Goal: Communication & Community: Answer question/provide support

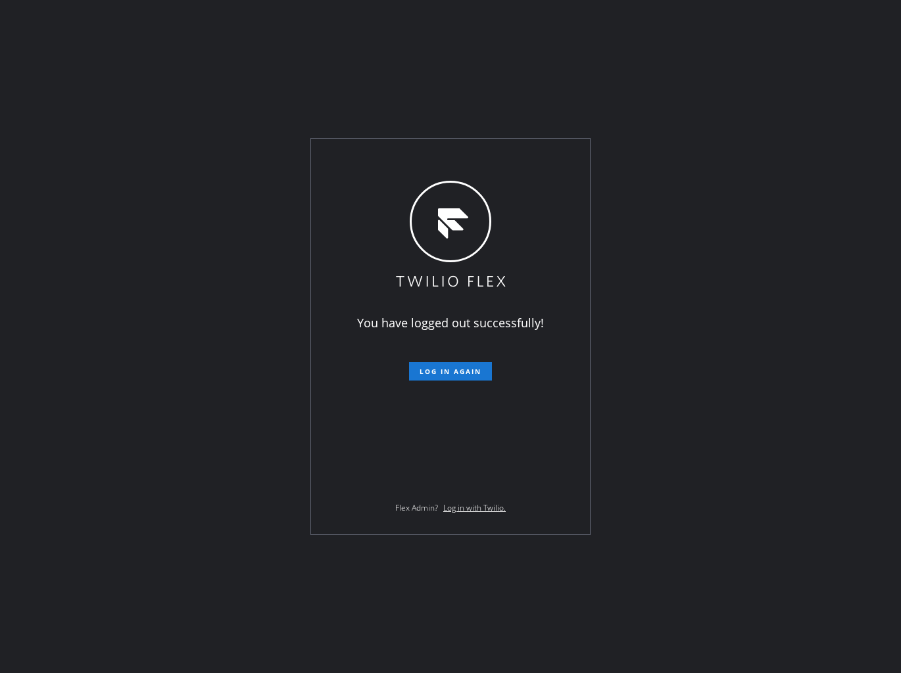
drag, startPoint x: 243, startPoint y: 96, endPoint x: 224, endPoint y: 87, distance: 20.9
click at [243, 96] on div "You have logged out successfully! Log in again Flex Admin? Log in with Twilio." at bounding box center [450, 336] width 901 height 673
click at [474, 371] on span "Log in again" at bounding box center [450, 371] width 62 height 9
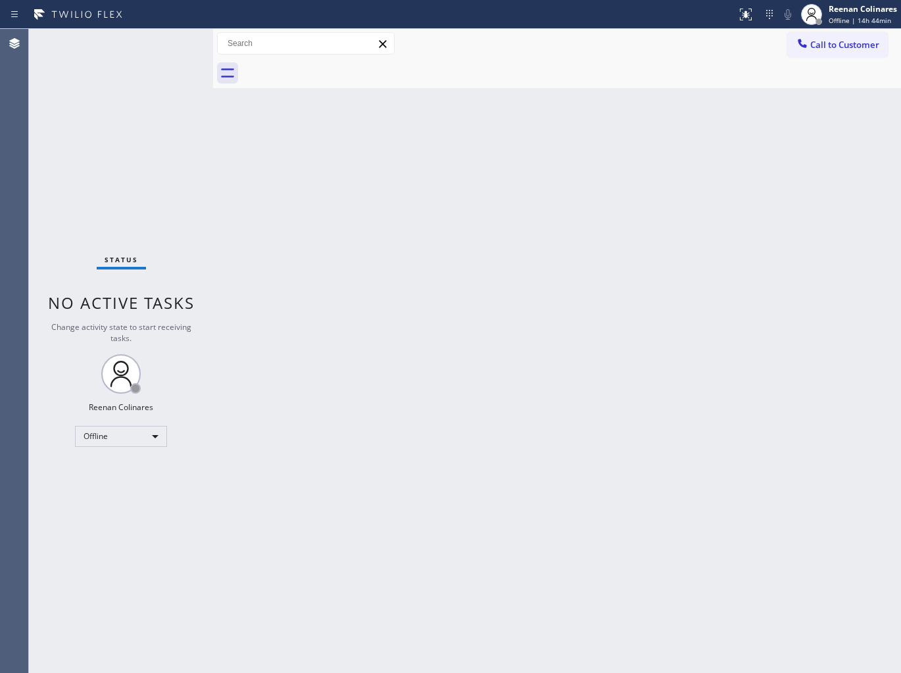
click at [389, 207] on div "Back to Dashboard Change Sender ID Customers Technicians Select a contact Outbo…" at bounding box center [557, 351] width 688 height 644
click at [121, 446] on div "Offline" at bounding box center [121, 436] width 92 height 21
click at [108, 468] on li "Available" at bounding box center [120, 471] width 89 height 16
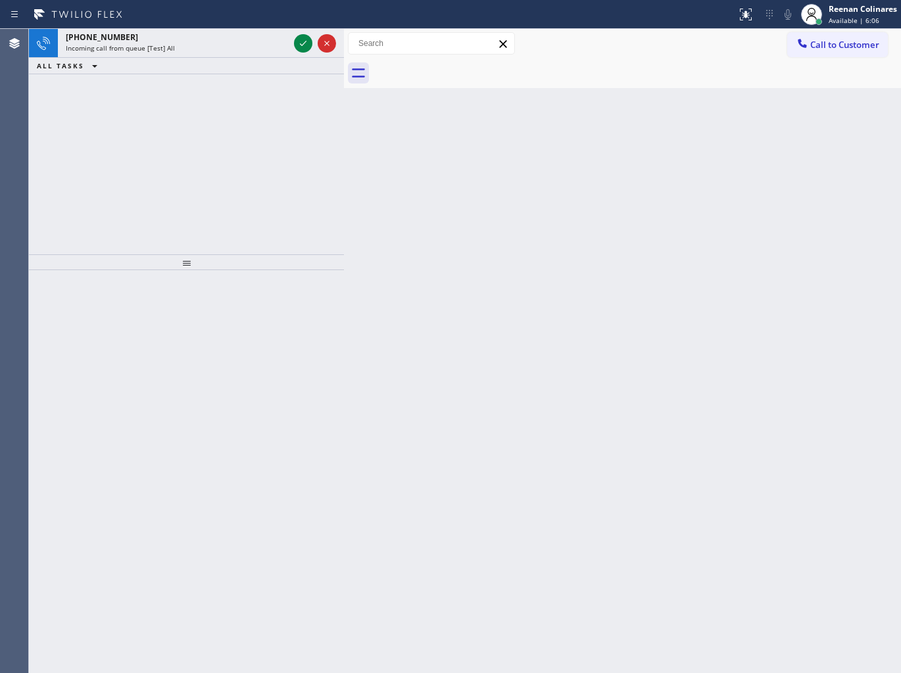
drag, startPoint x: 214, startPoint y: 45, endPoint x: 345, endPoint y: 59, distance: 131.6
click at [344, 59] on div at bounding box center [344, 351] width 0 height 644
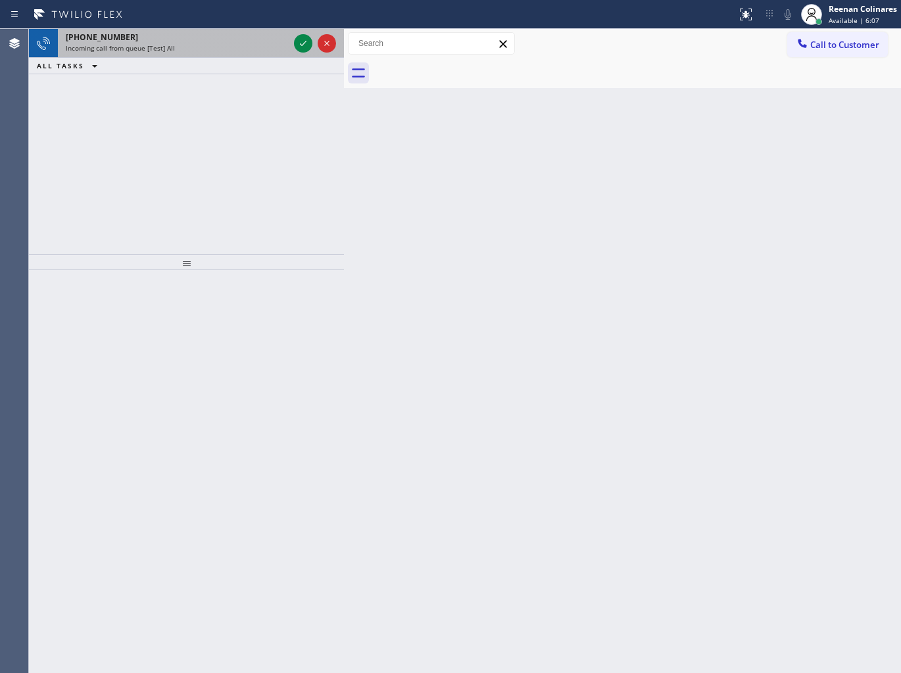
click at [217, 48] on div "Incoming call from queue [Test] All" at bounding box center [177, 47] width 223 height 9
click at [239, 48] on div "Incoming call from queue [Test] All" at bounding box center [177, 47] width 223 height 9
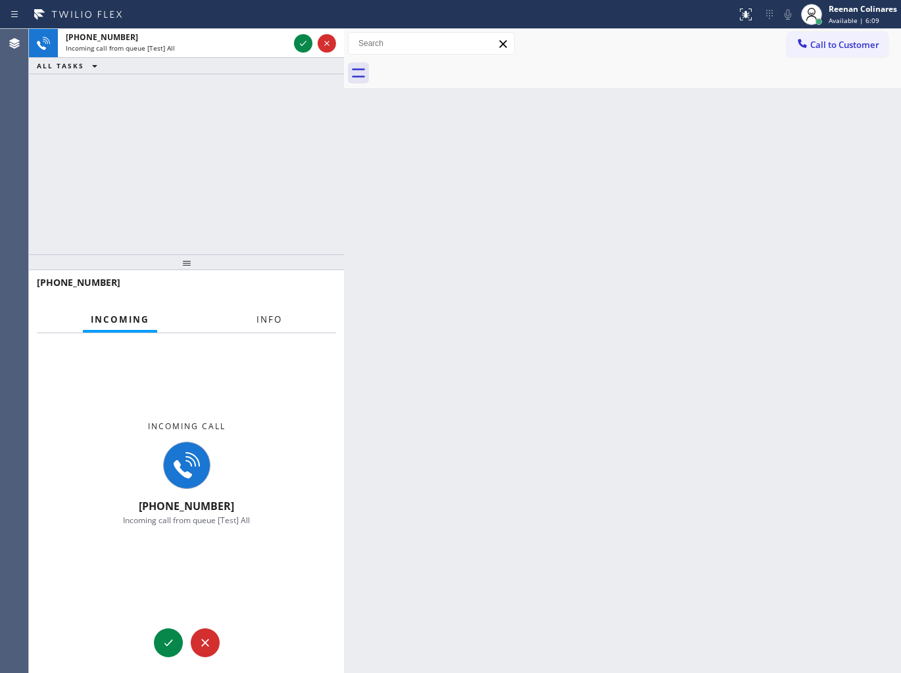
click at [266, 327] on button "Info" at bounding box center [269, 320] width 41 height 26
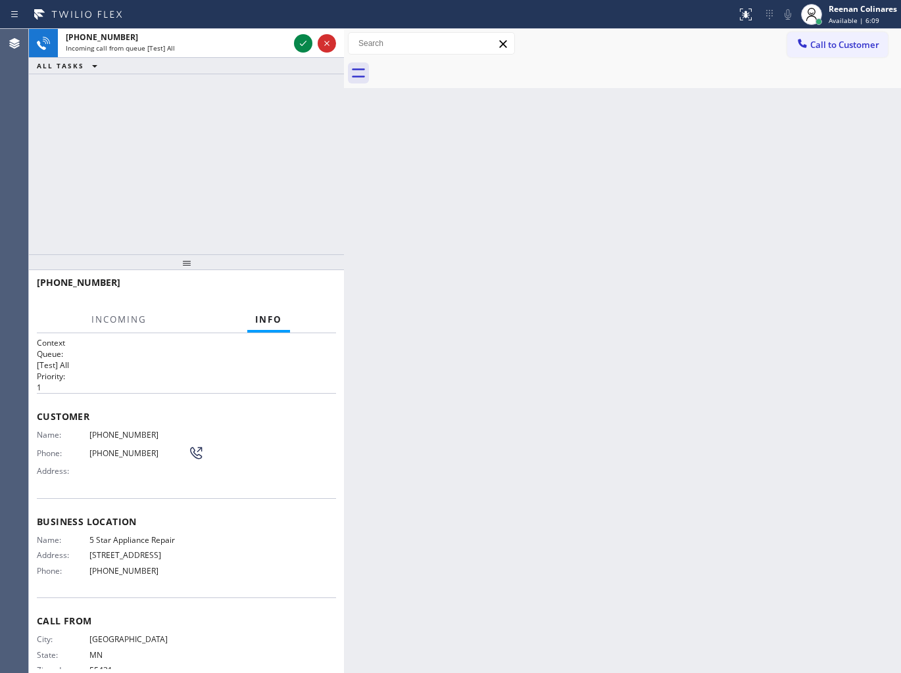
click at [268, 327] on button "Info" at bounding box center [268, 320] width 43 height 26
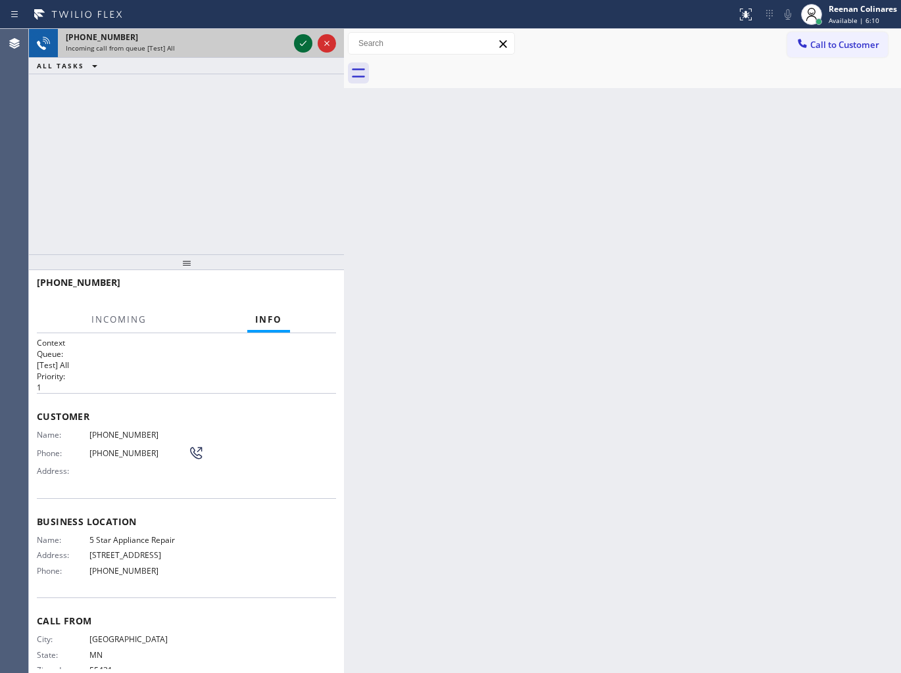
click at [304, 41] on icon at bounding box center [303, 44] width 16 height 16
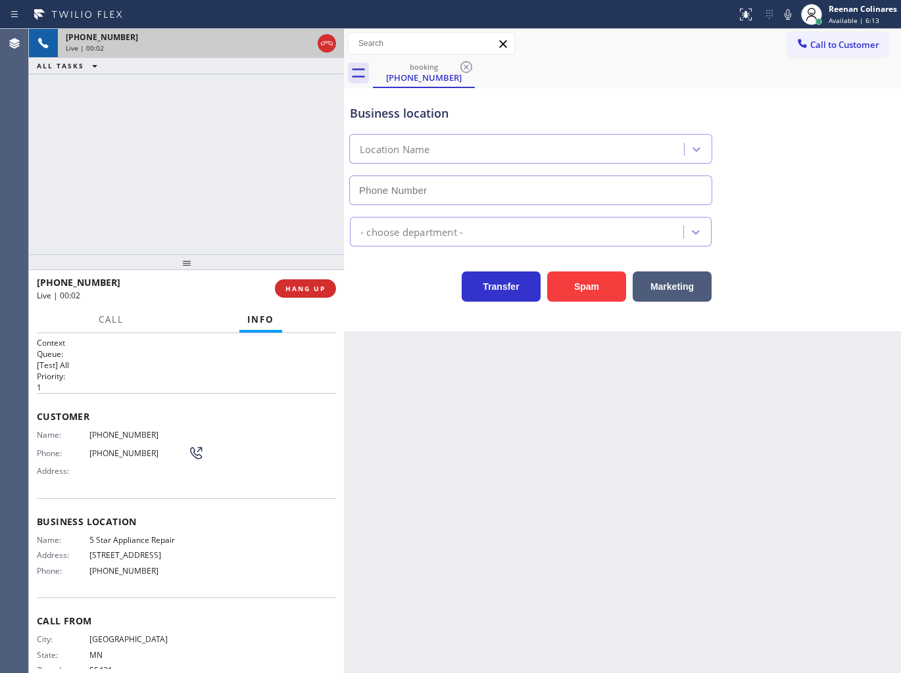
type input "[PHONE_NUMBER]"
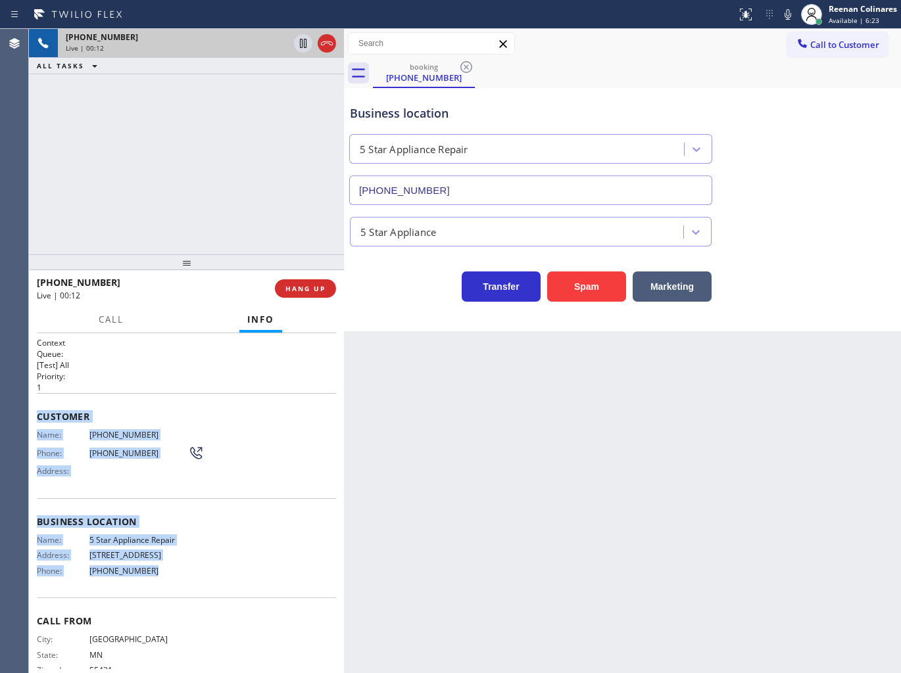
copy div "Customer Name: [PHONE_NUMBER] Phone: [PHONE_NUMBER] Address: Business location …"
drag, startPoint x: 33, startPoint y: 412, endPoint x: 272, endPoint y: 576, distance: 290.3
click at [263, 584] on div "Context Queue: [Test] All Priority: 1 Customer Name: [PHONE_NUMBER] Phone: [PHO…" at bounding box center [186, 503] width 315 height 341
drag, startPoint x: 785, startPoint y: 16, endPoint x: 619, endPoint y: 119, distance: 195.8
click at [785, 16] on icon at bounding box center [788, 15] width 16 height 16
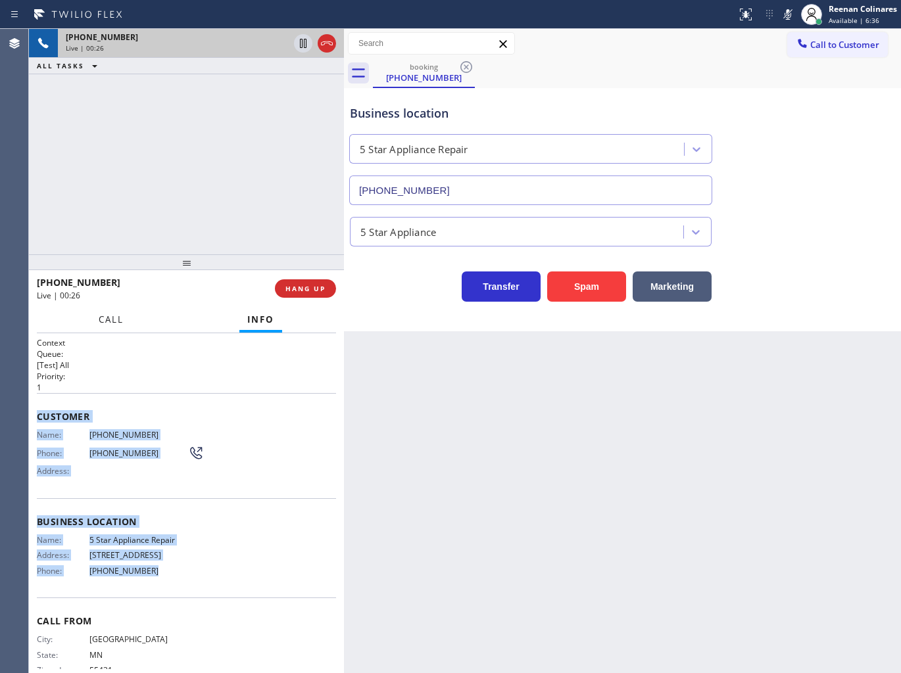
click at [110, 316] on span "Call" at bounding box center [111, 320] width 25 height 12
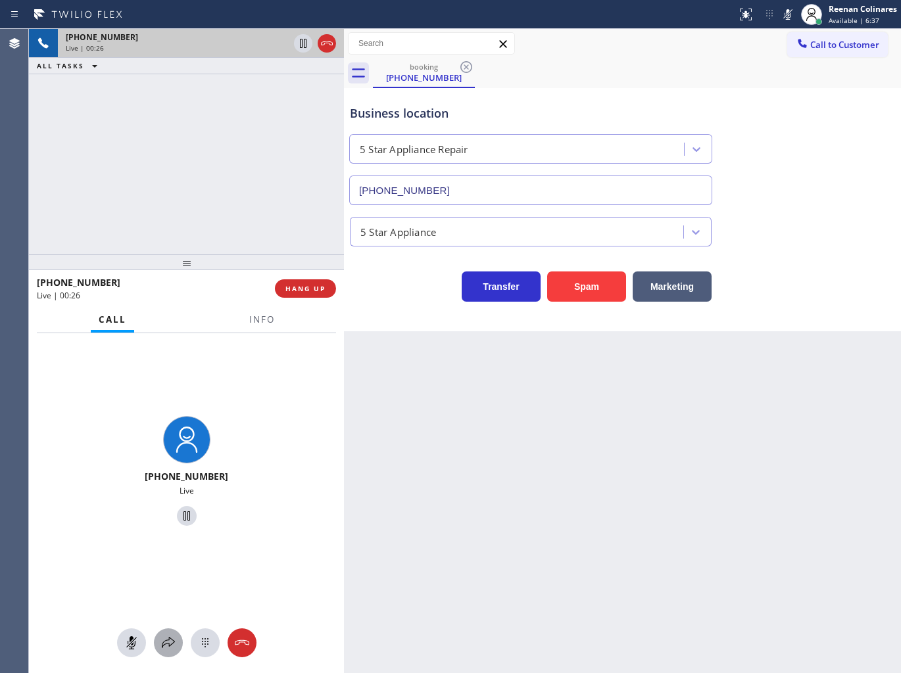
click at [166, 645] on icon at bounding box center [168, 643] width 16 height 16
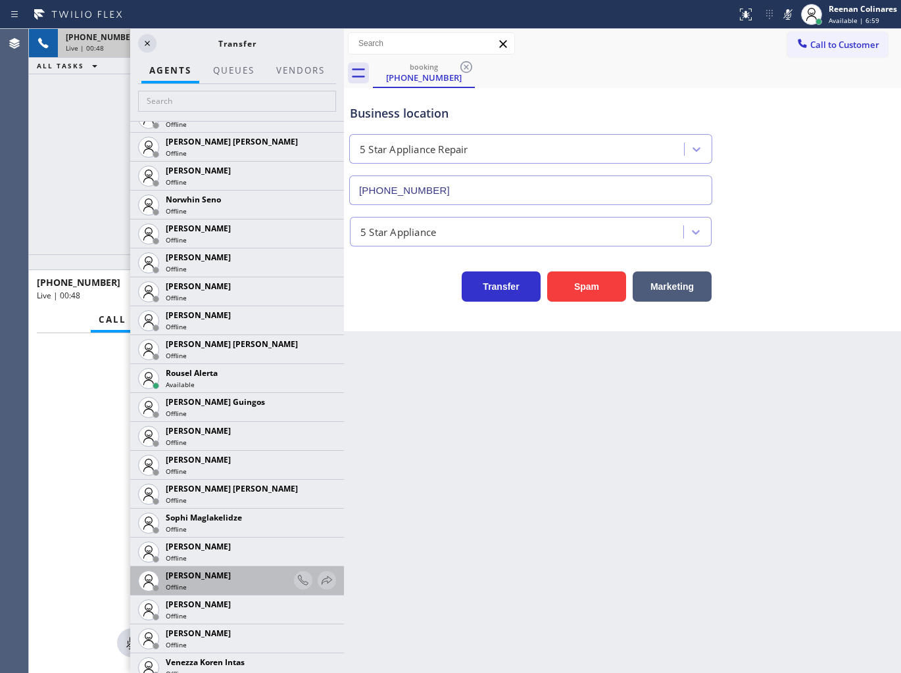
scroll to position [2716, 0]
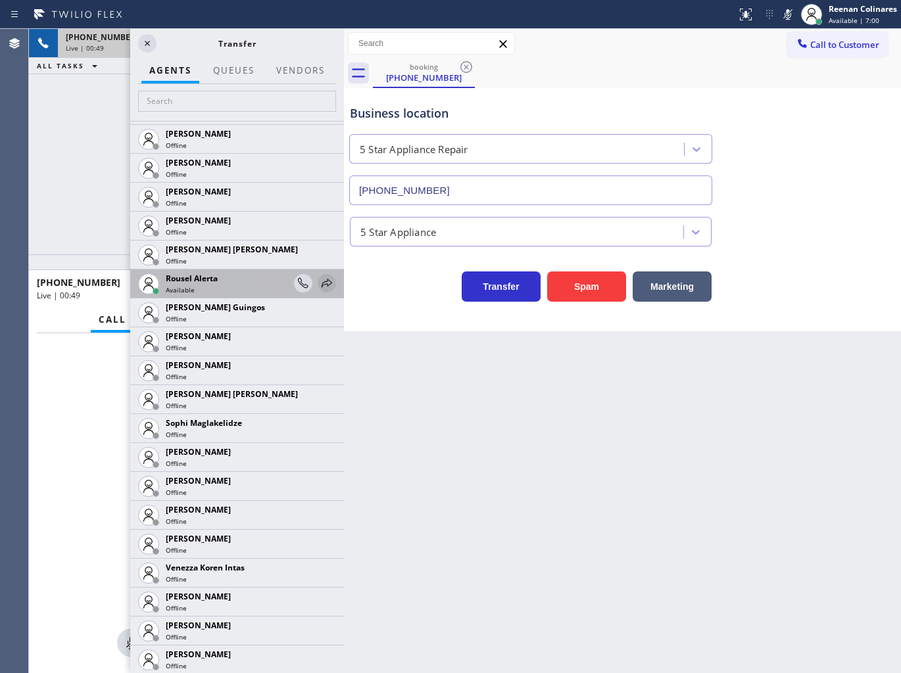
click at [319, 287] on icon at bounding box center [327, 283] width 16 height 16
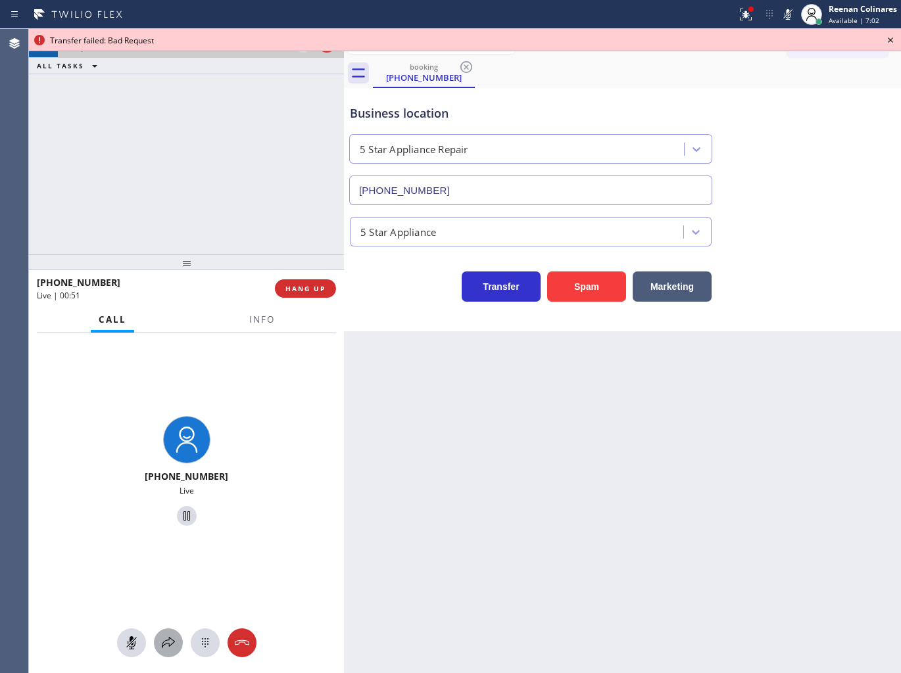
click at [170, 638] on icon at bounding box center [168, 642] width 13 height 11
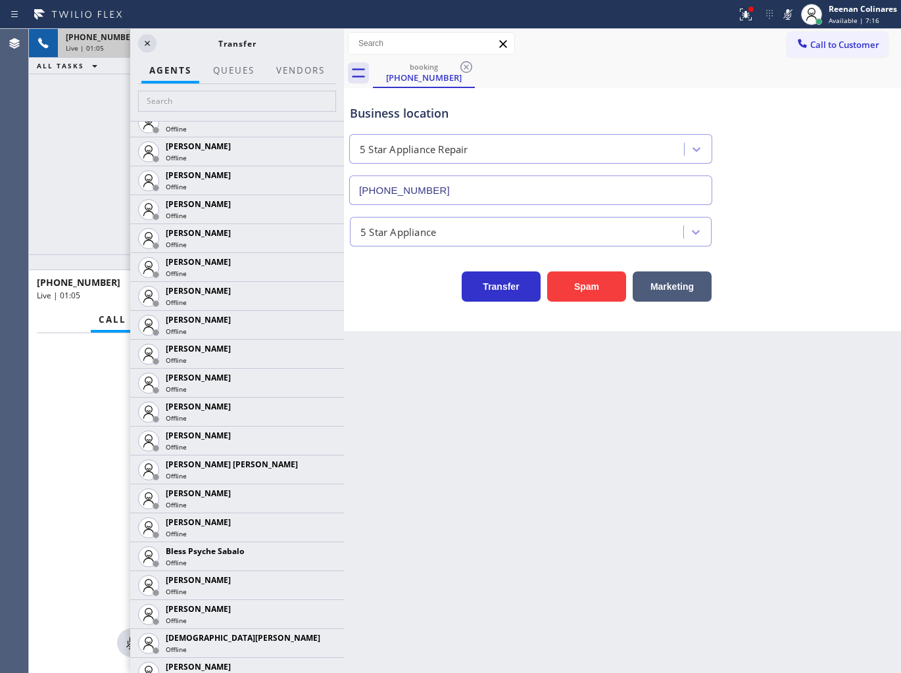
scroll to position [0, 0]
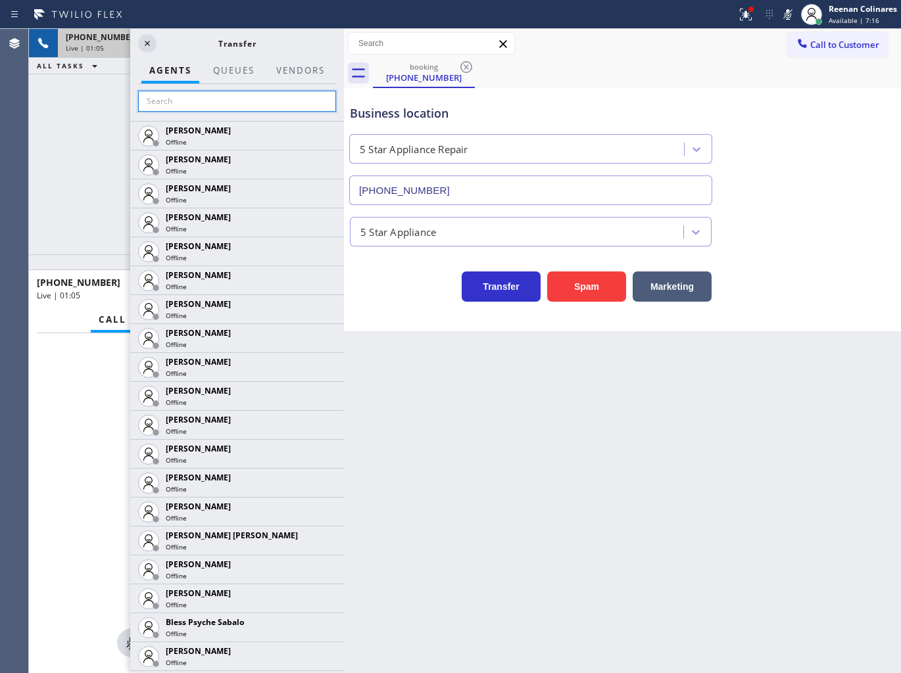
click at [204, 100] on input "text" at bounding box center [237, 101] width 198 height 21
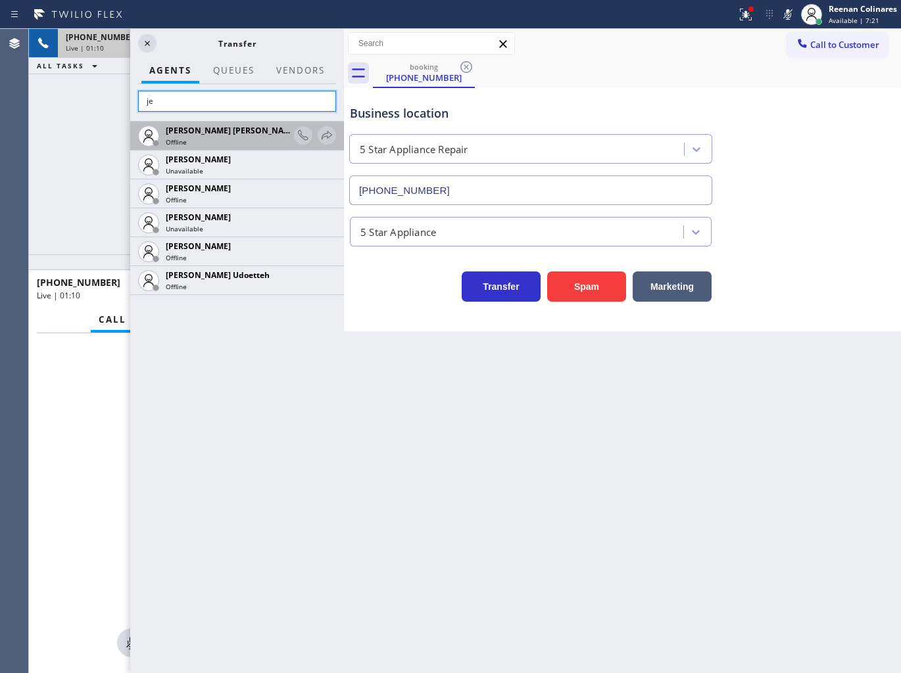
type input "j"
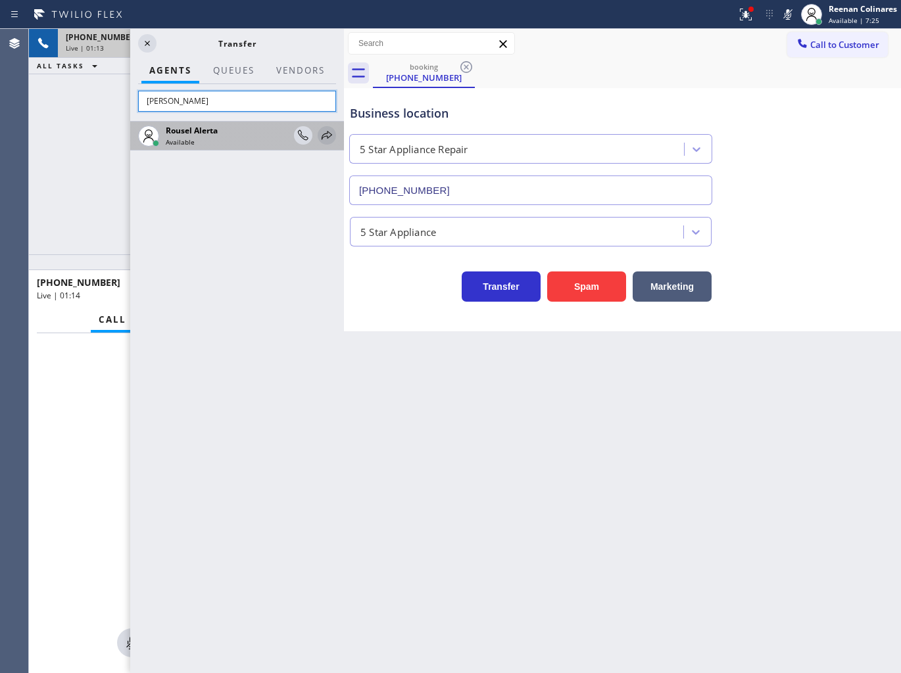
type input "[PERSON_NAME]"
click at [329, 137] on icon at bounding box center [327, 136] width 16 height 16
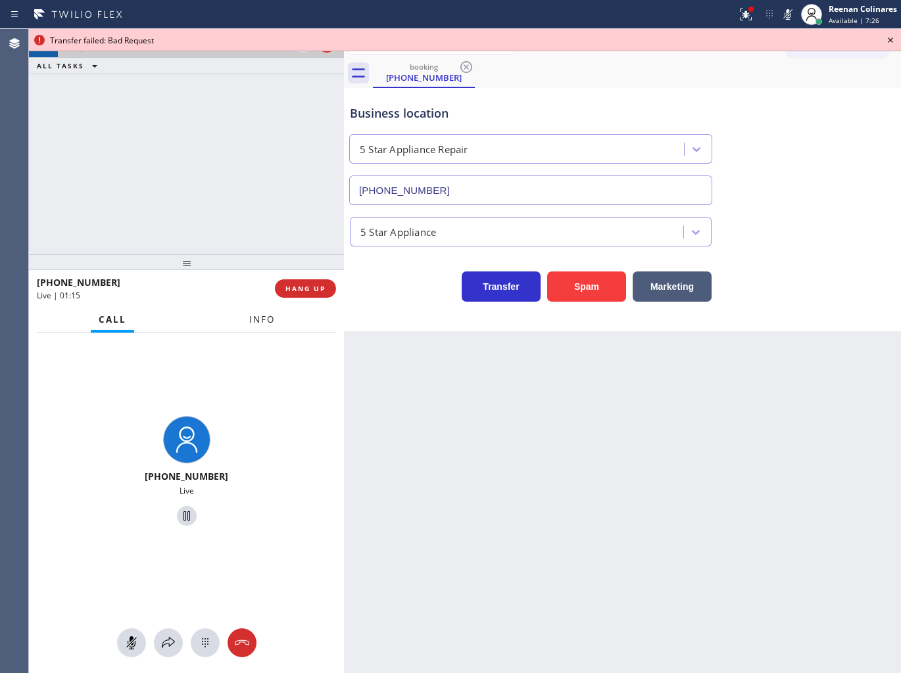
click at [260, 314] on span "Info" at bounding box center [262, 320] width 26 height 12
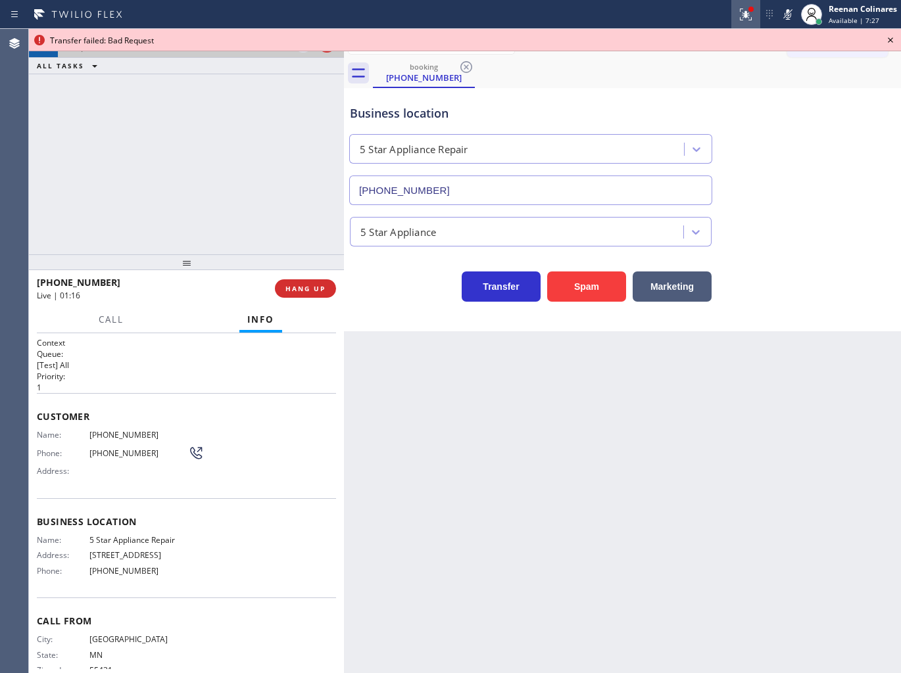
click at [741, 11] on icon at bounding box center [746, 15] width 16 height 16
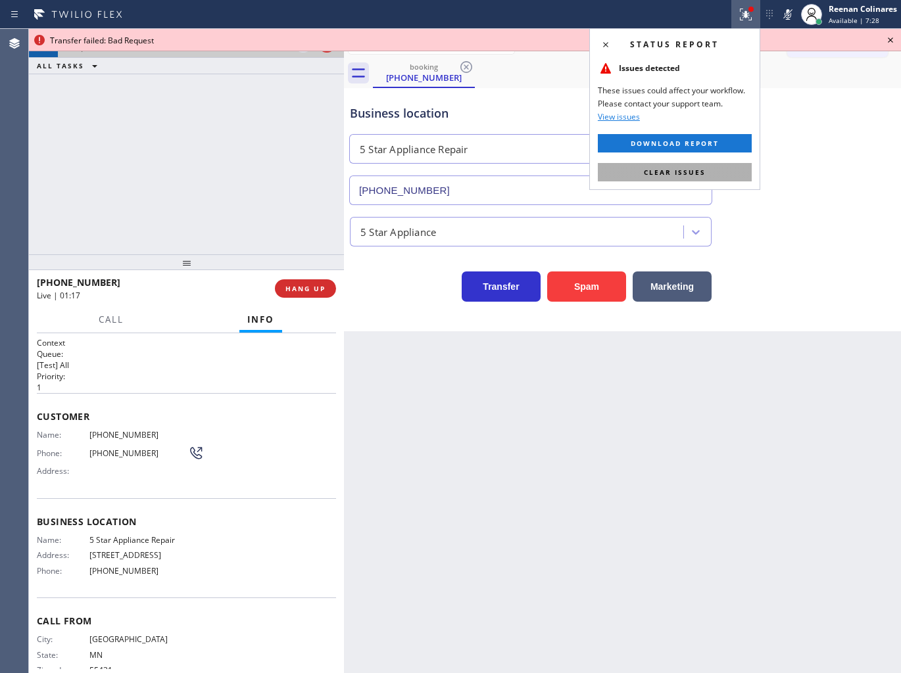
click at [728, 168] on button "Clear issues" at bounding box center [675, 172] width 154 height 18
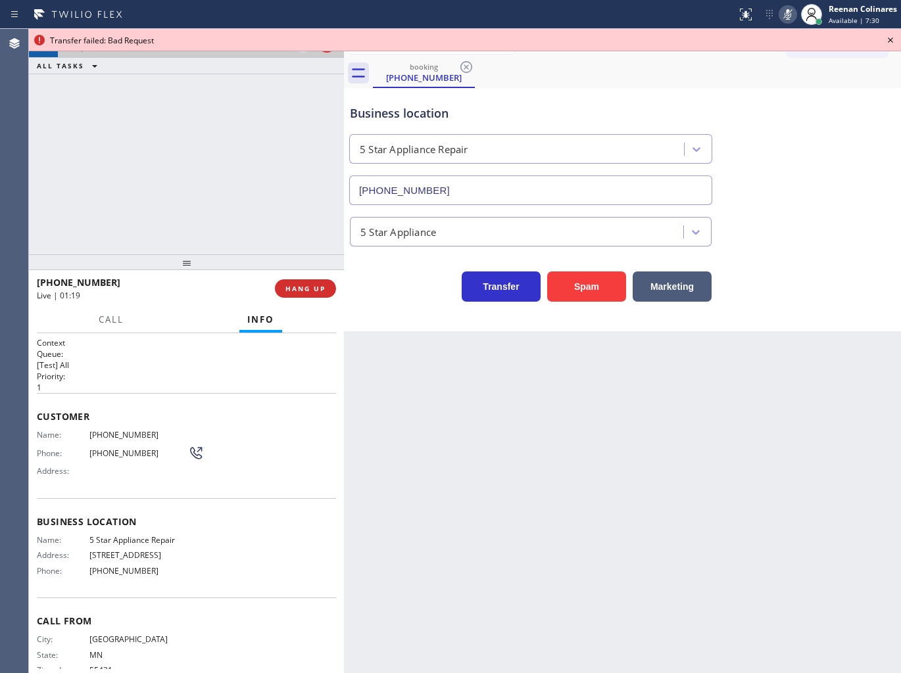
click at [786, 17] on icon at bounding box center [787, 14] width 7 height 11
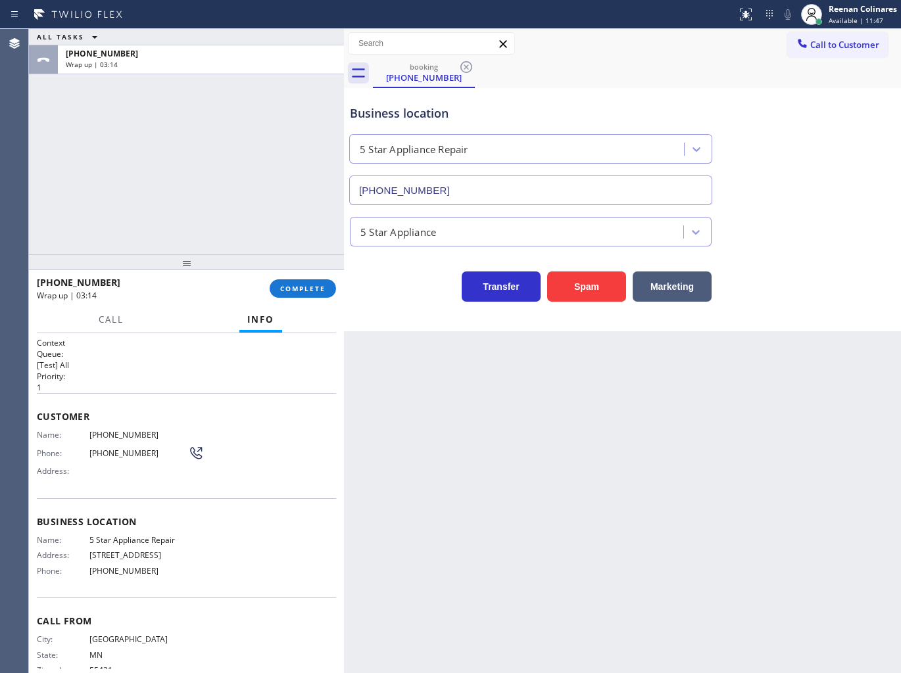
click at [644, 99] on div "Business location 5 Star Appliance Repair [PHONE_NUMBER]" at bounding box center [530, 148] width 367 height 114
click at [309, 297] on button "COMPLETE" at bounding box center [303, 288] width 66 height 18
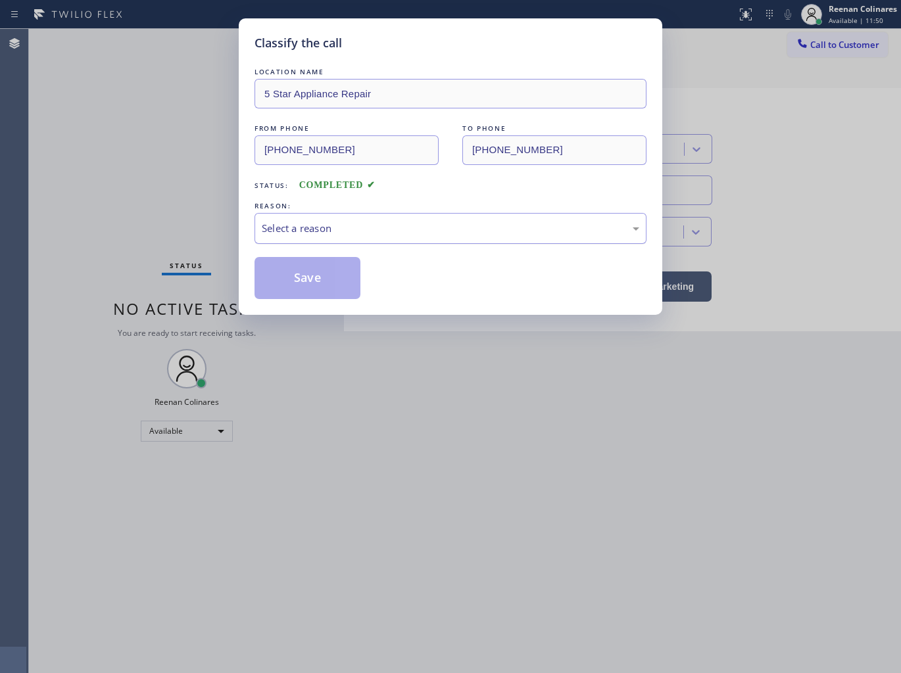
click at [384, 235] on div "Select a reason" at bounding box center [450, 228] width 392 height 31
drag, startPoint x: 324, startPoint y: 324, endPoint x: 316, endPoint y: 283, distance: 41.6
click at [316, 283] on button "Save" at bounding box center [307, 278] width 106 height 42
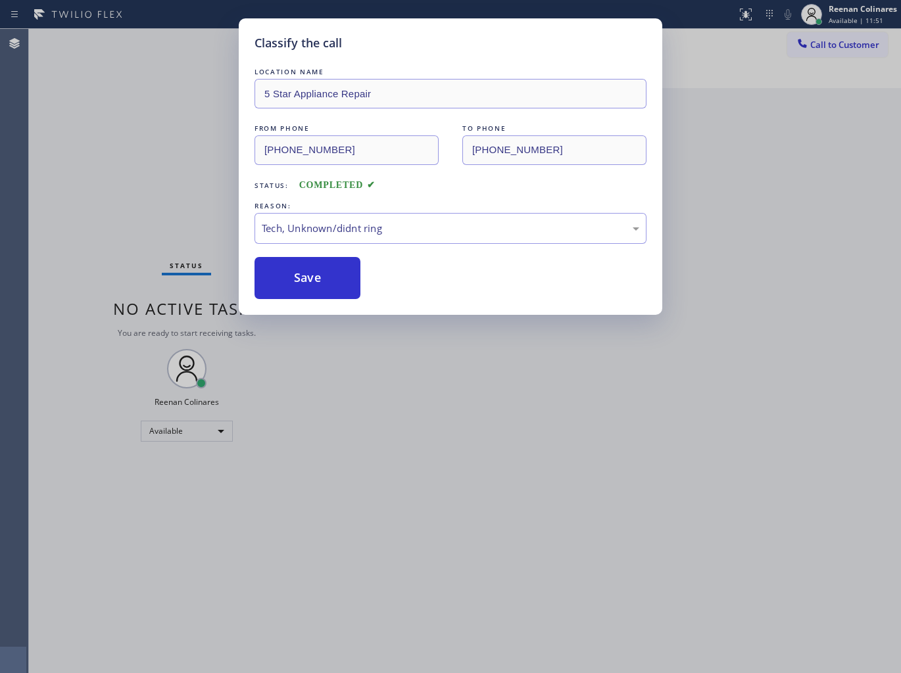
click at [87, 168] on div "Classify the call LOCATION NAME 5 Star Appliance Repair FROM PHONE [PHONE_NUMBE…" at bounding box center [450, 336] width 901 height 673
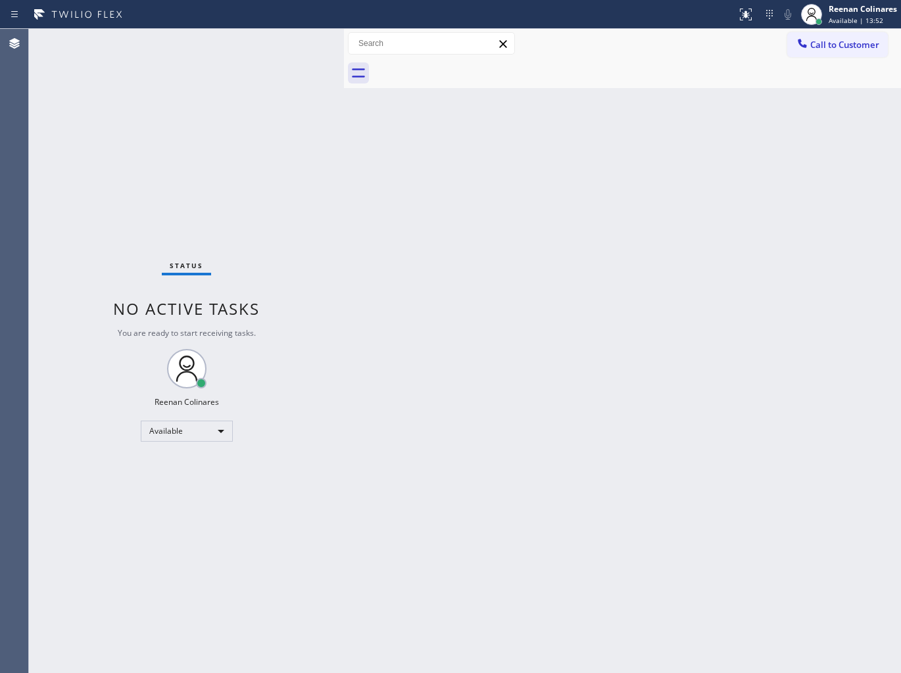
click at [504, 175] on div "Back to Dashboard Change Sender ID Customers Technicians Select a contact Outbo…" at bounding box center [622, 351] width 557 height 644
click at [717, 176] on div "Back to Dashboard Change Sender ID Customers Technicians Select a contact Outbo…" at bounding box center [622, 351] width 557 height 644
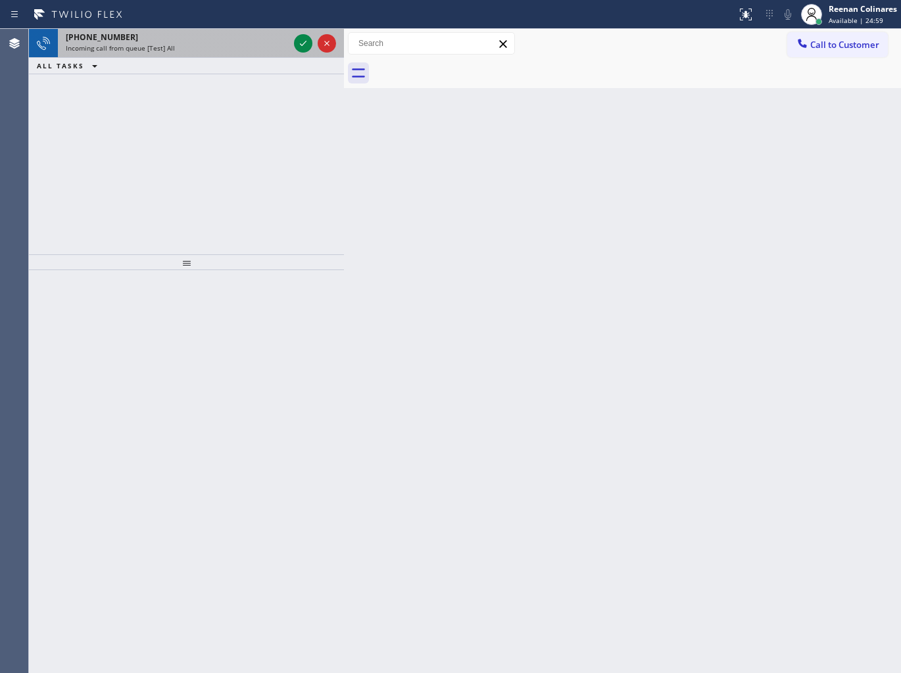
click at [212, 51] on div "Incoming call from queue [Test] All" at bounding box center [177, 47] width 223 height 9
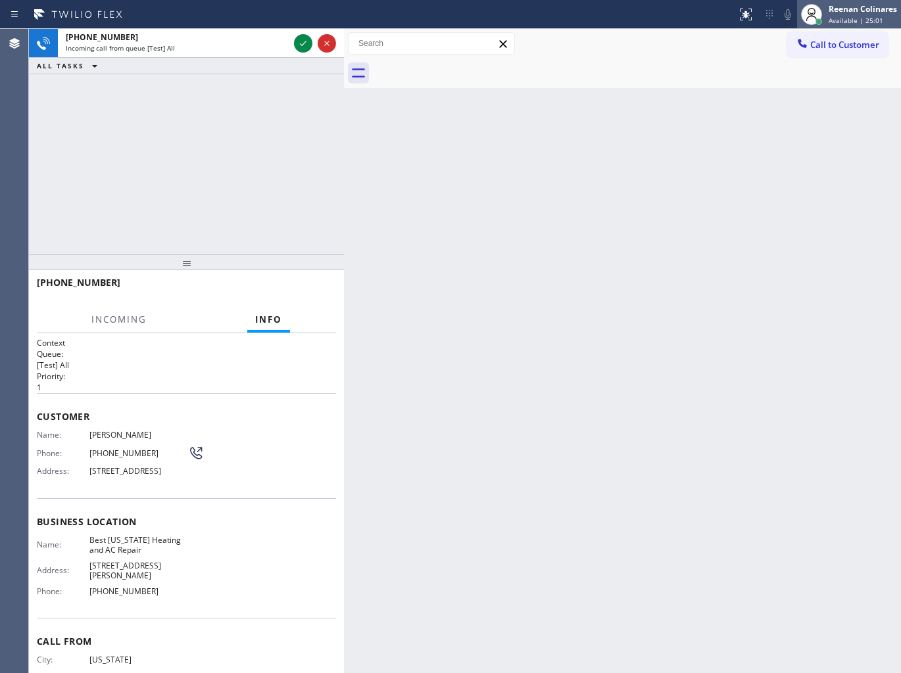
click at [868, 14] on div "Reenan Colinares Available | 25:01" at bounding box center [863, 14] width 75 height 23
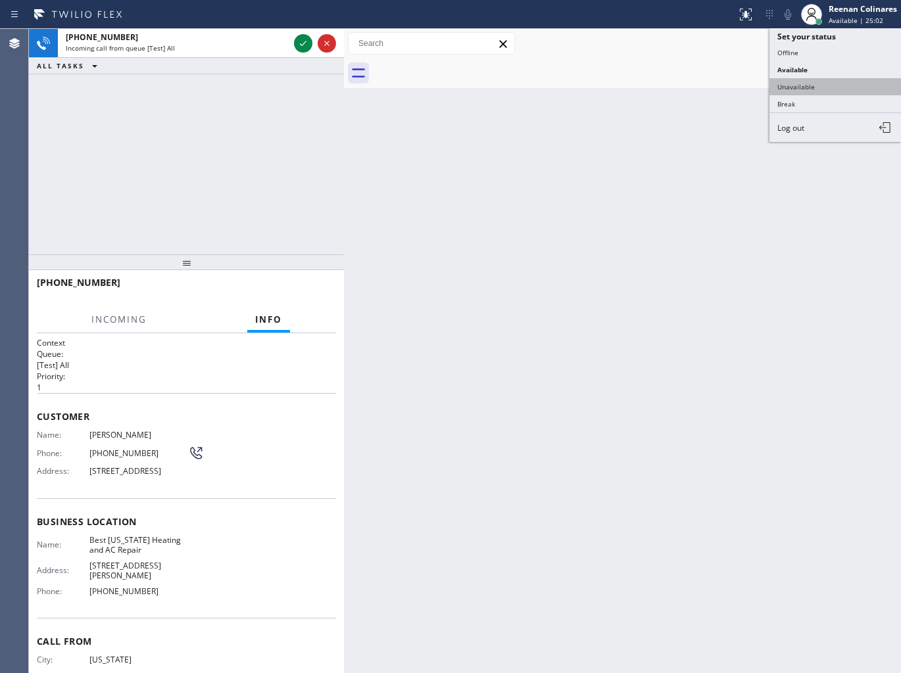
click at [784, 83] on button "Unavailable" at bounding box center [834, 86] width 131 height 17
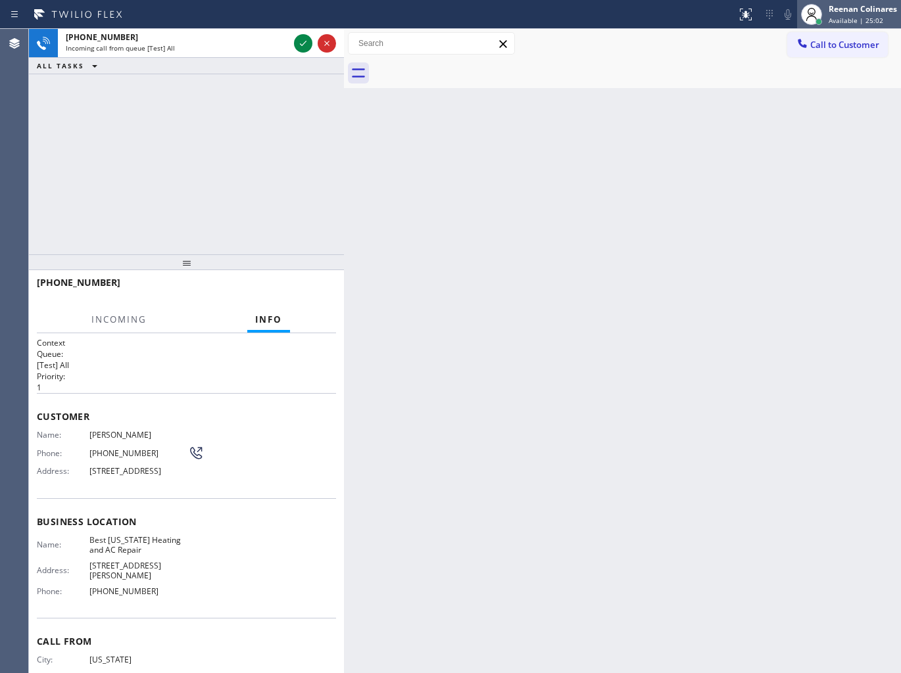
click at [828, 24] on span "Available | 25:02" at bounding box center [855, 20] width 55 height 9
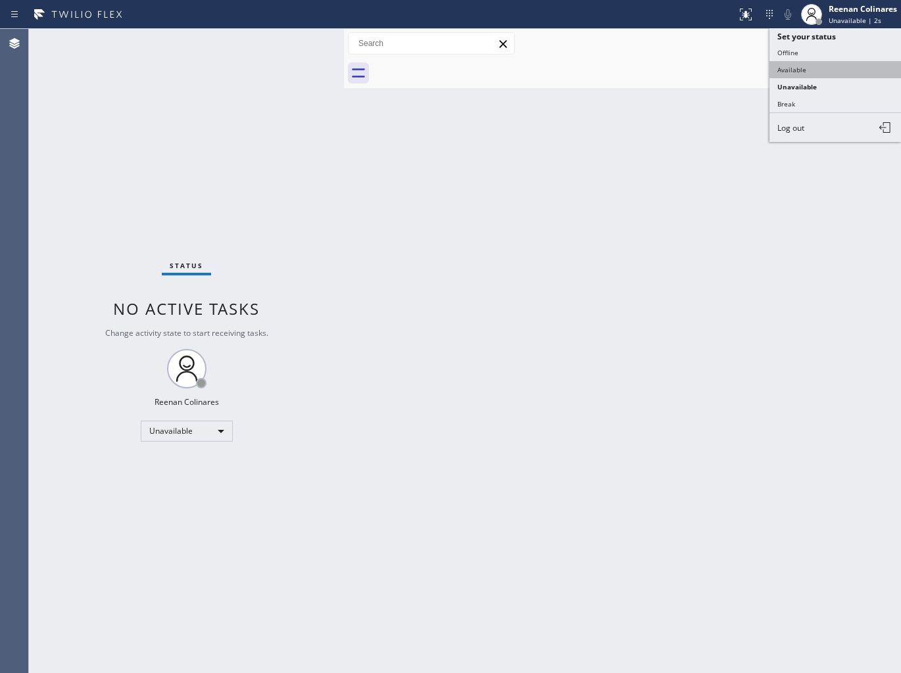
click at [793, 68] on button "Available" at bounding box center [834, 69] width 131 height 17
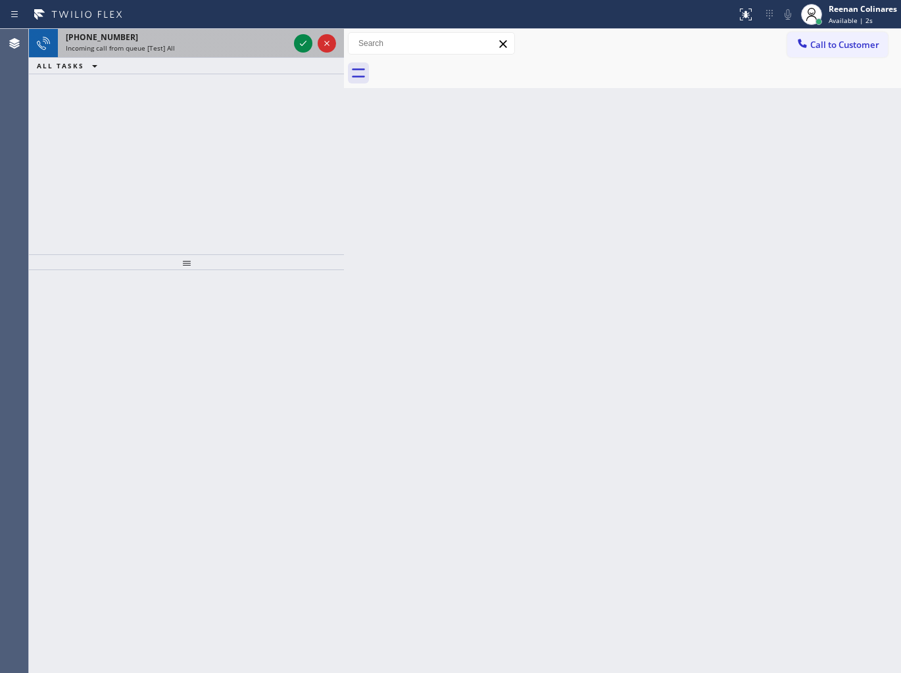
click at [195, 57] on div "[PHONE_NUMBER] Incoming call from queue [Test] All" at bounding box center [174, 43] width 233 height 29
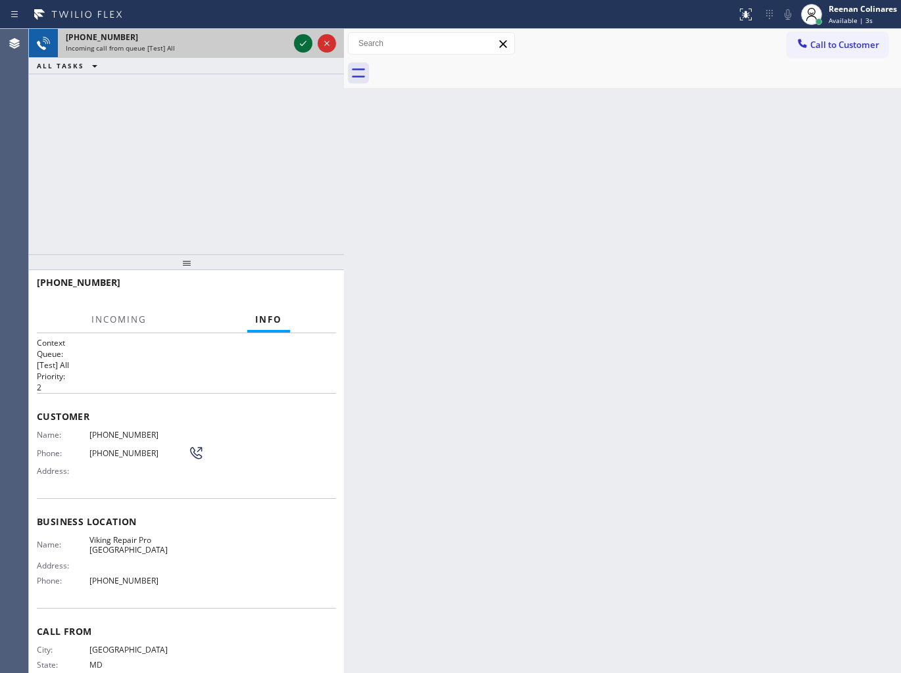
click at [311, 44] on div at bounding box center [303, 44] width 18 height 16
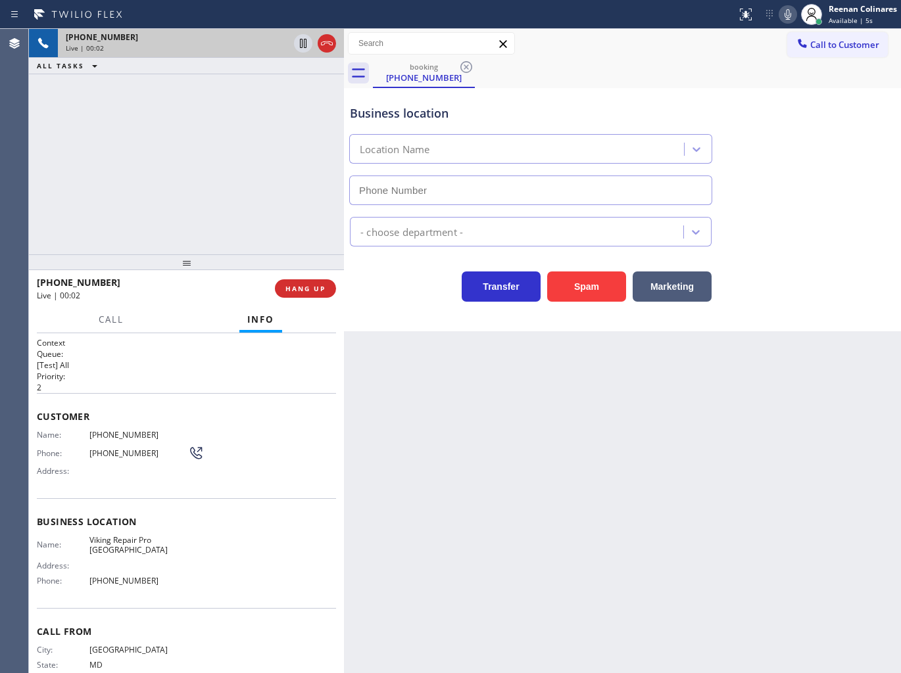
type input "[PHONE_NUMBER]"
drag, startPoint x: 586, startPoint y: 284, endPoint x: 897, endPoint y: 37, distance: 397.8
click at [590, 281] on button "Spam" at bounding box center [586, 287] width 79 height 30
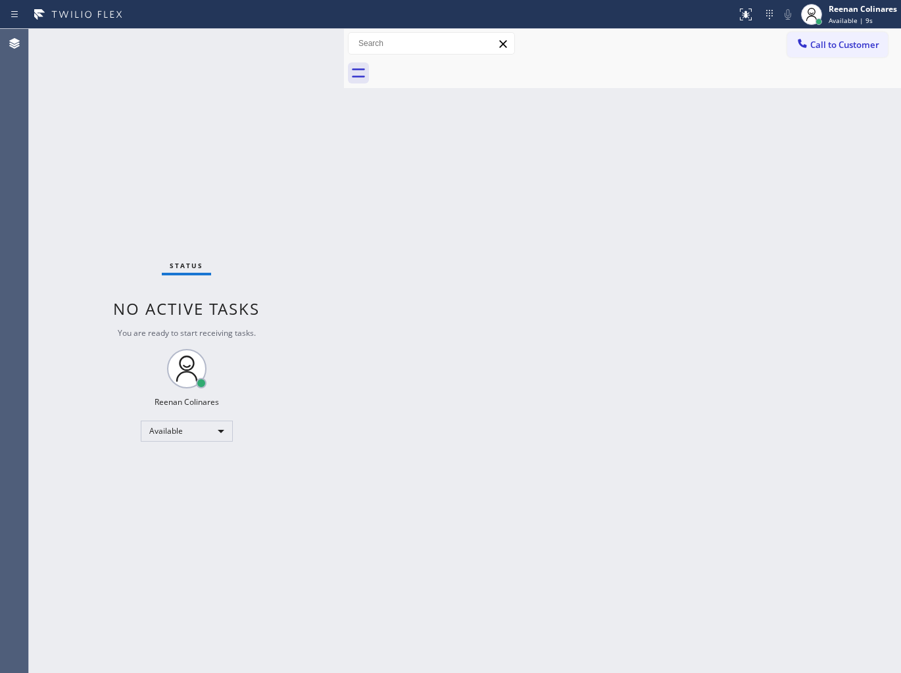
drag, startPoint x: 655, startPoint y: 227, endPoint x: 647, endPoint y: 220, distance: 11.2
click at [648, 224] on div "Back to Dashboard Change Sender ID Customers Technicians Select a contact Outbo…" at bounding box center [622, 351] width 557 height 644
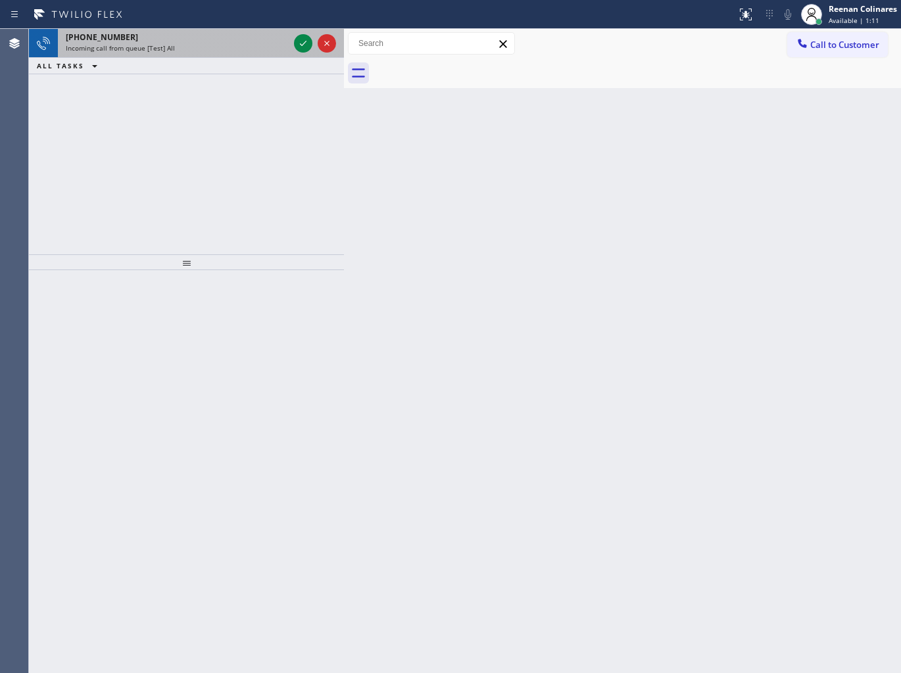
click at [260, 50] on div "Incoming call from queue [Test] All" at bounding box center [177, 47] width 223 height 9
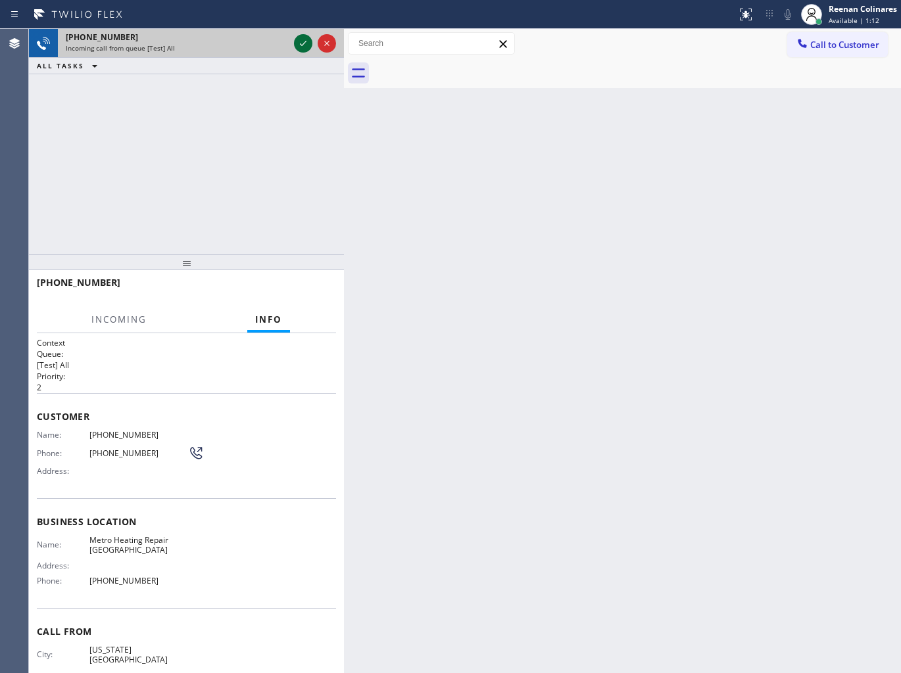
click at [297, 43] on icon at bounding box center [303, 44] width 16 height 16
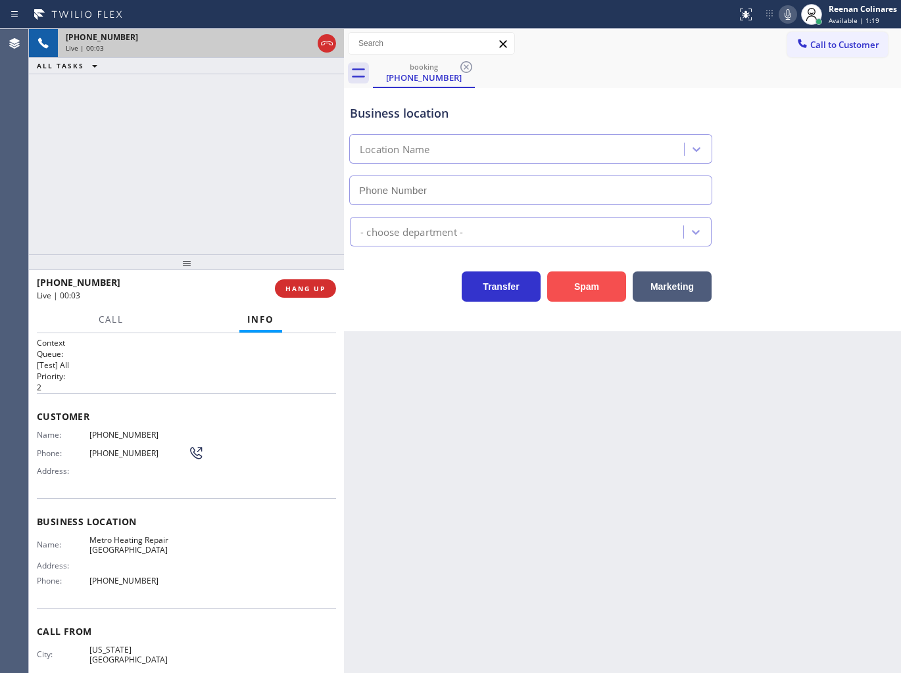
type input "[PHONE_NUMBER]"
click at [586, 291] on button "Spam" at bounding box center [586, 287] width 79 height 30
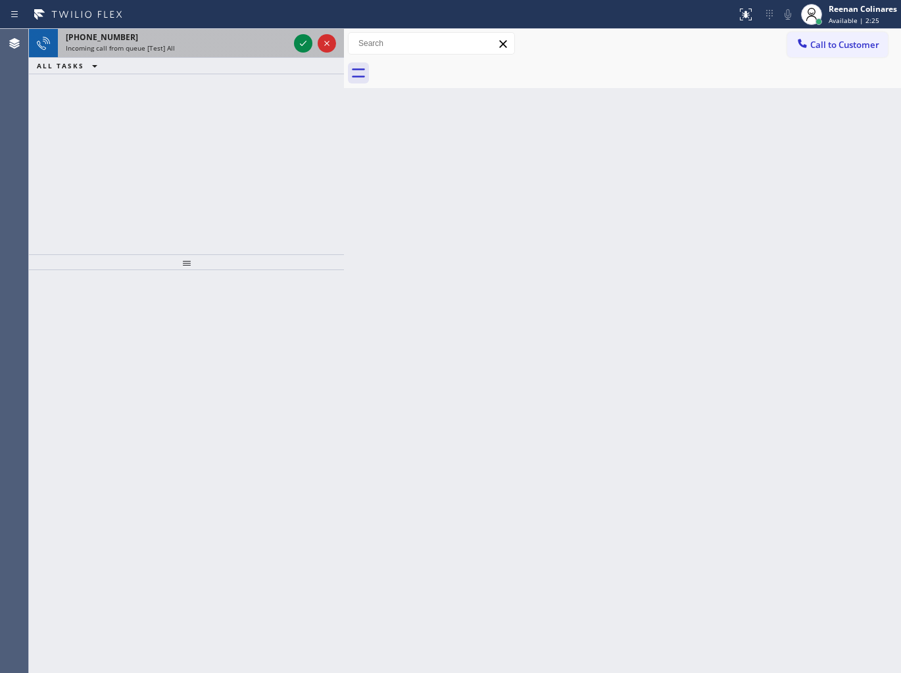
click at [231, 41] on div "[PHONE_NUMBER]" at bounding box center [177, 37] width 223 height 11
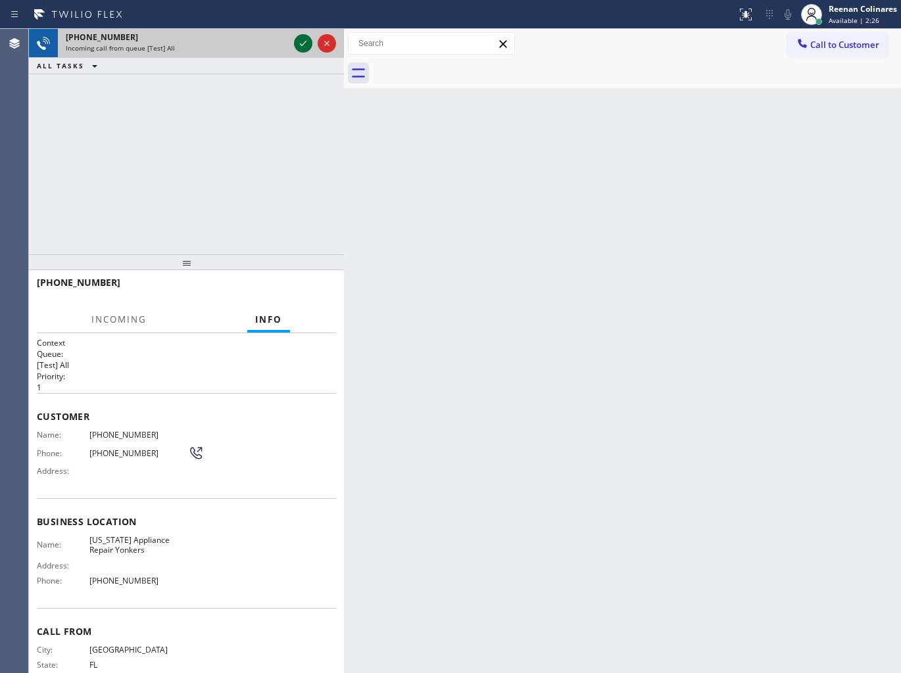
click at [297, 41] on icon at bounding box center [303, 44] width 16 height 16
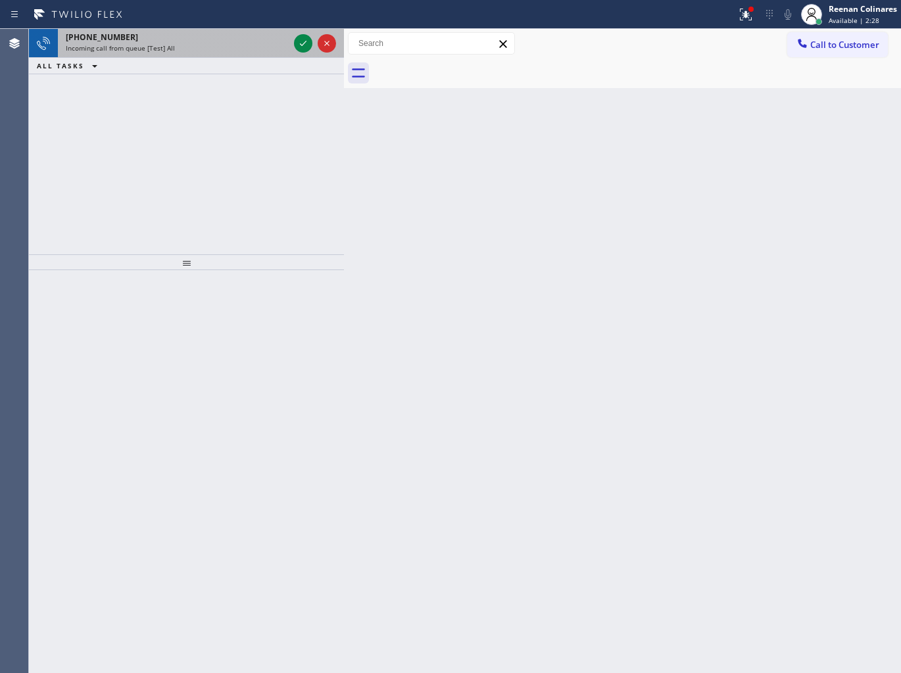
click at [246, 41] on div "[PHONE_NUMBER]" at bounding box center [177, 37] width 223 height 11
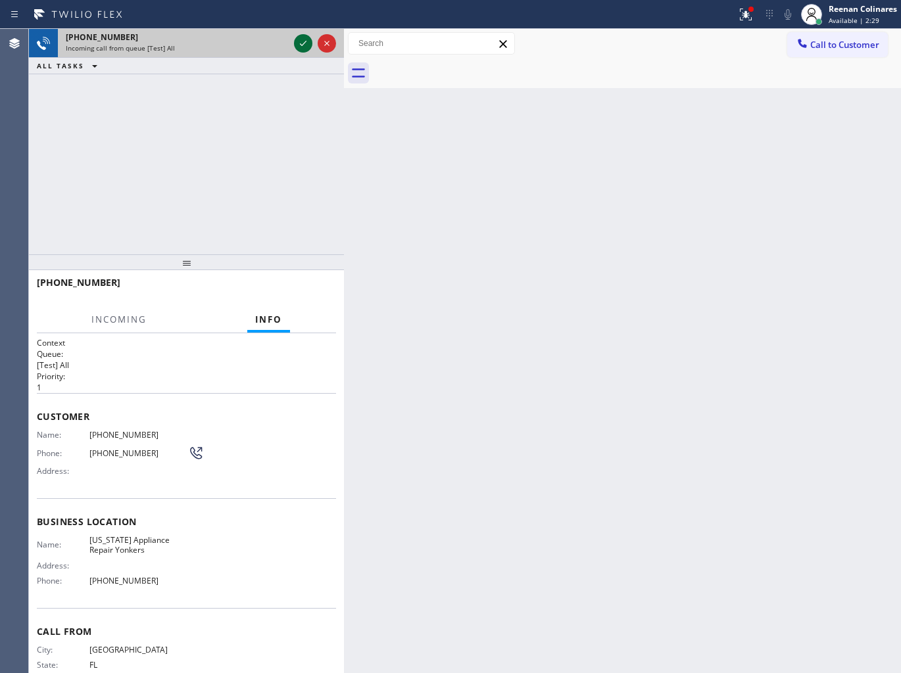
click at [300, 41] on icon at bounding box center [303, 44] width 16 height 16
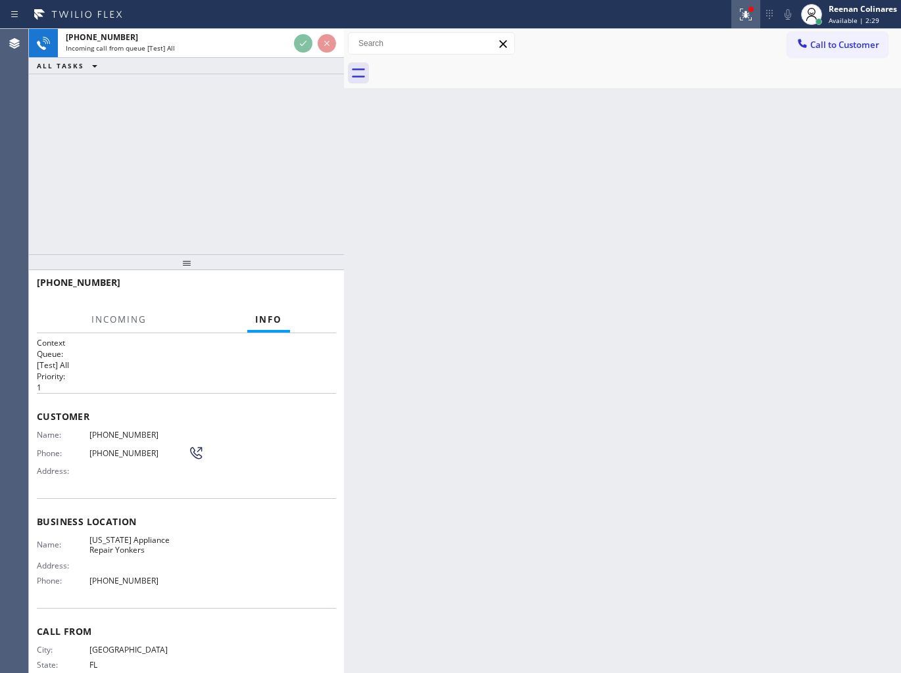
click at [738, 14] on icon at bounding box center [746, 15] width 16 height 16
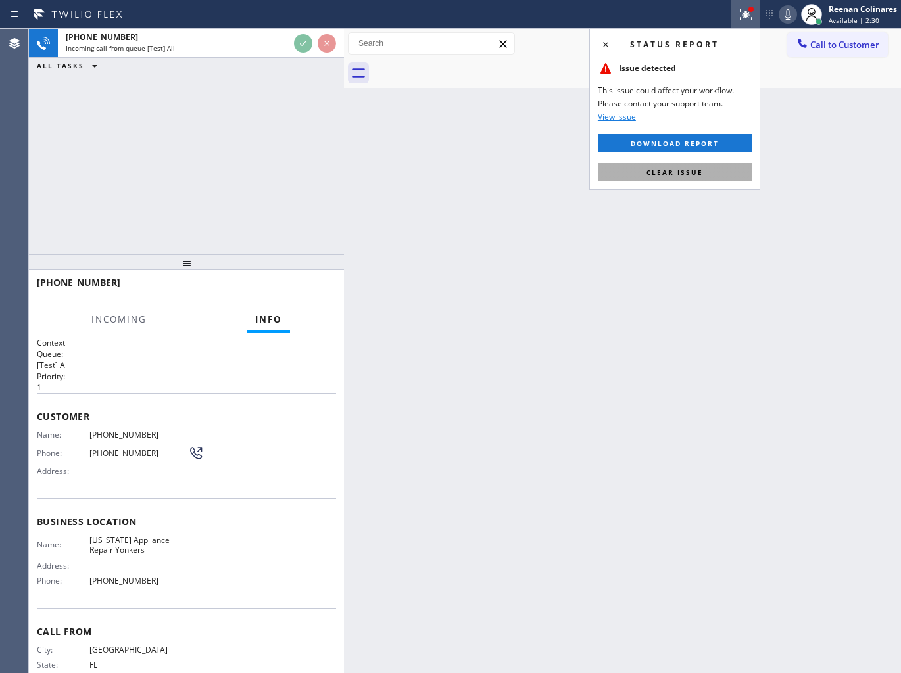
click at [694, 181] on button "Clear issue" at bounding box center [675, 172] width 154 height 18
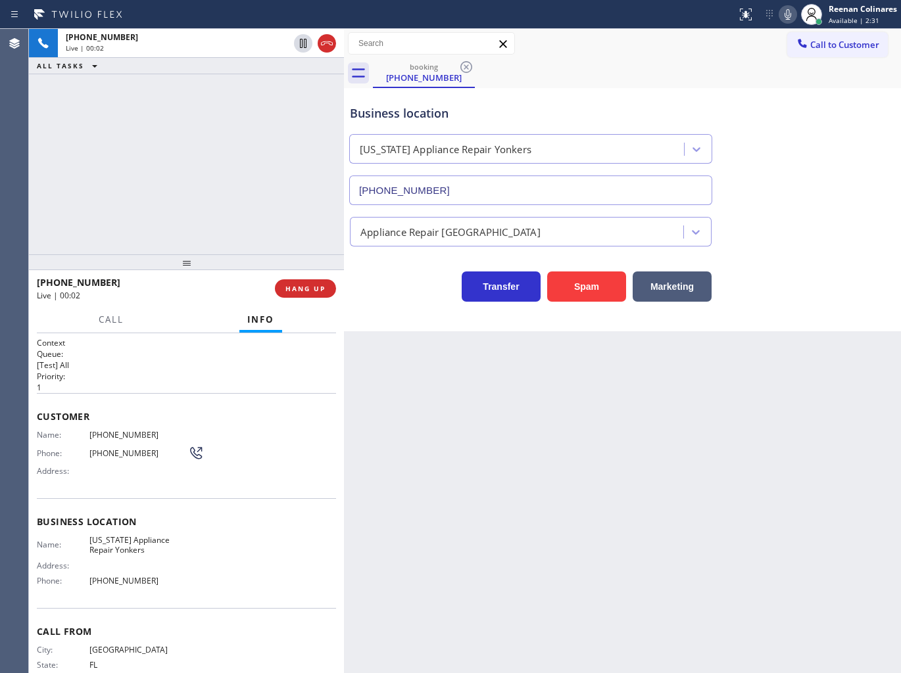
type input "[PHONE_NUMBER]"
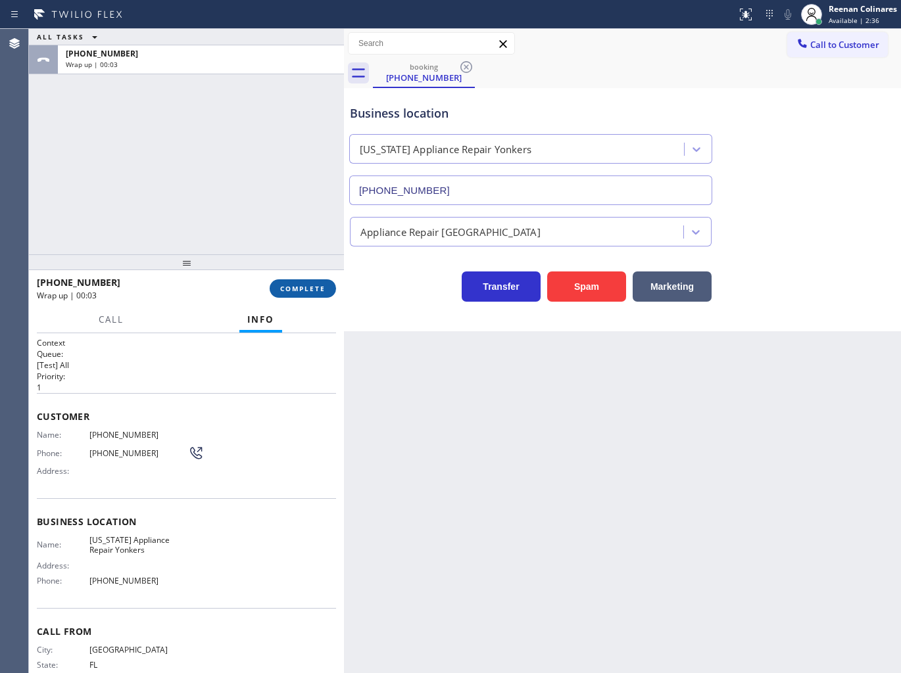
click at [321, 291] on span "COMPLETE" at bounding box center [302, 288] width 45 height 9
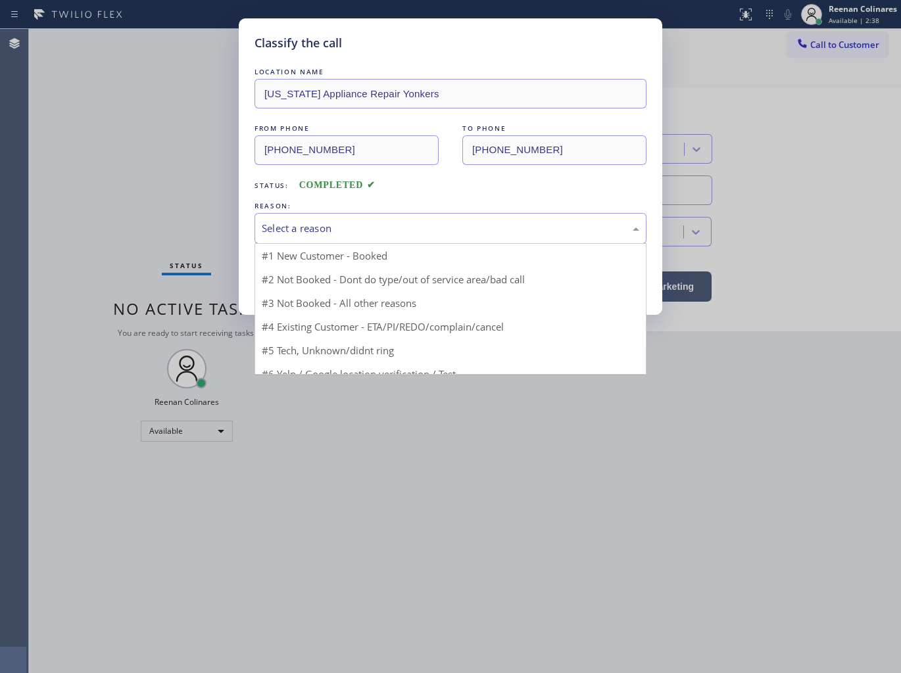
click at [371, 218] on div "Select a reason" at bounding box center [450, 228] width 392 height 31
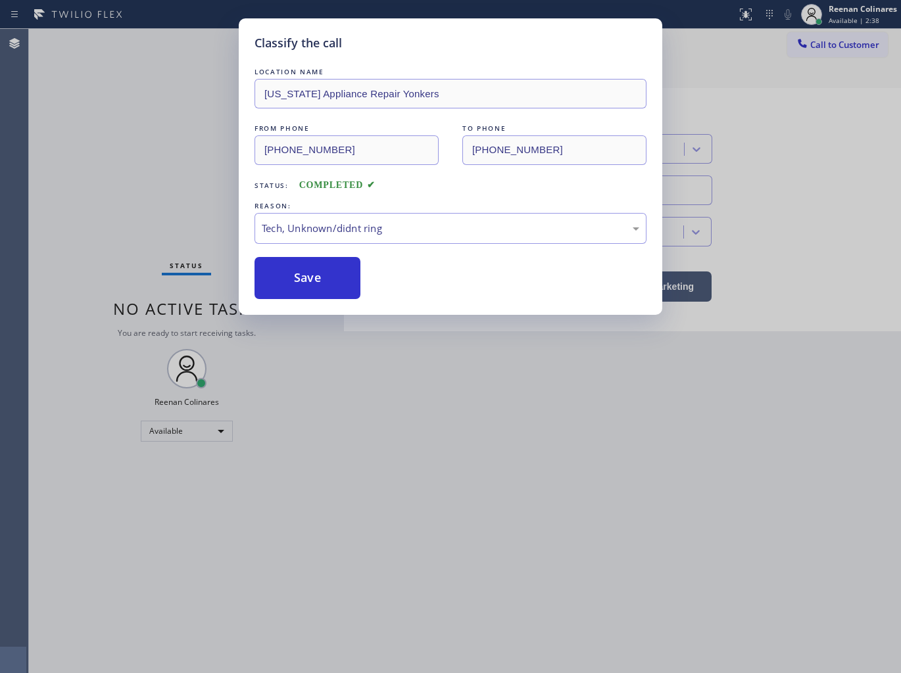
click at [304, 276] on button "Save" at bounding box center [307, 278] width 106 height 42
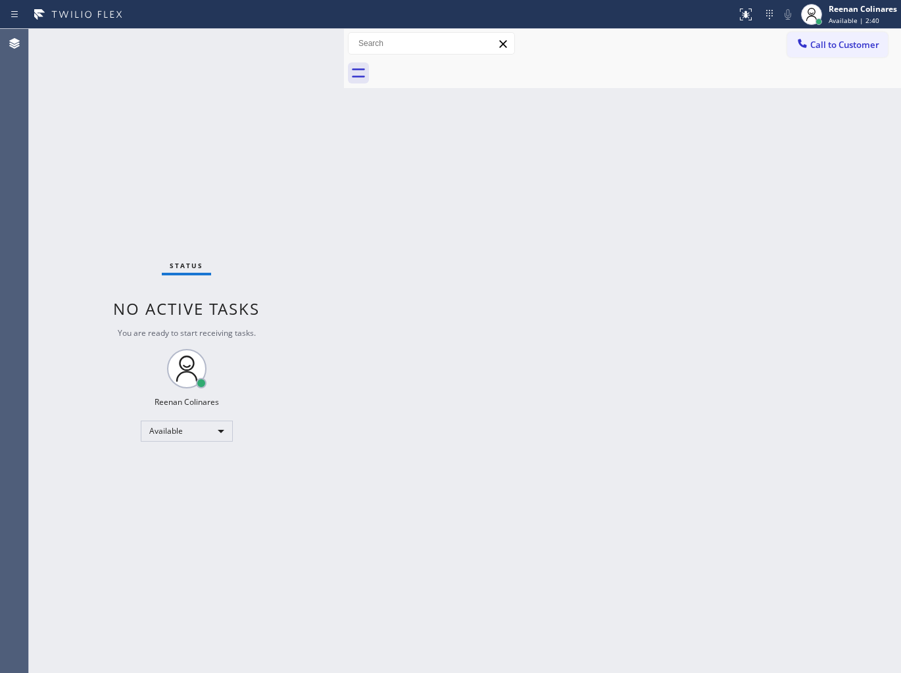
click at [410, 323] on div "Back to Dashboard Change Sender ID Customers Technicians Select a contact Outbo…" at bounding box center [622, 351] width 557 height 644
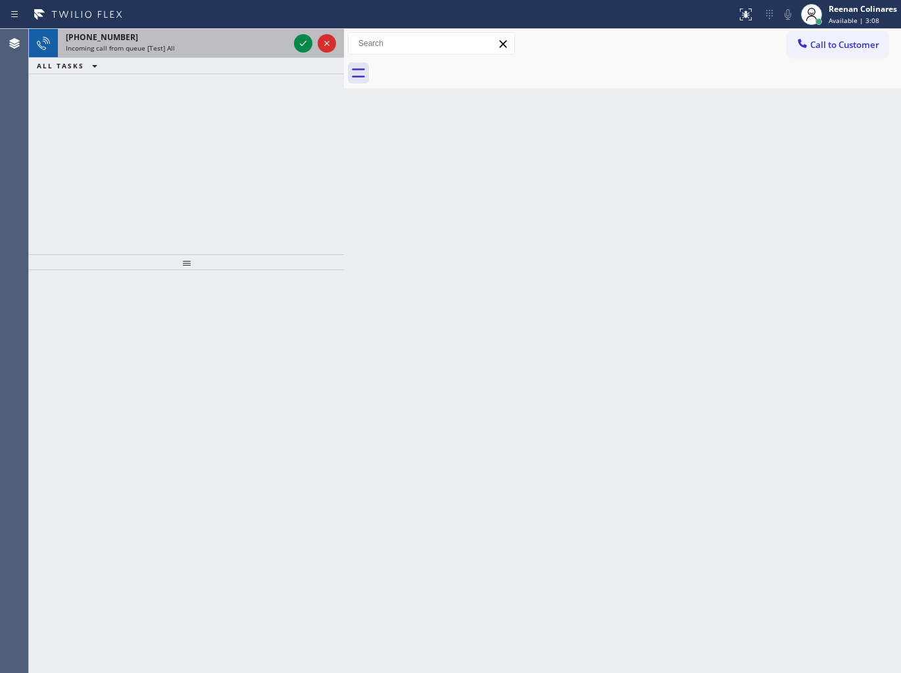
click at [173, 38] on div "[PHONE_NUMBER]" at bounding box center [177, 37] width 223 height 11
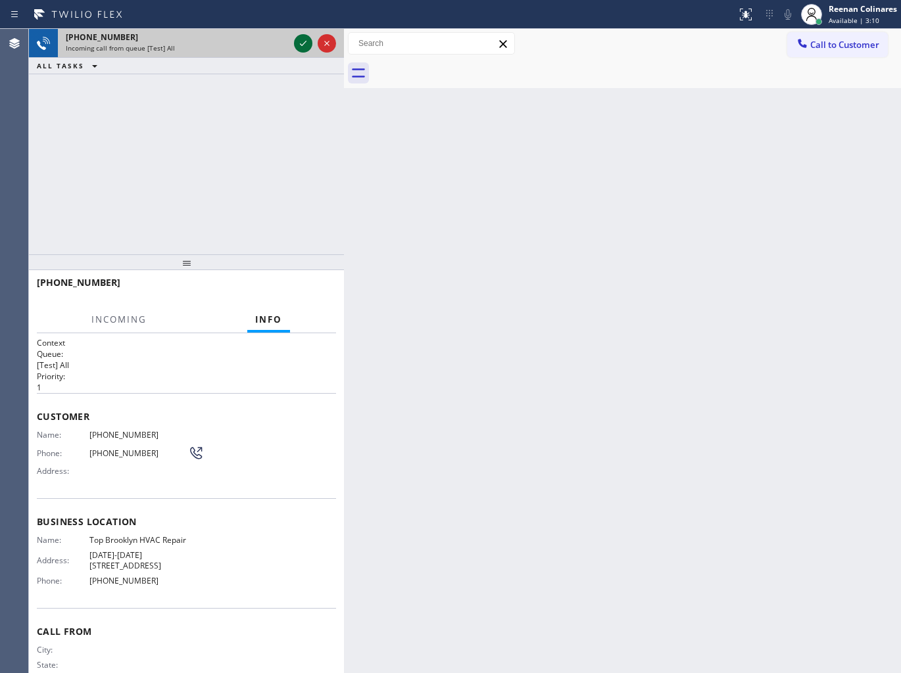
click at [298, 42] on icon at bounding box center [303, 44] width 16 height 16
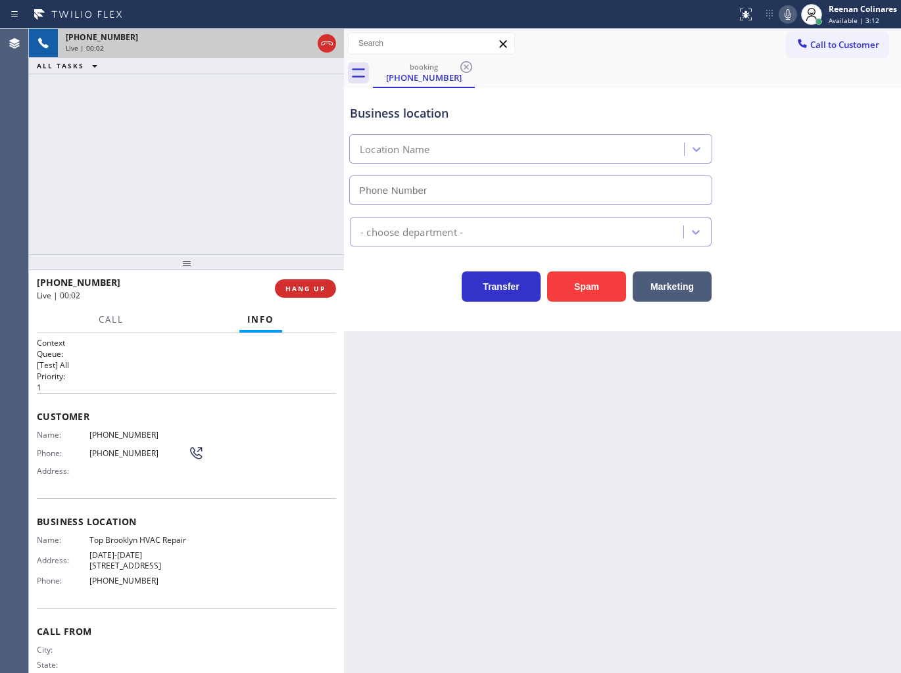
type input "[PHONE_NUMBER]"
click at [786, 11] on icon at bounding box center [788, 15] width 16 height 16
click at [786, 11] on icon at bounding box center [787, 14] width 7 height 11
click at [790, 18] on icon at bounding box center [788, 15] width 16 height 16
drag, startPoint x: 680, startPoint y: 281, endPoint x: 687, endPoint y: 267, distance: 15.3
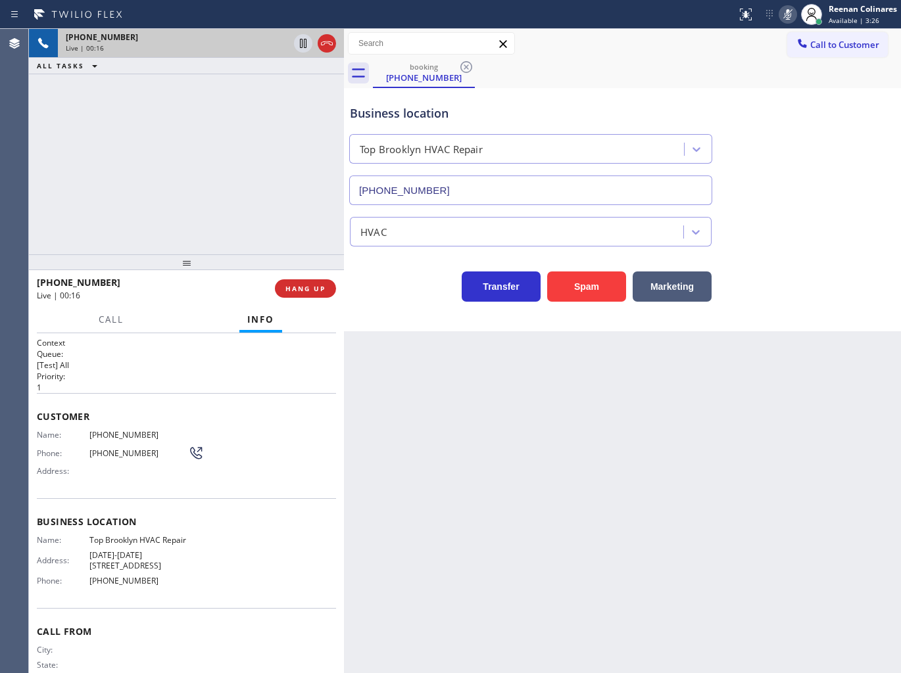
click at [682, 281] on button "Marketing" at bounding box center [671, 287] width 79 height 30
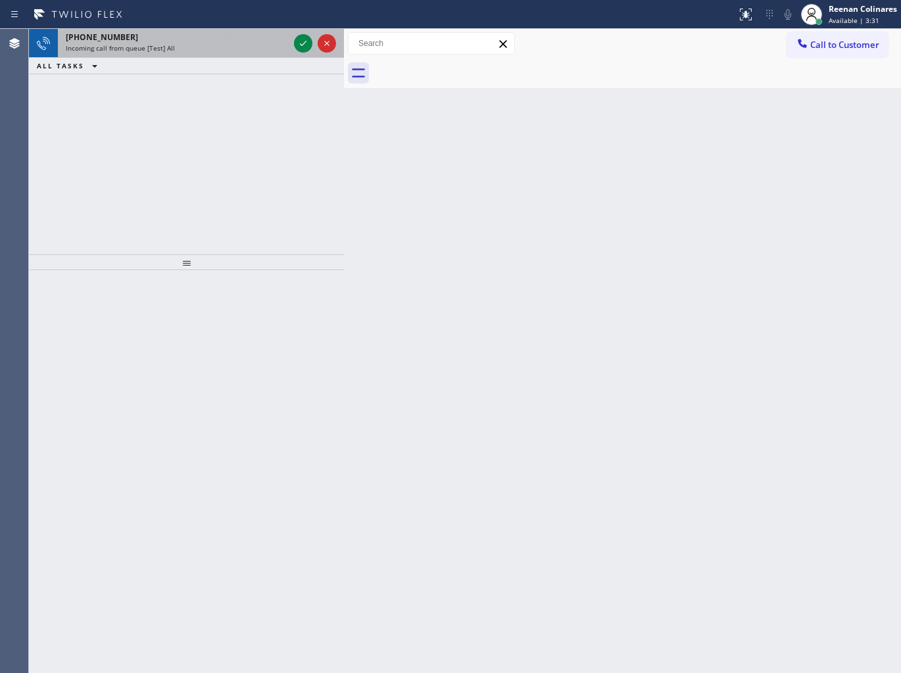
click at [230, 37] on div "[PHONE_NUMBER]" at bounding box center [177, 37] width 223 height 11
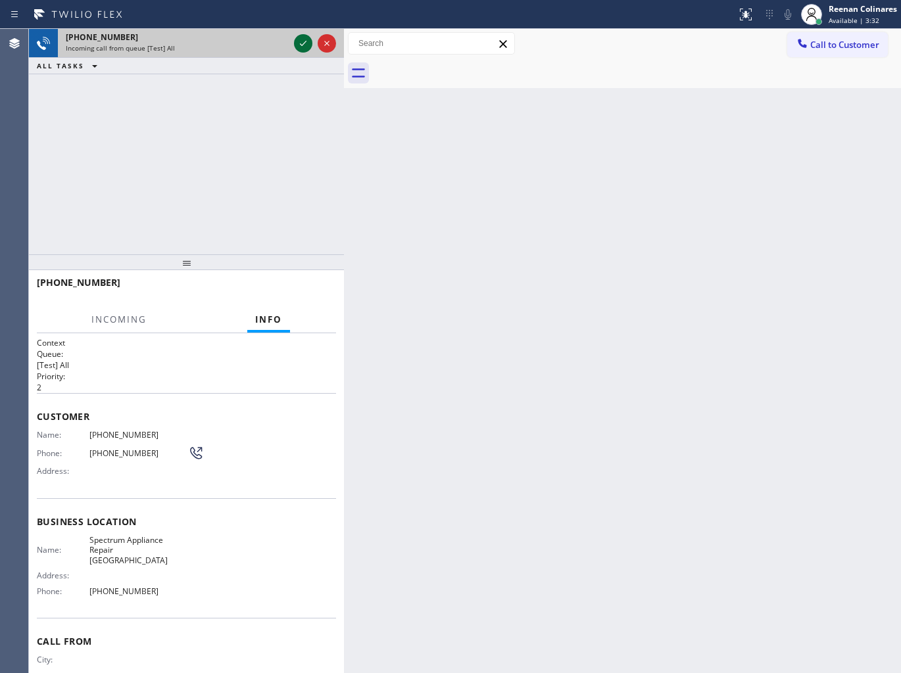
click at [297, 47] on icon at bounding box center [303, 44] width 16 height 16
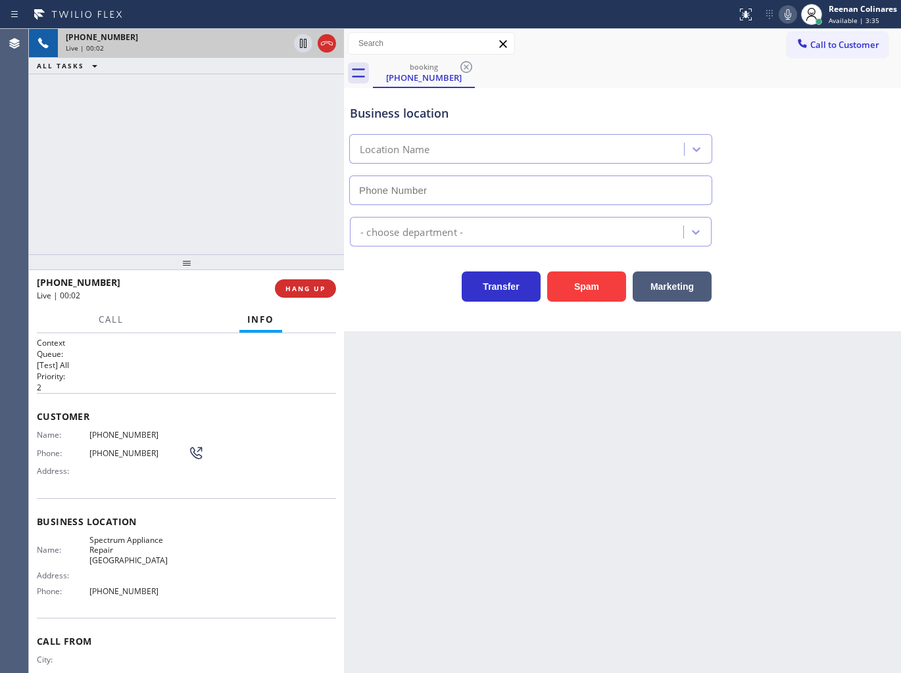
type input "[PHONE_NUMBER]"
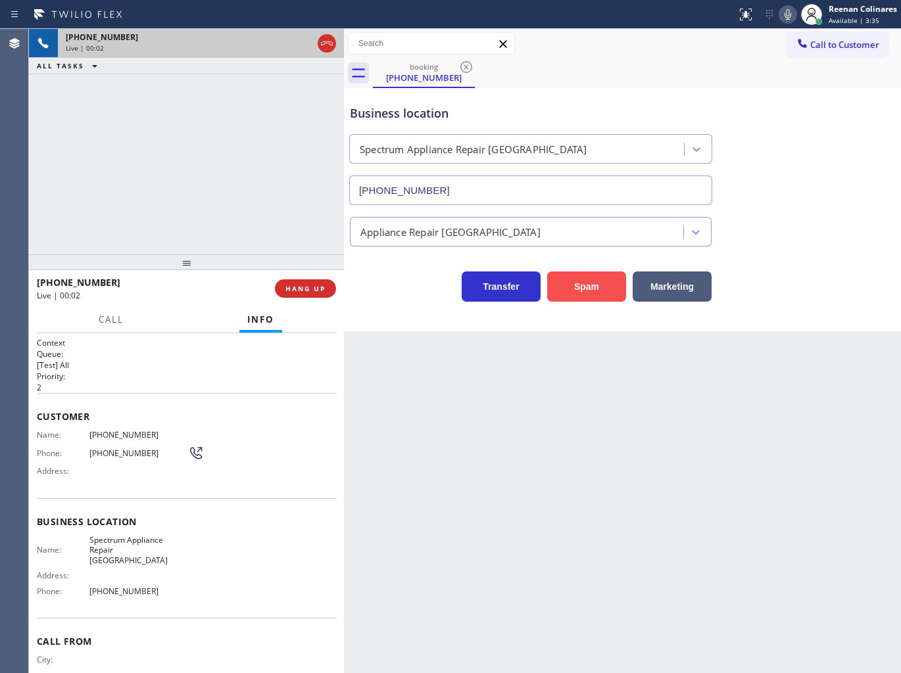
click at [604, 287] on button "Spam" at bounding box center [586, 287] width 79 height 30
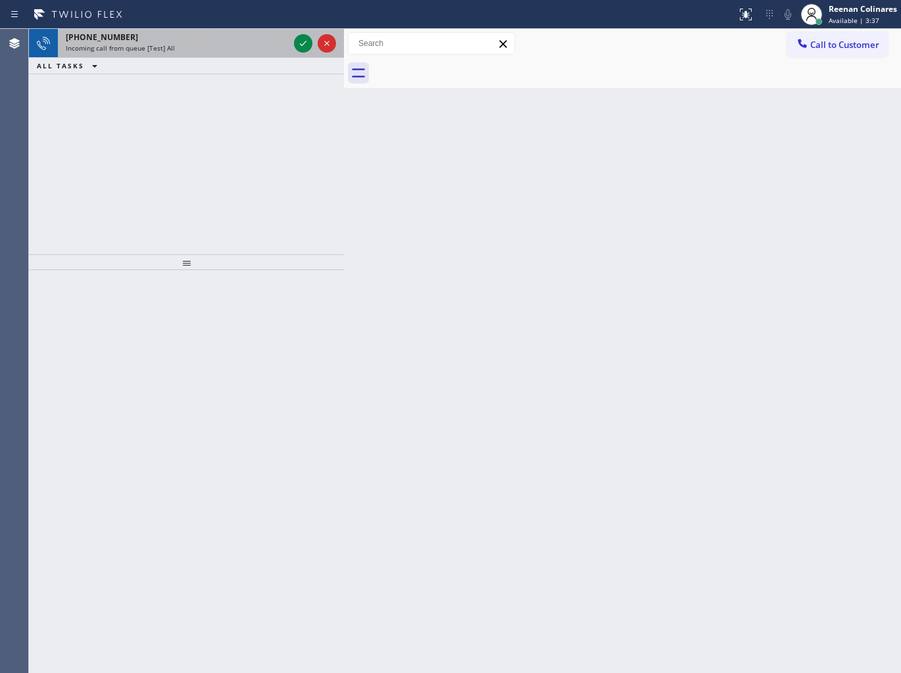
click at [146, 47] on span "Incoming call from queue [Test] All" at bounding box center [120, 47] width 109 height 9
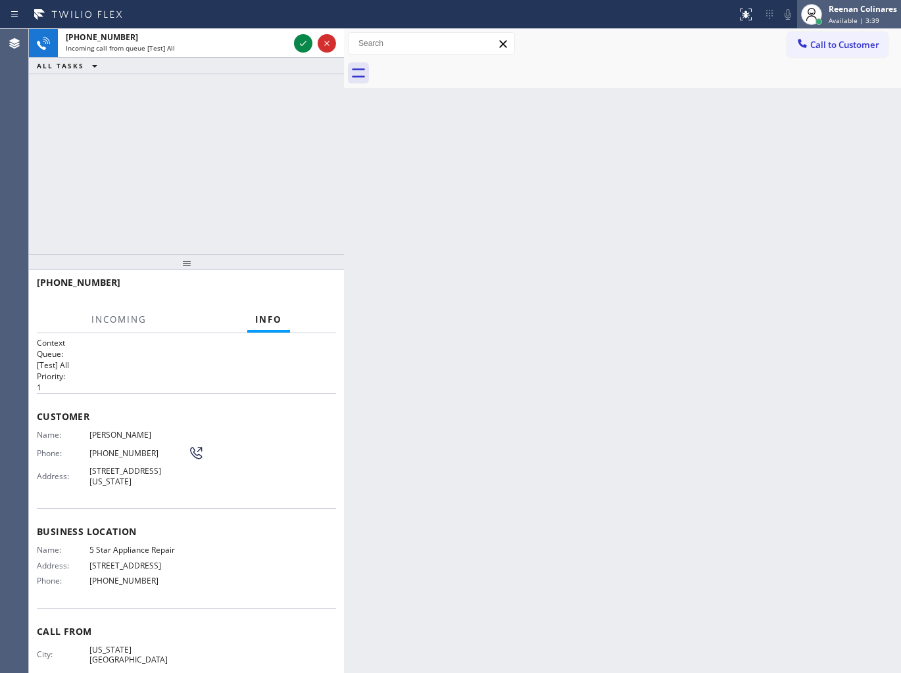
click at [860, 22] on span "Available | 3:39" at bounding box center [853, 20] width 51 height 9
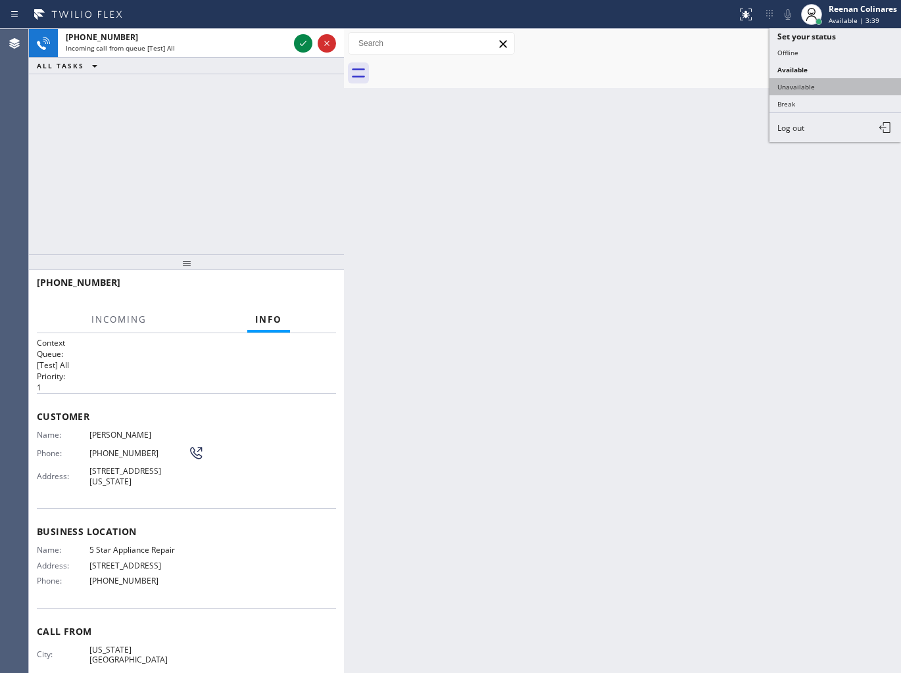
click at [820, 80] on button "Unavailable" at bounding box center [834, 86] width 131 height 17
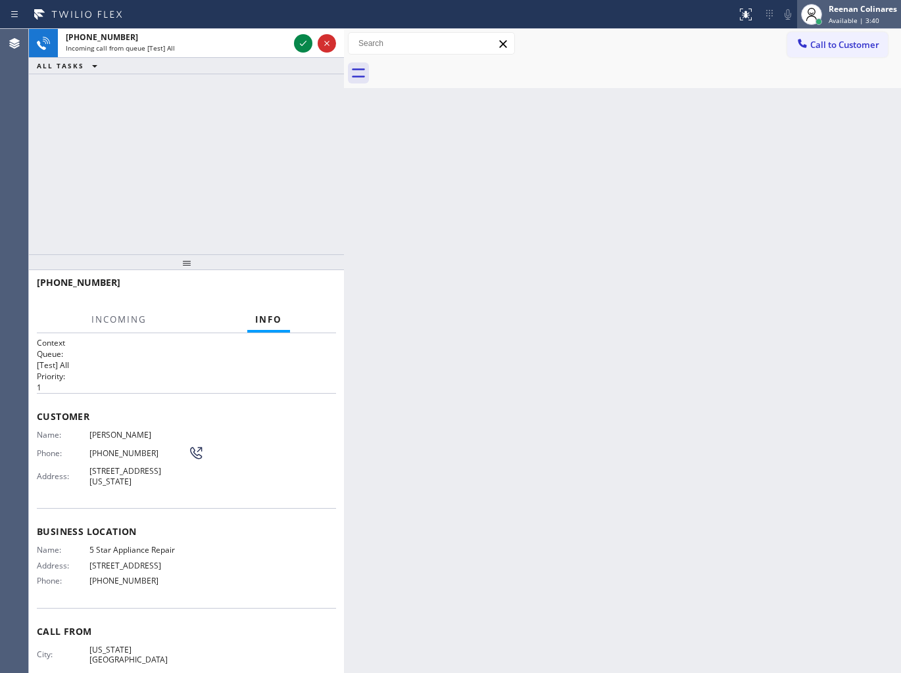
click at [843, 23] on span "Available | 3:40" at bounding box center [853, 20] width 51 height 9
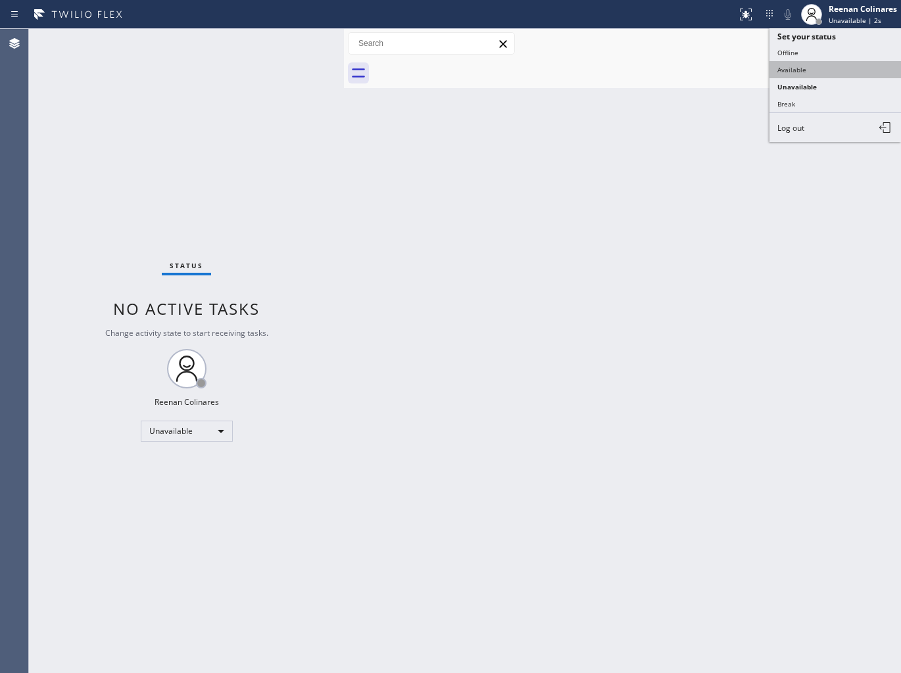
click at [801, 77] on button "Available" at bounding box center [834, 69] width 131 height 17
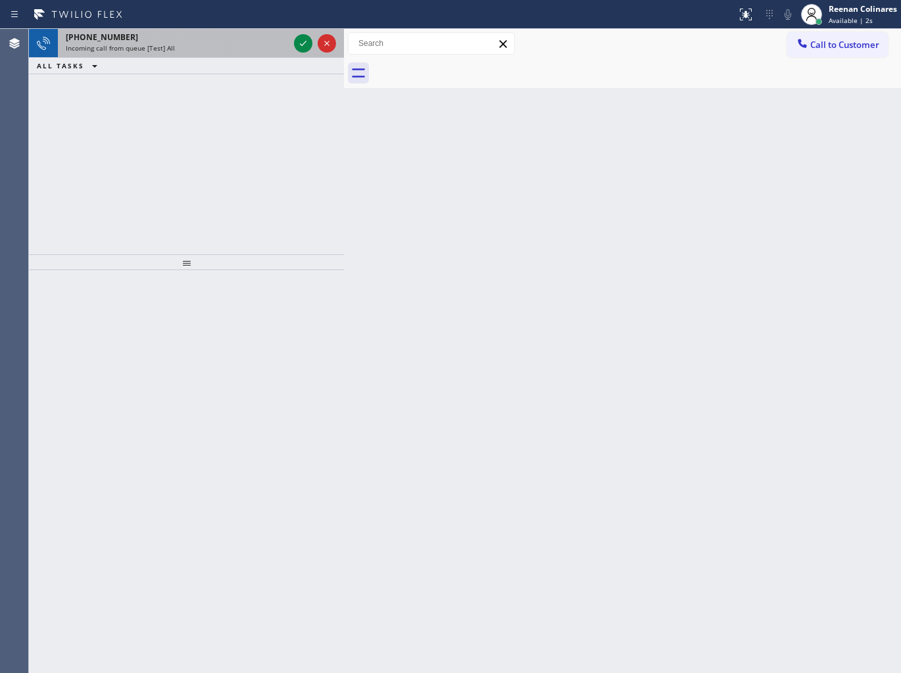
click at [225, 53] on div "Incoming call from queue [Test] All" at bounding box center [177, 47] width 223 height 9
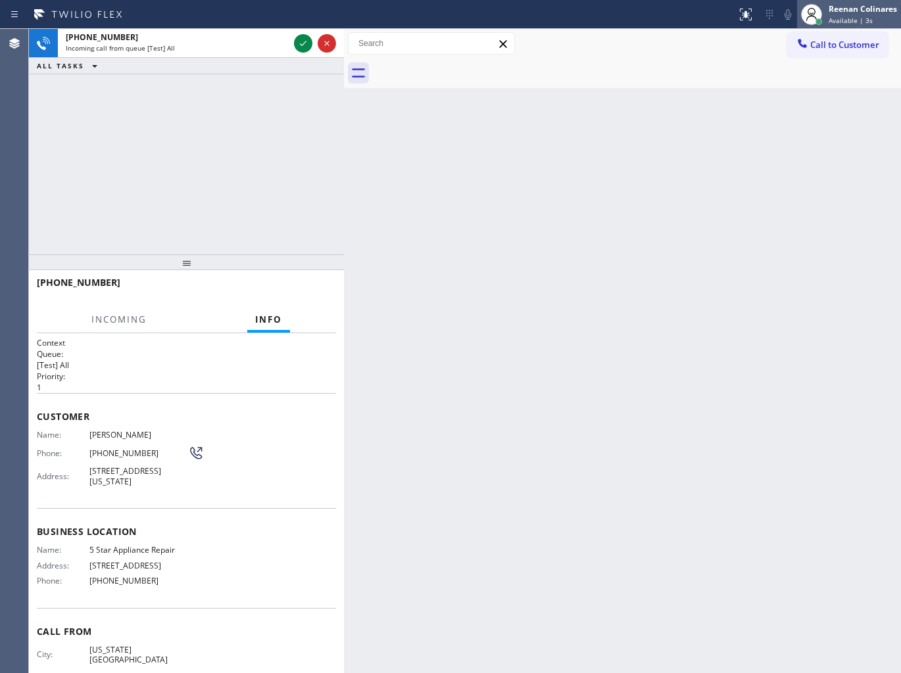
click at [858, 17] on span "Available | 3s" at bounding box center [850, 20] width 44 height 9
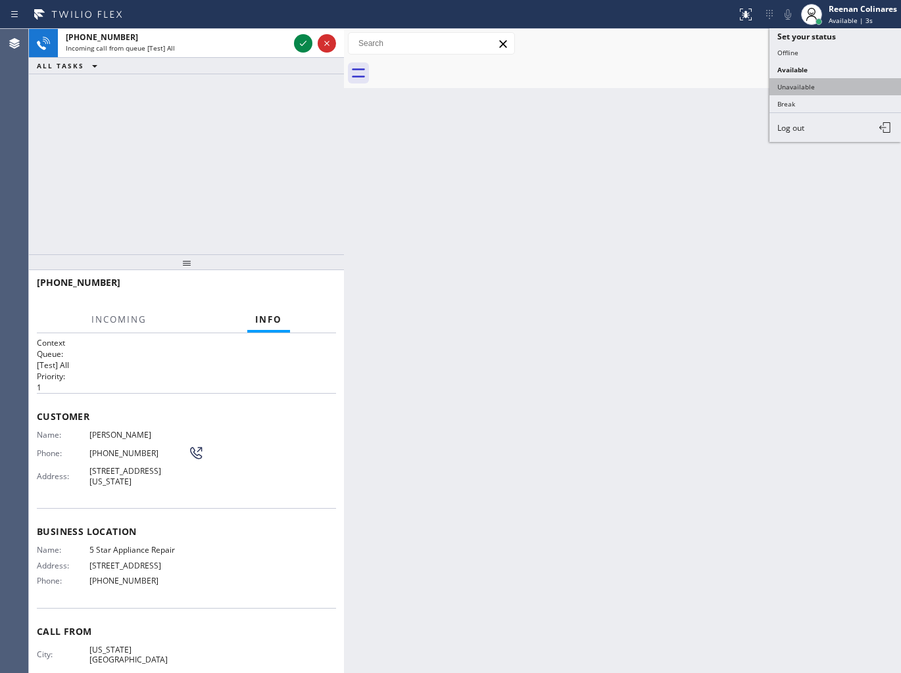
click at [795, 87] on button "Unavailable" at bounding box center [834, 86] width 131 height 17
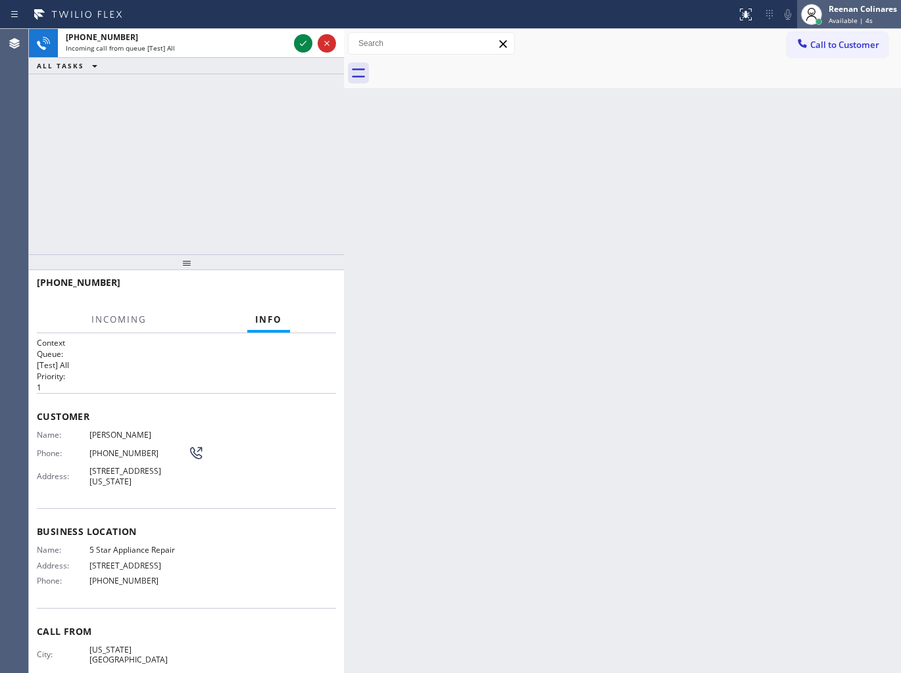
click at [832, 12] on div "Reenan Colinares" at bounding box center [862, 8] width 68 height 11
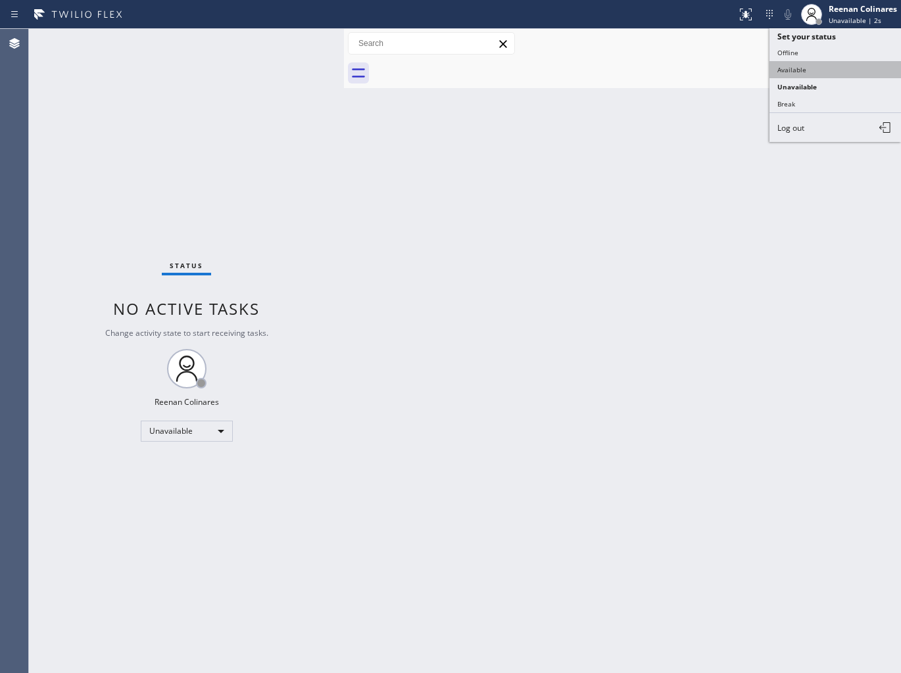
click at [798, 62] on button "Available" at bounding box center [834, 69] width 131 height 17
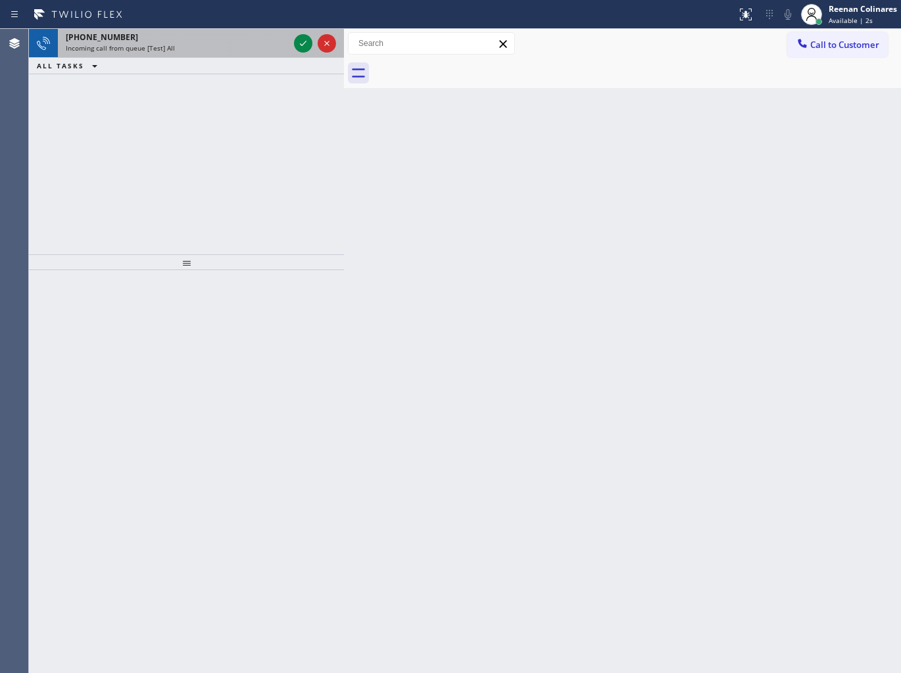
click at [167, 48] on span "Incoming call from queue [Test] All" at bounding box center [120, 47] width 109 height 9
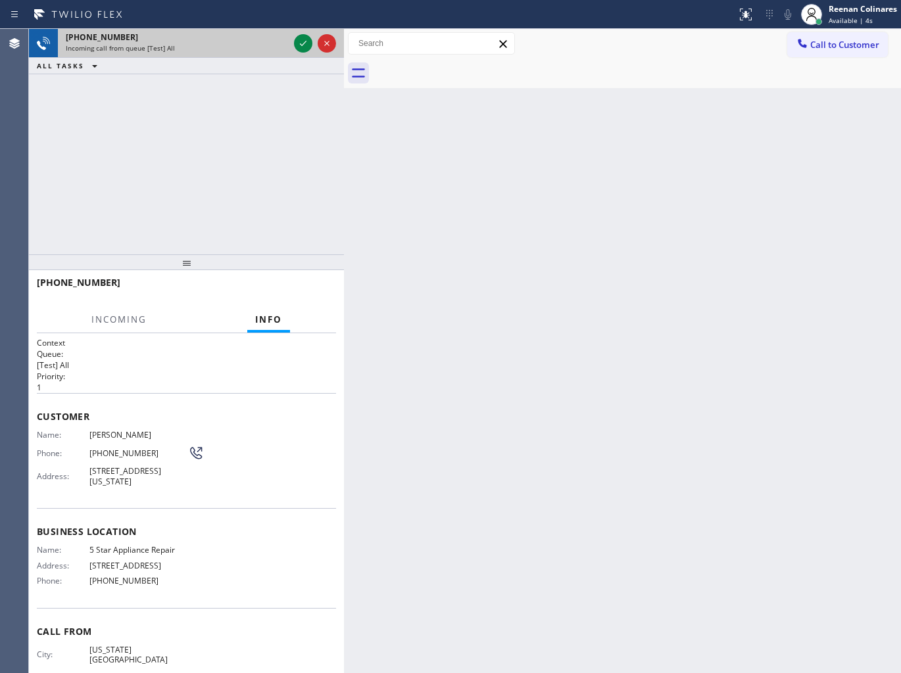
click at [207, 41] on div "[PHONE_NUMBER]" at bounding box center [177, 37] width 223 height 11
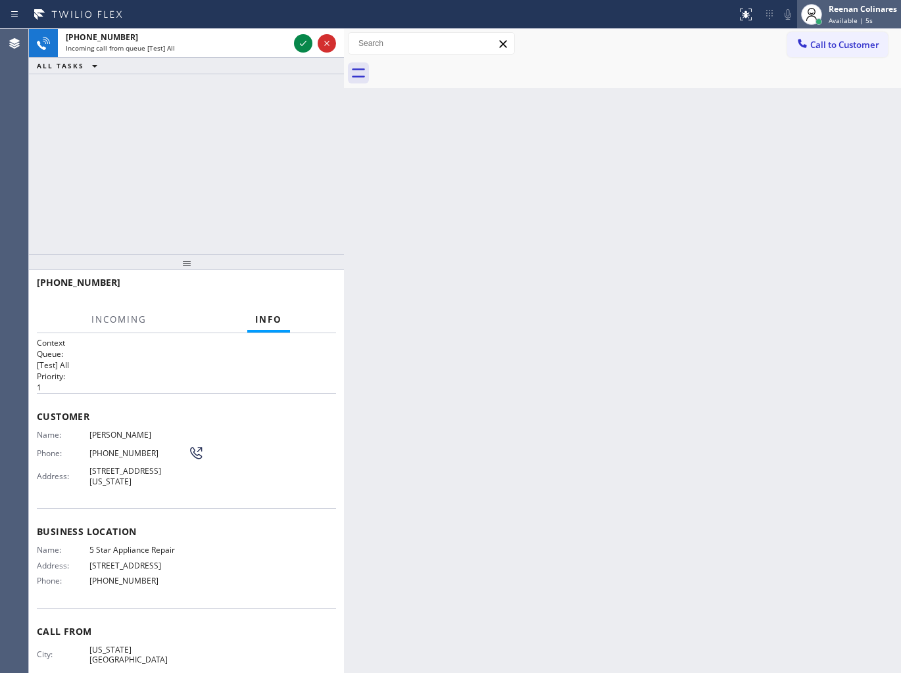
click at [865, 18] on span "Available | 5s" at bounding box center [850, 20] width 44 height 9
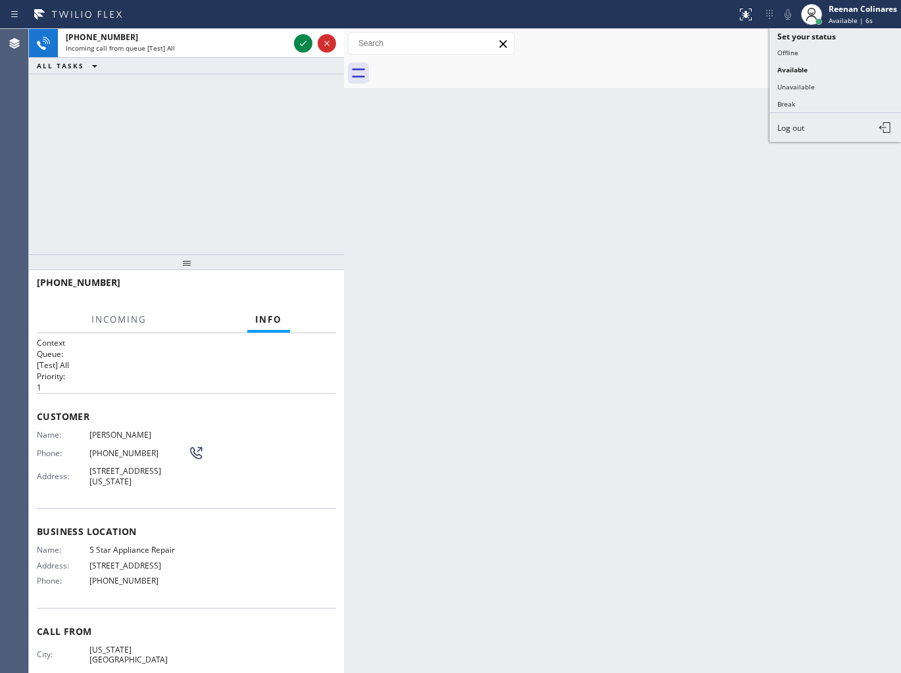
click at [790, 83] on button "Unavailable" at bounding box center [834, 86] width 131 height 17
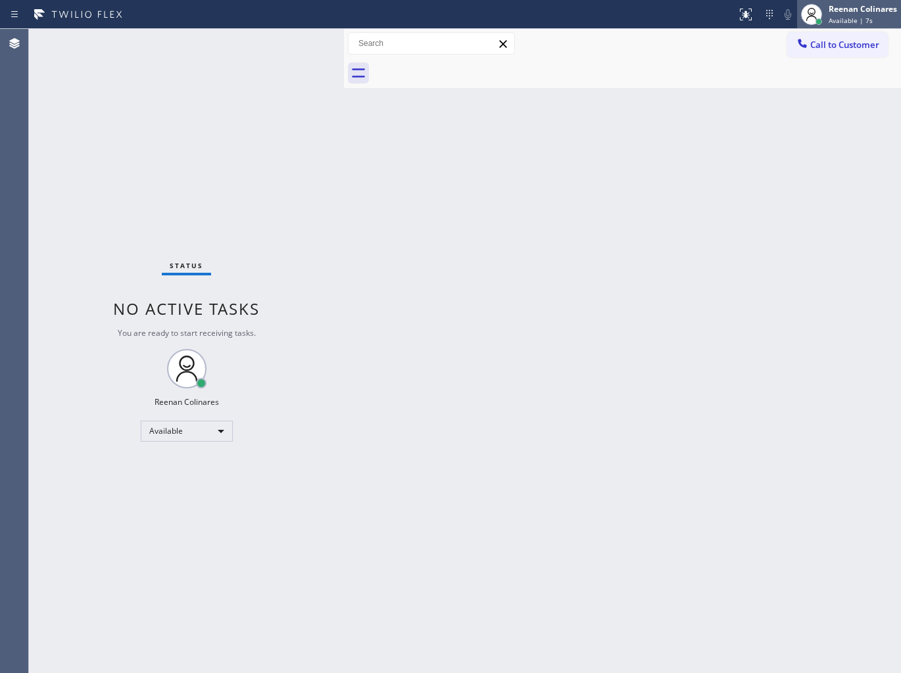
click at [840, 11] on div "Reenan Colinares" at bounding box center [862, 8] width 68 height 11
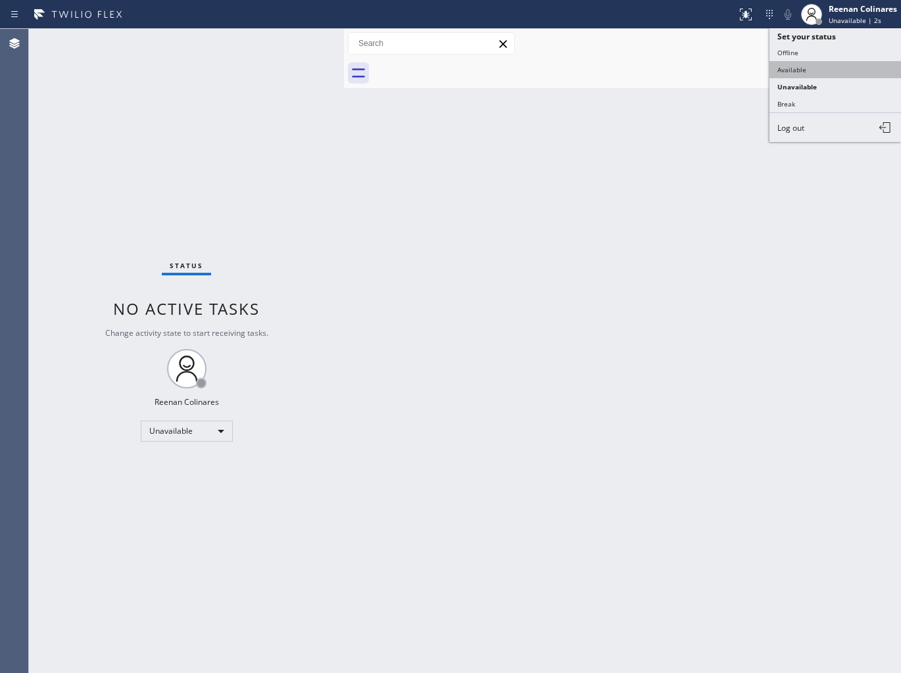
click at [789, 64] on button "Available" at bounding box center [834, 69] width 131 height 17
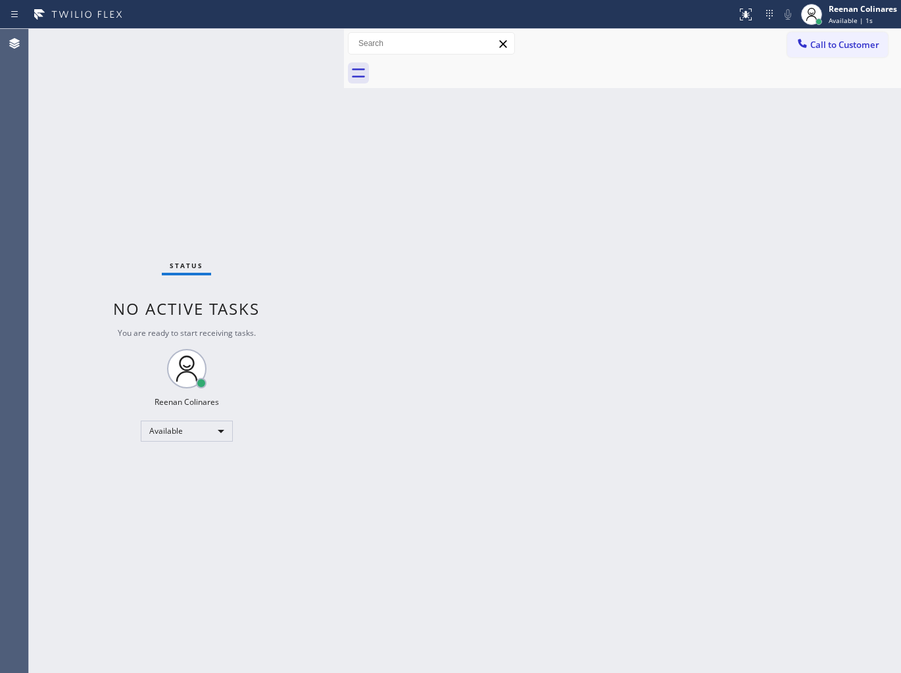
click at [185, 39] on div "Status No active tasks You are ready to start receiving tasks. Reenan Colinares…" at bounding box center [186, 351] width 315 height 644
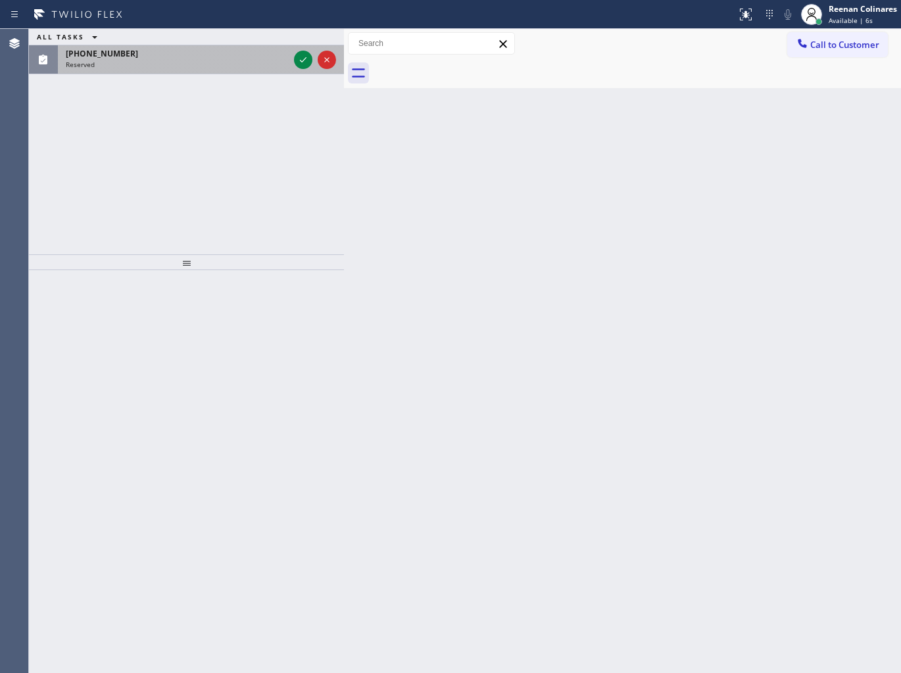
click at [134, 60] on div "Reserved" at bounding box center [177, 64] width 223 height 9
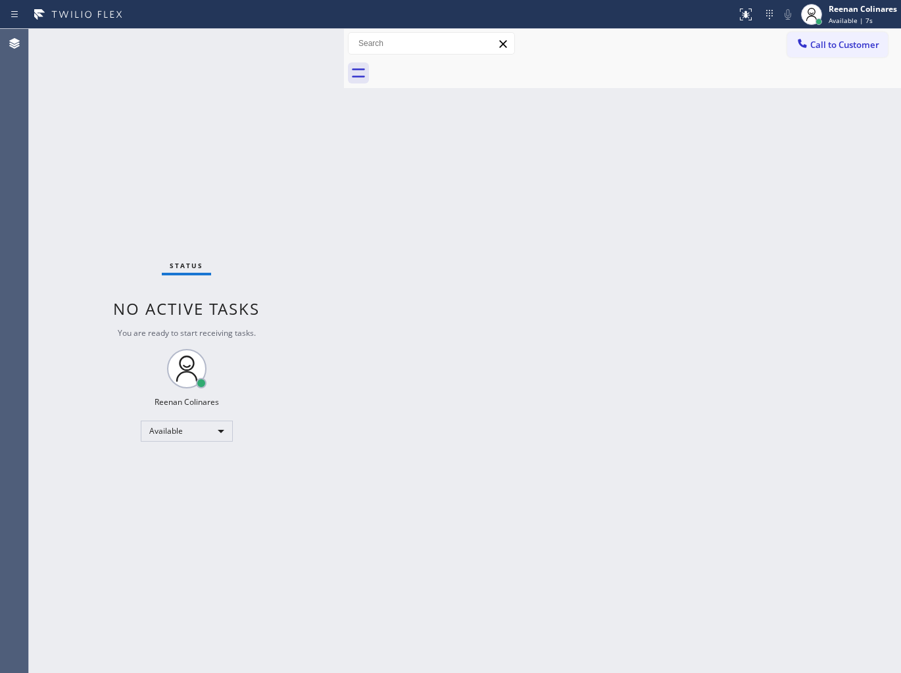
drag, startPoint x: 37, startPoint y: 434, endPoint x: 104, endPoint y: 358, distance: 100.6
click at [42, 439] on div "Status No active tasks You are ready to start receiving tasks. Reenan Colinares…" at bounding box center [186, 351] width 315 height 644
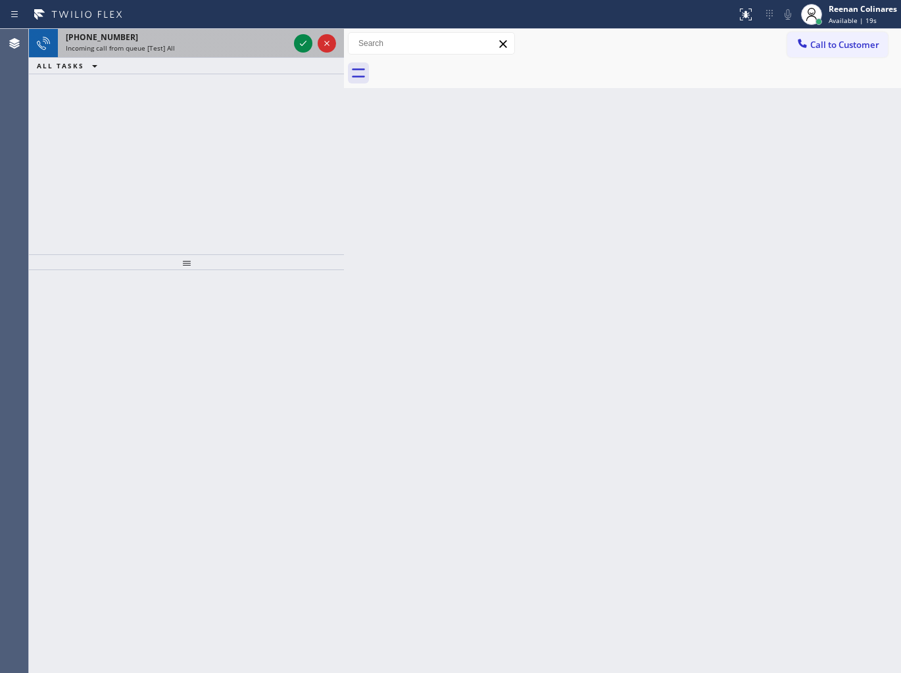
drag, startPoint x: 258, startPoint y: 80, endPoint x: 233, endPoint y: 43, distance: 43.9
click at [257, 77] on div "[PHONE_NUMBER] Incoming call from queue [Test] All ALL TASKS ALL TASKS ACTIVE T…" at bounding box center [186, 141] width 315 height 225
click at [230, 37] on div "[PHONE_NUMBER]" at bounding box center [177, 37] width 223 height 11
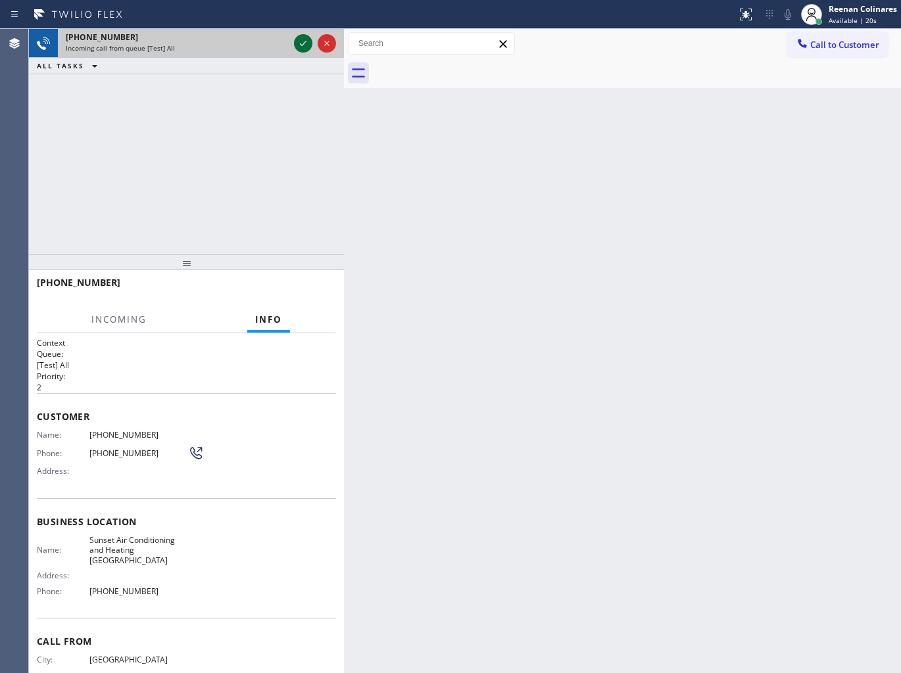
click at [298, 43] on icon at bounding box center [303, 44] width 16 height 16
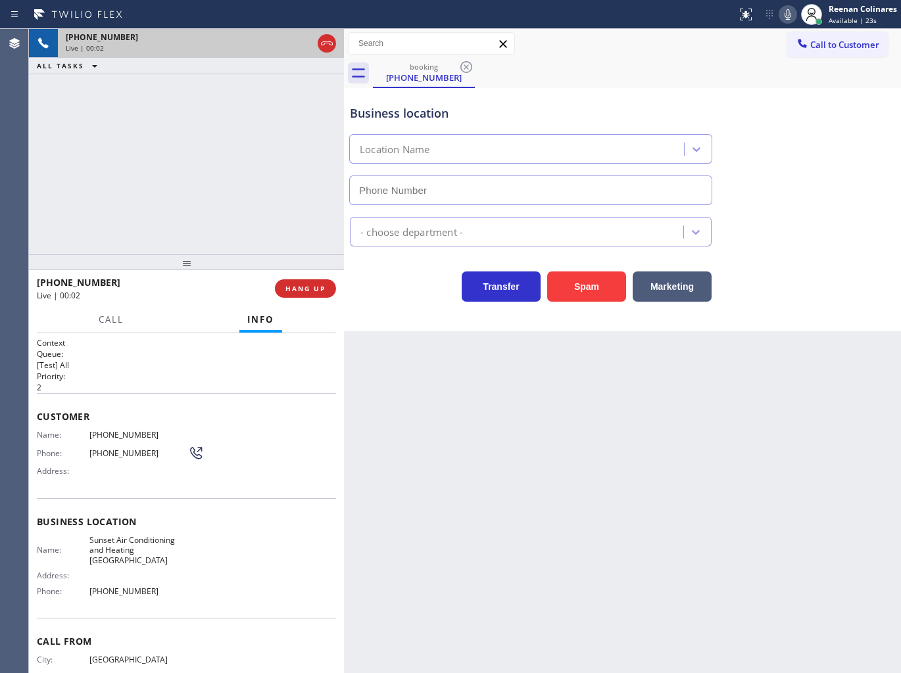
drag, startPoint x: 588, startPoint y: 288, endPoint x: 714, endPoint y: 116, distance: 213.5
click at [588, 288] on button "Spam" at bounding box center [586, 287] width 79 height 30
type input "[PHONE_NUMBER]"
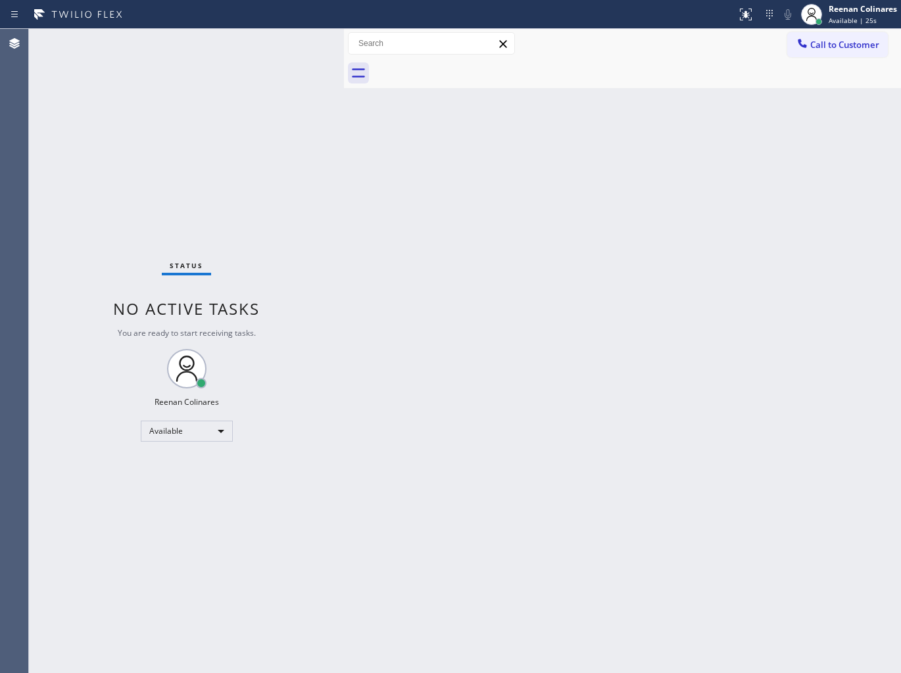
drag, startPoint x: 452, startPoint y: 323, endPoint x: 442, endPoint y: 369, distance: 46.6
click at [450, 341] on div "Back to Dashboard Change Sender ID Customers Technicians Select a contact Outbo…" at bounding box center [622, 351] width 557 height 644
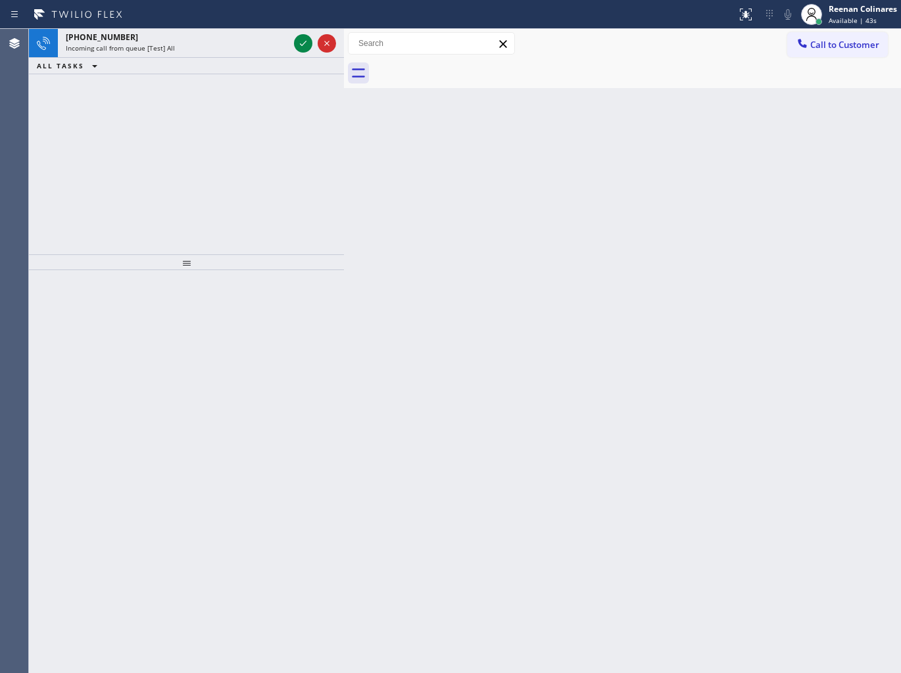
click at [229, 95] on div "[PHONE_NUMBER] Incoming call from queue [Test] All ALL TASKS ALL TASKS ACTIVE T…" at bounding box center [186, 141] width 315 height 225
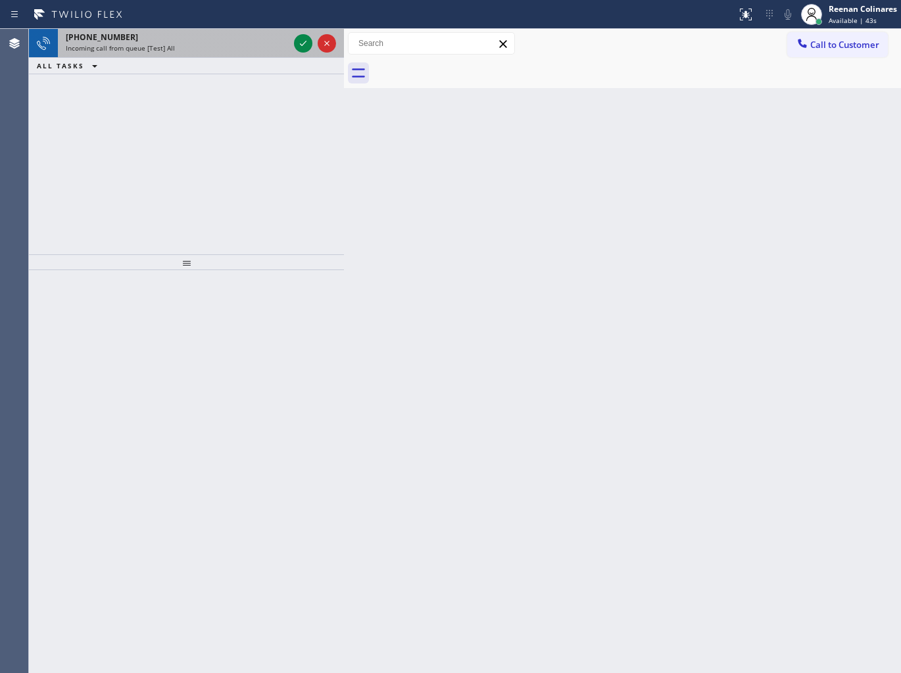
click at [219, 43] on div "Incoming call from queue [Test] All" at bounding box center [177, 47] width 223 height 9
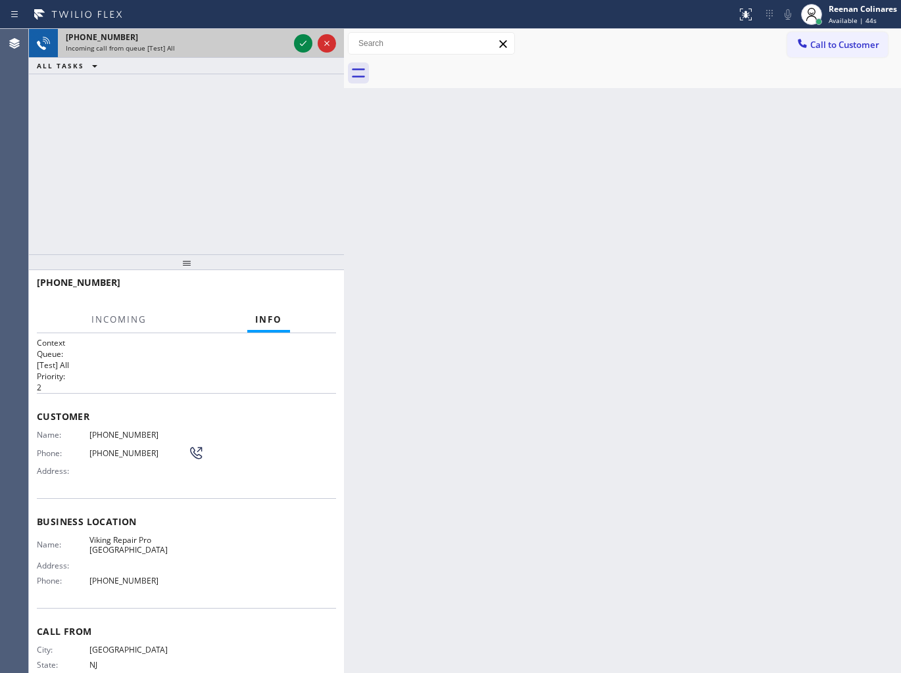
drag, startPoint x: 298, startPoint y: 46, endPoint x: 292, endPoint y: 57, distance: 12.4
click at [298, 45] on icon at bounding box center [303, 44] width 16 height 16
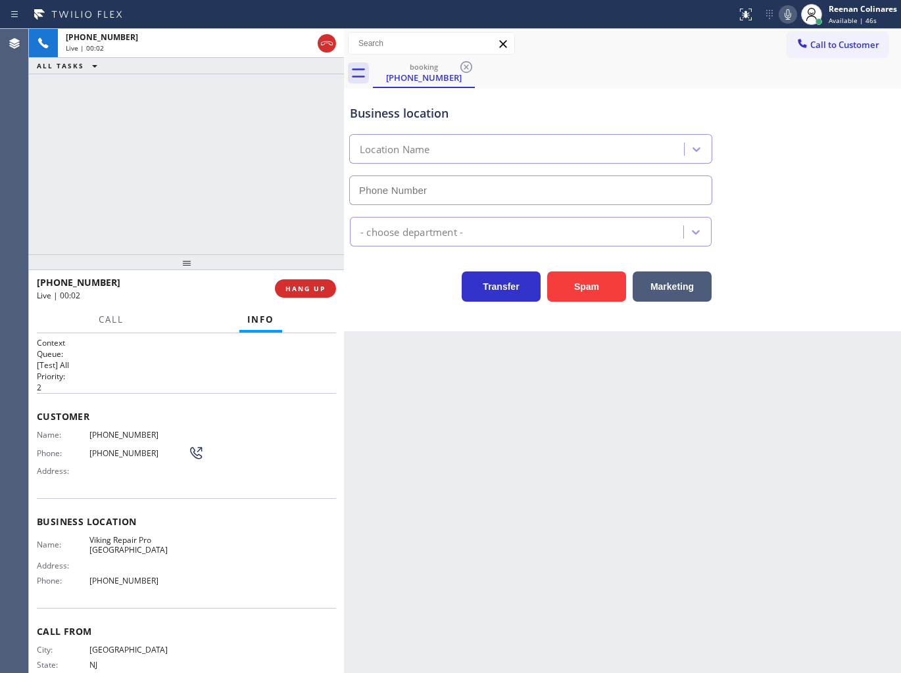
type input "[PHONE_NUMBER]"
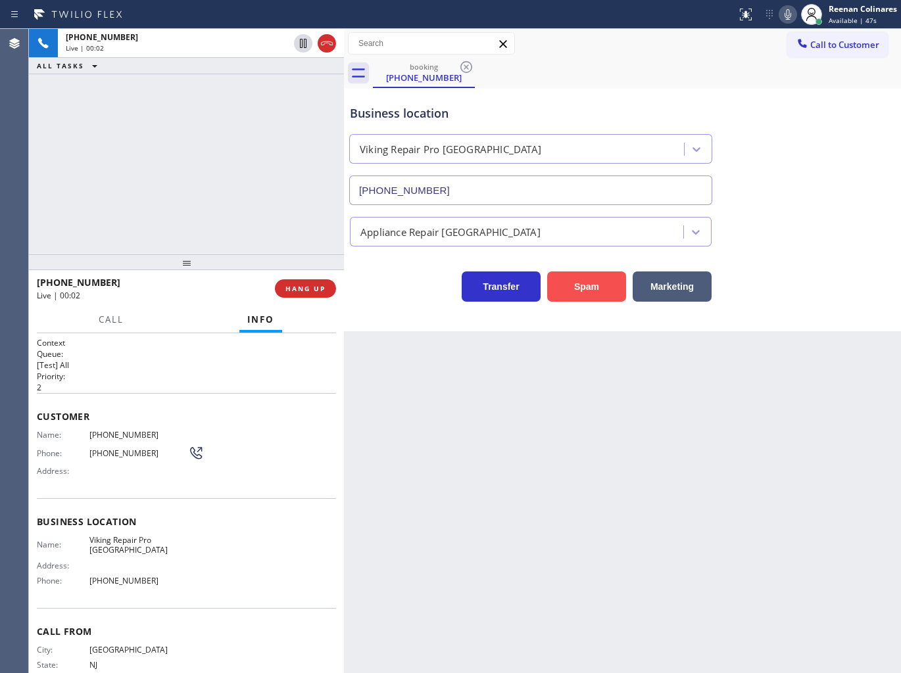
click at [579, 281] on button "Spam" at bounding box center [586, 287] width 79 height 30
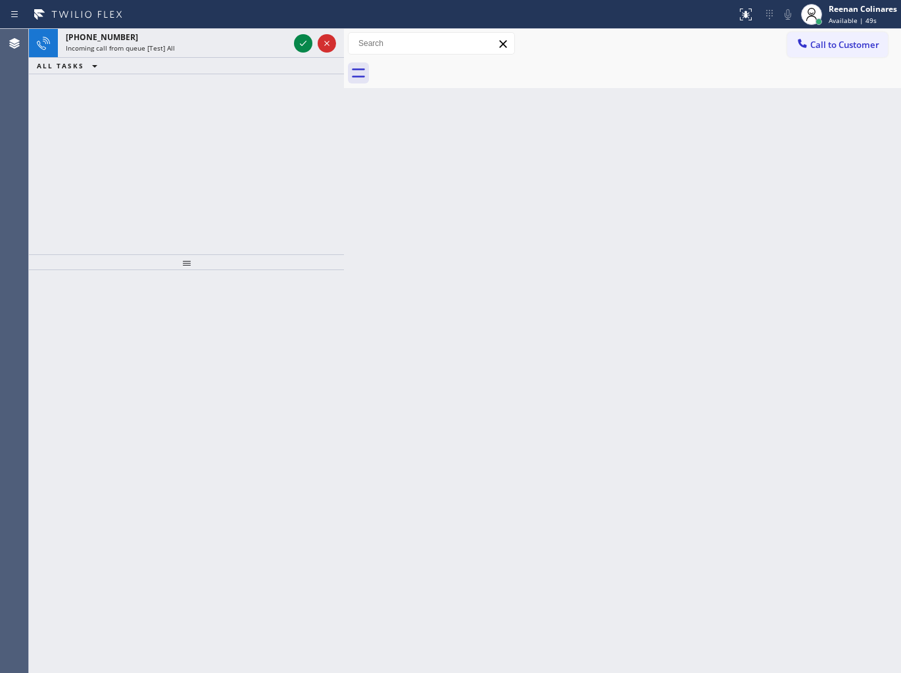
drag, startPoint x: 476, startPoint y: 174, endPoint x: 260, endPoint y: 80, distance: 235.6
click at [419, 142] on div "Back to Dashboard Change Sender ID Customers Technicians Select a contact Outbo…" at bounding box center [622, 351] width 557 height 644
click at [224, 58] on div "ALL TASKS ALL TASKS ACTIVE TASKS TASKS IN WRAP UP" at bounding box center [186, 66] width 315 height 16
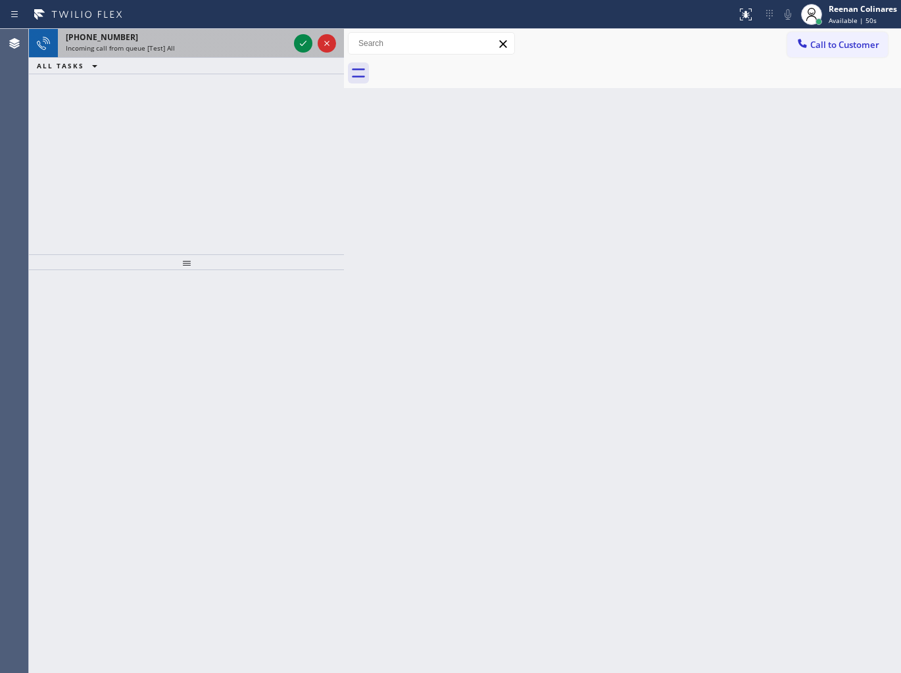
click at [226, 57] on div "[PHONE_NUMBER] Incoming call from queue [Test] All" at bounding box center [174, 43] width 233 height 29
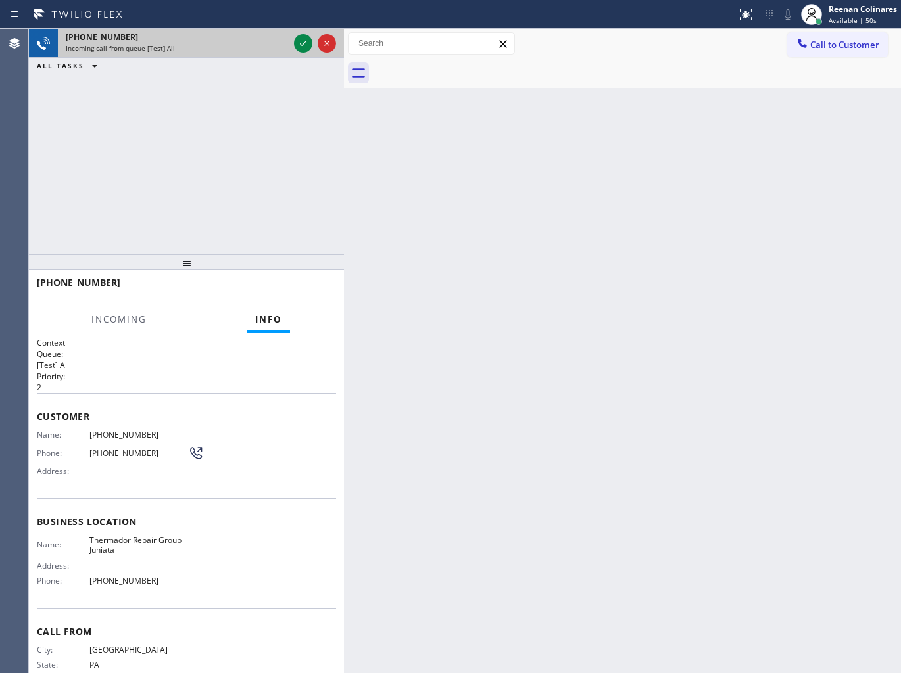
click at [238, 44] on div "Incoming call from queue [Test] All" at bounding box center [177, 47] width 223 height 9
click at [296, 44] on icon at bounding box center [303, 44] width 16 height 16
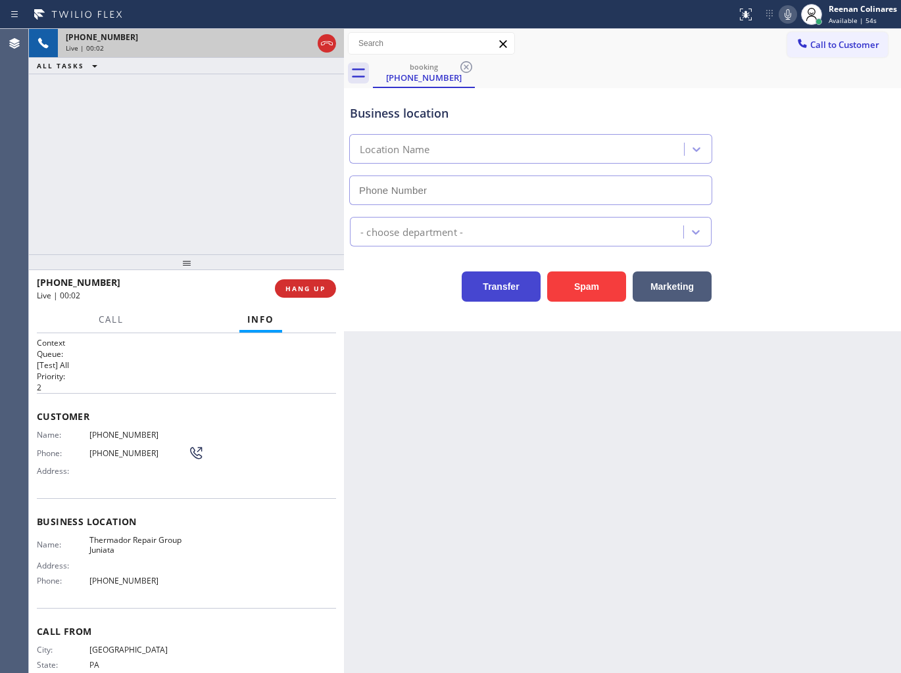
type input "[PHONE_NUMBER]"
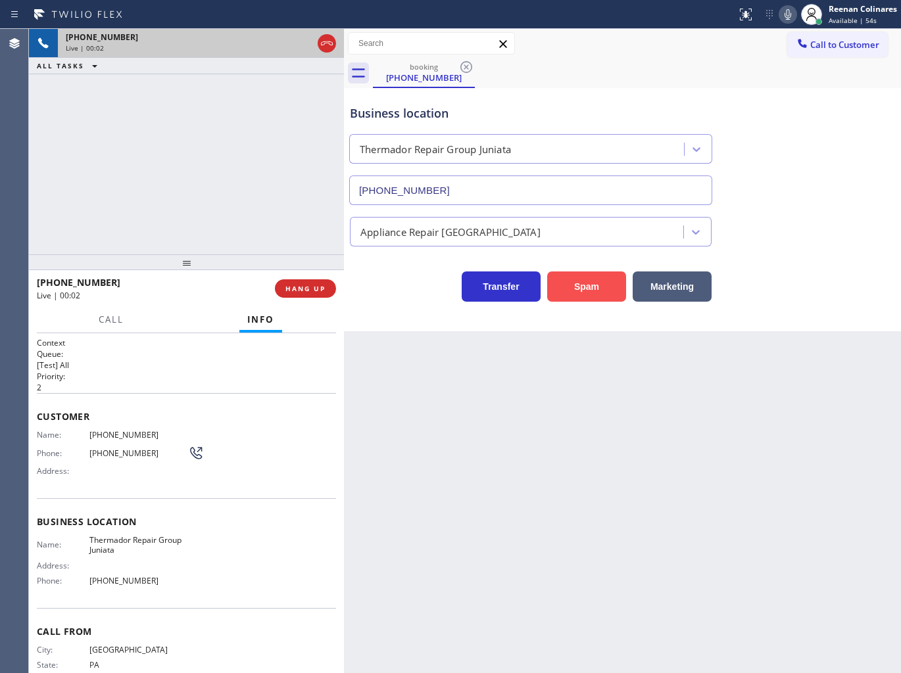
drag, startPoint x: 592, startPoint y: 286, endPoint x: 896, endPoint y: 81, distance: 366.5
click at [594, 285] on button "Spam" at bounding box center [586, 287] width 79 height 30
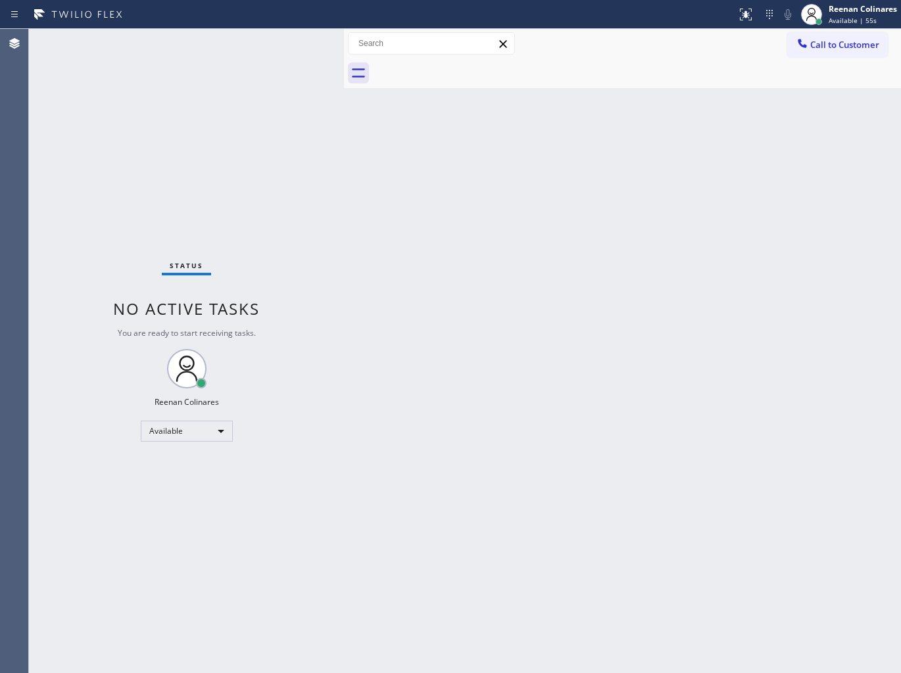
click at [607, 222] on div "Back to Dashboard Change Sender ID Customers Technicians Select a contact Outbo…" at bounding box center [622, 351] width 557 height 644
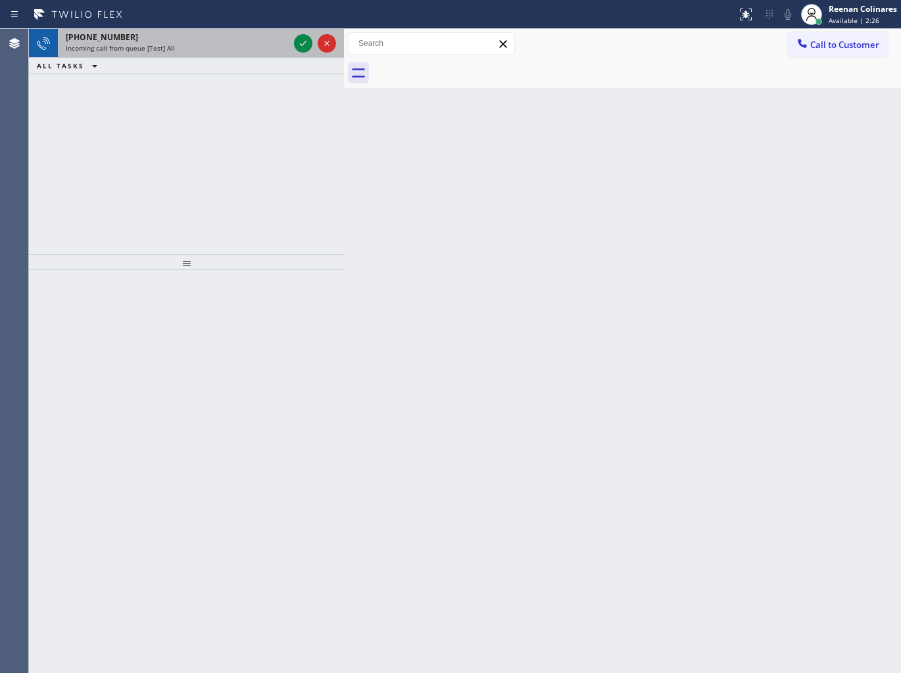
click at [225, 47] on div "Incoming call from queue [Test] All" at bounding box center [177, 47] width 223 height 9
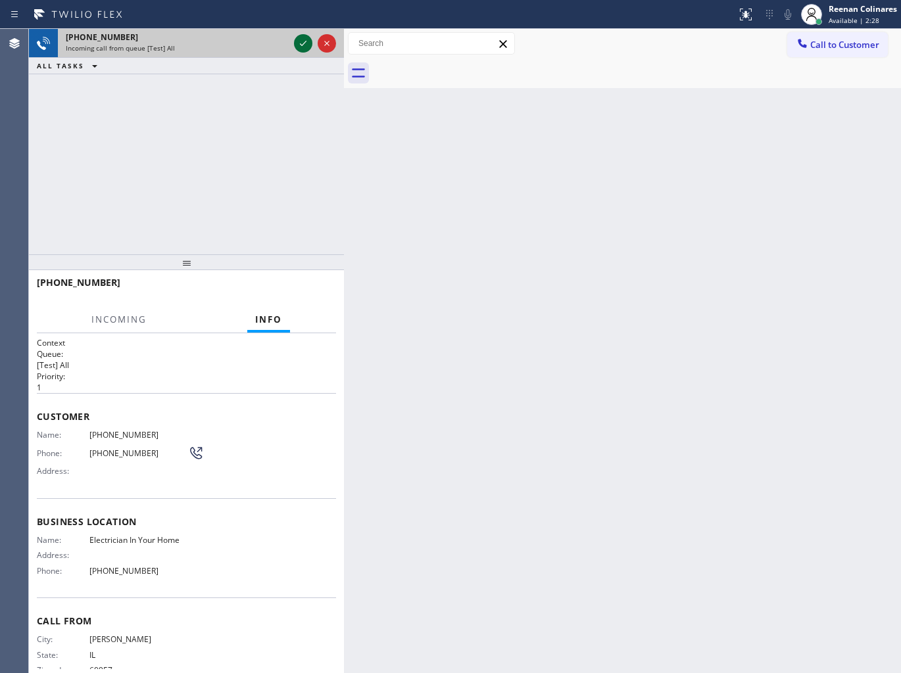
click at [302, 40] on icon at bounding box center [303, 44] width 16 height 16
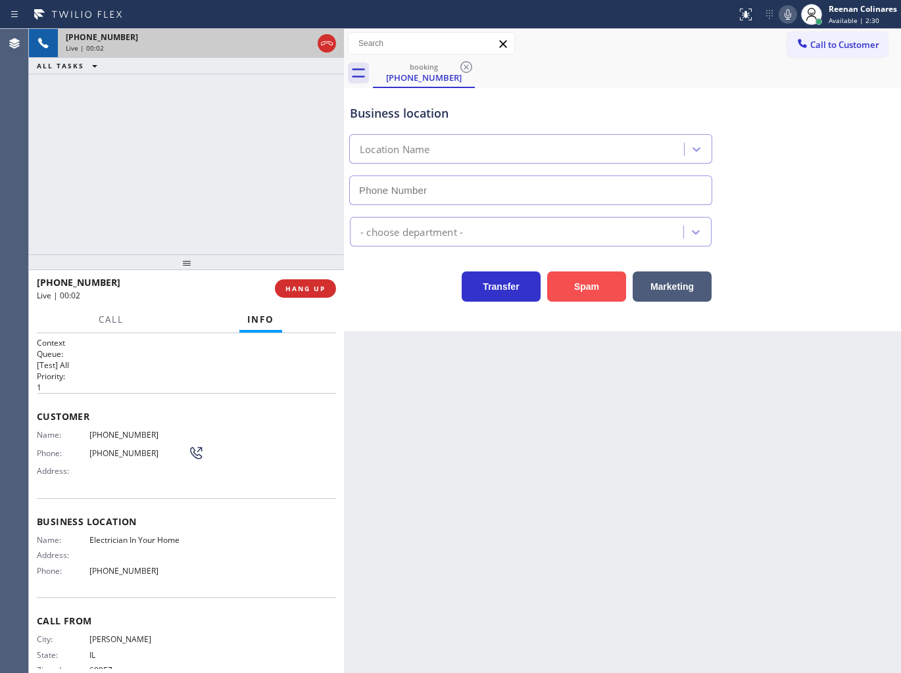
type input "[PHONE_NUMBER]"
click at [596, 291] on button "Spam" at bounding box center [586, 287] width 79 height 30
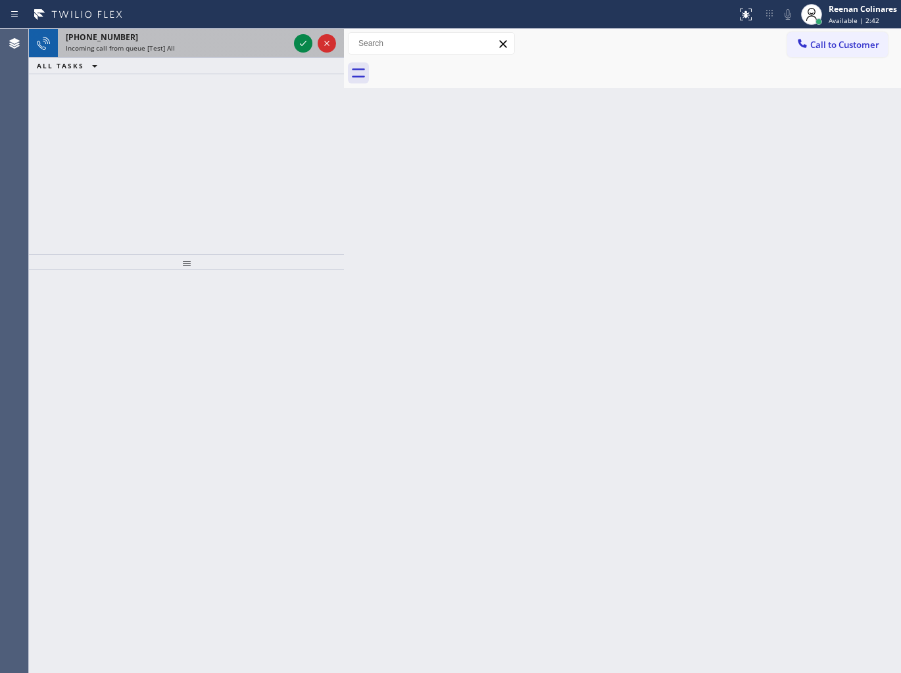
drag, startPoint x: 226, startPoint y: 44, endPoint x: 233, endPoint y: 43, distance: 6.7
click at [226, 44] on div "Incoming call from queue [Test] All" at bounding box center [177, 47] width 223 height 9
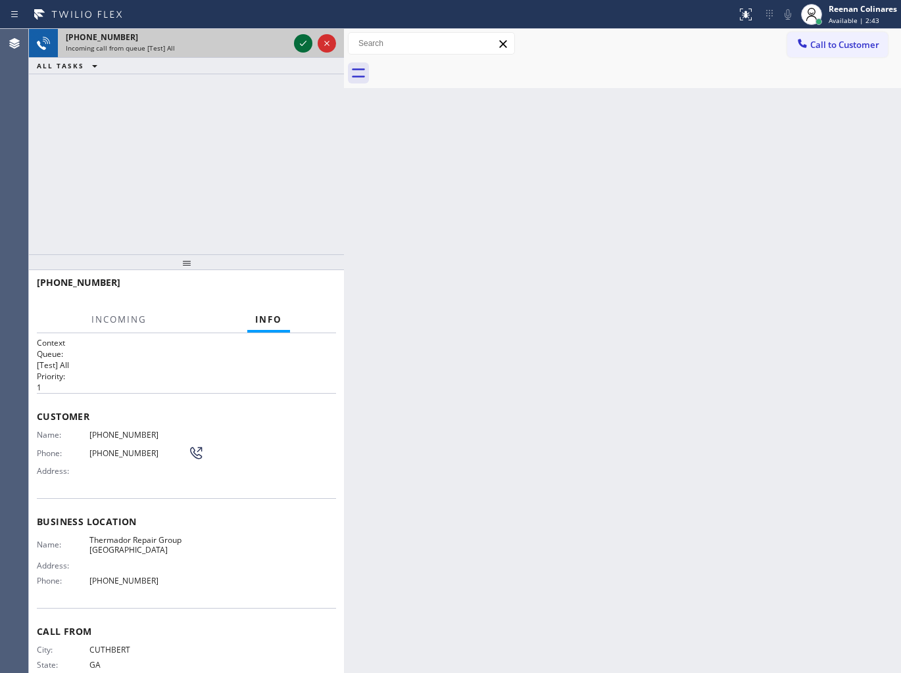
click at [300, 43] on icon at bounding box center [303, 44] width 16 height 16
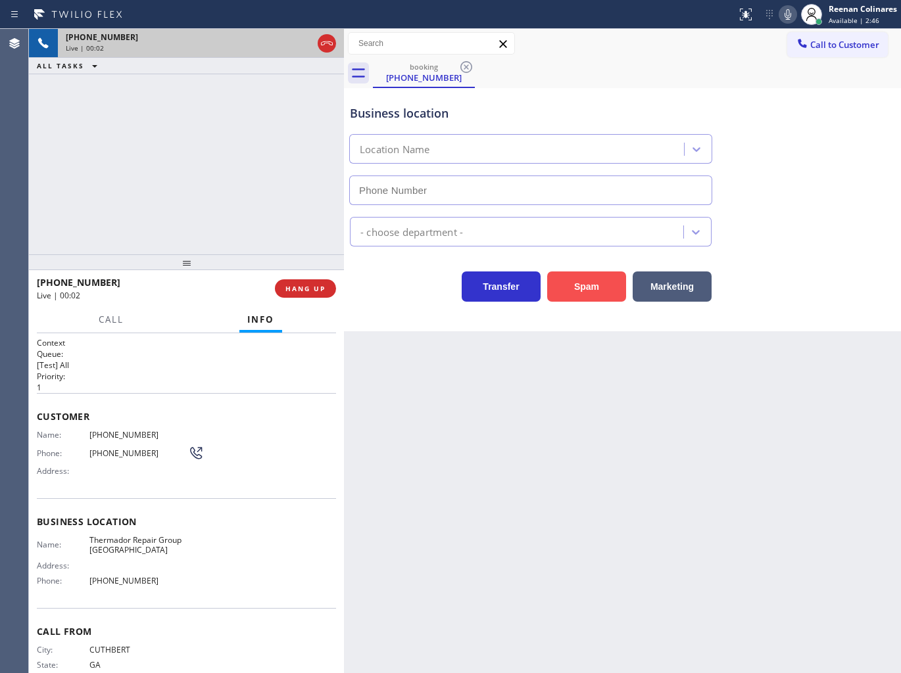
type input "[PHONE_NUMBER]"
click at [566, 280] on button "Spam" at bounding box center [586, 287] width 79 height 30
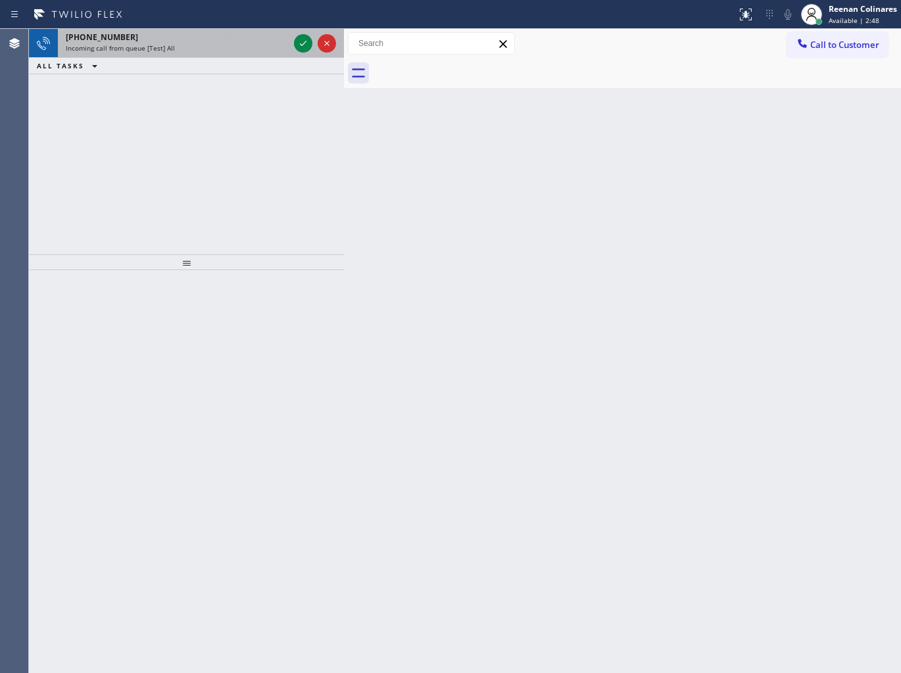
drag, startPoint x: 218, startPoint y: 40, endPoint x: 256, endPoint y: 41, distance: 38.2
click at [218, 40] on div "[PHONE_NUMBER]" at bounding box center [177, 37] width 223 height 11
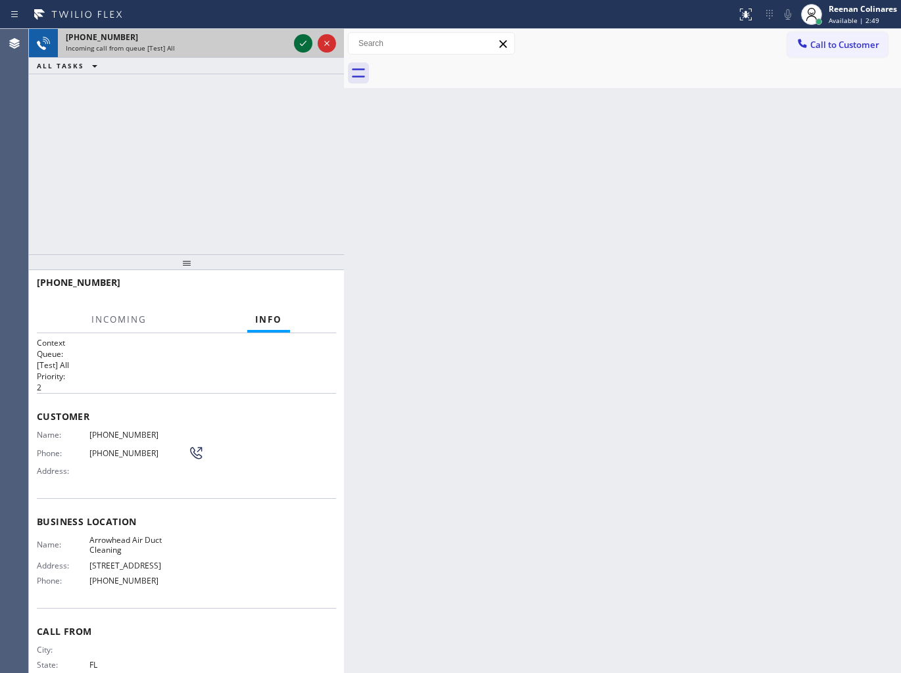
click at [296, 43] on icon at bounding box center [303, 44] width 16 height 16
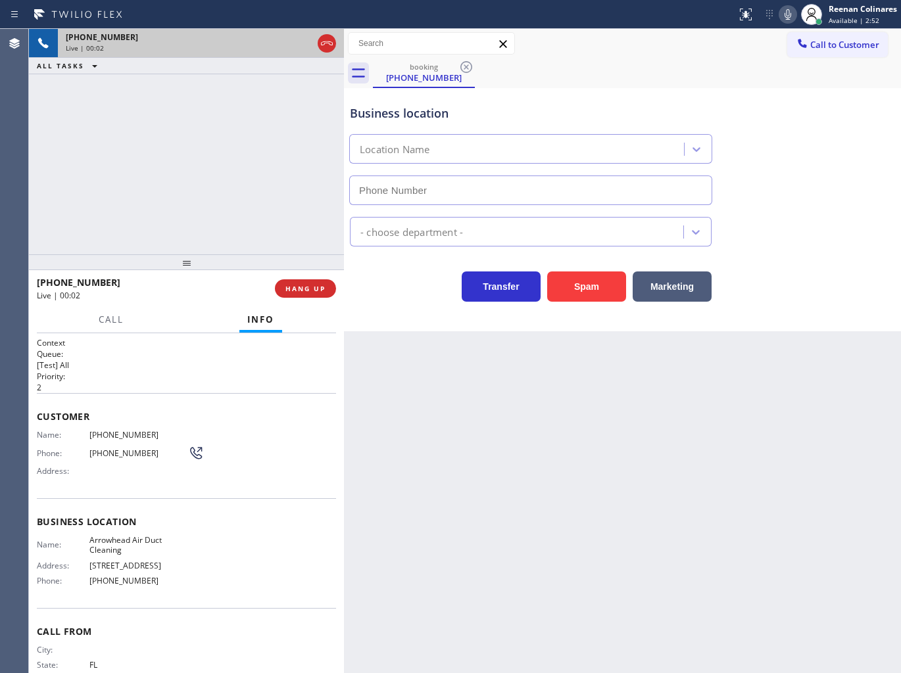
type input "[PHONE_NUMBER]"
click at [788, 14] on icon at bounding box center [788, 15] width 16 height 16
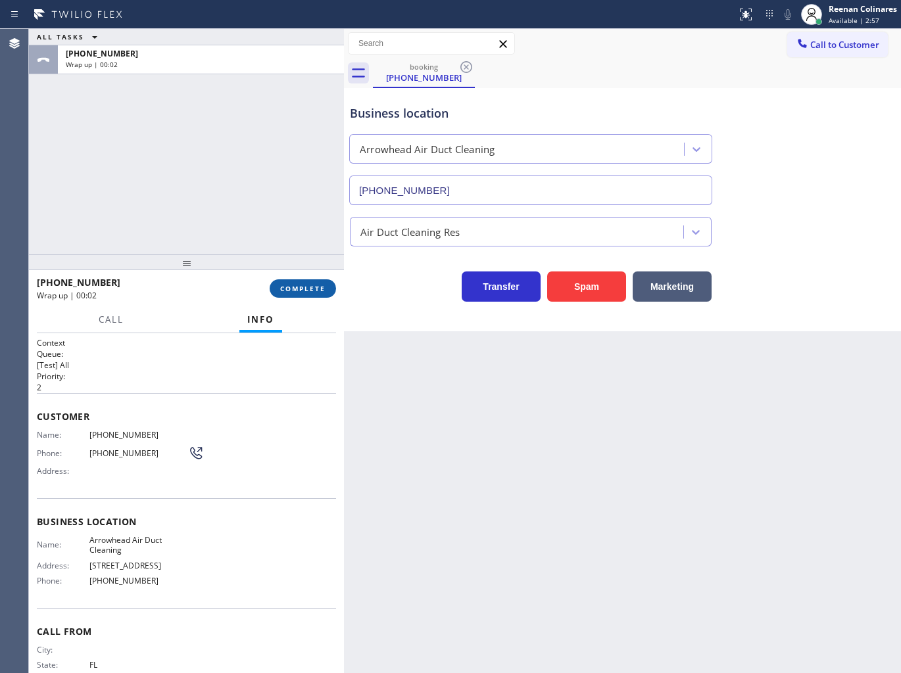
click at [300, 288] on span "COMPLETE" at bounding box center [302, 288] width 45 height 9
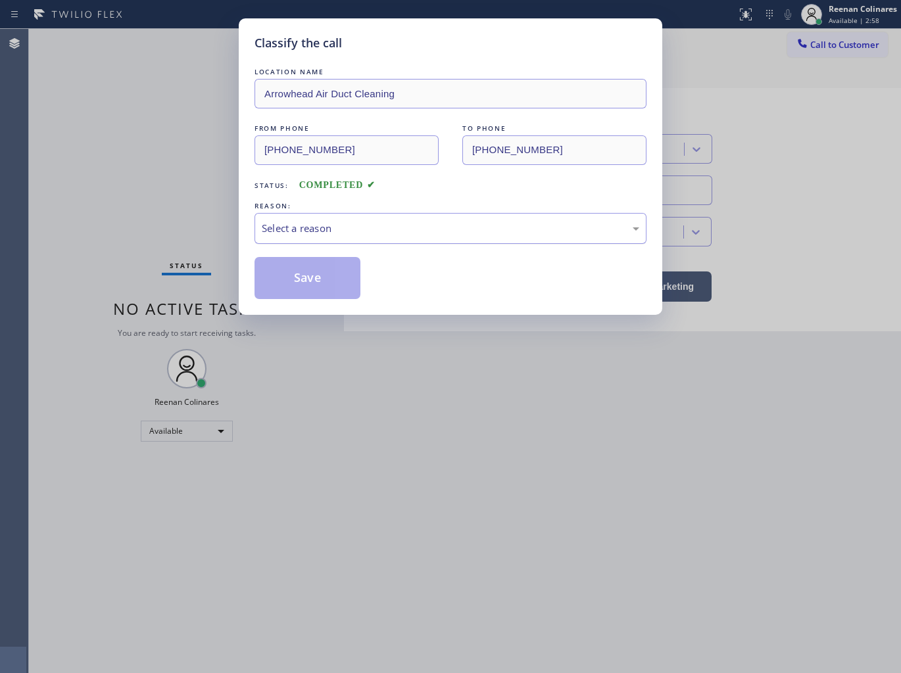
click at [342, 225] on div "Select a reason" at bounding box center [450, 228] width 377 height 15
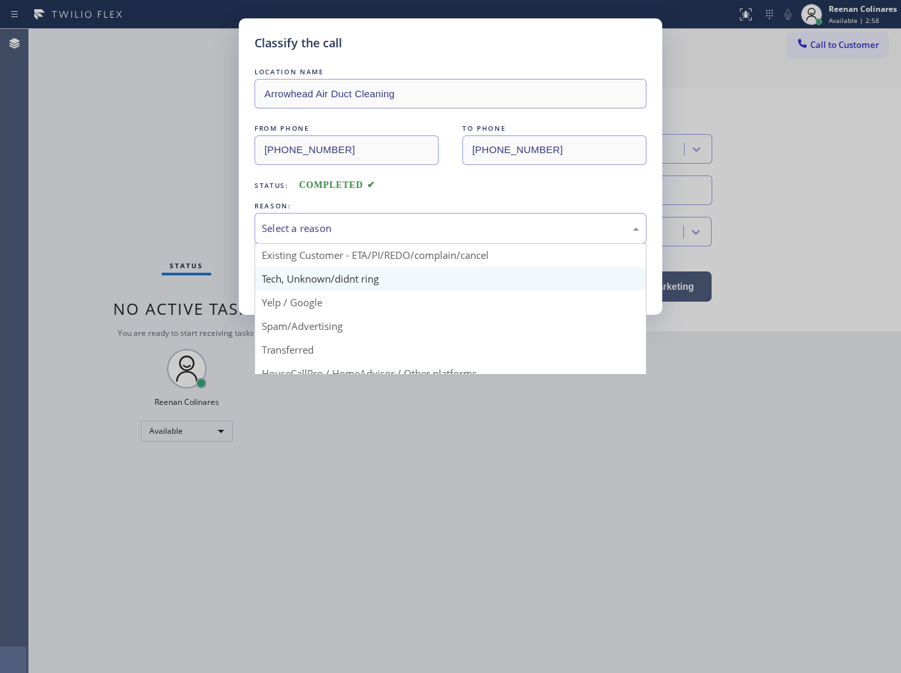
scroll to position [73, 0]
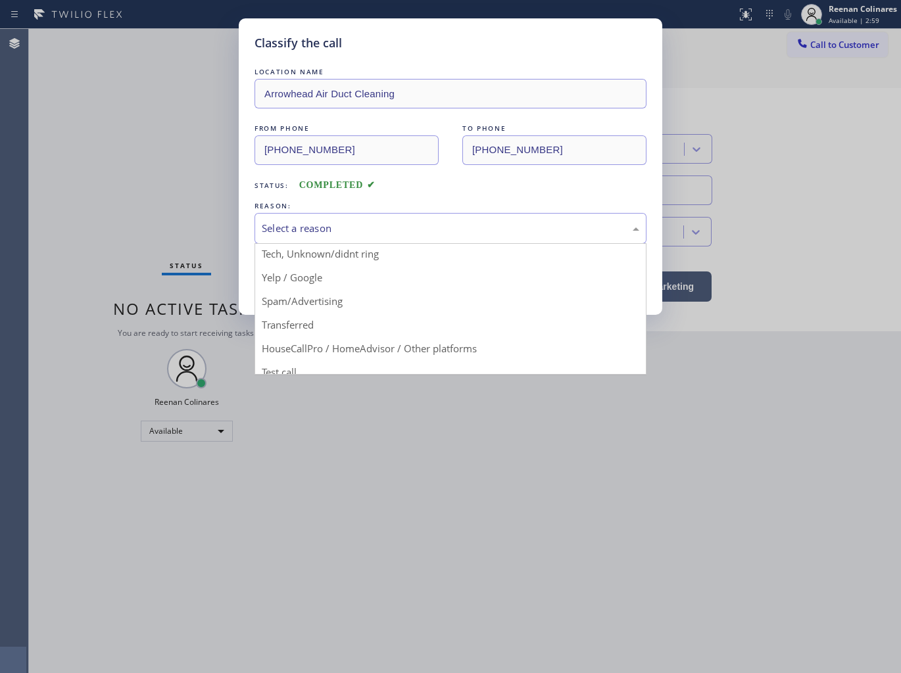
drag, startPoint x: 298, startPoint y: 302, endPoint x: 298, endPoint y: 292, distance: 10.5
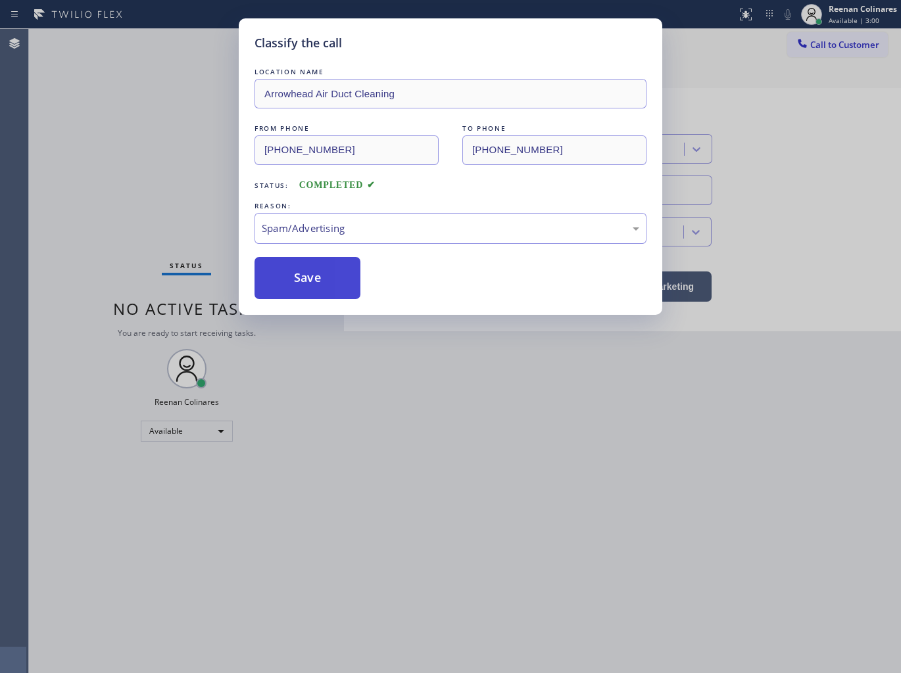
click at [300, 286] on button "Save" at bounding box center [307, 278] width 106 height 42
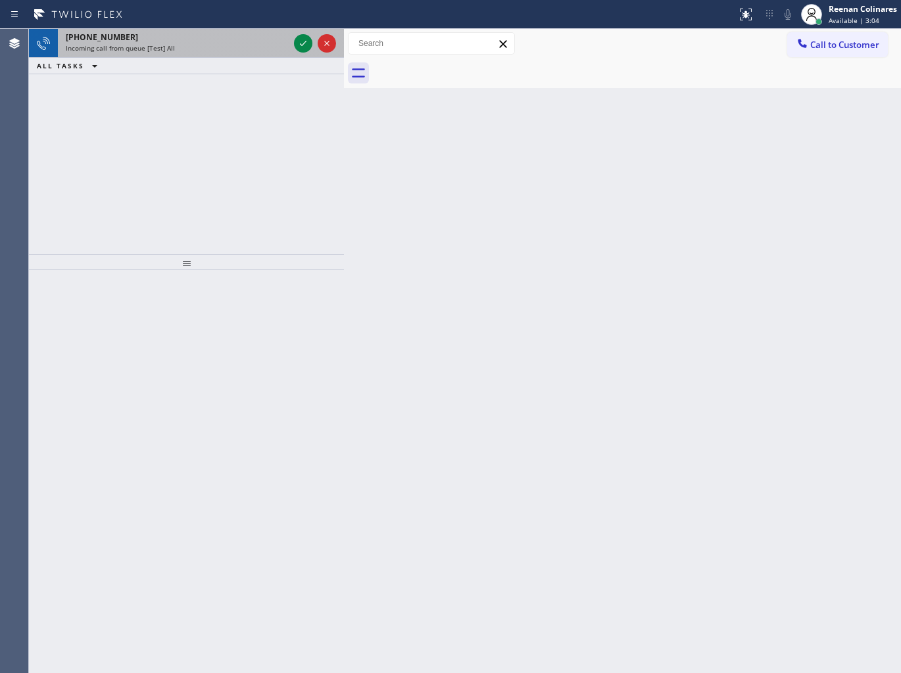
click at [166, 41] on div "[PHONE_NUMBER]" at bounding box center [177, 37] width 223 height 11
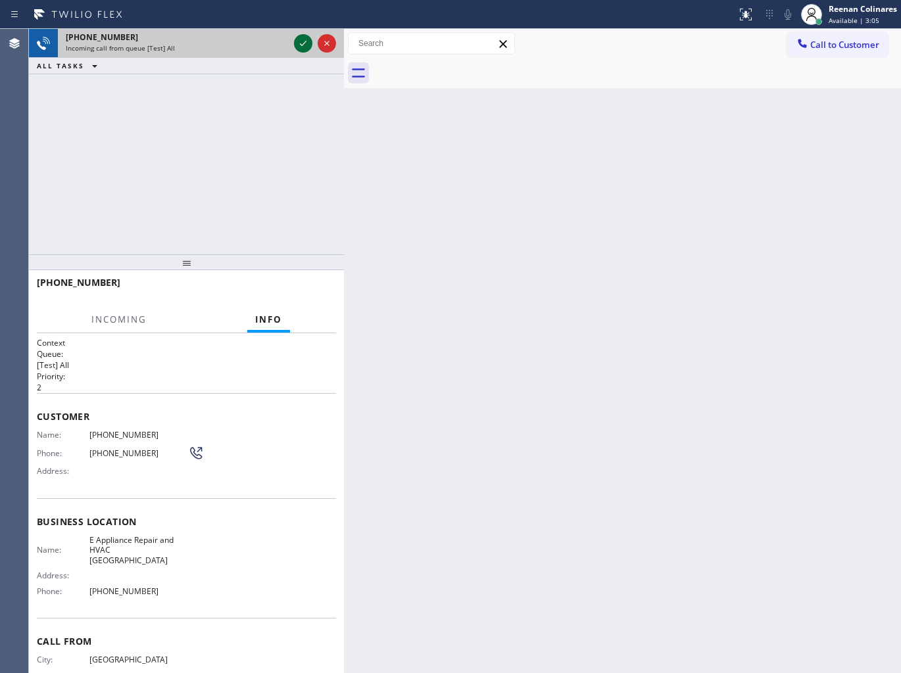
click at [297, 46] on icon at bounding box center [303, 44] width 16 height 16
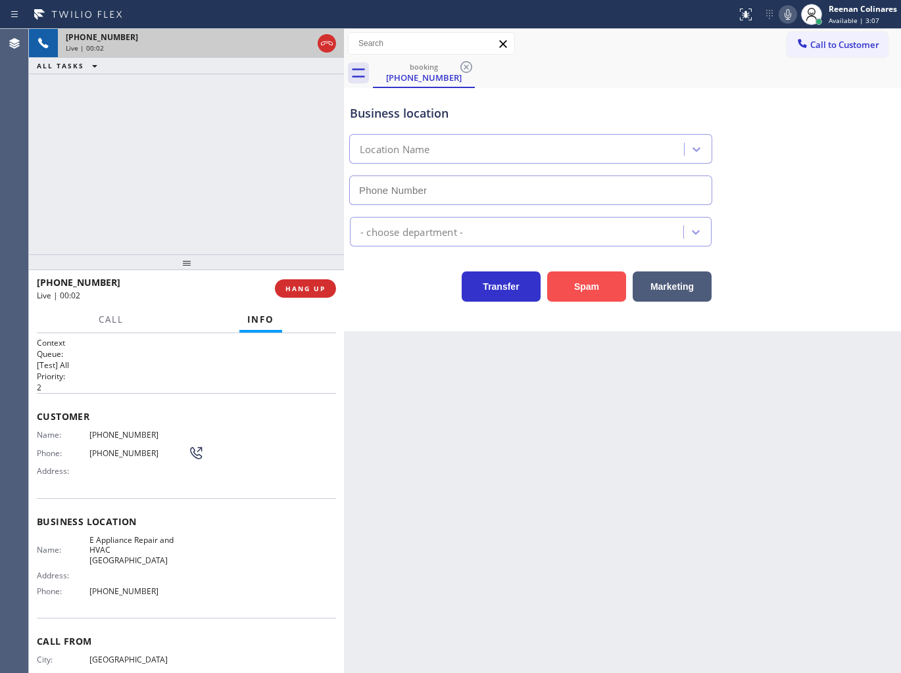
type input "[PHONE_NUMBER]"
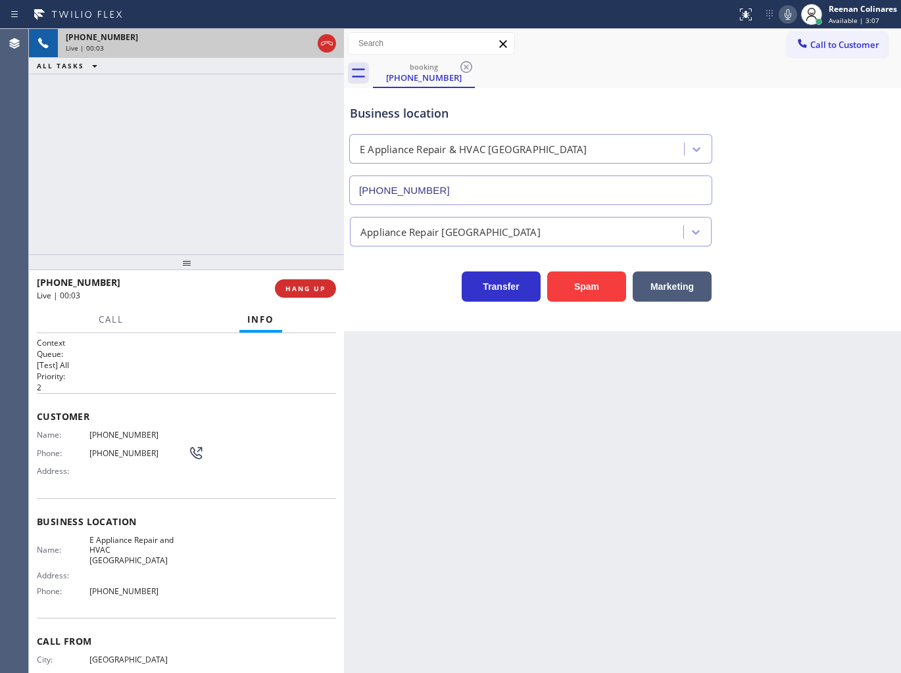
click at [600, 292] on button "Spam" at bounding box center [586, 287] width 79 height 30
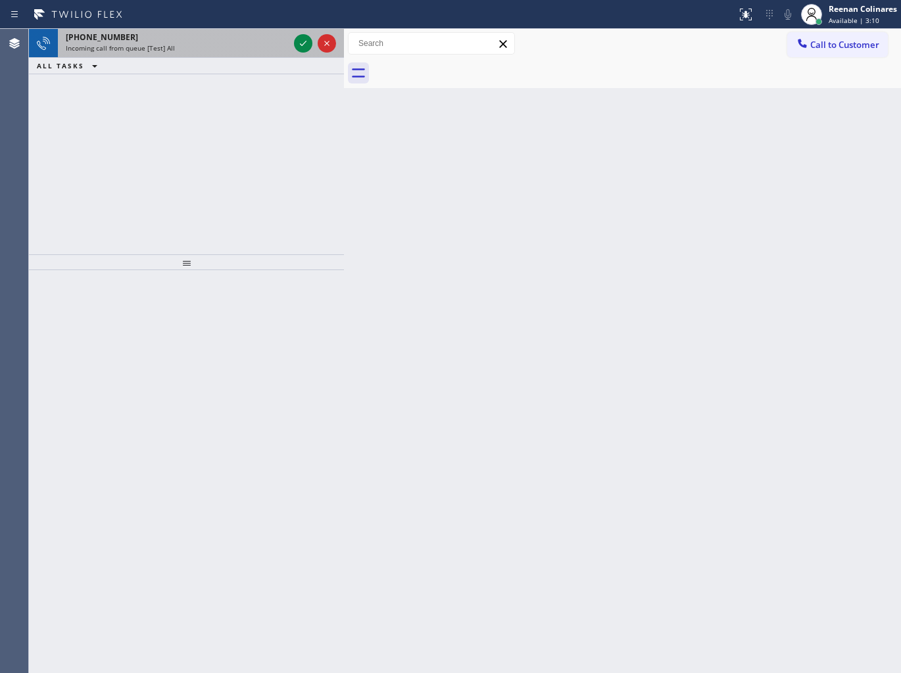
click at [227, 45] on div "Incoming call from queue [Test] All" at bounding box center [177, 47] width 223 height 9
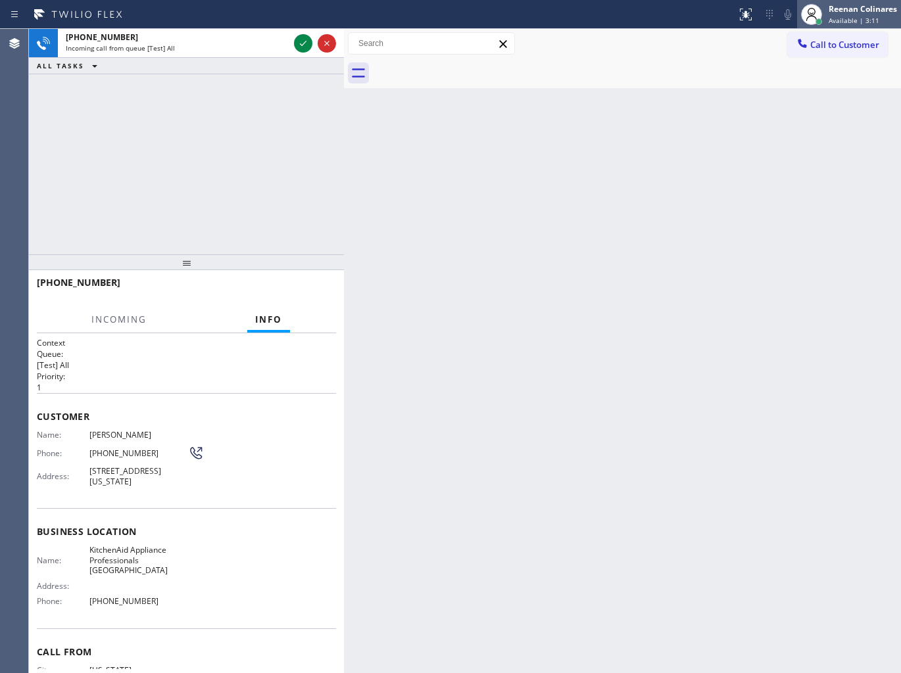
click at [857, 11] on div "Reenan Colinares" at bounding box center [862, 8] width 68 height 11
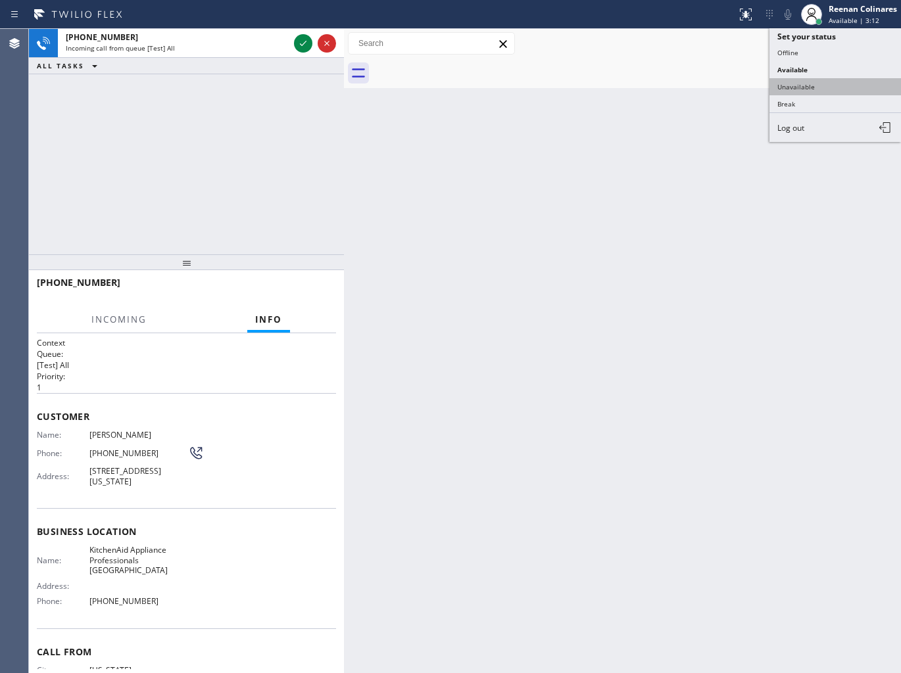
click at [797, 92] on button "Unavailable" at bounding box center [834, 86] width 131 height 17
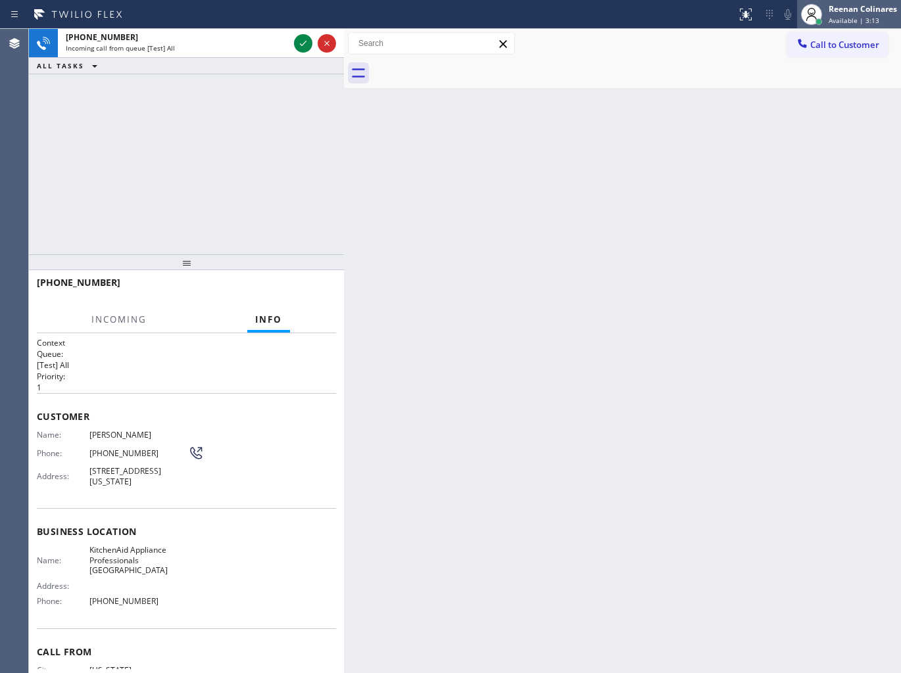
click at [838, 8] on div "Reenan Colinares" at bounding box center [862, 8] width 68 height 11
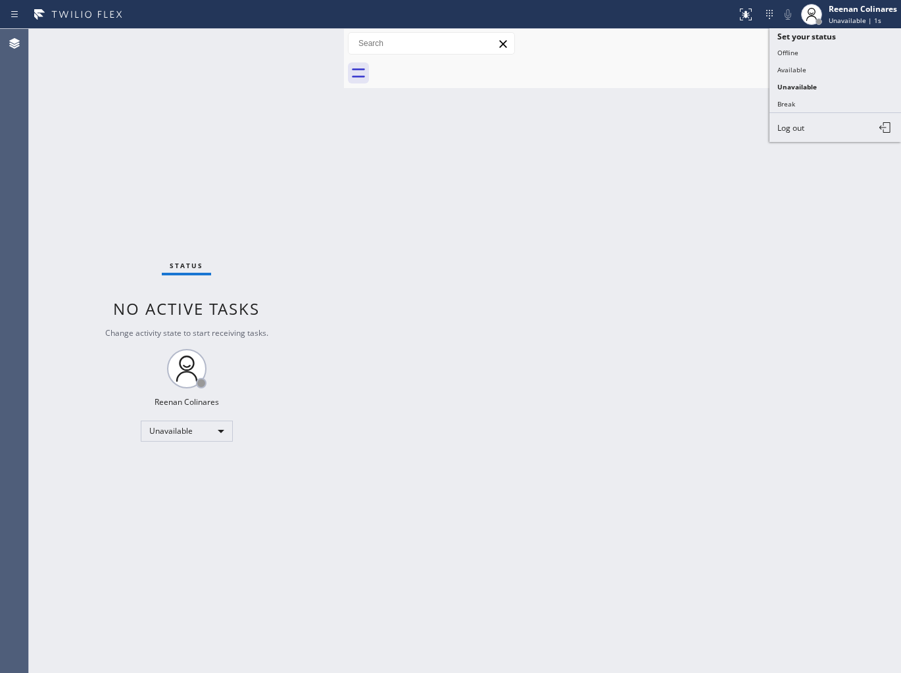
click at [800, 64] on button "Available" at bounding box center [834, 69] width 131 height 17
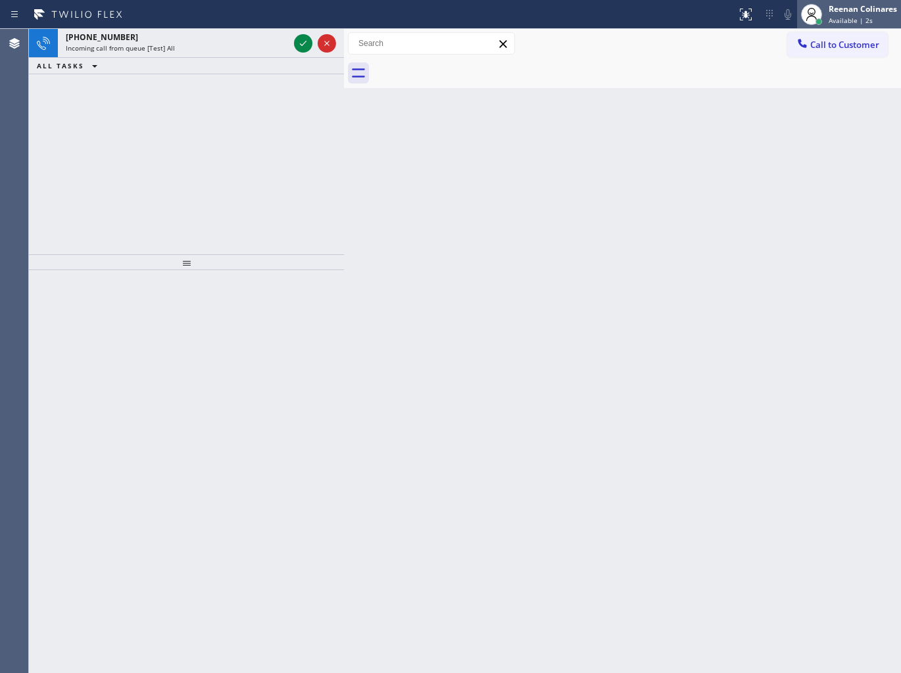
click at [839, 11] on div "Reenan Colinares" at bounding box center [862, 8] width 68 height 11
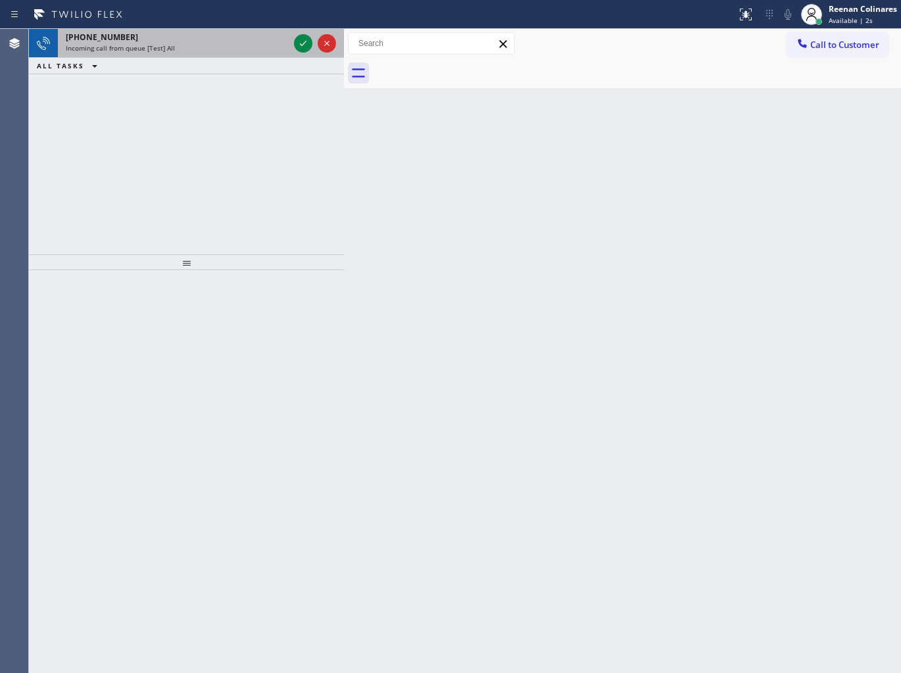
click at [240, 38] on div "[PHONE_NUMBER]" at bounding box center [177, 37] width 223 height 11
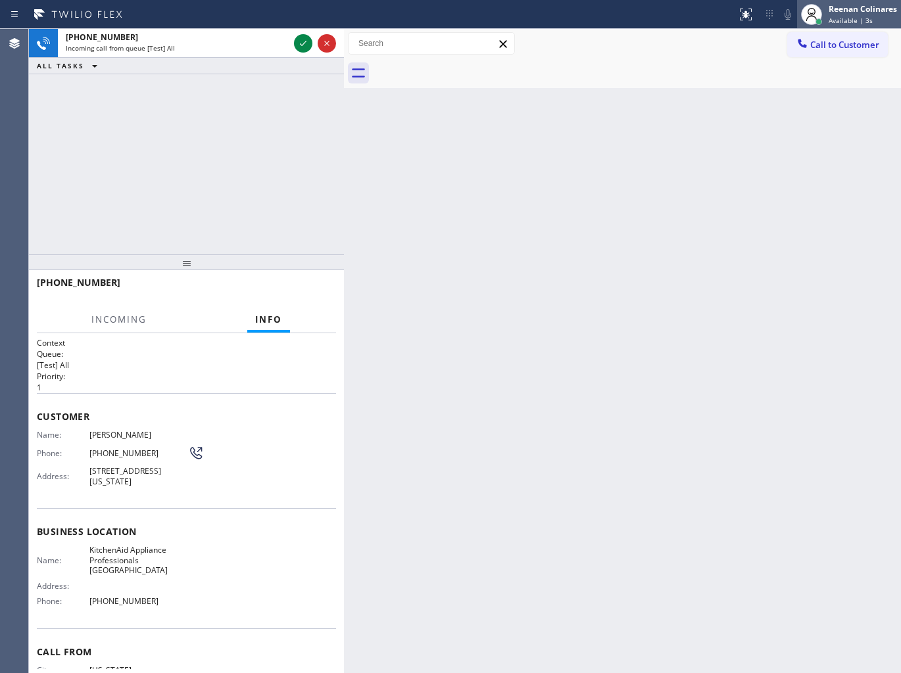
click at [865, 10] on div "Reenan Colinares" at bounding box center [862, 8] width 68 height 11
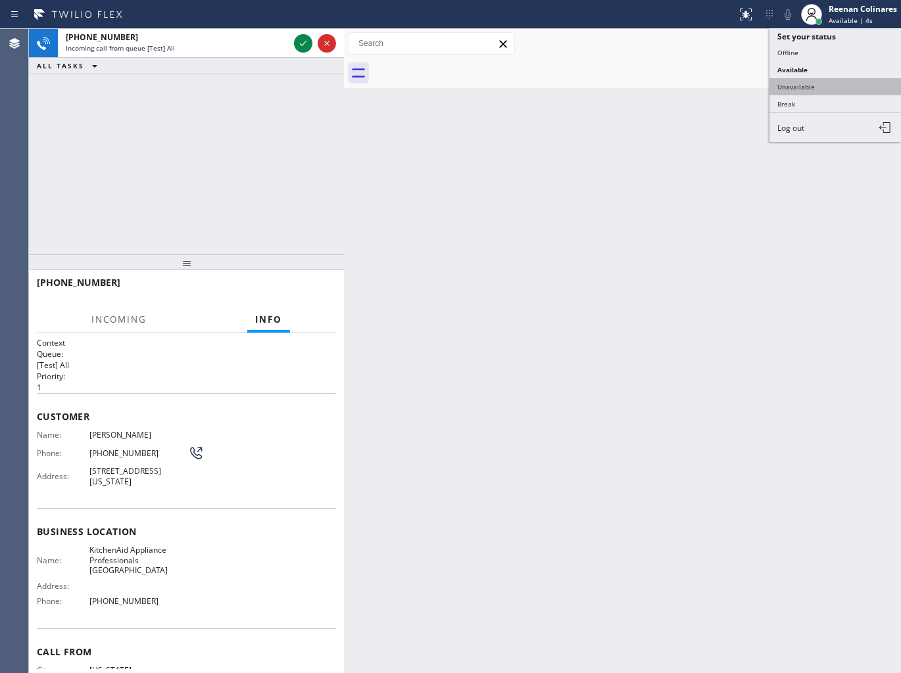
drag, startPoint x: 792, startPoint y: 83, endPoint x: 823, endPoint y: 26, distance: 65.3
click at [792, 83] on button "Unavailable" at bounding box center [834, 86] width 131 height 17
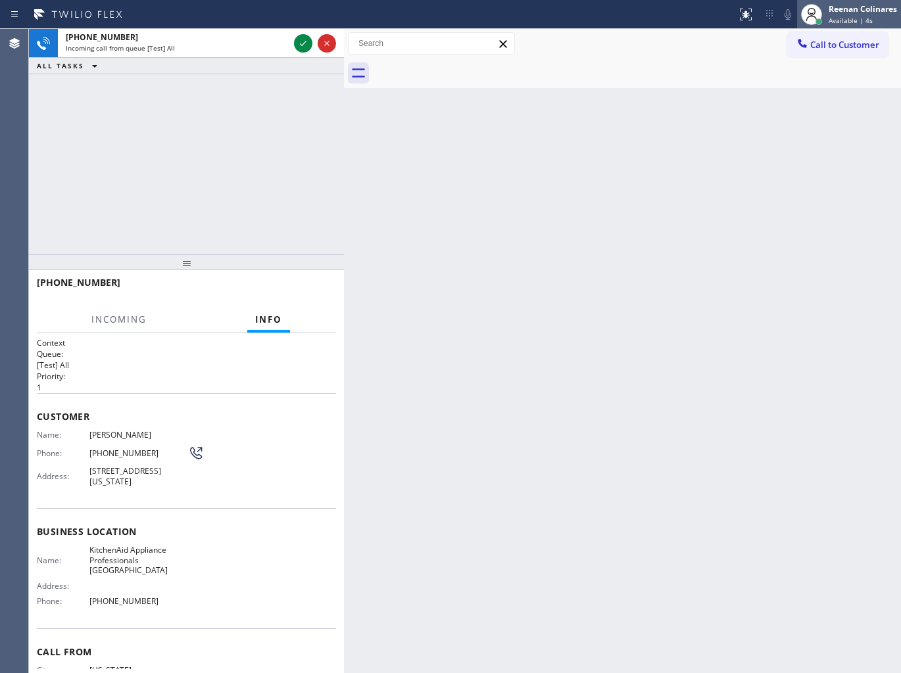
click at [839, 10] on div "Reenan Colinares" at bounding box center [862, 8] width 68 height 11
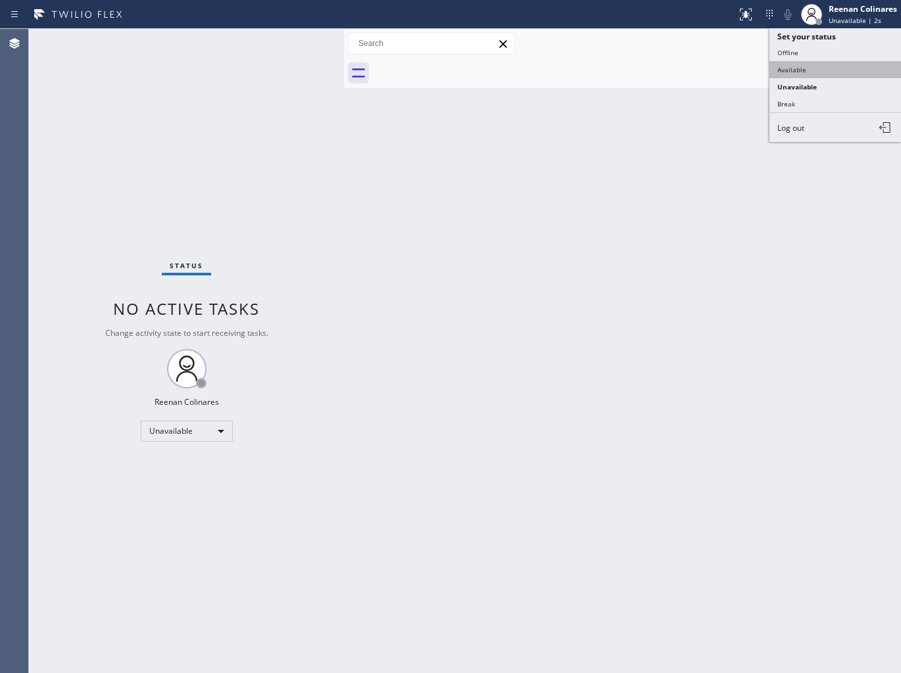
click at [799, 70] on button "Available" at bounding box center [834, 69] width 131 height 17
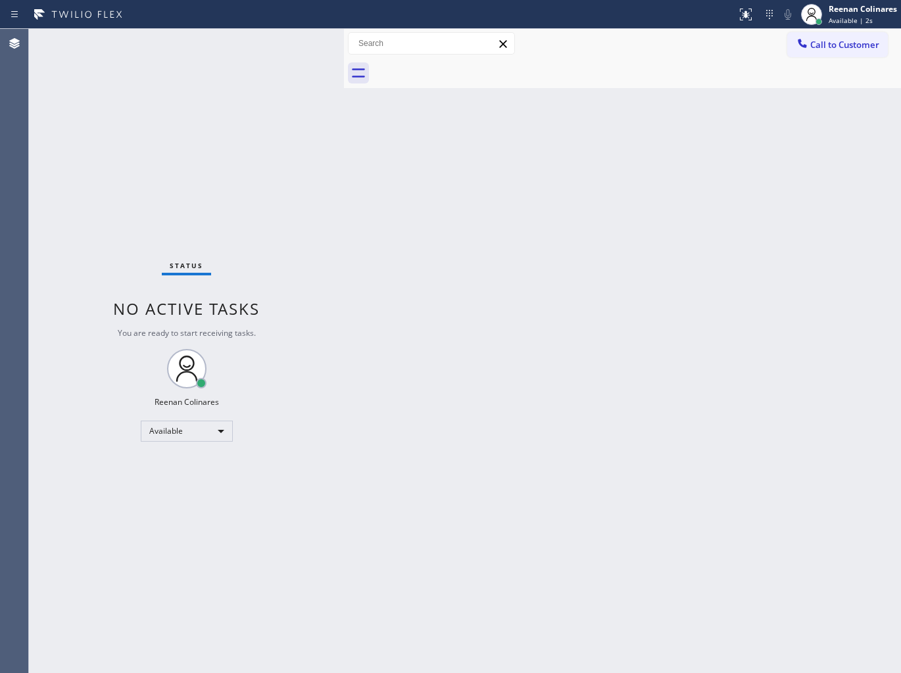
click at [208, 54] on div "Status No active tasks You are ready to start receiving tasks. Reenan Colinares…" at bounding box center [186, 351] width 315 height 644
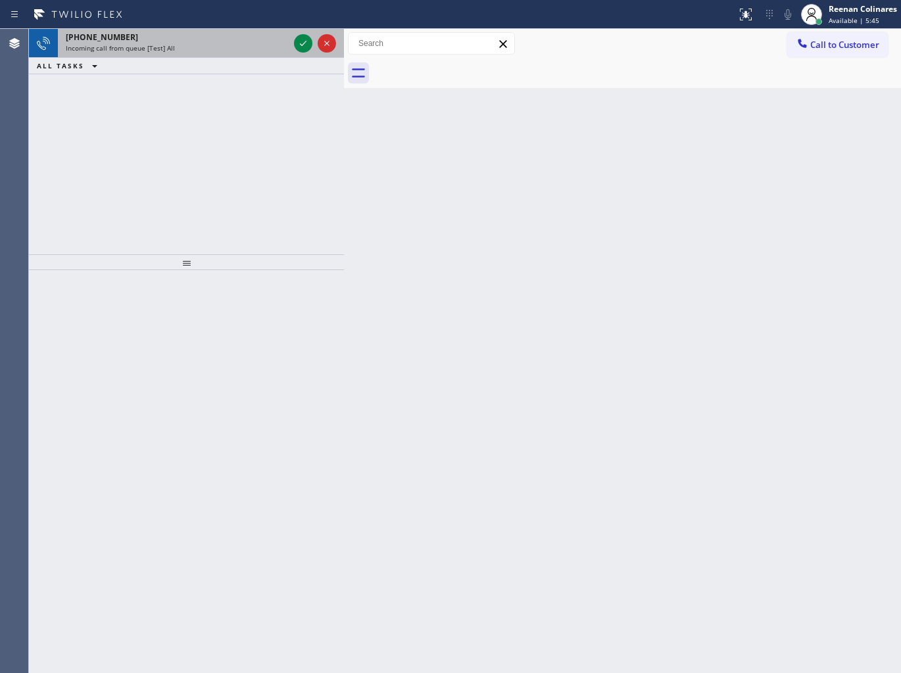
click at [174, 53] on div "Incoming call from queue [Test] All" at bounding box center [177, 47] width 223 height 9
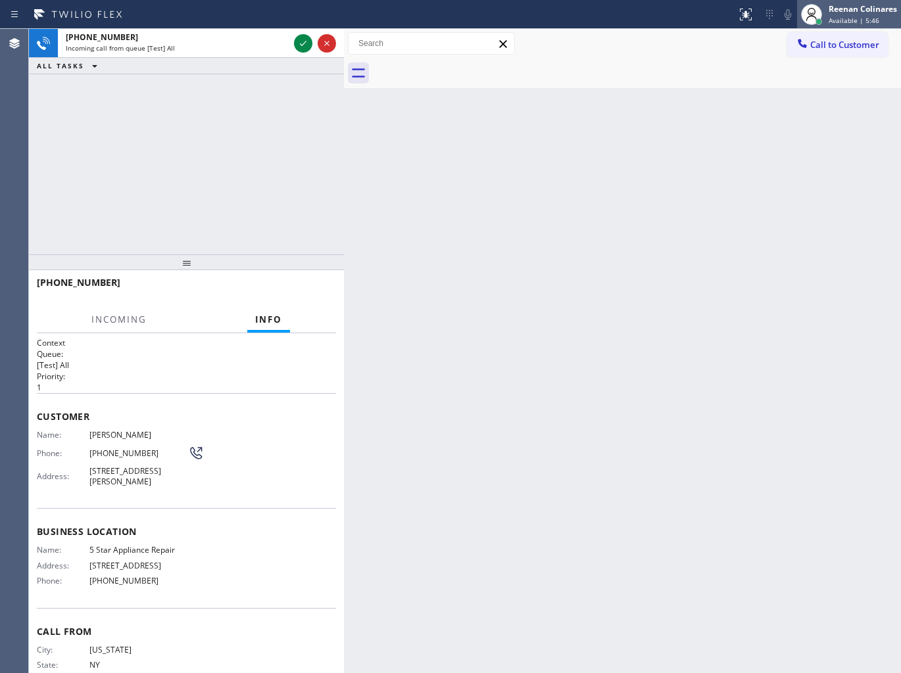
click at [857, 20] on span "Available | 5:46" at bounding box center [853, 20] width 51 height 9
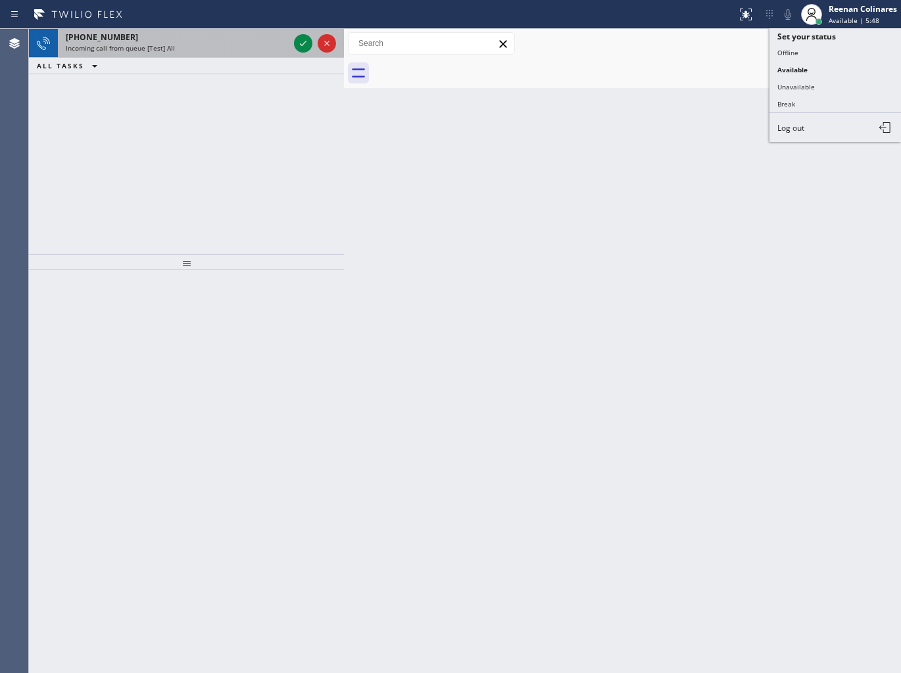
click at [243, 48] on div "Incoming call from queue [Test] All" at bounding box center [177, 47] width 223 height 9
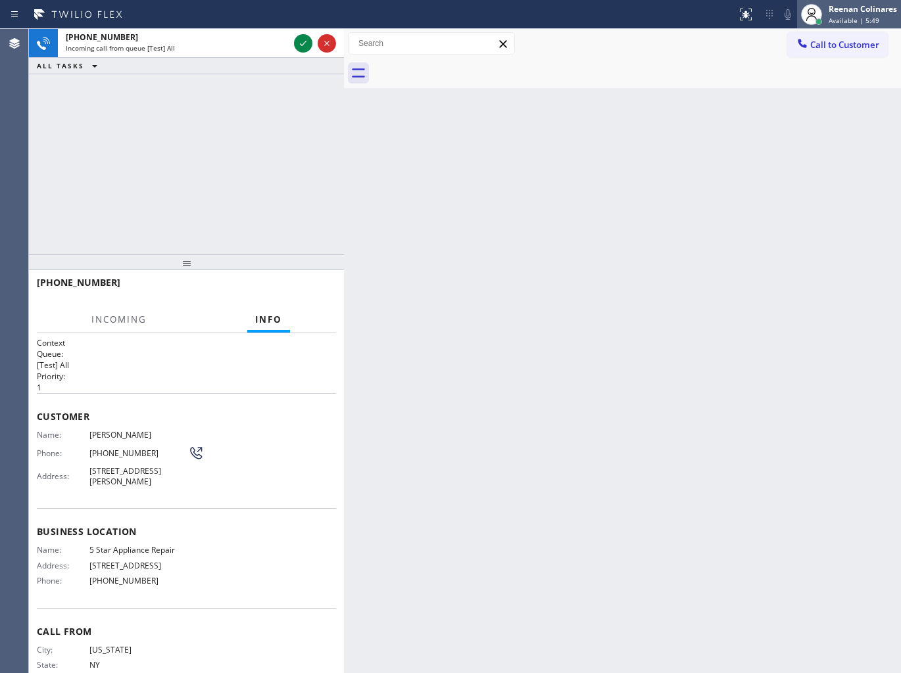
click at [830, 8] on div "Reenan Colinares" at bounding box center [862, 8] width 68 height 11
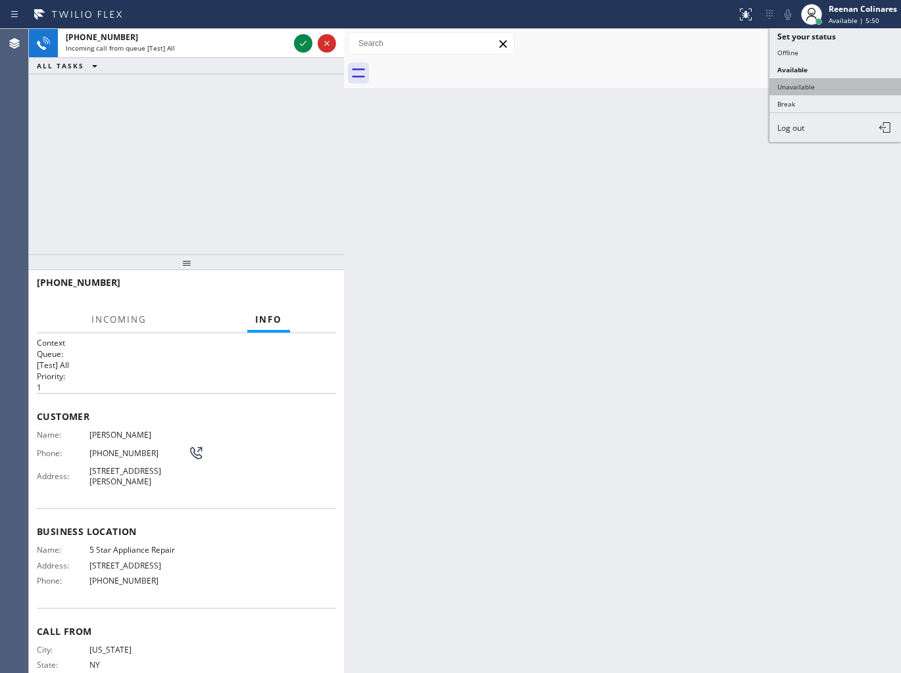
click at [803, 82] on button "Unavailable" at bounding box center [834, 86] width 131 height 17
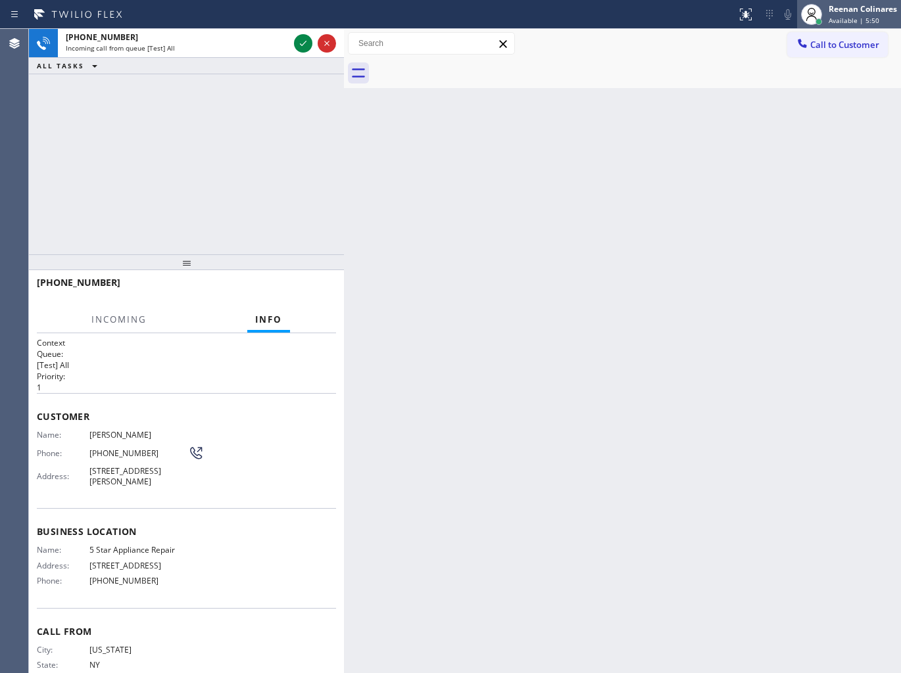
click at [842, 16] on span "Available | 5:50" at bounding box center [853, 20] width 51 height 9
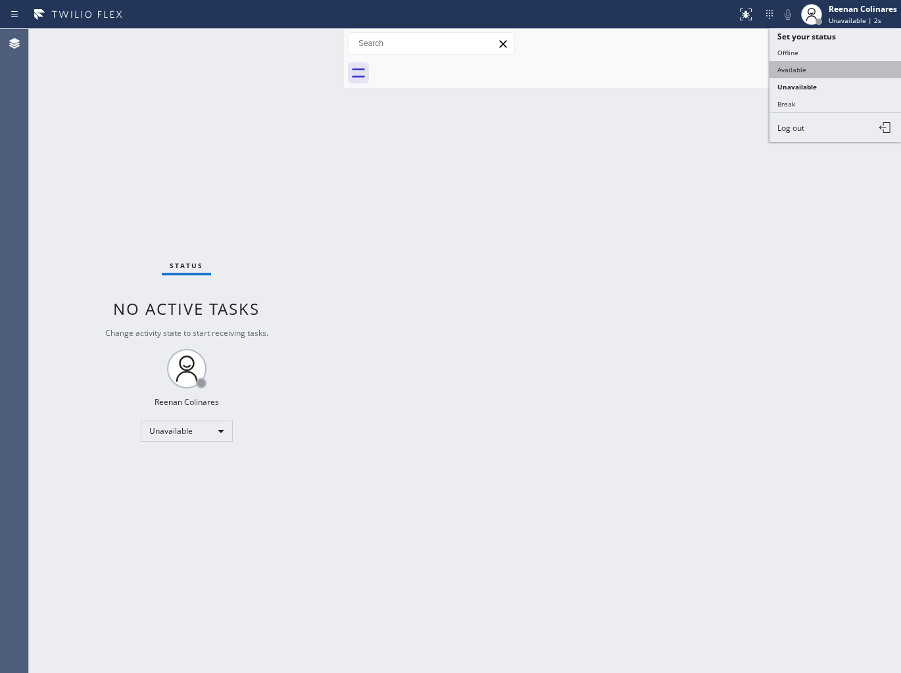
click at [802, 68] on button "Available" at bounding box center [834, 69] width 131 height 17
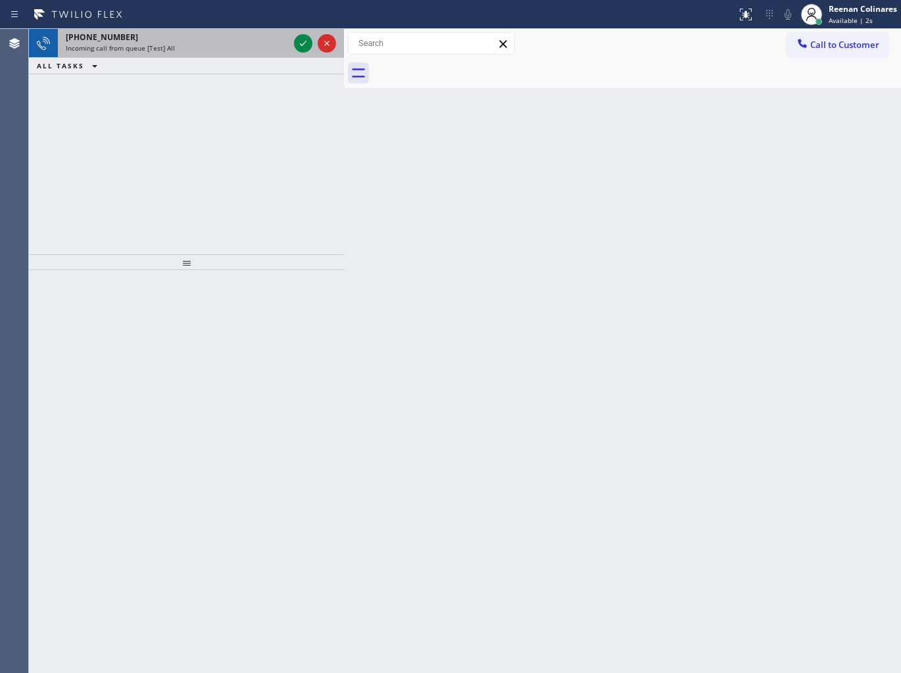
click at [220, 49] on div "Incoming call from queue [Test] All" at bounding box center [177, 47] width 223 height 9
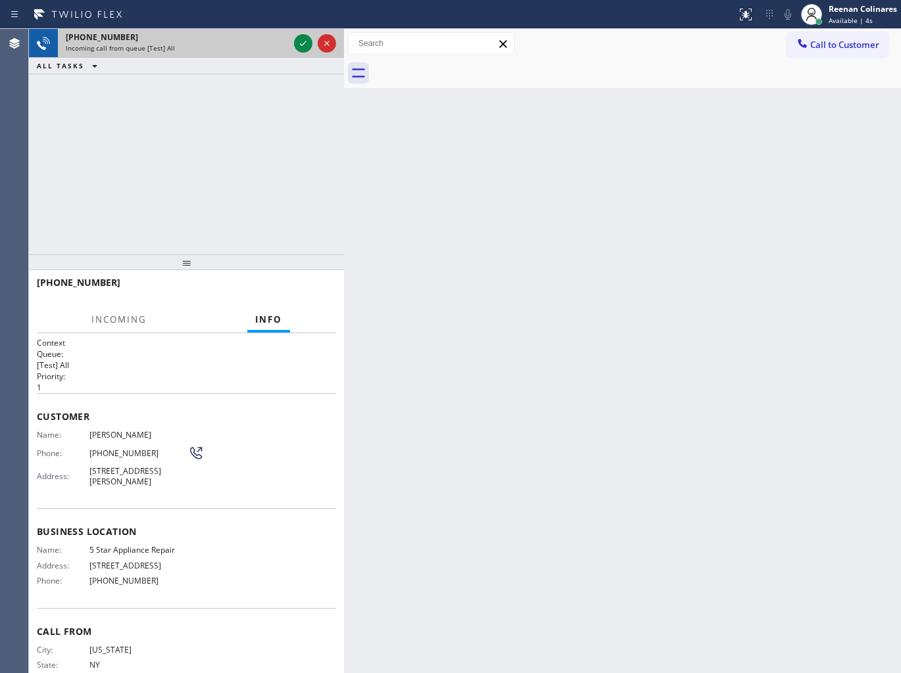
click at [279, 53] on div "Incoming call from queue [Test] All" at bounding box center [177, 47] width 223 height 9
click at [301, 45] on icon at bounding box center [303, 43] width 7 height 5
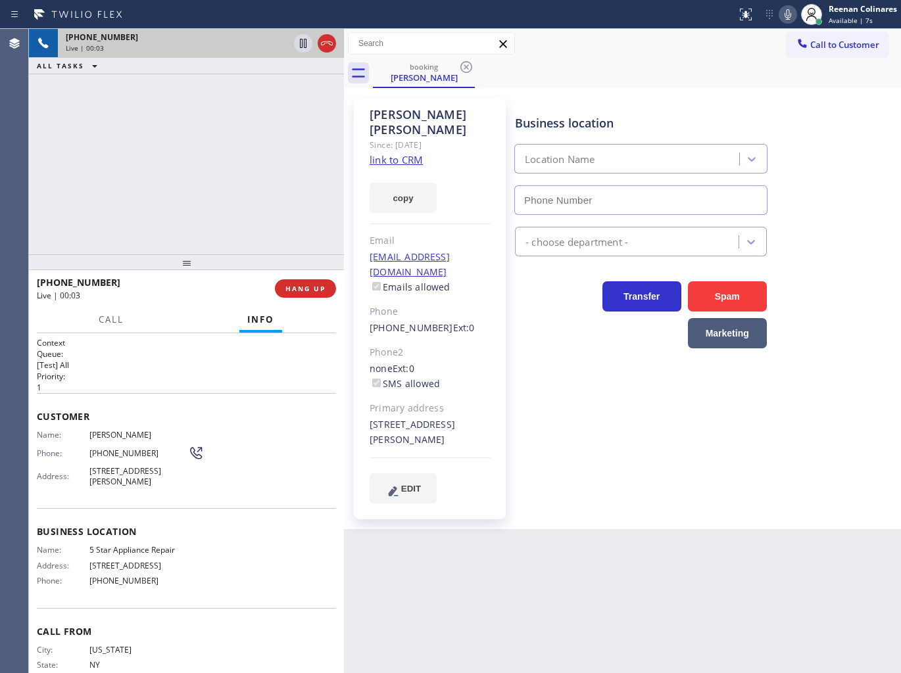
type input "[PHONE_NUMBER]"
drag, startPoint x: 412, startPoint y: 189, endPoint x: 898, endPoint y: 648, distance: 668.8
click at [412, 189] on button "copy" at bounding box center [402, 198] width 67 height 30
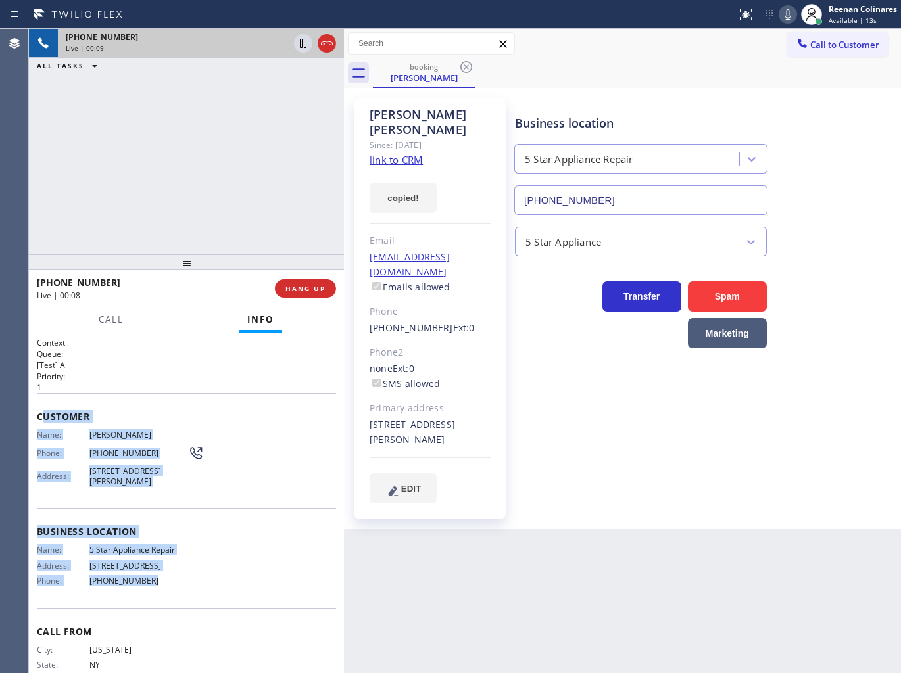
copy div "ustomer Name: [PERSON_NAME] Phone: [PHONE_NUMBER] Address: [STREET_ADDRESS][PER…"
drag, startPoint x: 40, startPoint y: 409, endPoint x: 478, endPoint y: 605, distance: 479.7
click at [218, 585] on div "Context Queue: [Test] All Priority: 1 Customer Name: [PERSON_NAME] Phone: [PHON…" at bounding box center [186, 522] width 299 height 370
click at [395, 153] on link "link to CRM" at bounding box center [395, 159] width 53 height 13
click at [790, 12] on icon at bounding box center [788, 15] width 16 height 16
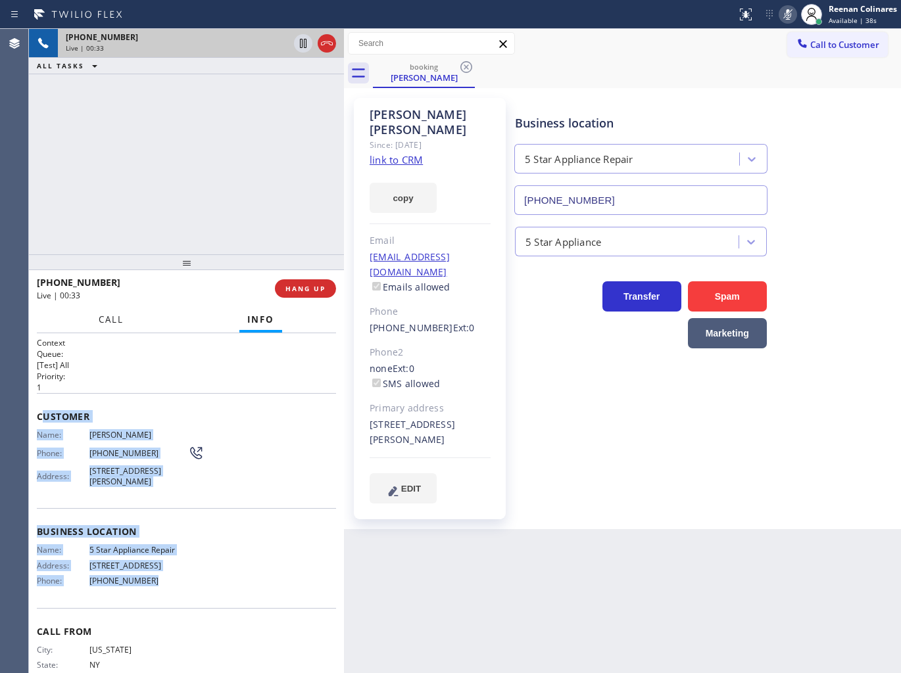
click at [114, 319] on span "Call" at bounding box center [111, 320] width 25 height 12
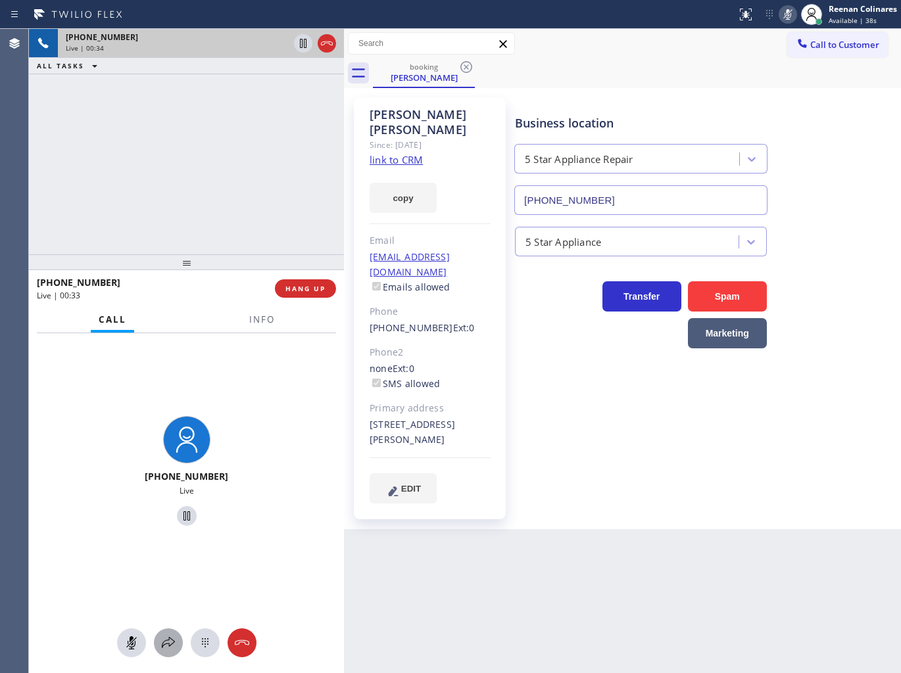
click at [166, 653] on button at bounding box center [168, 643] width 29 height 29
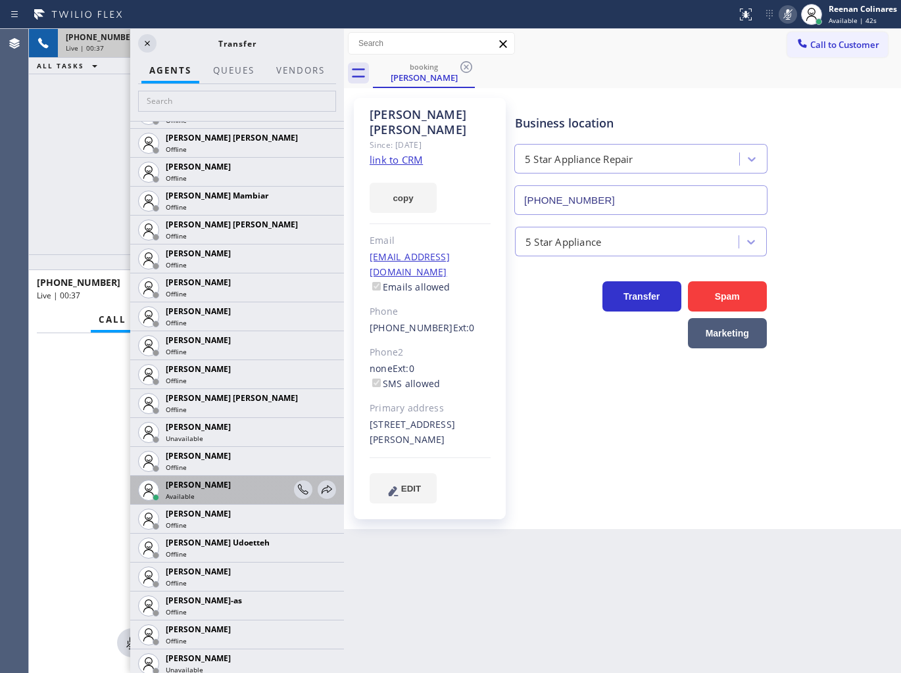
scroll to position [1022, 0]
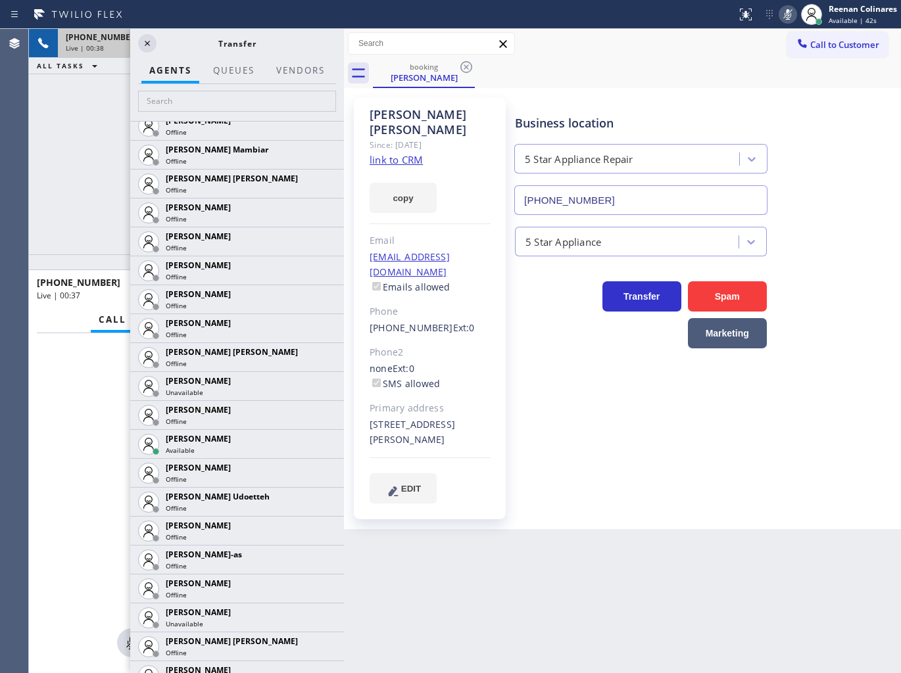
click at [0, 0] on icon at bounding box center [0, 0] width 0 height 0
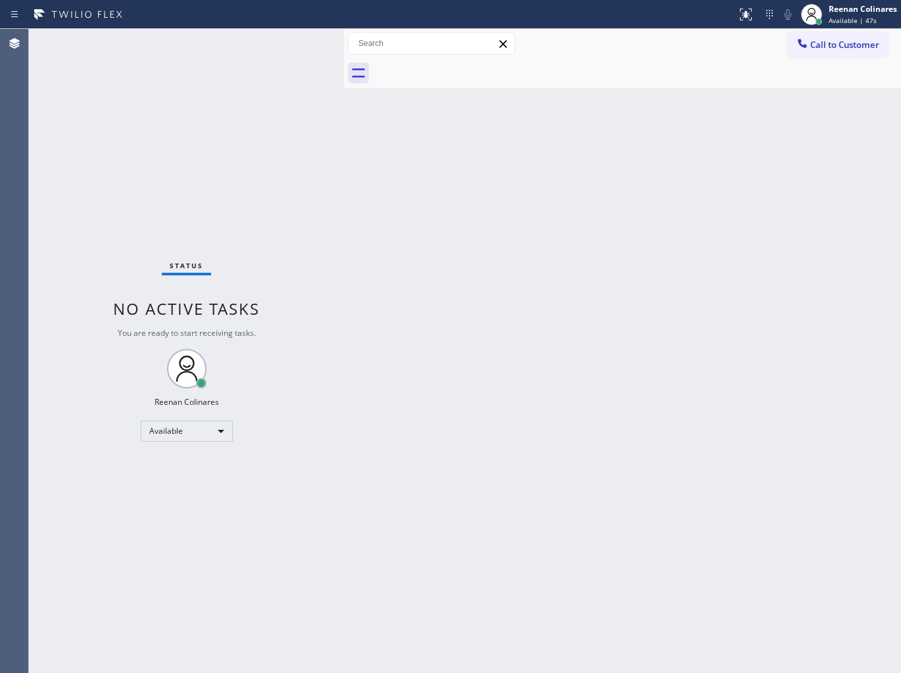
click at [579, 408] on div "Back to Dashboard Change Sender ID Customers Technicians Select a contact Outbo…" at bounding box center [622, 351] width 557 height 644
click at [511, 239] on div "Back to Dashboard Change Sender ID Customers Technicians Select a contact Outbo…" at bounding box center [622, 351] width 557 height 644
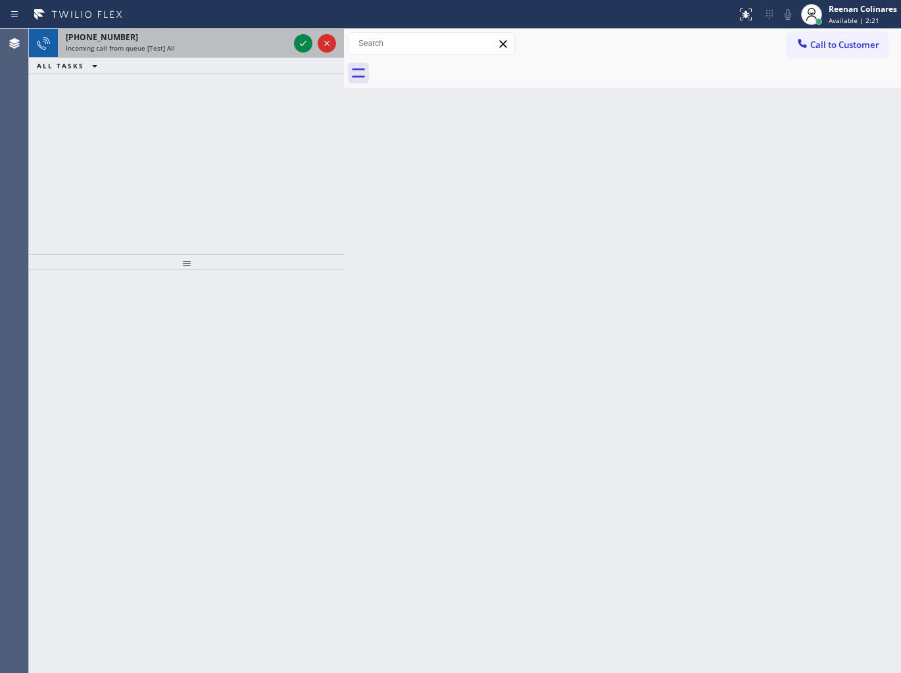
click at [237, 37] on div "[PHONE_NUMBER]" at bounding box center [177, 37] width 223 height 11
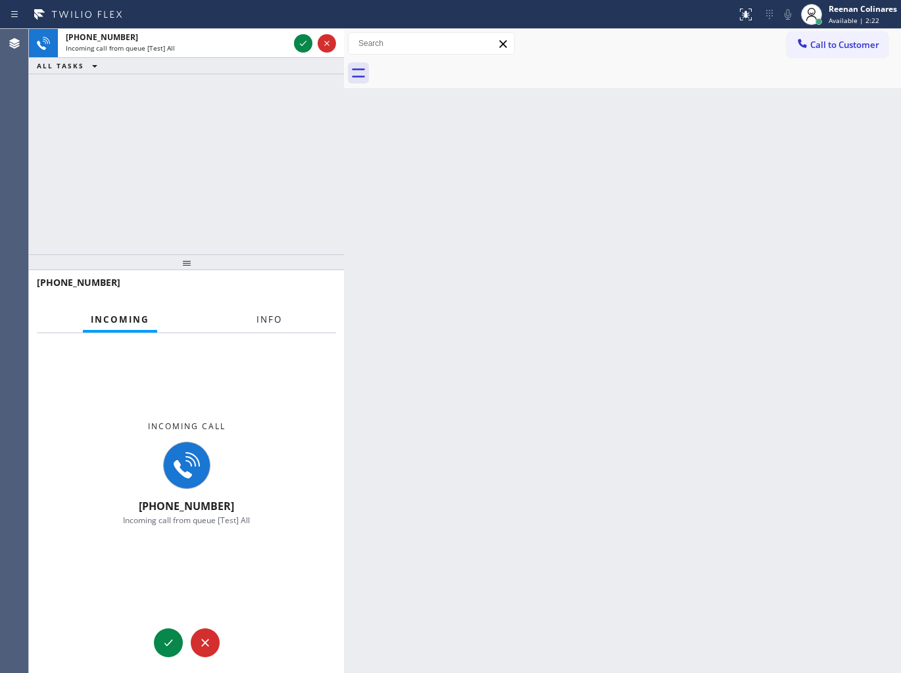
click at [268, 320] on span "Info" at bounding box center [269, 320] width 26 height 12
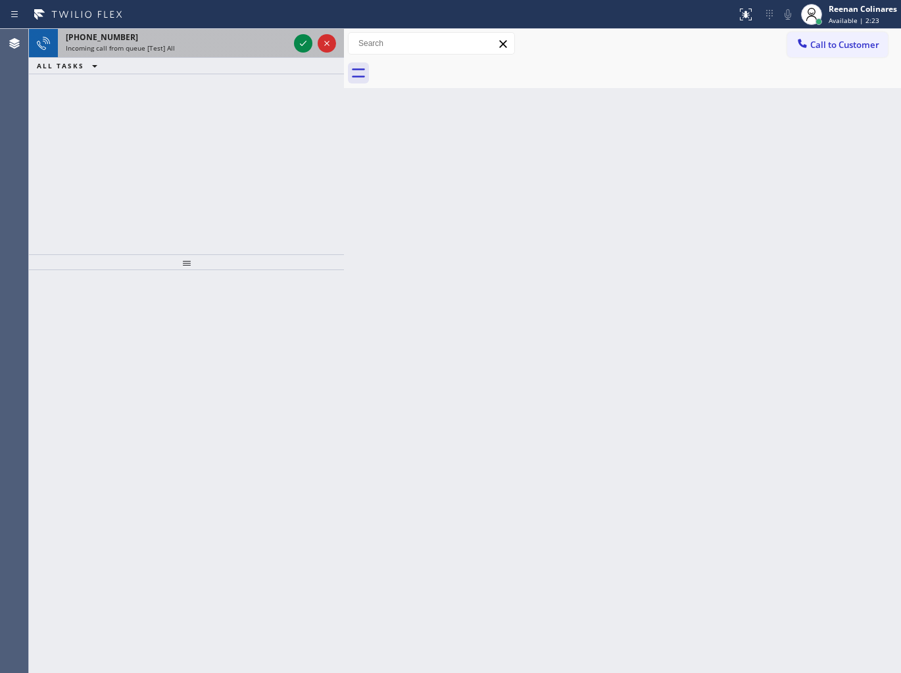
click at [237, 41] on div "[PHONE_NUMBER]" at bounding box center [177, 37] width 223 height 11
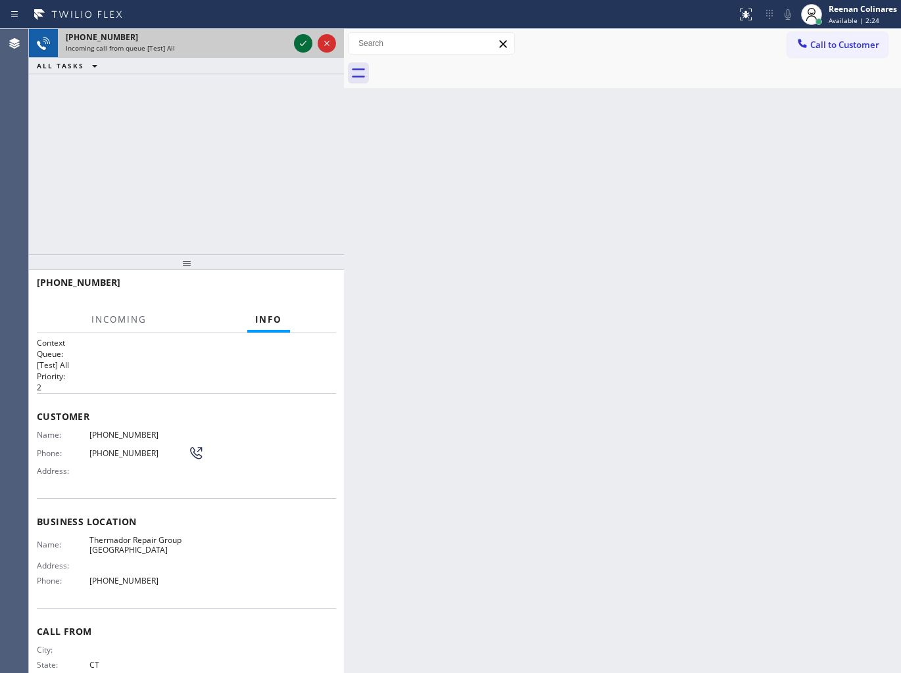
click at [304, 47] on icon at bounding box center [303, 44] width 16 height 16
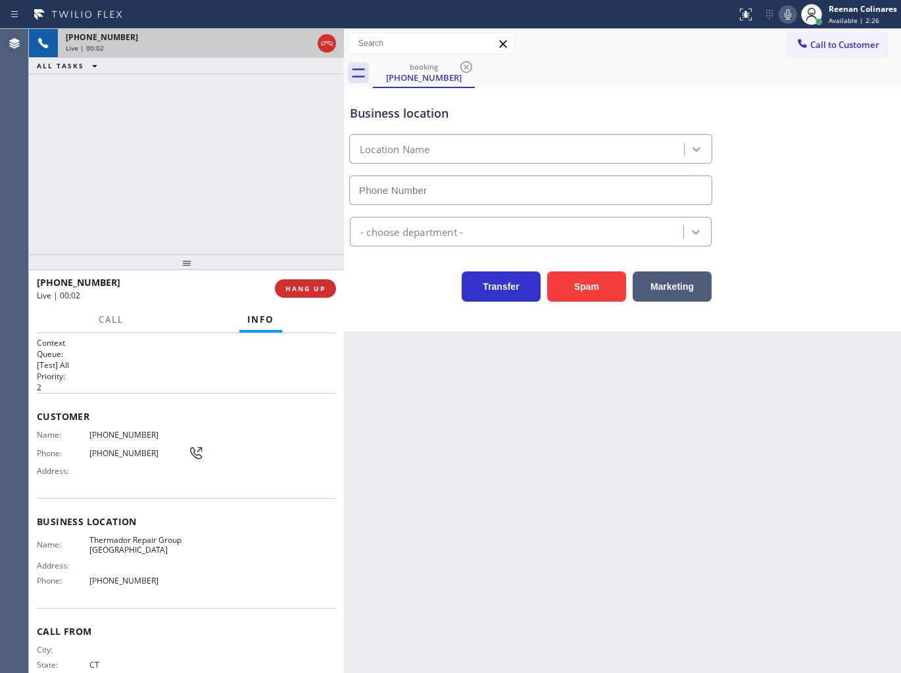
type input "[PHONE_NUMBER]"
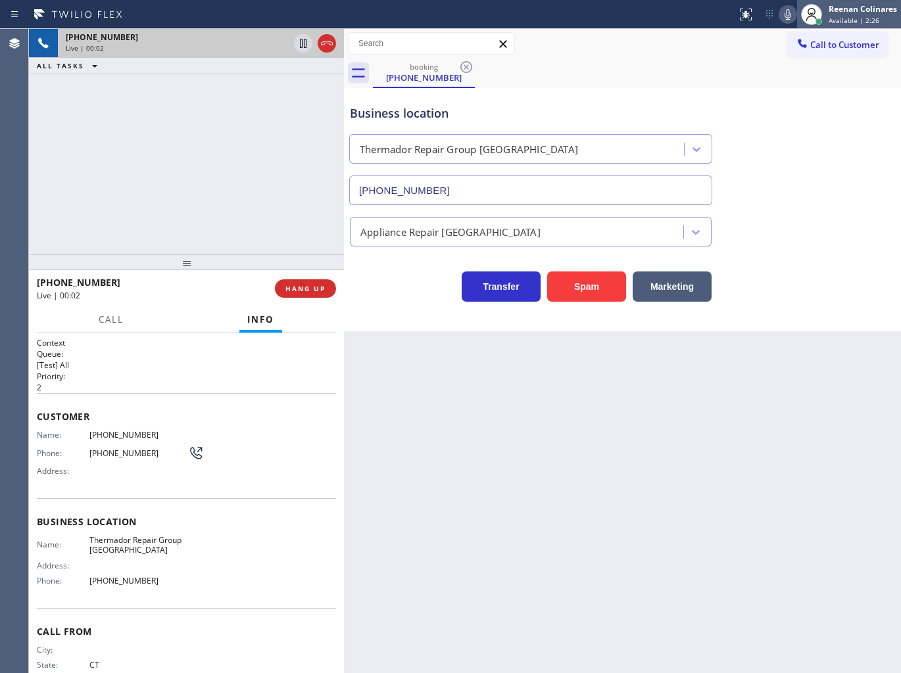
drag, startPoint x: 594, startPoint y: 291, endPoint x: 895, endPoint y: 28, distance: 400.2
click at [597, 291] on button "Spam" at bounding box center [586, 287] width 79 height 30
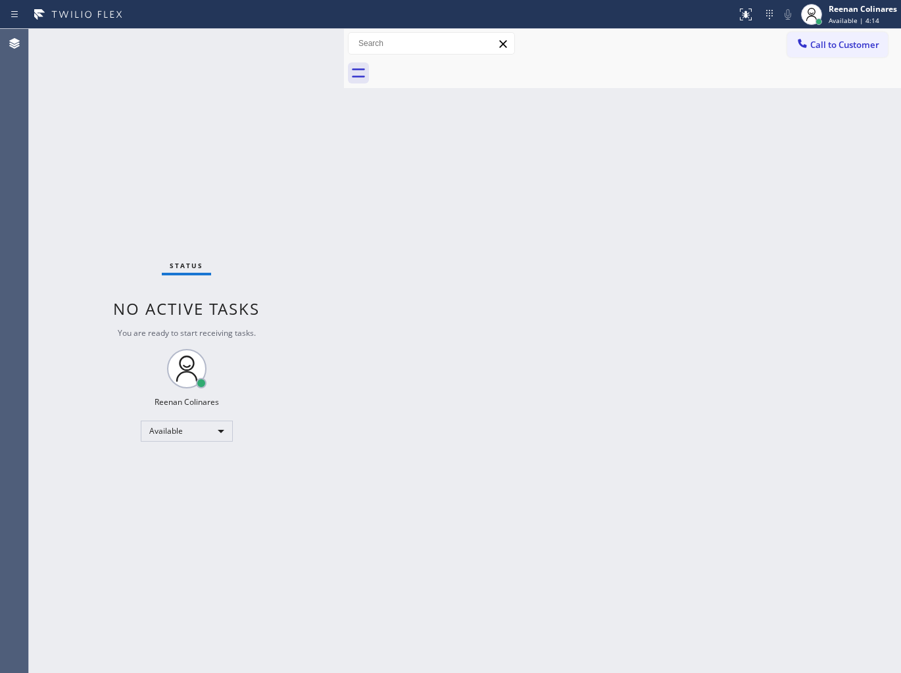
click at [417, 179] on div "Back to Dashboard Change Sender ID Customers Technicians Select a contact Outbo…" at bounding box center [622, 351] width 557 height 644
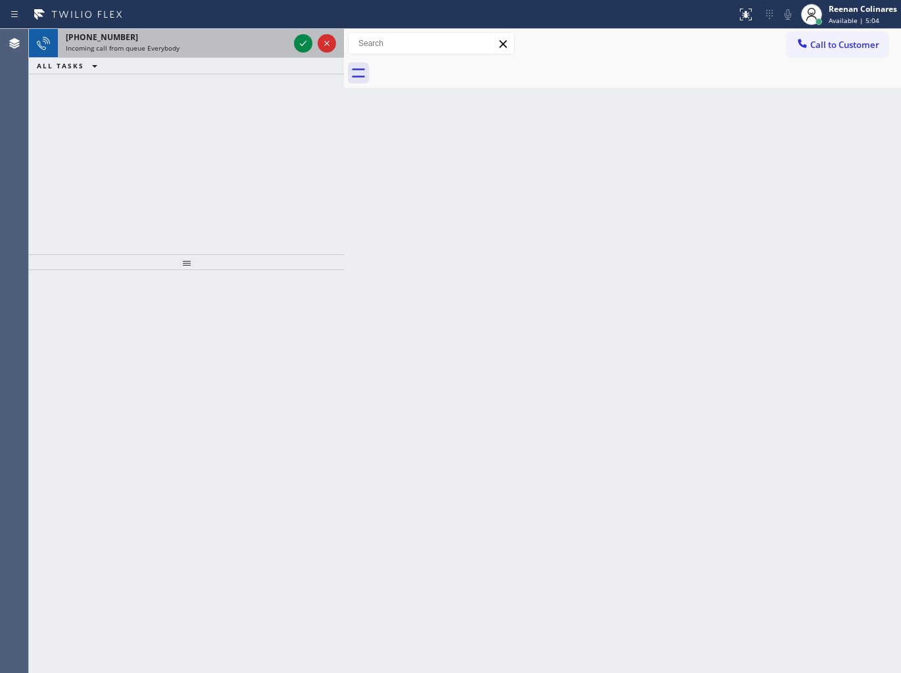
click at [160, 43] on span "Incoming call from queue Everybody" at bounding box center [123, 47] width 114 height 9
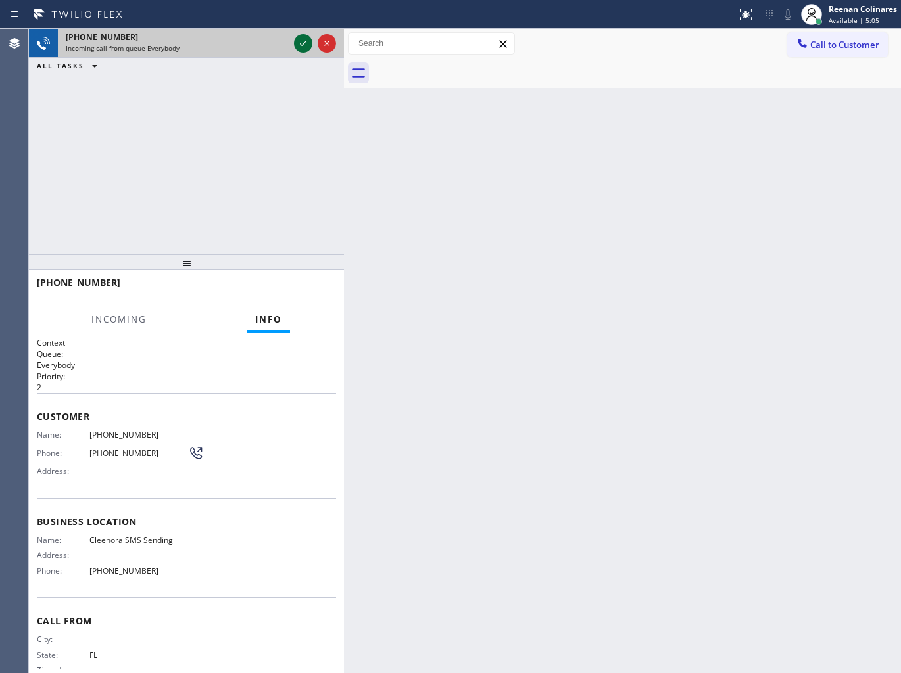
click at [304, 34] on button at bounding box center [303, 43] width 18 height 18
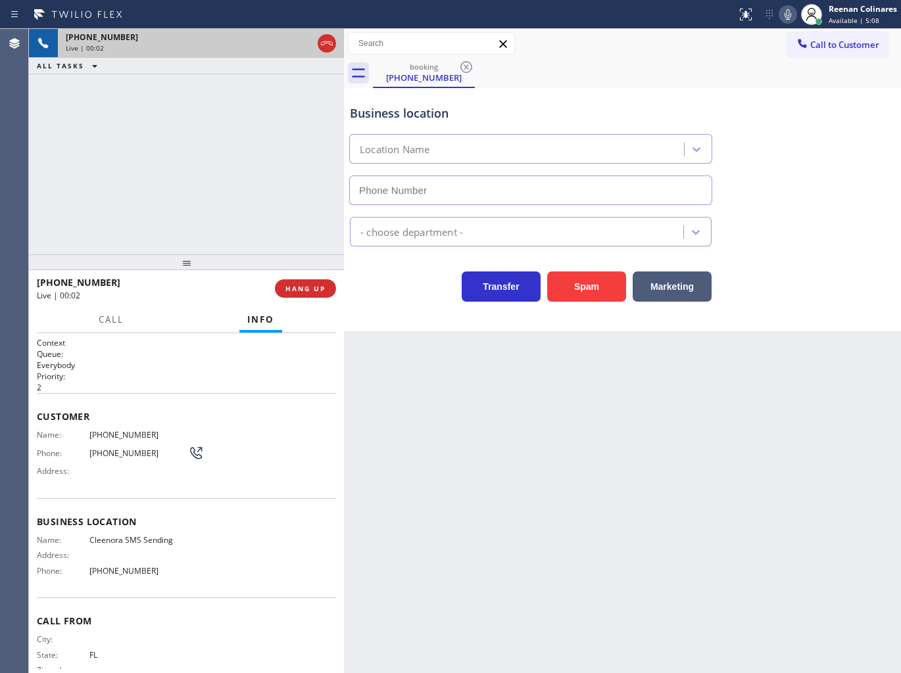
type input "[PHONE_NUMBER]"
drag, startPoint x: 615, startPoint y: 293, endPoint x: 634, endPoint y: 240, distance: 56.6
click at [615, 293] on button "Spam" at bounding box center [586, 287] width 79 height 30
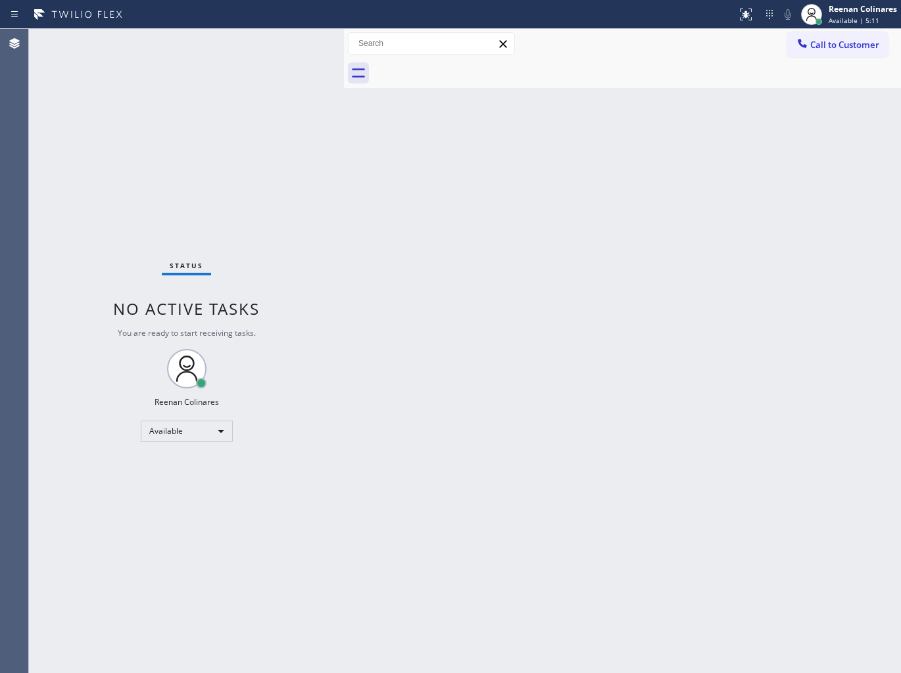
click at [473, 275] on div "Back to Dashboard Change Sender ID Customers Technicians Select a contact Outbo…" at bounding box center [622, 351] width 557 height 644
click at [625, 182] on div "Back to Dashboard Change Sender ID Customers Technicians Select a contact Outbo…" at bounding box center [622, 351] width 557 height 644
click at [550, 188] on div "Back to Dashboard Change Sender ID Customers Technicians Select a contact Outbo…" at bounding box center [622, 351] width 557 height 644
click at [356, 402] on div "Back to Dashboard Change Sender ID Customers Technicians Select a contact Outbo…" at bounding box center [622, 351] width 557 height 644
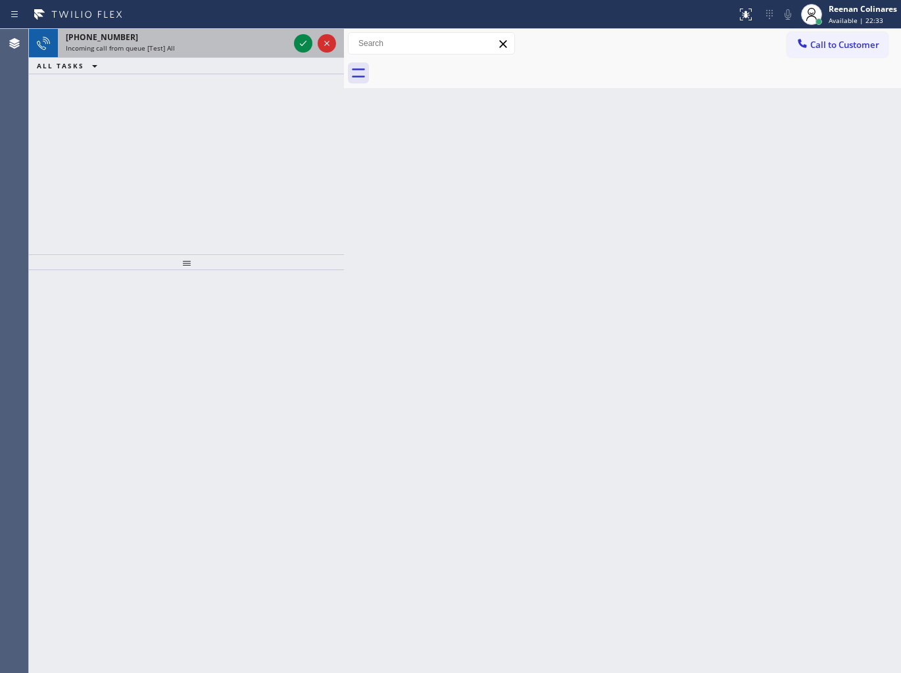
click at [211, 45] on div "Incoming call from queue [Test] All" at bounding box center [177, 47] width 223 height 9
click at [247, 56] on div "[PHONE_NUMBER] Incoming call from queue [Test] All" at bounding box center [174, 43] width 233 height 29
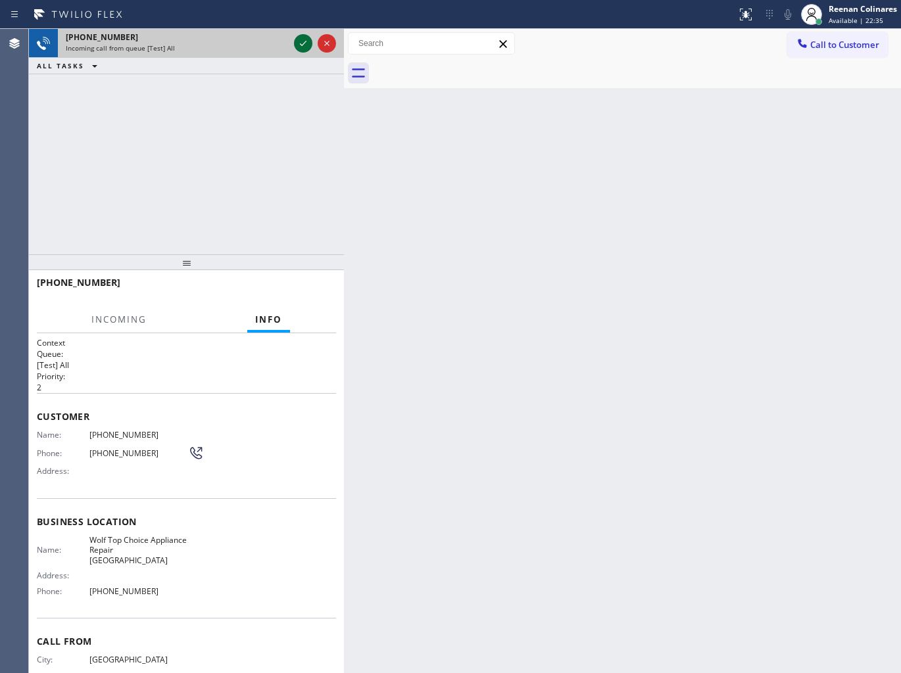
click at [297, 41] on icon at bounding box center [303, 44] width 16 height 16
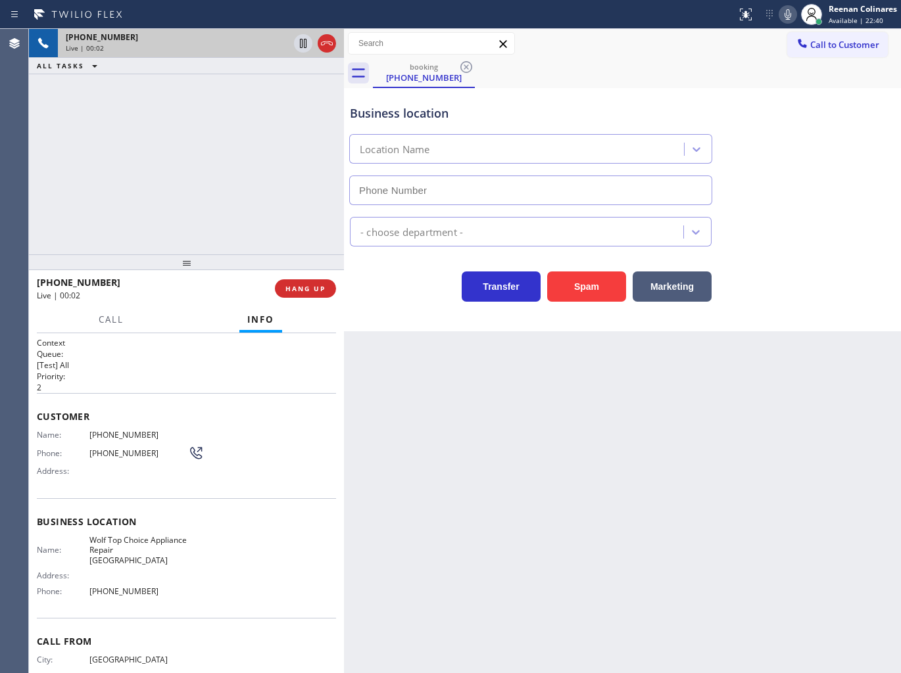
drag, startPoint x: 607, startPoint y: 285, endPoint x: 710, endPoint y: 181, distance: 146.9
click at [614, 279] on button "Spam" at bounding box center [586, 287] width 79 height 30
click at [582, 280] on button "Spam" at bounding box center [586, 287] width 79 height 30
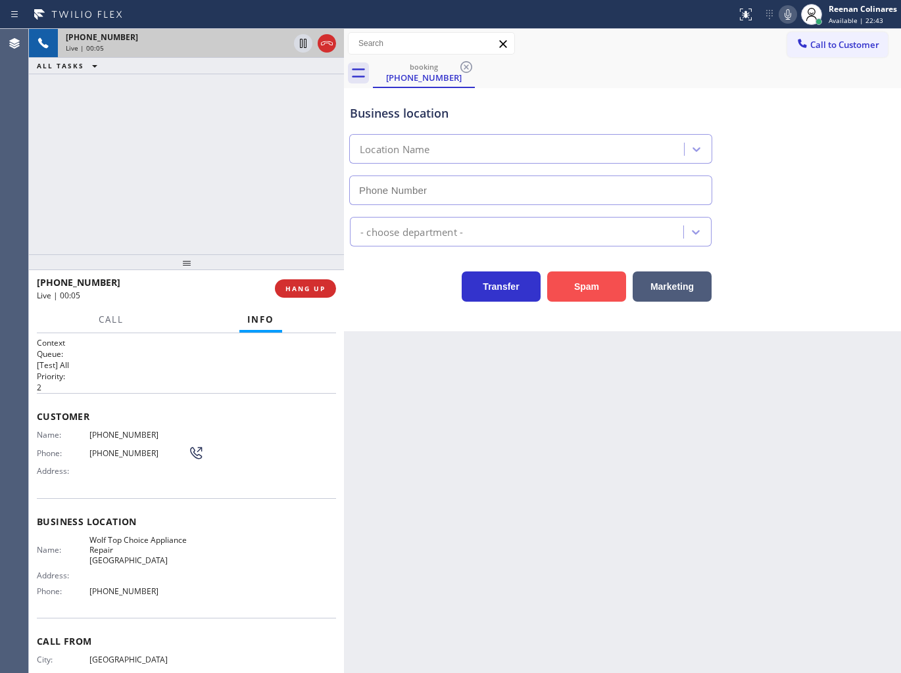
click at [582, 280] on button "Spam" at bounding box center [586, 287] width 79 height 30
click at [582, 277] on button "Spam" at bounding box center [586, 287] width 79 height 30
drag, startPoint x: 582, startPoint y: 277, endPoint x: 592, endPoint y: 285, distance: 12.1
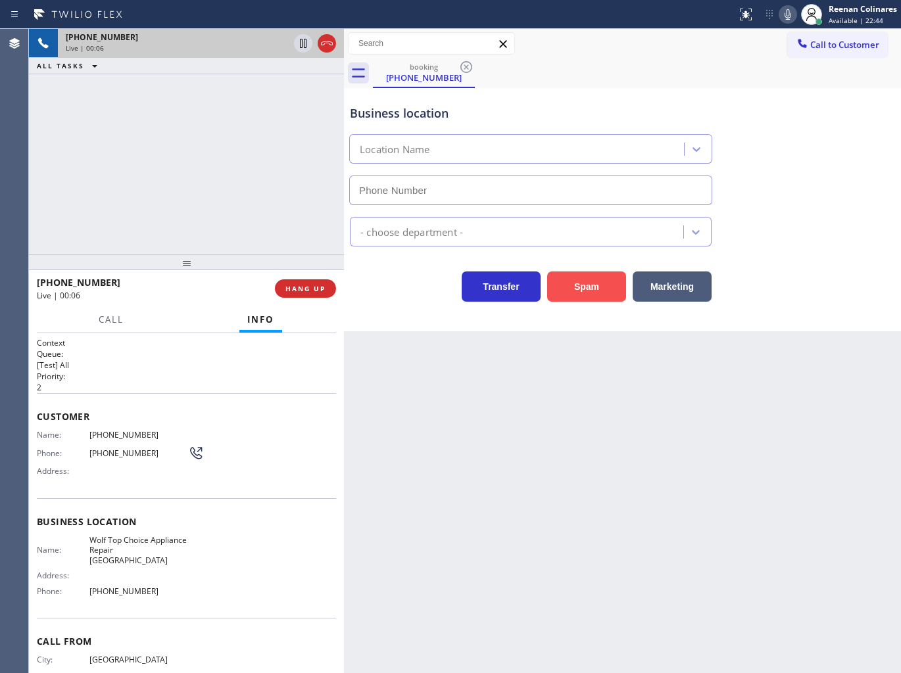
click at [584, 278] on button "Spam" at bounding box center [586, 287] width 79 height 30
click at [592, 285] on button "Spam" at bounding box center [586, 287] width 79 height 30
click at [592, 287] on button "Spam" at bounding box center [586, 287] width 79 height 30
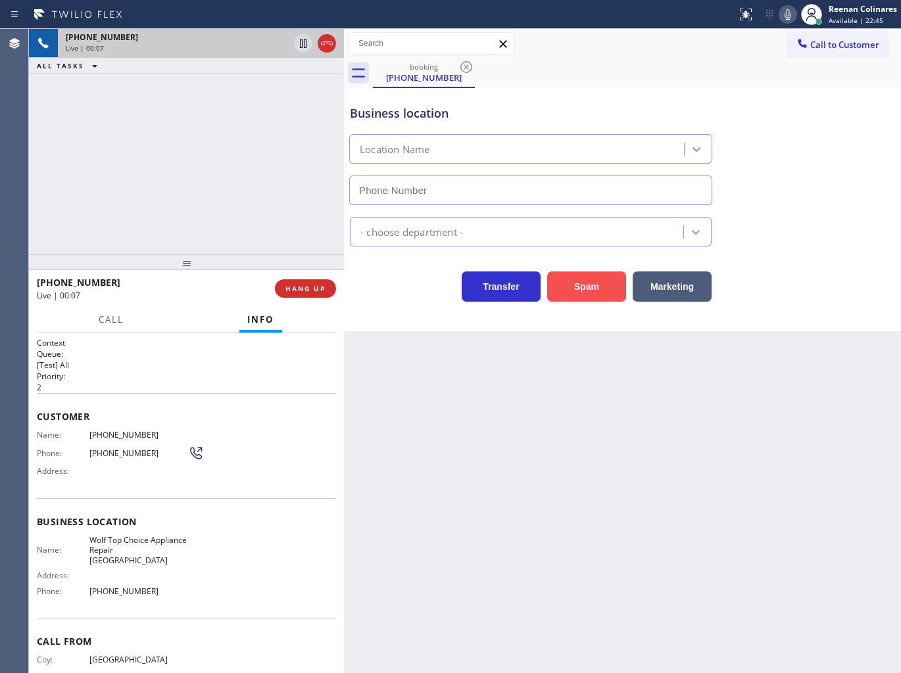
click at [592, 287] on button "Spam" at bounding box center [586, 287] width 79 height 30
click at [593, 287] on button "Spam" at bounding box center [586, 287] width 79 height 30
click at [594, 291] on button "Spam" at bounding box center [586, 287] width 79 height 30
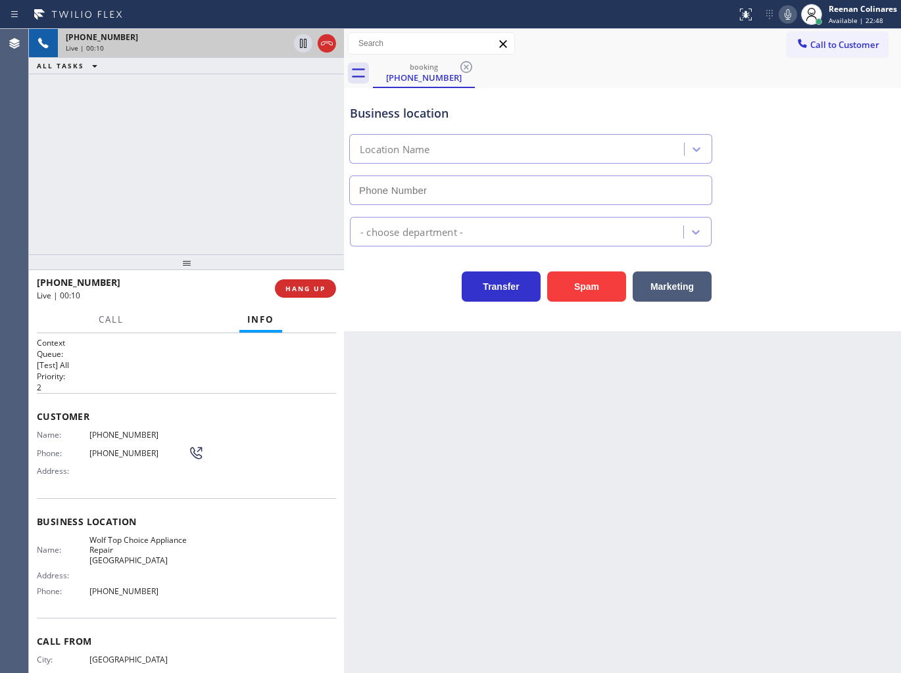
click at [791, 18] on icon at bounding box center [788, 15] width 16 height 16
click at [588, 288] on button "Spam" at bounding box center [586, 287] width 79 height 30
click at [588, 287] on button "Spam" at bounding box center [586, 287] width 79 height 30
drag, startPoint x: 588, startPoint y: 287, endPoint x: 500, endPoint y: 294, distance: 89.0
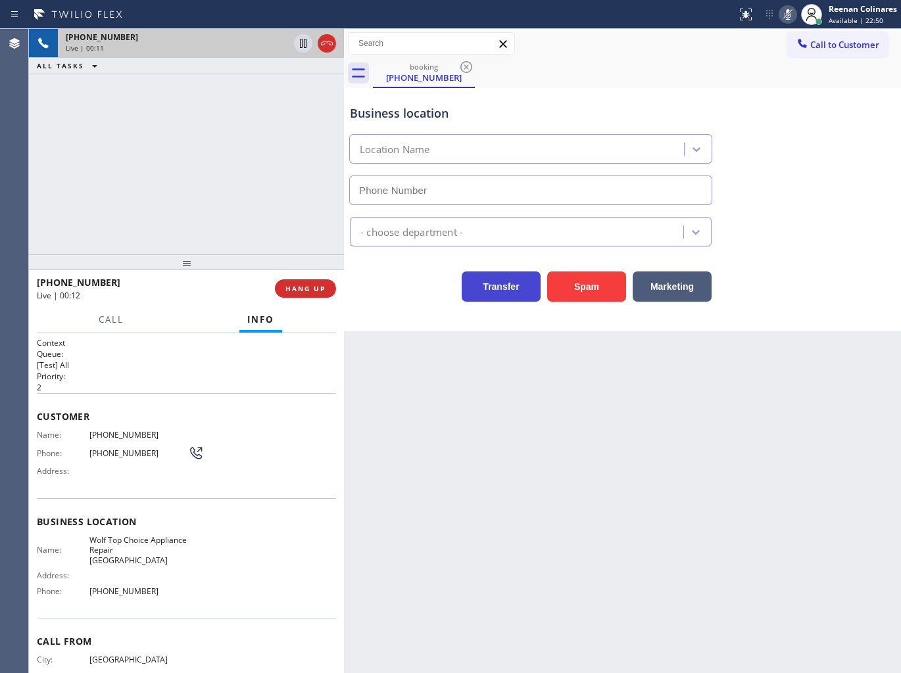
click at [590, 283] on button "Spam" at bounding box center [586, 287] width 79 height 30
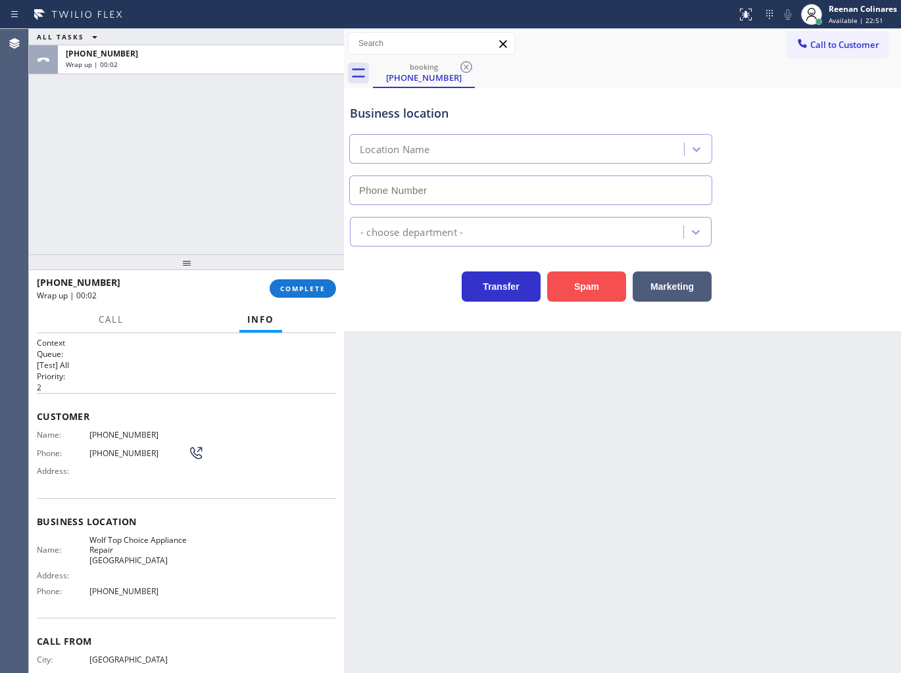
click at [590, 290] on button "Spam" at bounding box center [586, 287] width 79 height 30
click at [329, 290] on button "COMPLETE" at bounding box center [303, 288] width 66 height 18
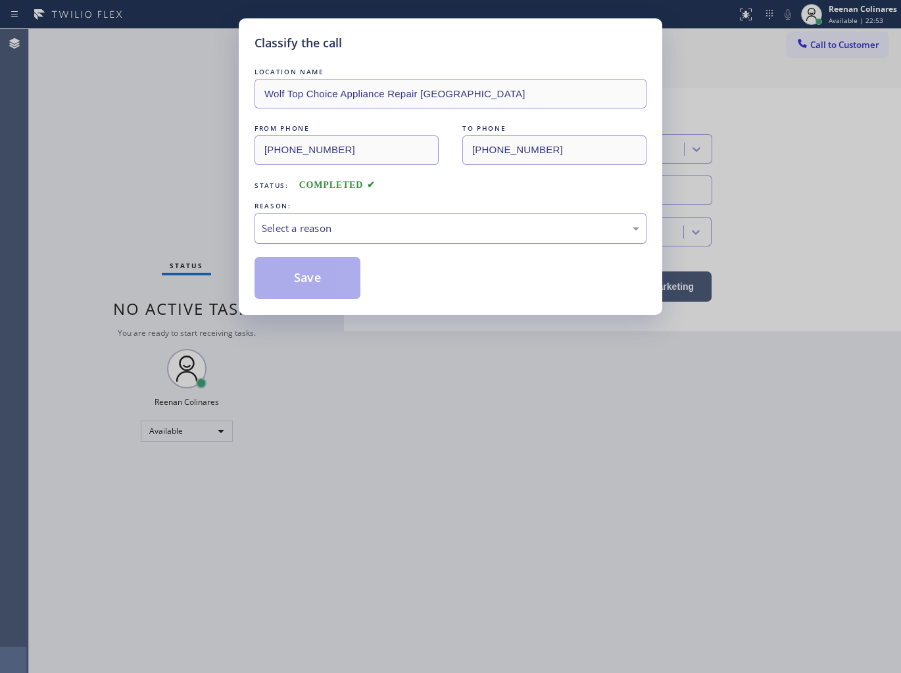
click at [360, 233] on div "Select a reason" at bounding box center [450, 228] width 377 height 15
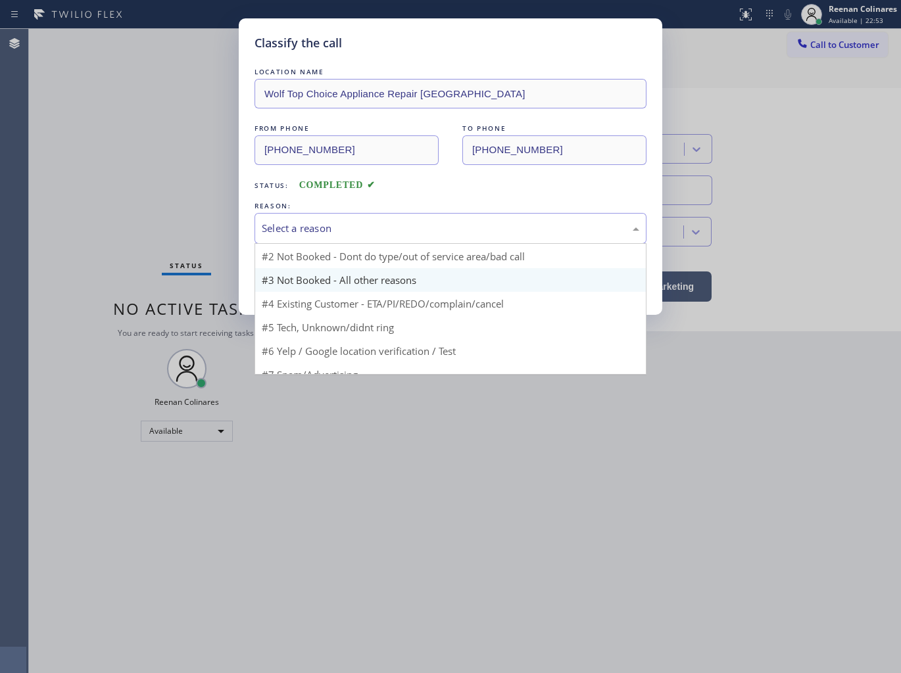
scroll to position [36, 0]
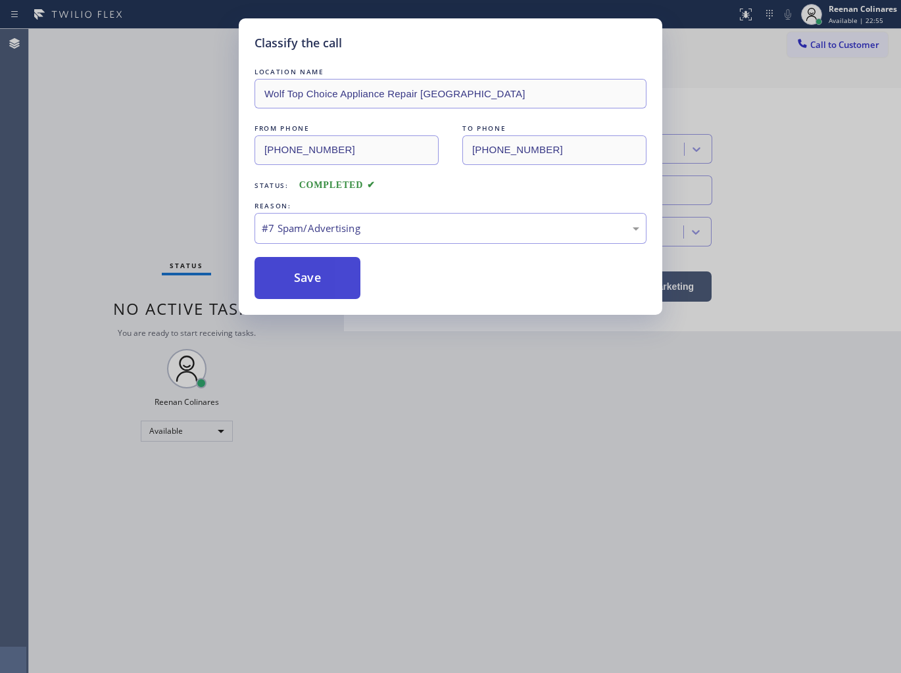
click at [309, 287] on button "Save" at bounding box center [307, 278] width 106 height 42
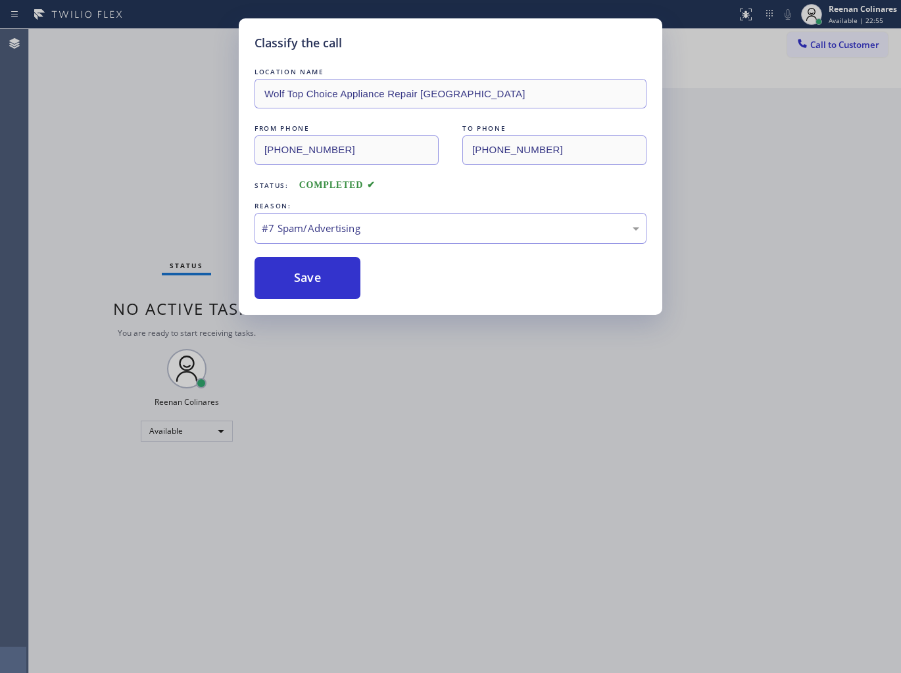
drag, startPoint x: 204, startPoint y: 241, endPoint x: 156, endPoint y: 229, distance: 48.8
click at [193, 241] on div "Classify the call LOCATION NAME Wolf Top Choice Appliance Repair [GEOGRAPHIC_DA…" at bounding box center [450, 336] width 901 height 673
click at [156, 229] on div "Classify the call LOCATION NAME Wolf Top Choice Appliance Repair [GEOGRAPHIC_DA…" at bounding box center [450, 336] width 901 height 673
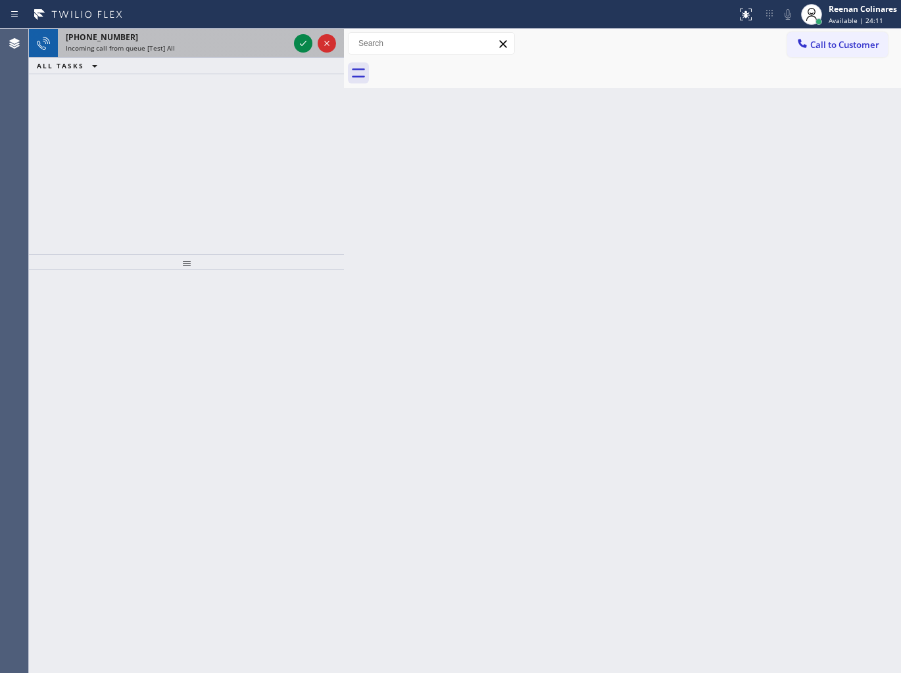
click at [212, 56] on div "[PHONE_NUMBER] Incoming call from queue [Test] All" at bounding box center [174, 43] width 233 height 29
click at [287, 43] on div "Incoming call from queue [Test] All" at bounding box center [177, 47] width 223 height 9
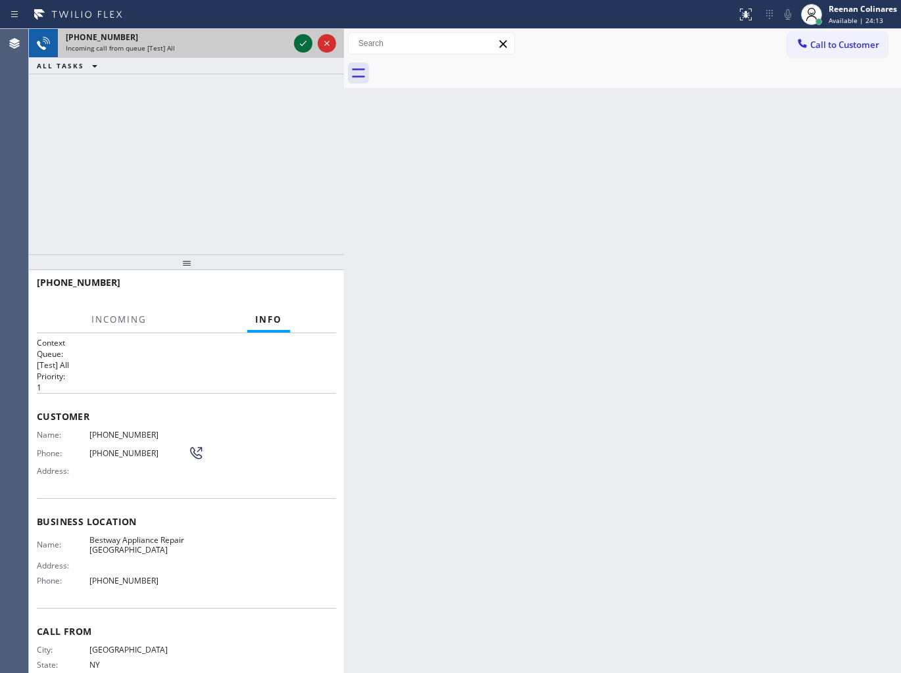
click at [299, 42] on icon at bounding box center [303, 44] width 16 height 16
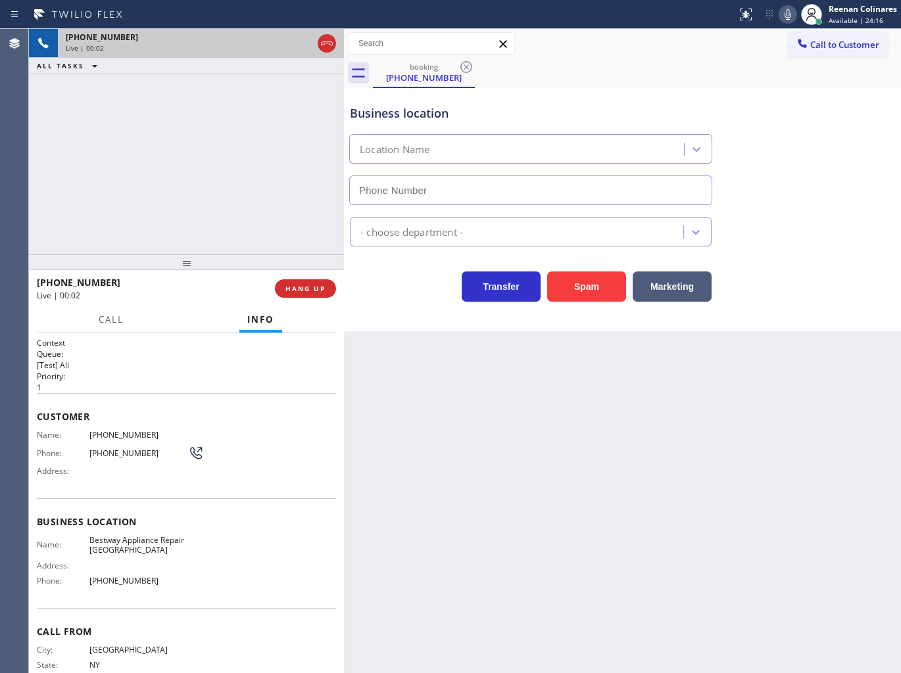
type input "[PHONE_NUMBER]"
click at [786, 16] on icon at bounding box center [788, 15] width 16 height 16
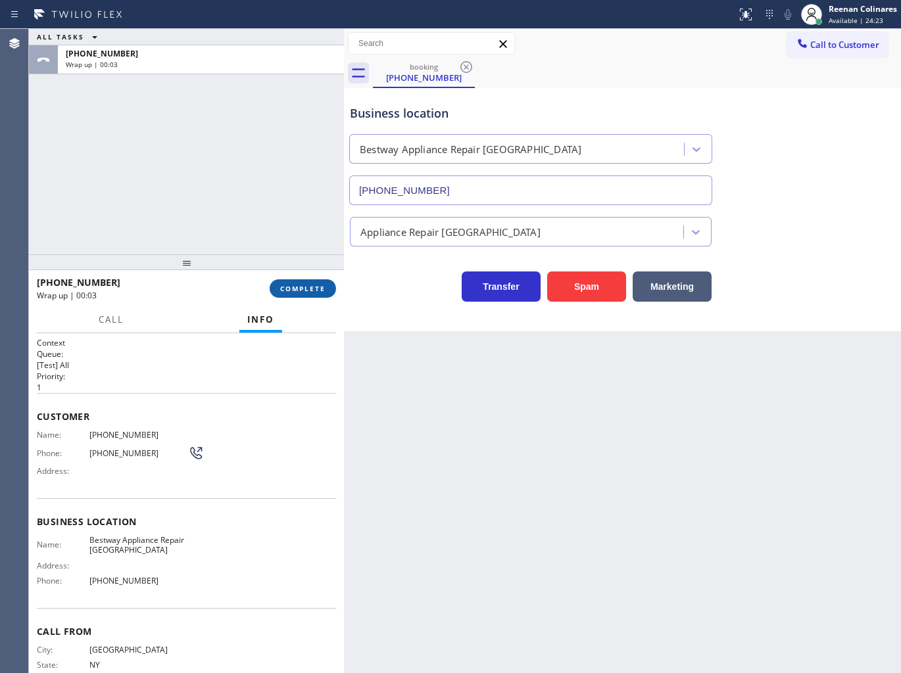
click at [322, 285] on span "COMPLETE" at bounding box center [302, 288] width 45 height 9
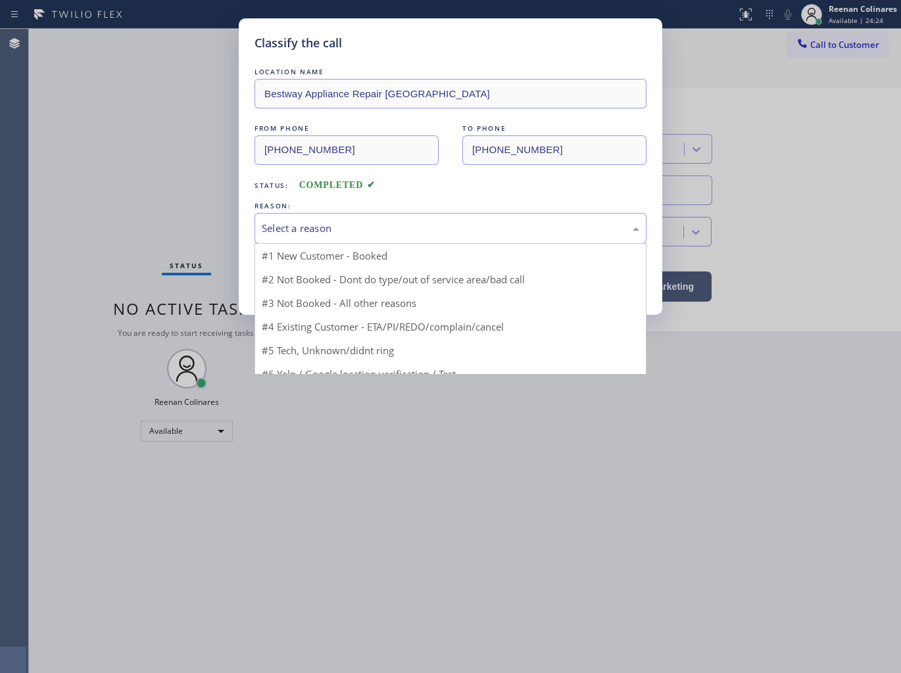
click at [379, 222] on div "Select a reason" at bounding box center [450, 228] width 377 height 15
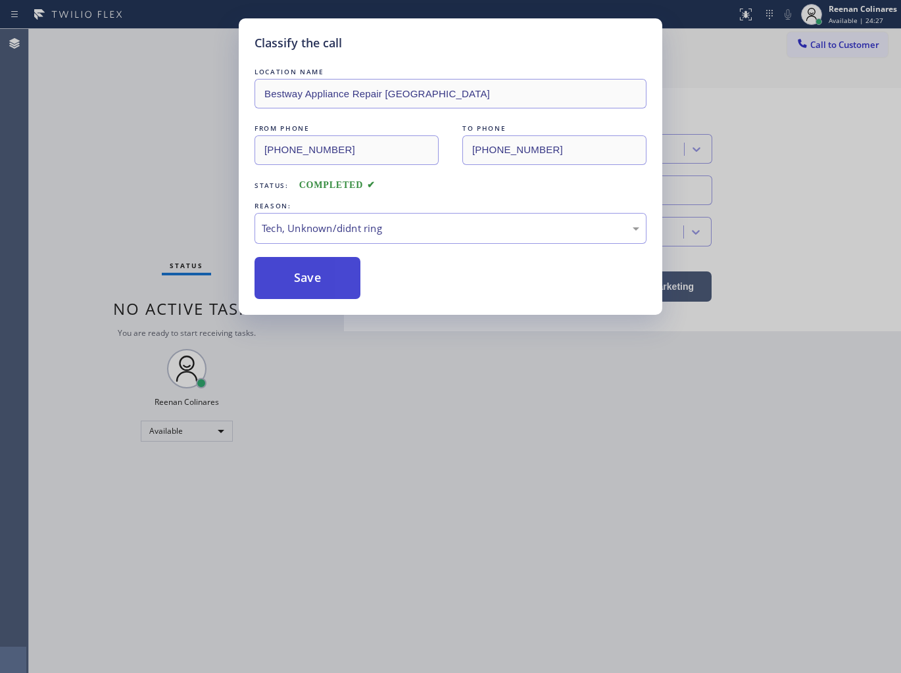
click at [294, 278] on button "Save" at bounding box center [307, 278] width 106 height 42
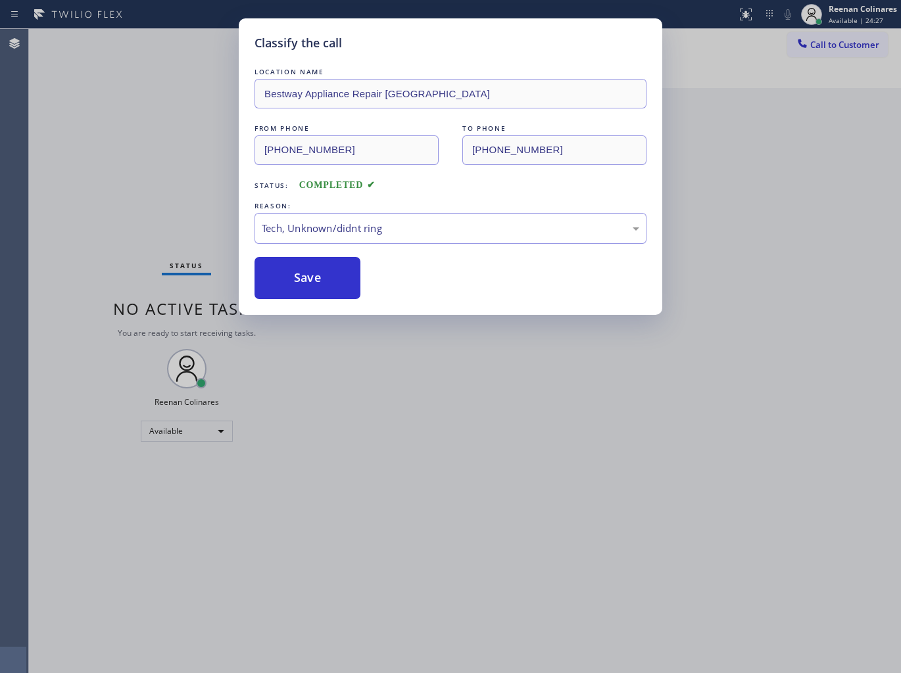
click at [64, 126] on div "Classify the call LOCATION NAME Bestway Appliance Repair [GEOGRAPHIC_DATA] FROM…" at bounding box center [450, 336] width 901 height 673
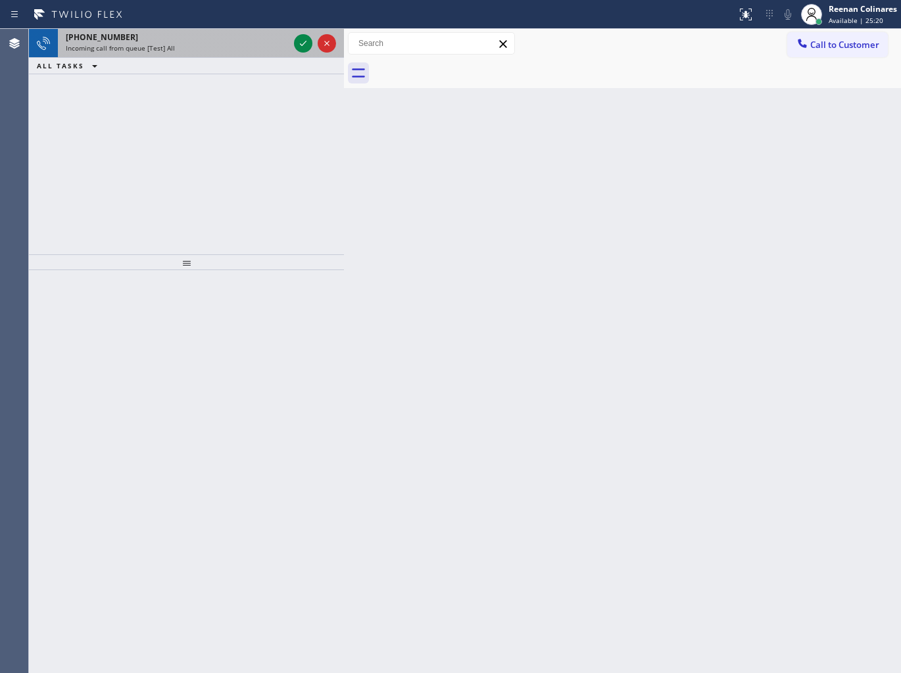
click at [194, 42] on div "[PHONE_NUMBER]" at bounding box center [177, 37] width 223 height 11
click at [264, 46] on div "Incoming call from queue [Test] All" at bounding box center [177, 47] width 223 height 9
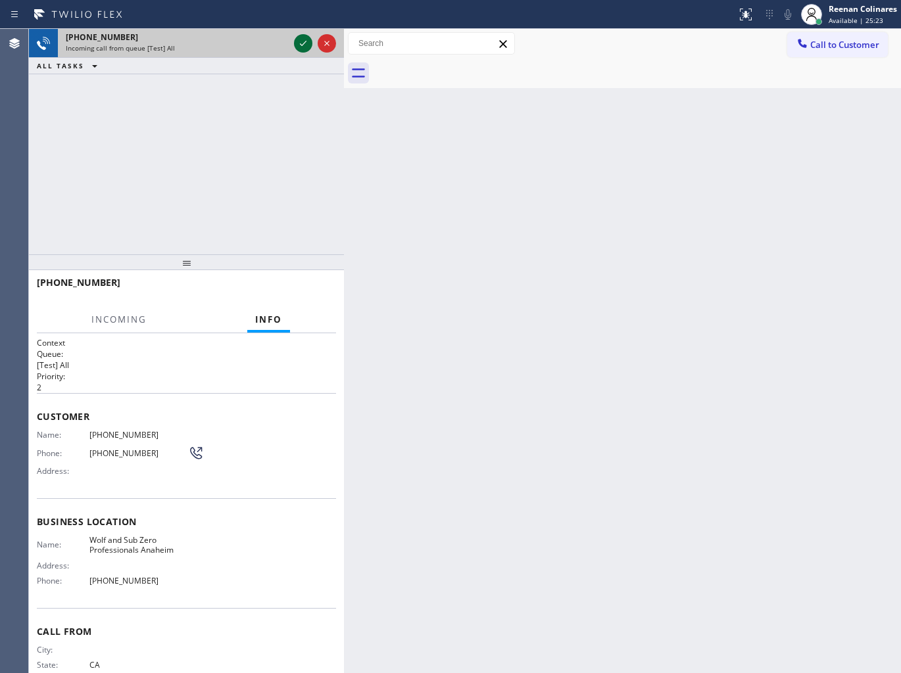
drag, startPoint x: 300, startPoint y: 38, endPoint x: 297, endPoint y: 75, distance: 36.9
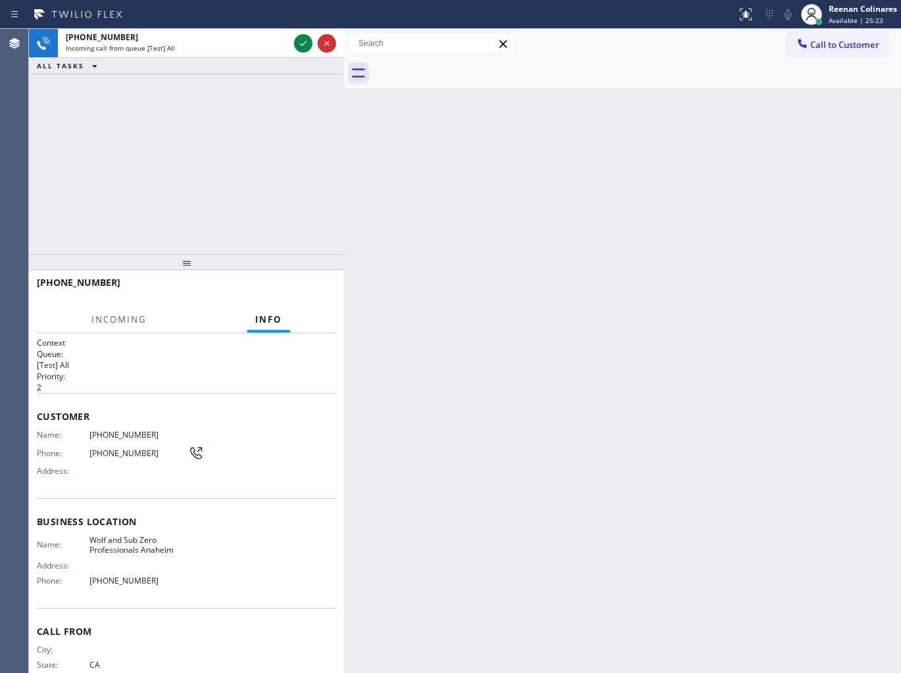
click at [299, 38] on icon at bounding box center [303, 44] width 16 height 16
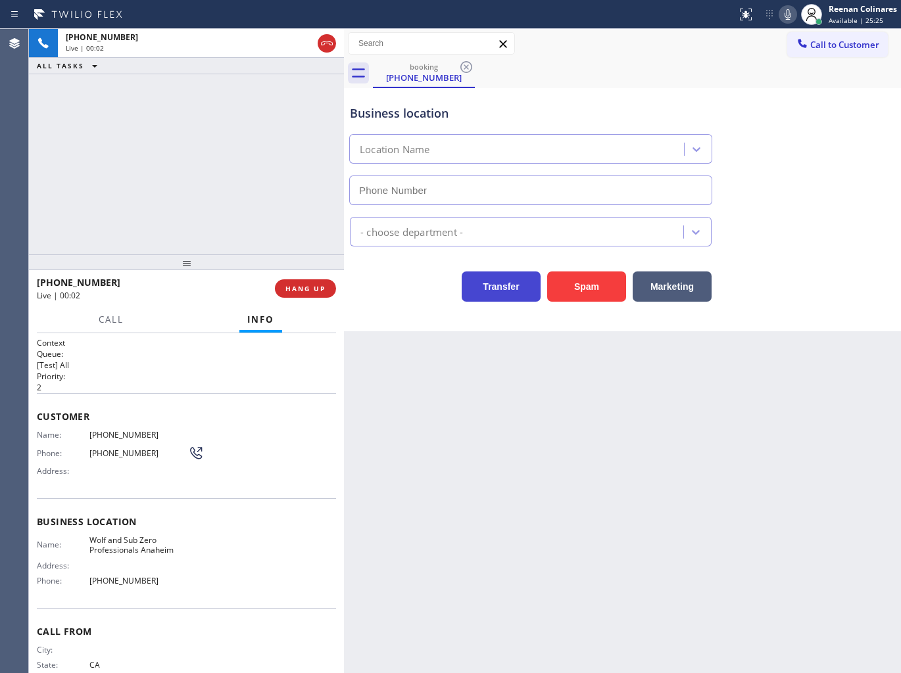
type input "[PHONE_NUMBER]"
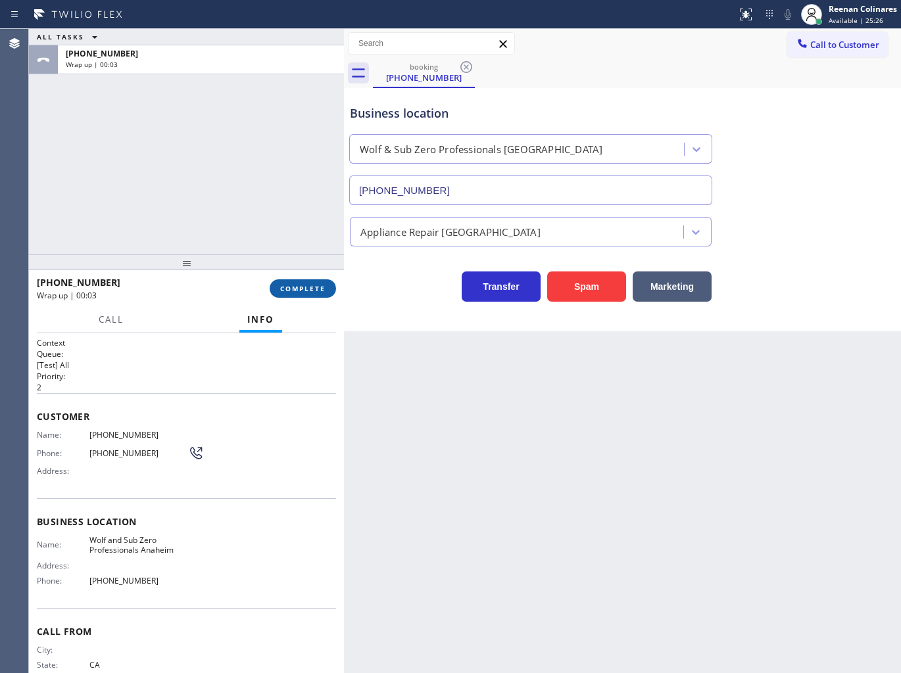
click at [329, 279] on button "COMPLETE" at bounding box center [303, 288] width 66 height 18
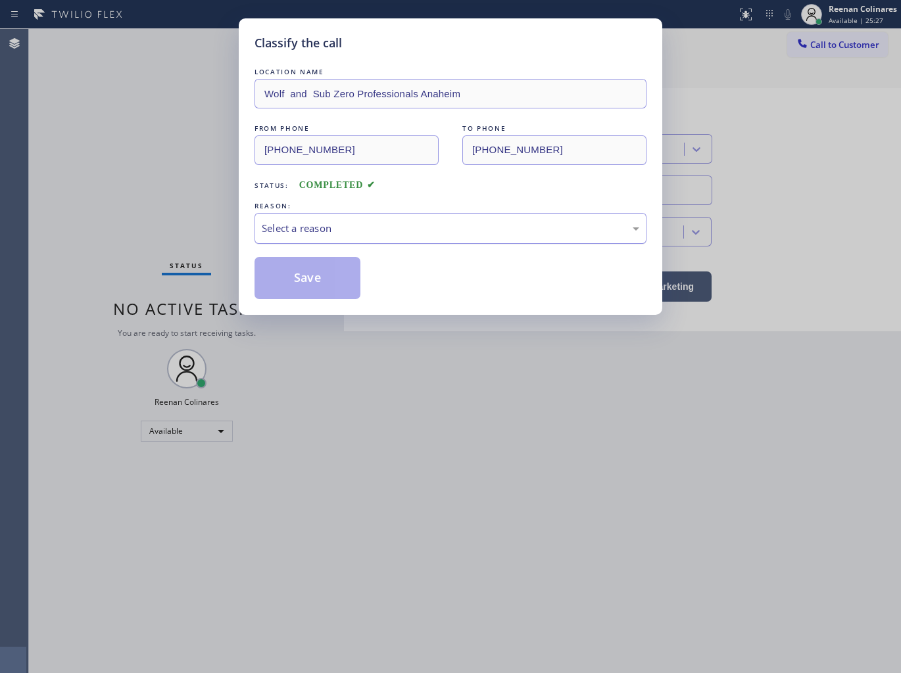
click at [375, 237] on div "Select a reason" at bounding box center [450, 228] width 392 height 31
click at [311, 292] on button "Save" at bounding box center [307, 278] width 106 height 42
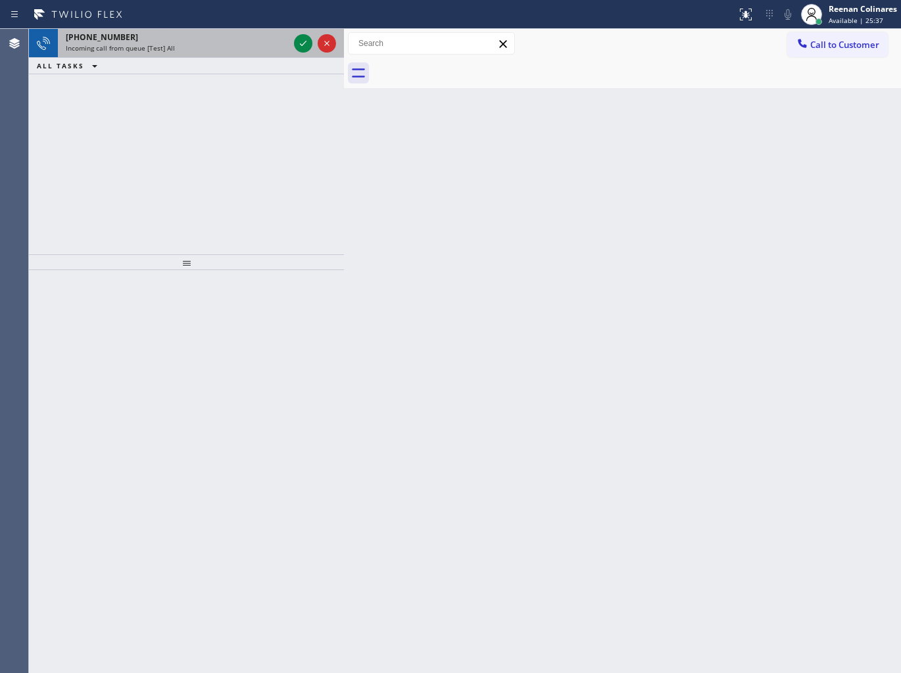
click at [243, 41] on div "[PHONE_NUMBER]" at bounding box center [177, 37] width 223 height 11
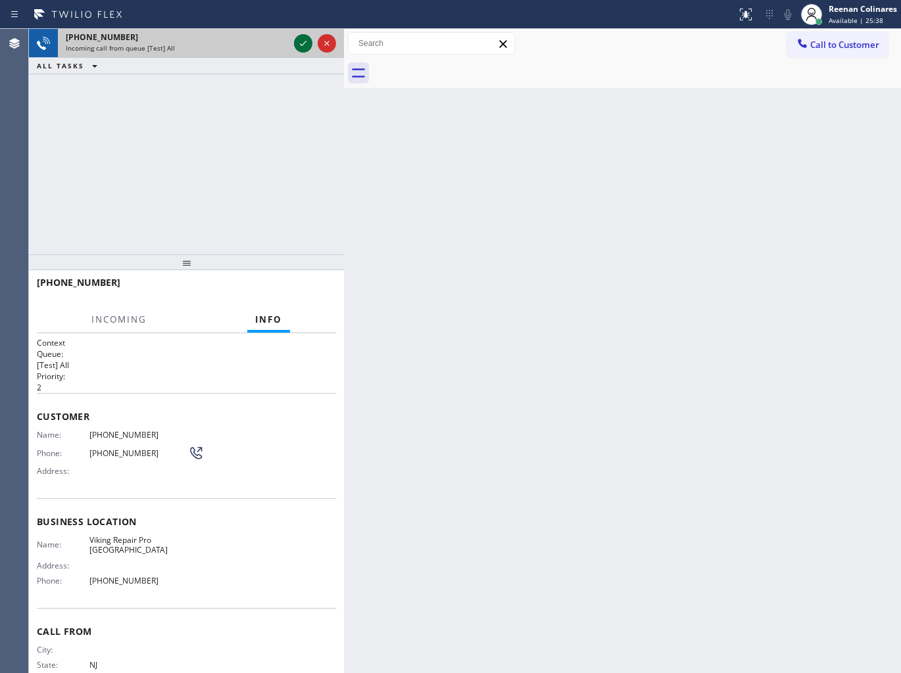
click at [297, 43] on icon at bounding box center [303, 44] width 16 height 16
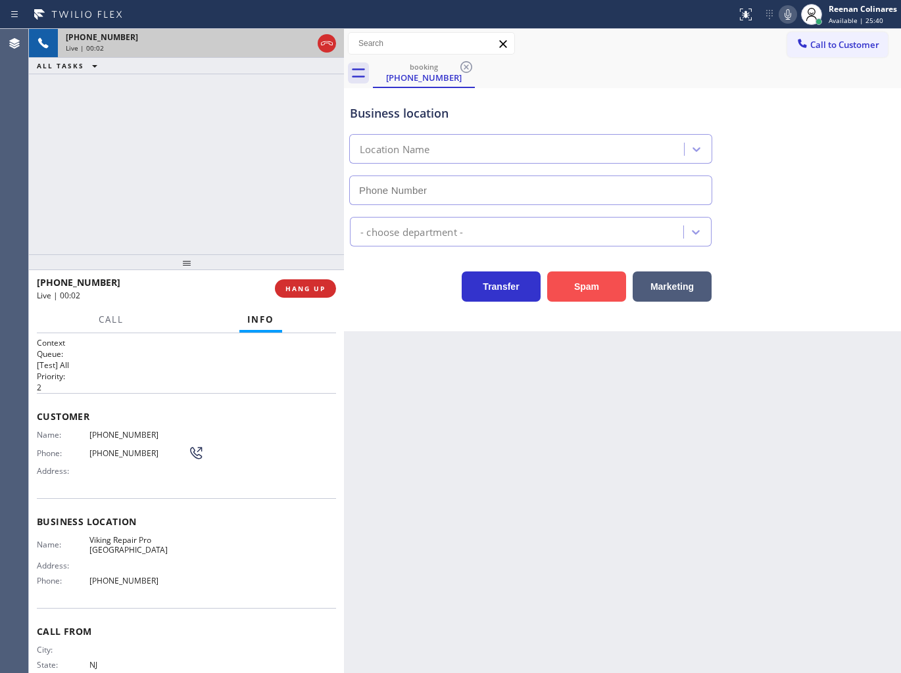
type input "[PHONE_NUMBER]"
click at [581, 289] on button "Spam" at bounding box center [586, 287] width 79 height 30
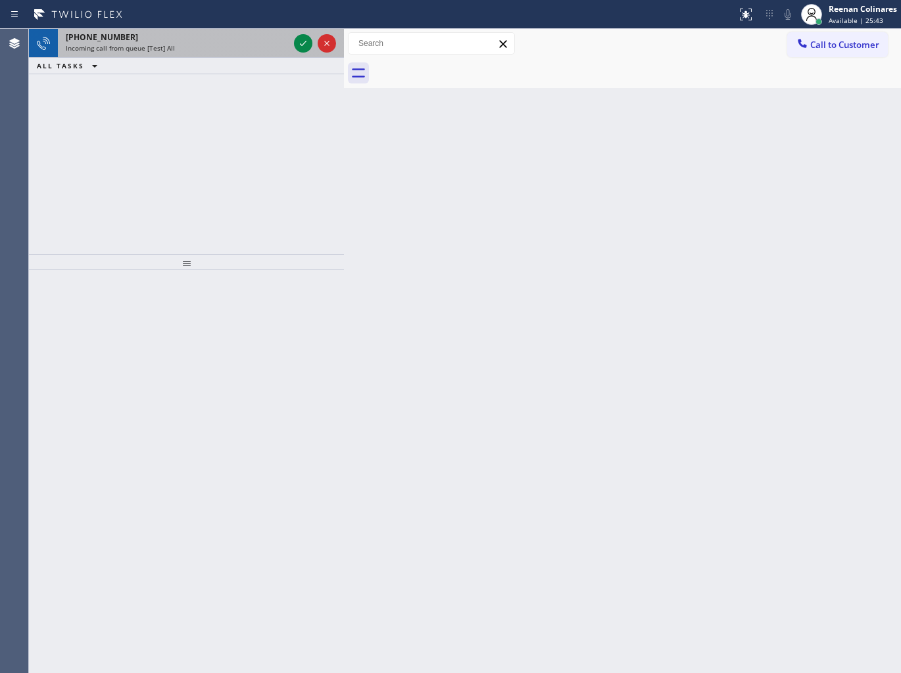
click at [237, 49] on div "Incoming call from queue [Test] All" at bounding box center [177, 47] width 223 height 9
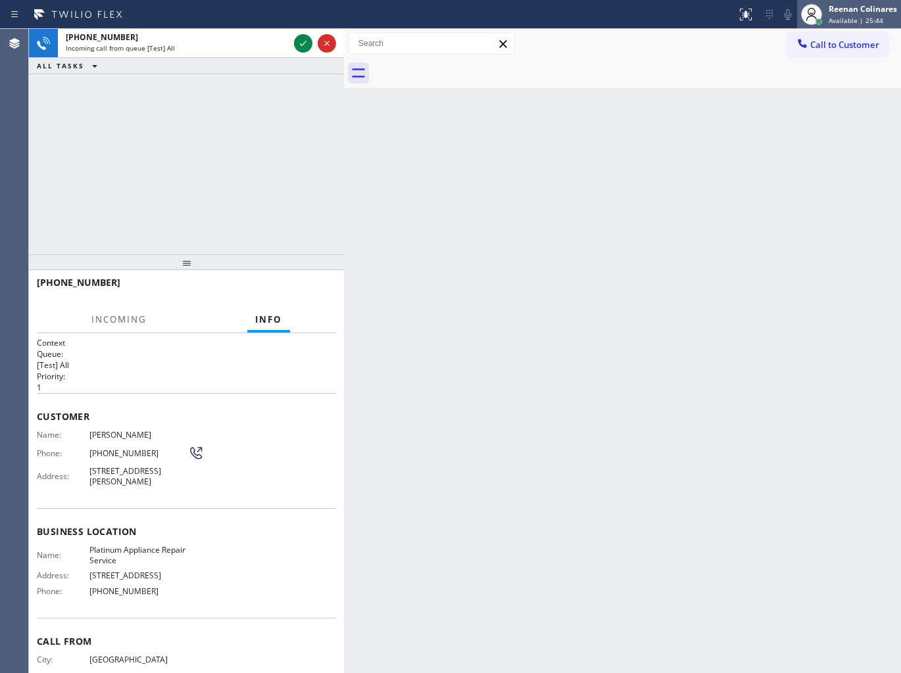
click at [832, 16] on span "Available | 25:44" at bounding box center [855, 20] width 55 height 9
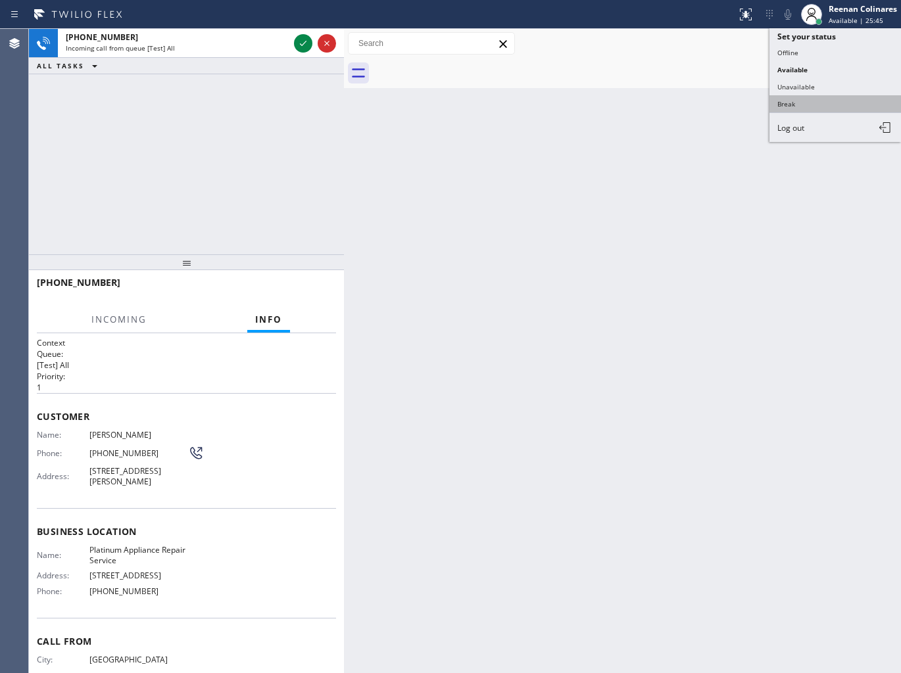
click at [784, 101] on button "Break" at bounding box center [834, 103] width 131 height 17
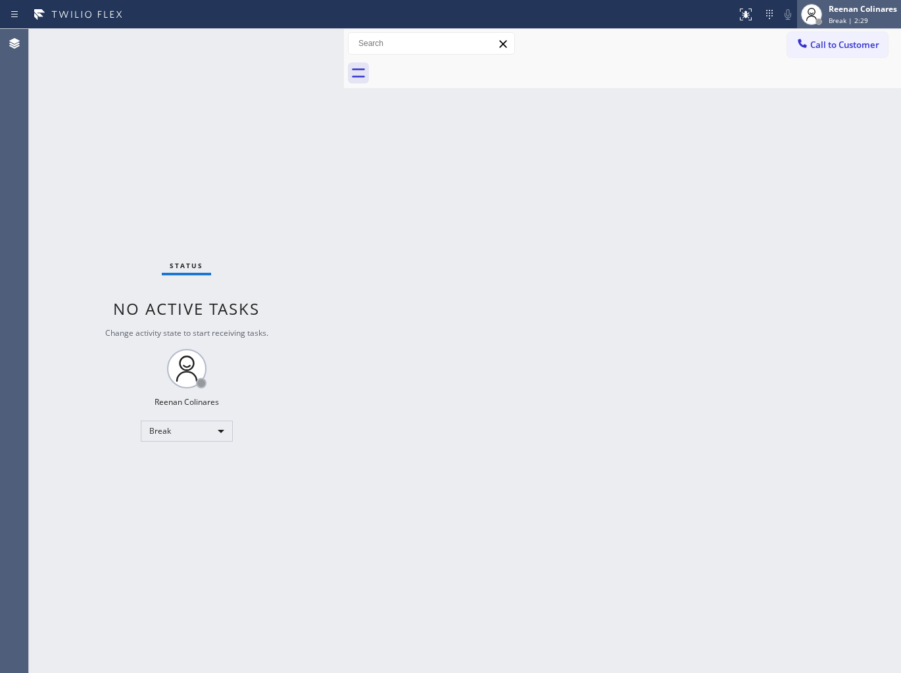
click at [850, 22] on span "Break | 2:29" at bounding box center [847, 20] width 39 height 9
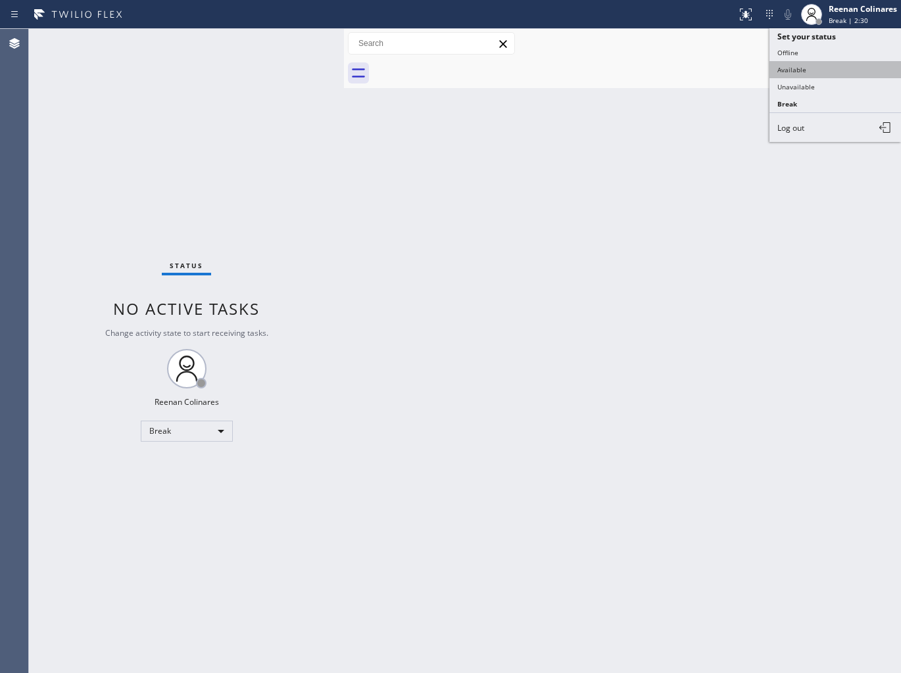
click at [811, 73] on button "Available" at bounding box center [834, 69] width 131 height 17
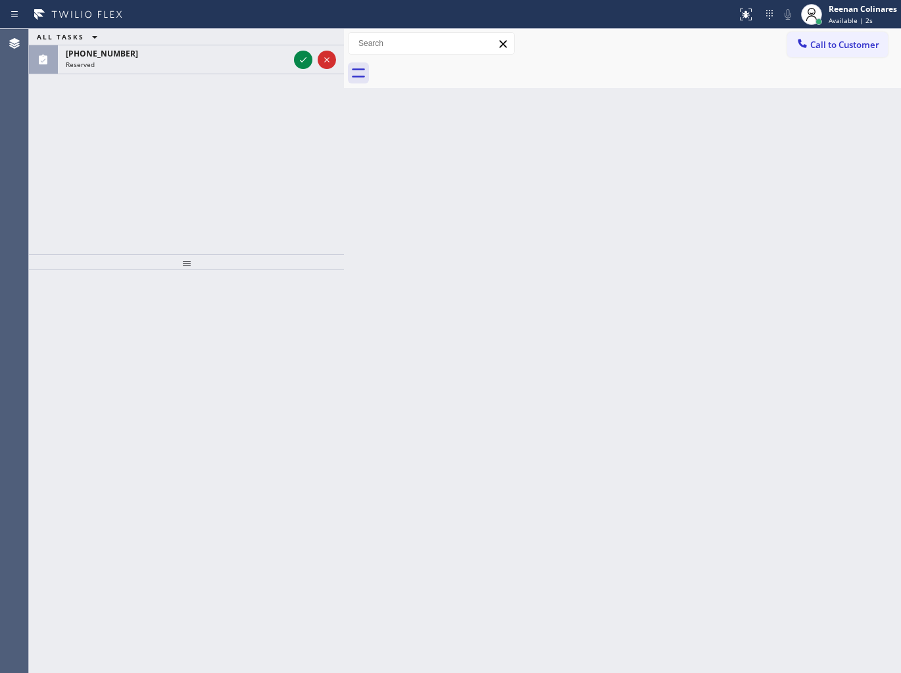
click at [204, 76] on div "ALL TASKS ALL TASKS ACTIVE TASKS TASKS IN WRAP UP [PHONE_NUMBER] Reserved" at bounding box center [186, 141] width 315 height 225
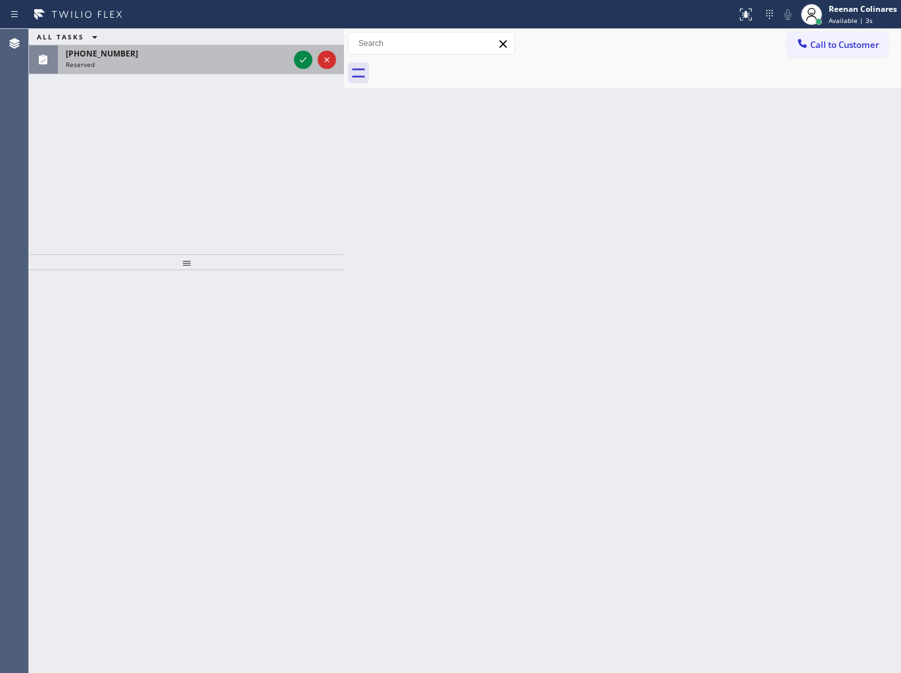
click at [211, 70] on div "[PHONE_NUMBER] Reserved" at bounding box center [174, 59] width 233 height 29
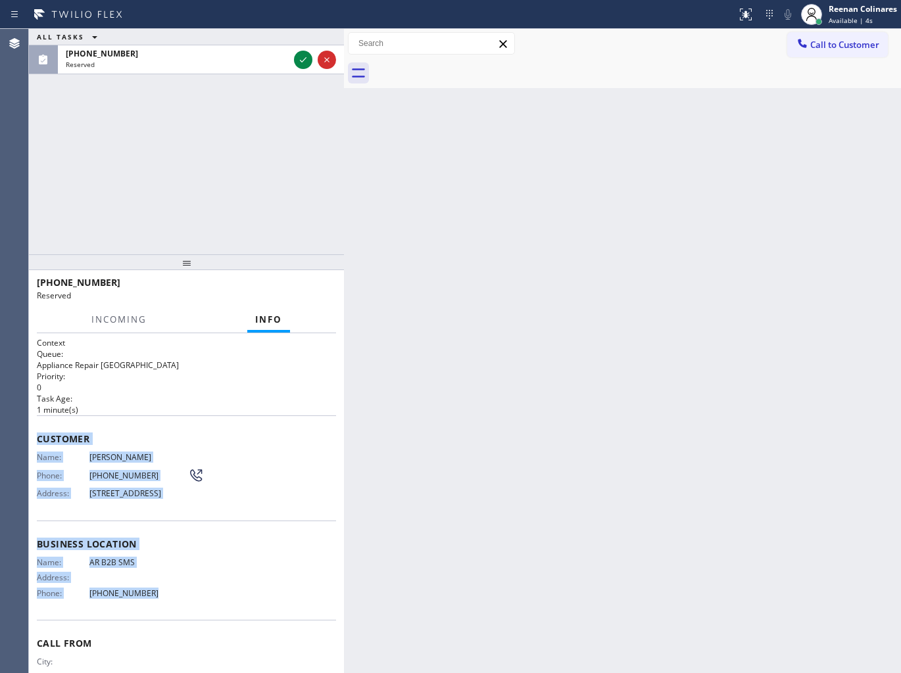
copy div "Customer Name: [PERSON_NAME] Phone: [PHONE_NUMBER] Address: [STREET_ADDRESS] Bu…"
drag, startPoint x: 36, startPoint y: 423, endPoint x: 333, endPoint y: 621, distance: 357.4
click at [221, 606] on div "Context Queue: Appliance Repair High End Priority: 0 Task Age: [DEMOGRAPHIC_DAT…" at bounding box center [186, 528] width 299 height 383
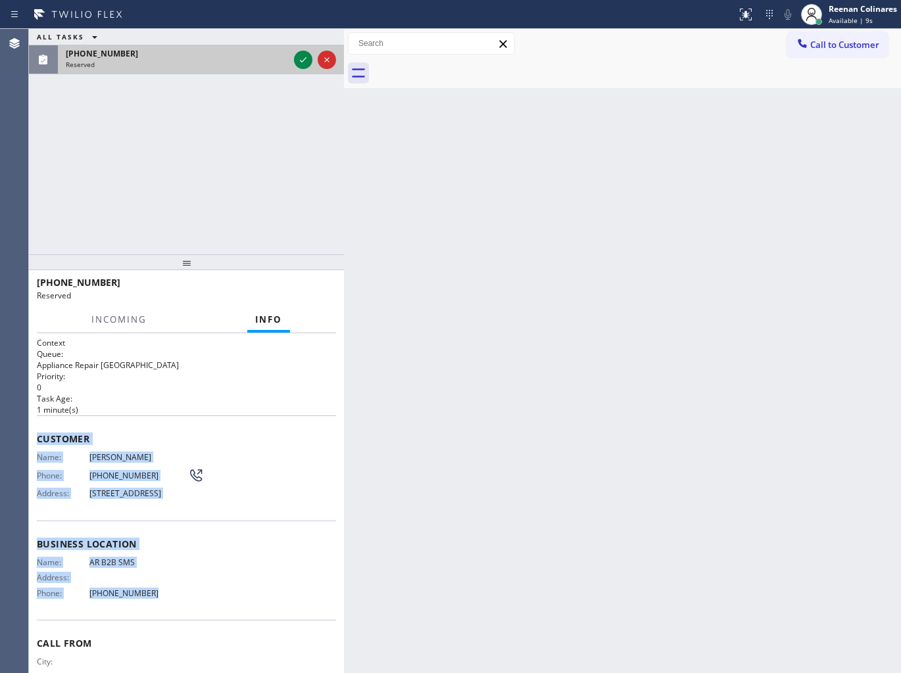
click at [256, 64] on div "Reserved" at bounding box center [177, 64] width 223 height 9
click at [298, 60] on icon at bounding box center [303, 60] width 16 height 16
drag, startPoint x: 299, startPoint y: 291, endPoint x: 289, endPoint y: 291, distance: 9.9
click at [299, 292] on span "COMPLETE" at bounding box center [302, 288] width 45 height 9
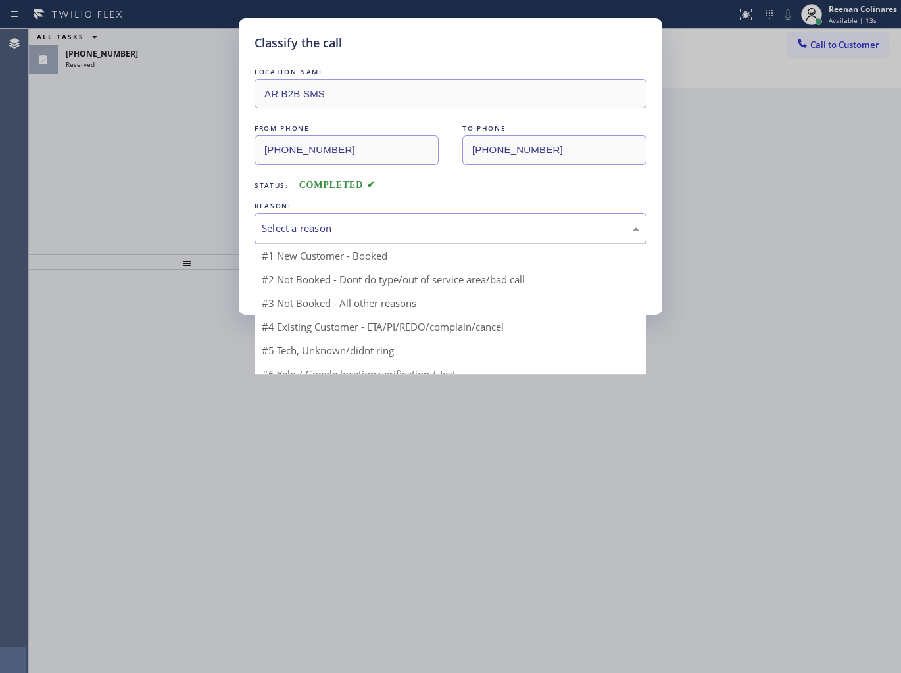
click at [369, 224] on div "Select a reason" at bounding box center [450, 228] width 377 height 15
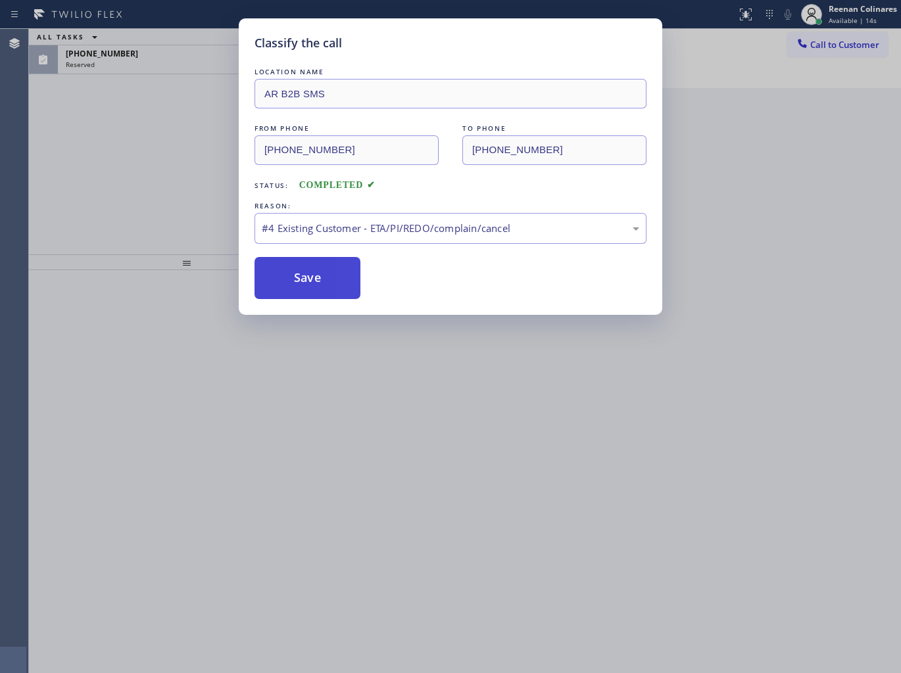
click at [306, 279] on button "Save" at bounding box center [307, 278] width 106 height 42
drag, startPoint x: 168, startPoint y: 120, endPoint x: 152, endPoint y: 78, distance: 44.9
click at [167, 114] on div "Classify the call LOCATION NAME AR B2B SMS FROM PHONE [PHONE_NUMBER] TO PHONE […" at bounding box center [450, 336] width 901 height 673
click at [134, 41] on div "Classify the call LOCATION NAME AR B2B SMS FROM PHONE [PHONE_NUMBER] TO PHONE […" at bounding box center [450, 336] width 901 height 673
click at [133, 55] on div "Classify the call LOCATION NAME AR B2B SMS FROM PHONE [PHONE_NUMBER] TO PHONE […" at bounding box center [450, 336] width 901 height 673
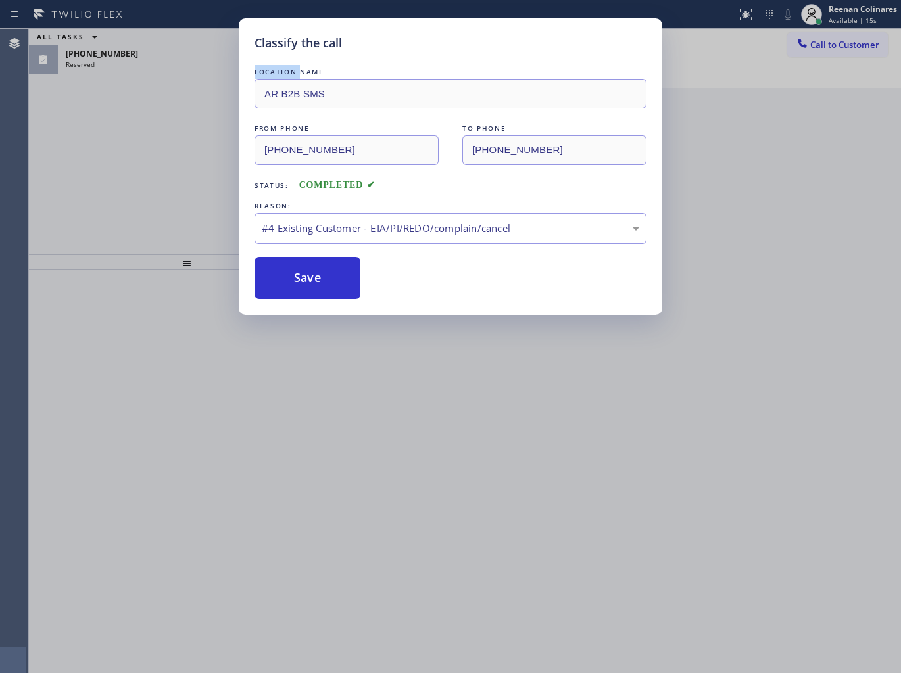
click at [134, 55] on div "Classify the call LOCATION NAME AR B2B SMS FROM PHONE [PHONE_NUMBER] TO PHONE […" at bounding box center [450, 336] width 901 height 673
click at [136, 57] on div "Classify the call LOCATION NAME AR B2B SMS FROM PHONE [PHONE_NUMBER] TO PHONE […" at bounding box center [450, 336] width 901 height 673
click at [324, 272] on button "Save" at bounding box center [307, 278] width 106 height 42
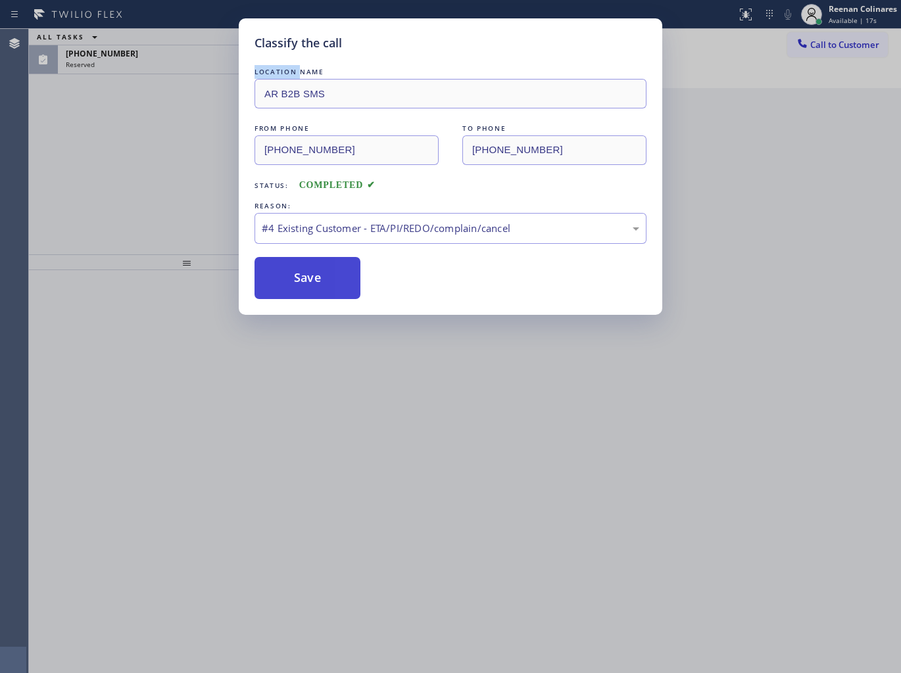
click at [324, 272] on button "Save" at bounding box center [307, 278] width 106 height 42
click at [324, 273] on button "Save" at bounding box center [307, 278] width 106 height 42
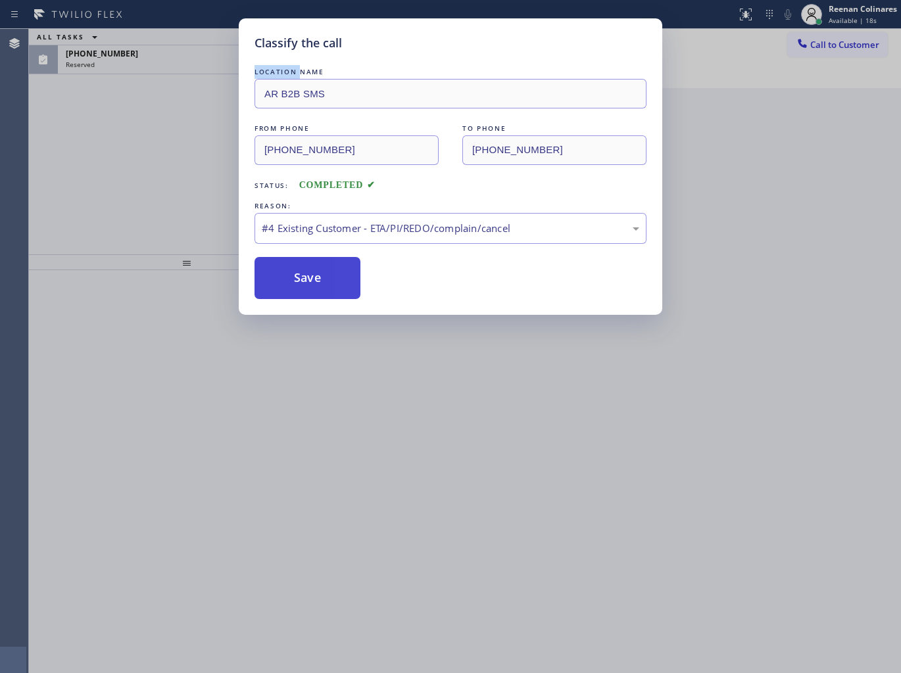
click at [322, 273] on button "Save" at bounding box center [307, 278] width 106 height 42
click at [321, 273] on button "Save" at bounding box center [307, 278] width 106 height 42
click at [320, 274] on button "Save" at bounding box center [307, 278] width 106 height 42
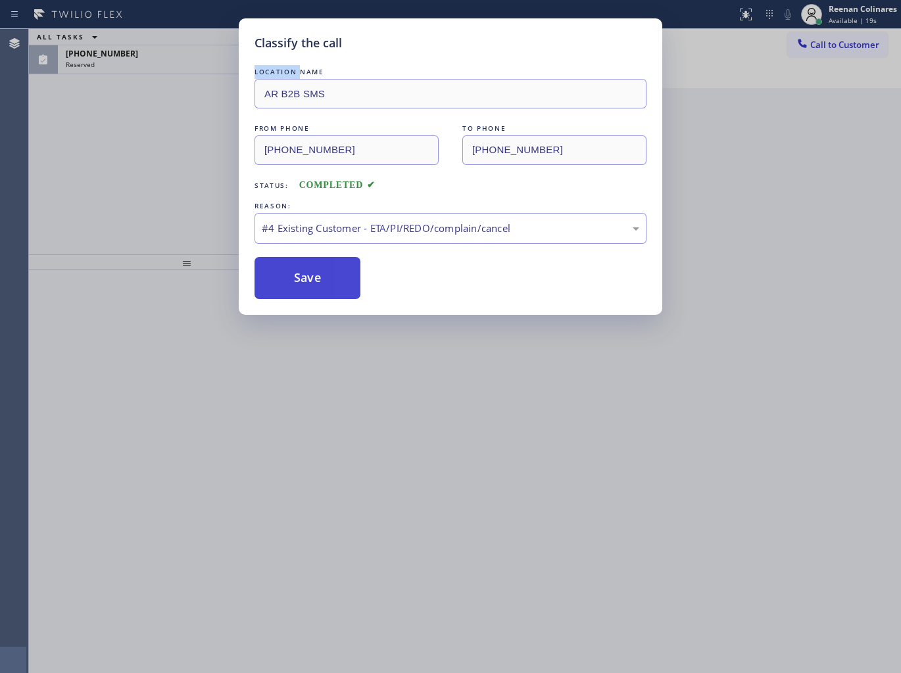
click at [318, 274] on button "Save" at bounding box center [307, 278] width 106 height 42
click at [202, 180] on div "Classify the call LOCATION NAME AR B2B SMS FROM PHONE [PHONE_NUMBER] TO PHONE […" at bounding box center [450, 336] width 901 height 673
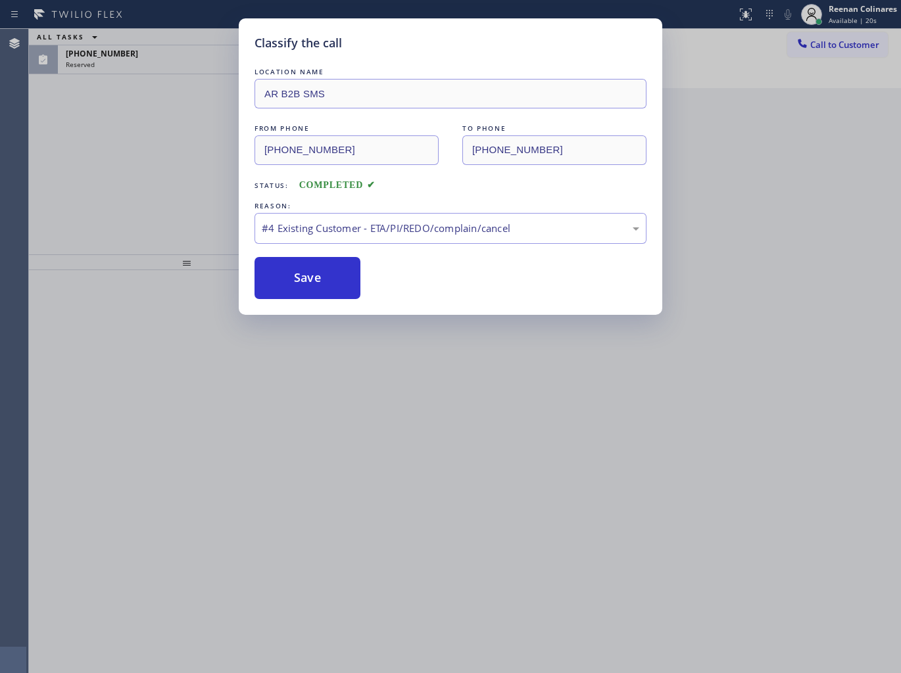
click at [312, 252] on div "LOCATION NAME AR B2B SMS FROM PHONE [PHONE_NUMBER] TO PHONE [PHONE_NUMBER] Stat…" at bounding box center [450, 182] width 392 height 234
click at [322, 280] on button "Save" at bounding box center [307, 278] width 106 height 42
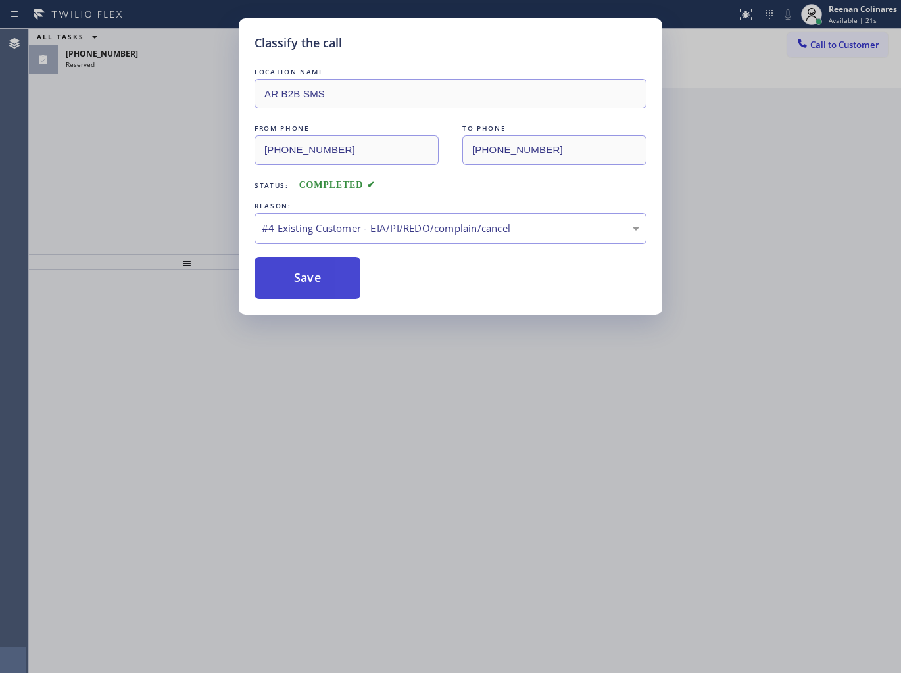
click at [320, 280] on button "Save" at bounding box center [307, 278] width 106 height 42
click at [319, 279] on button "Save" at bounding box center [307, 278] width 106 height 42
drag, startPoint x: 319, startPoint y: 279, endPoint x: 317, endPoint y: 292, distance: 13.3
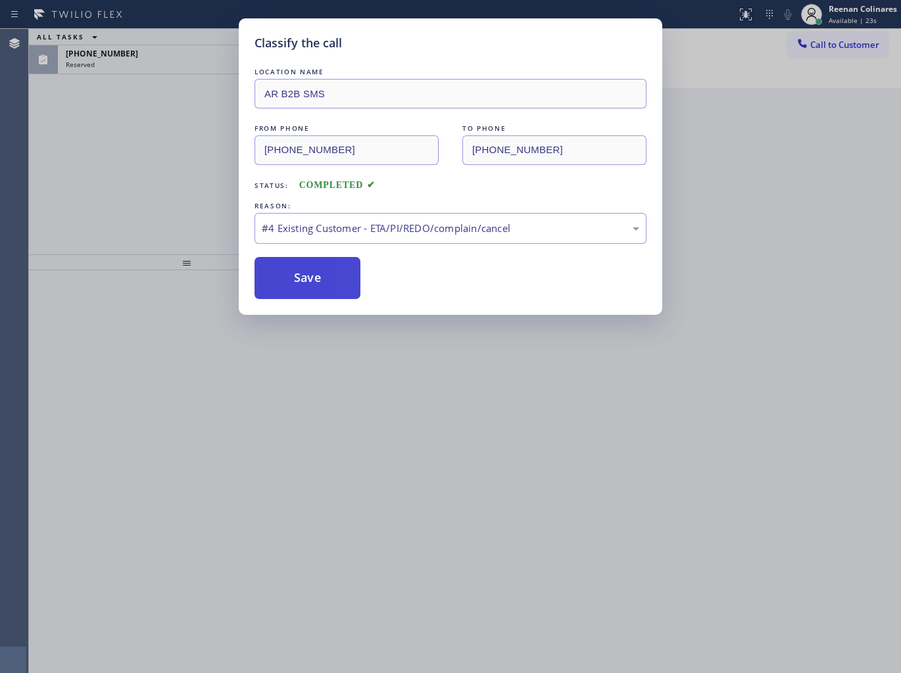
click at [313, 284] on button "Save" at bounding box center [307, 278] width 106 height 42
click at [295, 279] on button "Save" at bounding box center [307, 278] width 106 height 42
drag, startPoint x: 295, startPoint y: 279, endPoint x: 297, endPoint y: 268, distance: 10.7
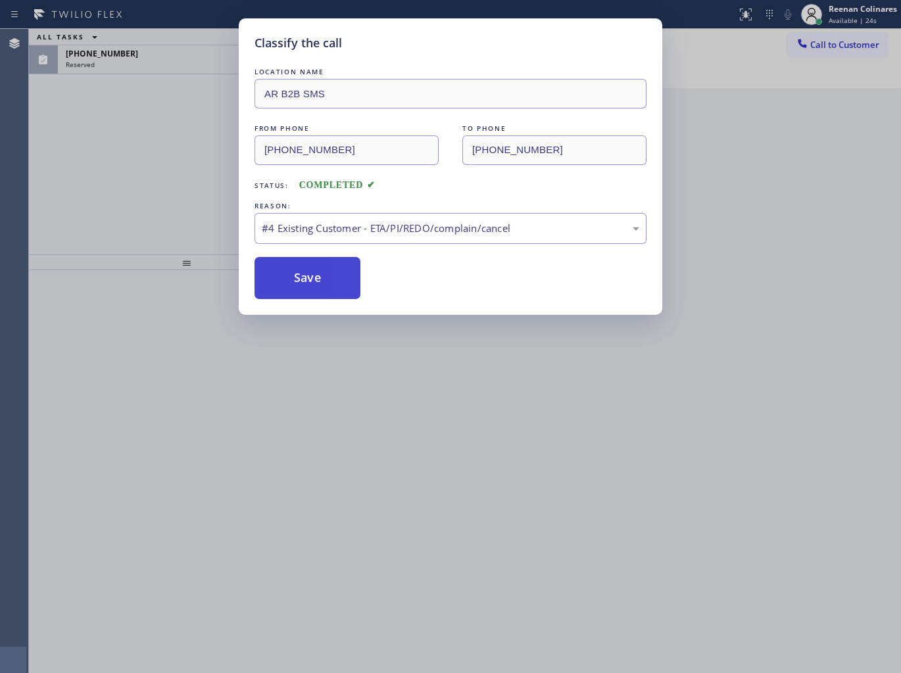
click at [297, 268] on button "Save" at bounding box center [307, 278] width 106 height 42
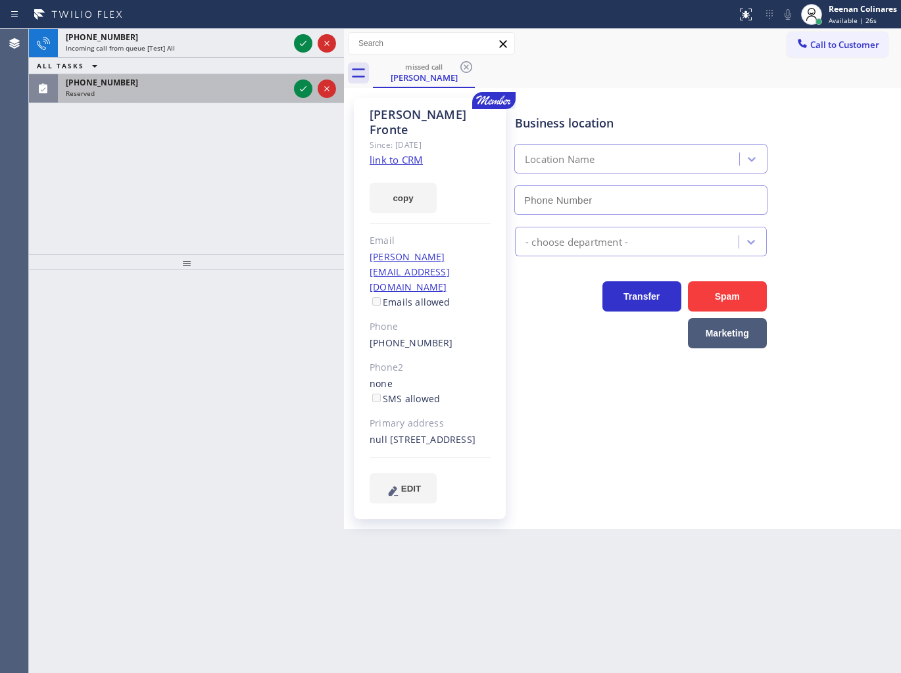
click at [193, 82] on div "[PHONE_NUMBER]" at bounding box center [177, 82] width 223 height 11
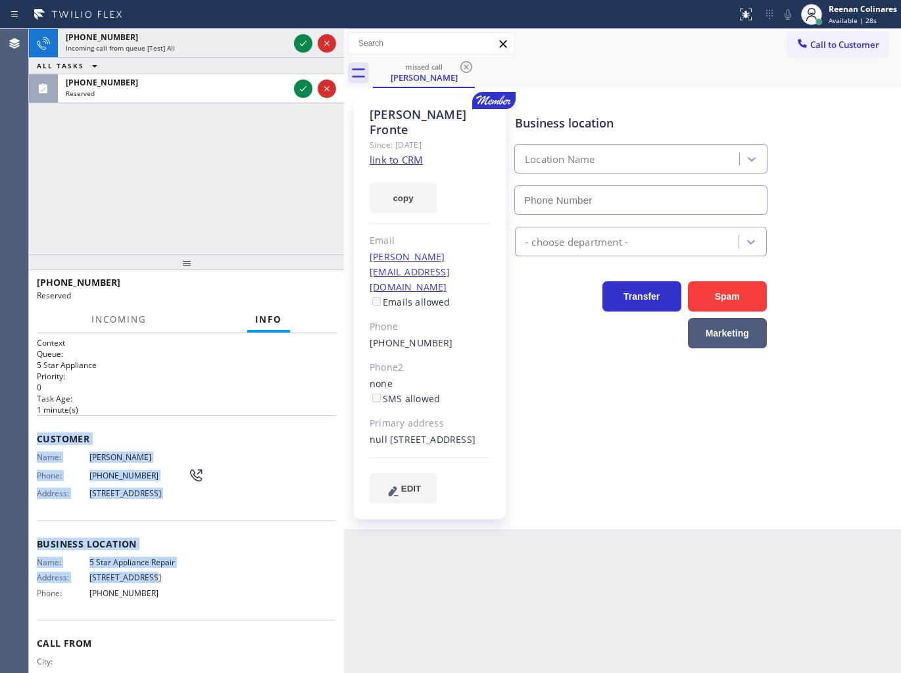
type input "[PHONE_NUMBER]"
copy div "Customer Name: [PERSON_NAME] Phone: [PHONE_NUMBER] Address: [STREET_ADDRESS] Bu…"
drag, startPoint x: 37, startPoint y: 435, endPoint x: 312, endPoint y: 632, distance: 338.6
click at [247, 621] on div "Context Queue: 5 Star Appliance Priority: 0 Task Age: [DEMOGRAPHIC_DATA] minute…" at bounding box center [186, 528] width 299 height 383
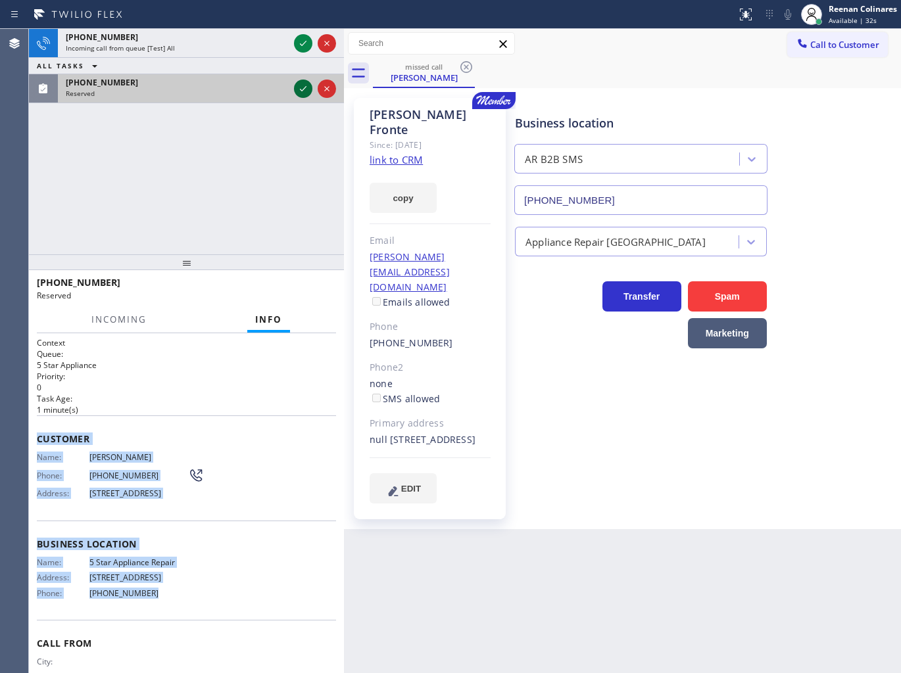
click at [298, 91] on icon at bounding box center [303, 89] width 16 height 16
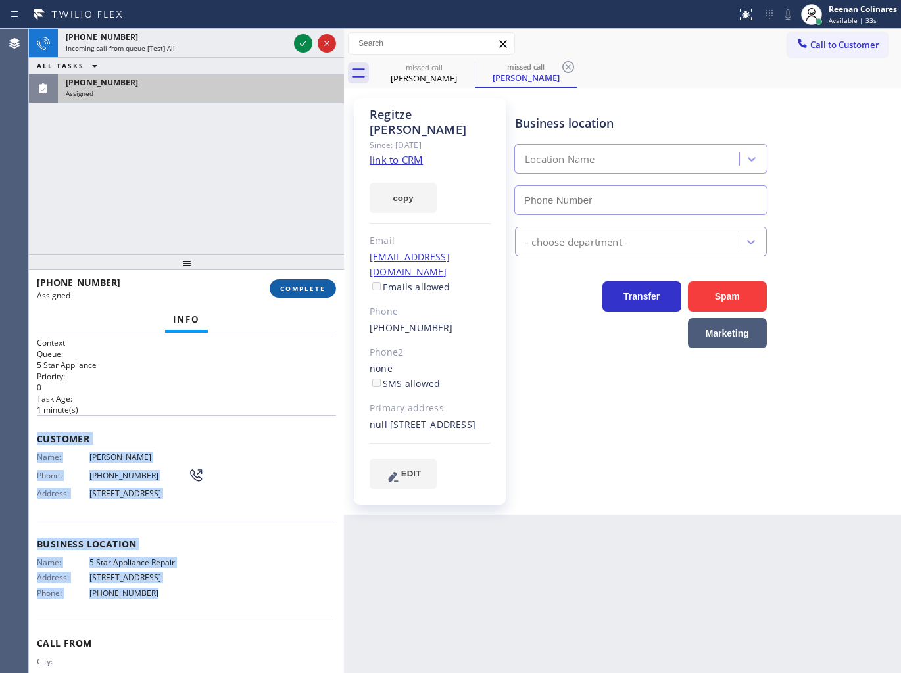
click at [306, 291] on span "COMPLETE" at bounding box center [302, 288] width 45 height 9
type input "[PHONE_NUMBER]"
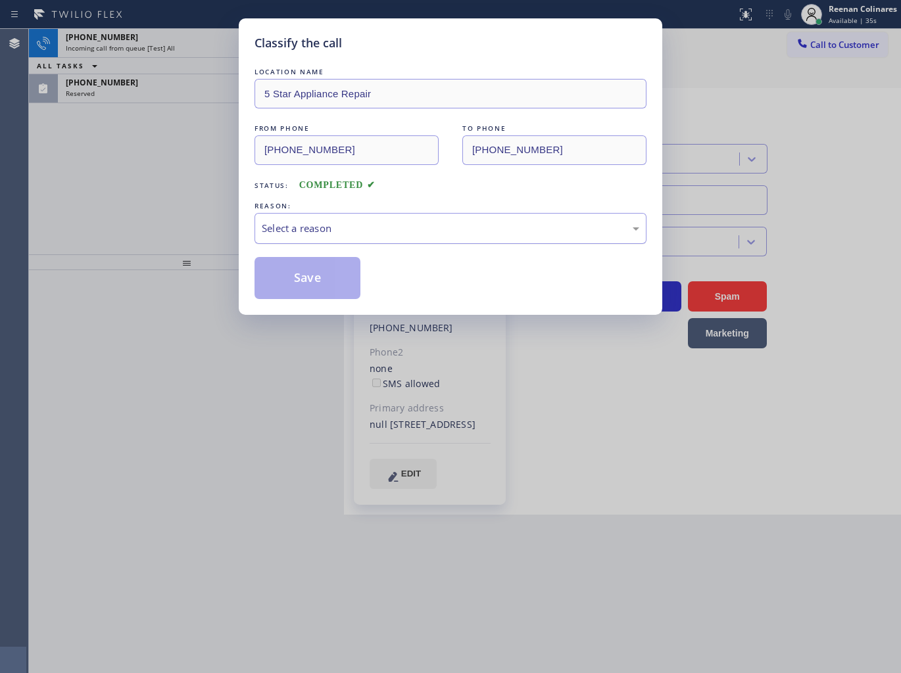
click at [337, 228] on div "Select a reason" at bounding box center [450, 228] width 377 height 15
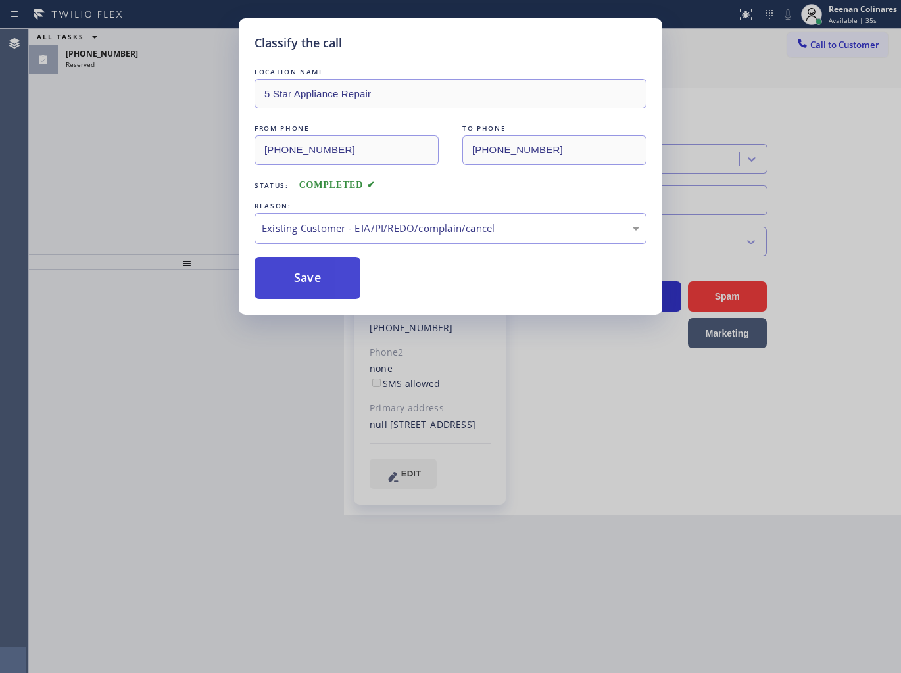
click at [280, 279] on button "Save" at bounding box center [307, 278] width 106 height 42
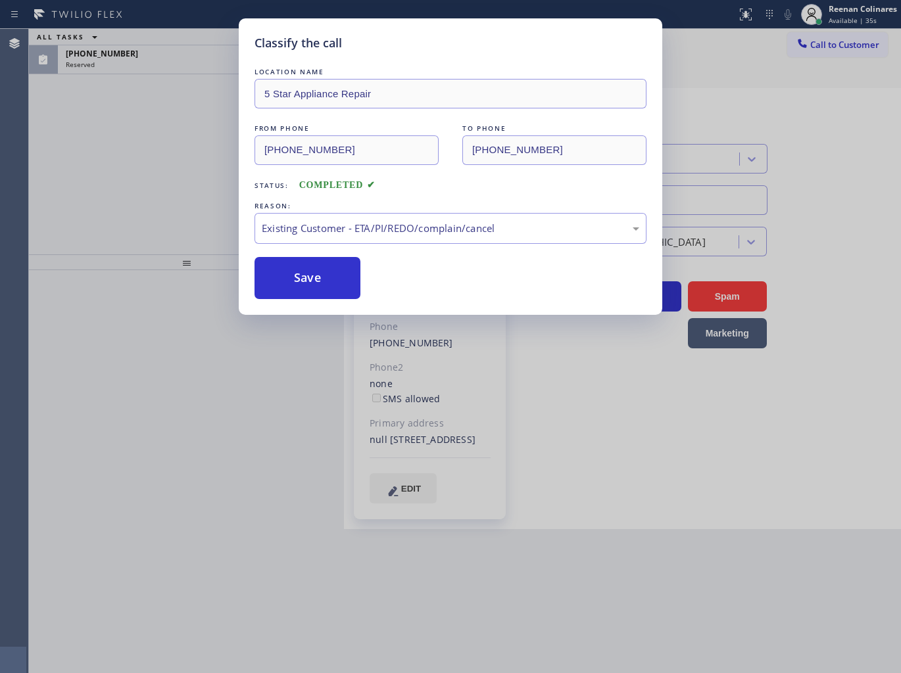
drag, startPoint x: 186, startPoint y: 156, endPoint x: 162, endPoint y: 100, distance: 61.5
click at [185, 155] on div "Classify the call LOCATION NAME 5 Star Appliance Repair FROM PHONE [PHONE_NUMBE…" at bounding box center [450, 336] width 901 height 673
click at [155, 68] on div "Classify the call LOCATION NAME 5 Star Appliance Repair FROM PHONE [PHONE_NUMBE…" at bounding box center [450, 336] width 901 height 673
click at [158, 58] on div "Classify the call LOCATION NAME 5 Star Appliance Repair FROM PHONE [PHONE_NUMBE…" at bounding box center [450, 336] width 901 height 673
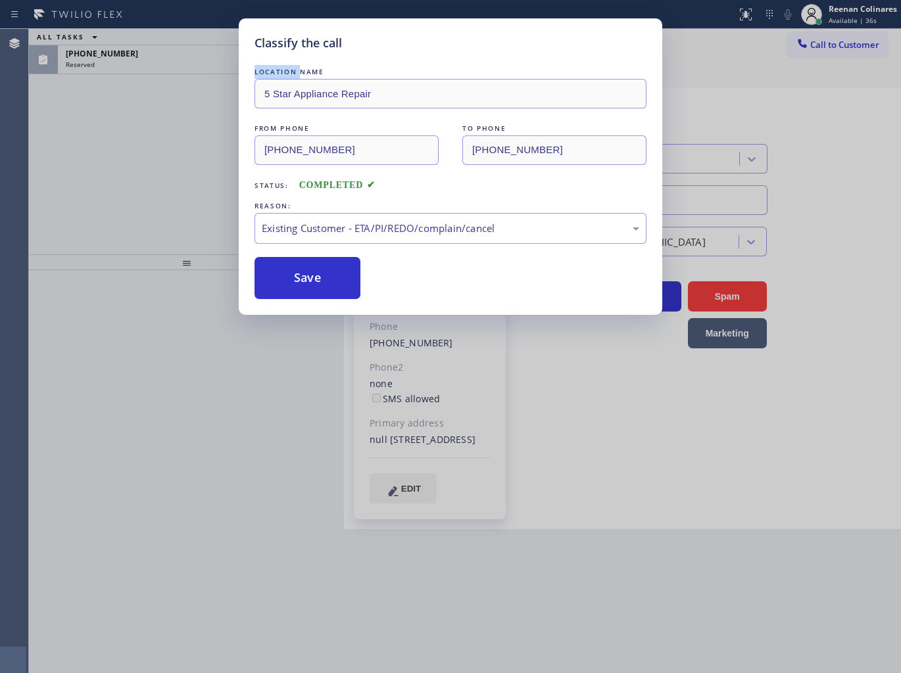
click at [158, 58] on div "[PHONE_NUMBER]" at bounding box center [177, 53] width 223 height 11
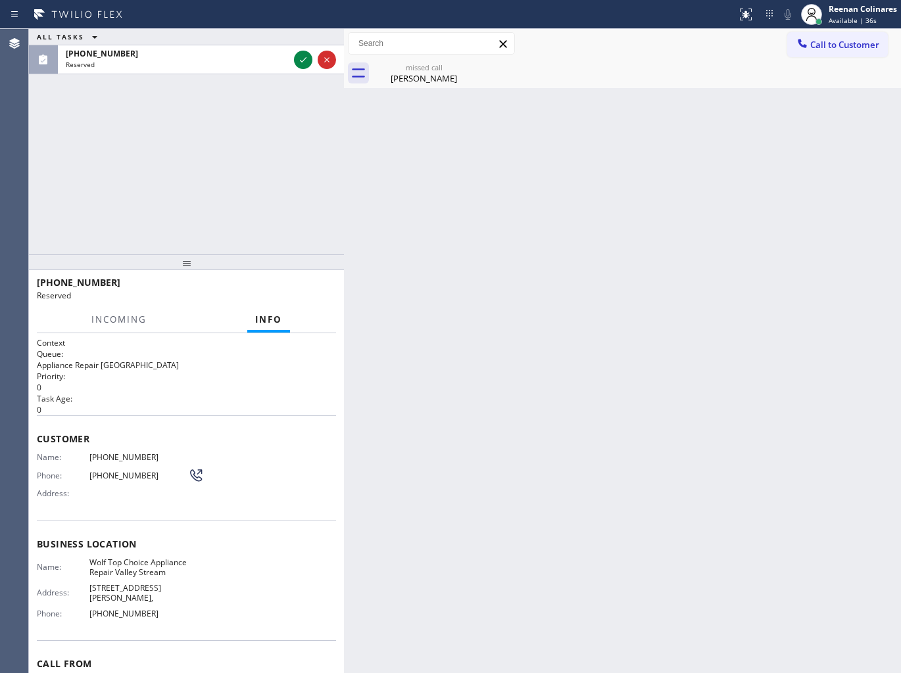
click at [158, 58] on div "[PHONE_NUMBER]" at bounding box center [177, 53] width 223 height 11
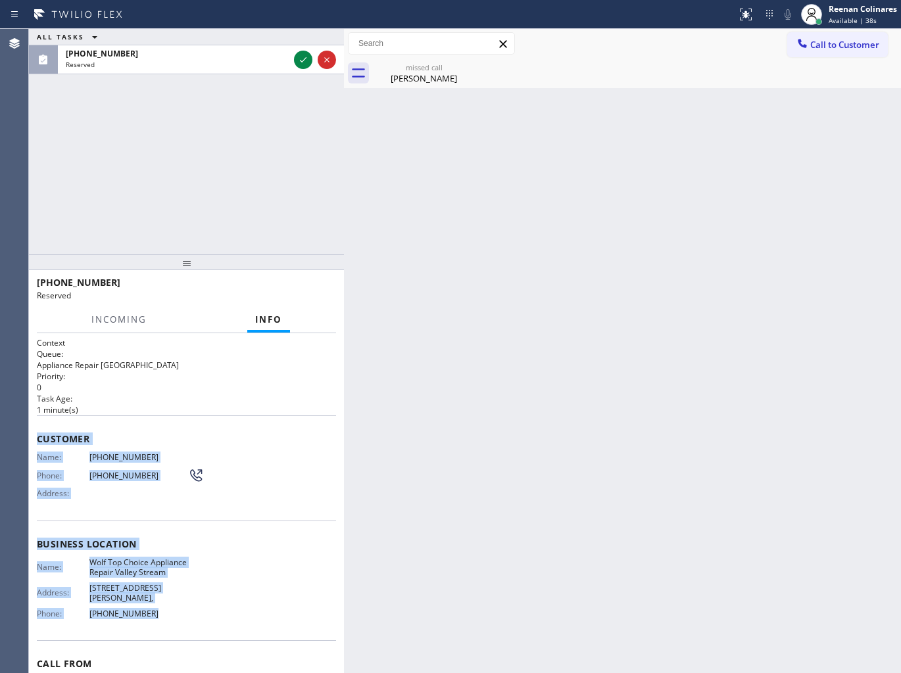
drag, startPoint x: 49, startPoint y: 452, endPoint x: 356, endPoint y: 636, distance: 357.8
click at [225, 612] on div "Context Queue: Appliance Repair High End Priority: 0 Task Age: [DEMOGRAPHIC_DAT…" at bounding box center [186, 538] width 299 height 403
copy div "Customer Name: [PHONE_NUMBER] Phone: [PHONE_NUMBER] Address: Business location …"
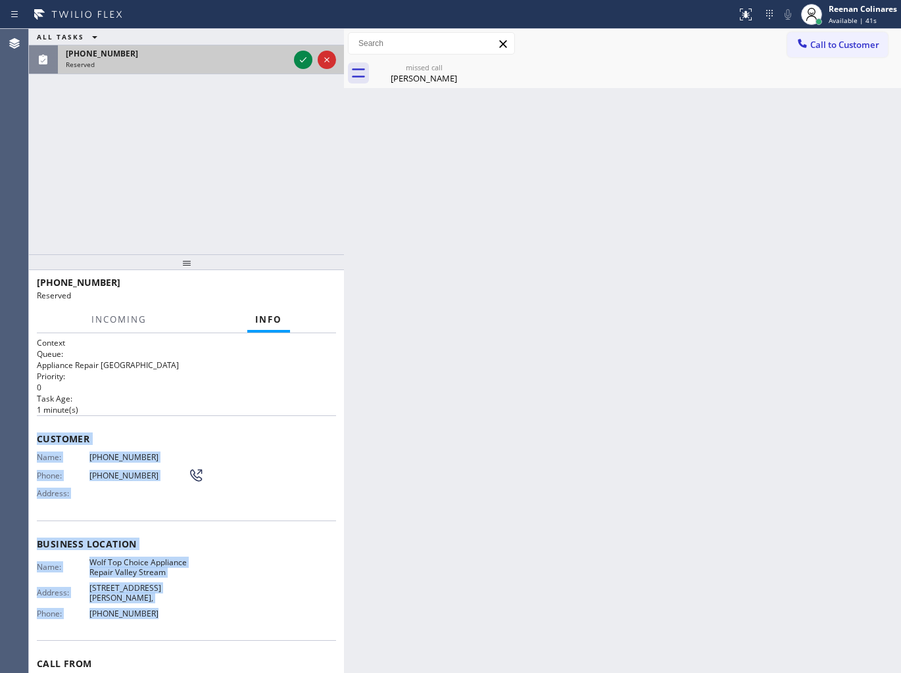
drag, startPoint x: 244, startPoint y: 51, endPoint x: 284, endPoint y: 56, distance: 40.4
click at [248, 54] on div "[PHONE_NUMBER]" at bounding box center [177, 53] width 223 height 11
click at [307, 58] on icon at bounding box center [303, 60] width 16 height 16
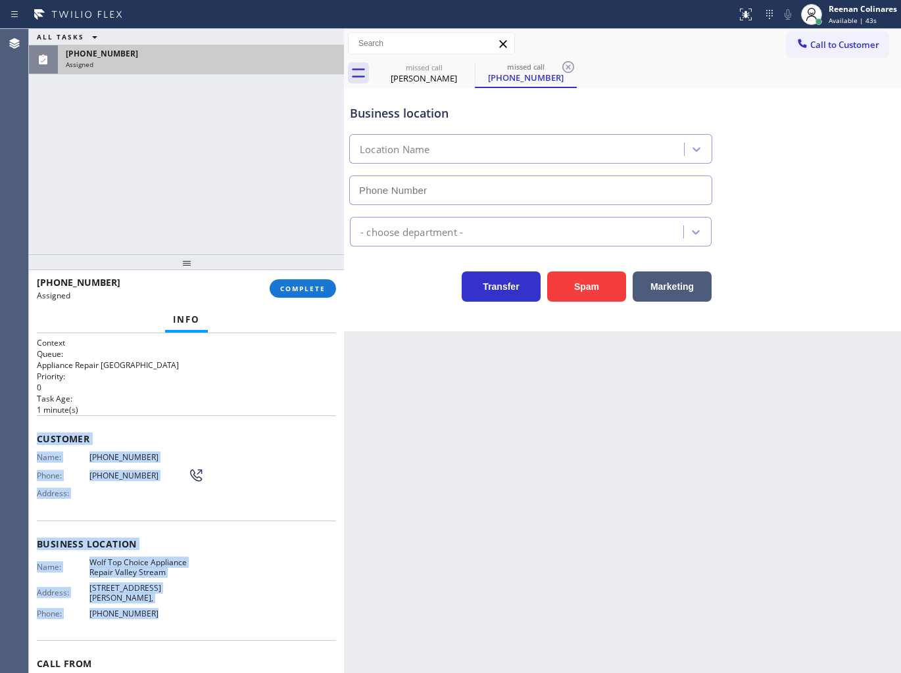
type input "[PHONE_NUMBER]"
drag, startPoint x: 292, startPoint y: 291, endPoint x: 286, endPoint y: 287, distance: 7.1
click at [293, 291] on span "COMPLETE" at bounding box center [302, 288] width 45 height 9
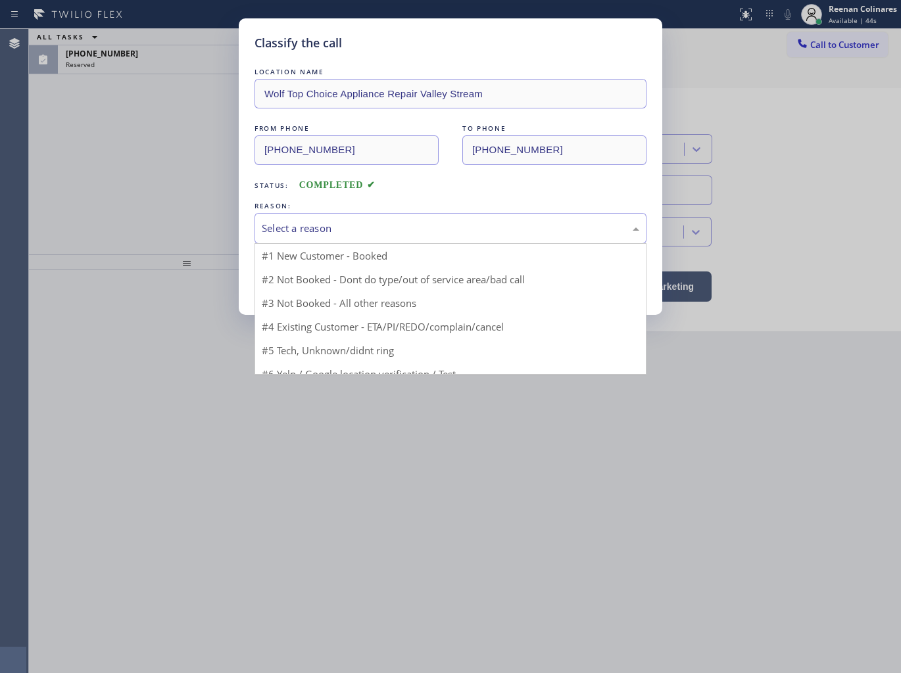
click at [345, 229] on div "Select a reason" at bounding box center [450, 228] width 377 height 15
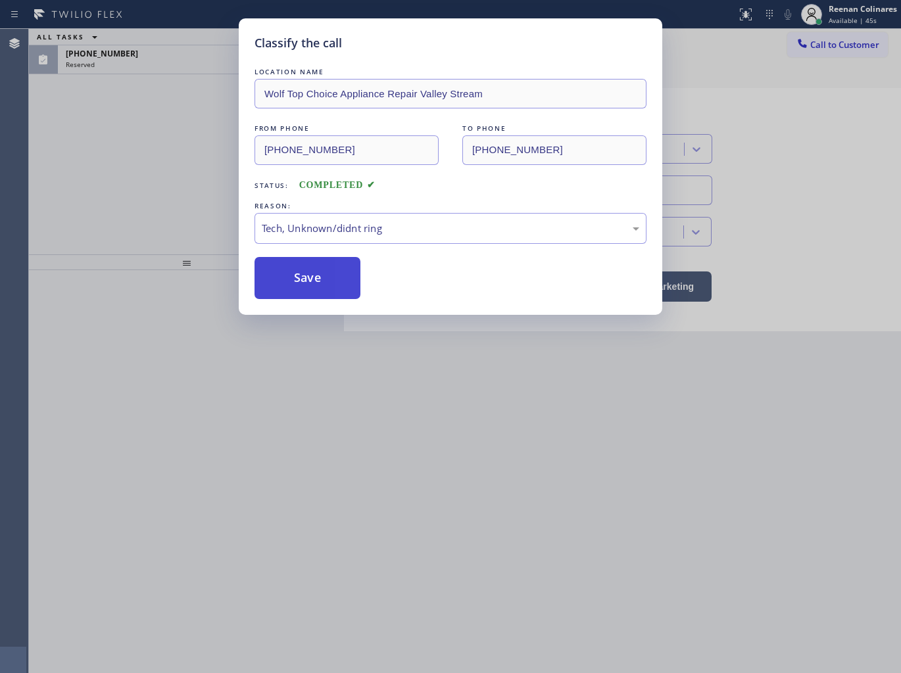
click at [305, 285] on button "Save" at bounding box center [307, 278] width 106 height 42
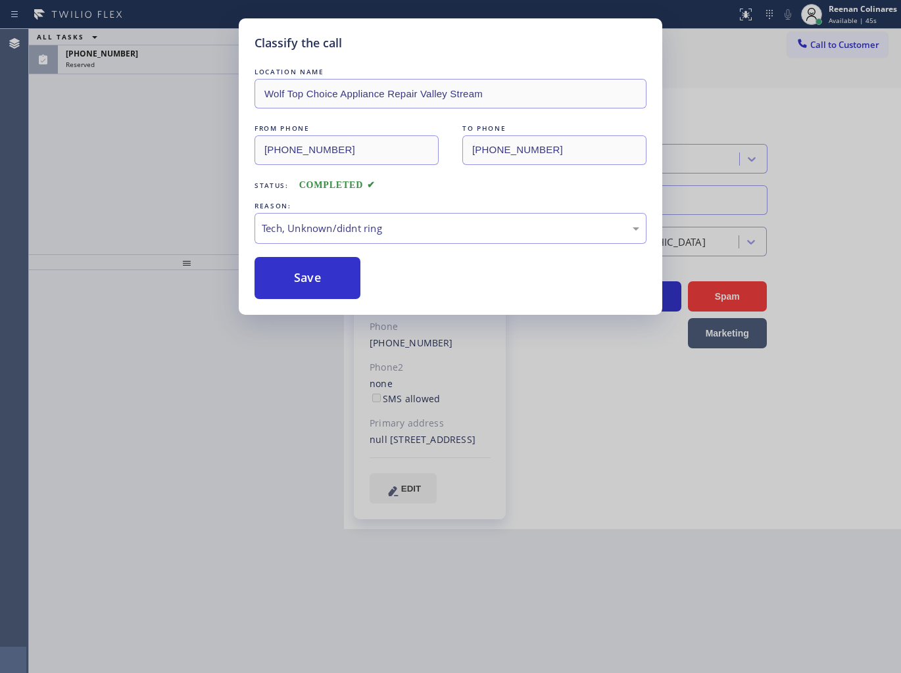
drag, startPoint x: 228, startPoint y: 221, endPoint x: 204, endPoint y: 202, distance: 30.9
click at [218, 213] on div "Classify the call LOCATION NAME Wolf Top Choice Appliance Repair Valley Stream …" at bounding box center [450, 336] width 901 height 673
click at [175, 174] on div "Classify the call LOCATION NAME Wolf Top Choice Appliance Repair Valley Stream …" at bounding box center [450, 336] width 901 height 673
click at [174, 168] on div "Classify the call LOCATION NAME Wolf Top Choice Appliance Repair Valley Stream …" at bounding box center [450, 336] width 901 height 673
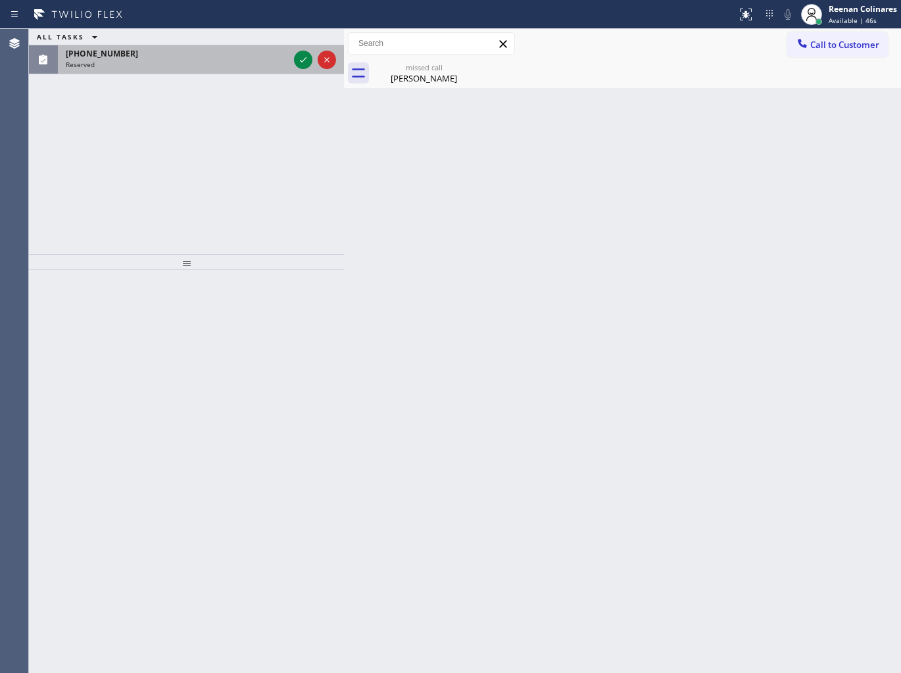
click at [224, 51] on div "[PHONE_NUMBER]" at bounding box center [177, 53] width 223 height 11
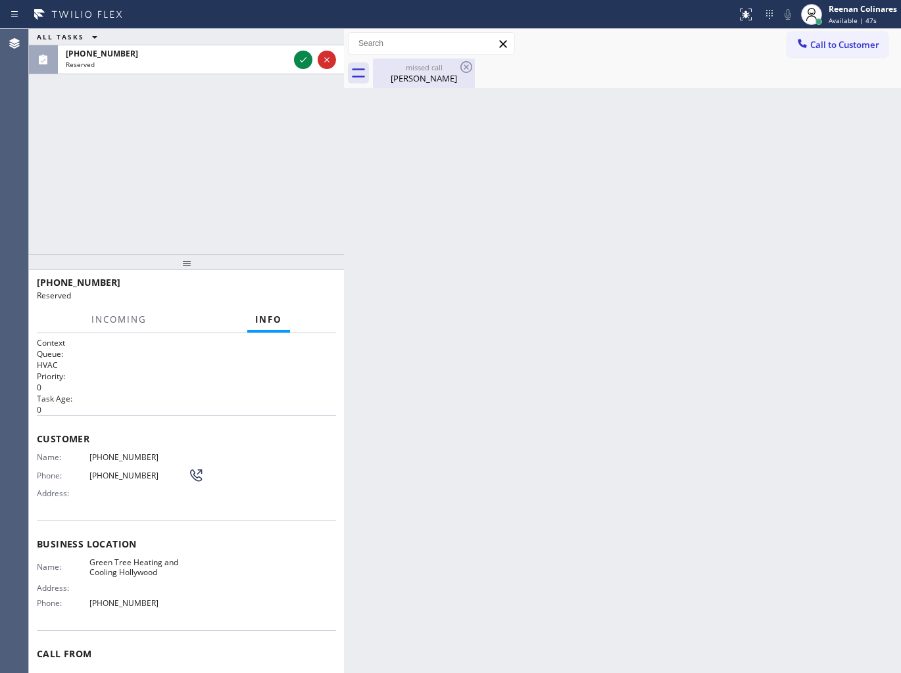
click at [433, 64] on div "missed call" at bounding box center [423, 67] width 99 height 10
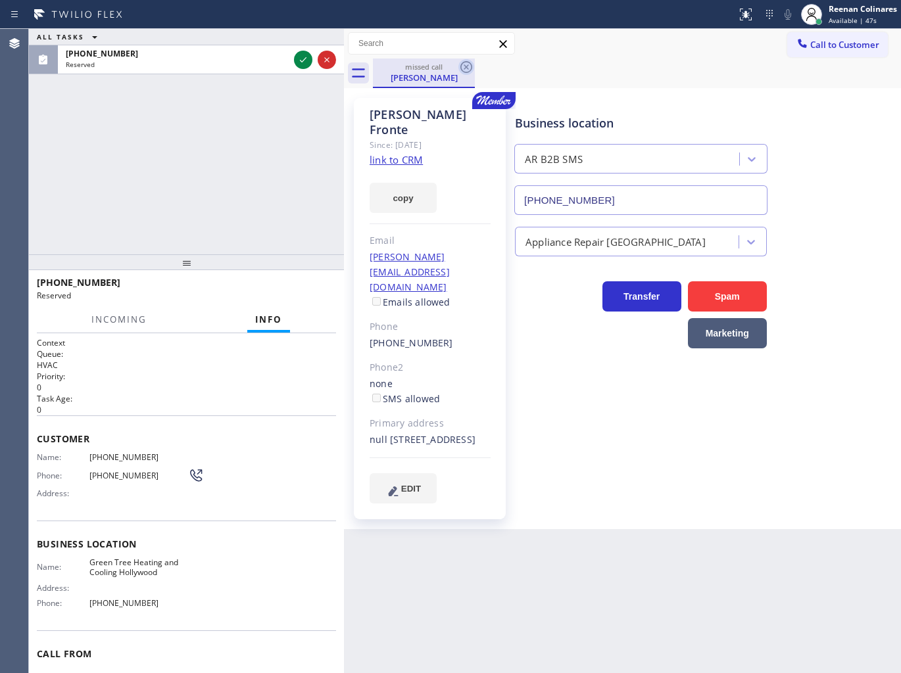
click at [461, 66] on icon at bounding box center [466, 67] width 12 height 12
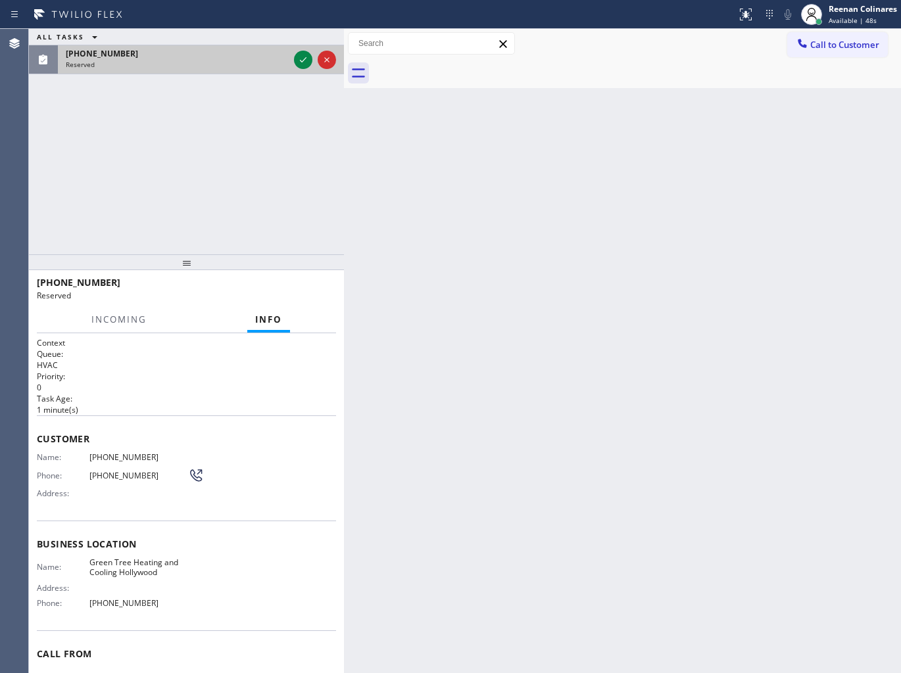
click at [166, 62] on div "Reserved" at bounding box center [177, 64] width 223 height 9
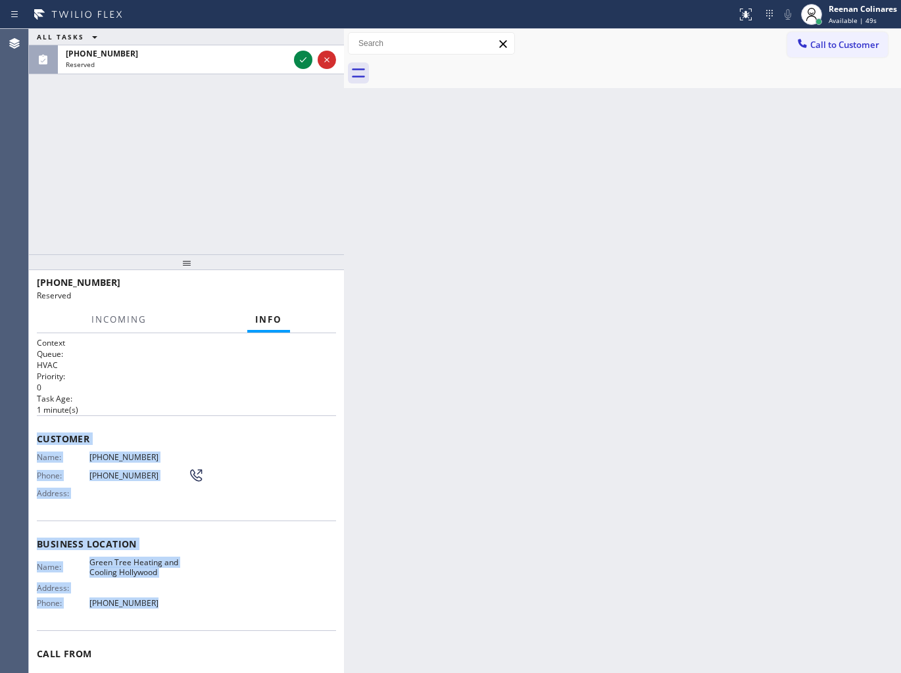
drag, startPoint x: 37, startPoint y: 434, endPoint x: 400, endPoint y: 640, distance: 417.2
click at [232, 608] on div "Context Queue: HVAC Priority: 0 Task Age: [DEMOGRAPHIC_DATA] minute(s) Customer…" at bounding box center [186, 533] width 299 height 392
copy div "Customer Name: [PHONE_NUMBER] Phone: [PHONE_NUMBER] Address: Business location …"
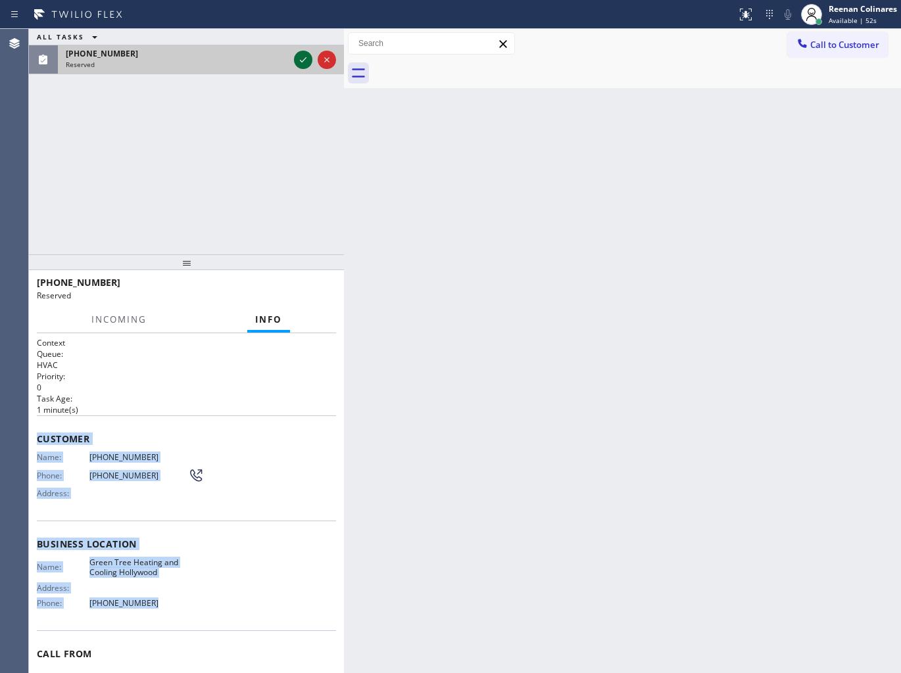
click at [298, 58] on div at bounding box center [303, 60] width 18 height 16
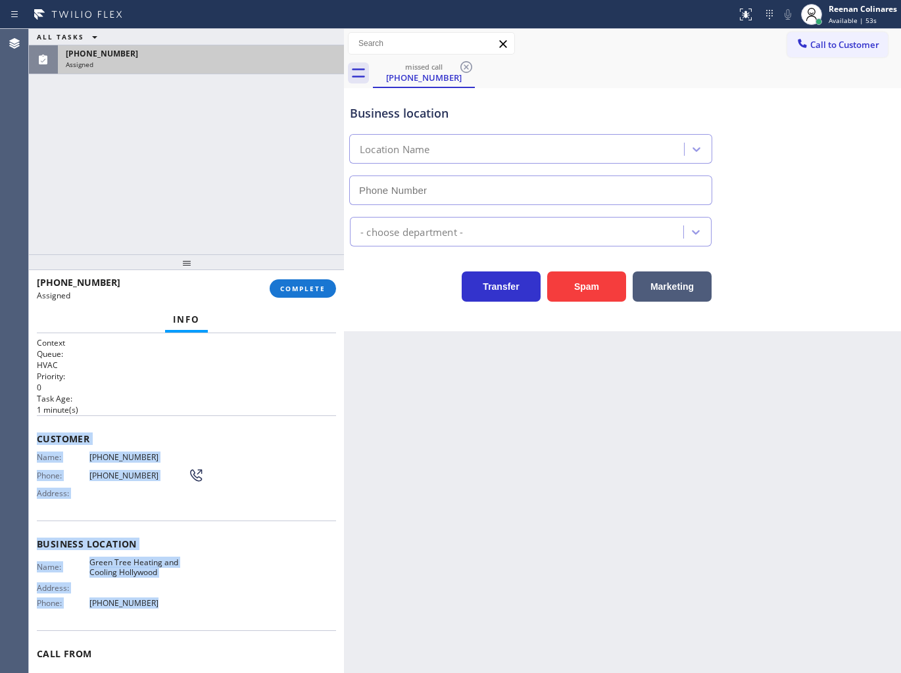
type input "[PHONE_NUMBER]"
click at [311, 286] on span "COMPLETE" at bounding box center [302, 288] width 45 height 9
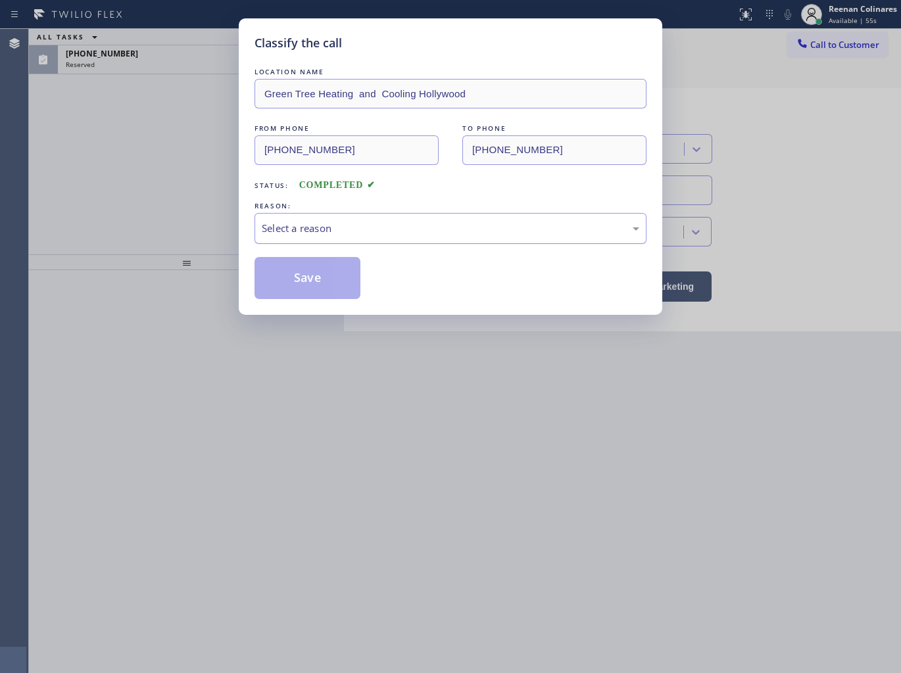
click at [357, 240] on div "Select a reason" at bounding box center [450, 228] width 392 height 31
click at [295, 297] on button "Save" at bounding box center [307, 278] width 106 height 42
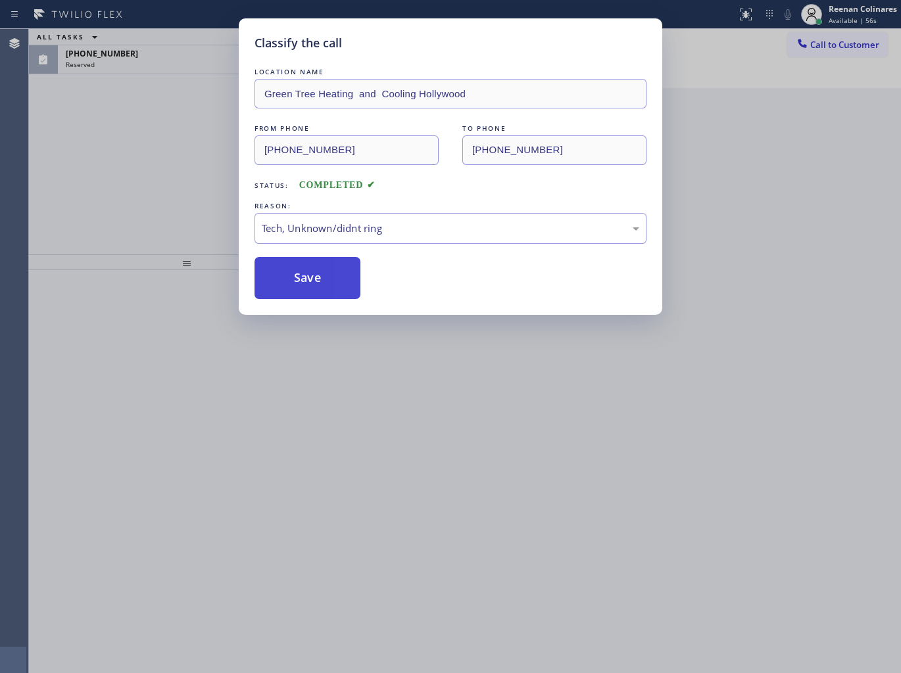
click at [280, 264] on button "Save" at bounding box center [307, 278] width 106 height 42
click at [116, 97] on div "Classify the call LOCATION NAME Green Tree Heating and Cooling Hollywood FROM P…" at bounding box center [450, 336] width 901 height 673
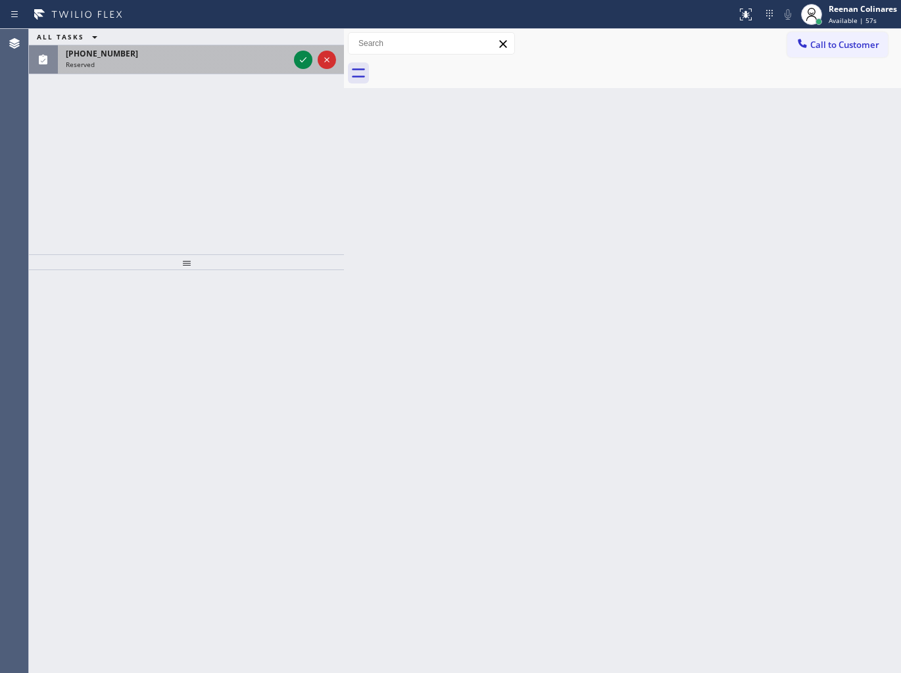
drag, startPoint x: 115, startPoint y: 41, endPoint x: 120, endPoint y: 55, distance: 15.2
click at [116, 47] on div "ALL TASKS ALL TASKS ACTIVE TASKS TASKS IN WRAP UP [PHONE_NUMBER] Reserved" at bounding box center [186, 51] width 315 height 45
click at [120, 55] on span "[PHONE_NUMBER]" at bounding box center [102, 53] width 72 height 11
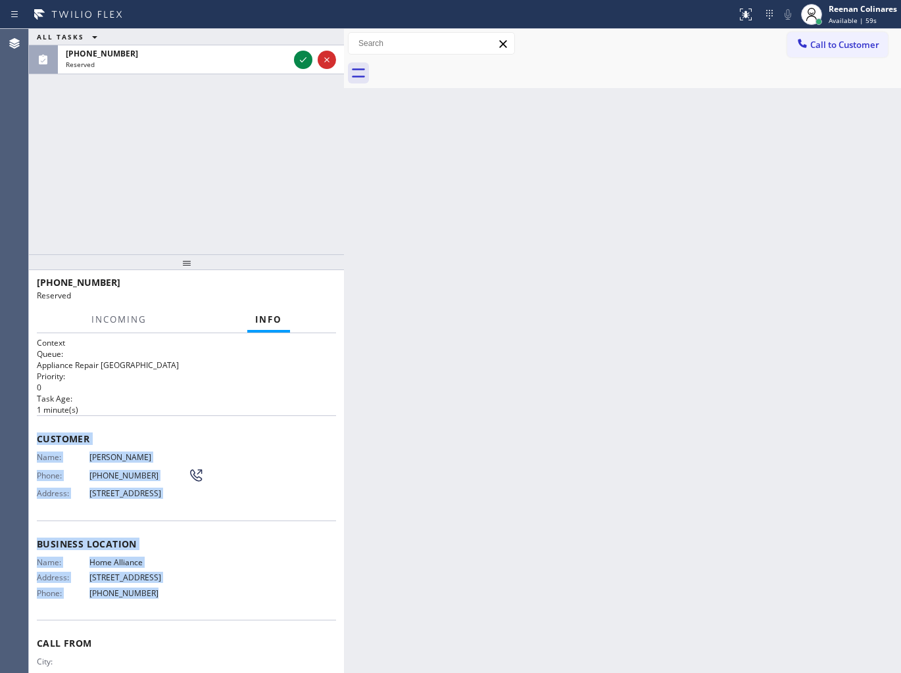
drag, startPoint x: 37, startPoint y: 435, endPoint x: 262, endPoint y: 609, distance: 284.4
click at [252, 609] on div "Context Queue: Appliance Repair High End Priority: 0 Task Age: [DEMOGRAPHIC_DAT…" at bounding box center [186, 503] width 315 height 341
copy div "Customer Name: [PERSON_NAME] Phone: [PHONE_NUMBER] Address: [STREET_ADDRESS] Bu…"
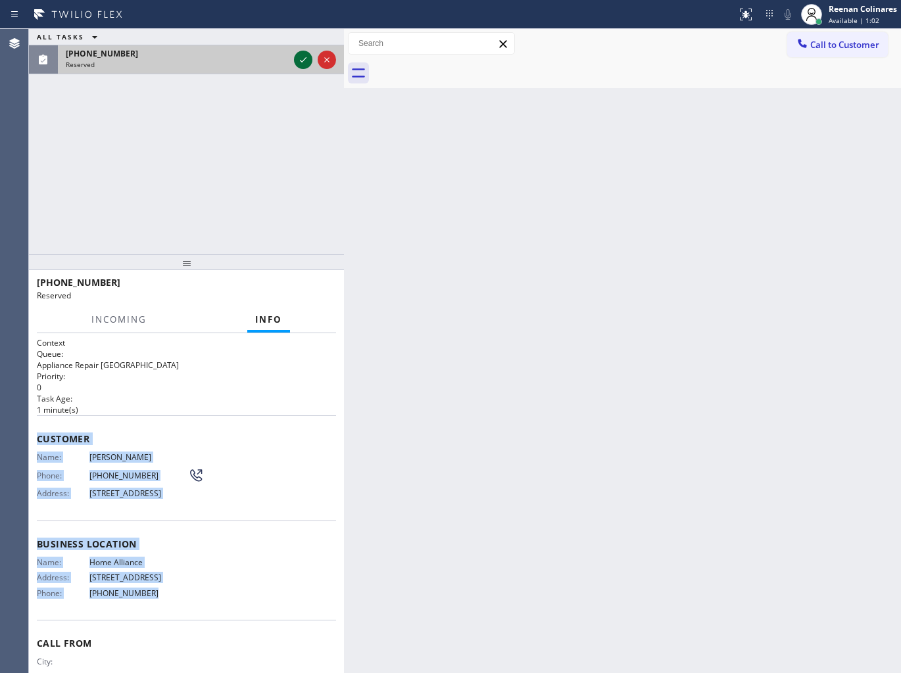
click at [301, 60] on icon at bounding box center [303, 60] width 16 height 16
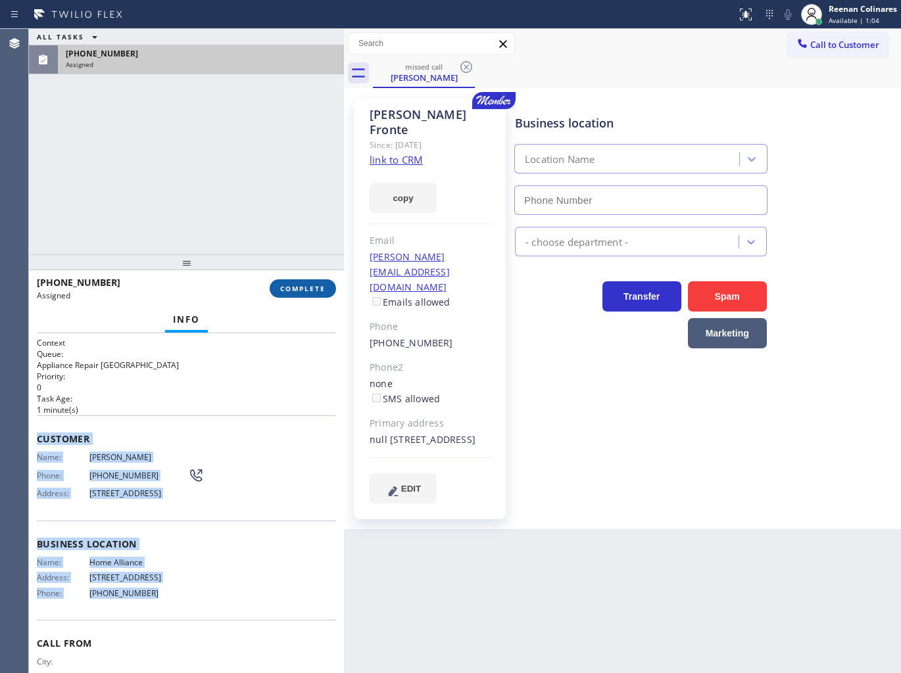
drag, startPoint x: 306, startPoint y: 297, endPoint x: 309, endPoint y: 289, distance: 7.9
click at [306, 296] on button "COMPLETE" at bounding box center [303, 288] width 66 height 18
type input "[PHONE_NUMBER]"
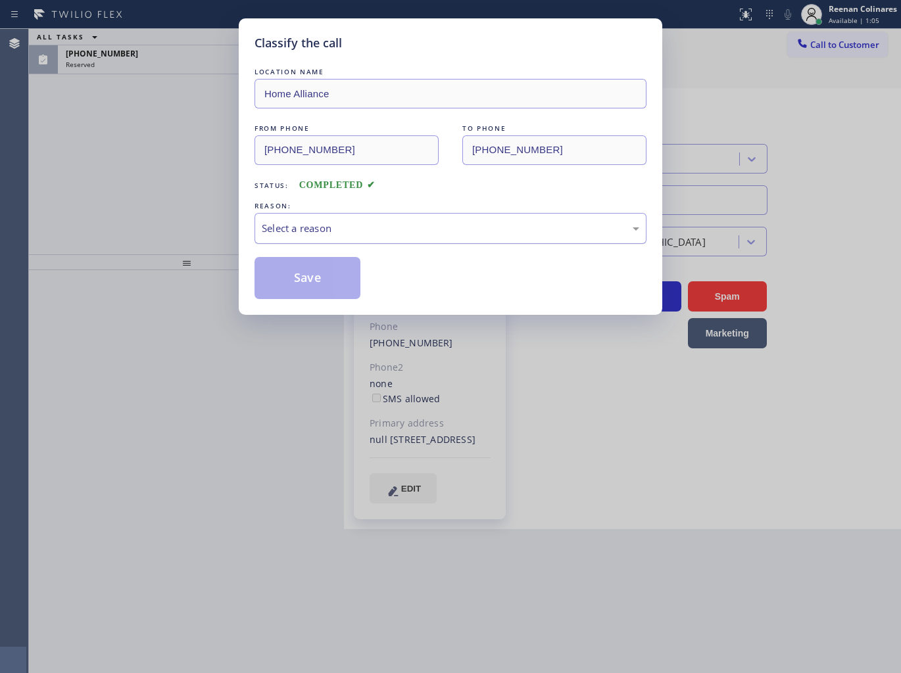
drag, startPoint x: 338, startPoint y: 222, endPoint x: 333, endPoint y: 239, distance: 18.5
click at [339, 222] on div "Select a reason" at bounding box center [450, 228] width 377 height 15
click at [291, 265] on button "Save" at bounding box center [307, 278] width 106 height 42
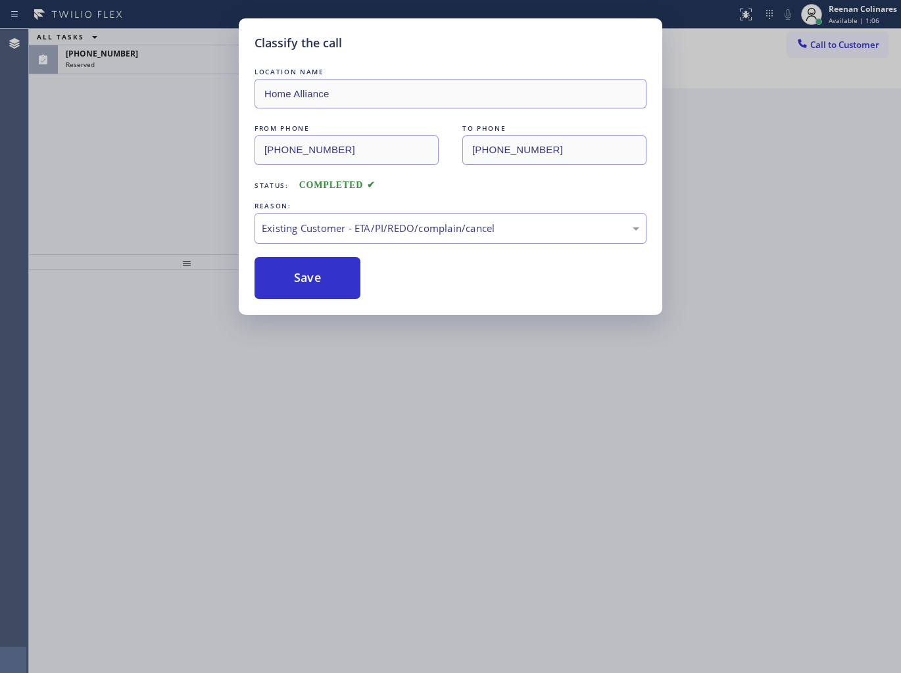
click at [158, 69] on div "Classify the call LOCATION NAME Home Alliance FROM PHONE [PHONE_NUMBER] TO PHON…" at bounding box center [450, 336] width 901 height 673
click at [160, 67] on div "Classify the call LOCATION NAME Home Alliance FROM PHONE [PHONE_NUMBER] TO PHON…" at bounding box center [450, 336] width 901 height 673
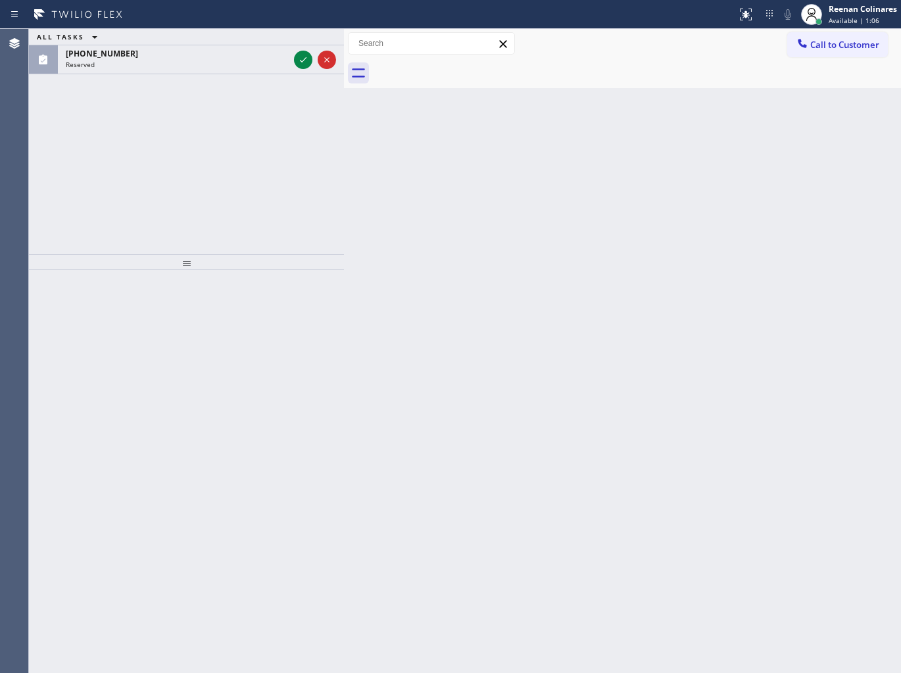
click at [160, 67] on div "Reserved" at bounding box center [177, 64] width 223 height 9
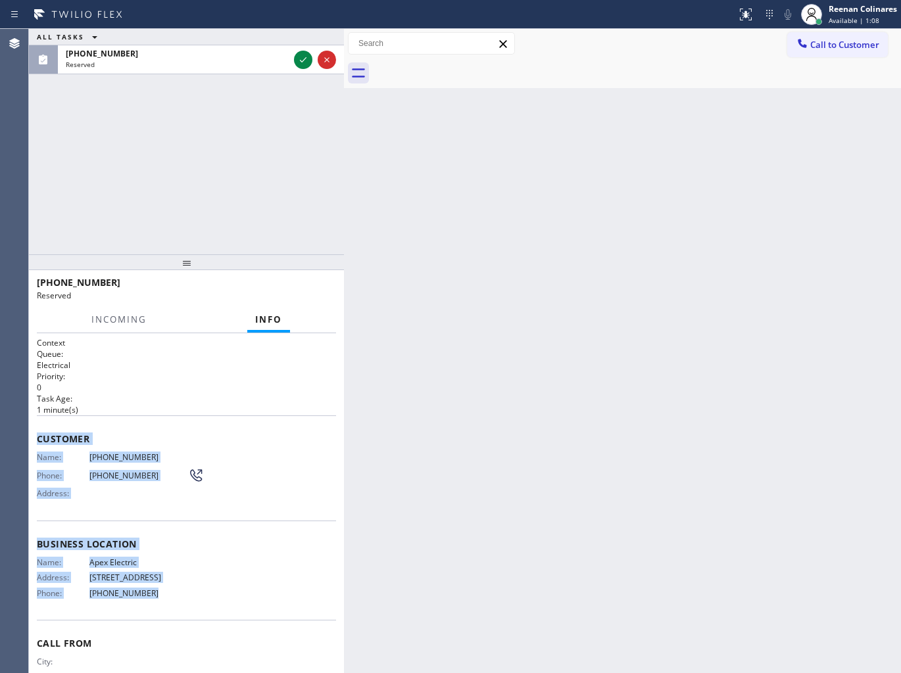
drag, startPoint x: 32, startPoint y: 435, endPoint x: 383, endPoint y: 642, distance: 407.9
click at [197, 620] on div "Context Queue: Electrical Priority: 0 Task Age: [DEMOGRAPHIC_DATA] minute(s) Cu…" at bounding box center [186, 503] width 315 height 341
copy div "Customer Name: [PHONE_NUMBER] Phone: [PHONE_NUMBER] Address: Business location …"
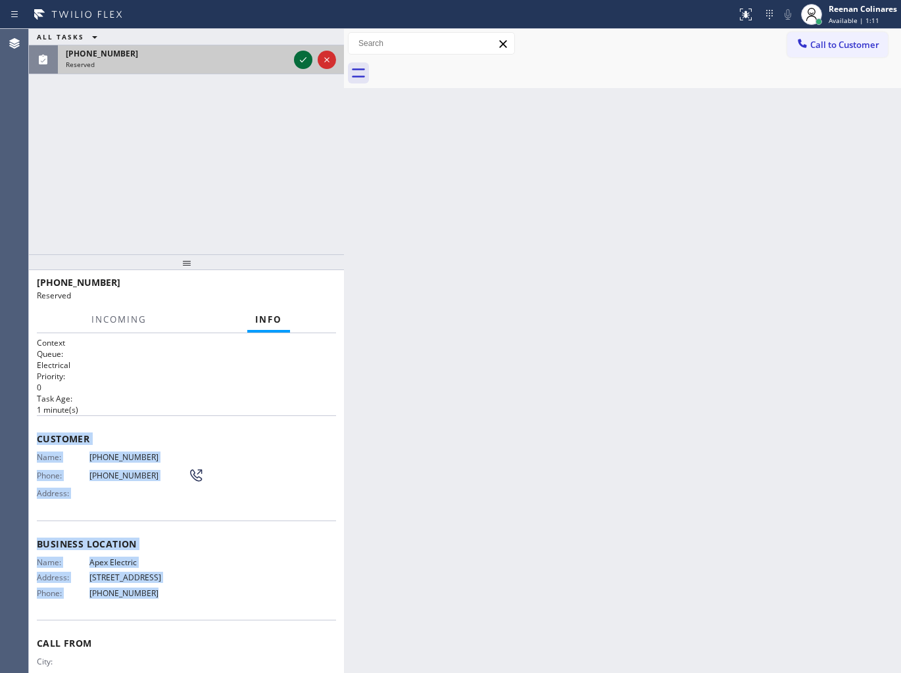
click at [307, 57] on icon at bounding box center [303, 60] width 16 height 16
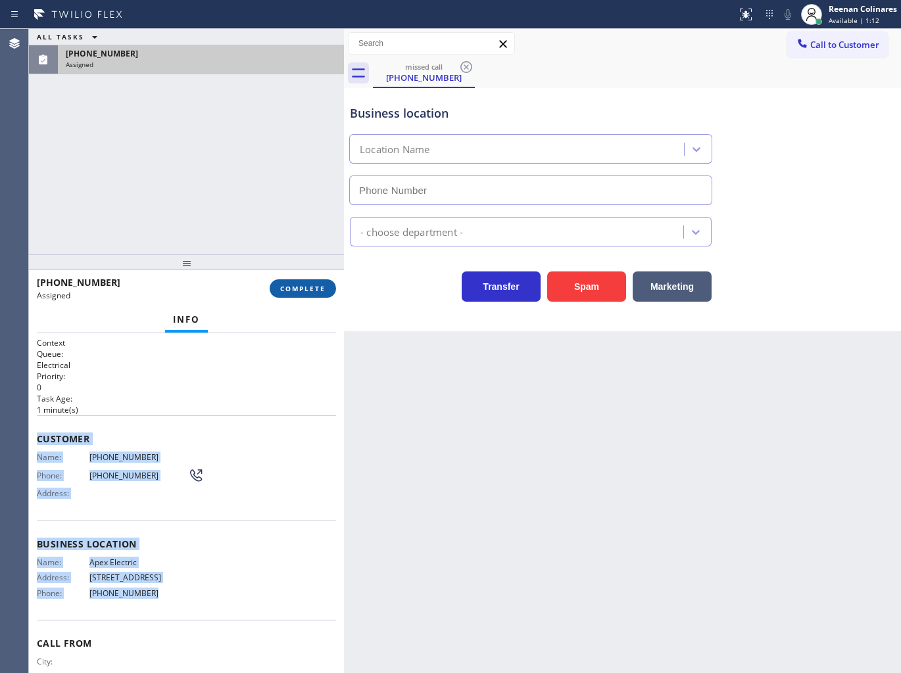
type input "[PHONE_NUMBER]"
click at [306, 287] on span "COMPLETE" at bounding box center [302, 288] width 45 height 9
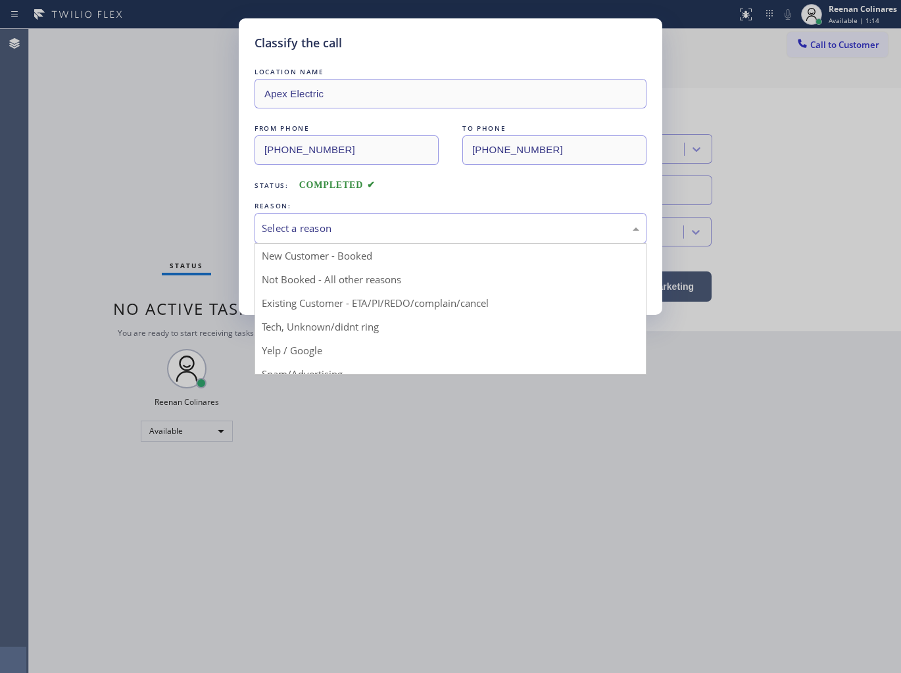
click at [370, 224] on div "Select a reason" at bounding box center [450, 228] width 377 height 15
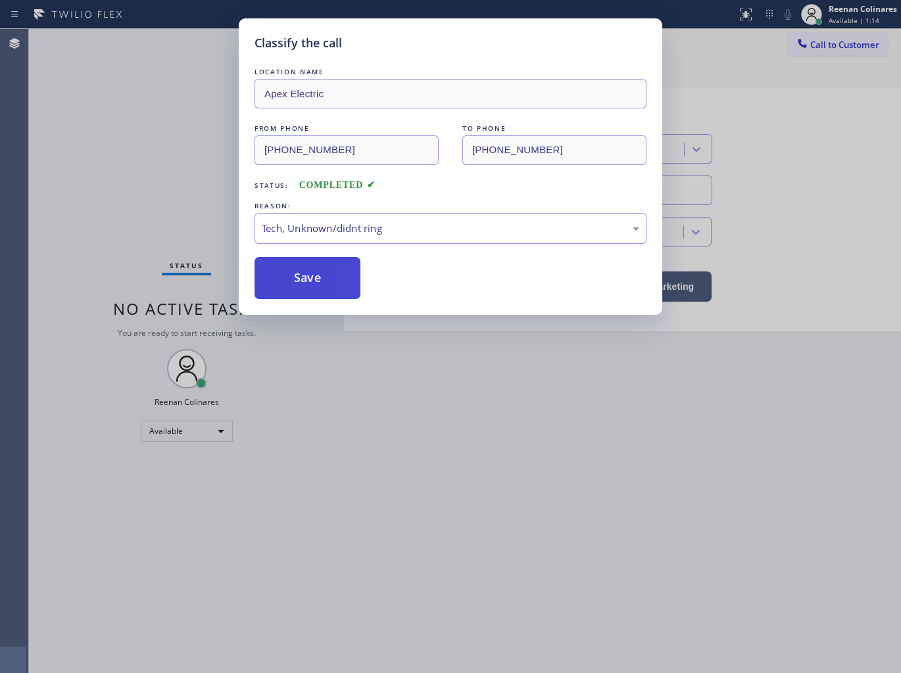
click at [300, 293] on button "Save" at bounding box center [307, 278] width 106 height 42
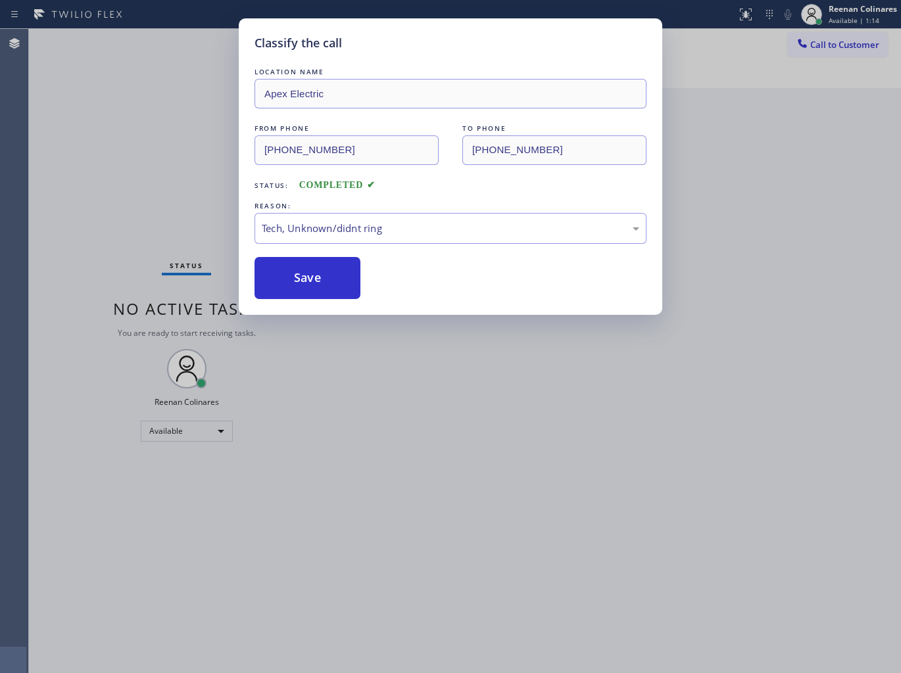
click at [191, 216] on div "Classify the call LOCATION NAME Apex Electric FROM PHONE [PHONE_NUMBER] TO PHON…" at bounding box center [450, 336] width 901 height 673
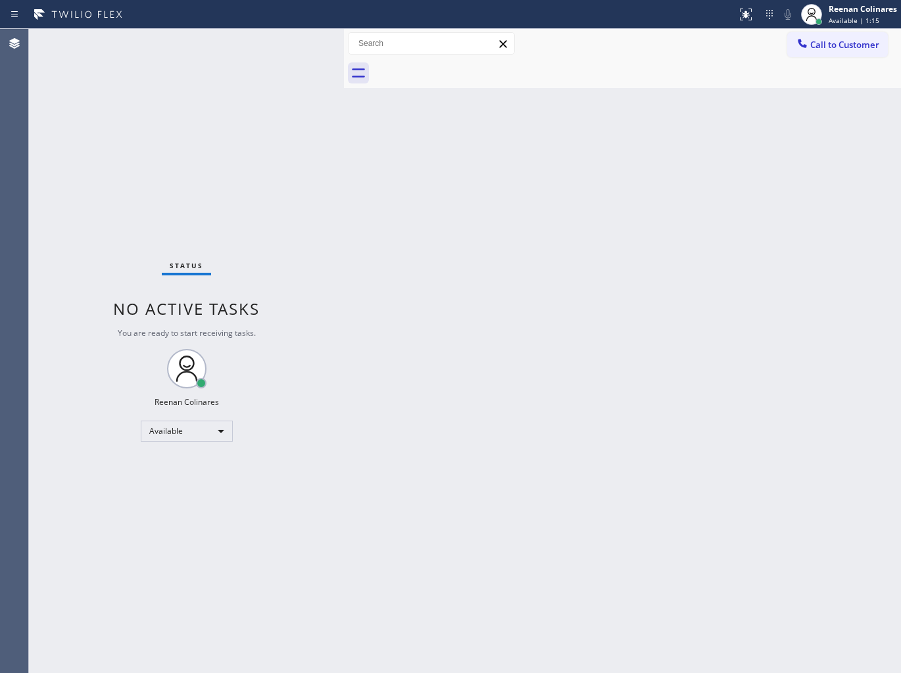
drag, startPoint x: 128, startPoint y: 130, endPoint x: 130, endPoint y: 149, distance: 19.2
click at [127, 130] on div "Status No active tasks You are ready to start receiving tasks. Reenan Colinares…" at bounding box center [186, 351] width 315 height 644
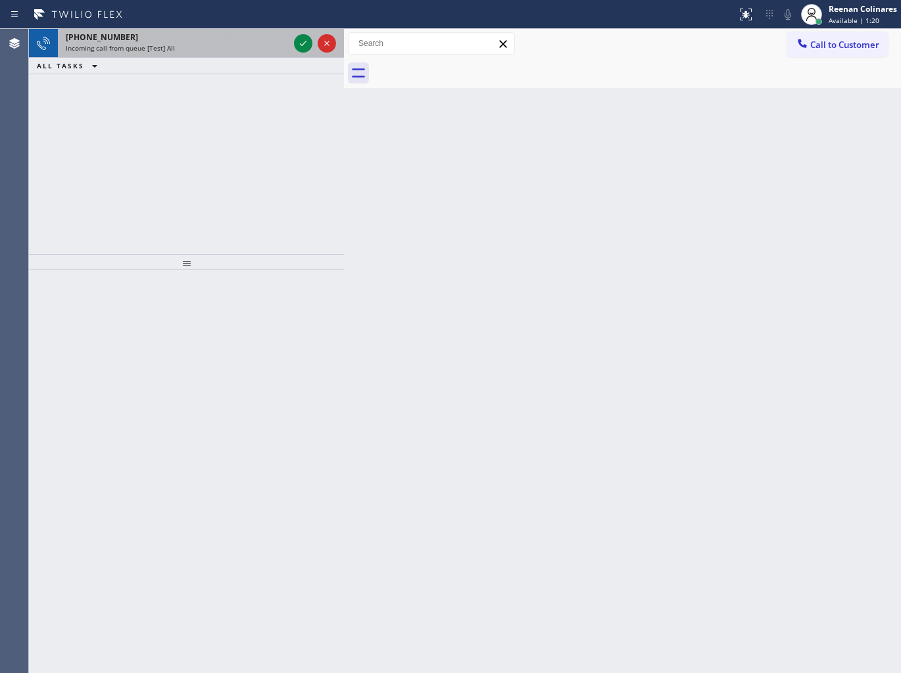
click at [224, 49] on div "Incoming call from queue [Test] All" at bounding box center [177, 47] width 223 height 9
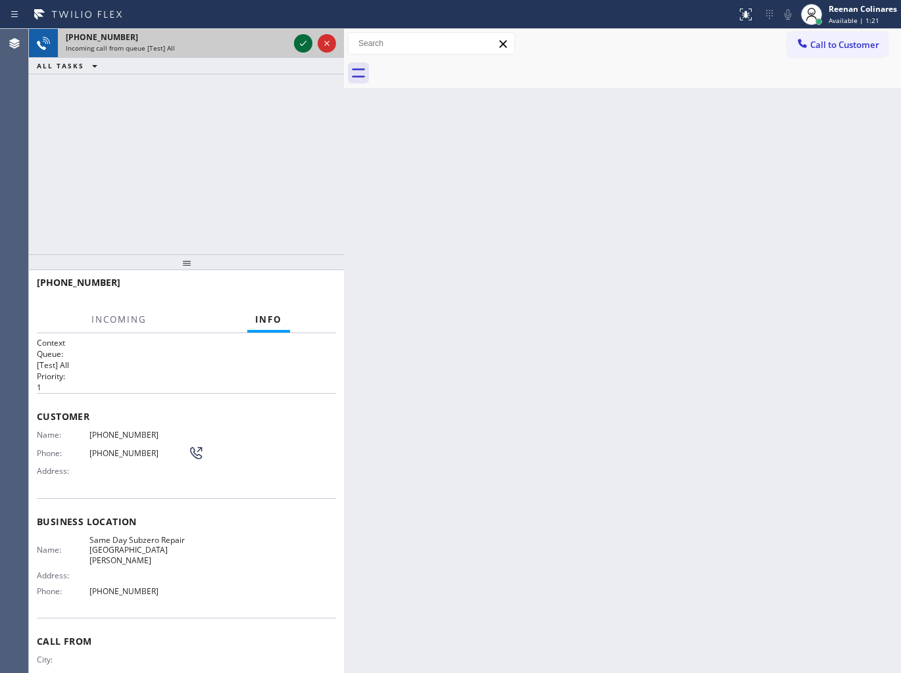
click at [304, 38] on icon at bounding box center [303, 44] width 16 height 16
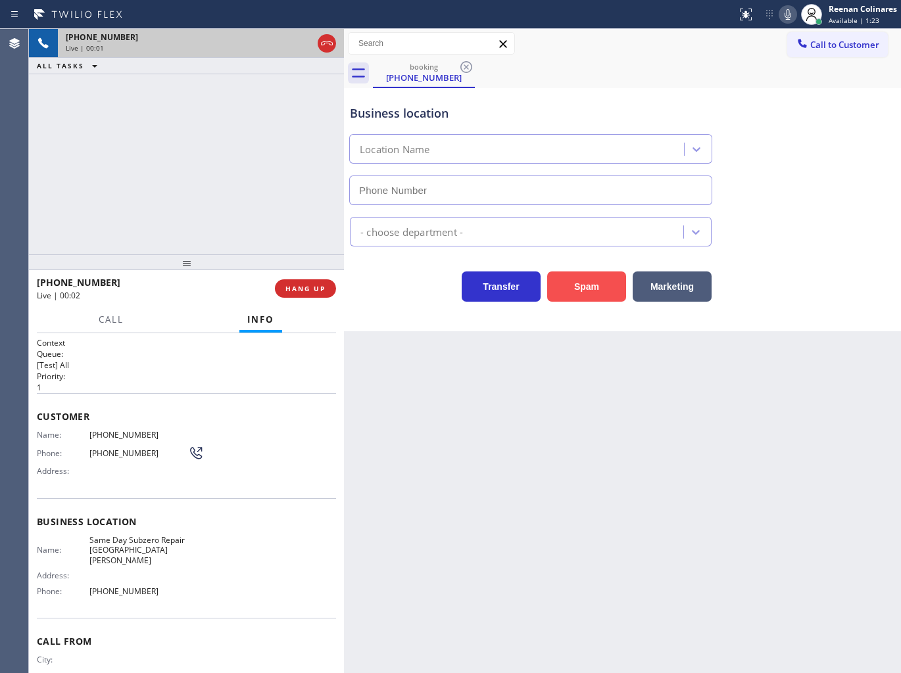
type input "[PHONE_NUMBER]"
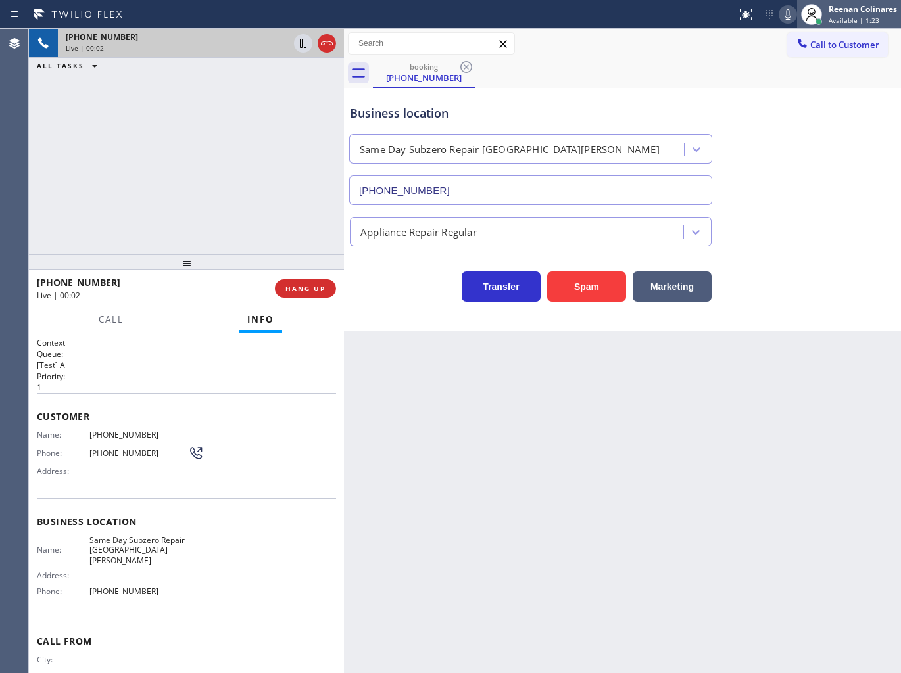
drag, startPoint x: 586, startPoint y: 283, endPoint x: 883, endPoint y: 12, distance: 401.6
click at [592, 281] on button "Spam" at bounding box center [586, 287] width 79 height 30
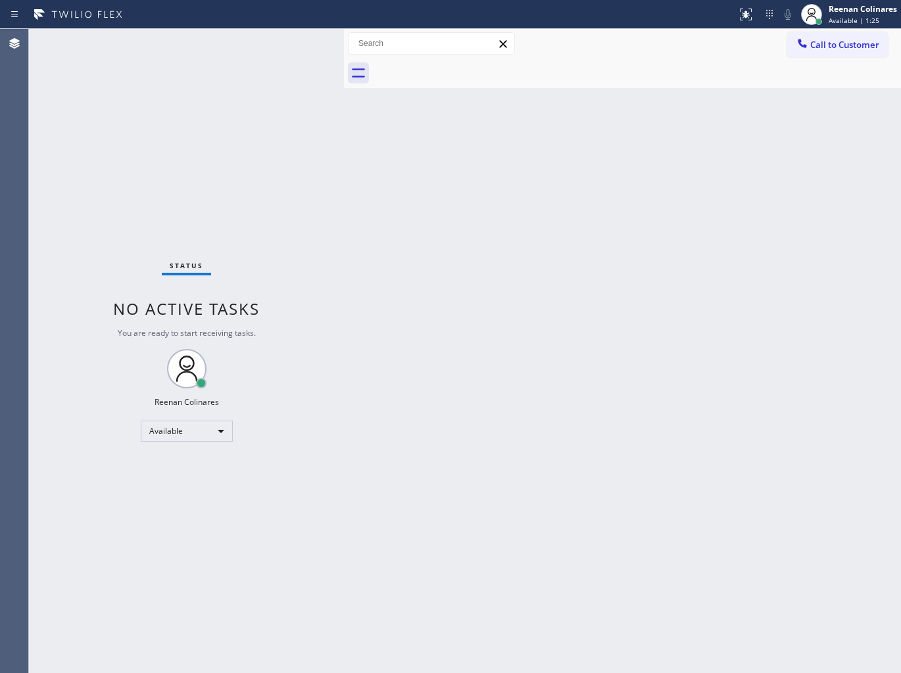
drag, startPoint x: 726, startPoint y: 239, endPoint x: 713, endPoint y: 242, distance: 13.4
click at [726, 239] on div "Back to Dashboard Change Sender ID Customers Technicians Select a contact Outbo…" at bounding box center [622, 351] width 557 height 644
click at [609, 158] on div "Back to Dashboard Change Sender ID Customers Technicians Select a contact Outbo…" at bounding box center [622, 351] width 557 height 644
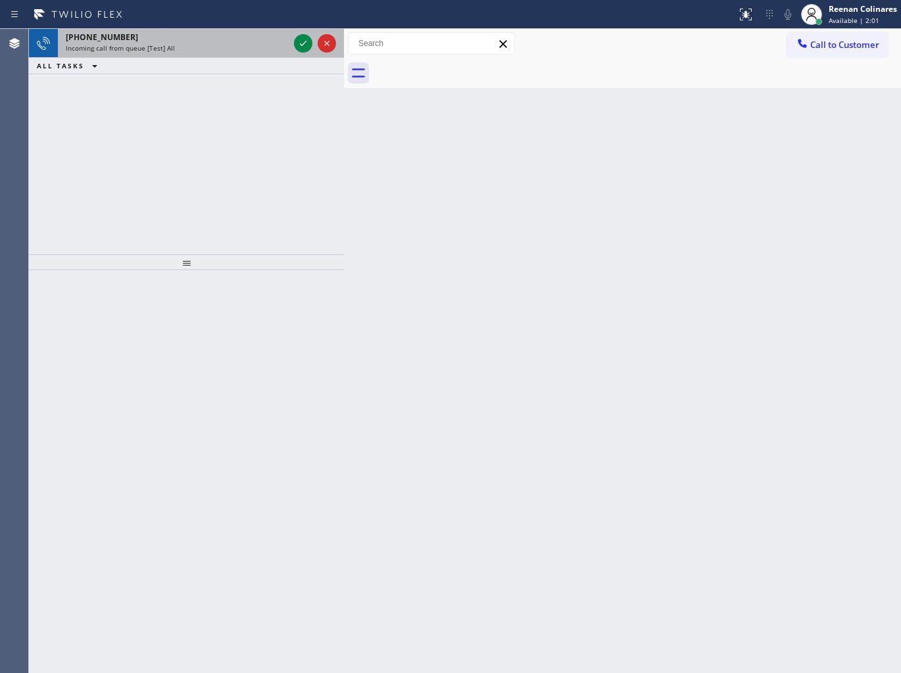
click at [170, 56] on div "[PHONE_NUMBER] Incoming call from queue [Test] All" at bounding box center [174, 43] width 233 height 29
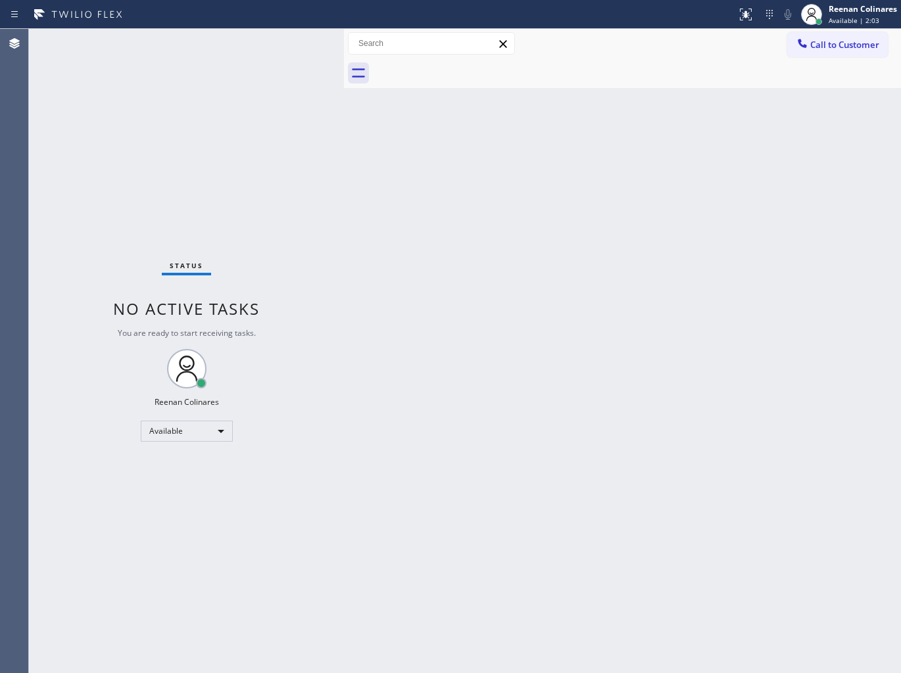
click at [250, 59] on div "Status No active tasks You are ready to start receiving tasks. Reenan Colinares…" at bounding box center [186, 351] width 315 height 644
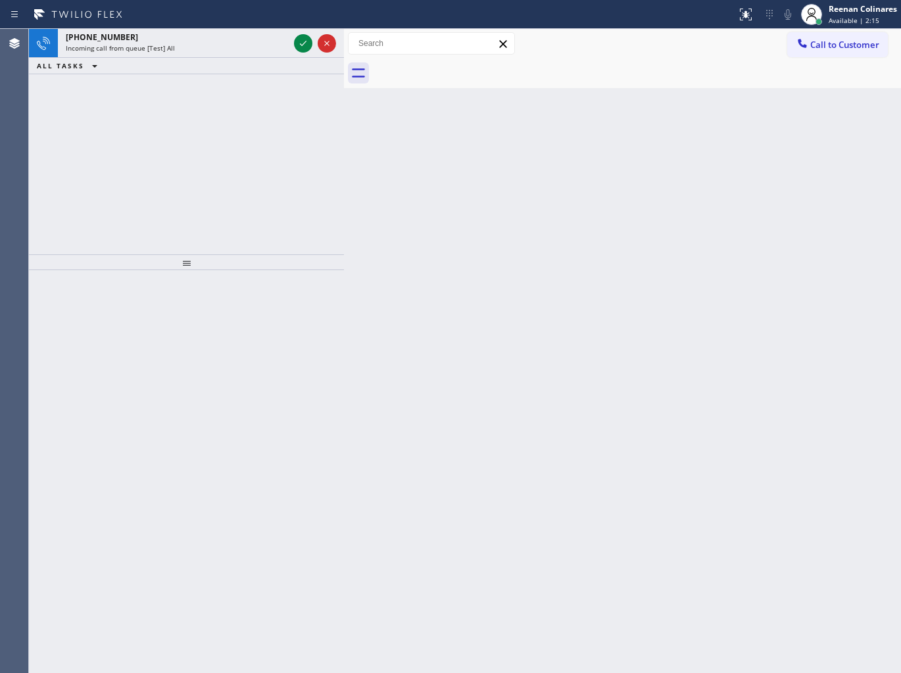
drag, startPoint x: 189, startPoint y: 22, endPoint x: 211, endPoint y: 44, distance: 30.7
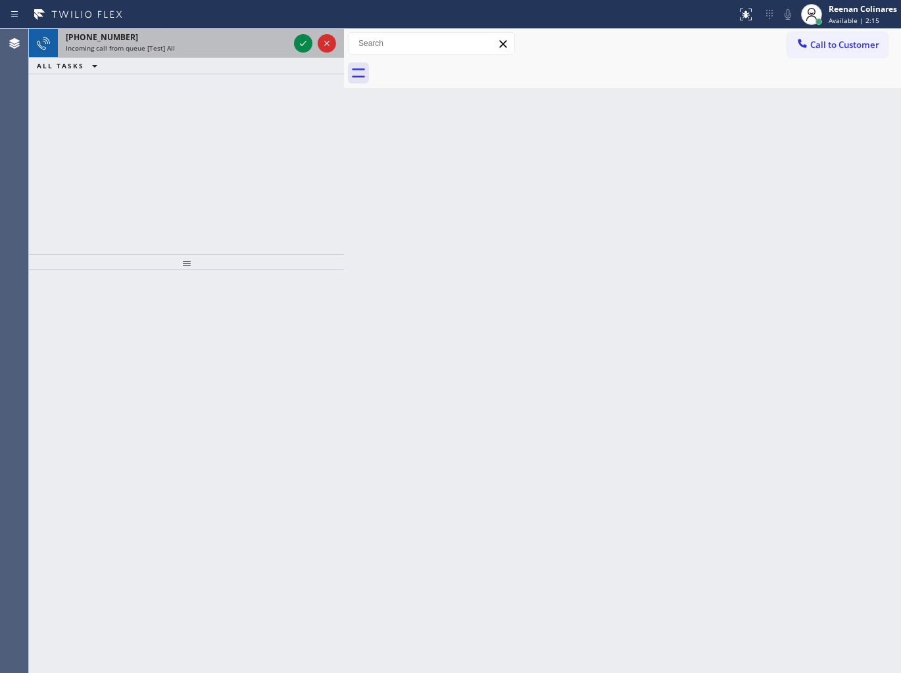
click at [191, 23] on div at bounding box center [368, 14] width 726 height 21
click at [211, 44] on div "Incoming call from queue [Test] All" at bounding box center [177, 47] width 223 height 9
click at [249, 37] on div "[PHONE_NUMBER]" at bounding box center [177, 37] width 223 height 11
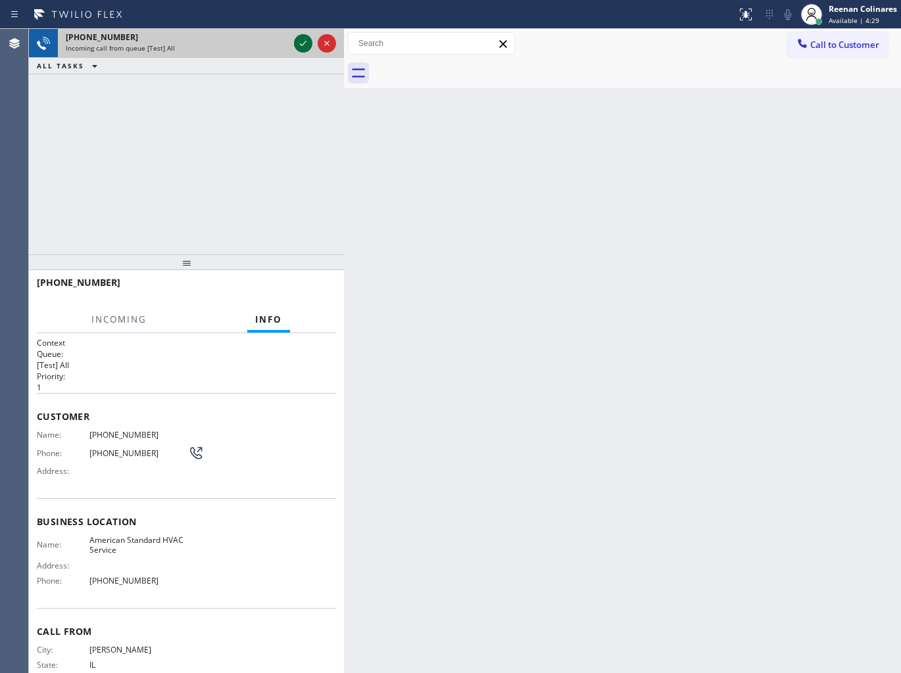
click at [305, 46] on icon at bounding box center [303, 44] width 16 height 16
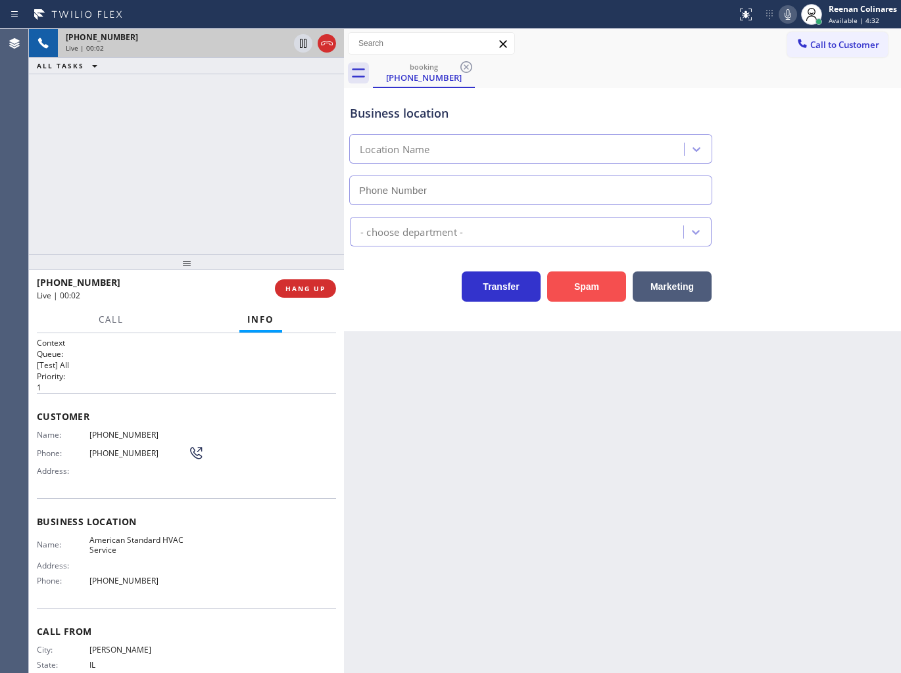
type input "[PHONE_NUMBER]"
click at [606, 271] on div "Spam" at bounding box center [582, 283] width 85 height 37
click at [583, 286] on button "Spam" at bounding box center [586, 287] width 79 height 30
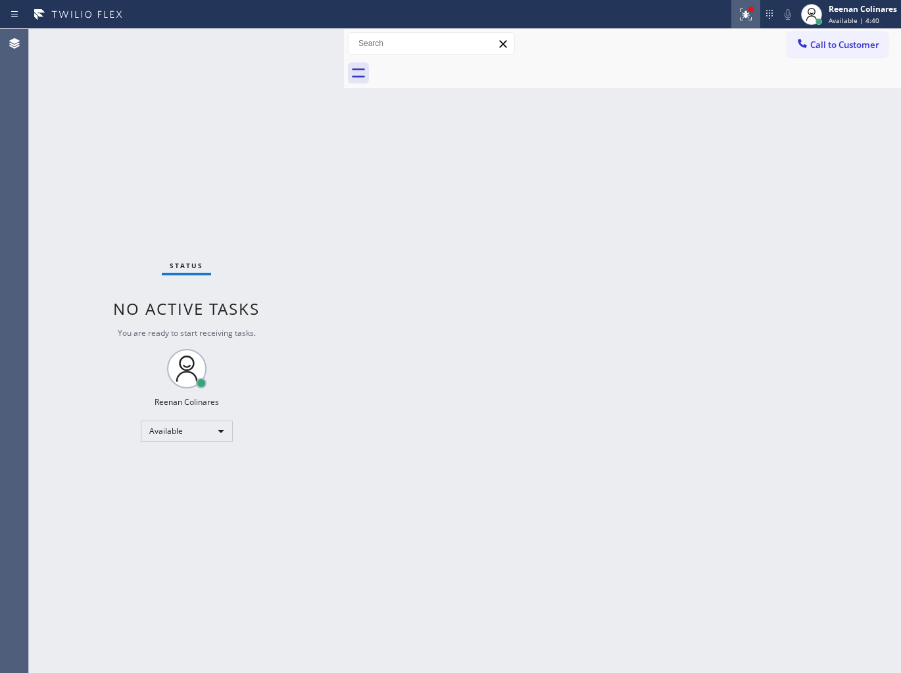
click at [748, 20] on icon at bounding box center [746, 15] width 16 height 16
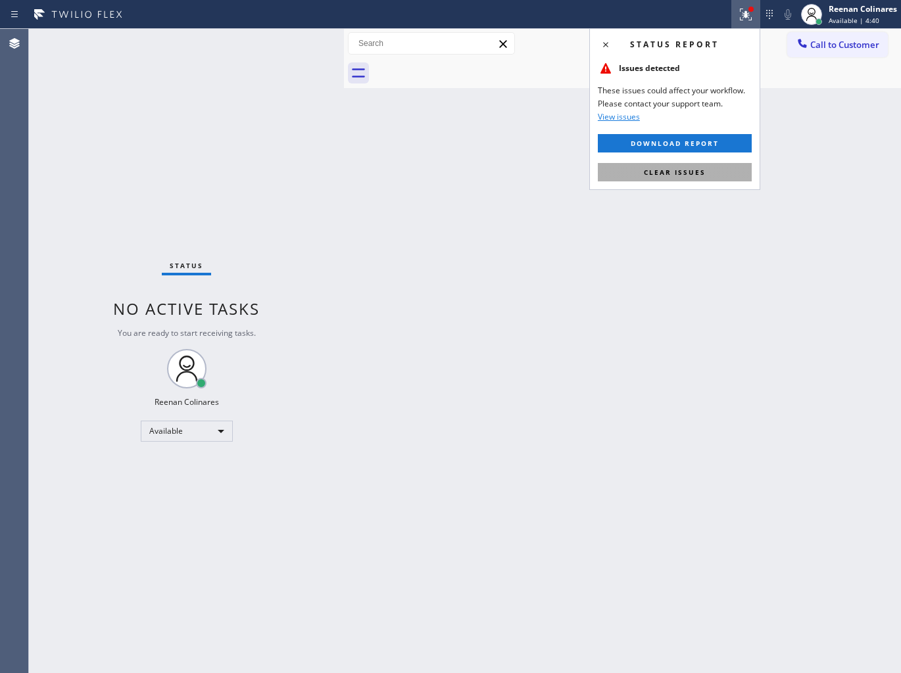
click at [668, 170] on span "Clear issues" at bounding box center [675, 172] width 62 height 9
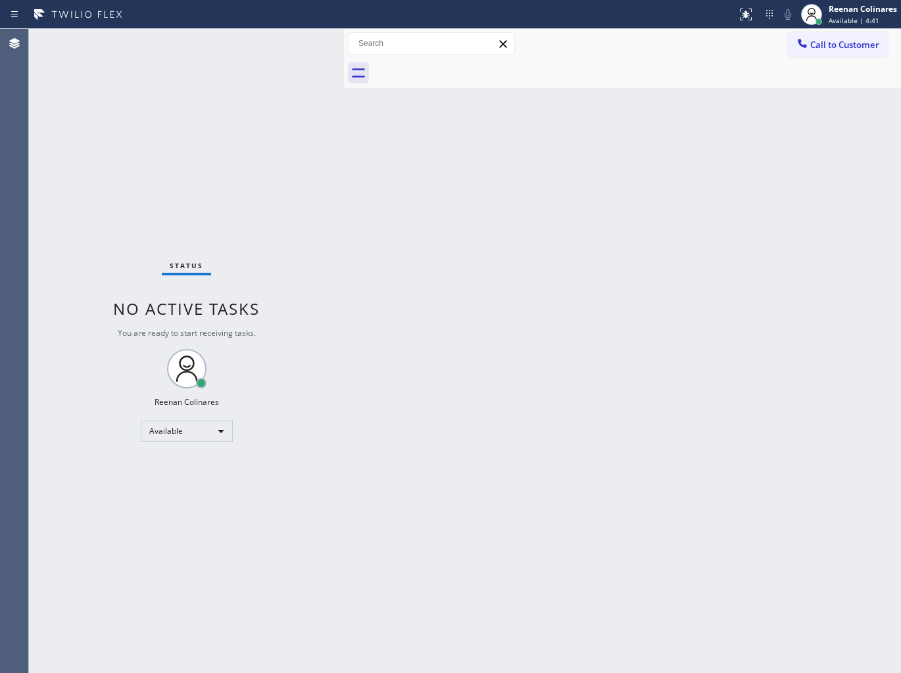
drag, startPoint x: 577, startPoint y: 175, endPoint x: 551, endPoint y: 182, distance: 27.3
click at [567, 179] on div "Back to Dashboard Change Sender ID Customers Technicians Select a contact Outbo…" at bounding box center [622, 351] width 557 height 644
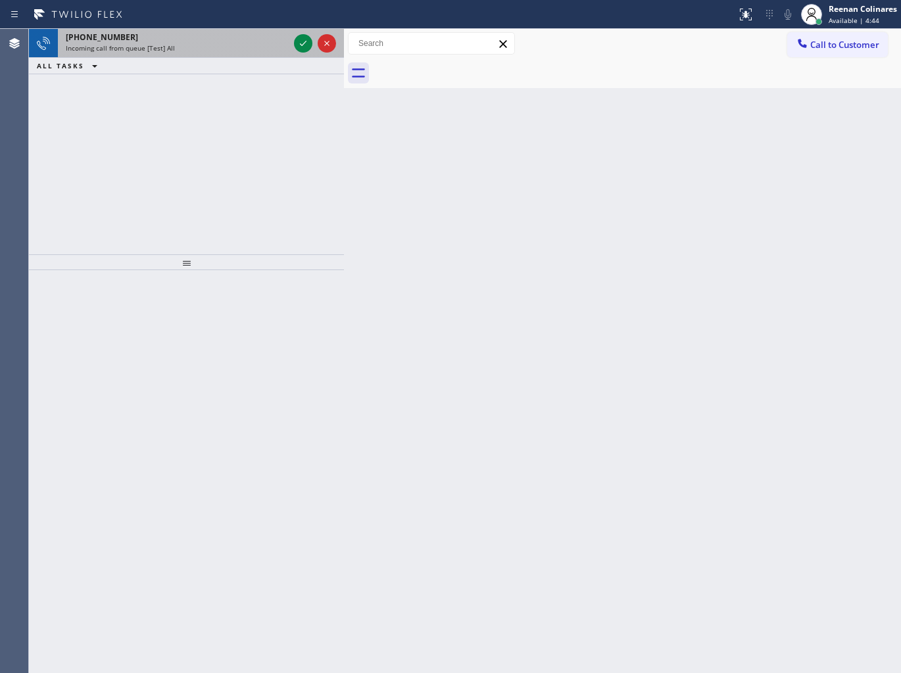
click at [239, 43] on div "Incoming call from queue [Test] All" at bounding box center [177, 47] width 223 height 9
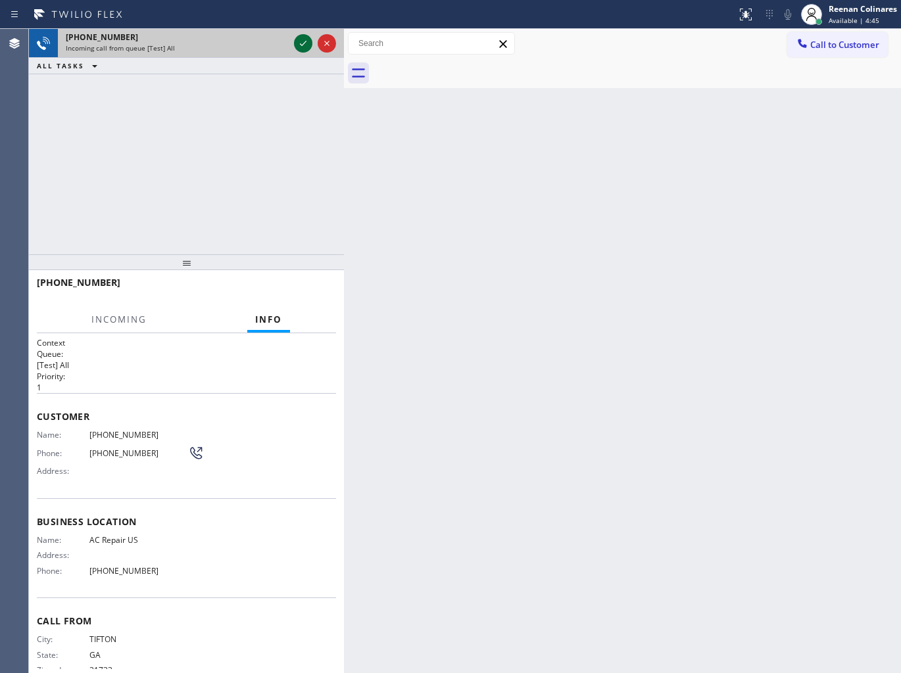
click at [297, 40] on icon at bounding box center [303, 44] width 16 height 16
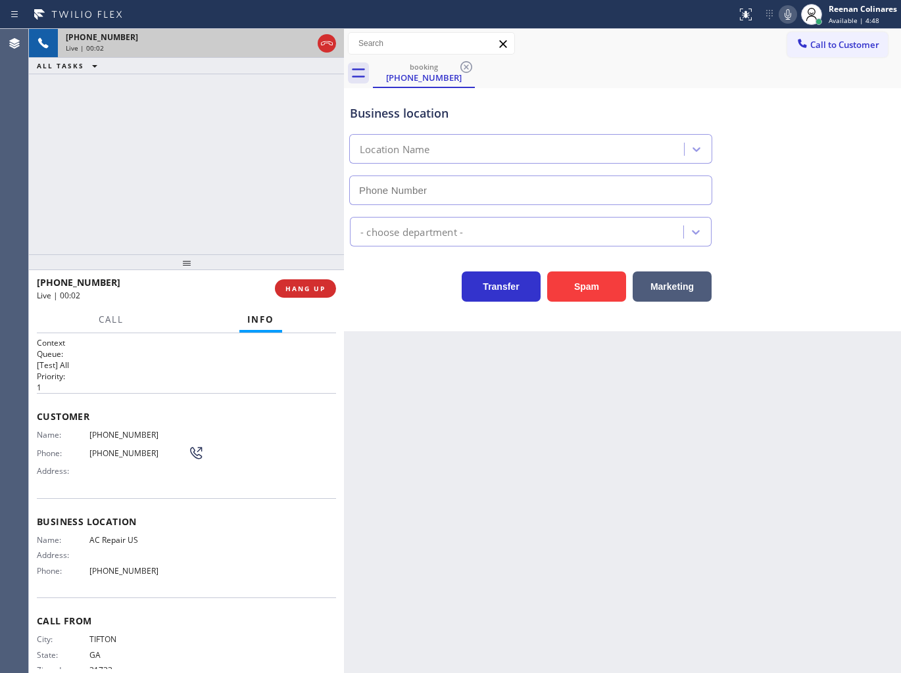
type input "[PHONE_NUMBER]"
click at [785, 14] on icon at bounding box center [788, 15] width 16 height 16
click at [680, 285] on button "Marketing" at bounding box center [671, 287] width 79 height 30
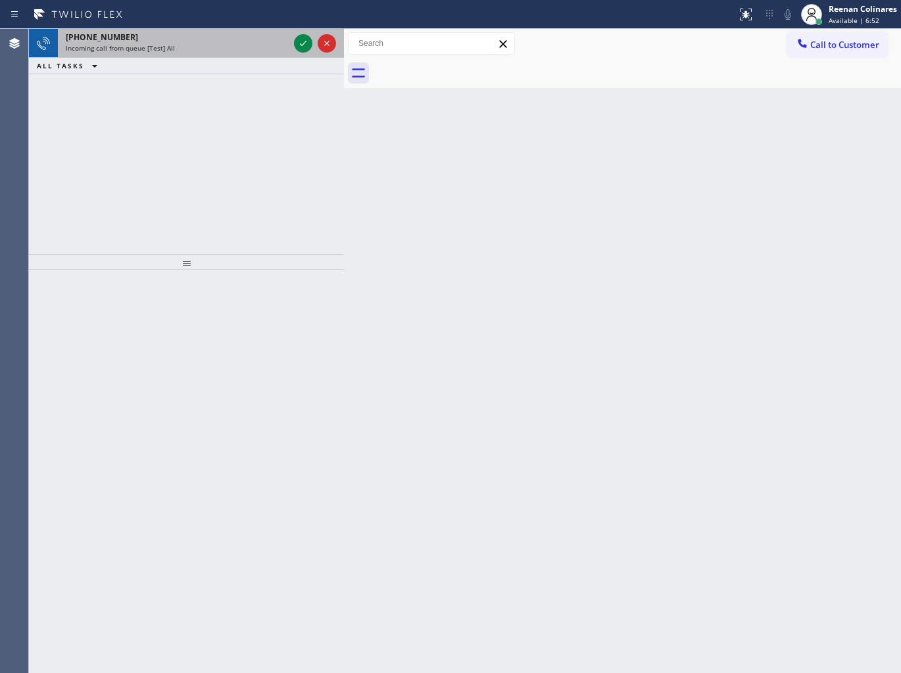
click at [238, 43] on div "Incoming call from queue [Test] All" at bounding box center [177, 47] width 223 height 9
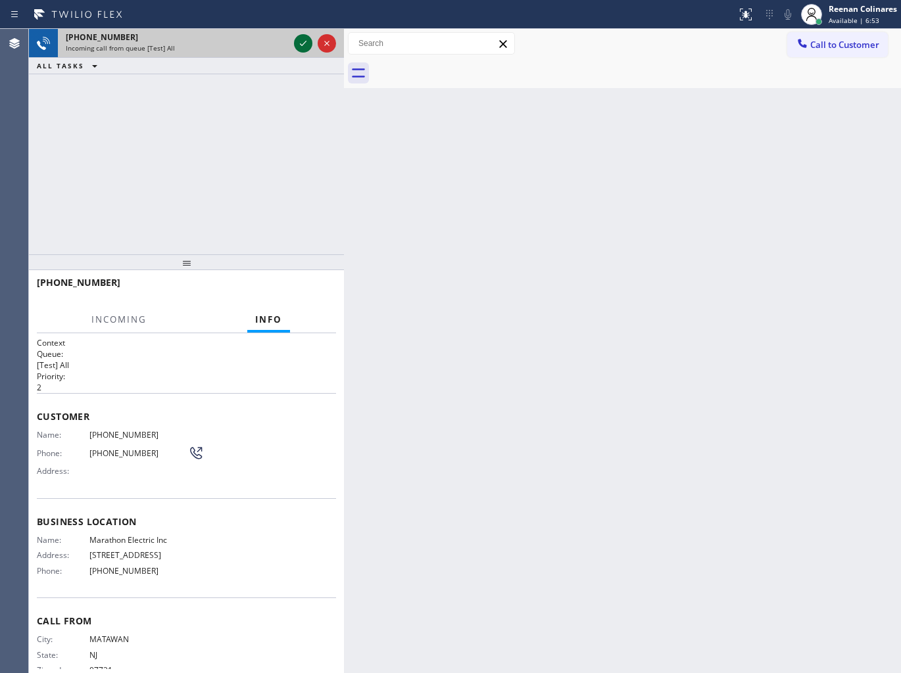
click at [308, 45] on icon at bounding box center [303, 44] width 16 height 16
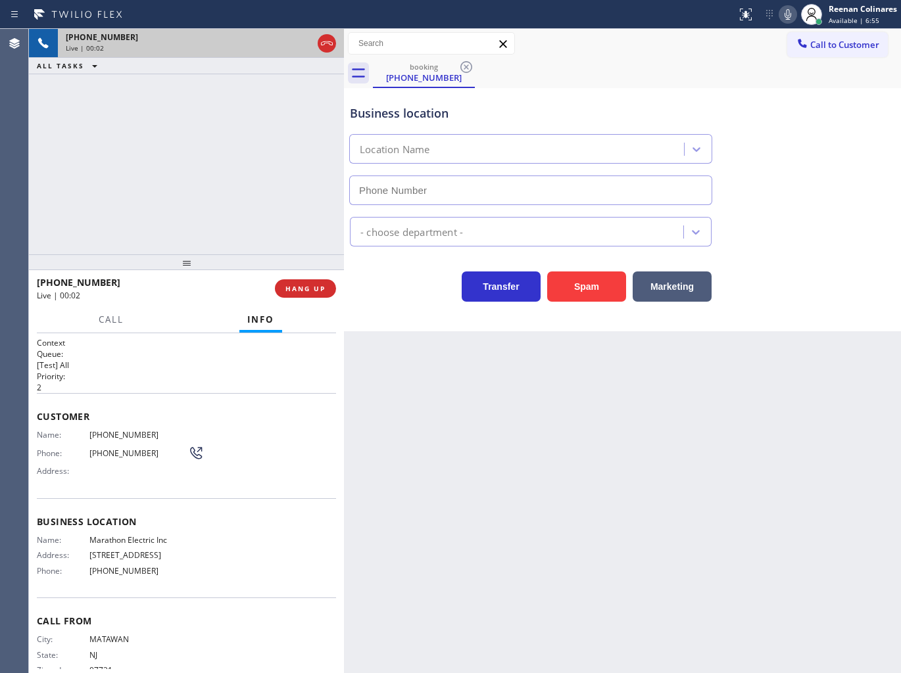
type input "[PHONE_NUMBER]"
click at [785, 13] on icon at bounding box center [788, 15] width 16 height 16
click at [788, 11] on icon at bounding box center [788, 15] width 16 height 16
drag, startPoint x: 784, startPoint y: 16, endPoint x: 759, endPoint y: 51, distance: 43.4
click at [784, 16] on icon at bounding box center [787, 14] width 7 height 11
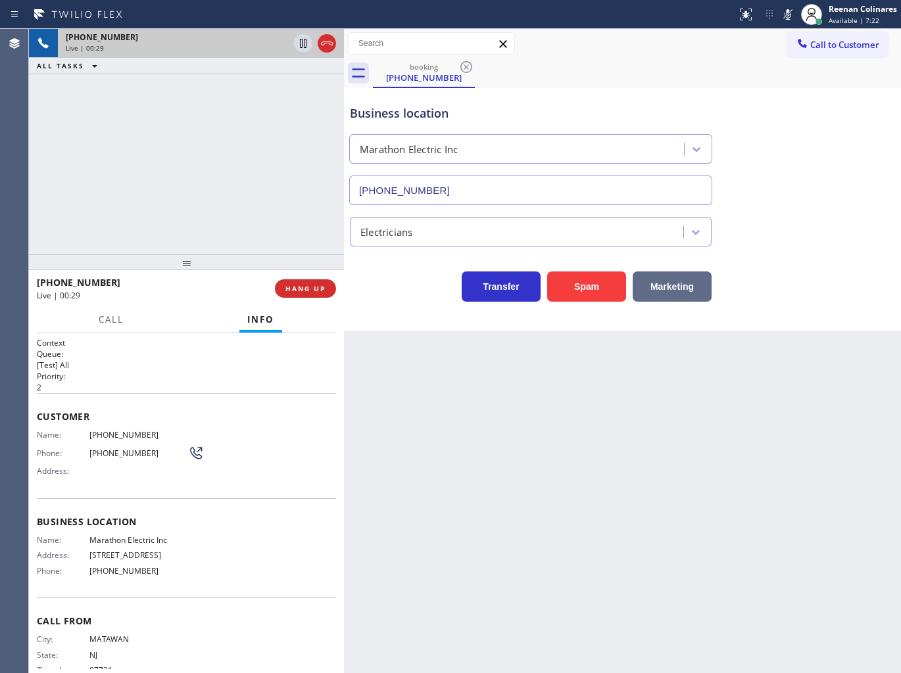
click at [668, 297] on button "Marketing" at bounding box center [671, 287] width 79 height 30
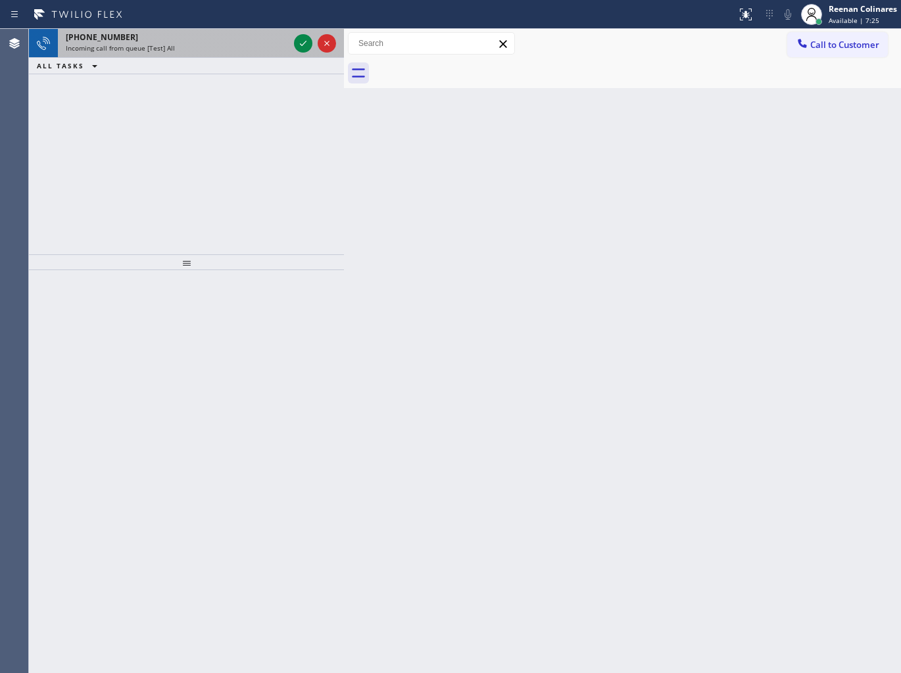
drag, startPoint x: 202, startPoint y: 26, endPoint x: 205, endPoint y: 36, distance: 9.6
click at [204, 36] on div "Status report No issues detected If you experience an issue, please download th…" at bounding box center [450, 336] width 901 height 673
click at [205, 36] on div "[PHONE_NUMBER]" at bounding box center [177, 37] width 223 height 11
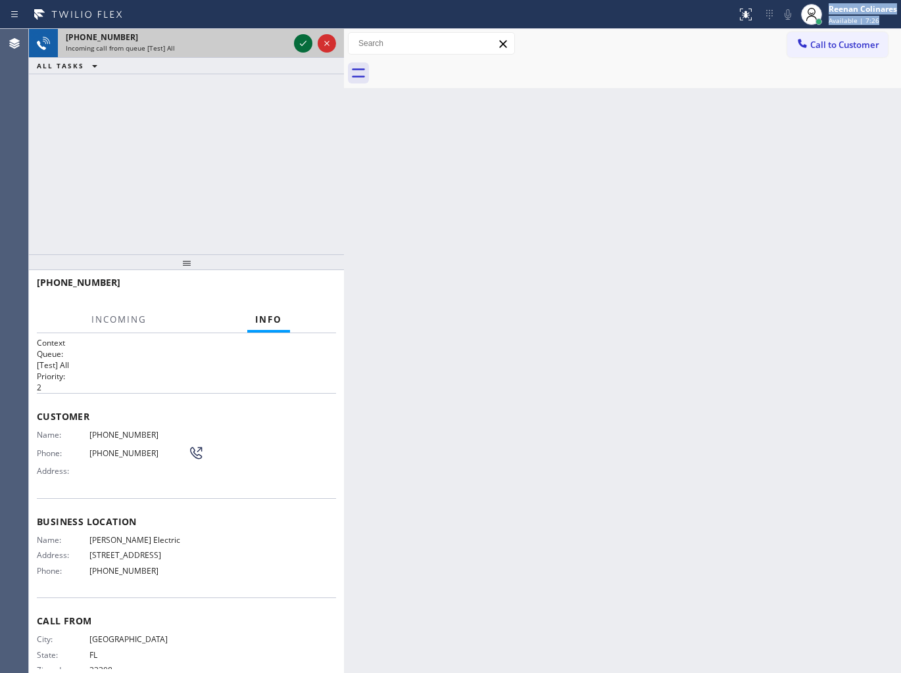
click at [298, 45] on icon at bounding box center [303, 44] width 16 height 16
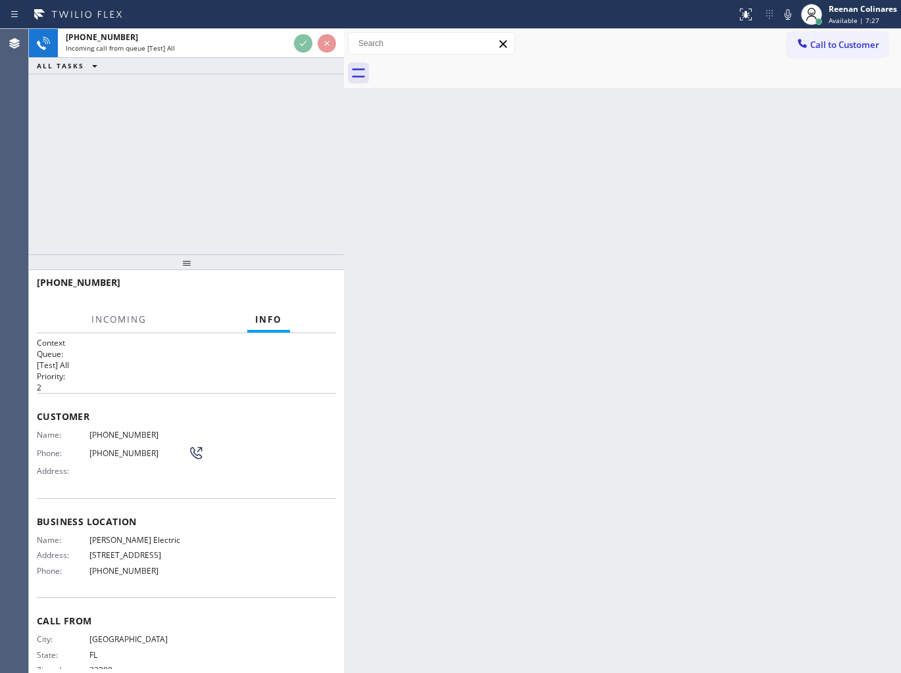
click at [625, 14] on div at bounding box center [368, 14] width 726 height 21
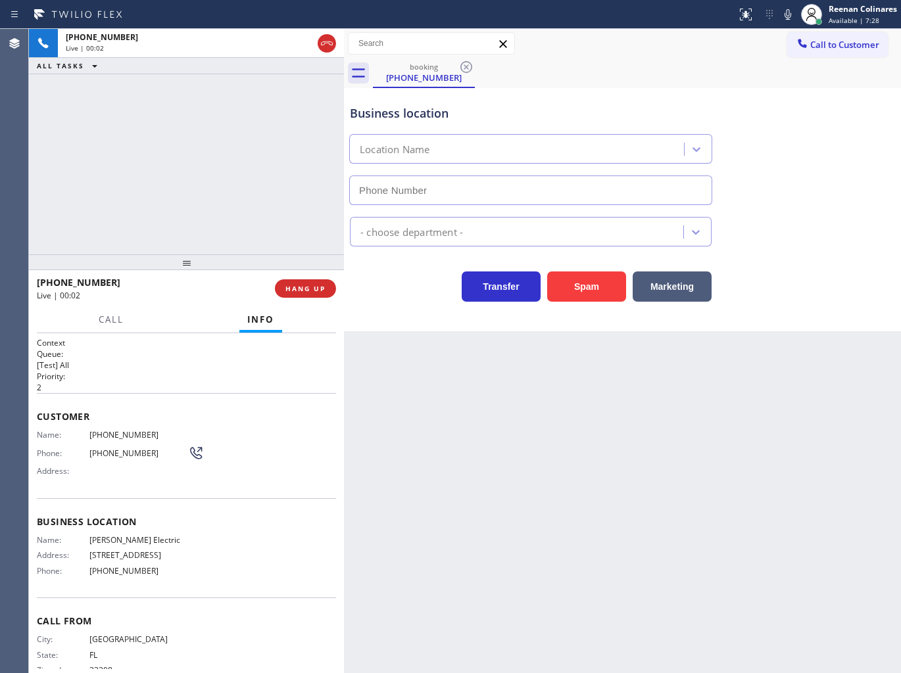
type input "[PHONE_NUMBER]"
click at [610, 295] on button "Spam" at bounding box center [586, 287] width 79 height 30
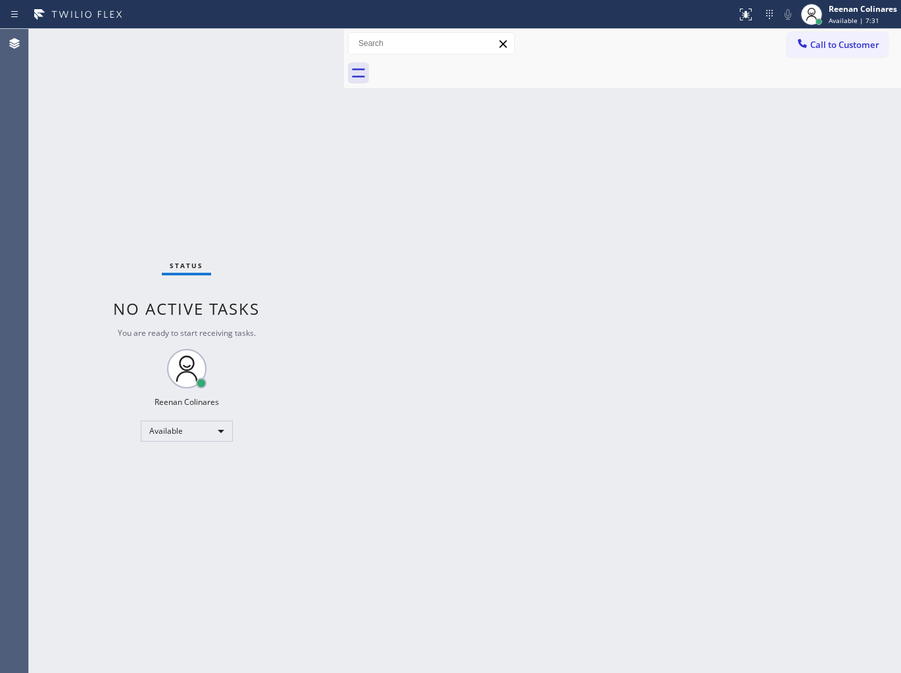
click at [473, 298] on div "Back to Dashboard Change Sender ID Customers Technicians Select a contact Outbo…" at bounding box center [622, 351] width 557 height 644
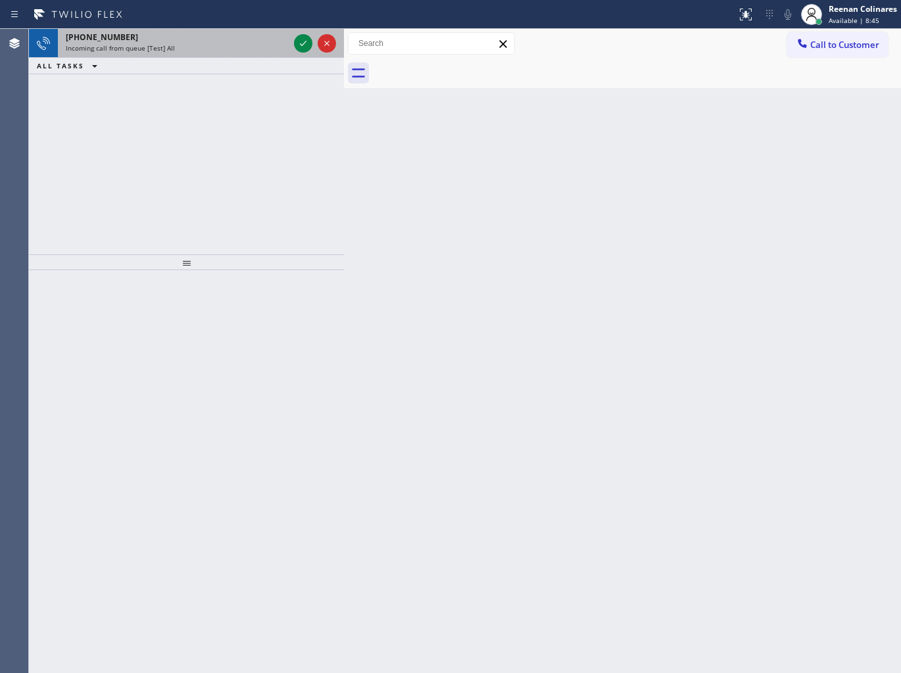
click at [200, 55] on div "[PHONE_NUMBER] Incoming call from queue [Test] All" at bounding box center [174, 43] width 233 height 29
click at [254, 30] on div "[PHONE_NUMBER] Incoming call from queue [Test] All" at bounding box center [174, 43] width 233 height 29
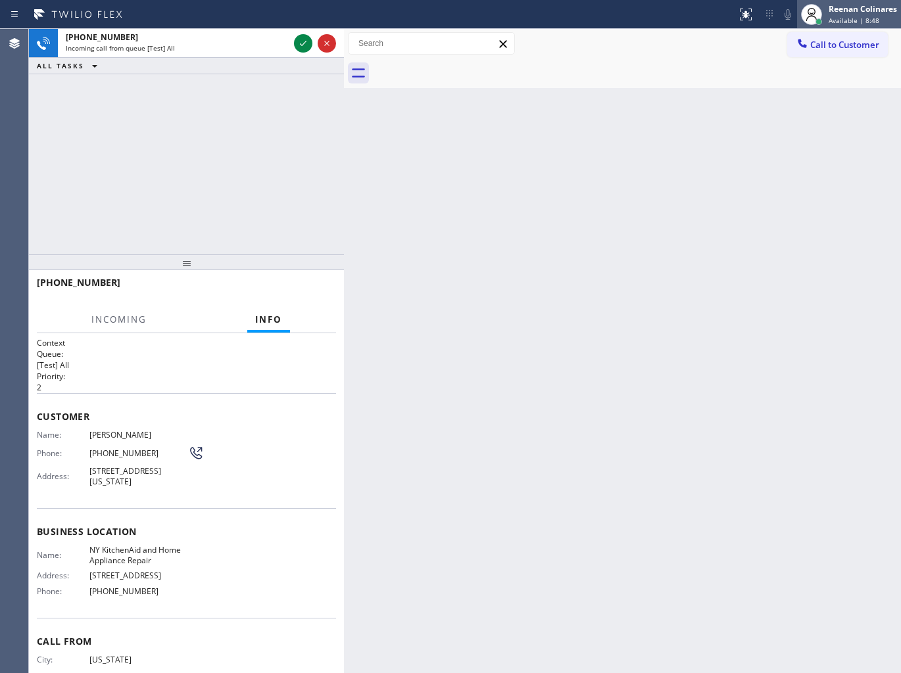
click at [825, 17] on div at bounding box center [811, 14] width 29 height 29
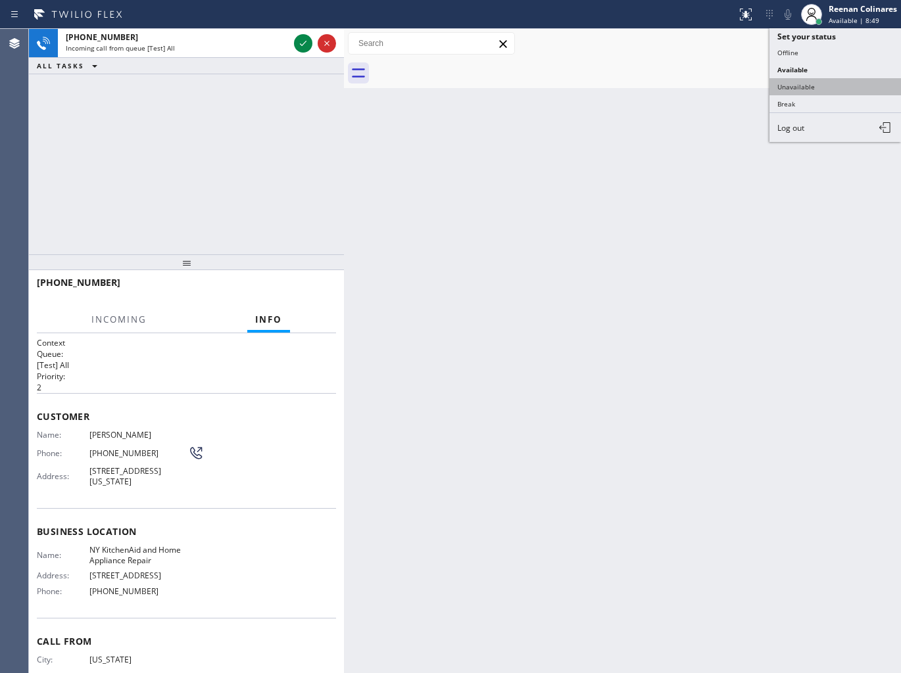
click at [809, 81] on button "Unavailable" at bounding box center [834, 86] width 131 height 17
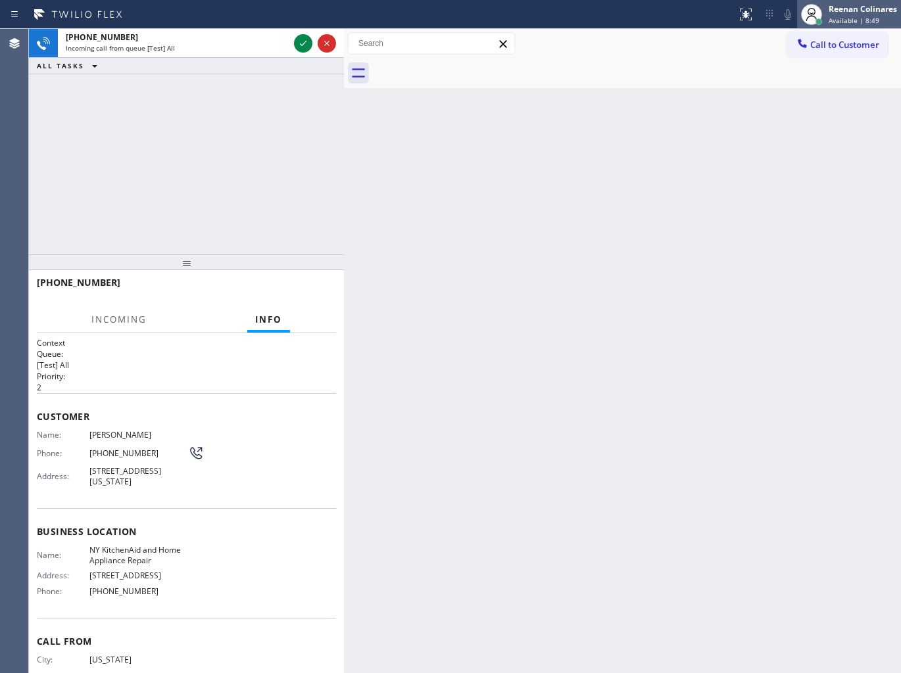
click at [828, 22] on span "Available | 8:49" at bounding box center [853, 20] width 51 height 9
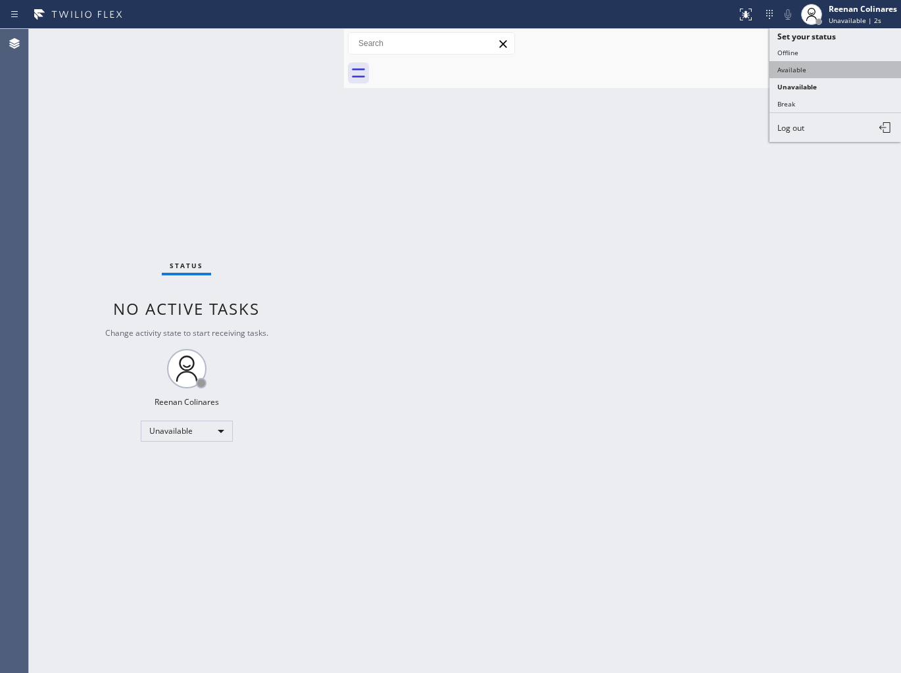
click at [792, 67] on button "Available" at bounding box center [834, 69] width 131 height 17
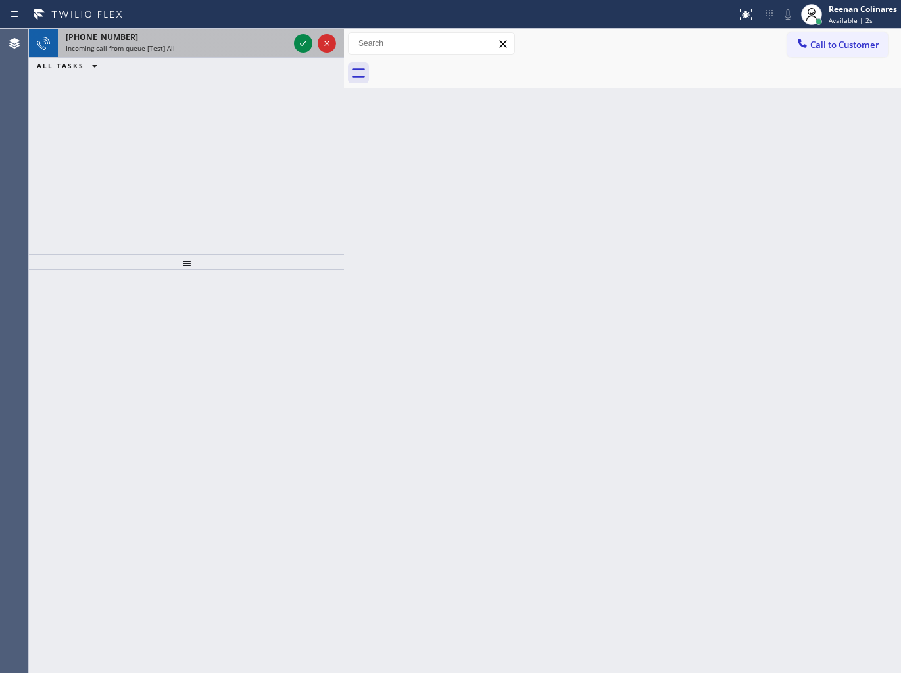
click at [199, 49] on div "Incoming call from queue [Test] All" at bounding box center [177, 47] width 223 height 9
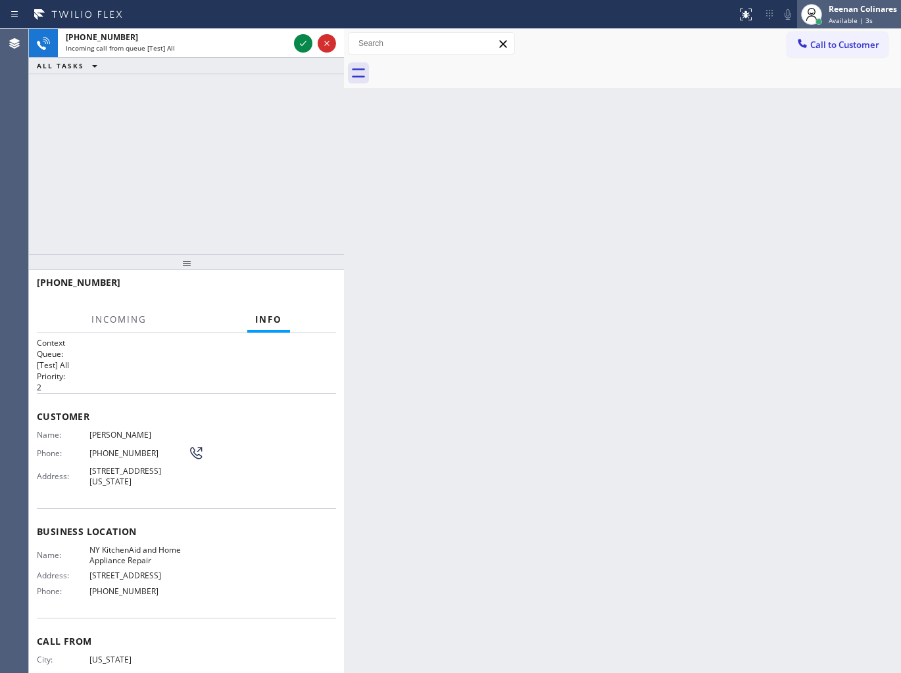
click at [871, 20] on div "Available | 3s" at bounding box center [862, 20] width 68 height 9
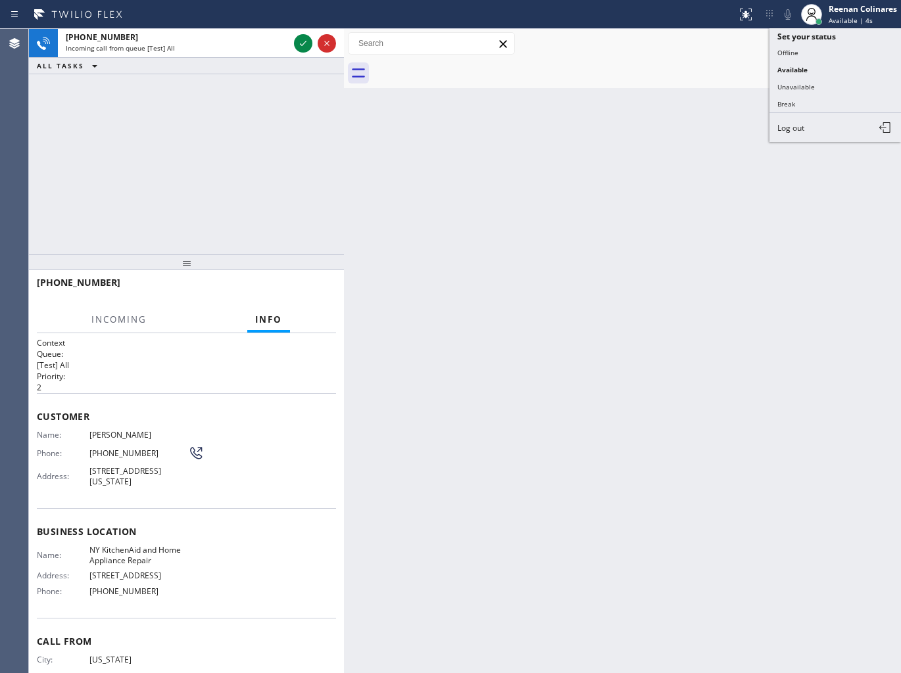
drag, startPoint x: 787, startPoint y: 83, endPoint x: 803, endPoint y: 61, distance: 26.8
click at [788, 83] on button "Unavailable" at bounding box center [834, 86] width 131 height 17
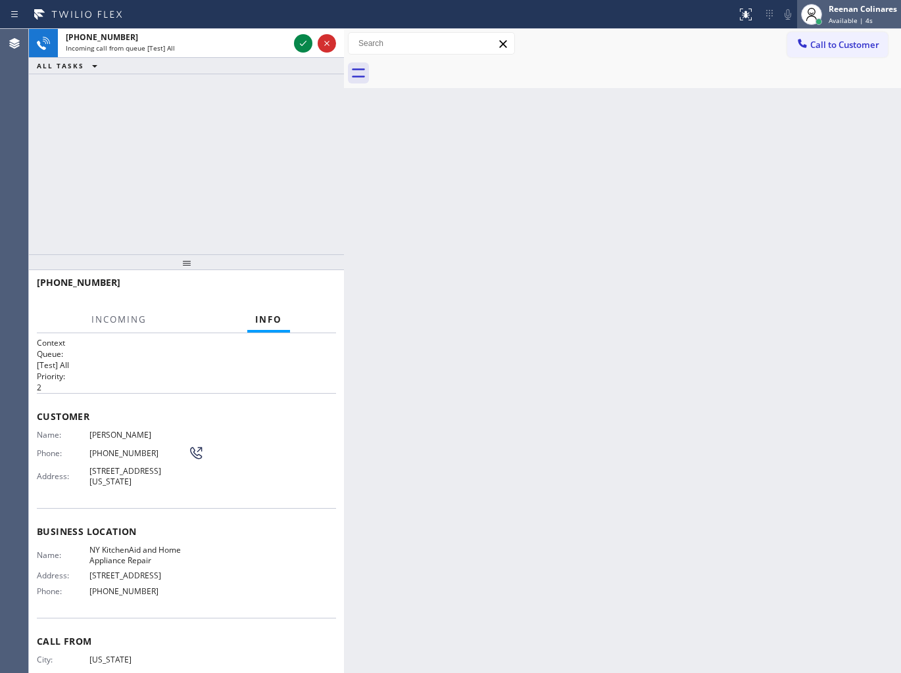
click at [830, 18] on span "Available | 4s" at bounding box center [850, 20] width 44 height 9
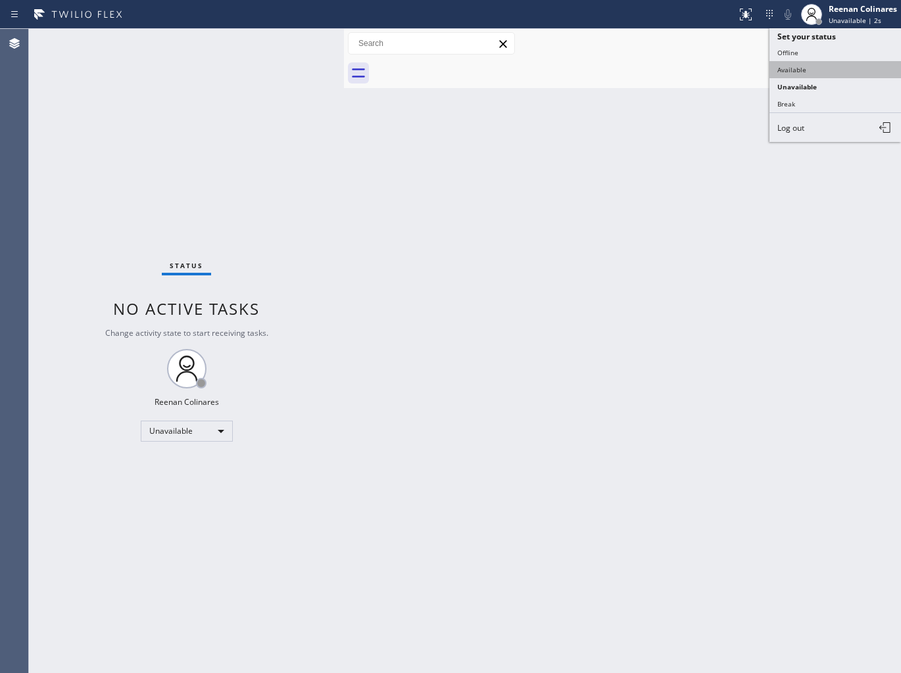
click at [802, 64] on button "Available" at bounding box center [834, 69] width 131 height 17
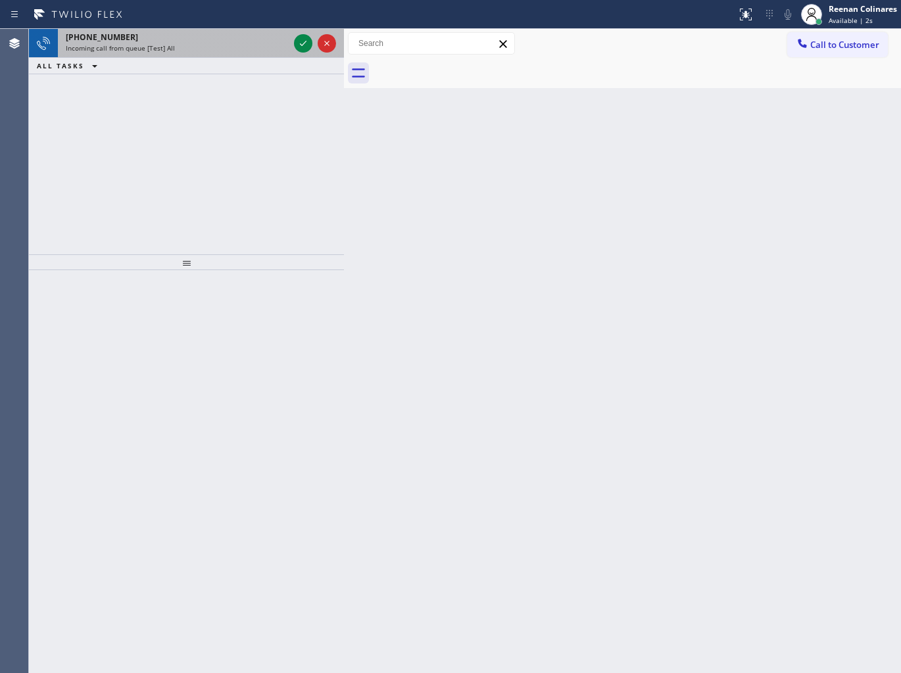
drag, startPoint x: 229, startPoint y: 66, endPoint x: 231, endPoint y: 55, distance: 10.7
click at [229, 60] on div "ALL TASKS ALL TASKS ACTIVE TASKS TASKS IN WRAP UP" at bounding box center [186, 66] width 315 height 16
click at [231, 55] on div "[PHONE_NUMBER] Incoming call from queue [Test] All" at bounding box center [174, 43] width 233 height 29
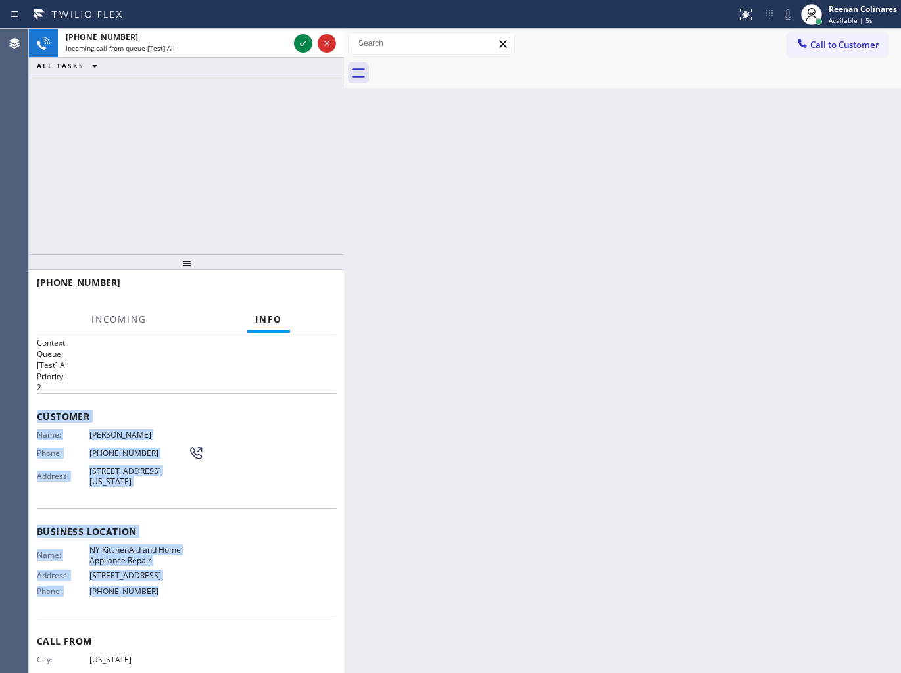
drag, startPoint x: 37, startPoint y: 417, endPoint x: 760, endPoint y: 615, distance: 749.8
click at [232, 596] on div "Context Queue: [Test] All Priority: 2 Customer Name: [PERSON_NAME] Phone: [PHON…" at bounding box center [186, 527] width 299 height 381
copy div "Customer Name: [PERSON_NAME] Phone: [PHONE_NUMBER] Address: [STREET_ADDRESS][US…"
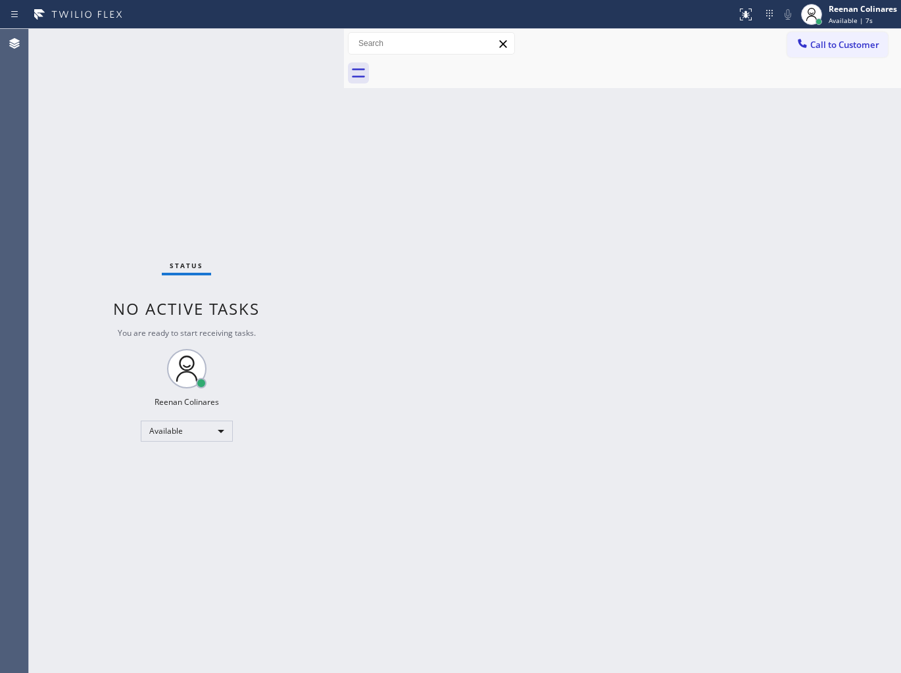
drag, startPoint x: 285, startPoint y: 66, endPoint x: 289, endPoint y: 46, distance: 20.1
click at [279, 46] on div "Status No active tasks You are ready to start receiving tasks. Reenan Colinares…" at bounding box center [186, 351] width 315 height 644
click at [627, 380] on div "Back to Dashboard Change Sender ID Customers Technicians Select a contact Outbo…" at bounding box center [622, 351] width 557 height 644
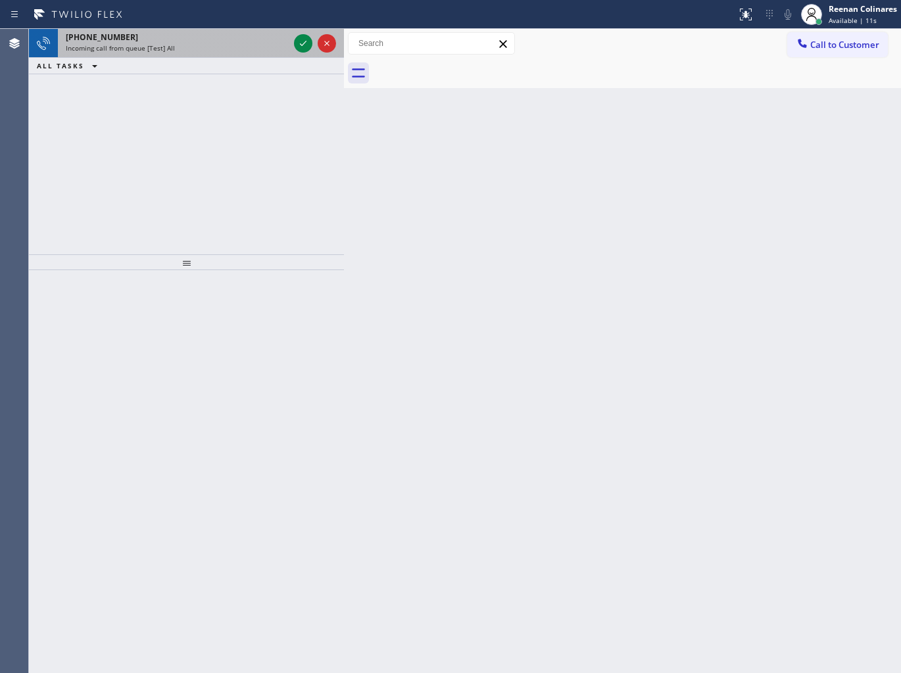
click at [191, 47] on div "Incoming call from queue [Test] All" at bounding box center [177, 47] width 223 height 9
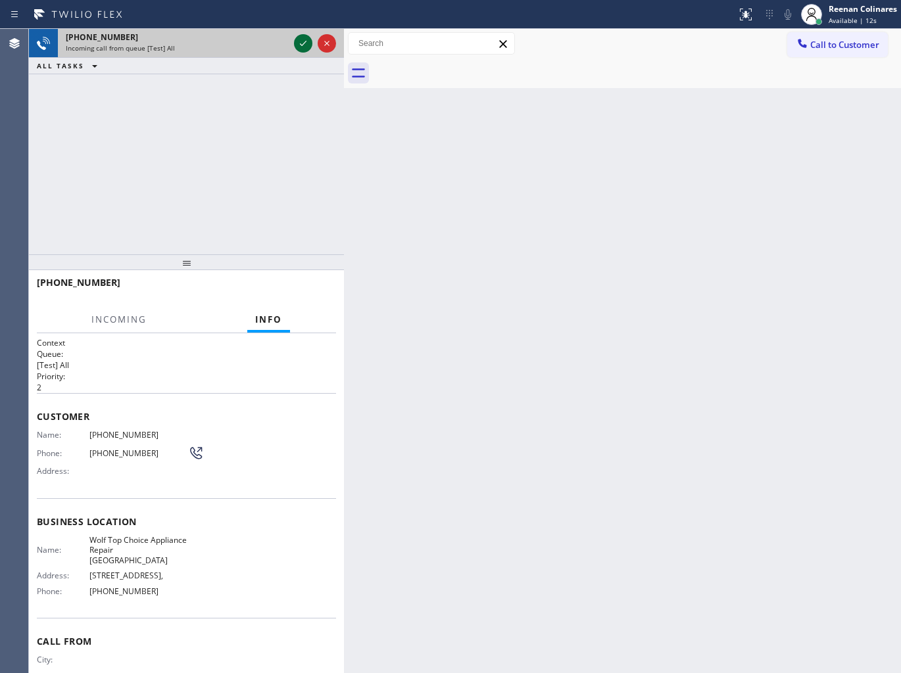
click at [298, 39] on icon at bounding box center [303, 44] width 16 height 16
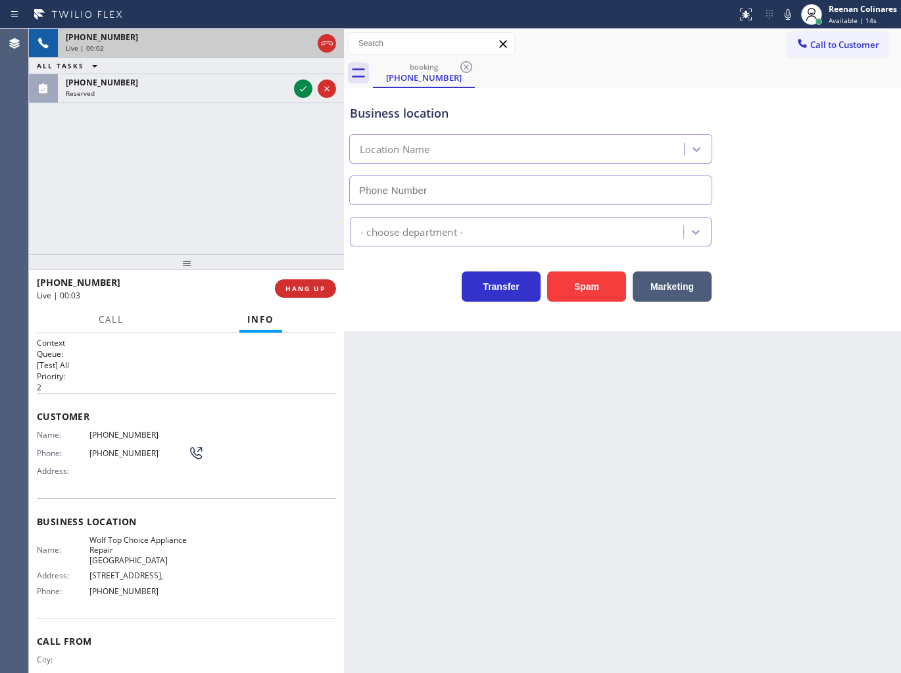
type input "[PHONE_NUMBER]"
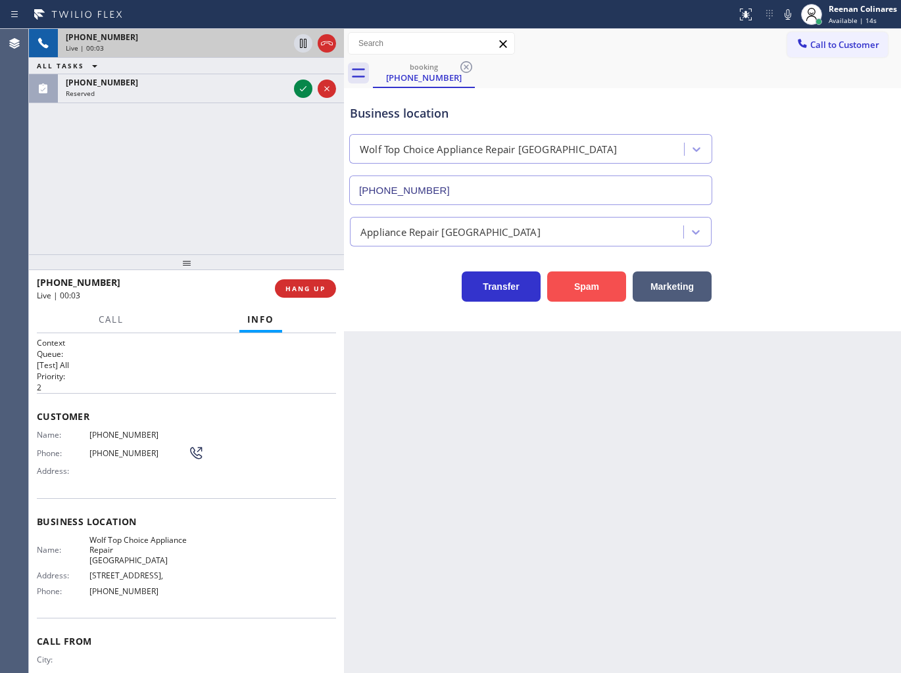
click at [597, 292] on button "Spam" at bounding box center [586, 287] width 79 height 30
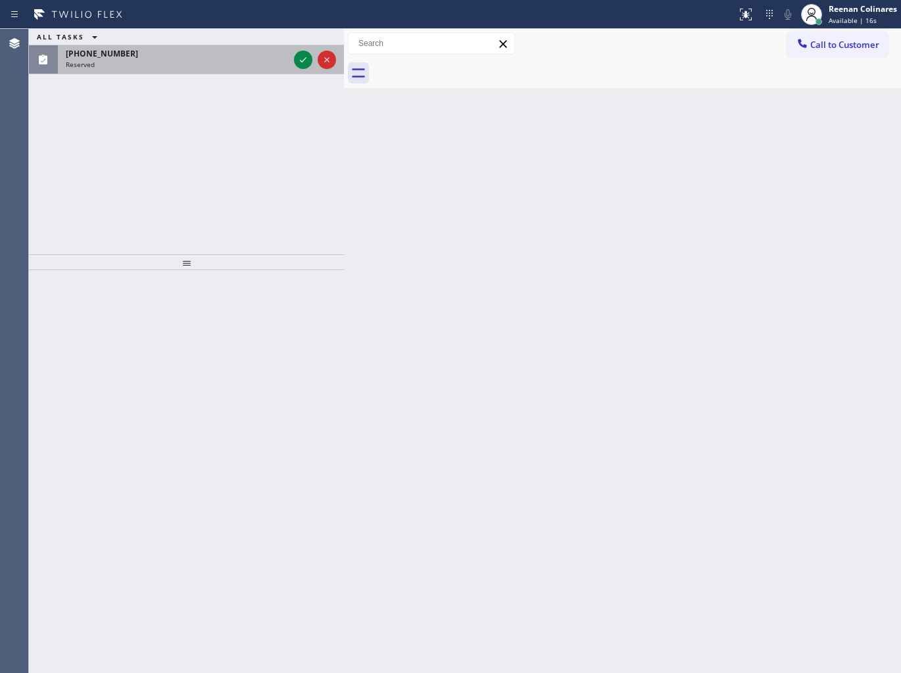
drag, startPoint x: 523, startPoint y: 180, endPoint x: 329, endPoint y: 70, distance: 223.2
click at [502, 158] on div "Back to Dashboard Change Sender ID Customers Technicians Select a contact Outbo…" at bounding box center [622, 351] width 557 height 644
drag, startPoint x: 208, startPoint y: 57, endPoint x: 200, endPoint y: 58, distance: 8.0
click at [208, 57] on div "[PHONE_NUMBER]" at bounding box center [177, 53] width 223 height 11
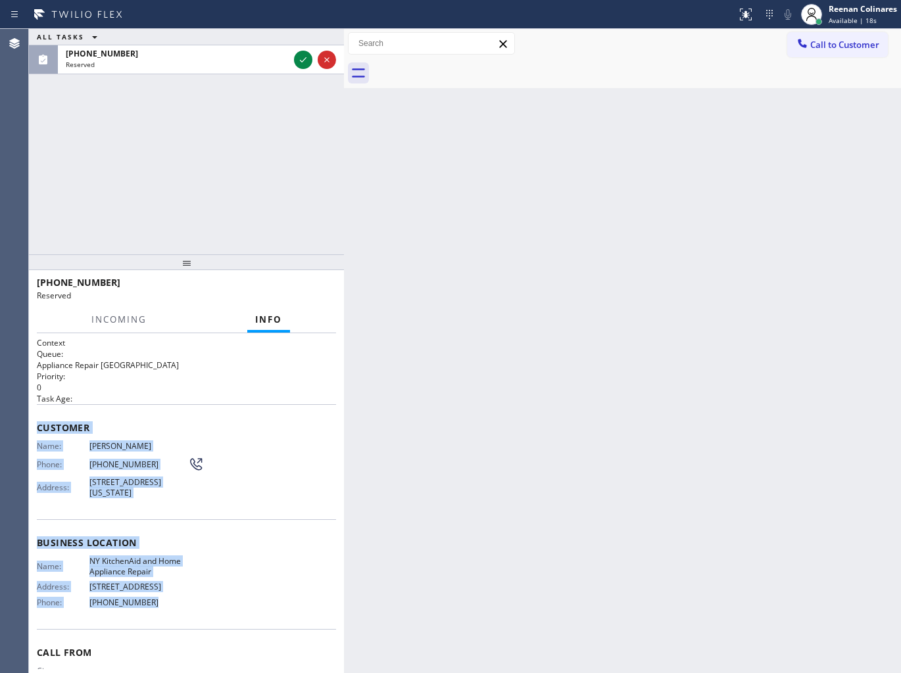
drag, startPoint x: 33, startPoint y: 430, endPoint x: 280, endPoint y: 625, distance: 314.6
click at [280, 625] on div "Context Queue: Appliance Repair High End Priority: 0 Task Age: Customer Name: […" at bounding box center [186, 503] width 315 height 341
copy div "Customer Name: [PERSON_NAME] Phone: [PHONE_NUMBER] Address: [STREET_ADDRESS][US…"
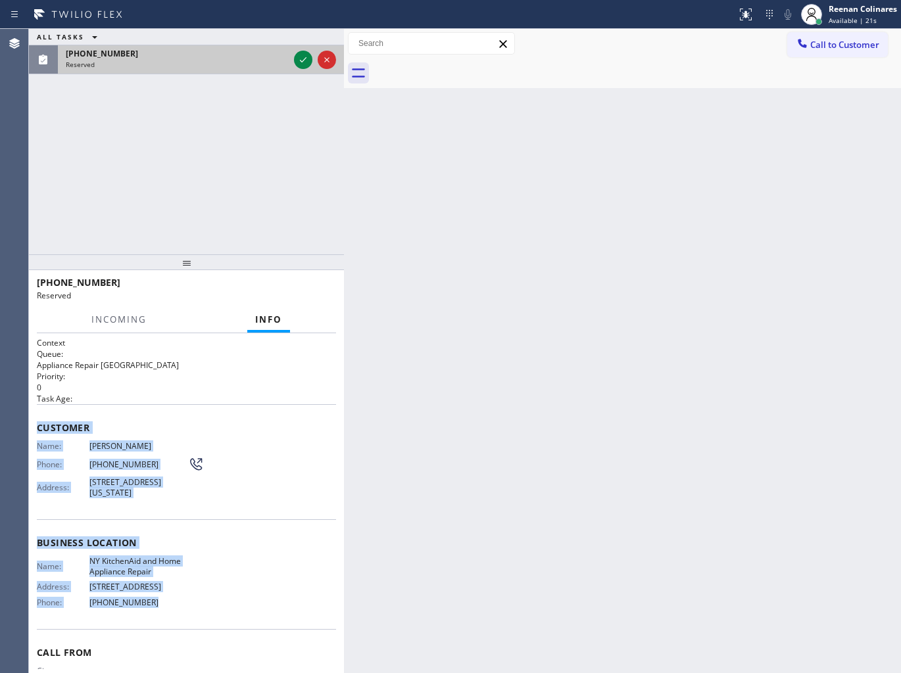
drag, startPoint x: 271, startPoint y: 64, endPoint x: 292, endPoint y: 57, distance: 22.0
click at [273, 63] on div "Reserved" at bounding box center [177, 64] width 223 height 9
click at [300, 56] on icon at bounding box center [303, 60] width 16 height 16
click at [295, 290] on span "COMPLETE" at bounding box center [302, 288] width 45 height 9
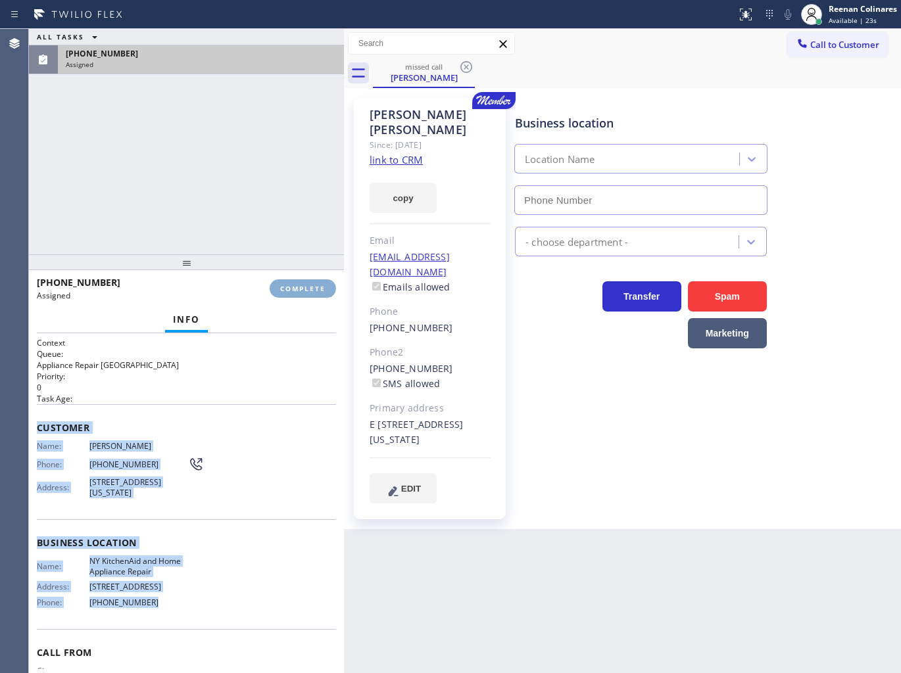
type input "[PHONE_NUMBER]"
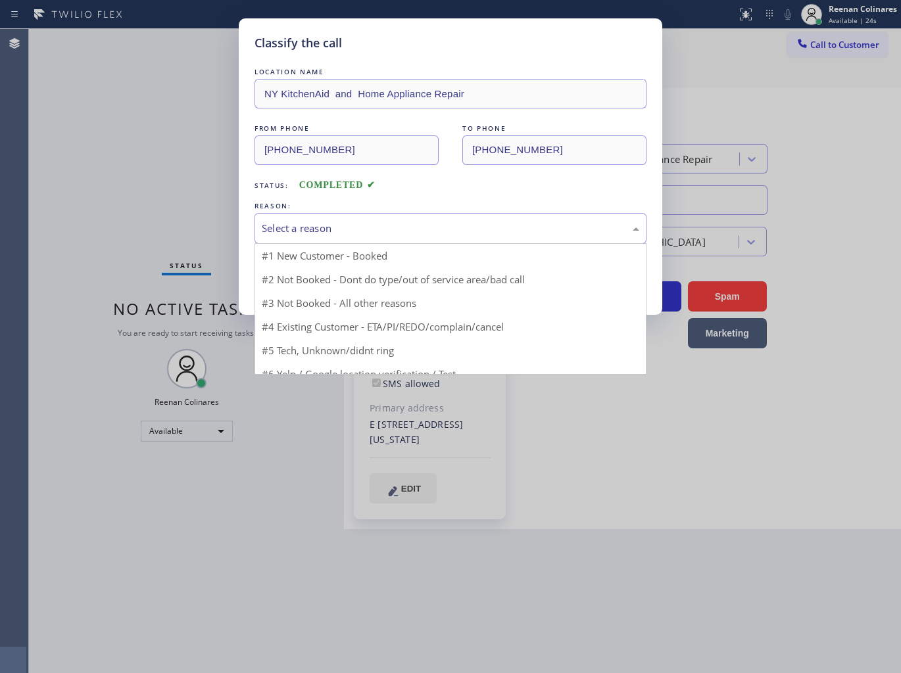
click at [379, 231] on div "Select a reason" at bounding box center [450, 228] width 377 height 15
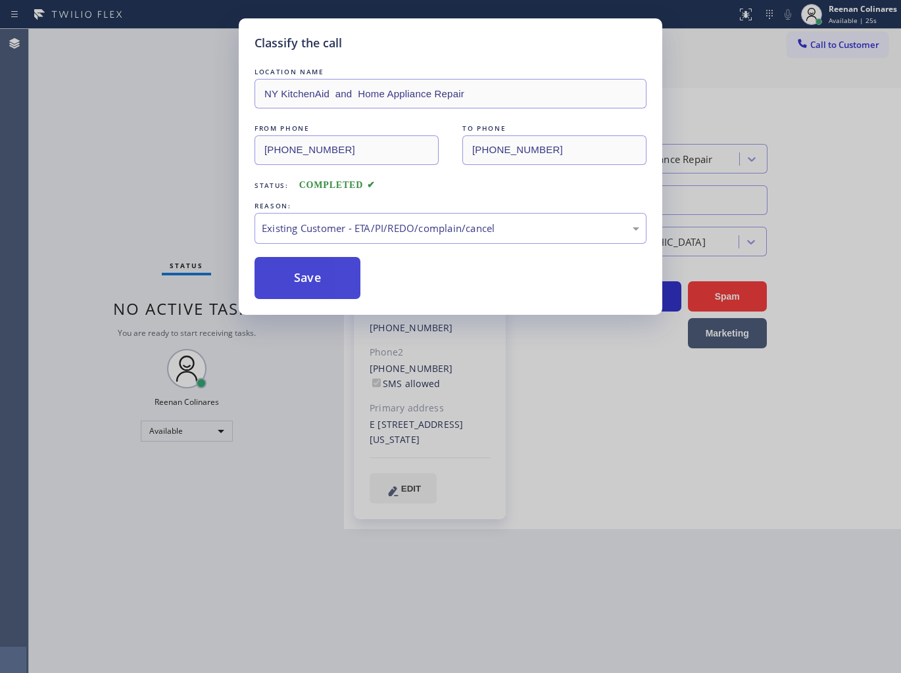
click at [310, 272] on button "Save" at bounding box center [307, 278] width 106 height 42
click at [271, 260] on button "Save" at bounding box center [307, 278] width 106 height 42
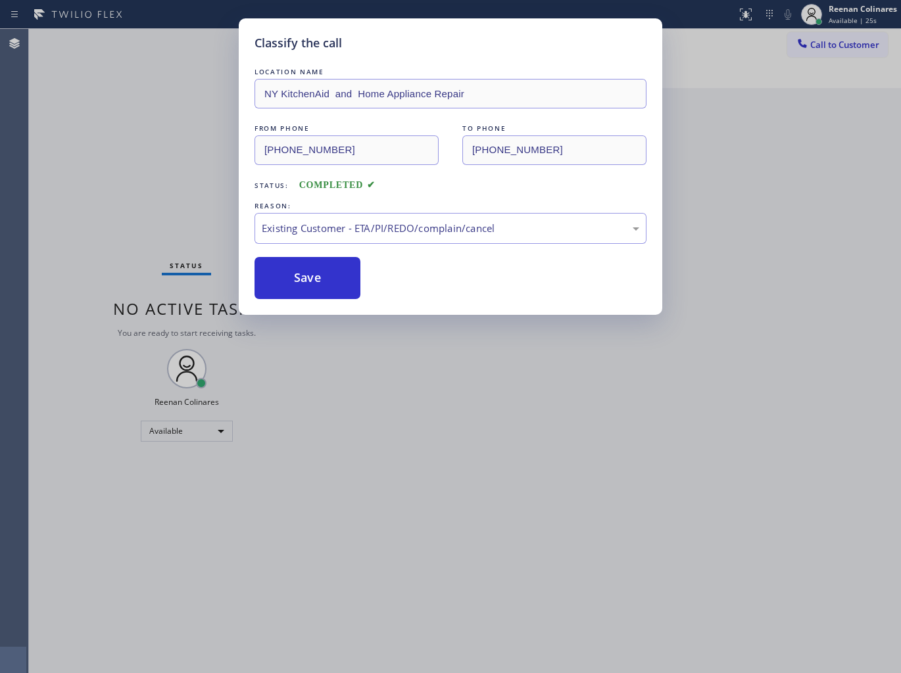
click at [29, 174] on div "Classify the call LOCATION NAME NY KitchenAid and Home Appliance Repair FROM PH…" at bounding box center [450, 336] width 901 height 673
drag, startPoint x: 29, startPoint y: 174, endPoint x: 154, endPoint y: 268, distance: 155.9
click at [34, 178] on div "Classify the call LOCATION NAME NY KitchenAid and Home Appliance Repair FROM PH…" at bounding box center [450, 336] width 901 height 673
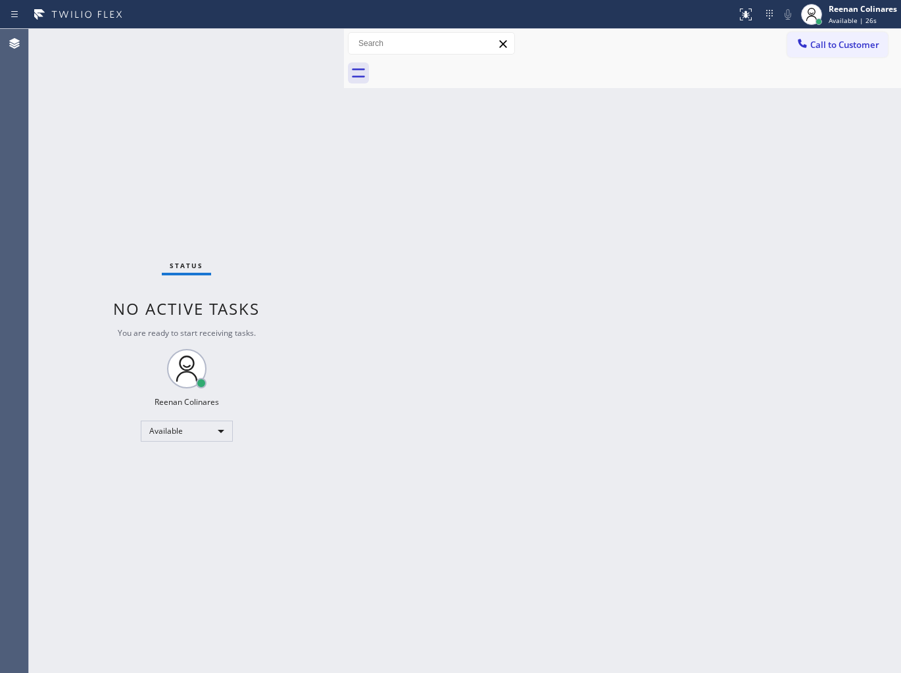
click at [640, 305] on div "Back to Dashboard Change Sender ID Customers Technicians Select a contact Outbo…" at bounding box center [622, 351] width 557 height 644
click at [640, 306] on div "Back to Dashboard Change Sender ID Customers Technicians Select a contact Outbo…" at bounding box center [622, 351] width 557 height 644
click at [615, 300] on div "Back to Dashboard Change Sender ID Customers Technicians Select a contact Outbo…" at bounding box center [622, 351] width 557 height 644
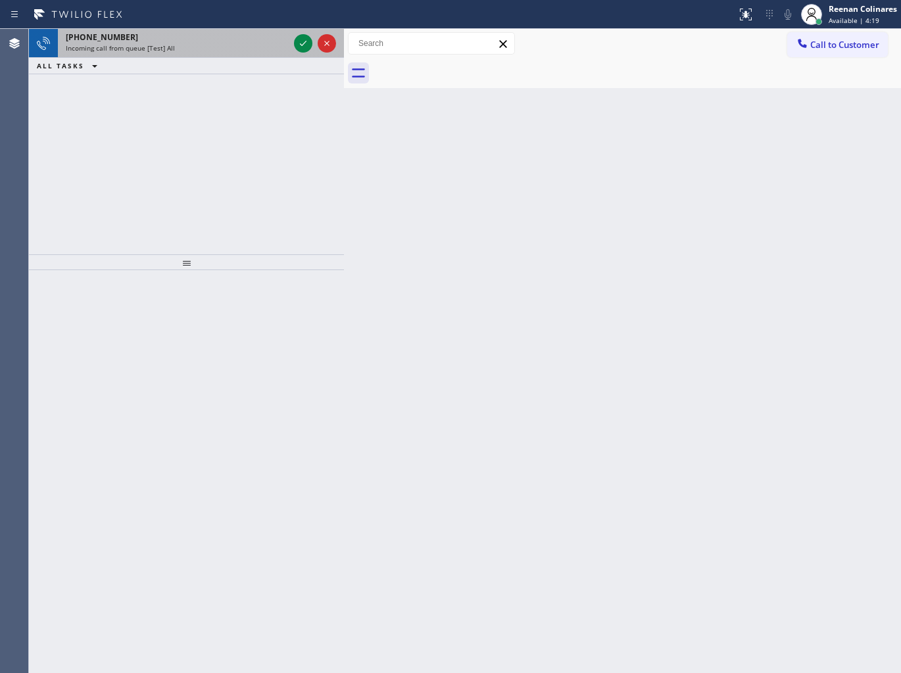
click at [217, 38] on div "[PHONE_NUMBER]" at bounding box center [177, 37] width 223 height 11
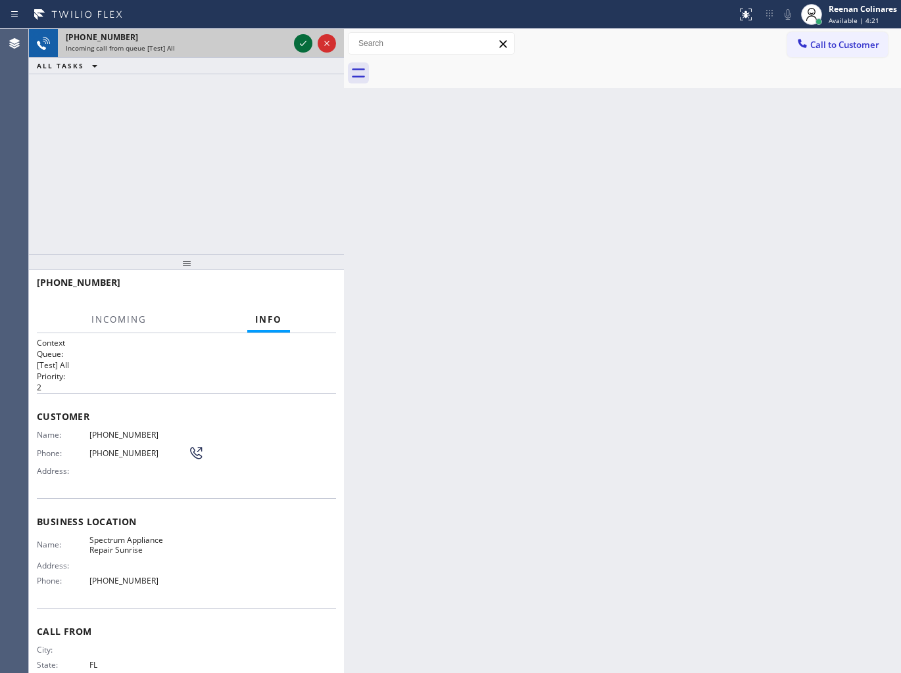
click at [298, 43] on icon at bounding box center [303, 44] width 16 height 16
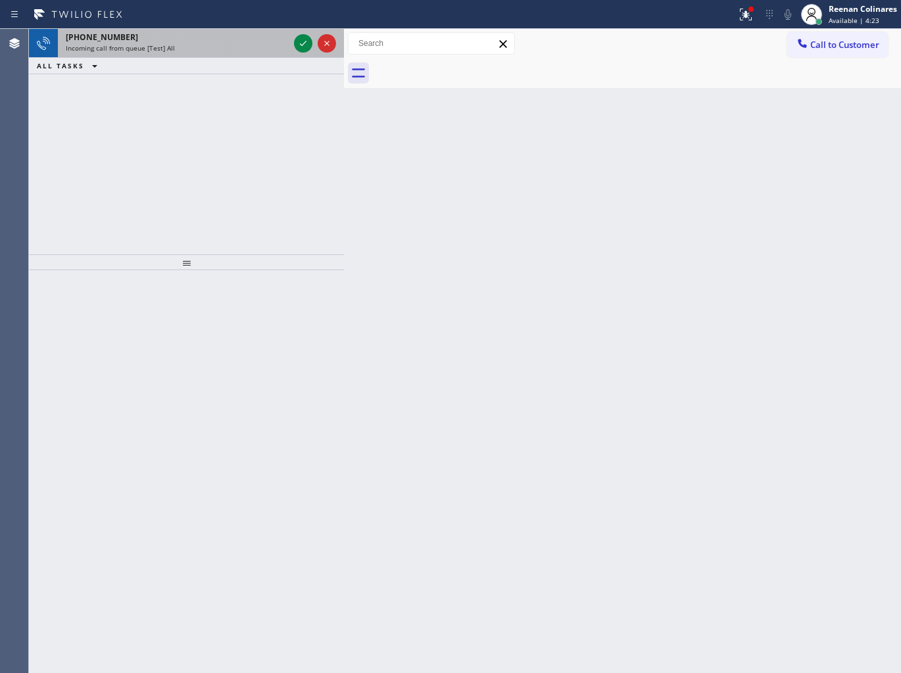
click at [187, 39] on div "[PHONE_NUMBER]" at bounding box center [177, 37] width 223 height 11
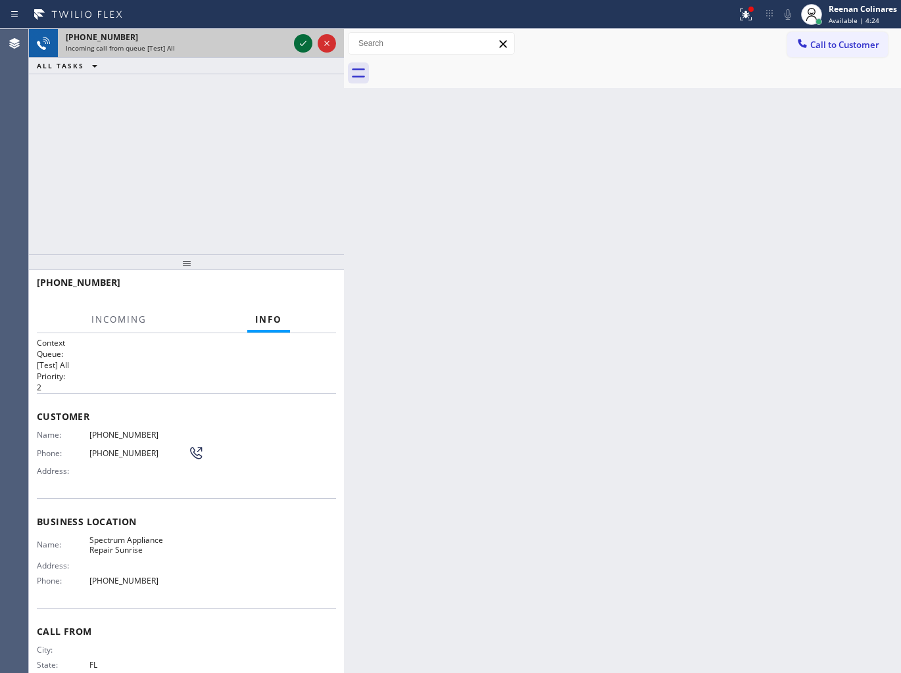
click at [297, 41] on icon at bounding box center [303, 44] width 16 height 16
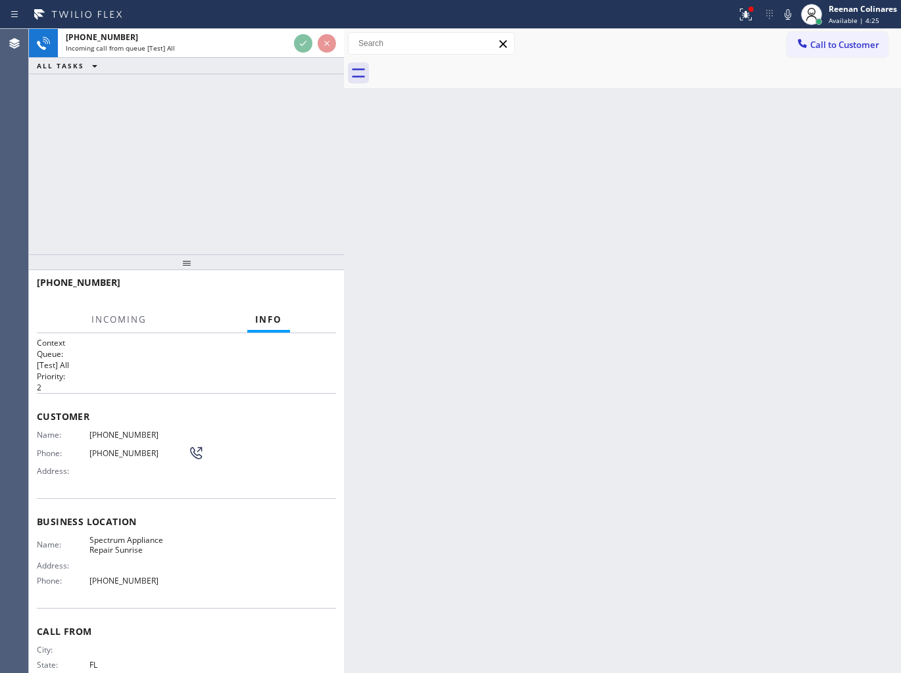
click at [291, 49] on div at bounding box center [314, 43] width 47 height 29
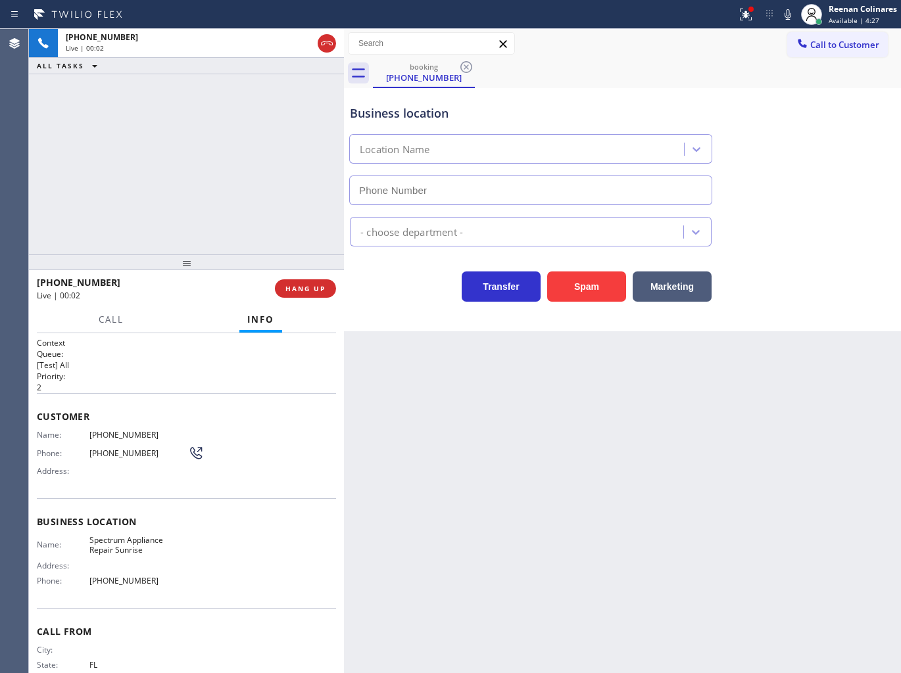
type input "[PHONE_NUMBER]"
click at [582, 297] on button "Spam" at bounding box center [586, 287] width 79 height 30
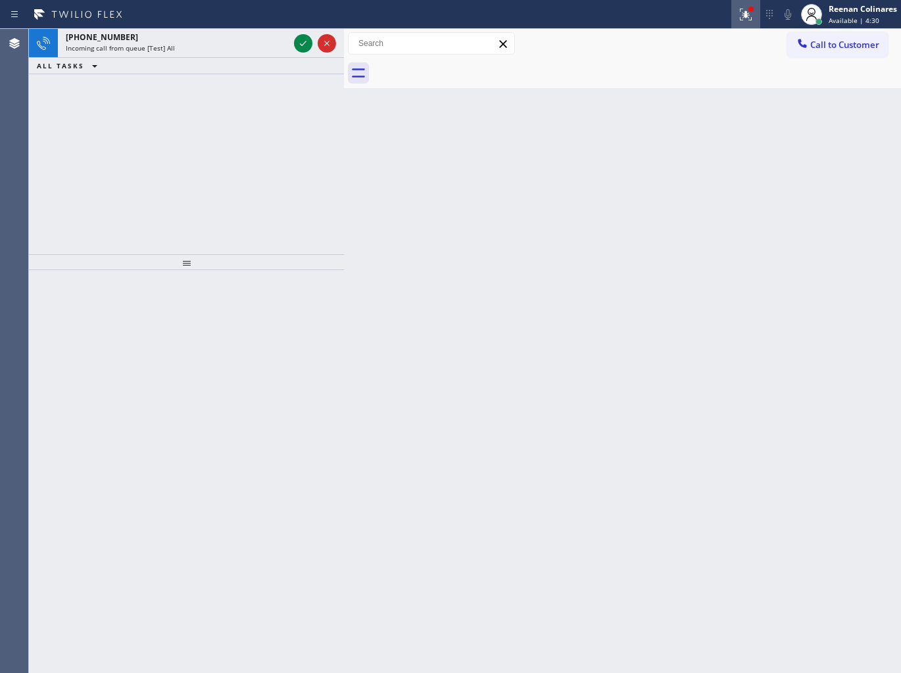
click at [741, 14] on icon at bounding box center [746, 15] width 16 height 16
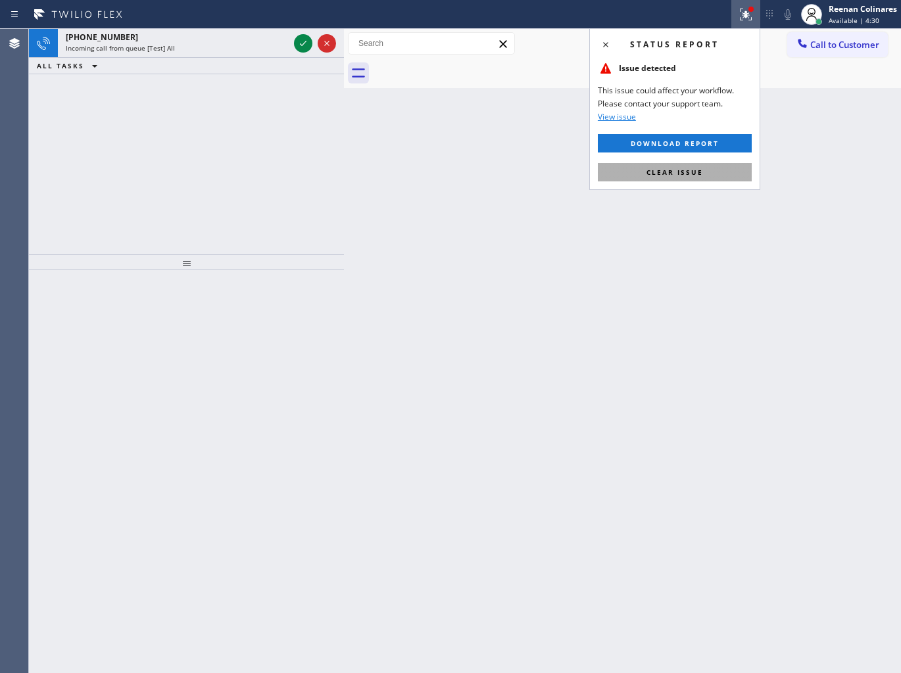
click at [661, 164] on button "Clear issue" at bounding box center [675, 172] width 154 height 18
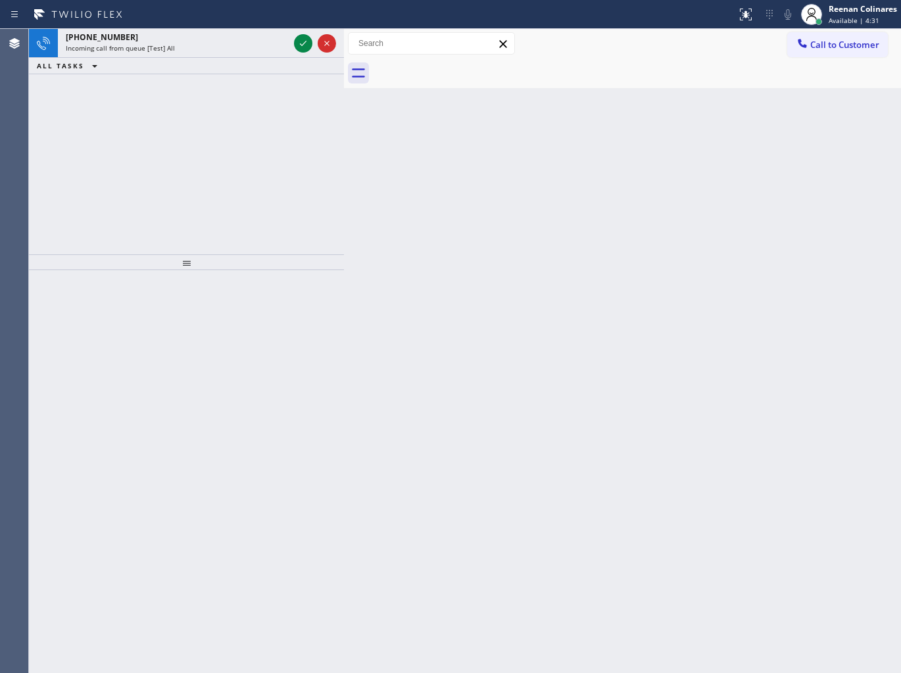
drag, startPoint x: 433, startPoint y: 153, endPoint x: 291, endPoint y: 71, distance: 163.5
click at [398, 136] on div "Back to Dashboard Change Sender ID Customers Technicians Select a contact Outbo…" at bounding box center [622, 351] width 557 height 644
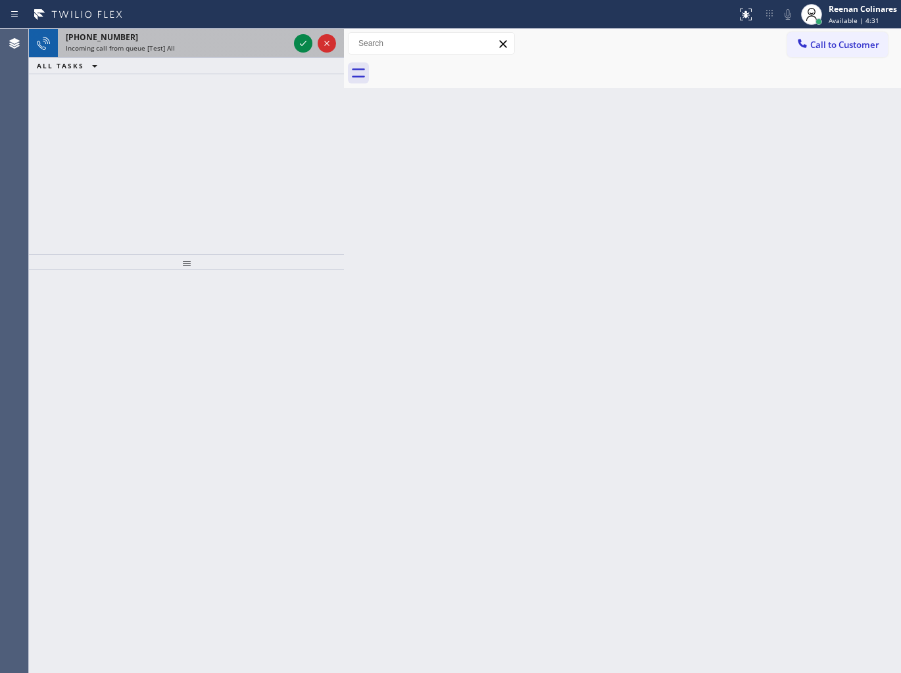
click at [224, 44] on div "Incoming call from queue [Test] All" at bounding box center [177, 47] width 223 height 9
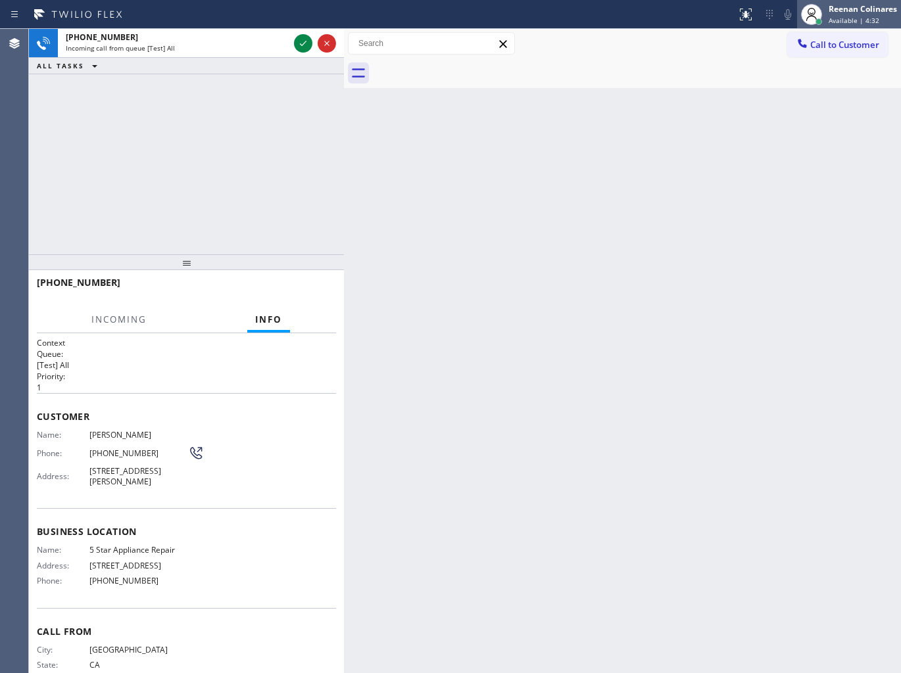
click at [860, 20] on span "Available | 4:32" at bounding box center [853, 20] width 51 height 9
drag, startPoint x: 802, startPoint y: 83, endPoint x: 851, endPoint y: 16, distance: 82.8
click at [802, 82] on button "Unavailable" at bounding box center [834, 86] width 131 height 17
click at [855, 10] on div "Reenan Colinares" at bounding box center [862, 8] width 68 height 11
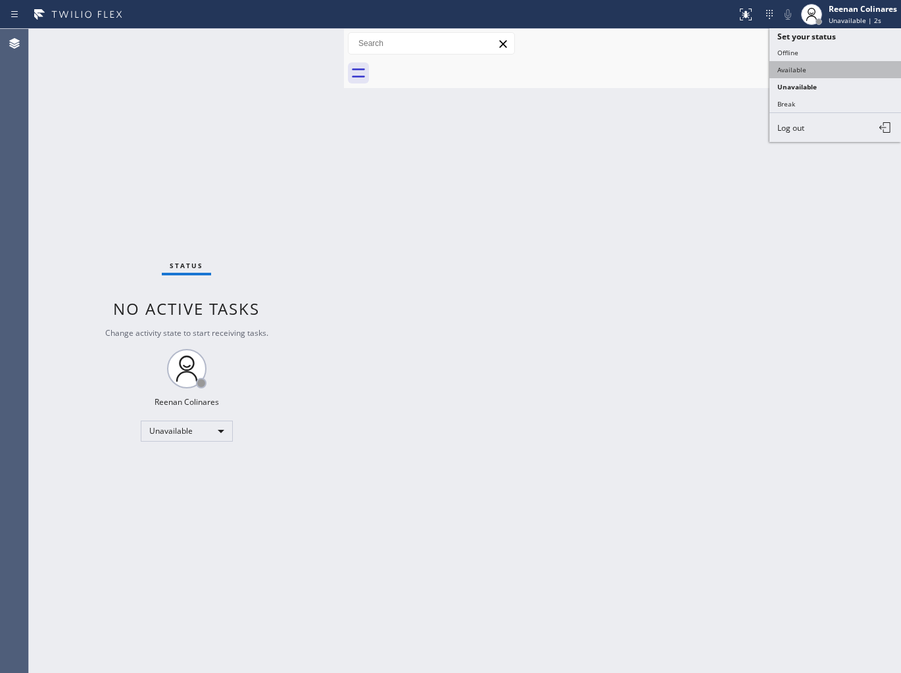
click at [793, 62] on button "Available" at bounding box center [834, 69] width 131 height 17
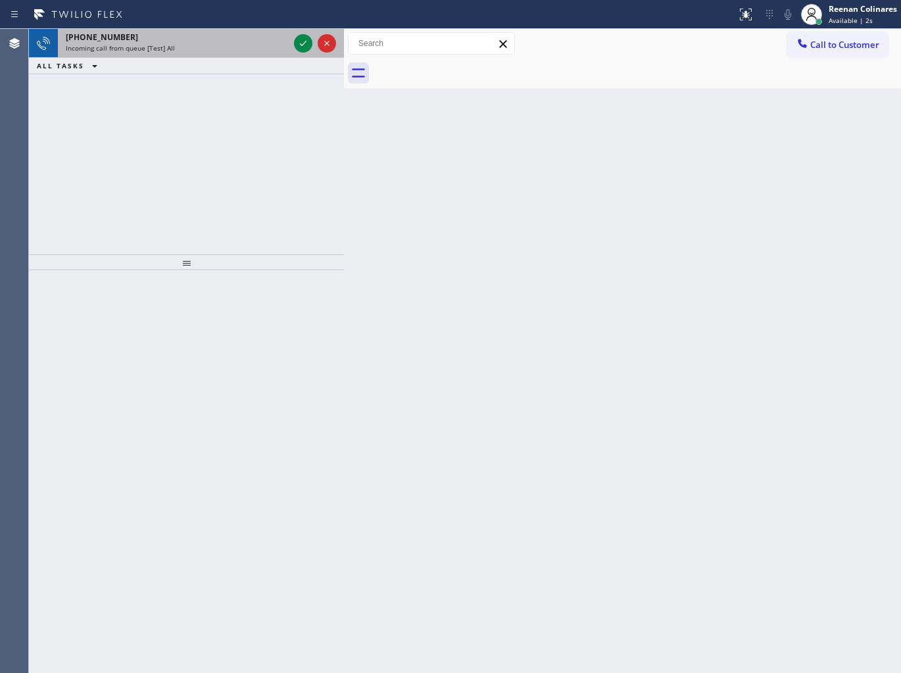
click at [218, 47] on div "Incoming call from queue [Test] All" at bounding box center [177, 47] width 223 height 9
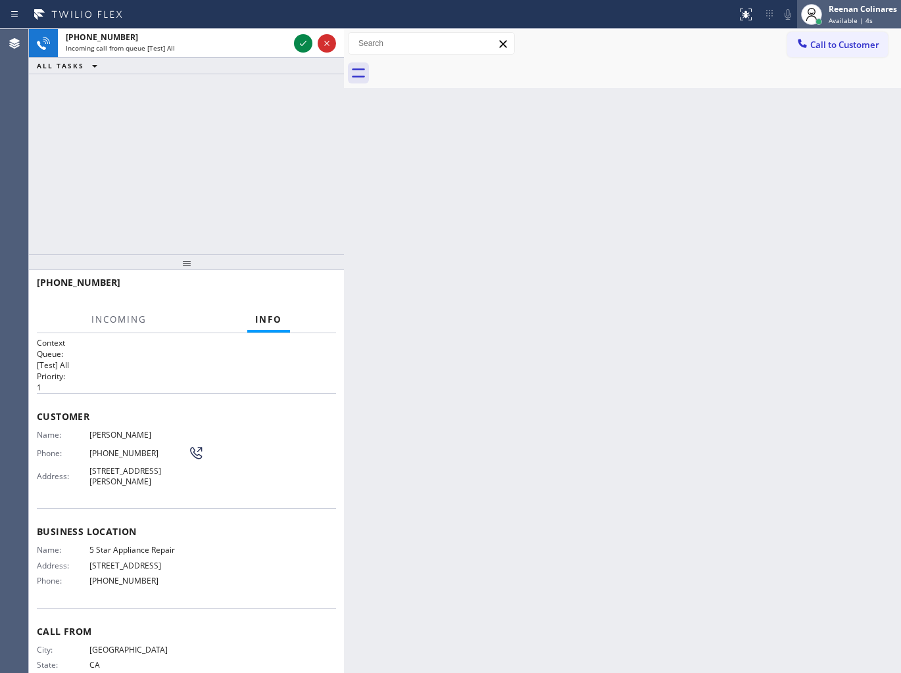
click at [875, 7] on div "Reenan Colinares" at bounding box center [862, 8] width 68 height 11
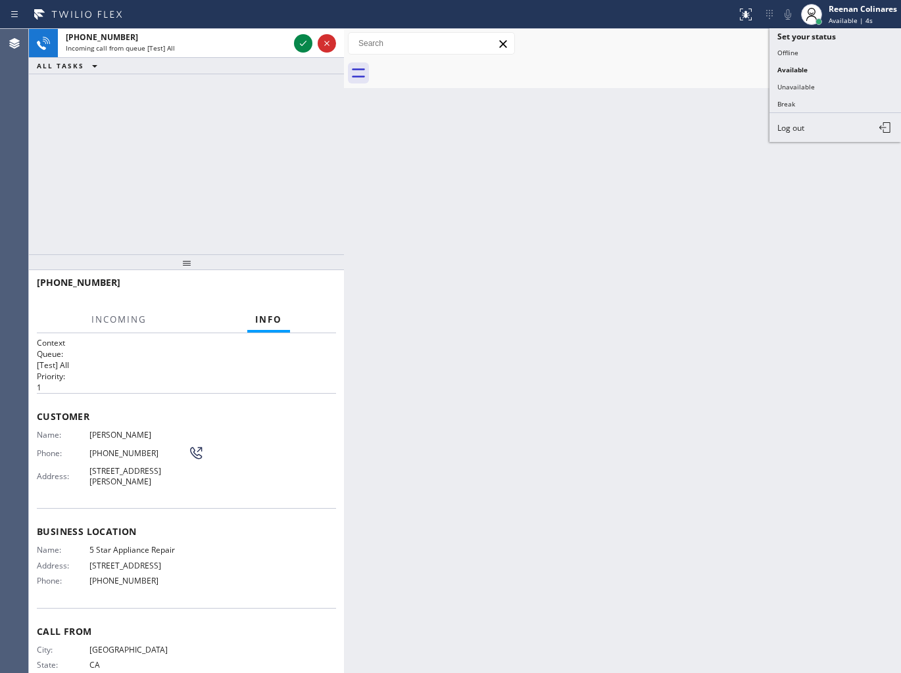
drag, startPoint x: 784, startPoint y: 88, endPoint x: 795, endPoint y: 47, distance: 43.1
click at [784, 84] on button "Unavailable" at bounding box center [834, 86] width 131 height 17
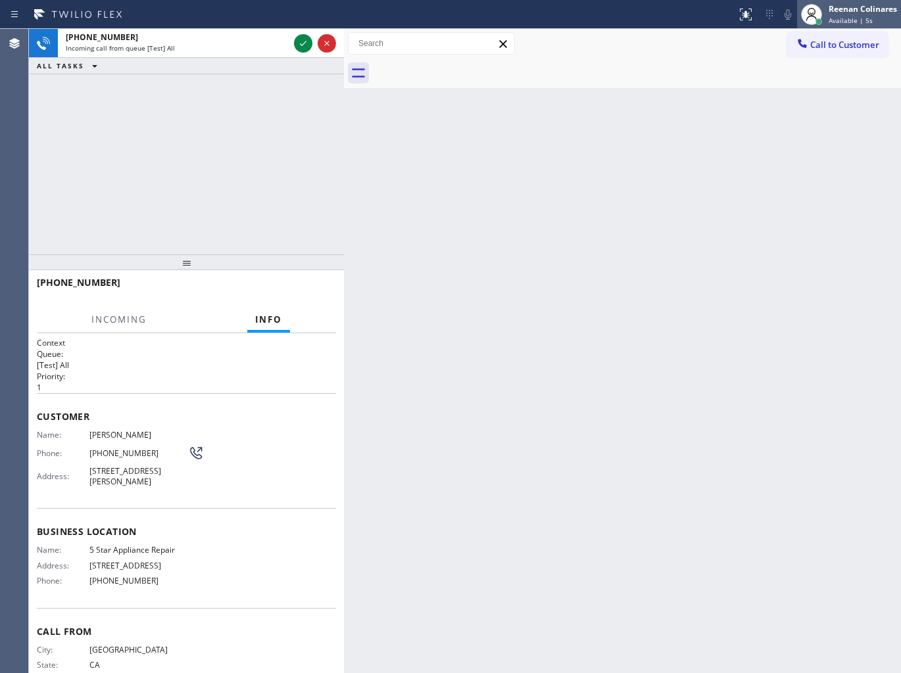
click at [832, 10] on div "Reenan Colinares" at bounding box center [862, 8] width 68 height 11
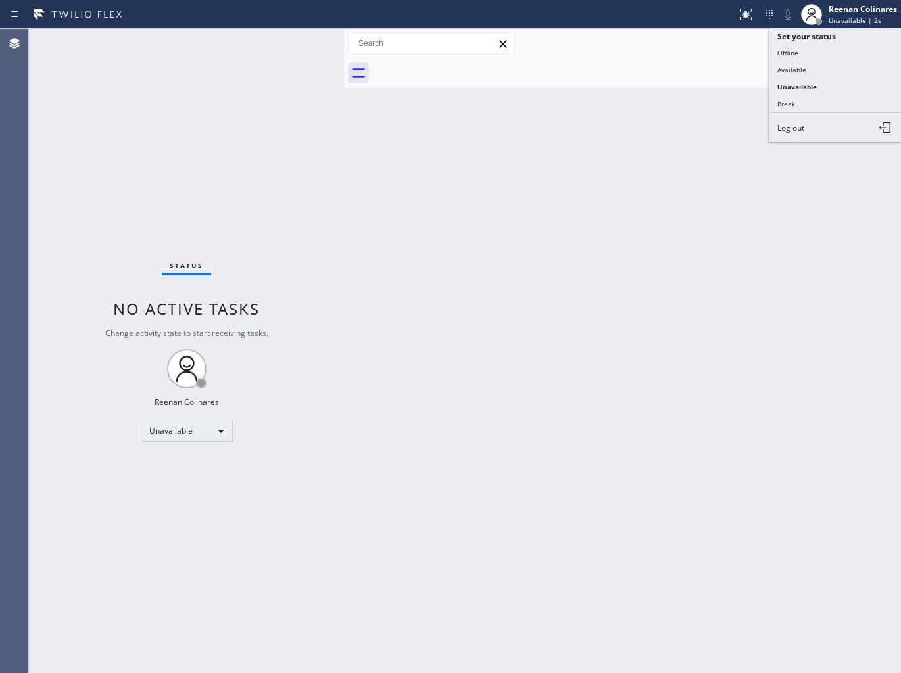
drag, startPoint x: 800, startPoint y: 72, endPoint x: 789, endPoint y: 80, distance: 13.3
click at [798, 72] on button "Available" at bounding box center [834, 69] width 131 height 17
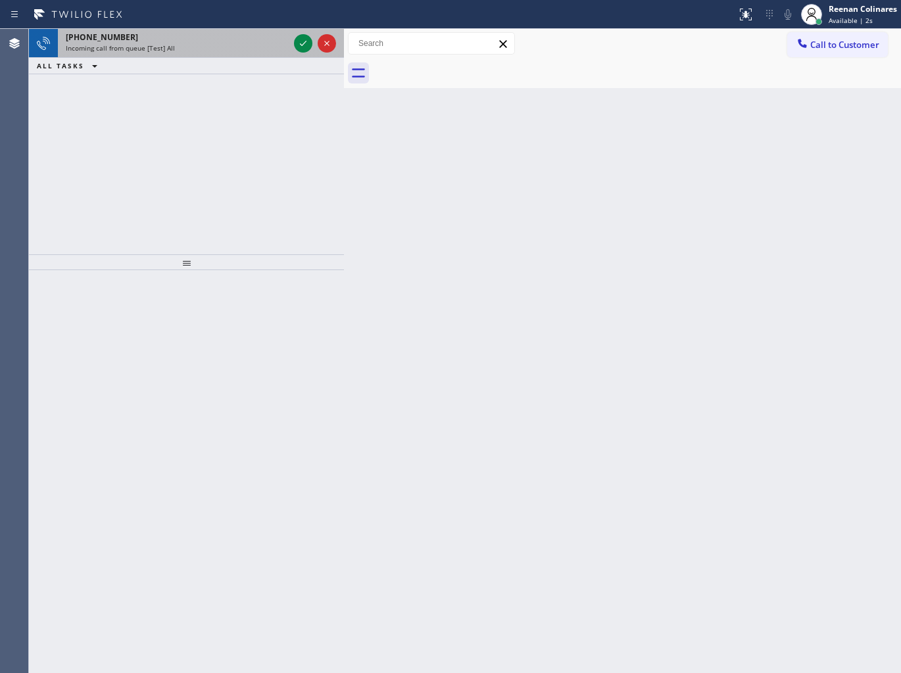
click at [195, 45] on div "Incoming call from queue [Test] All" at bounding box center [177, 47] width 223 height 9
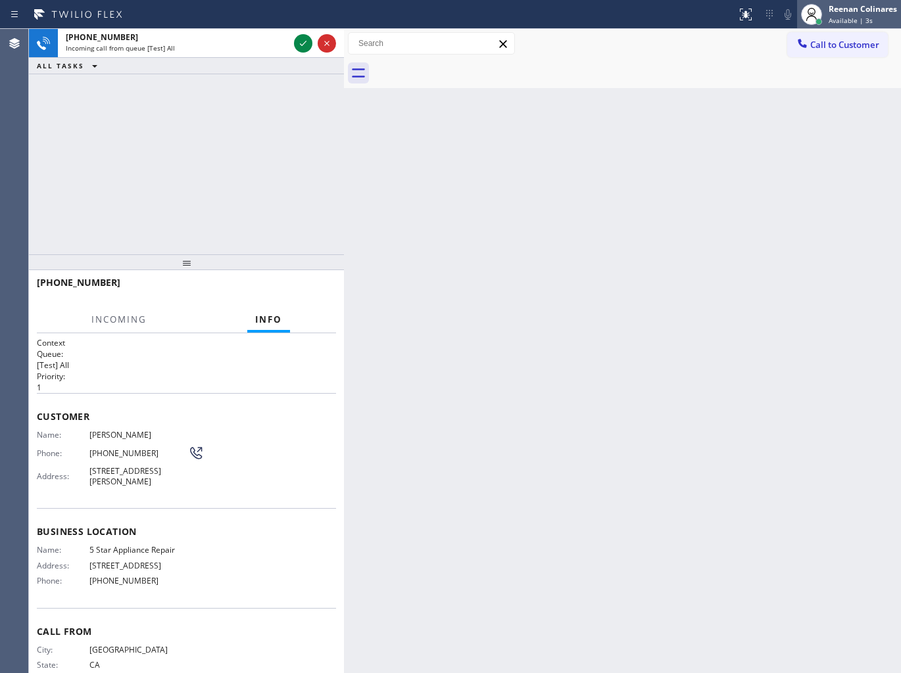
click at [852, 13] on div "Reenan Colinares" at bounding box center [862, 8] width 68 height 11
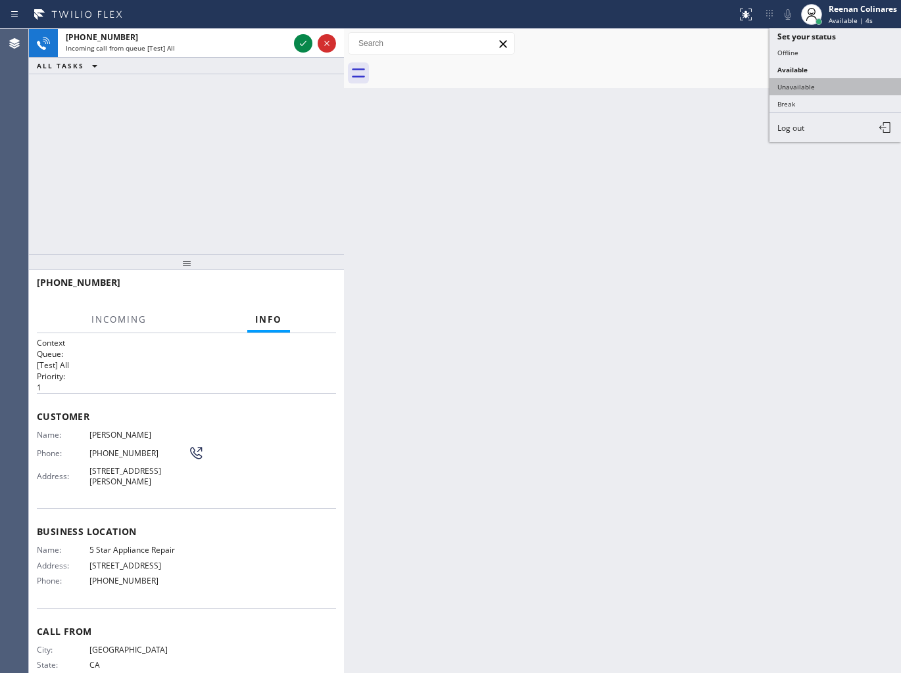
click at [802, 82] on button "Unavailable" at bounding box center [834, 86] width 131 height 17
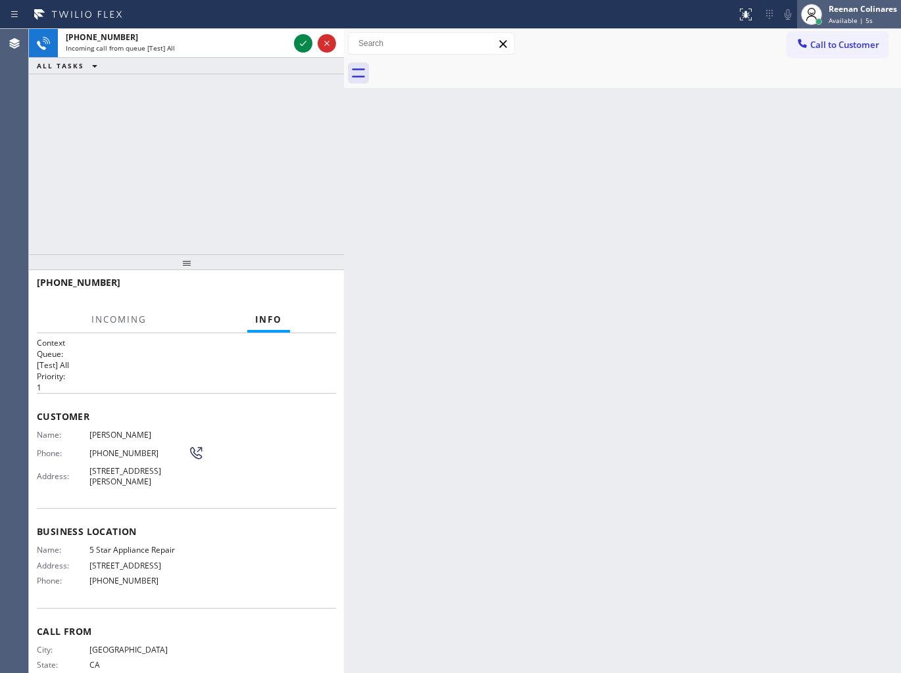
click at [843, 13] on div "Reenan Colinares" at bounding box center [862, 8] width 68 height 11
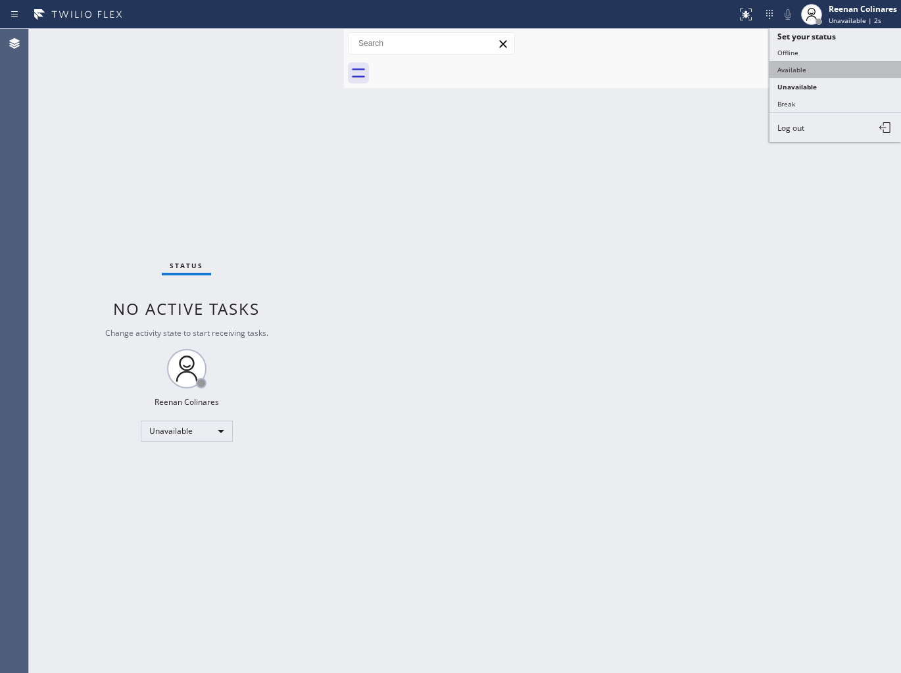
click at [792, 69] on button "Available" at bounding box center [834, 69] width 131 height 17
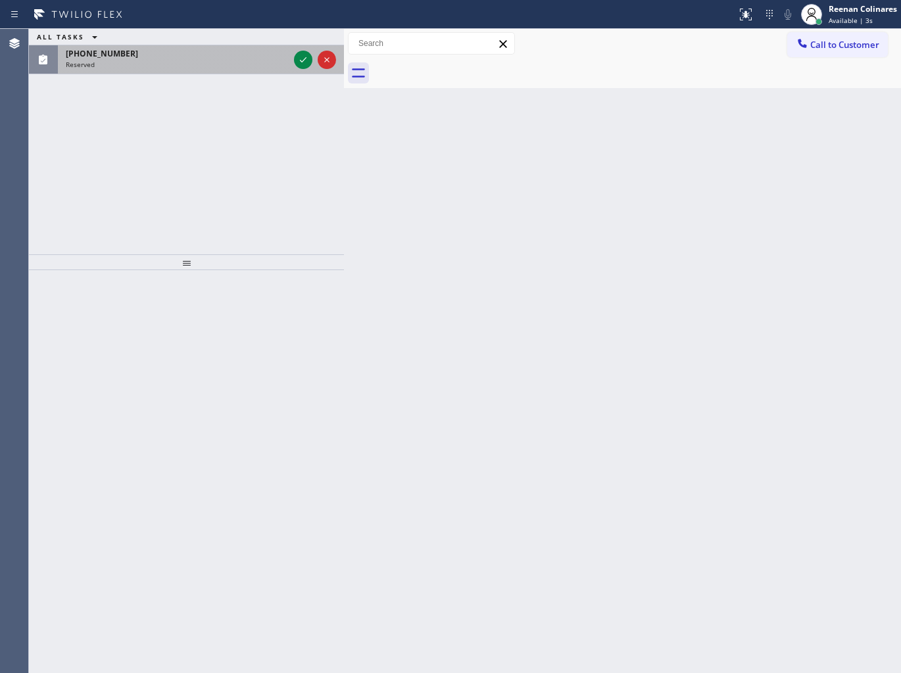
click at [182, 63] on div "Reserved" at bounding box center [177, 64] width 223 height 9
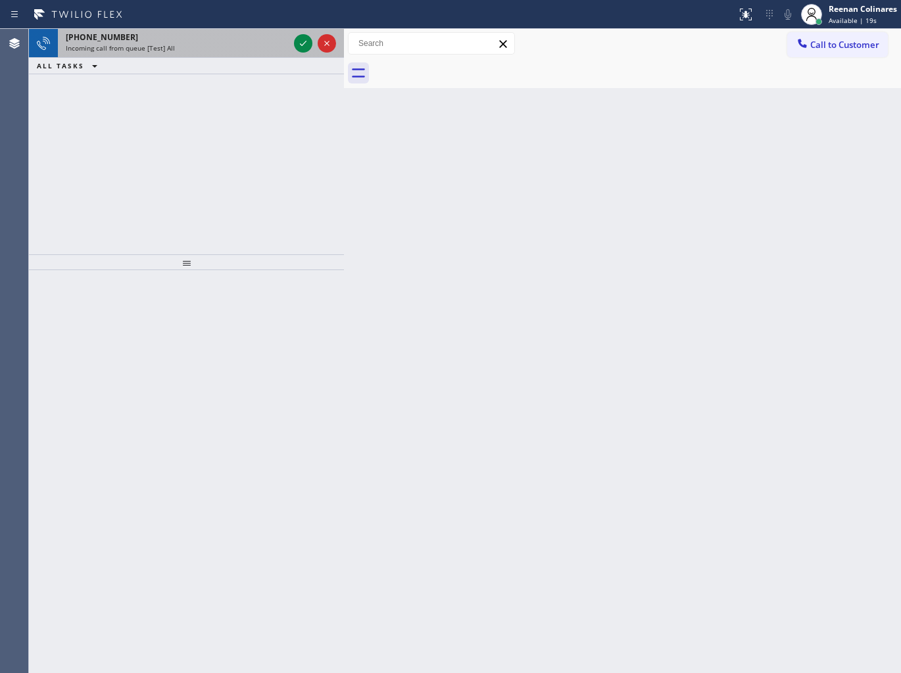
click at [222, 46] on div "Incoming call from queue [Test] All" at bounding box center [177, 47] width 223 height 9
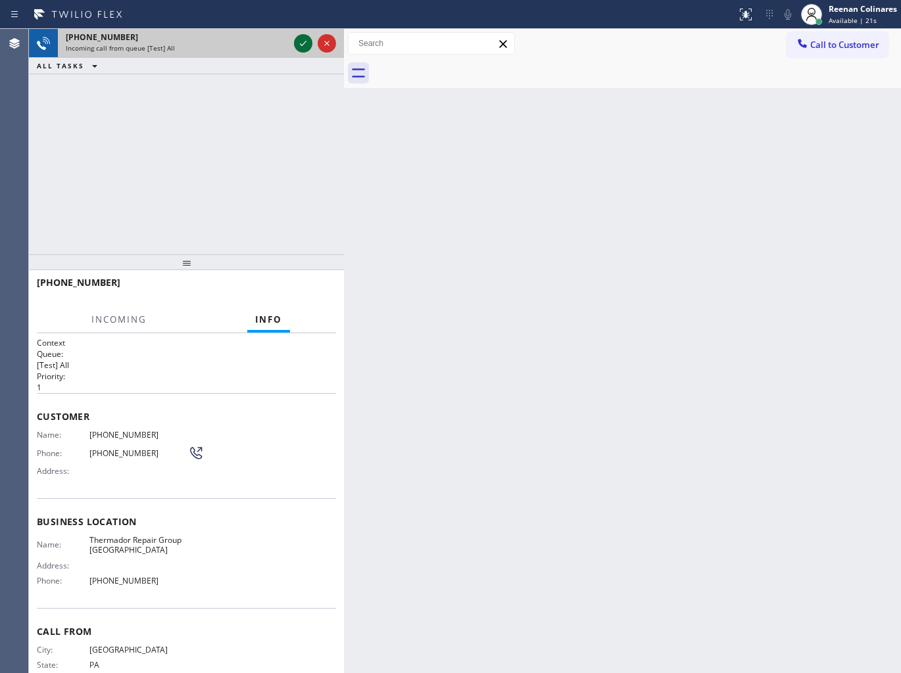
click at [306, 37] on icon at bounding box center [303, 44] width 16 height 16
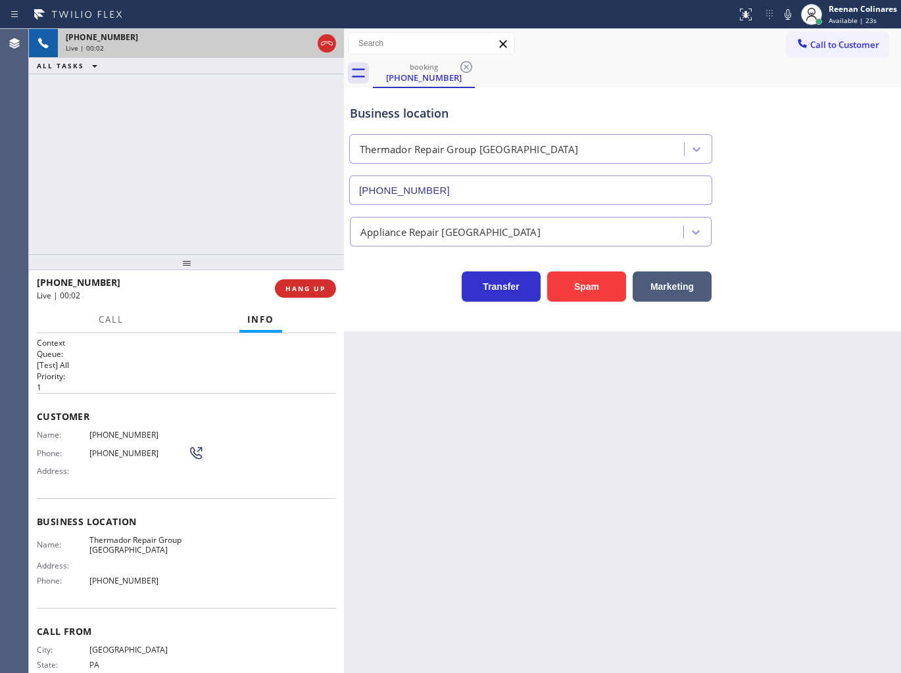
type input "[PHONE_NUMBER]"
drag, startPoint x: 603, startPoint y: 285, endPoint x: 897, endPoint y: 22, distance: 394.4
click at [604, 284] on button "Spam" at bounding box center [586, 287] width 79 height 30
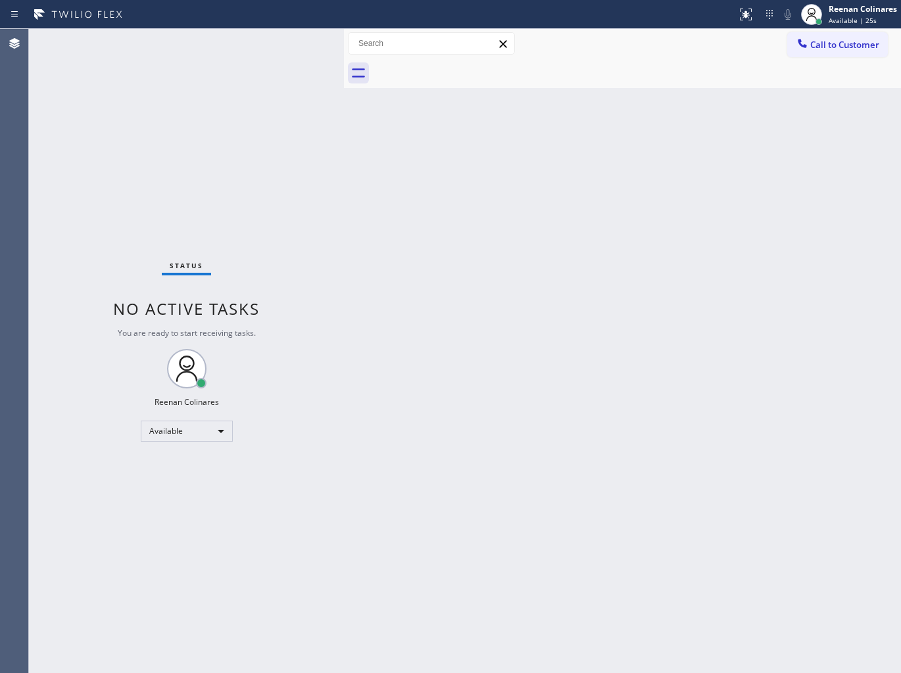
click at [543, 235] on div "Back to Dashboard Change Sender ID Customers Technicians Select a contact Outbo…" at bounding box center [622, 351] width 557 height 644
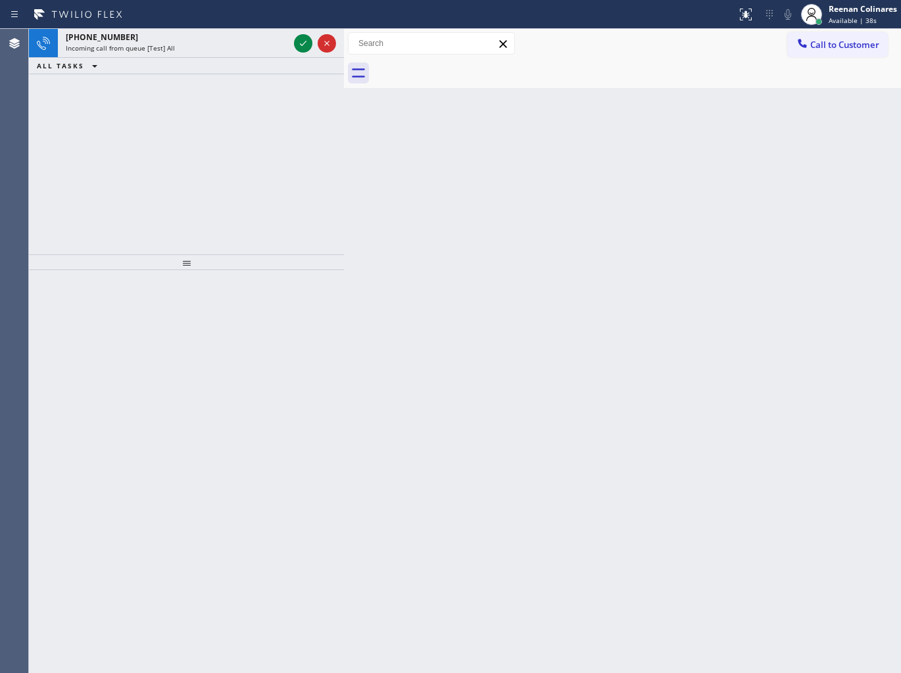
click at [206, 58] on div "ALL TASKS ALL TASKS ACTIVE TASKS TASKS IN WRAP UP" at bounding box center [186, 66] width 315 height 16
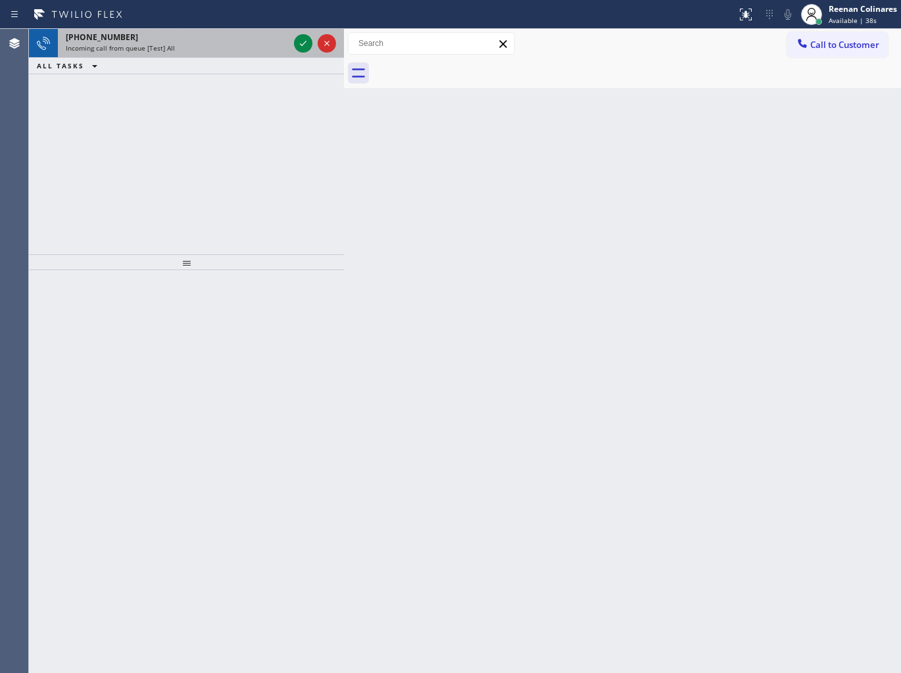
click at [208, 49] on div "Incoming call from queue [Test] All" at bounding box center [177, 47] width 223 height 9
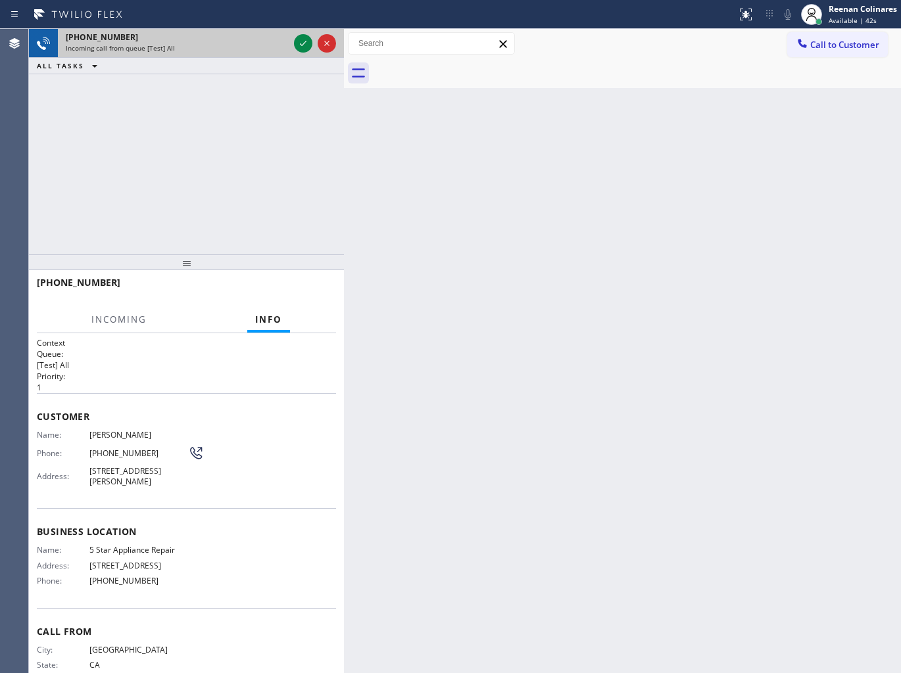
click at [250, 46] on div "Incoming call from queue [Test] All" at bounding box center [177, 47] width 223 height 9
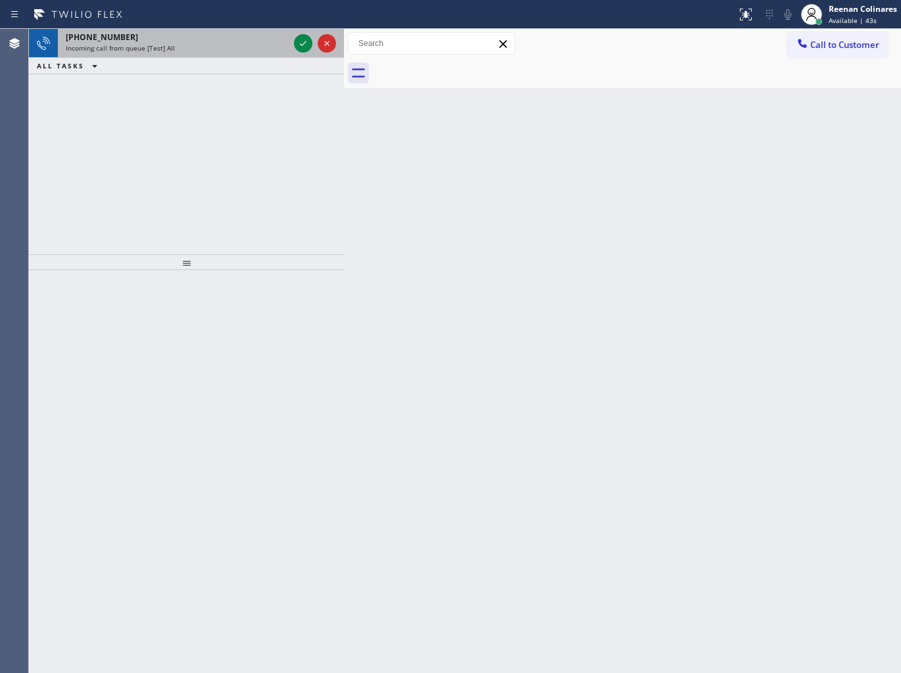
click at [257, 43] on div "Incoming call from queue [Test] All" at bounding box center [177, 47] width 223 height 9
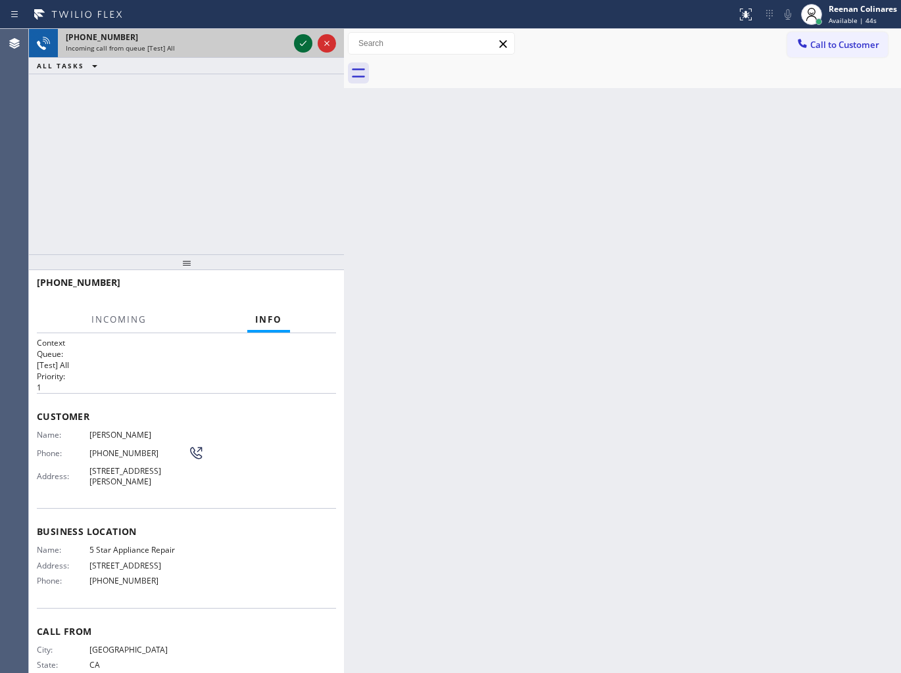
click at [304, 47] on icon at bounding box center [303, 44] width 16 height 16
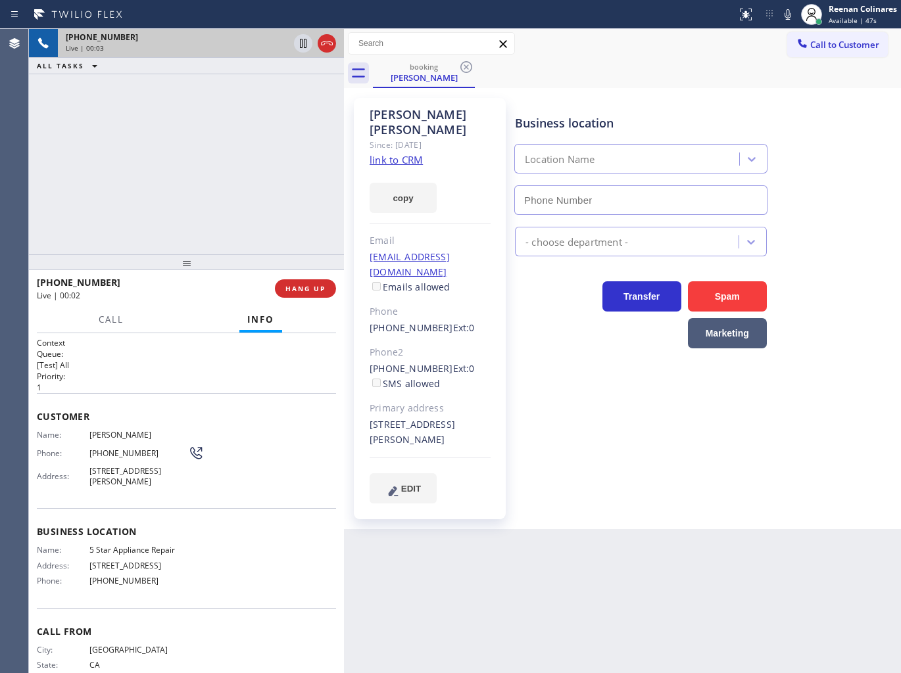
type input "[PHONE_NUMBER]"
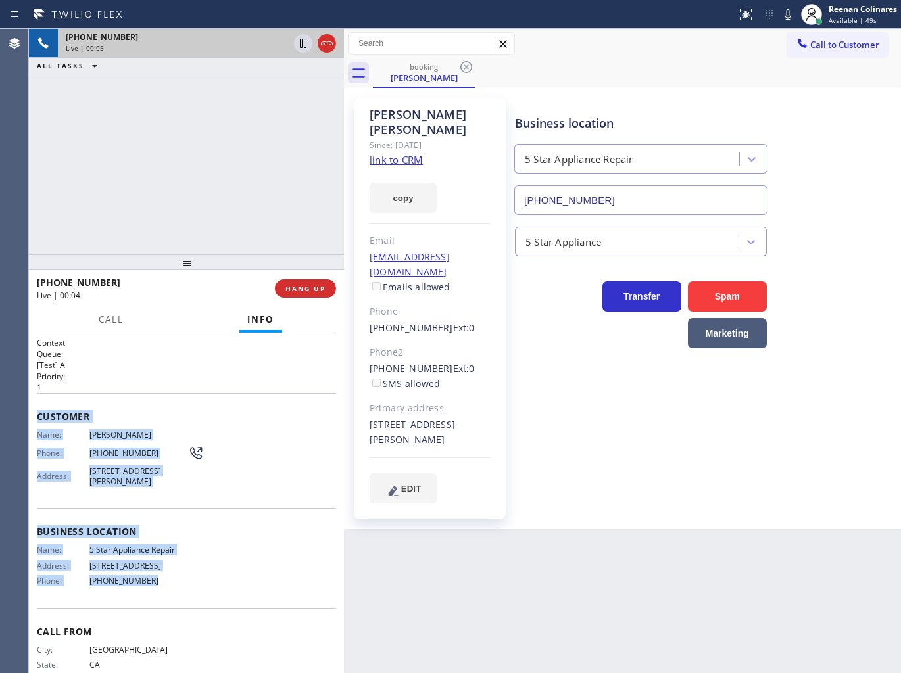
drag, startPoint x: 37, startPoint y: 408, endPoint x: 302, endPoint y: 577, distance: 314.8
click at [285, 602] on div "Context Queue: [Test] All Priority: 1 Customer Name: [PERSON_NAME] Phone: [PHON…" at bounding box center [186, 522] width 299 height 370
click at [401, 183] on button "copy" at bounding box center [402, 198] width 67 height 30
click at [786, 12] on icon at bounding box center [787, 14] width 7 height 11
click at [321, 288] on span "HANG UP" at bounding box center [305, 288] width 40 height 9
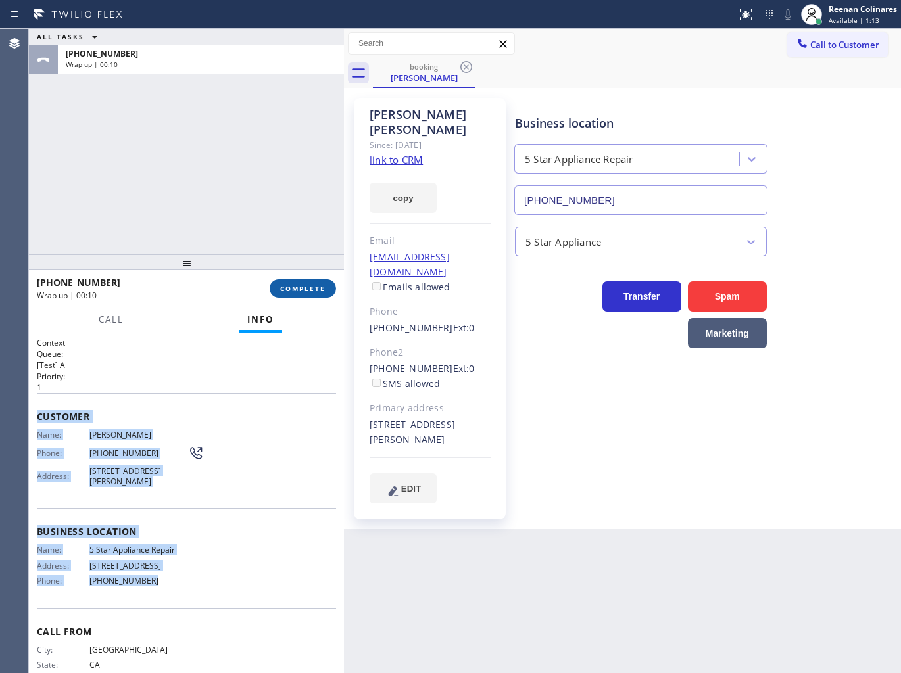
click at [311, 288] on span "COMPLETE" at bounding box center [302, 288] width 45 height 9
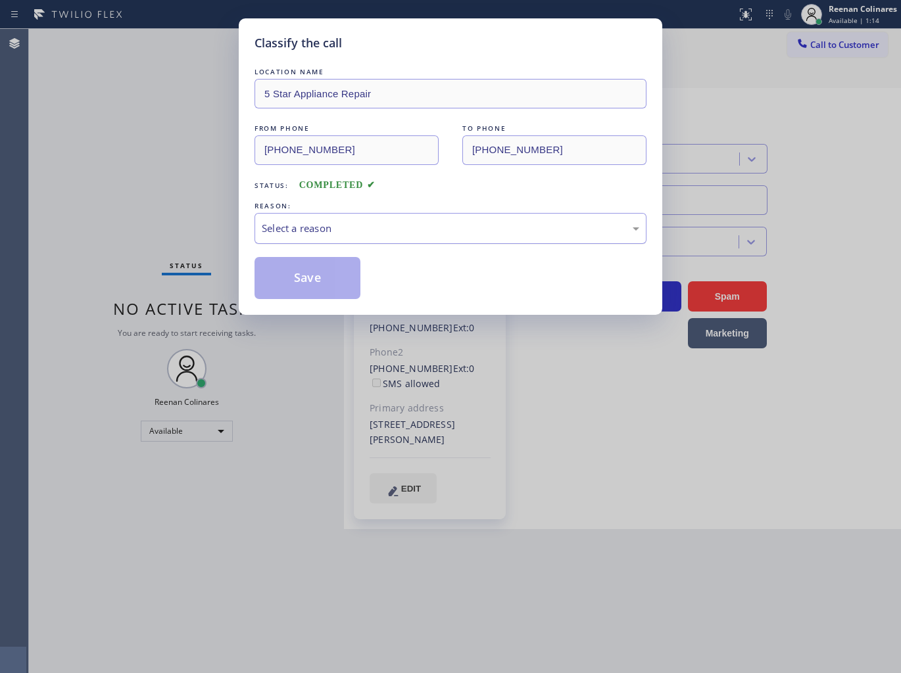
click at [368, 225] on div "Select a reason" at bounding box center [450, 228] width 377 height 15
click at [300, 289] on button "Save" at bounding box center [307, 278] width 106 height 42
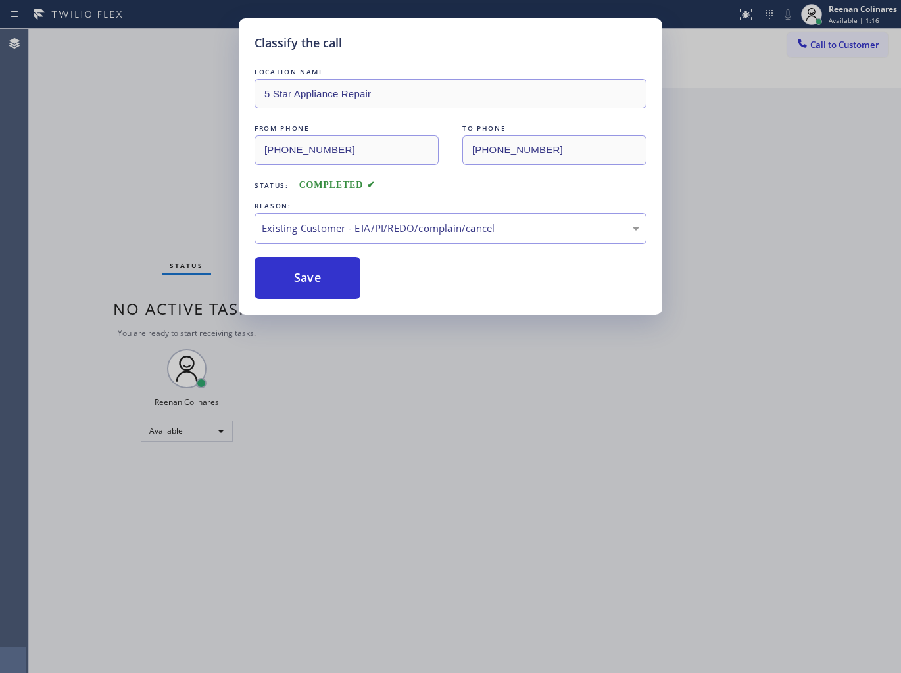
click at [175, 189] on div "Classify the call LOCATION NAME 5 Star Appliance Repair FROM PHONE [PHONE_NUMBE…" at bounding box center [450, 336] width 901 height 673
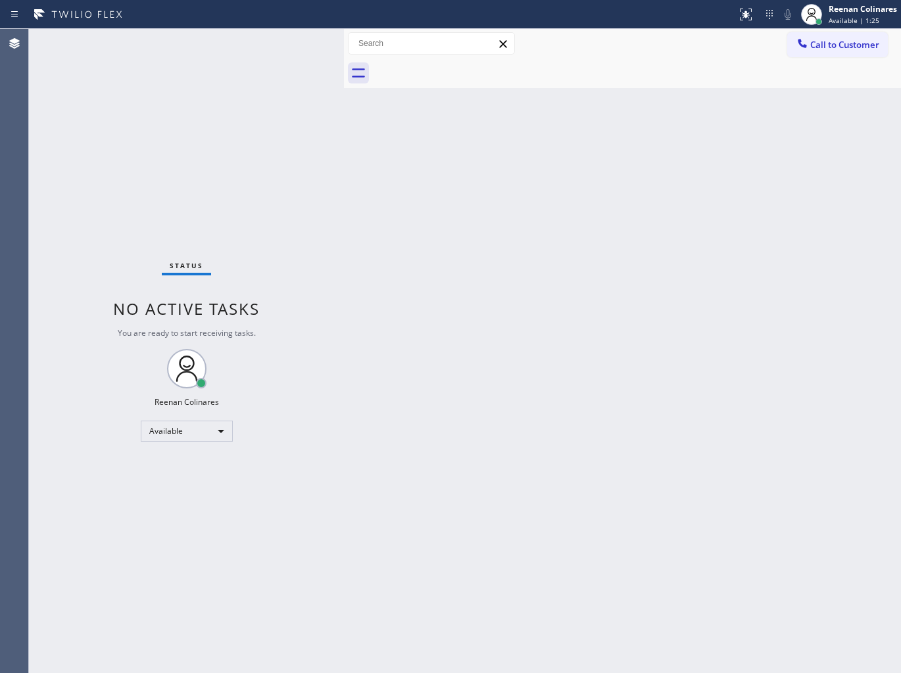
click at [617, 156] on div "Back to Dashboard Change Sender ID Customers Technicians Select a contact Outbo…" at bounding box center [622, 351] width 557 height 644
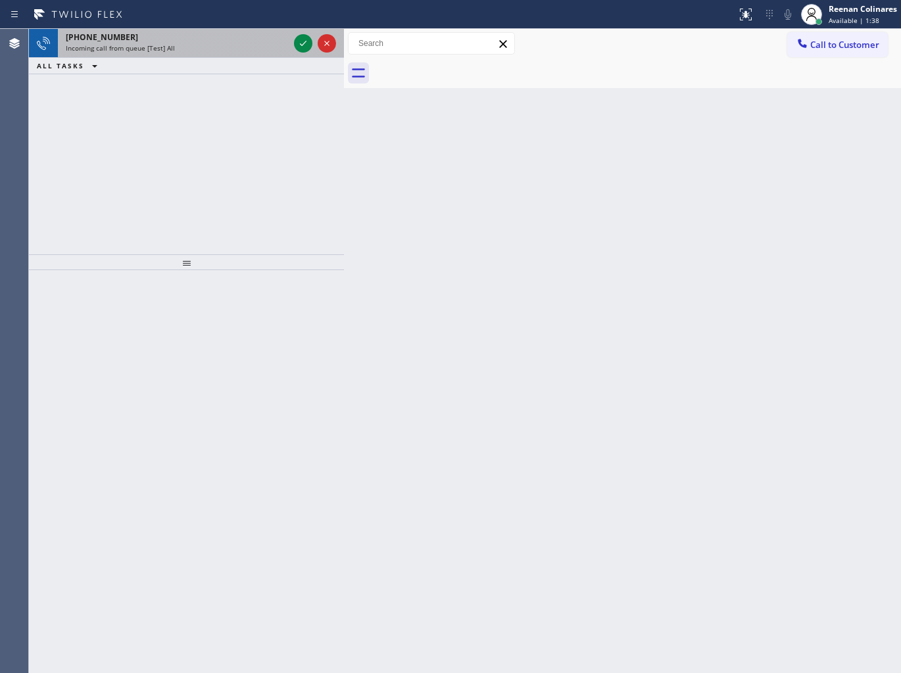
click at [204, 53] on div "Incoming call from queue [Test] All" at bounding box center [177, 47] width 223 height 9
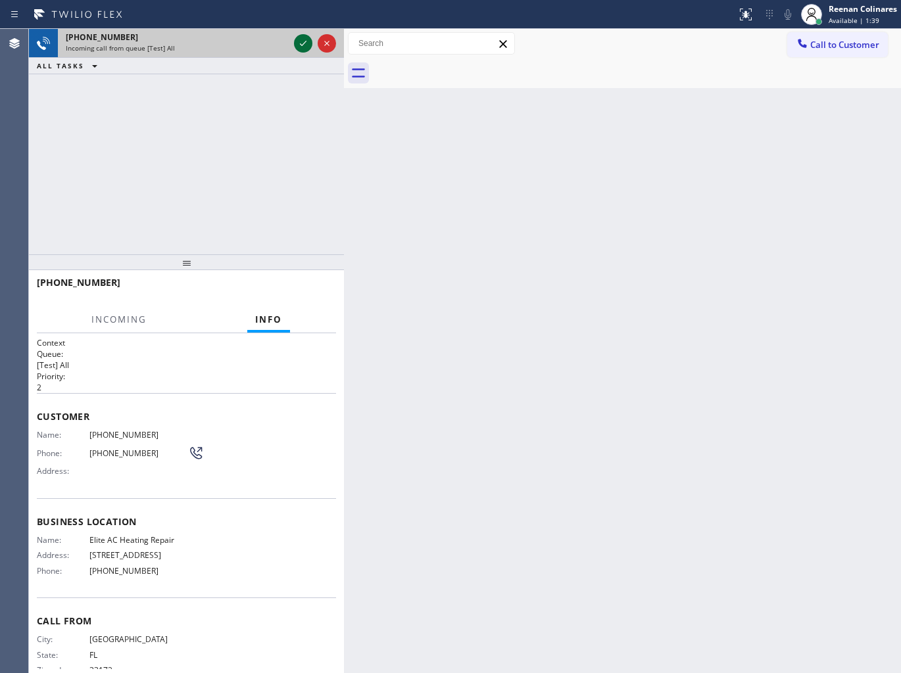
click at [302, 43] on icon at bounding box center [303, 44] width 16 height 16
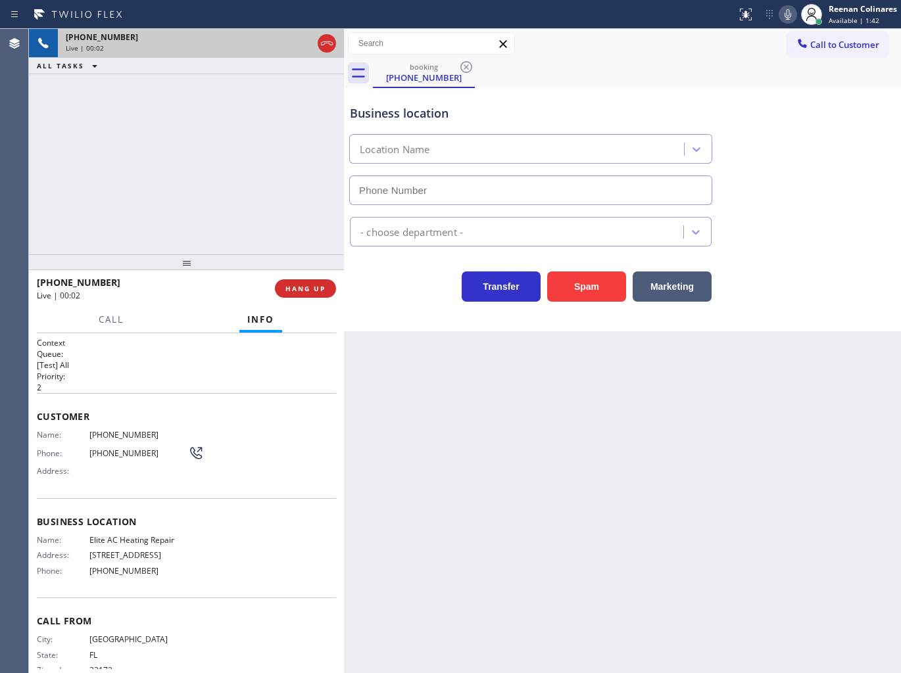
type input "[PHONE_NUMBER]"
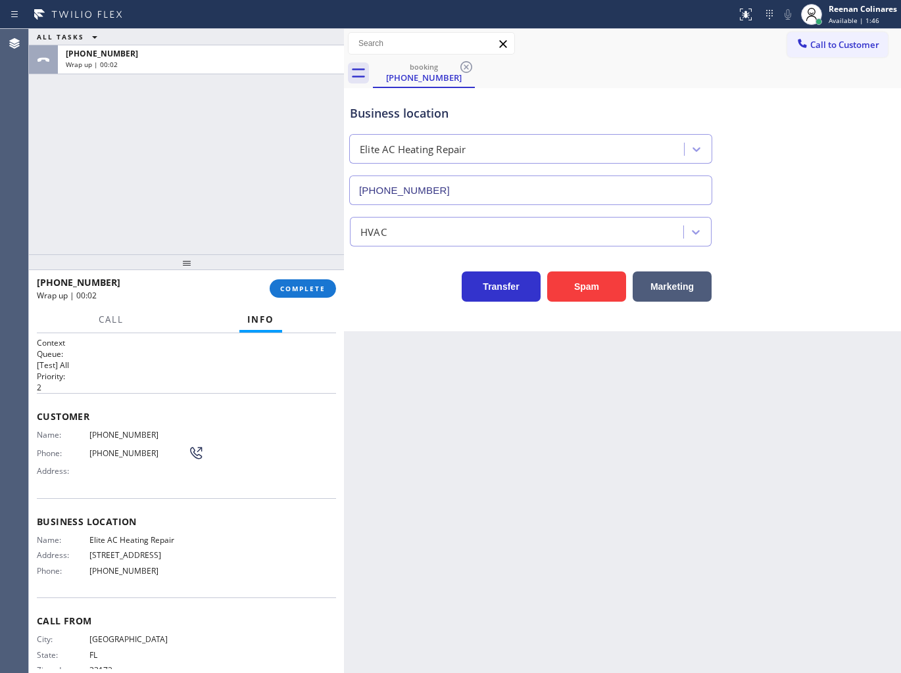
drag, startPoint x: 235, startPoint y: 107, endPoint x: 270, endPoint y: 212, distance: 110.6
click at [235, 108] on div "ALL TASKS ALL TASKS ACTIVE TASKS TASKS IN WRAP UP [PHONE_NUMBER] Wrap up | 00:02" at bounding box center [186, 141] width 315 height 225
click at [298, 285] on span "COMPLETE" at bounding box center [302, 288] width 45 height 9
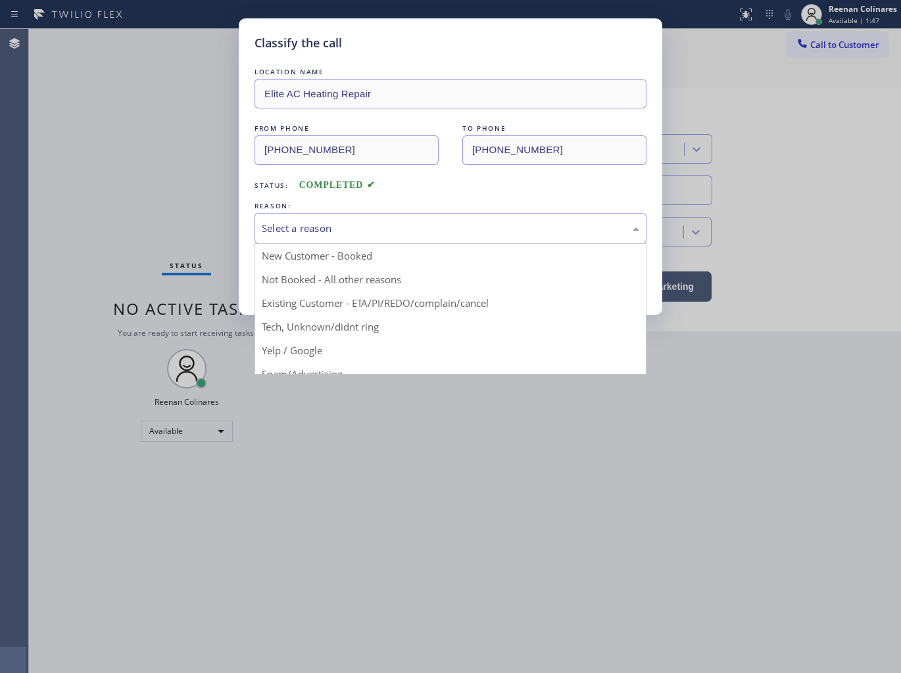
click at [353, 230] on div "Select a reason" at bounding box center [450, 228] width 377 height 15
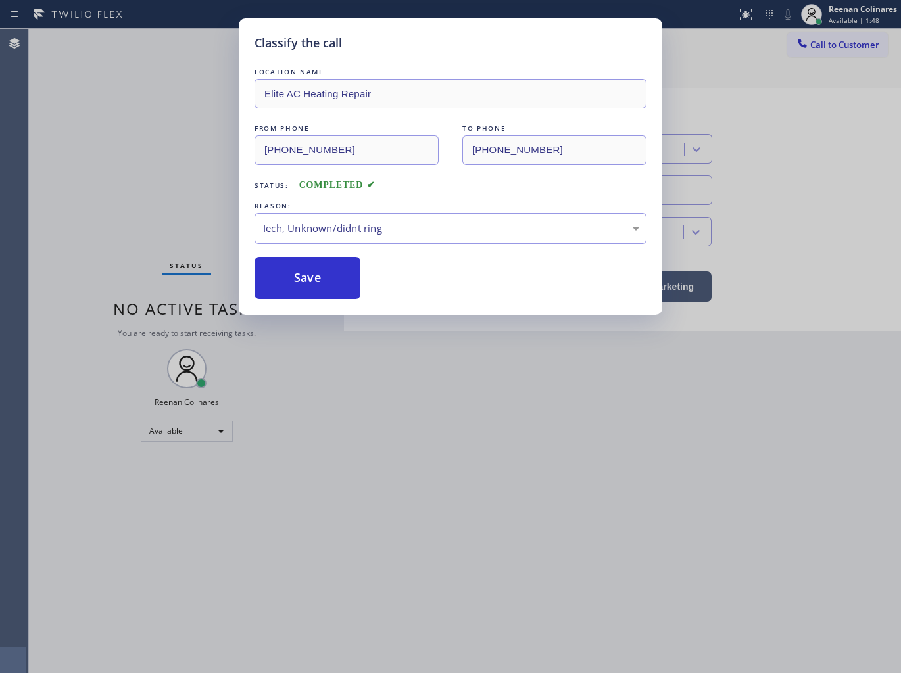
drag, startPoint x: 293, startPoint y: 318, endPoint x: 298, endPoint y: 280, distance: 38.5
click at [298, 280] on button "Save" at bounding box center [307, 278] width 106 height 42
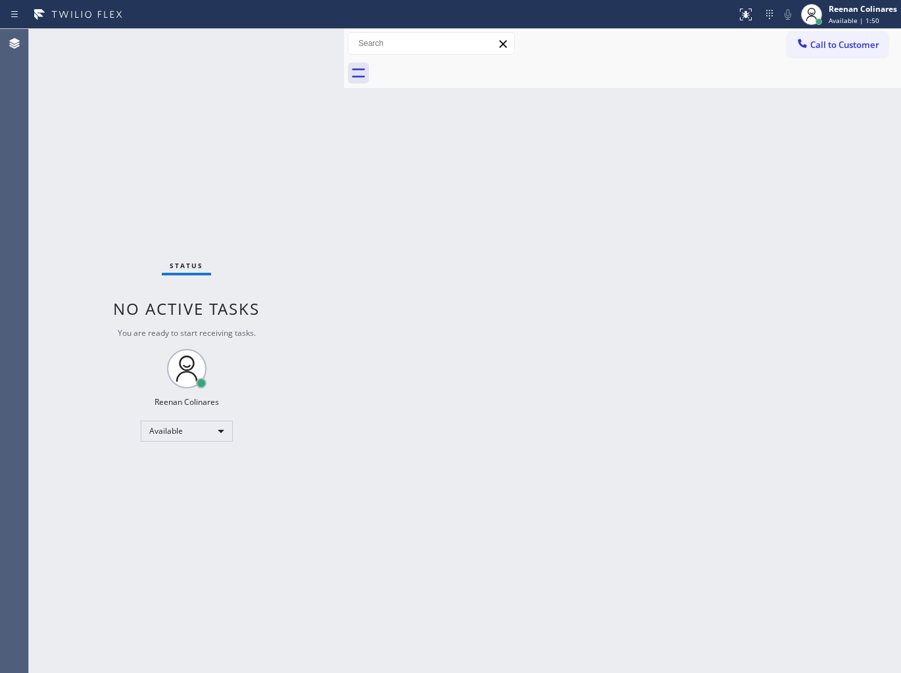
drag, startPoint x: 706, startPoint y: 284, endPoint x: 653, endPoint y: 351, distance: 85.6
click at [706, 284] on div "Back to Dashboard Change Sender ID Customers Technicians Select a contact Outbo…" at bounding box center [622, 351] width 557 height 644
click at [639, 158] on div "Back to Dashboard Change Sender ID Customers Technicians Select a contact Outbo…" at bounding box center [622, 351] width 557 height 644
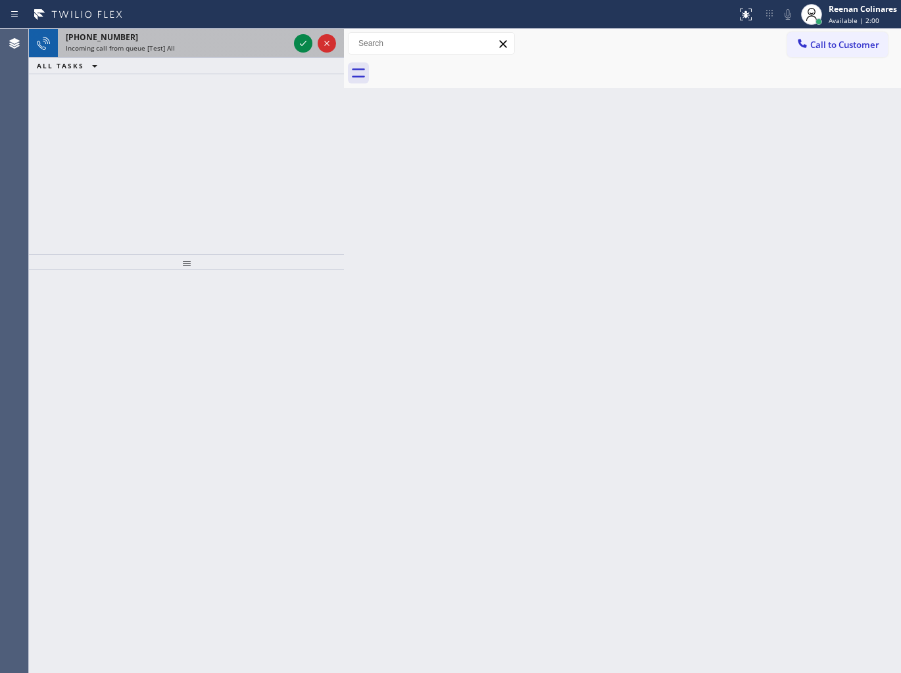
click at [222, 49] on div "Incoming call from queue [Test] All" at bounding box center [177, 47] width 223 height 9
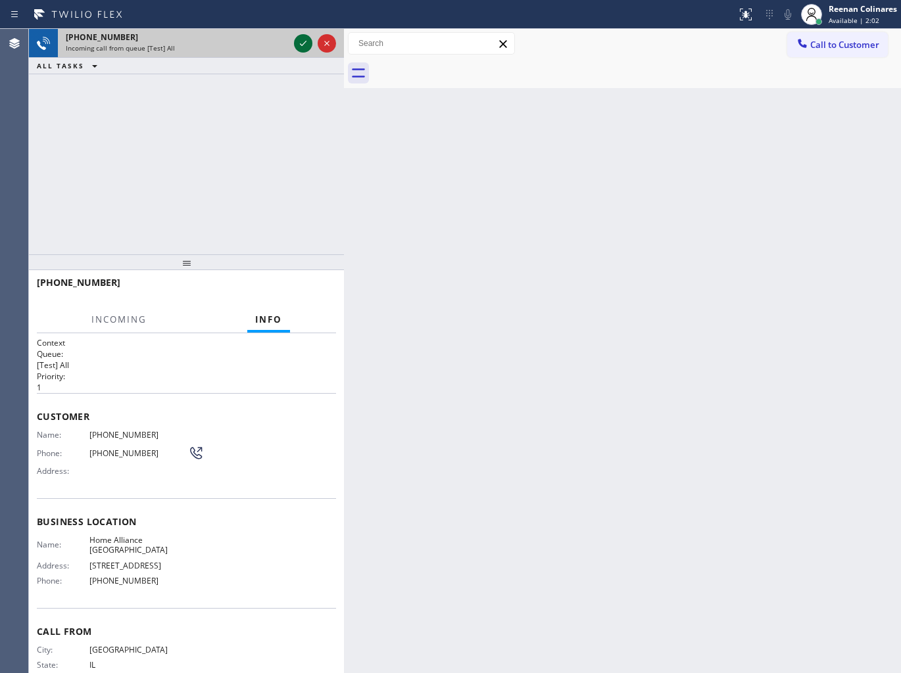
click at [296, 39] on icon at bounding box center [303, 44] width 16 height 16
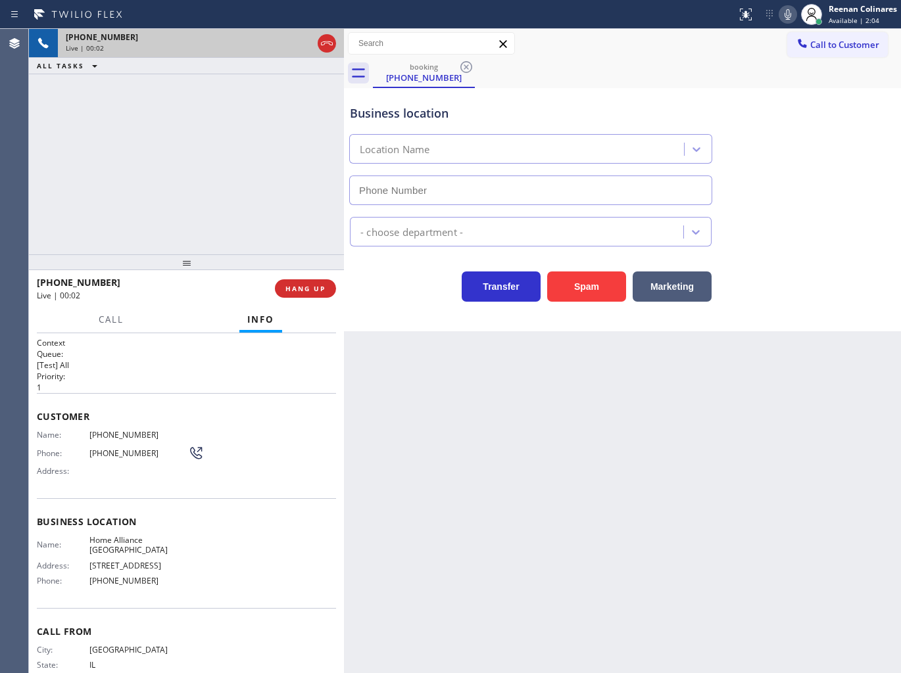
type input "[PHONE_NUMBER]"
click at [785, 15] on icon at bounding box center [788, 15] width 16 height 16
click at [785, 14] on icon at bounding box center [788, 15] width 16 height 16
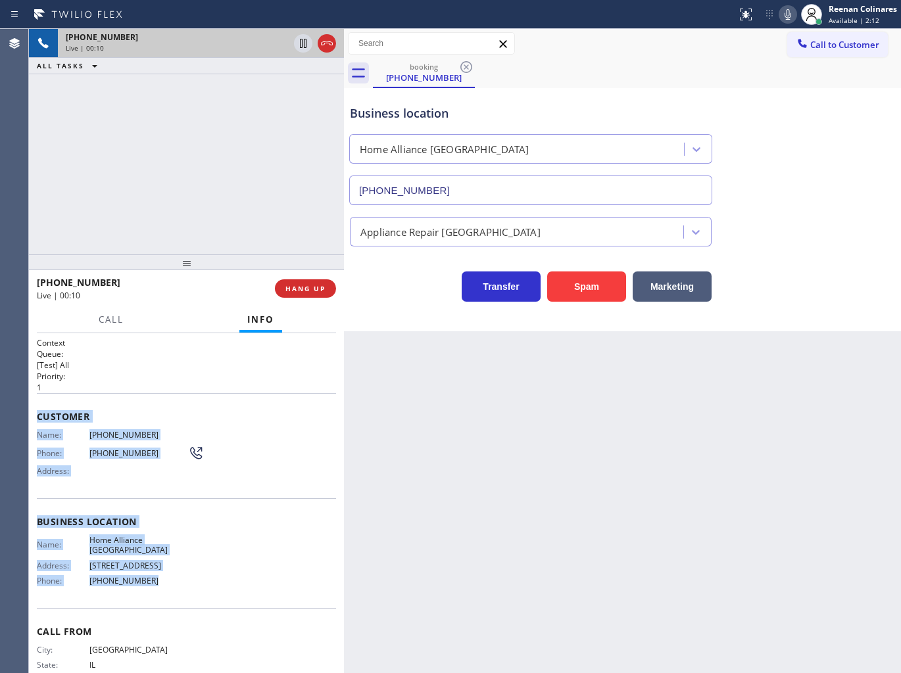
drag, startPoint x: 114, startPoint y: 478, endPoint x: 586, endPoint y: 573, distance: 481.4
click at [216, 567] on div "Context Queue: [Test] All Priority: 1 Customer Name: [PHONE_NUMBER] Phone: [PHO…" at bounding box center [186, 522] width 299 height 370
click at [790, 9] on icon at bounding box center [788, 15] width 16 height 16
click at [120, 316] on span "Call" at bounding box center [111, 320] width 25 height 12
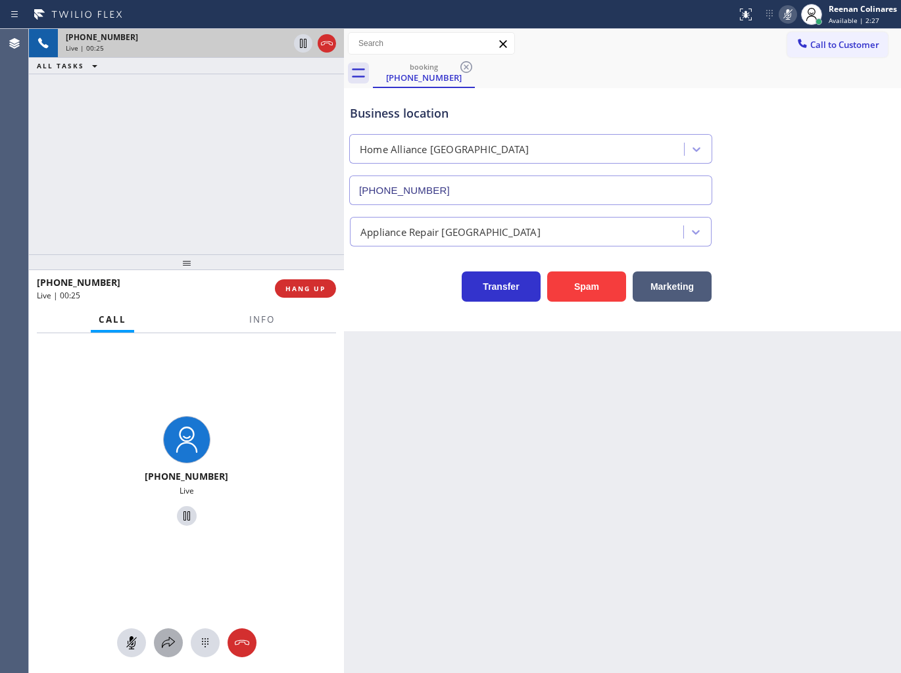
click at [169, 649] on icon at bounding box center [168, 643] width 16 height 16
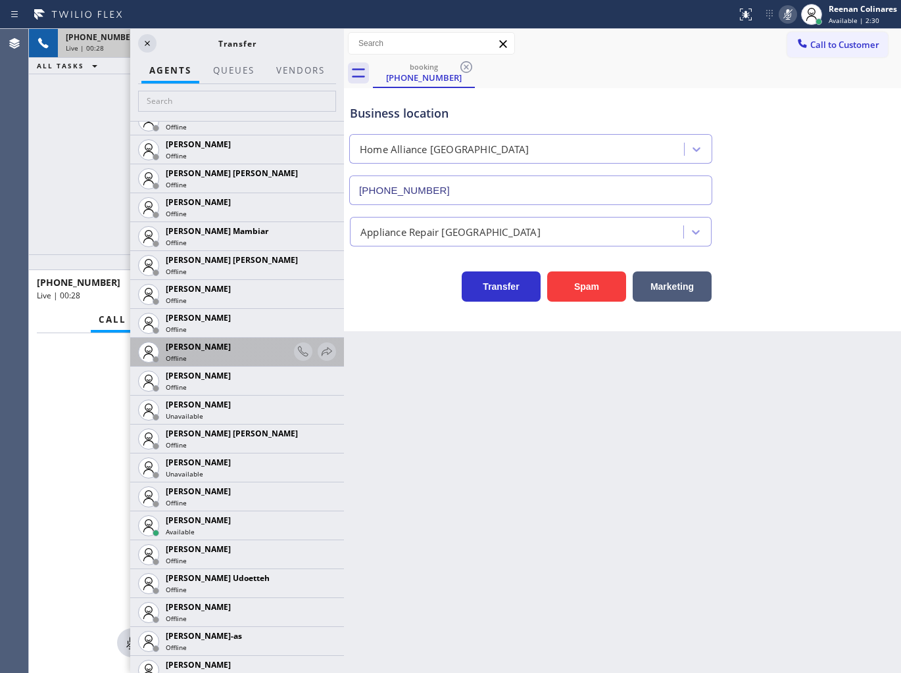
scroll to position [949, 0]
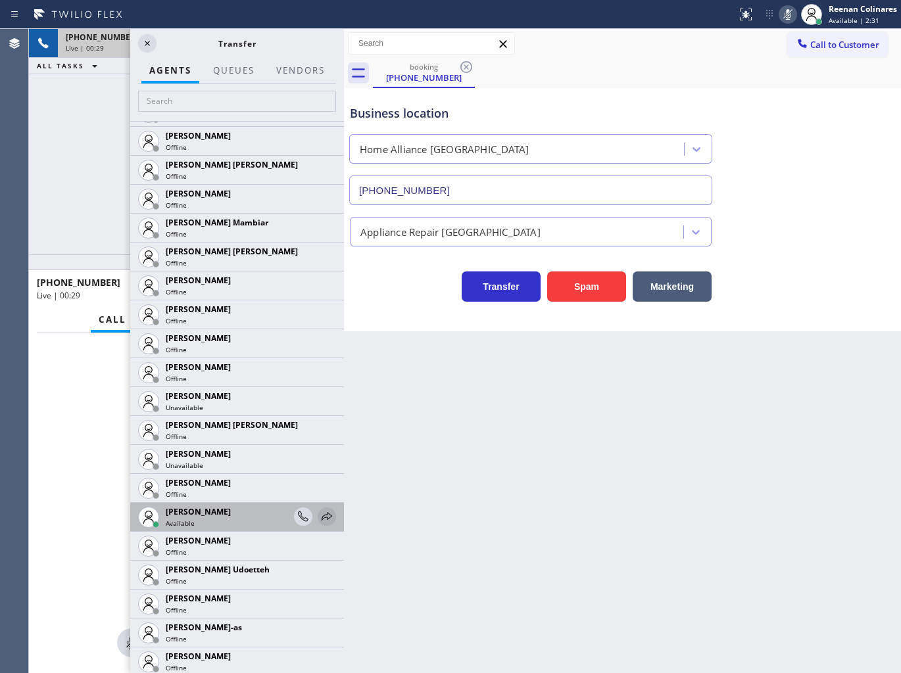
click at [319, 515] on icon at bounding box center [327, 517] width 16 height 16
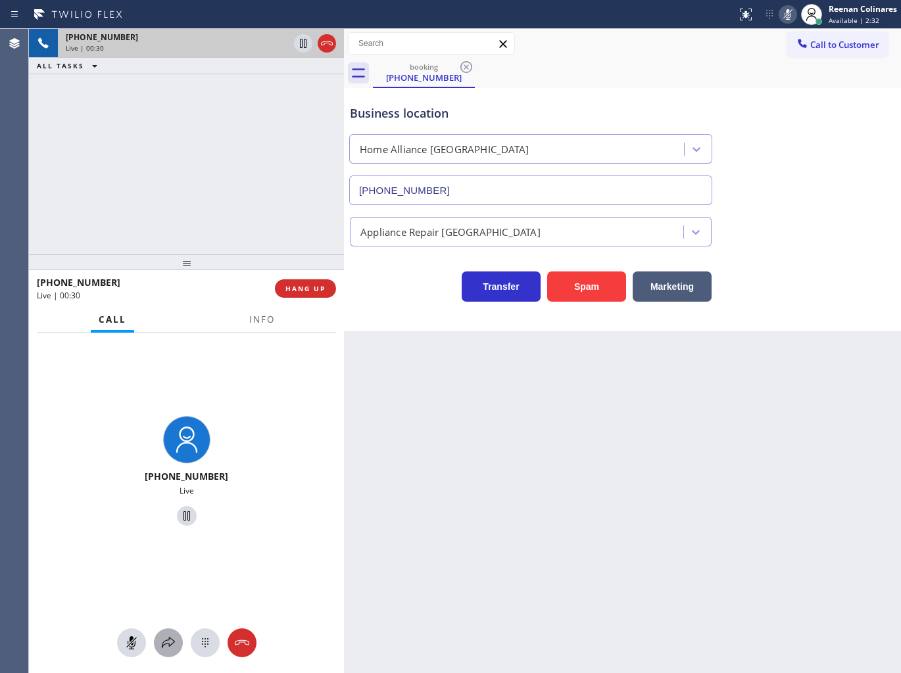
click at [163, 642] on icon at bounding box center [168, 643] width 16 height 16
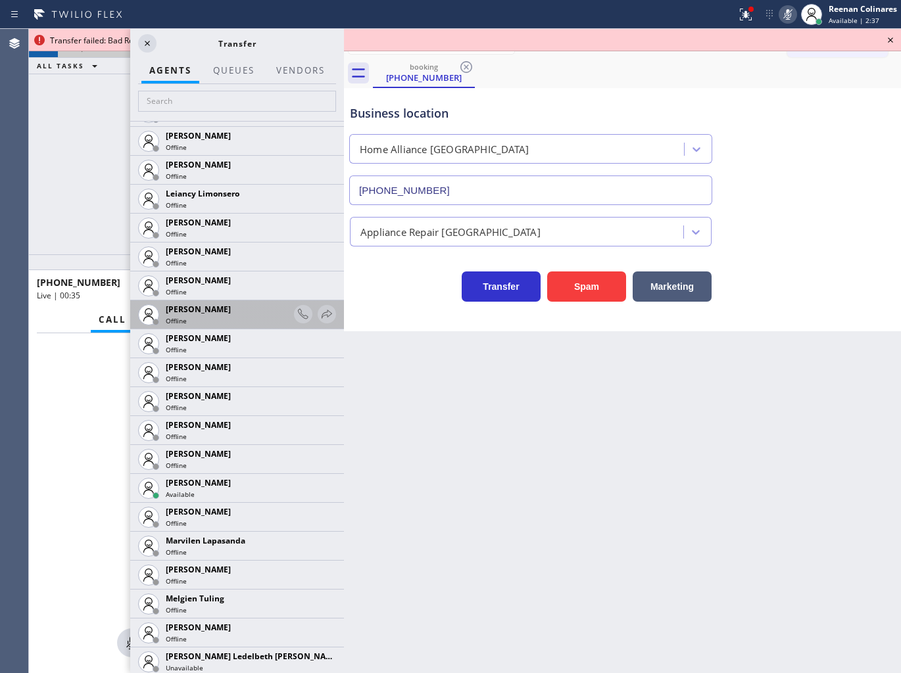
scroll to position [2045, 0]
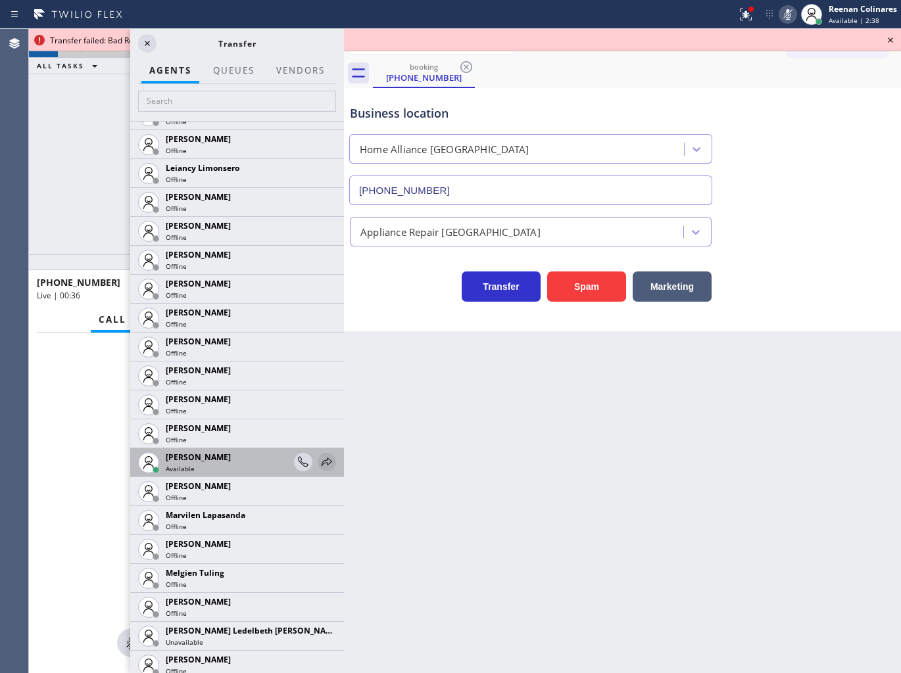
click at [319, 459] on icon at bounding box center [327, 462] width 16 height 16
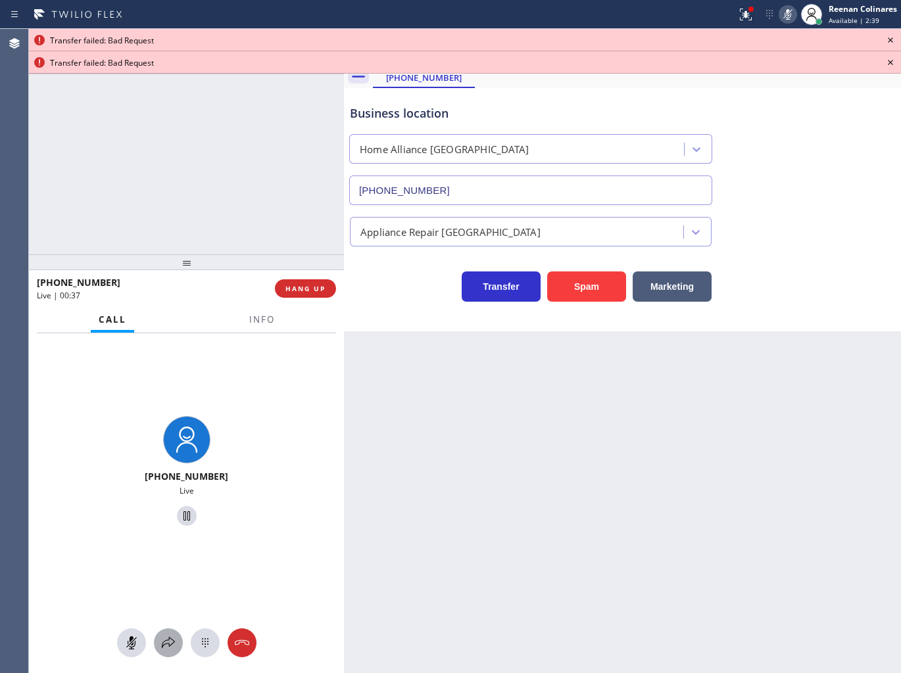
click at [162, 643] on icon at bounding box center [168, 642] width 13 height 11
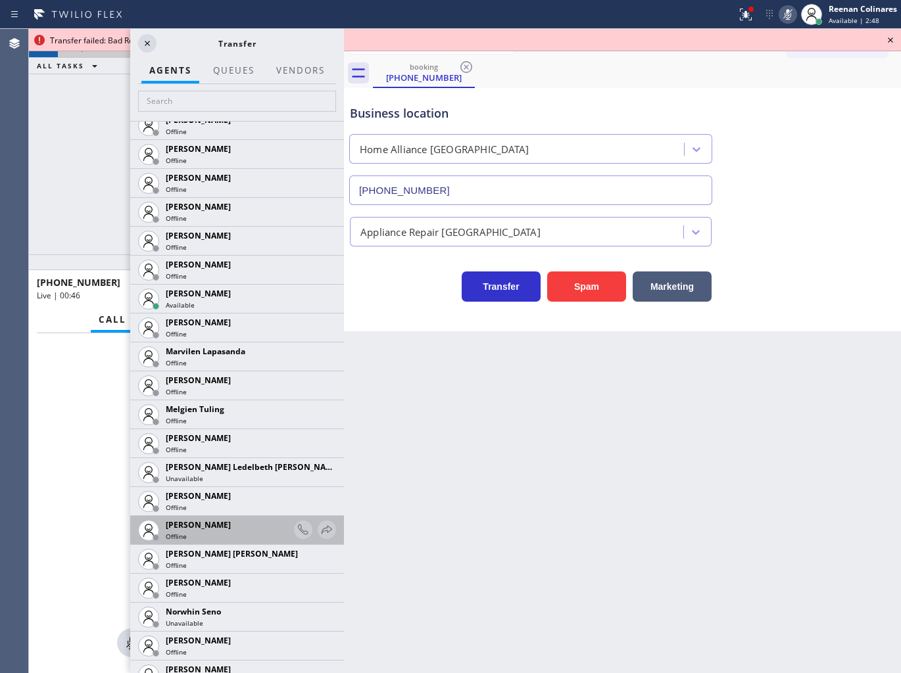
scroll to position [2131, 0]
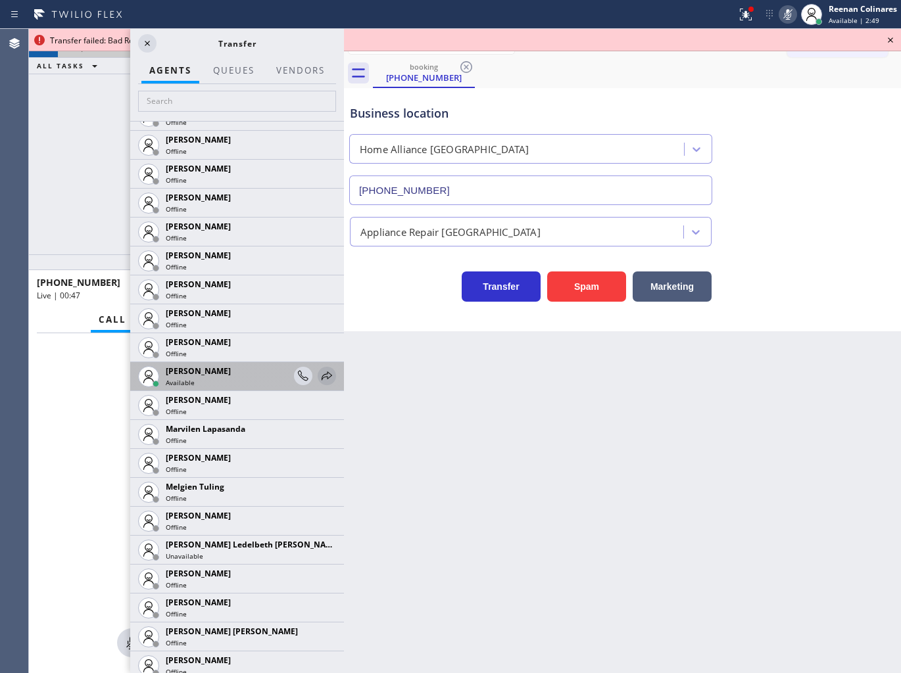
click at [323, 375] on icon at bounding box center [327, 376] width 16 height 16
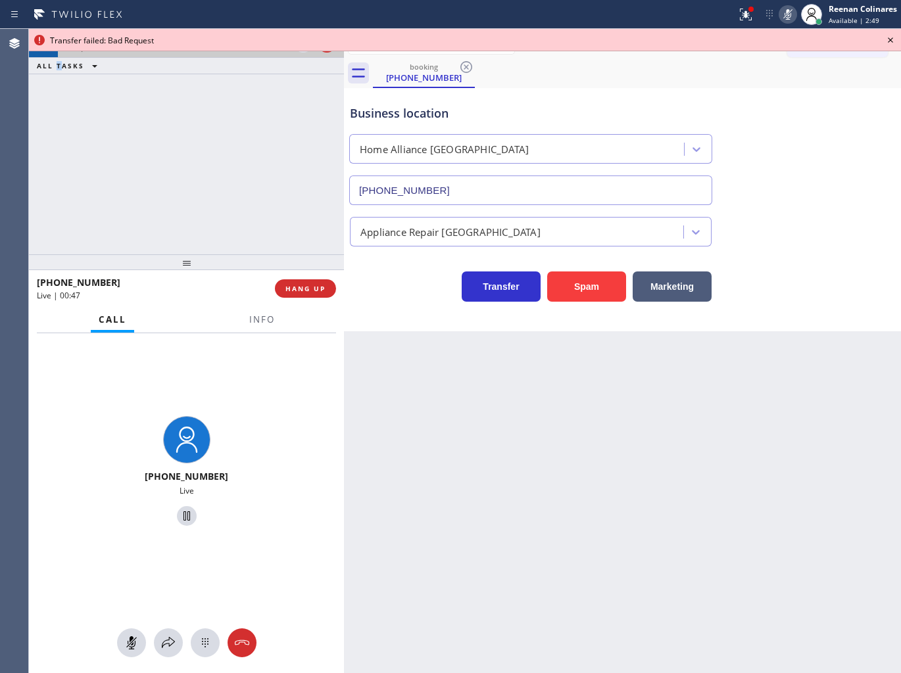
click at [58, 128] on div "[PHONE_NUMBER] Live | 00:47 ALL TASKS ALL TASKS ACTIVE TASKS TASKS IN WRAP UP" at bounding box center [186, 141] width 315 height 225
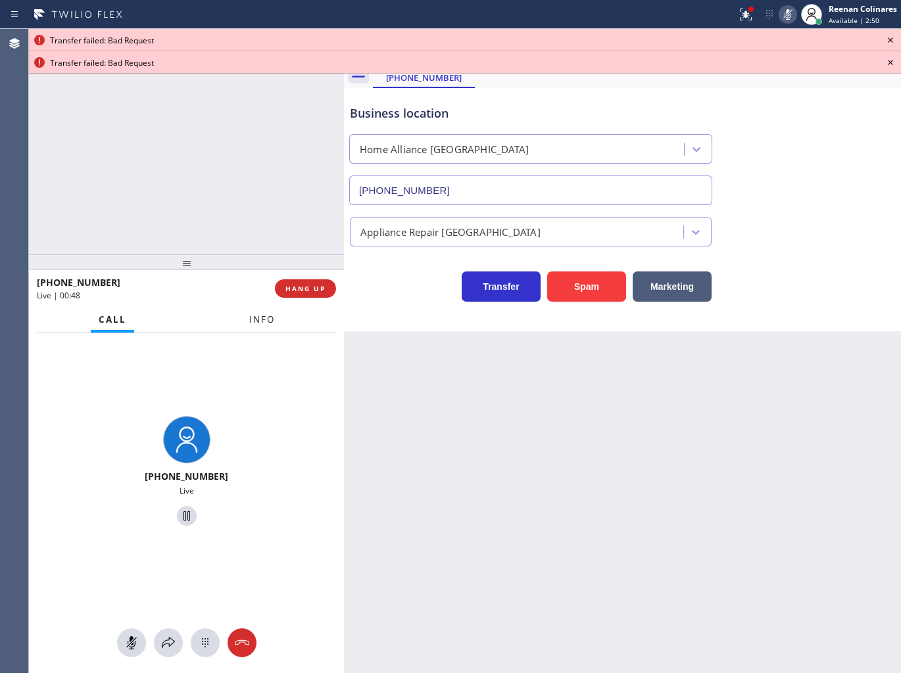
click at [249, 321] on span "Info" at bounding box center [262, 320] width 26 height 12
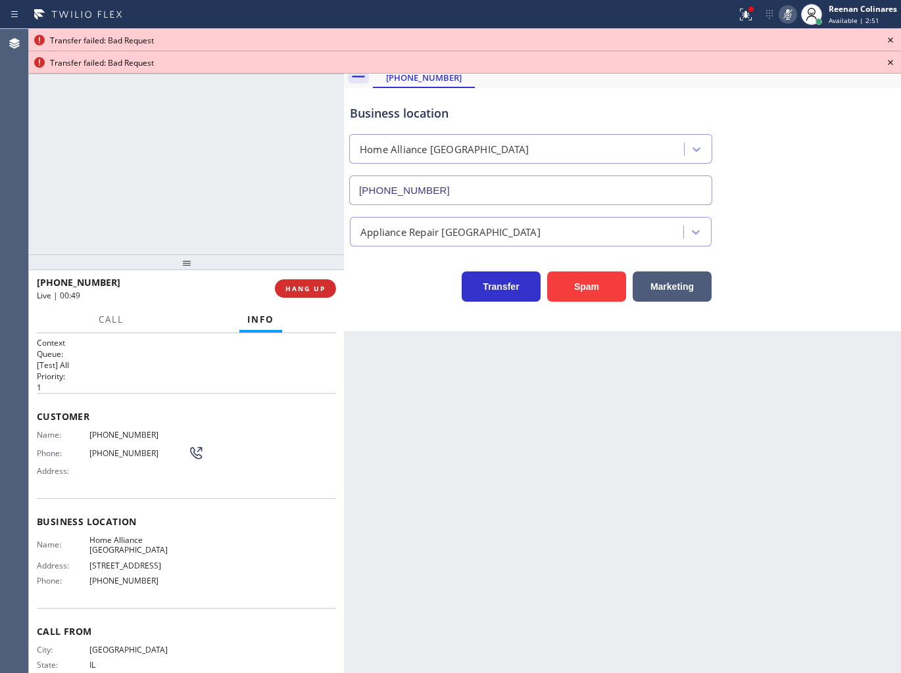
drag, startPoint x: 736, startPoint y: 7, endPoint x: 744, endPoint y: 35, distance: 29.3
click at [737, 7] on div at bounding box center [745, 15] width 29 height 16
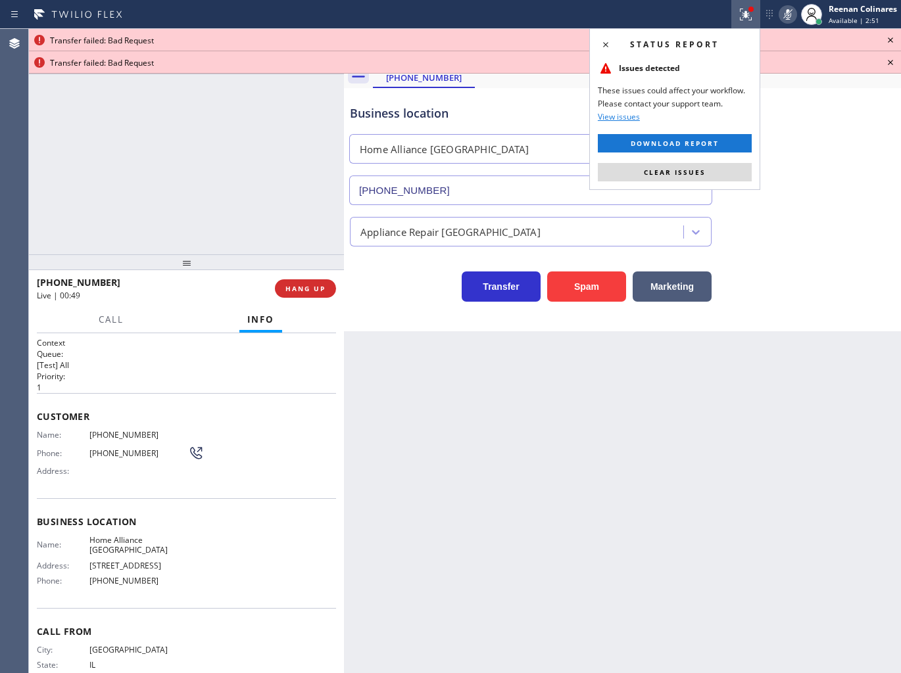
click at [719, 174] on button "Clear issues" at bounding box center [675, 172] width 154 height 18
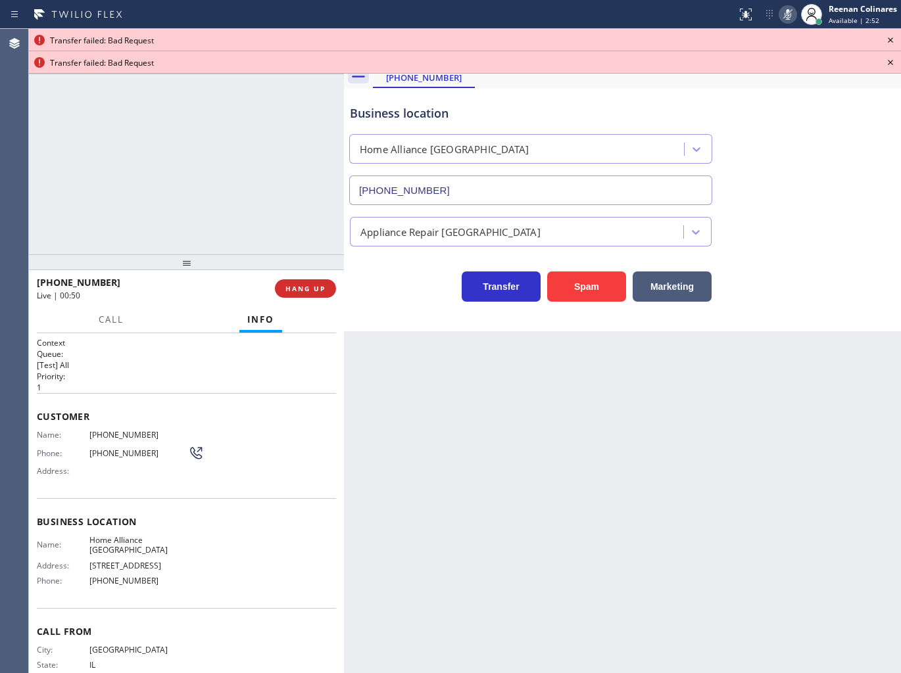
click at [890, 34] on icon at bounding box center [890, 40] width 16 height 16
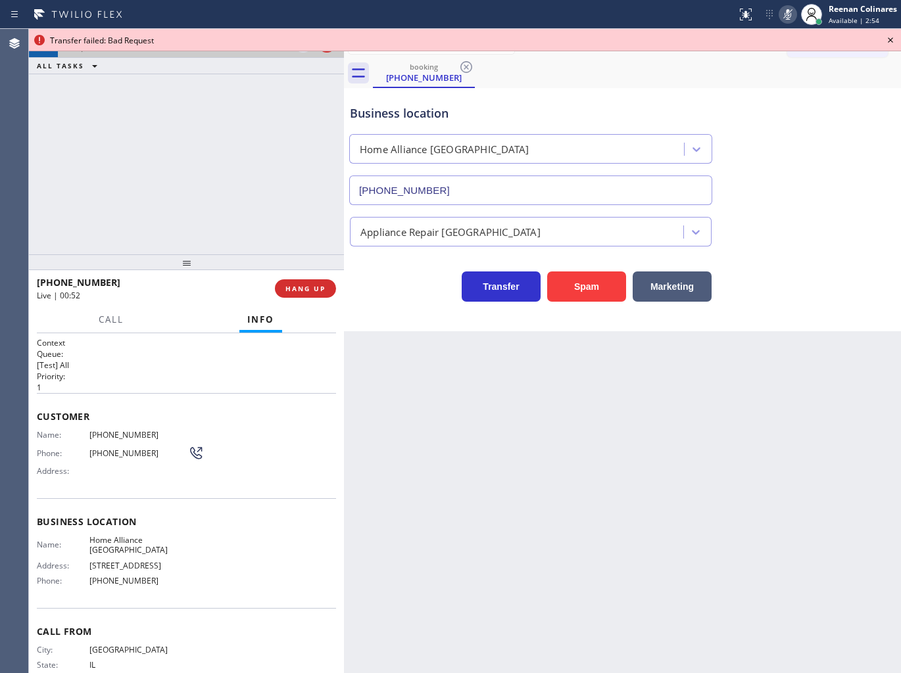
click at [787, 14] on rect at bounding box center [787, 13] width 9 height 9
click at [888, 41] on icon at bounding box center [890, 40] width 16 height 16
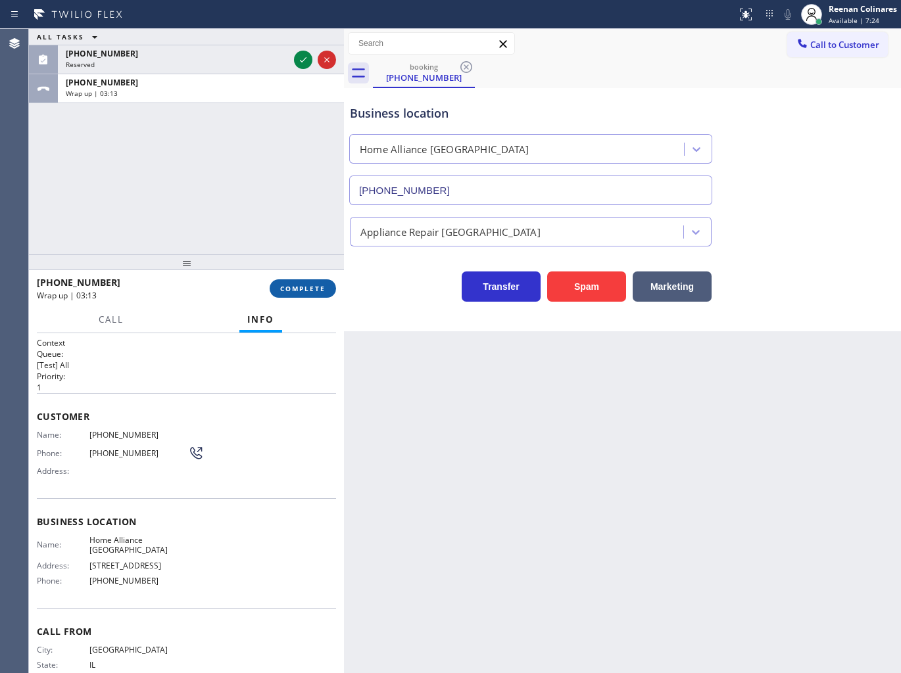
click at [323, 281] on button "COMPLETE" at bounding box center [303, 288] width 66 height 18
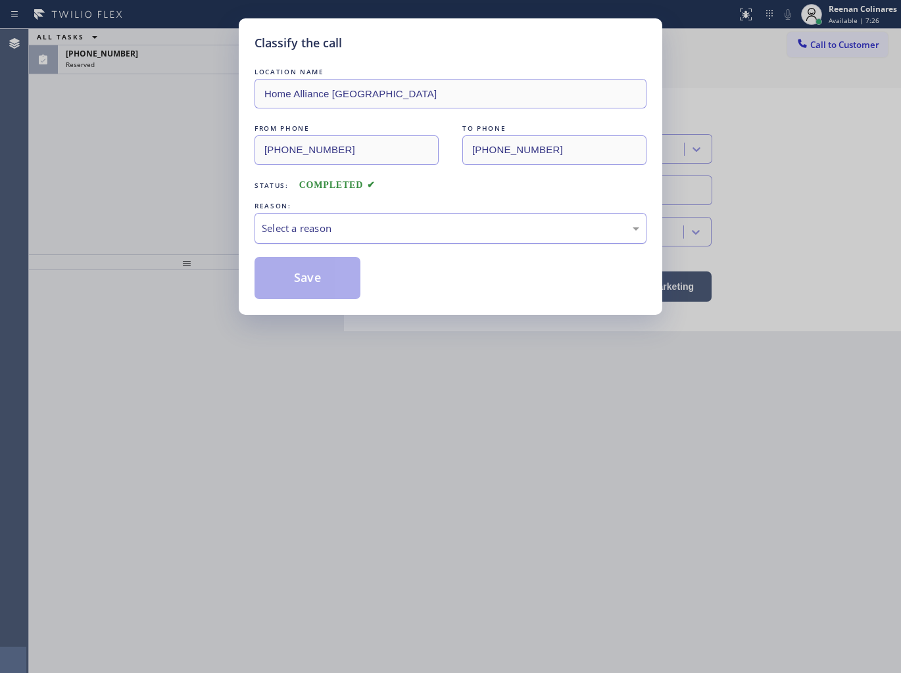
click at [364, 222] on div "Select a reason" at bounding box center [450, 228] width 377 height 15
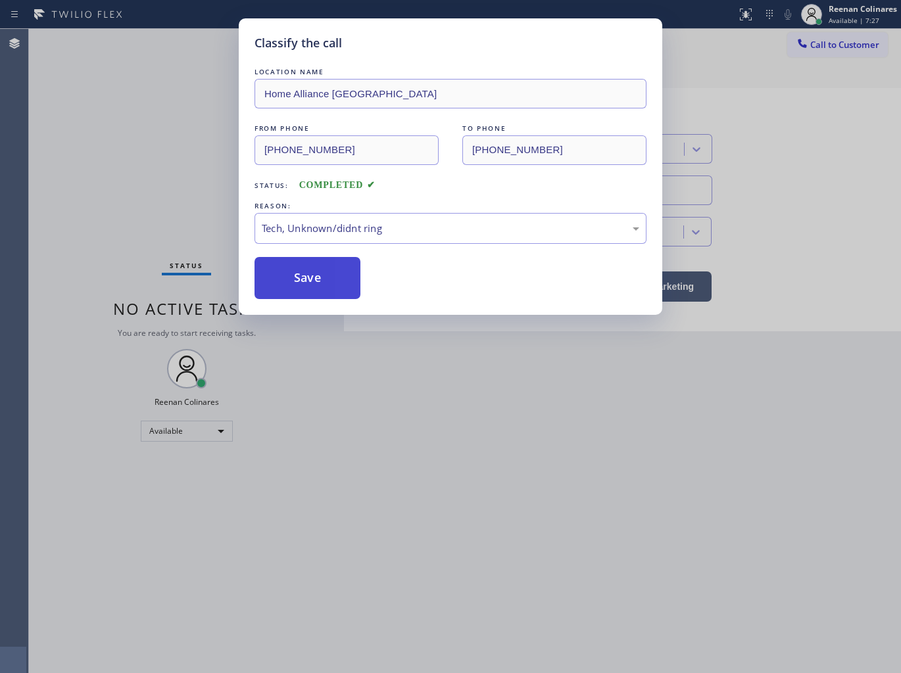
click at [300, 293] on button "Save" at bounding box center [307, 278] width 106 height 42
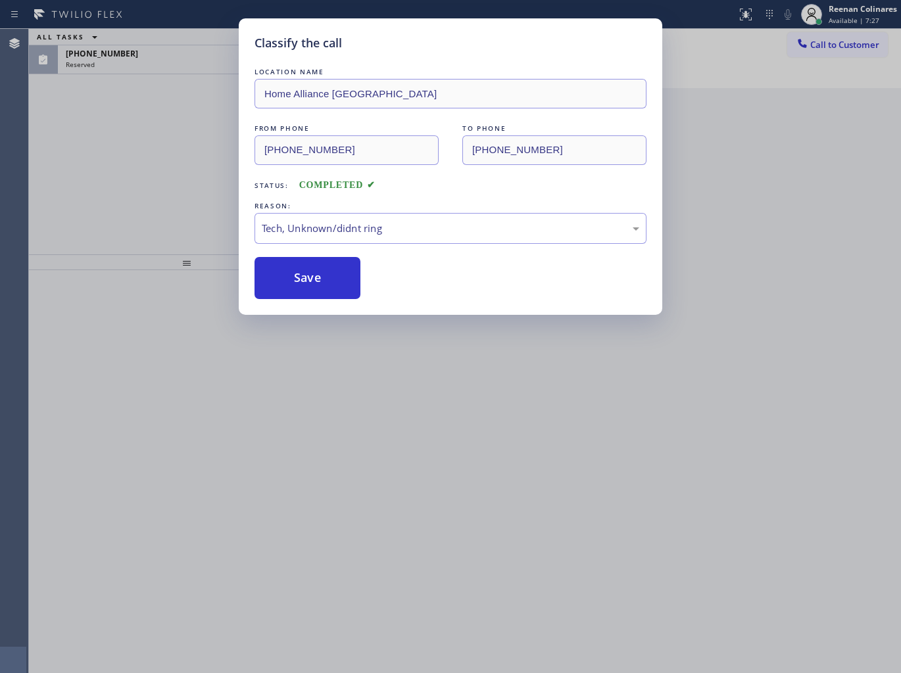
click at [126, 107] on div "Classify the call LOCATION NAME Home Alliance Chicago FROM PHONE [PHONE_NUMBER]…" at bounding box center [450, 336] width 901 height 673
click at [120, 87] on div "Classify the call LOCATION NAME Home Alliance Chicago FROM PHONE [PHONE_NUMBER]…" at bounding box center [450, 336] width 901 height 673
click at [117, 69] on div "Classify the call LOCATION NAME Home Alliance Chicago FROM PHONE [PHONE_NUMBER]…" at bounding box center [450, 336] width 901 height 673
click at [117, 66] on div "Classify the call LOCATION NAME 5 Star Appliance Repair FROM PHONE [PHONE_NUMBE…" at bounding box center [465, 351] width 872 height 644
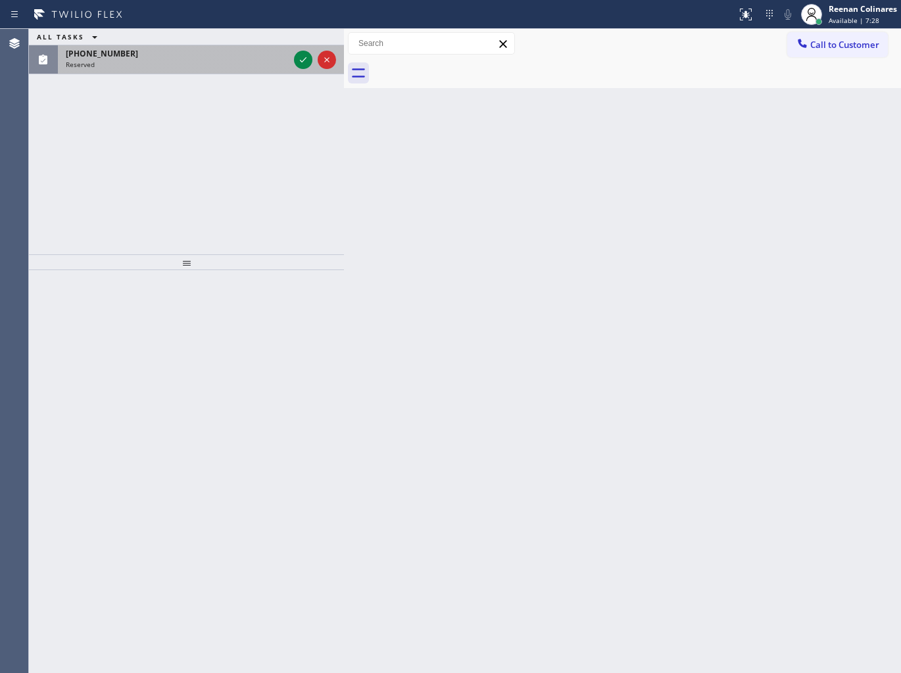
click at [117, 66] on div "Reserved" at bounding box center [177, 64] width 223 height 9
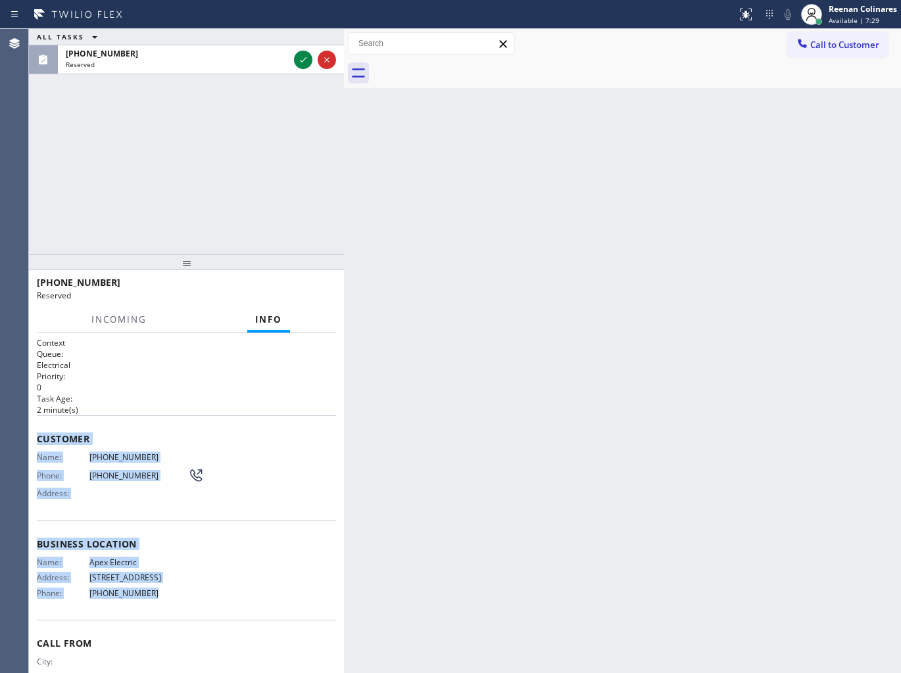
drag, startPoint x: 42, startPoint y: 444, endPoint x: 371, endPoint y: 652, distance: 388.9
click at [195, 614] on div "Context Queue: Electrical Priority: 0 Task Age: [DEMOGRAPHIC_DATA] minute(s) Cu…" at bounding box center [186, 528] width 299 height 383
click at [498, 90] on div "Back to Dashboard Change Sender ID Customers Technicians Select a contact Outbo…" at bounding box center [622, 351] width 557 height 644
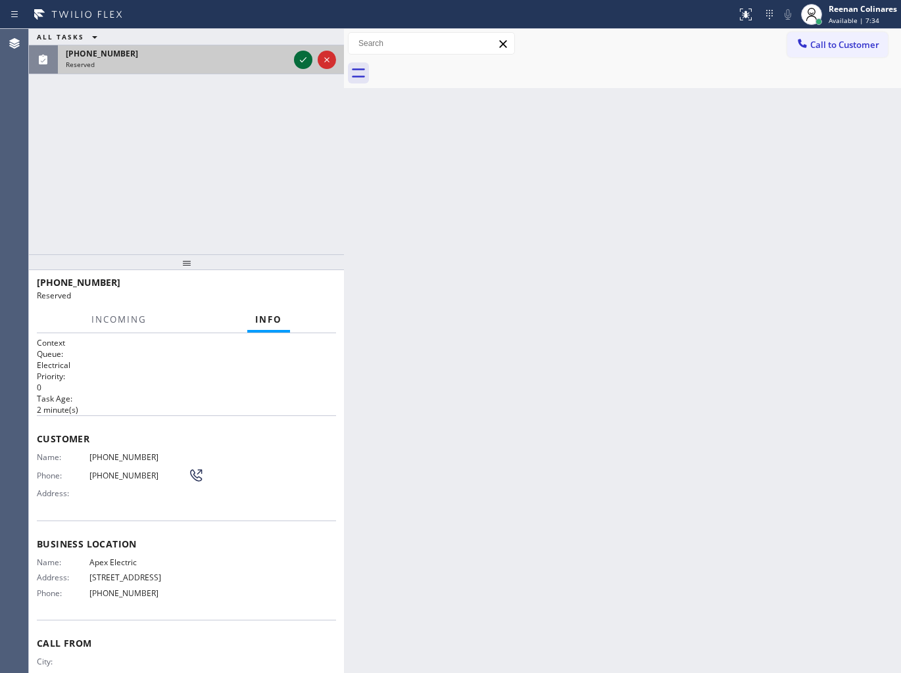
click at [304, 68] on button at bounding box center [303, 60] width 18 height 18
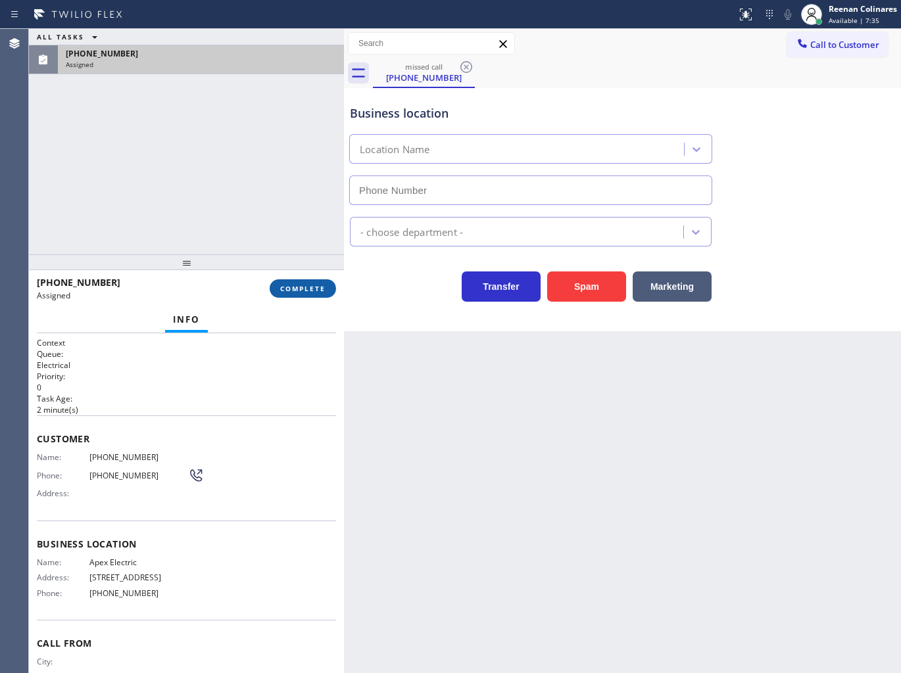
type input "[PHONE_NUMBER]"
click at [309, 291] on span "COMPLETE" at bounding box center [302, 288] width 45 height 9
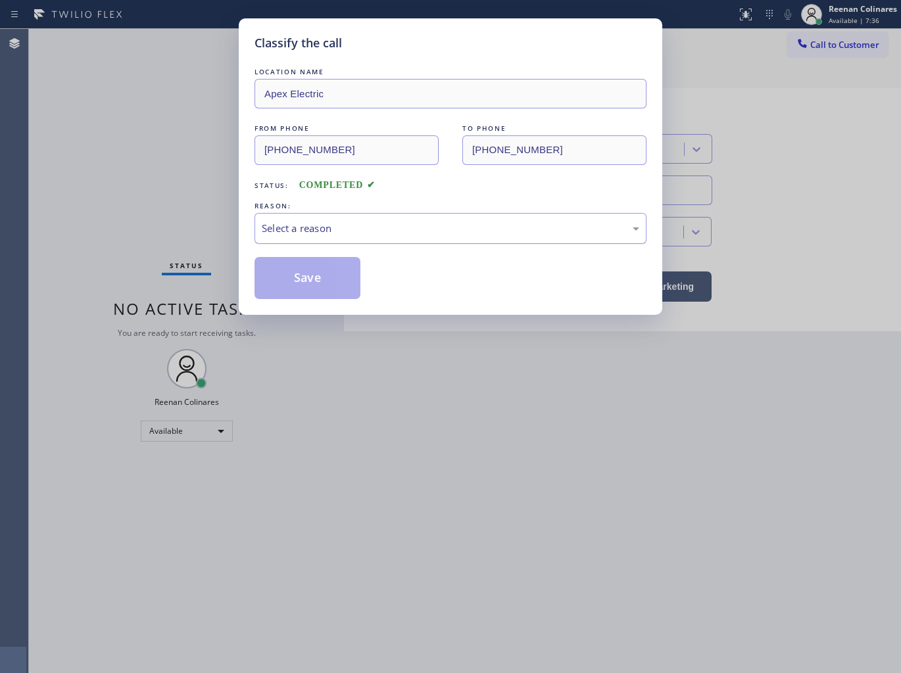
drag, startPoint x: 378, startPoint y: 225, endPoint x: 369, endPoint y: 238, distance: 16.0
click at [379, 224] on div "Select a reason" at bounding box center [450, 228] width 377 height 15
drag, startPoint x: 293, startPoint y: 279, endPoint x: 196, endPoint y: 226, distance: 110.6
click at [281, 273] on button "Save" at bounding box center [307, 278] width 106 height 42
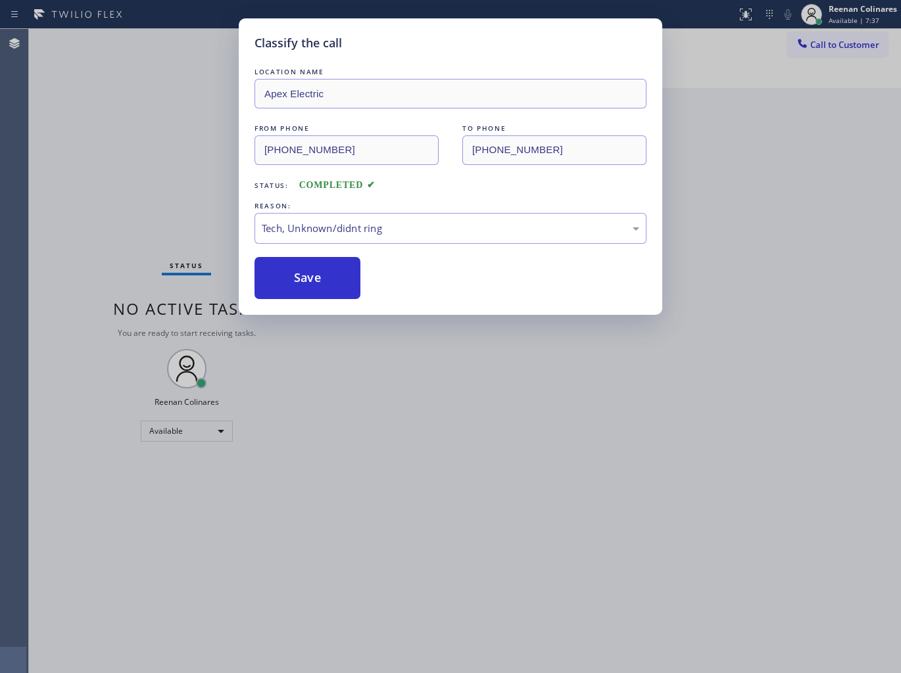
click at [181, 218] on div "Classify the call LOCATION NAME Apex Electric FROM PHONE [PHONE_NUMBER] TO PHON…" at bounding box center [450, 336] width 901 height 673
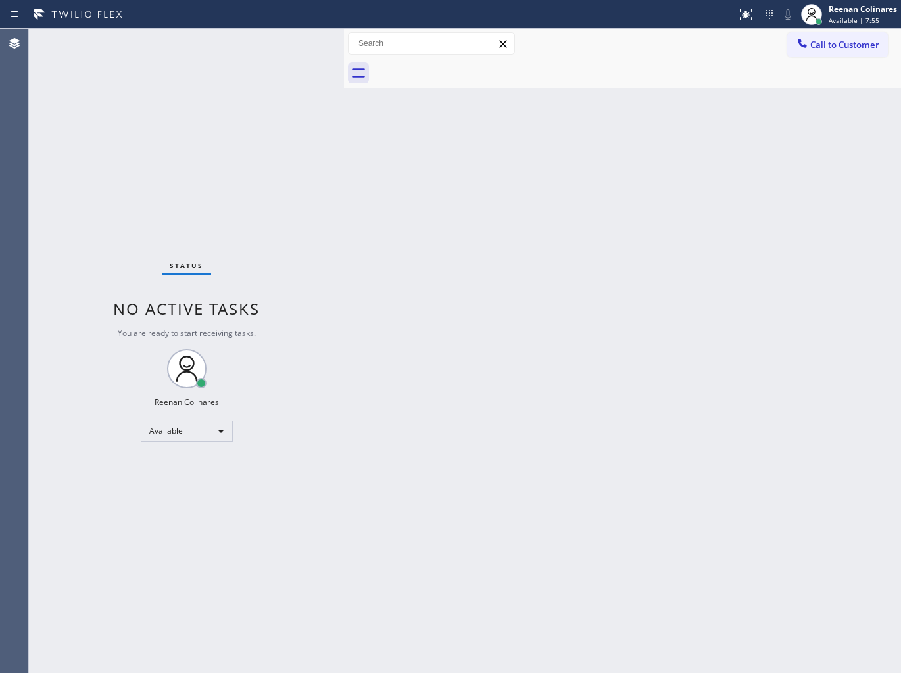
click at [669, 101] on div "Back to Dashboard Change Sender ID Customers Technicians Select a contact Outbo…" at bounding box center [622, 351] width 557 height 644
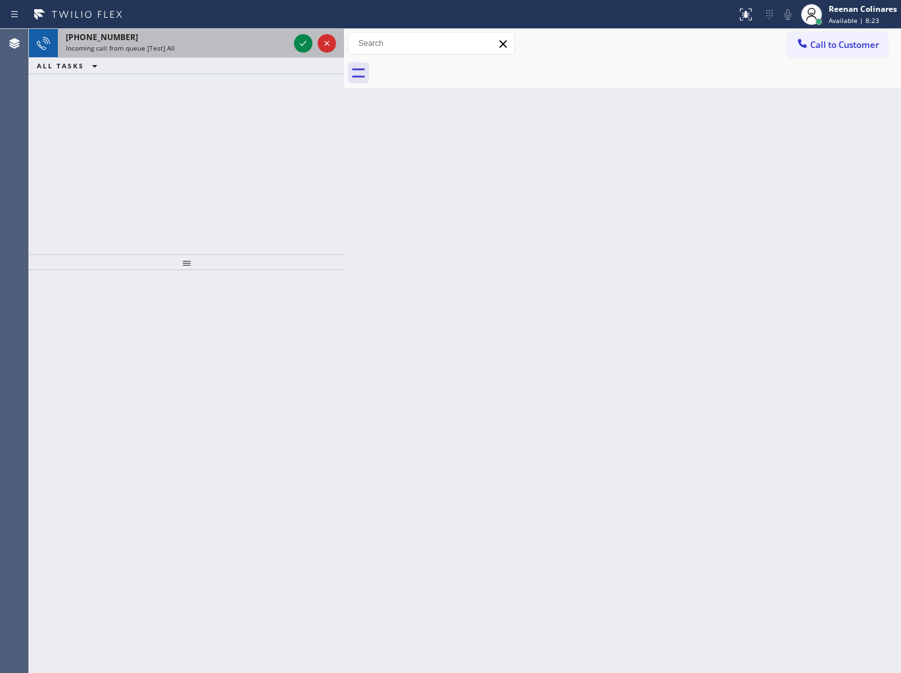
click at [219, 40] on div "[PHONE_NUMBER]" at bounding box center [177, 37] width 223 height 11
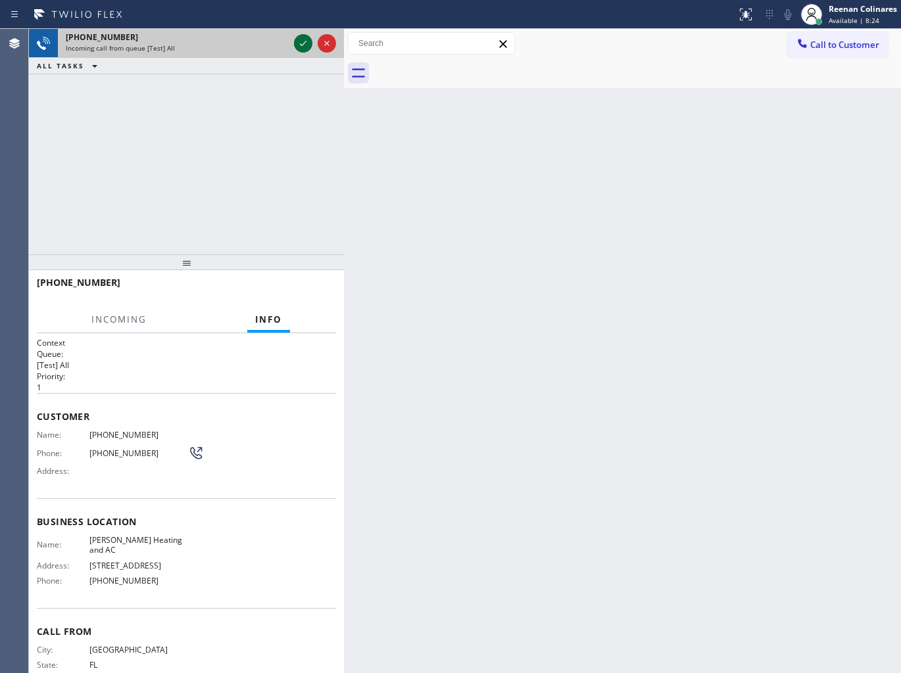
click at [300, 42] on icon at bounding box center [303, 44] width 16 height 16
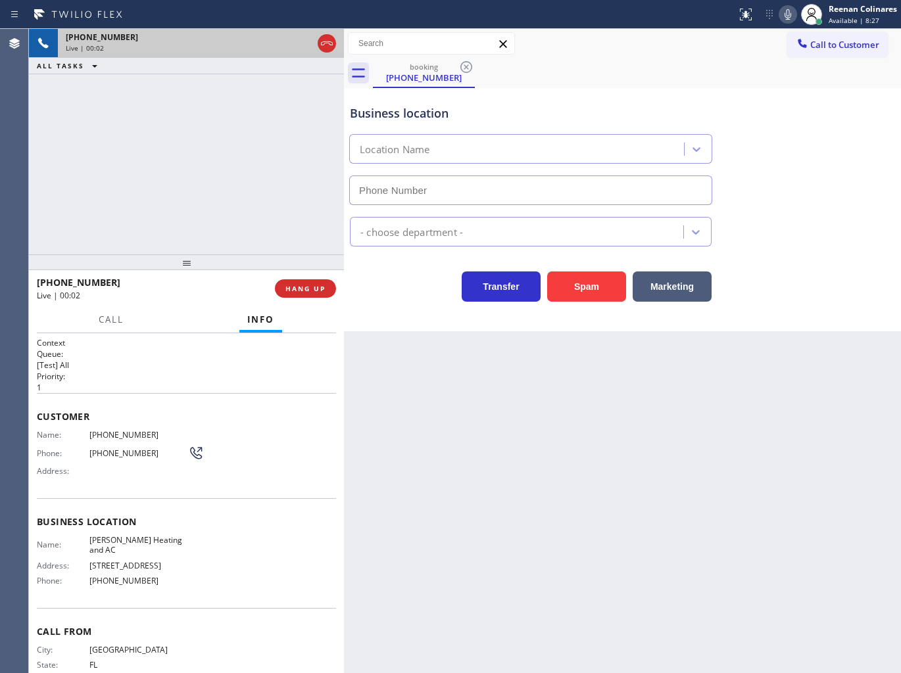
type input "[PHONE_NUMBER]"
click at [786, 13] on icon at bounding box center [788, 15] width 16 height 16
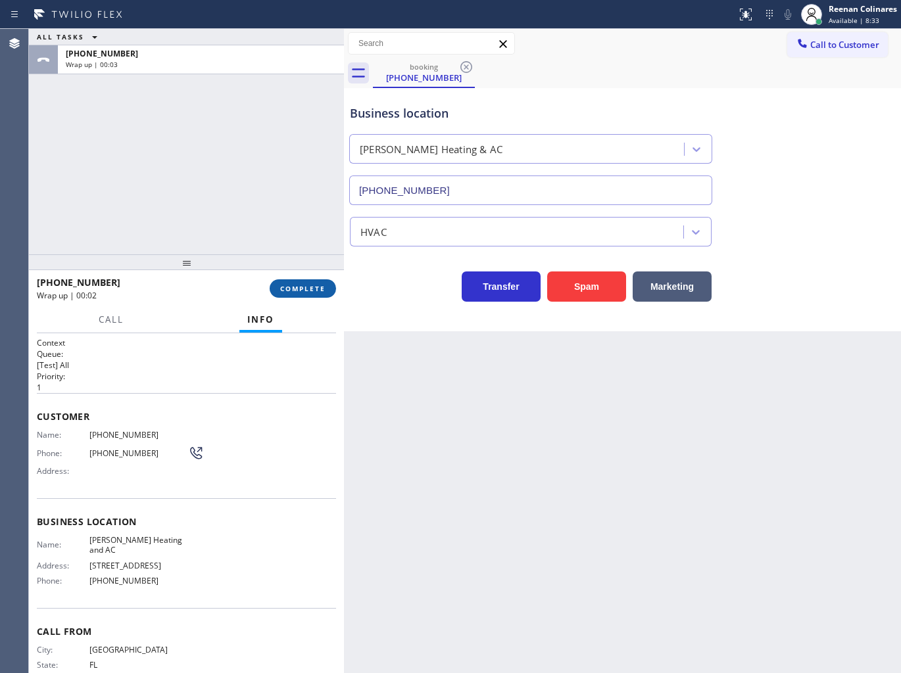
click at [308, 288] on span "COMPLETE" at bounding box center [302, 288] width 45 height 9
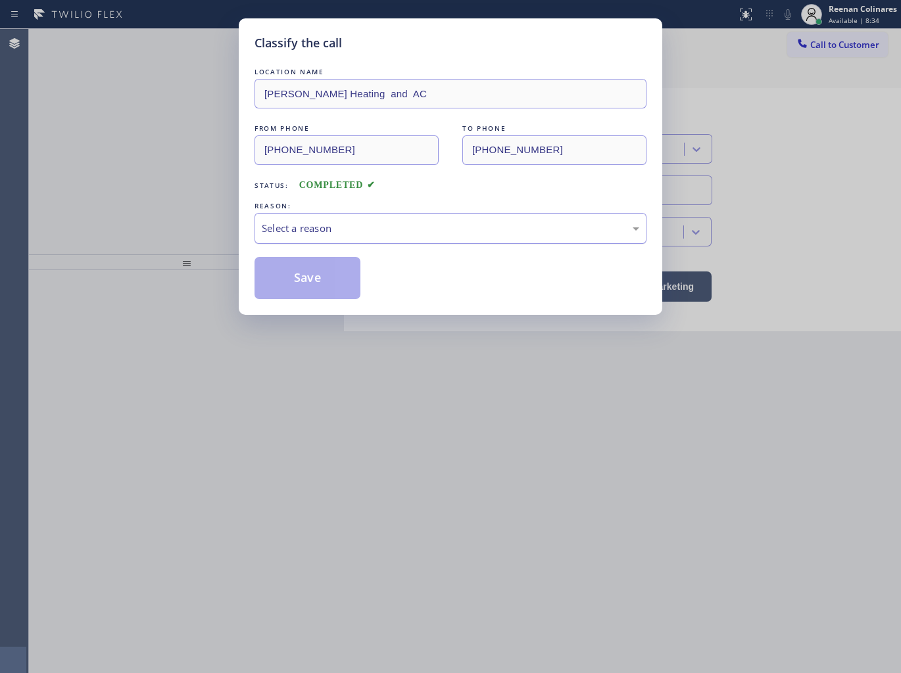
click at [375, 230] on div "Select a reason" at bounding box center [450, 228] width 377 height 15
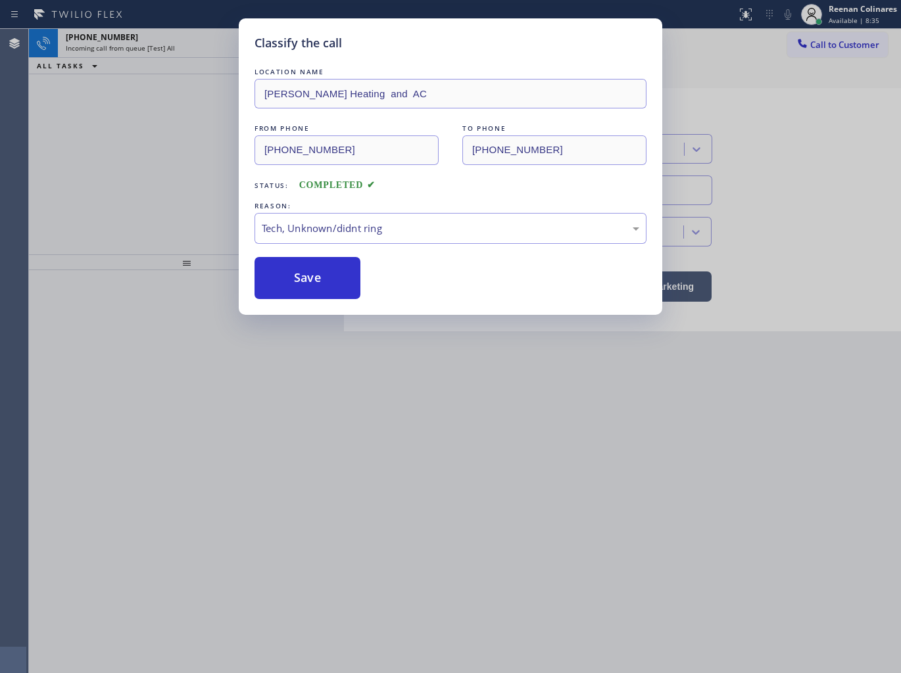
drag, startPoint x: 323, startPoint y: 286, endPoint x: 682, endPoint y: 131, distance: 390.8
click at [323, 285] on button "Save" at bounding box center [307, 278] width 106 height 42
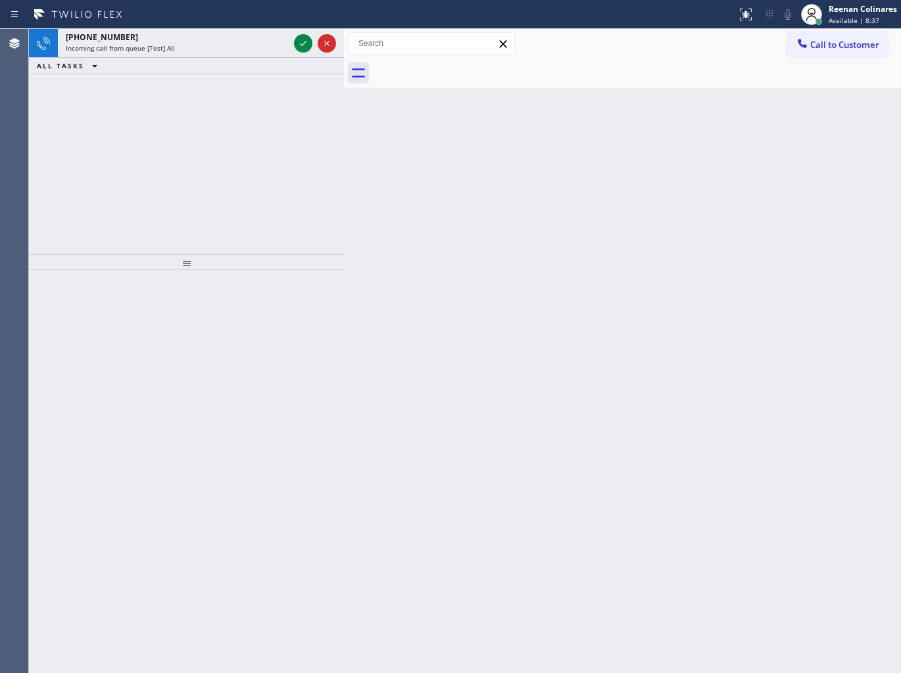
drag, startPoint x: 638, startPoint y: 248, endPoint x: 535, endPoint y: 201, distance: 112.7
click at [610, 228] on div "Back to Dashboard Change Sender ID Customers Technicians Select a contact Outbo…" at bounding box center [622, 351] width 557 height 644
click at [195, 25] on div "Status report No issues detected If you experience an issue, please download th…" at bounding box center [450, 14] width 901 height 29
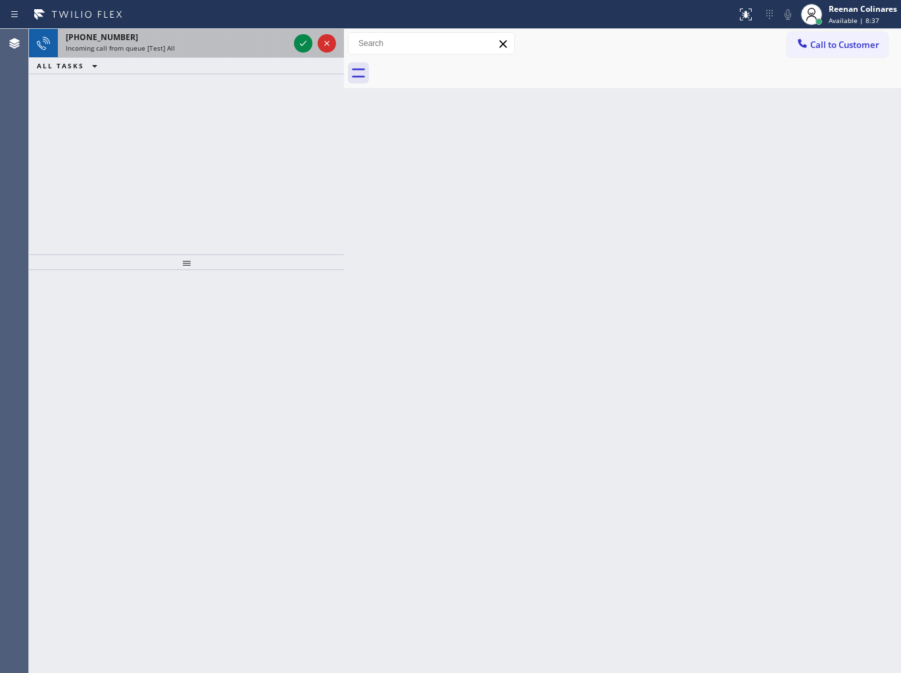
click at [208, 41] on div "[PHONE_NUMBER]" at bounding box center [177, 37] width 223 height 11
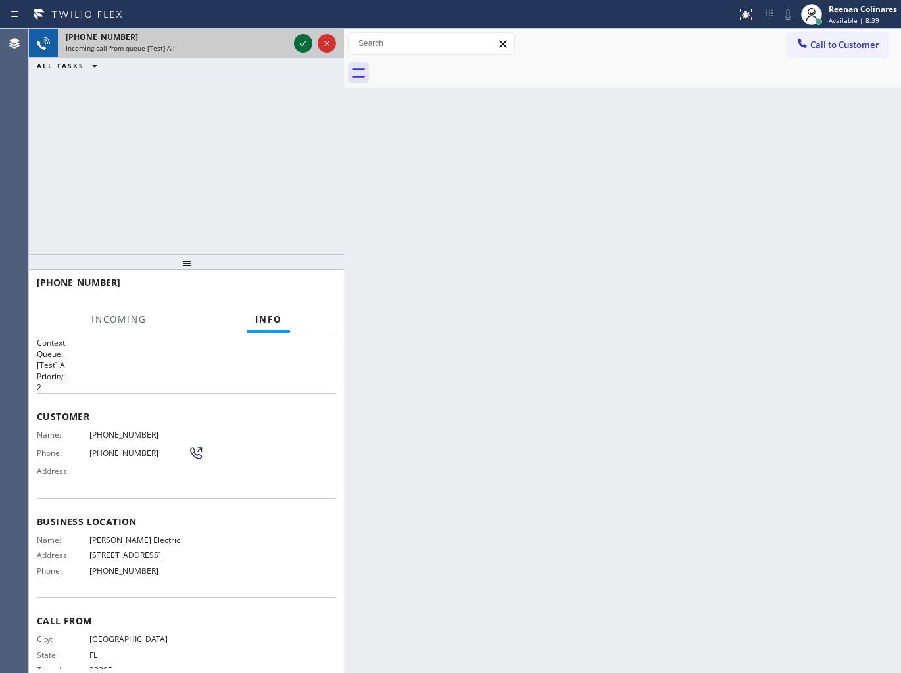
click at [299, 44] on icon at bounding box center [303, 44] width 16 height 16
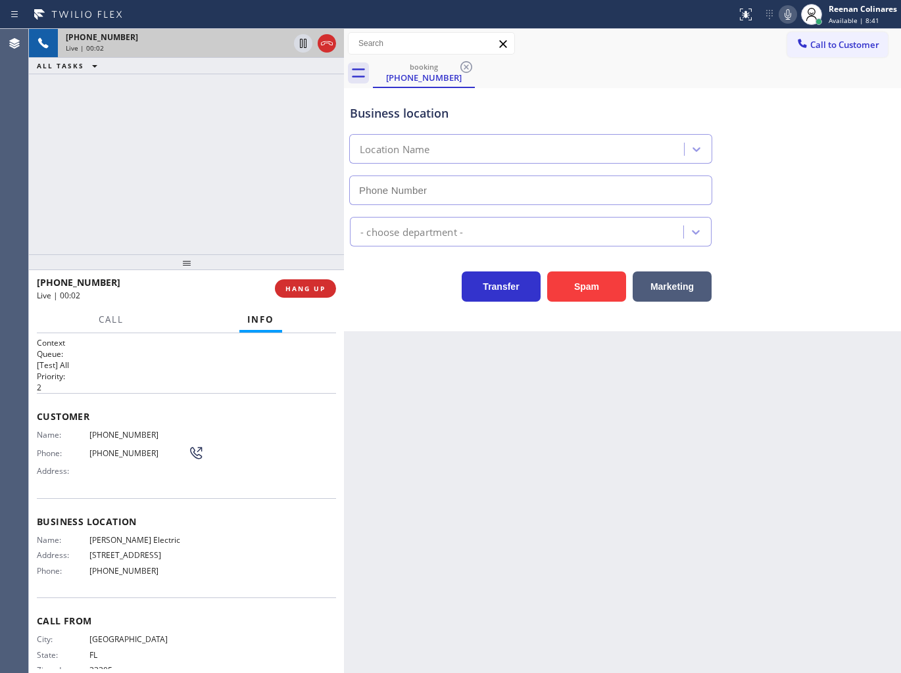
type input "[PHONE_NUMBER]"
click at [784, 17] on icon at bounding box center [788, 15] width 16 height 16
drag, startPoint x: 686, startPoint y: 283, endPoint x: 689, endPoint y: 276, distance: 7.9
click at [688, 279] on button "Marketing" at bounding box center [671, 287] width 79 height 30
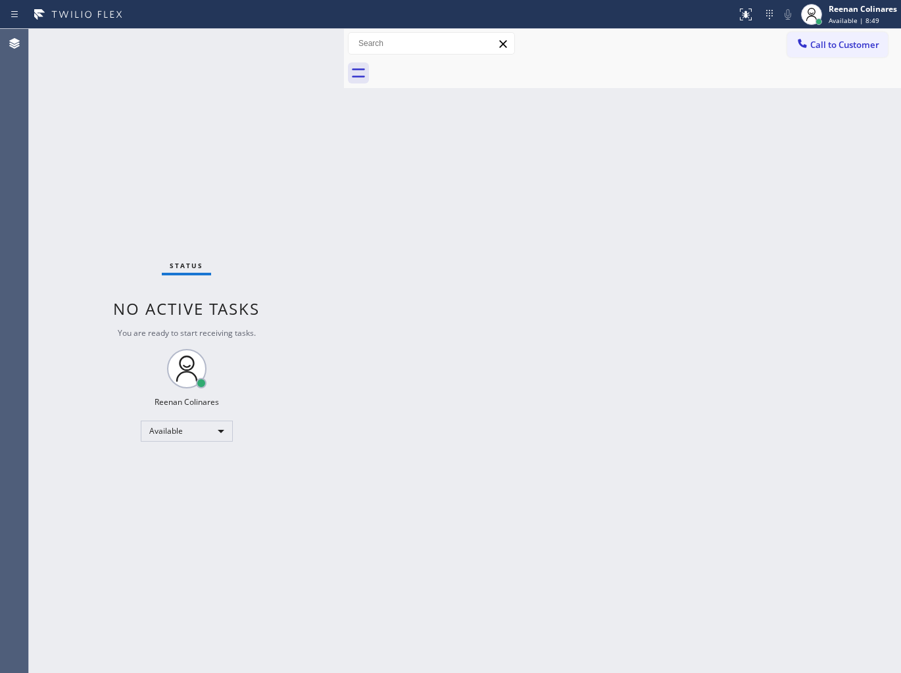
drag, startPoint x: 661, startPoint y: 258, endPoint x: 643, endPoint y: 270, distance: 21.3
click at [661, 258] on div "Back to Dashboard Change Sender ID Customers Technicians Select a contact Outbo…" at bounding box center [622, 351] width 557 height 644
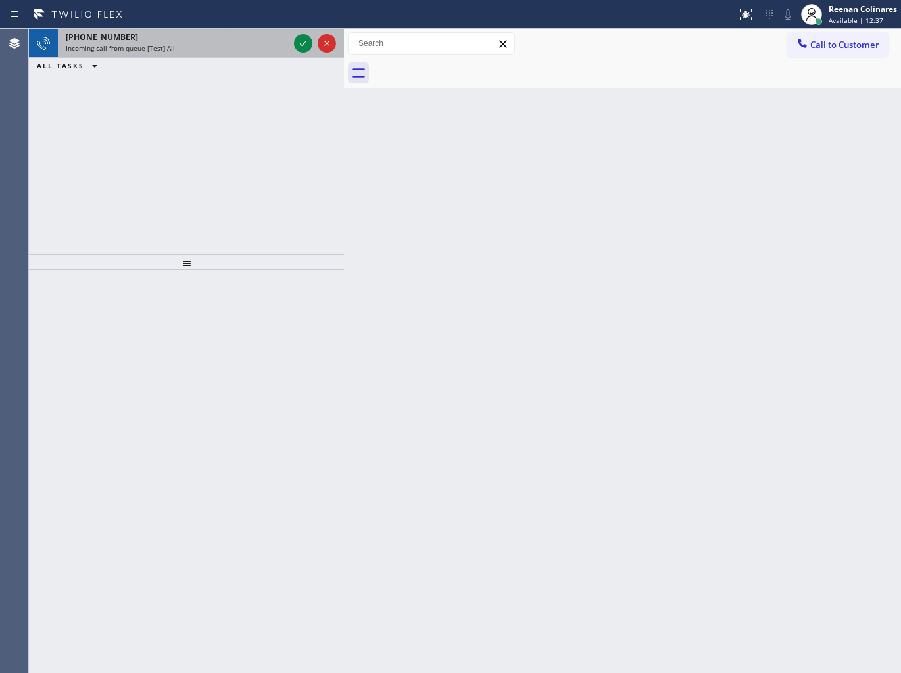
click at [241, 55] on div "[PHONE_NUMBER] Incoming call from queue [Test] All" at bounding box center [174, 43] width 233 height 29
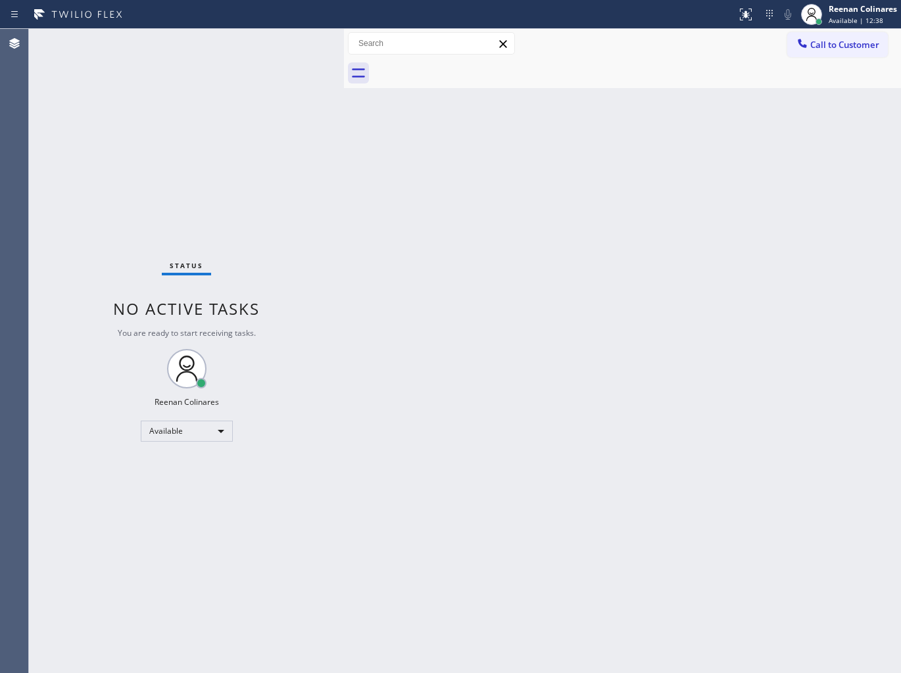
click at [244, 55] on div "Status No active tasks You are ready to start receiving tasks. Reenan Colinares…" at bounding box center [186, 351] width 315 height 644
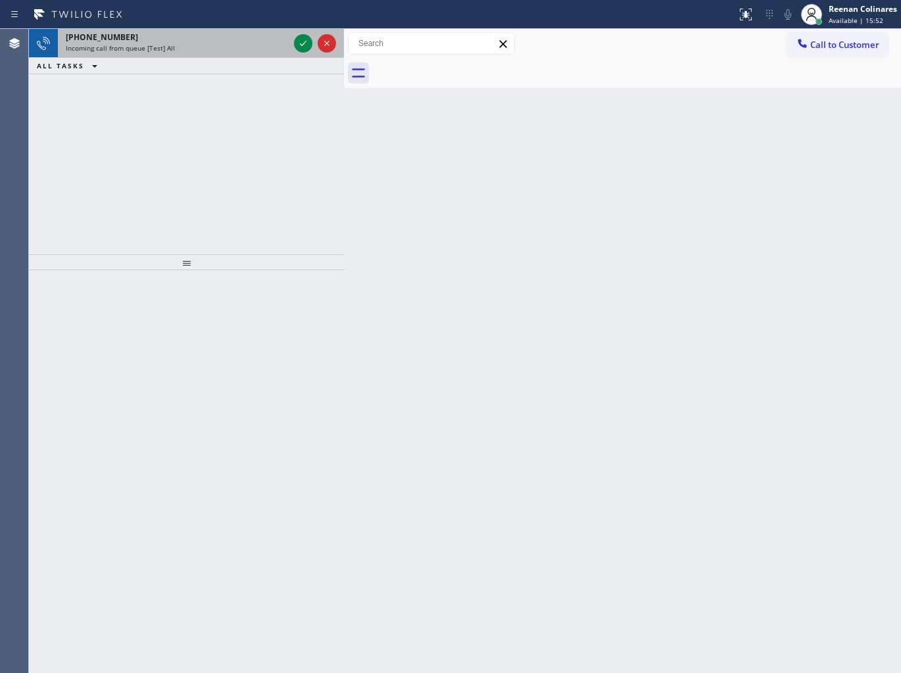
click at [199, 47] on div "Incoming call from queue [Test] All" at bounding box center [177, 47] width 223 height 9
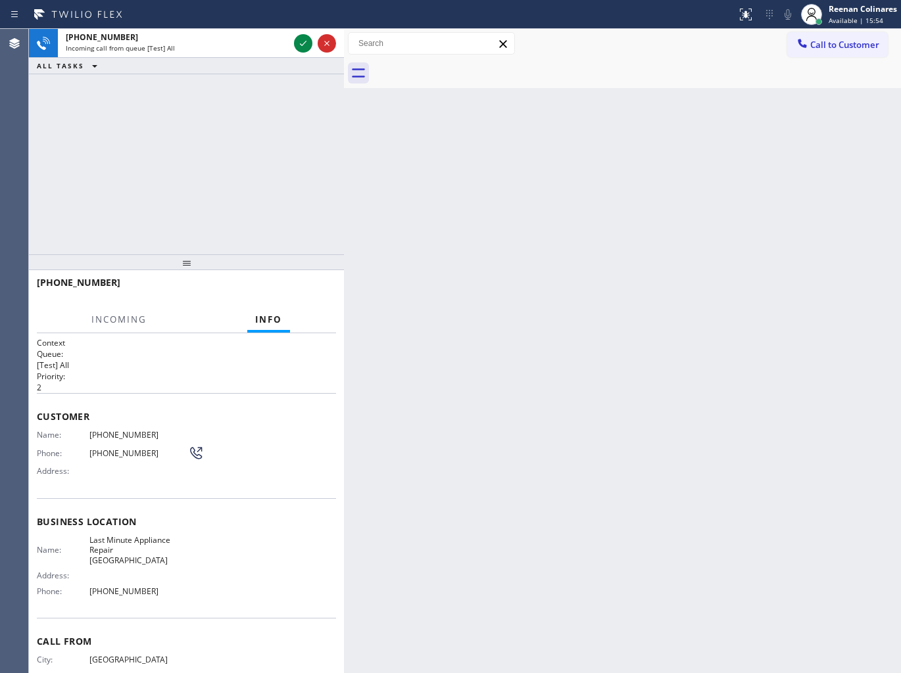
drag, startPoint x: 298, startPoint y: 44, endPoint x: 306, endPoint y: 60, distance: 17.6
click at [298, 44] on icon at bounding box center [303, 44] width 16 height 16
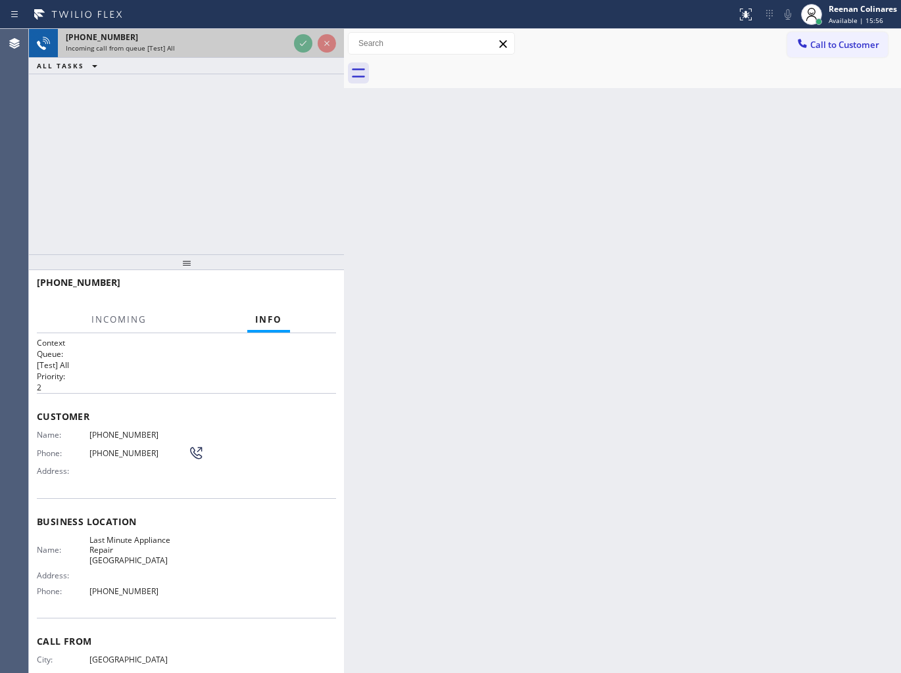
click at [273, 46] on div "Incoming call from queue [Test] All" at bounding box center [177, 47] width 223 height 9
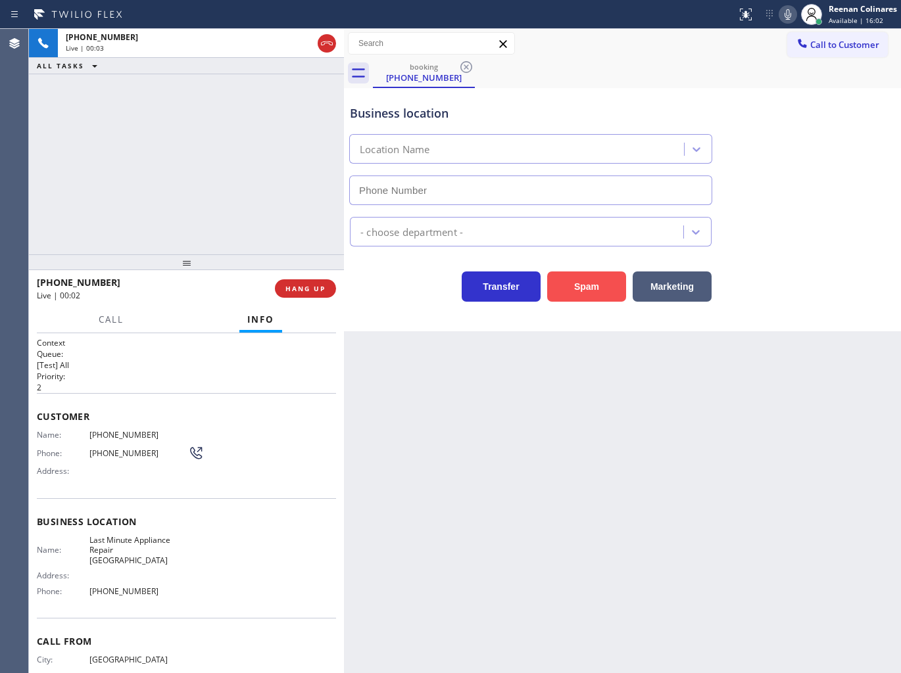
type input "[PHONE_NUMBER]"
click at [581, 283] on button "Spam" at bounding box center [586, 287] width 79 height 30
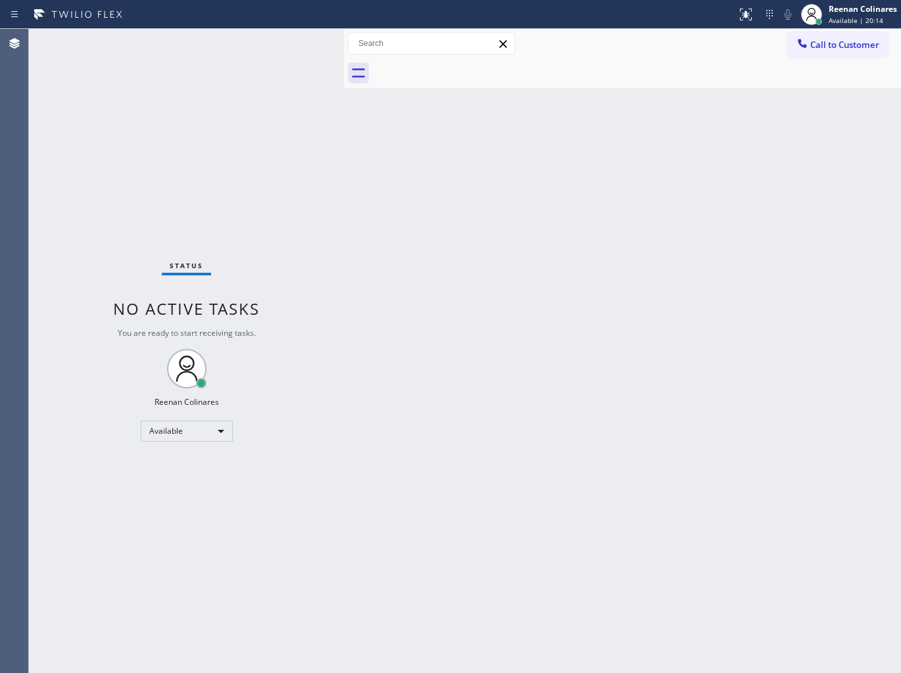
click at [504, 127] on div "Back to Dashboard Change Sender ID Customers Technicians Select a contact Outbo…" at bounding box center [622, 351] width 557 height 644
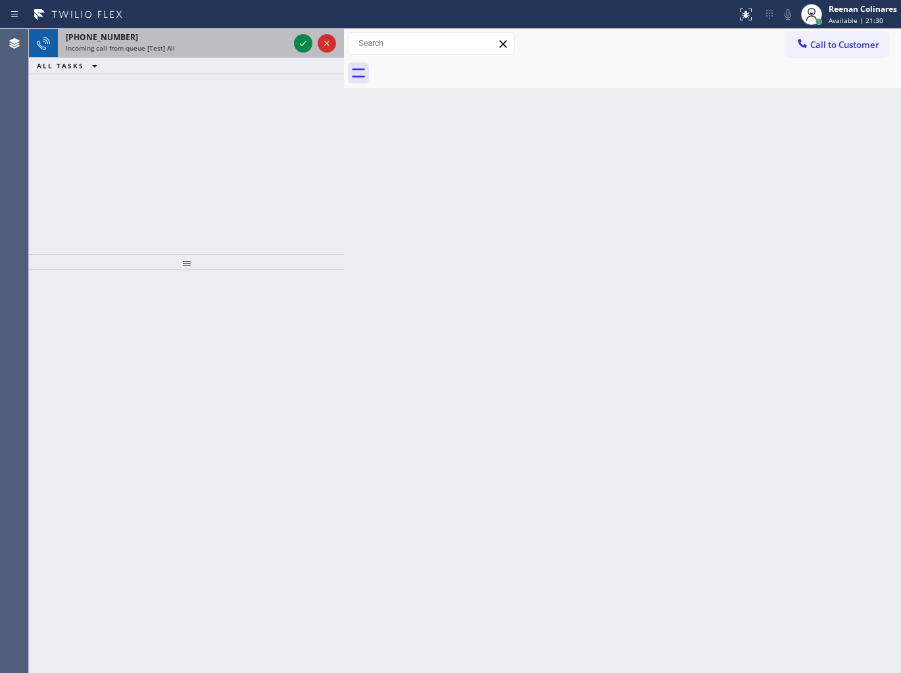
click at [193, 55] on div "[PHONE_NUMBER] Incoming call from queue [Test] All" at bounding box center [174, 43] width 233 height 29
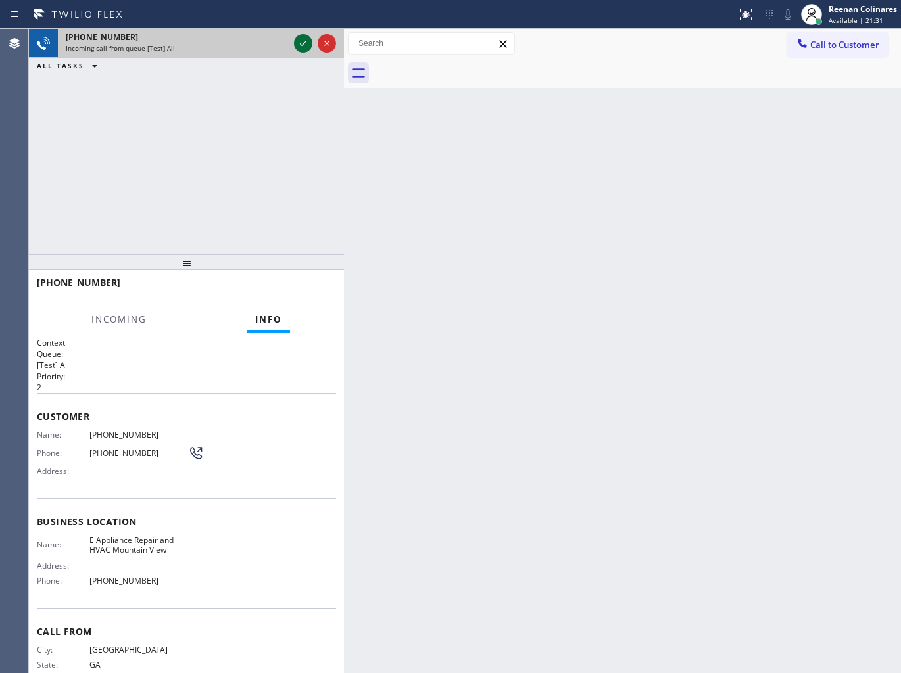
click at [306, 40] on icon at bounding box center [303, 44] width 16 height 16
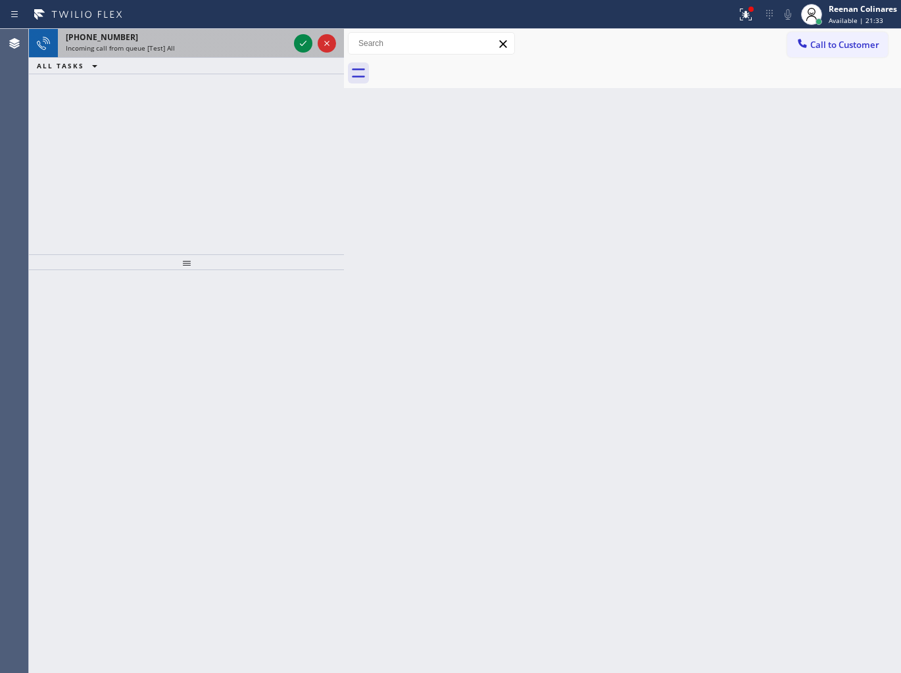
click at [224, 38] on div "[PHONE_NUMBER]" at bounding box center [177, 37] width 223 height 11
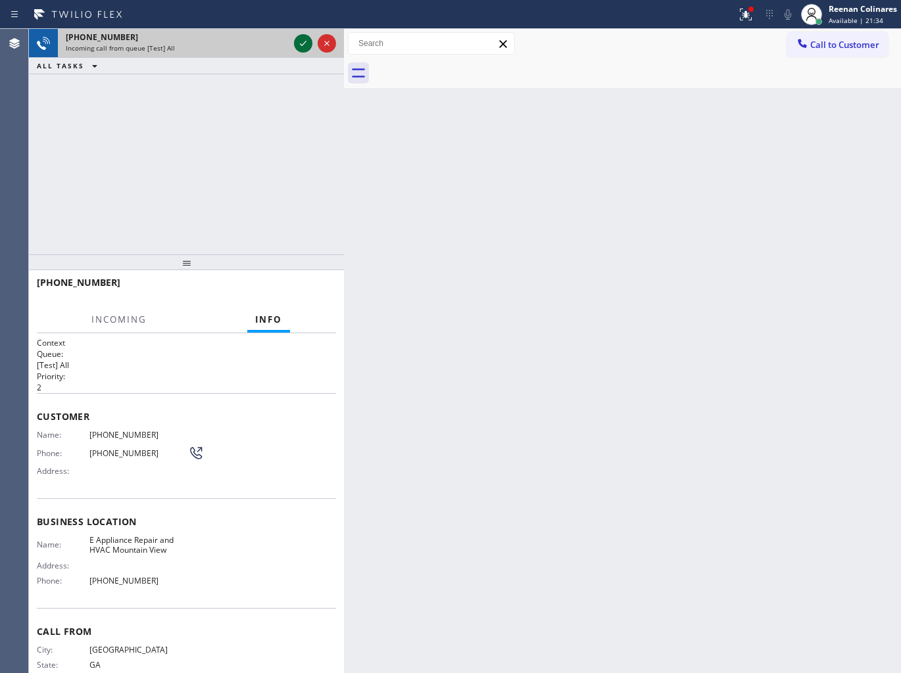
click at [298, 46] on icon at bounding box center [303, 44] width 16 height 16
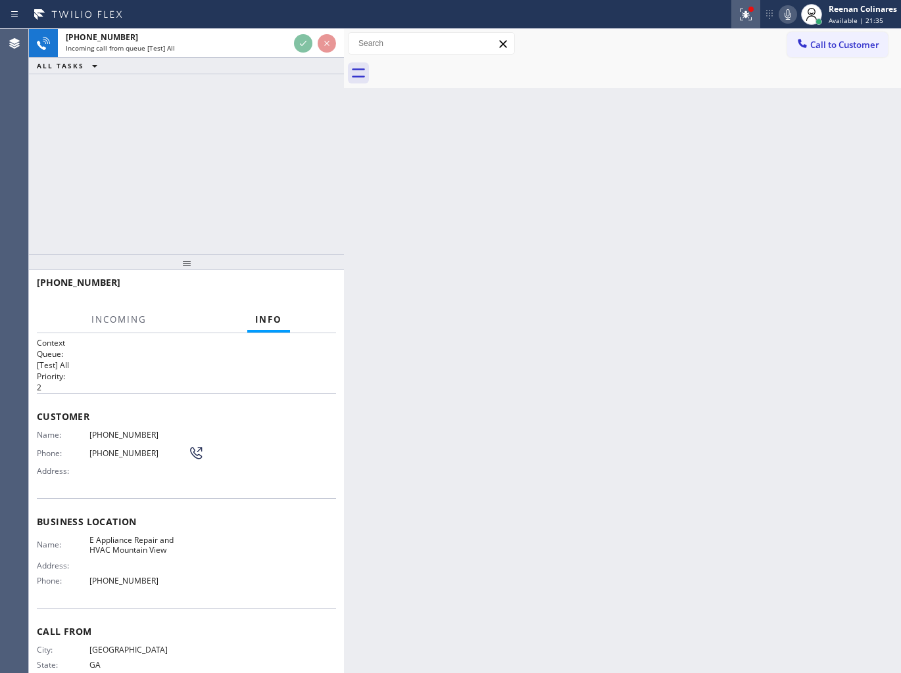
click at [738, 17] on icon at bounding box center [746, 15] width 16 height 16
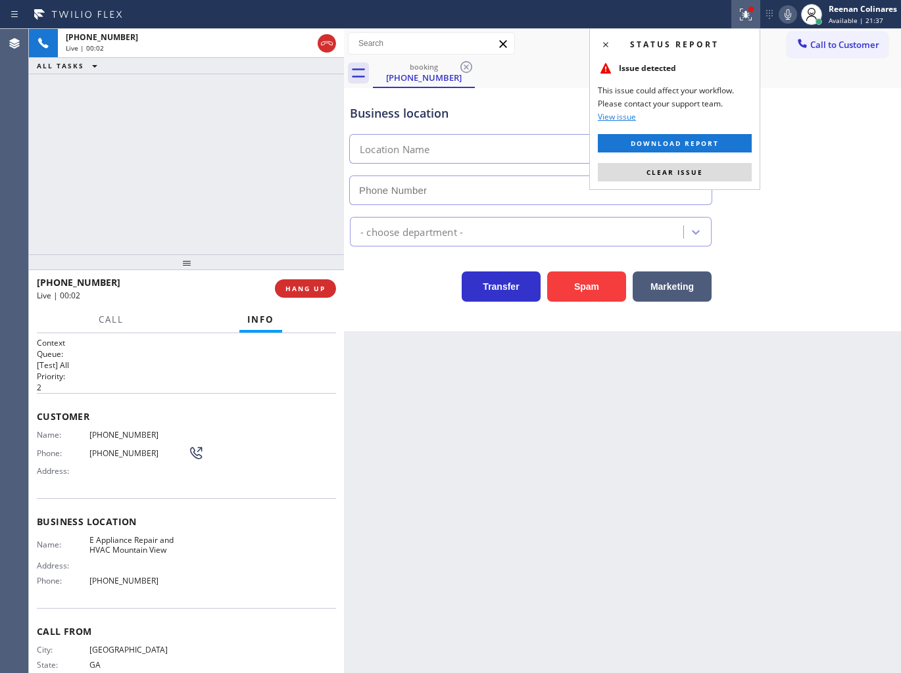
click at [678, 162] on div "Status report Issue detected This issue could affect your workflow. Please cont…" at bounding box center [674, 109] width 171 height 162
type input "[PHONE_NUMBER]"
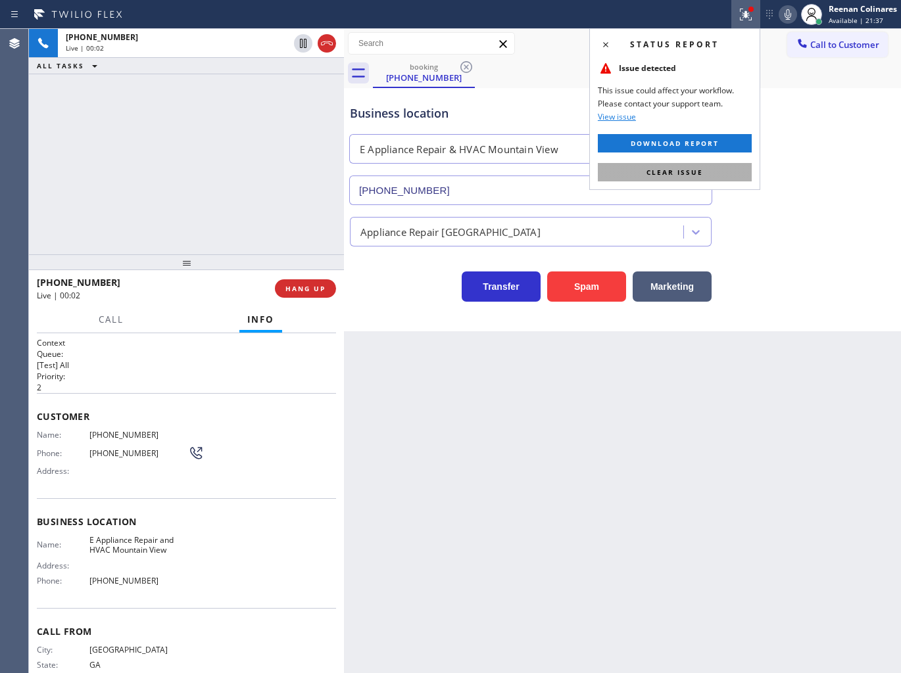
click at [655, 174] on span "Clear issue" at bounding box center [674, 172] width 57 height 9
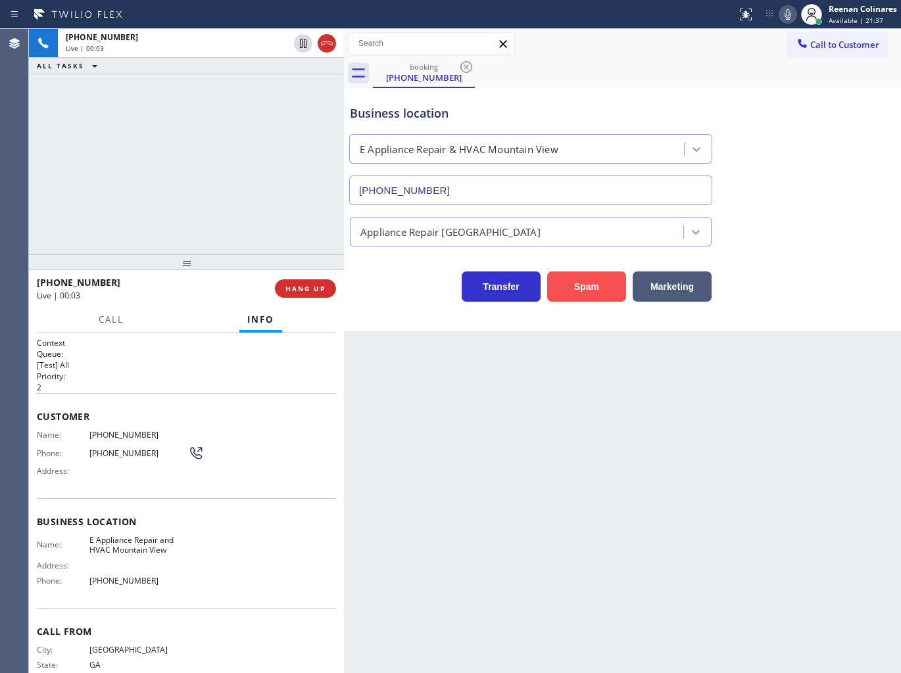
click at [580, 297] on button "Spam" at bounding box center [586, 287] width 79 height 30
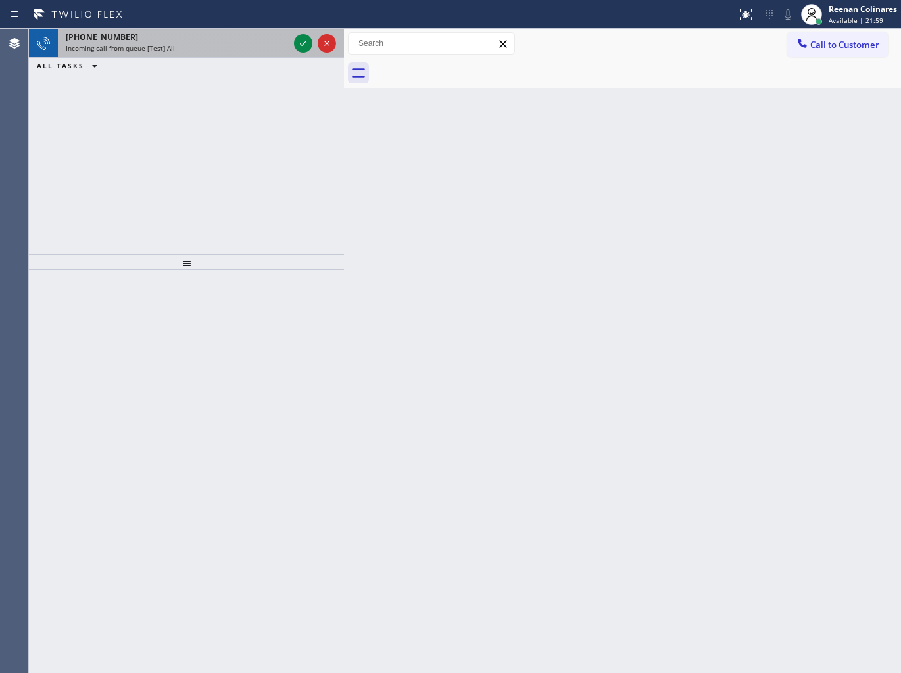
click at [250, 47] on div "Incoming call from queue [Test] All" at bounding box center [177, 47] width 223 height 9
drag, startPoint x: 258, startPoint y: 36, endPoint x: 303, endPoint y: 36, distance: 44.7
click at [279, 36] on div "[PHONE_NUMBER]" at bounding box center [177, 37] width 223 height 11
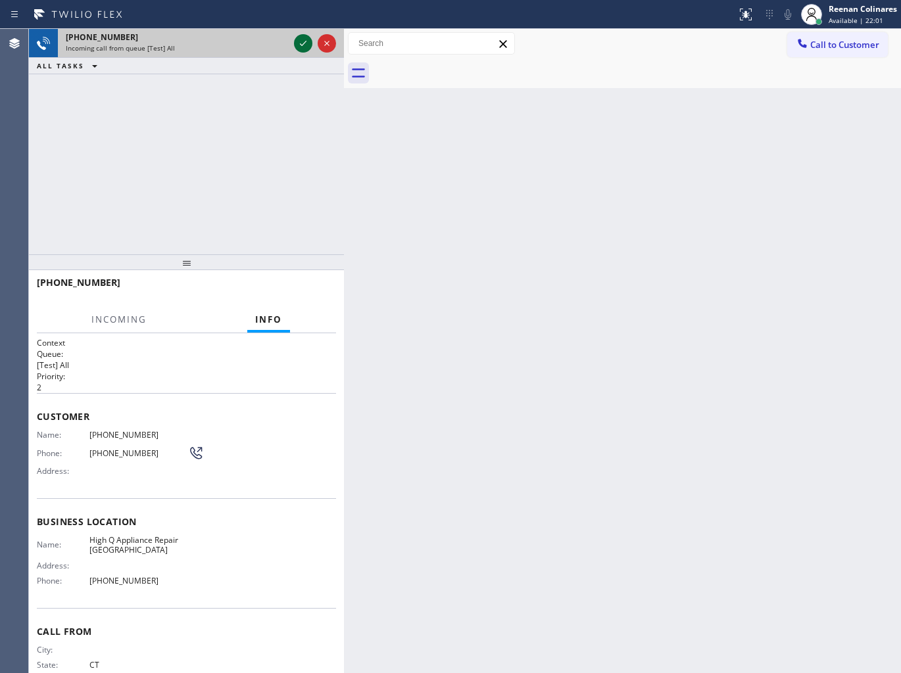
click at [300, 43] on icon at bounding box center [303, 44] width 16 height 16
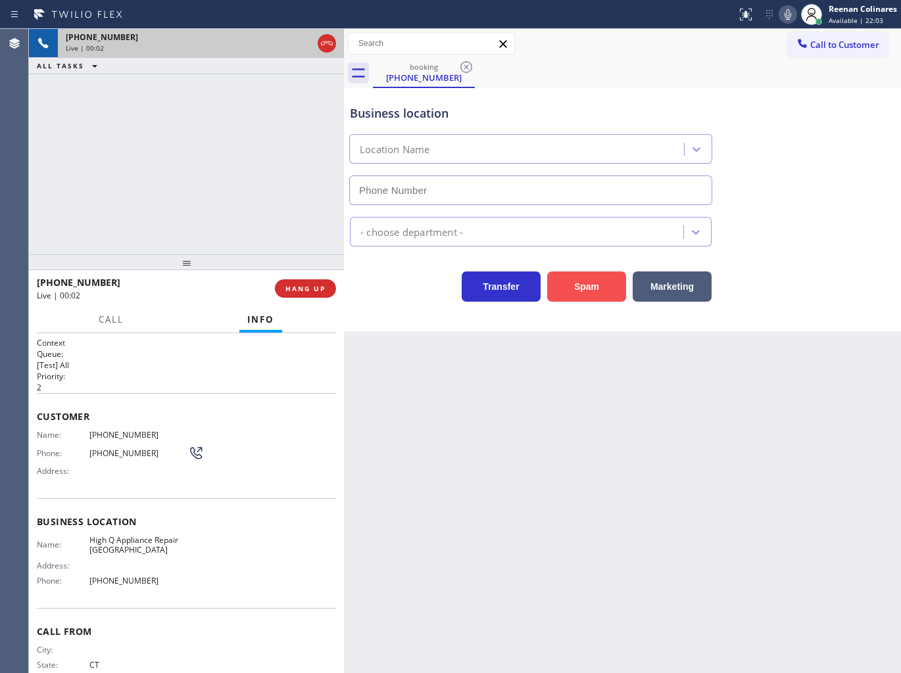
type input "[PHONE_NUMBER]"
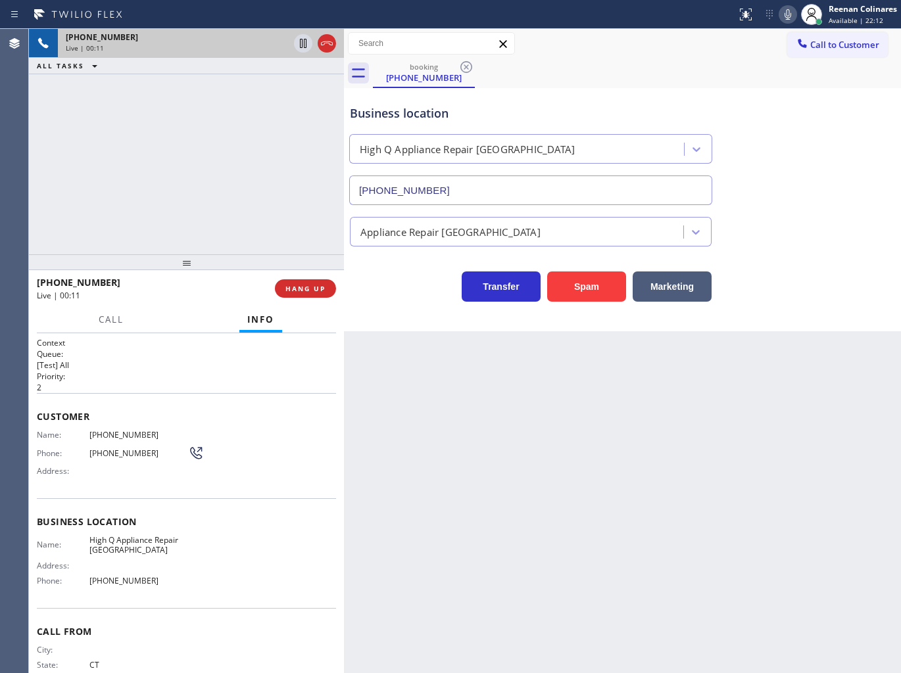
click at [153, 124] on div "[PHONE_NUMBER] Live | 00:11 ALL TASKS ALL TASKS ACTIVE TASKS TASKS IN WRAP UP" at bounding box center [186, 141] width 315 height 225
click at [318, 290] on span "HANG UP" at bounding box center [305, 288] width 40 height 9
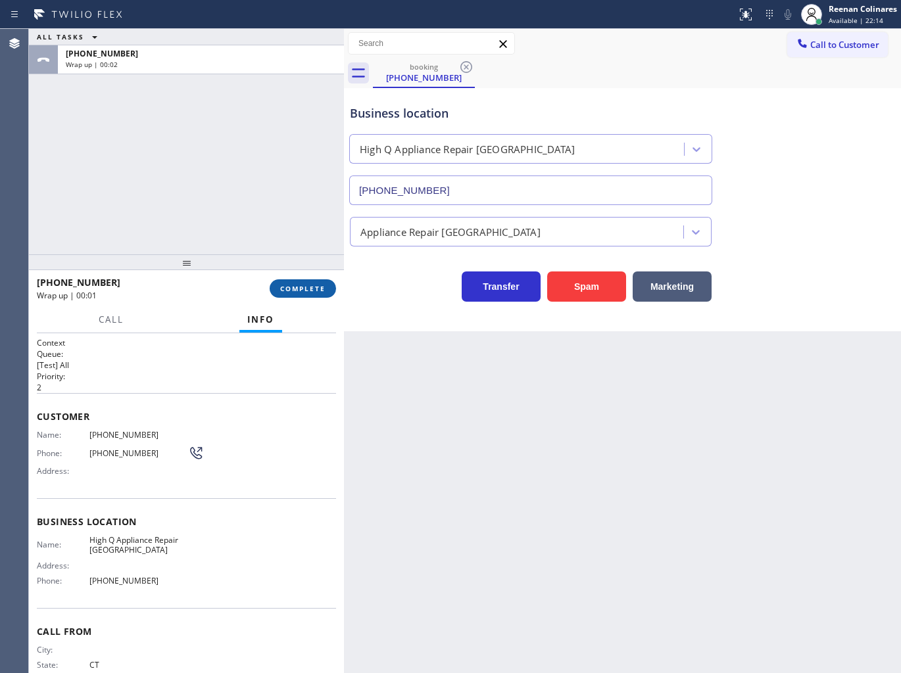
click at [318, 290] on span "COMPLETE" at bounding box center [302, 288] width 45 height 9
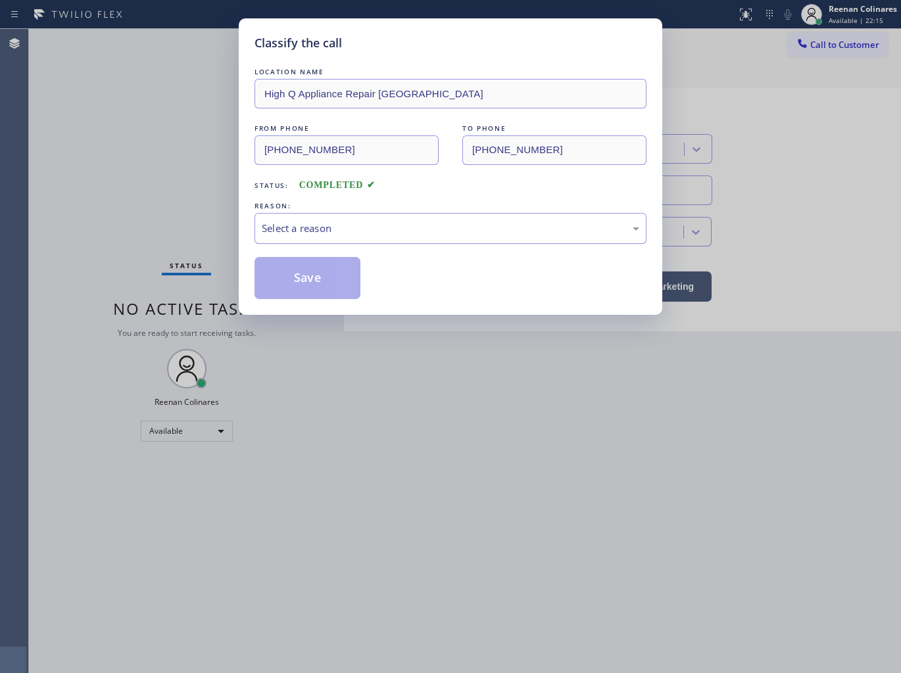
click at [360, 231] on div "Select a reason" at bounding box center [450, 228] width 377 height 15
click at [312, 279] on button "Save" at bounding box center [307, 278] width 106 height 42
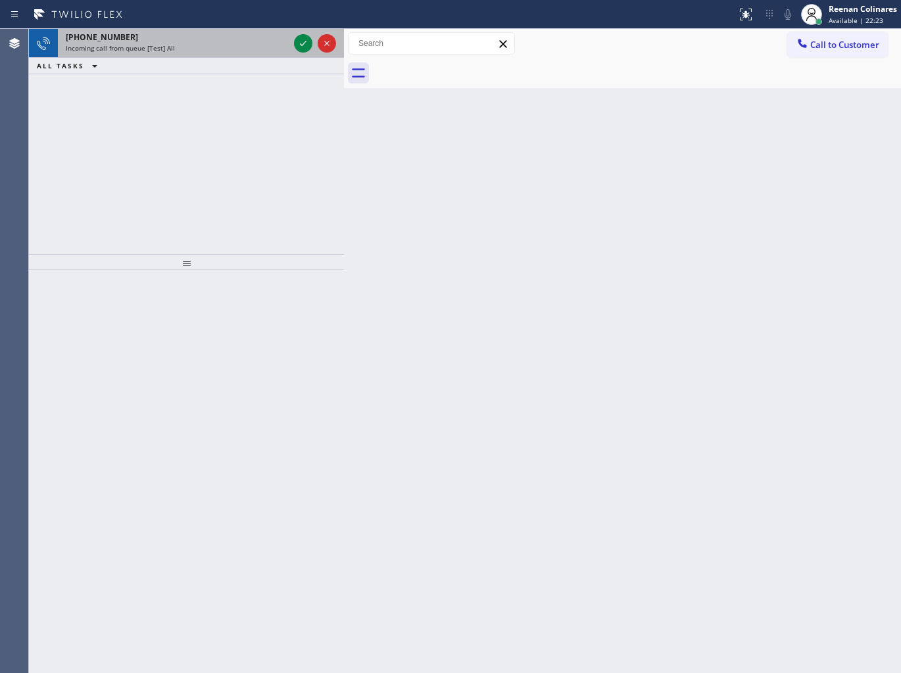
click at [262, 51] on div "Incoming call from queue [Test] All" at bounding box center [177, 47] width 223 height 9
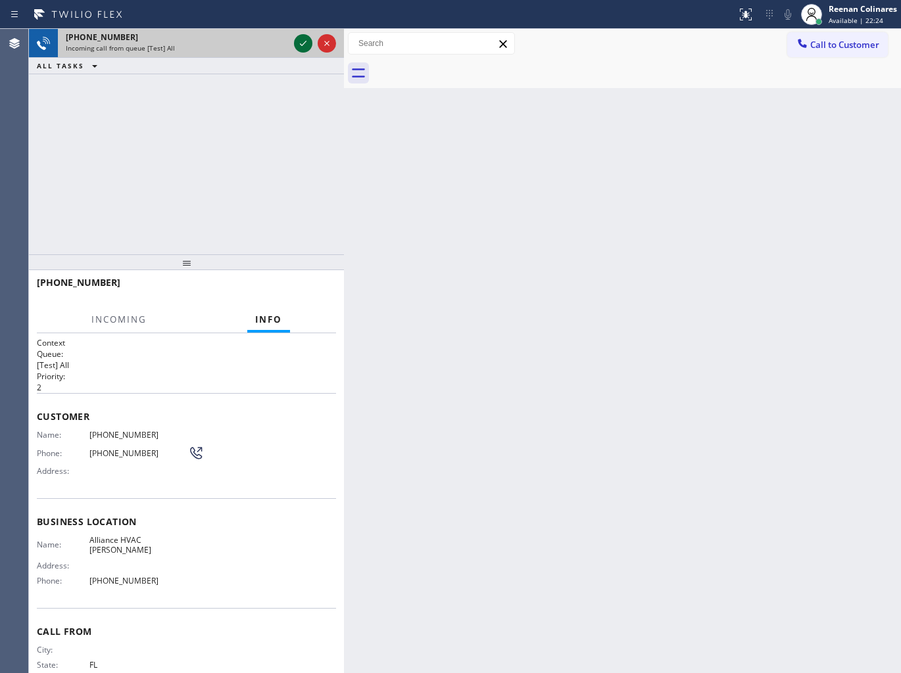
click at [297, 44] on icon at bounding box center [303, 44] width 16 height 16
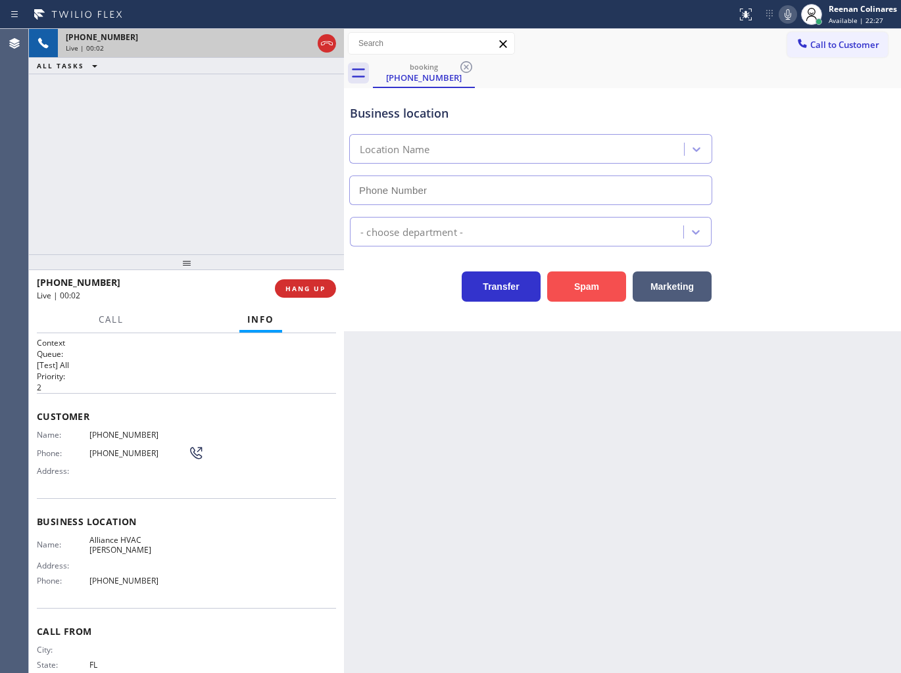
type input "[PHONE_NUMBER]"
drag, startPoint x: 575, startPoint y: 280, endPoint x: 622, endPoint y: 237, distance: 63.3
click at [579, 280] on button "Spam" at bounding box center [586, 287] width 79 height 30
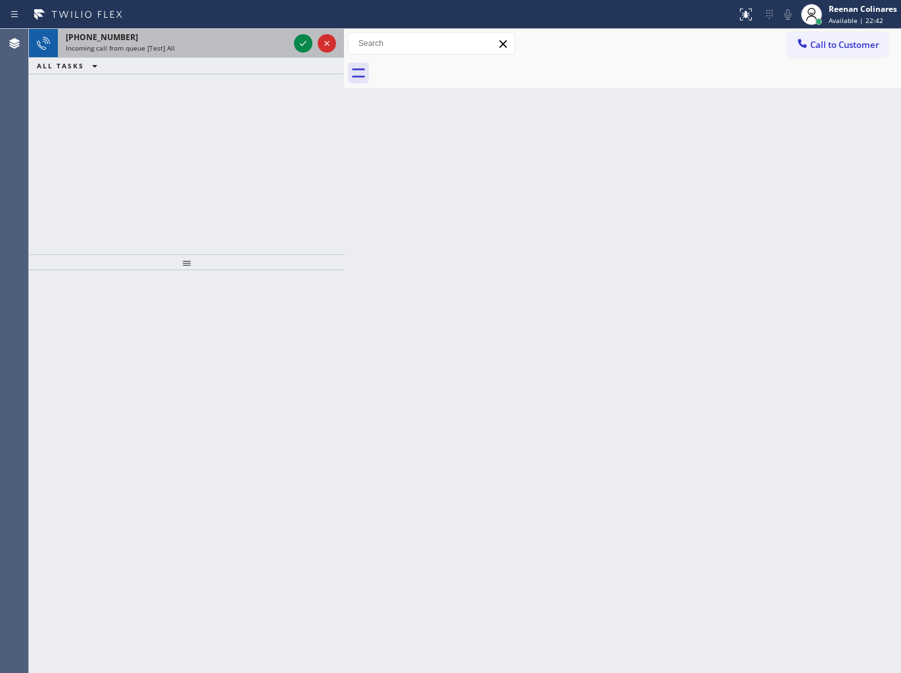
click at [175, 35] on div "[PHONE_NUMBER]" at bounding box center [177, 37] width 223 height 11
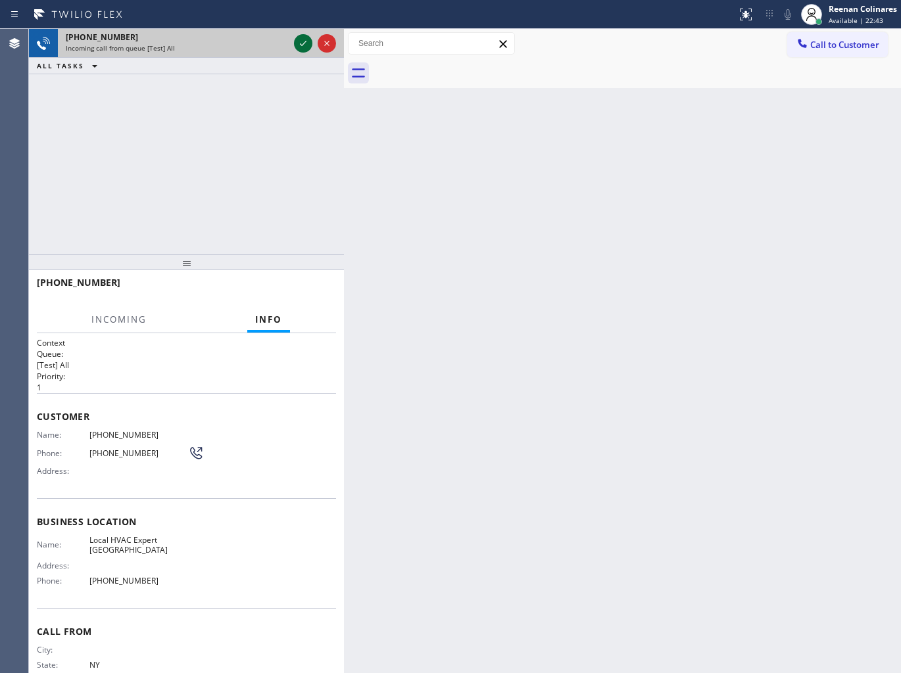
click at [302, 47] on icon at bounding box center [303, 44] width 16 height 16
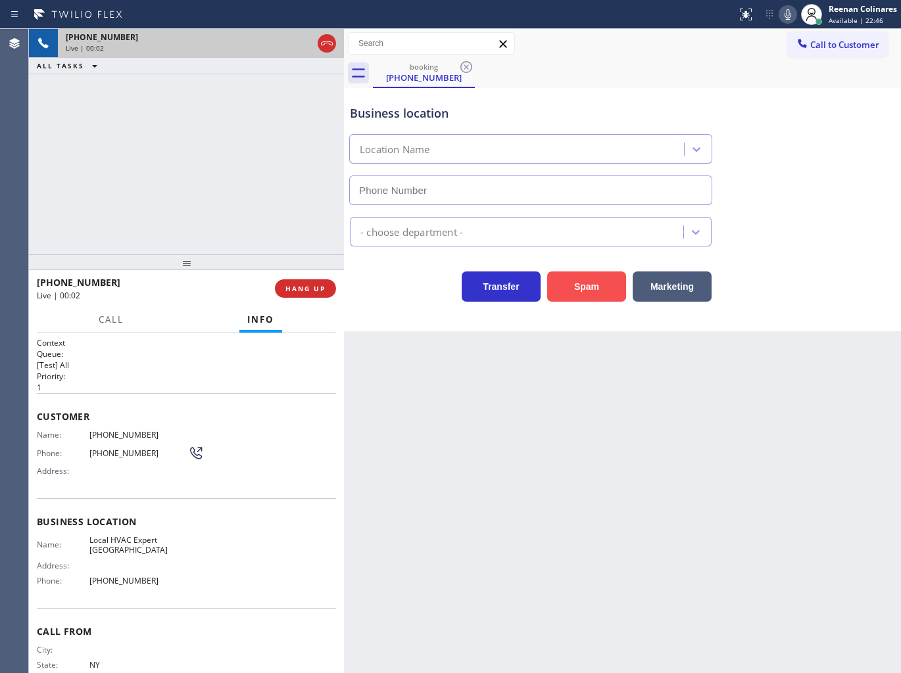
type input "[PHONE_NUMBER]"
click at [592, 289] on button "Spam" at bounding box center [586, 287] width 79 height 30
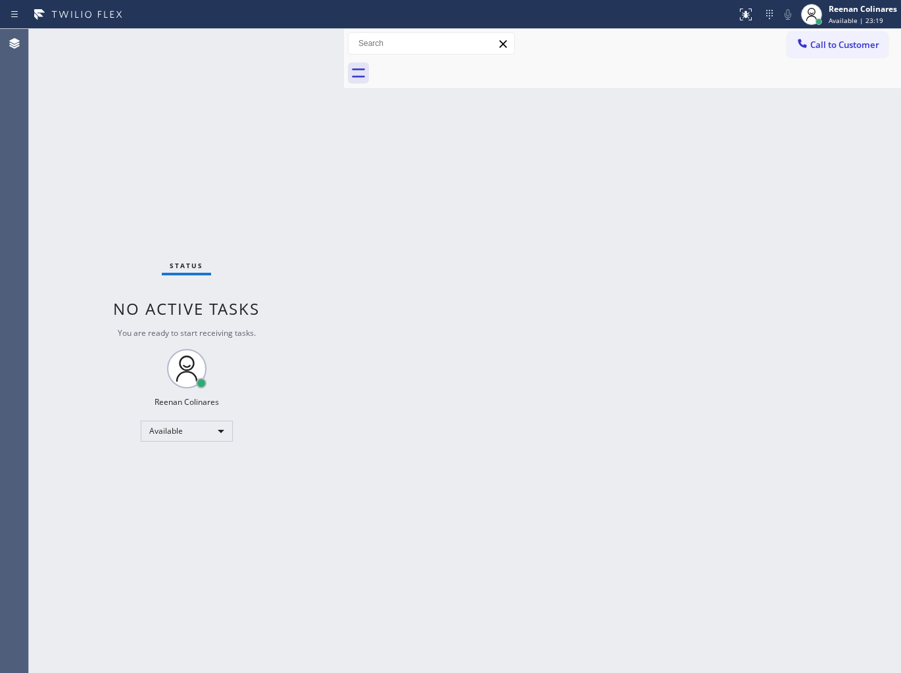
click at [458, 362] on div "Back to Dashboard Change Sender ID Customers Technicians Select a contact Outbo…" at bounding box center [622, 351] width 557 height 644
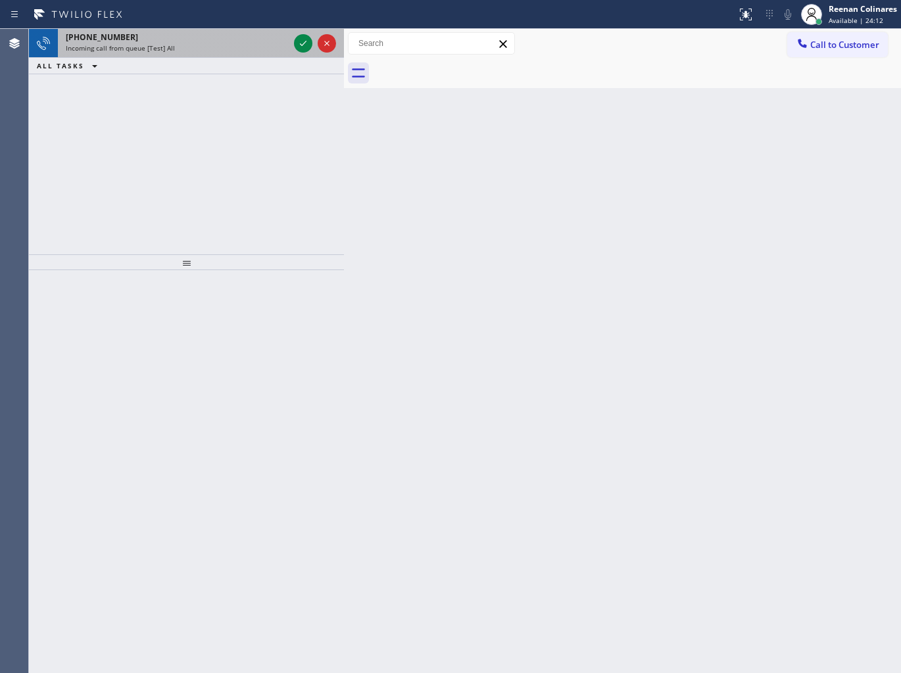
click at [225, 49] on div "Incoming call from queue [Test] All" at bounding box center [177, 47] width 223 height 9
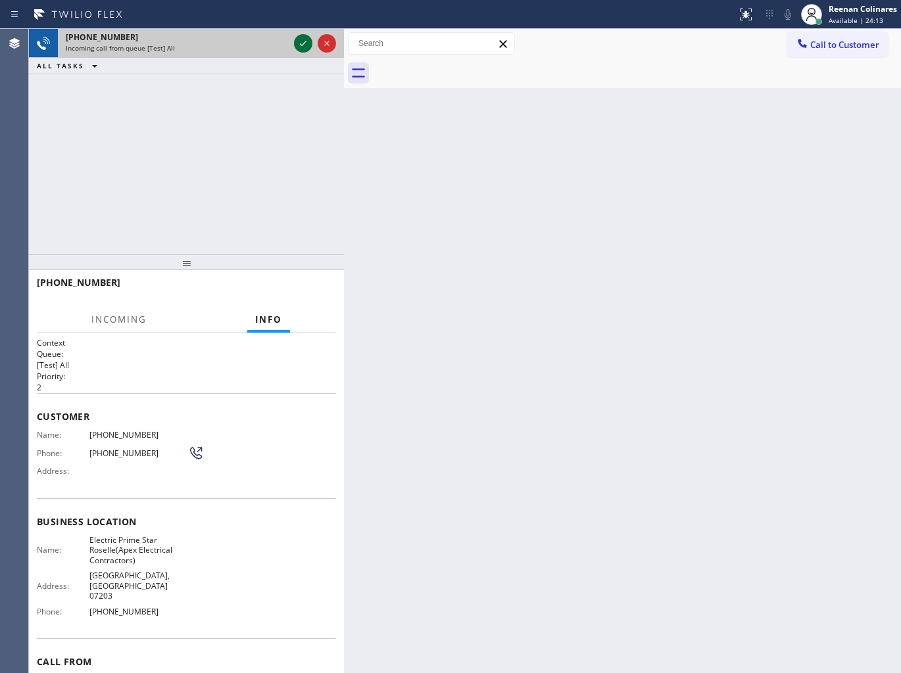
click at [300, 43] on icon at bounding box center [303, 44] width 16 height 16
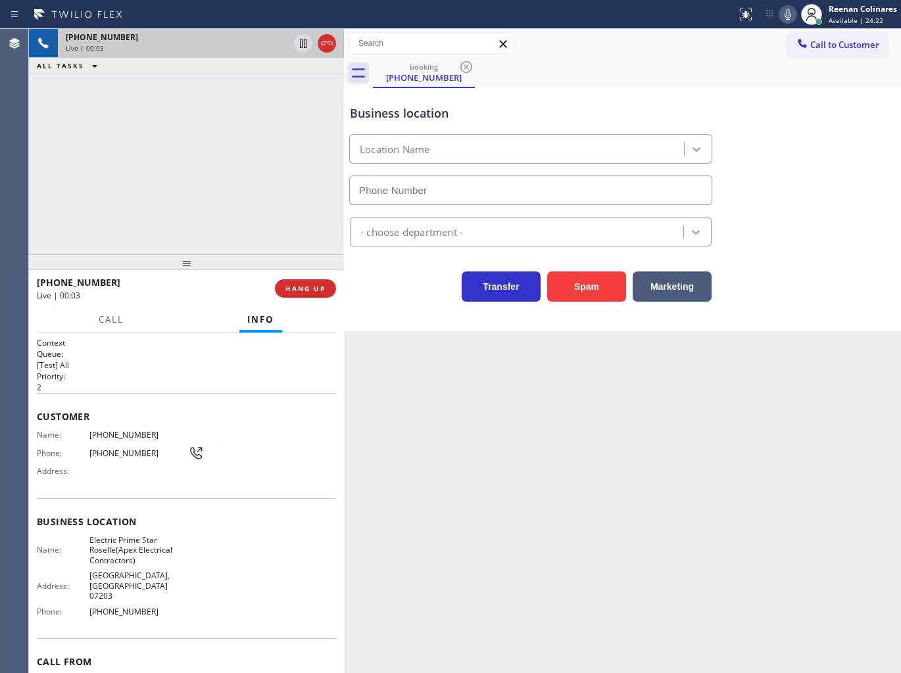
type input "[PHONE_NUMBER]"
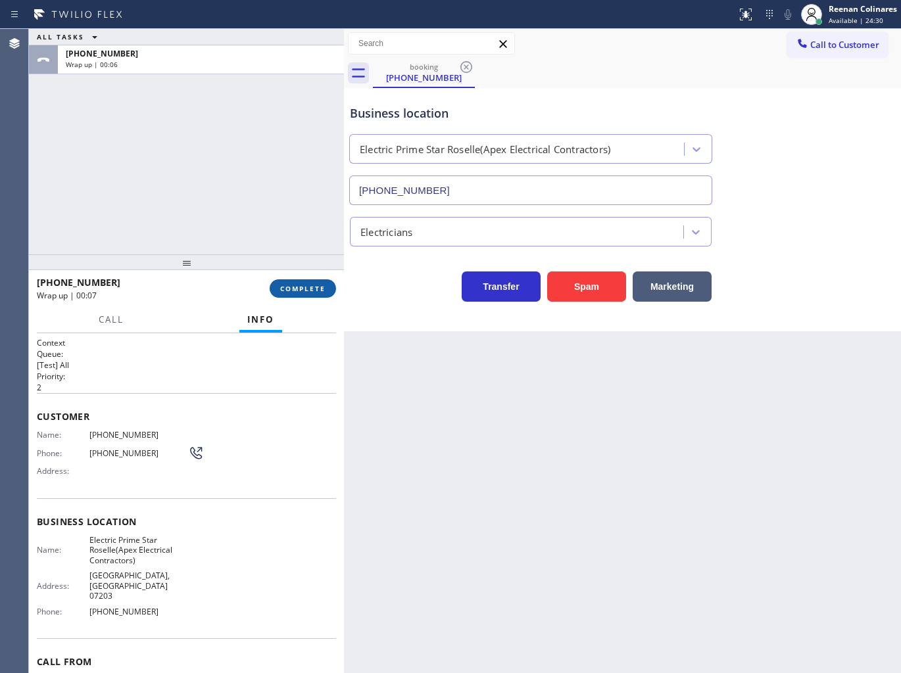
click at [300, 287] on span "COMPLETE" at bounding box center [302, 288] width 45 height 9
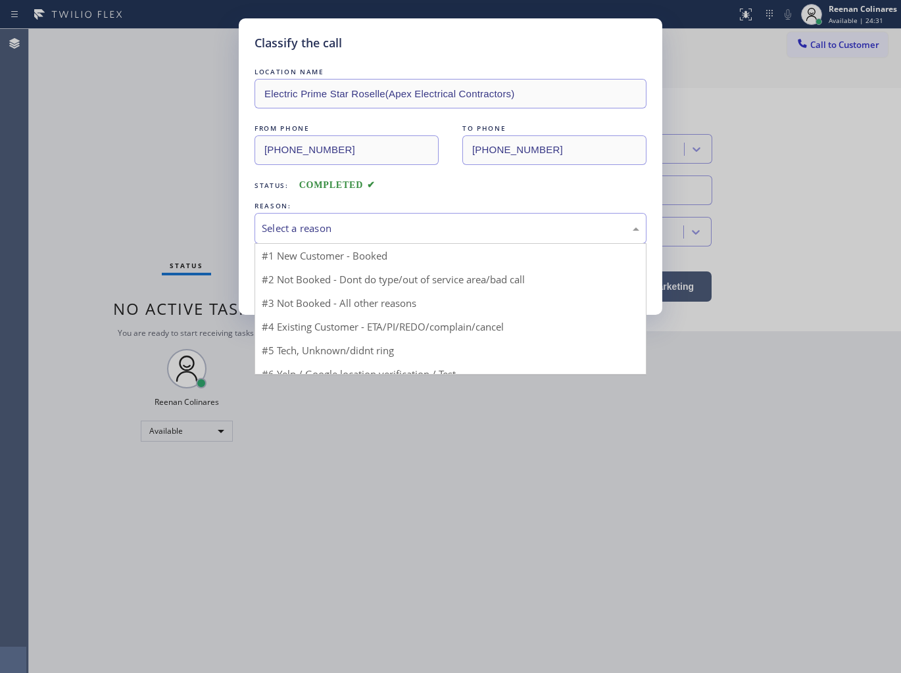
click at [391, 225] on div "Select a reason" at bounding box center [450, 228] width 377 height 15
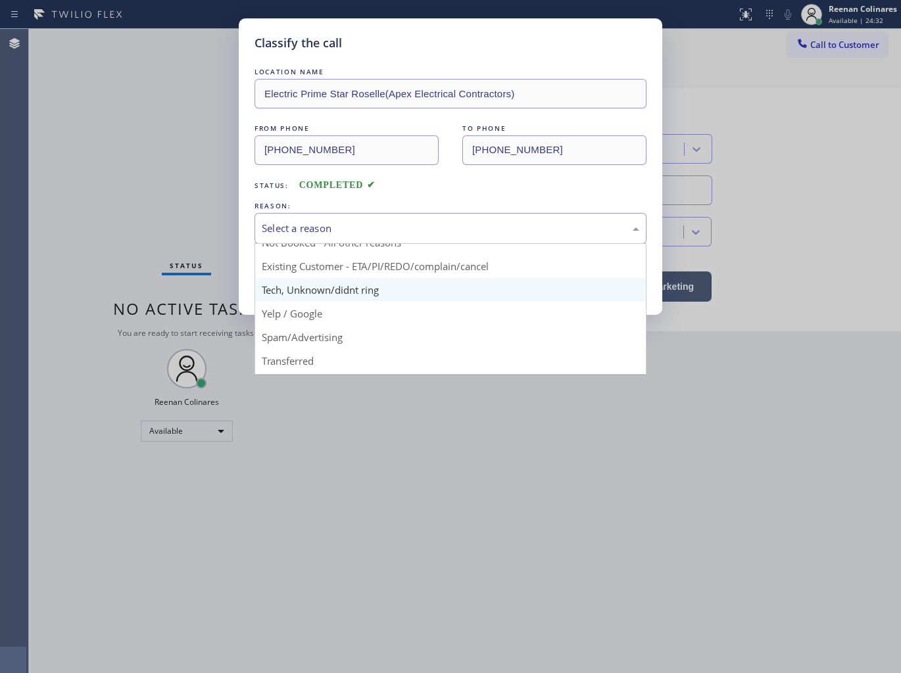
scroll to position [73, 0]
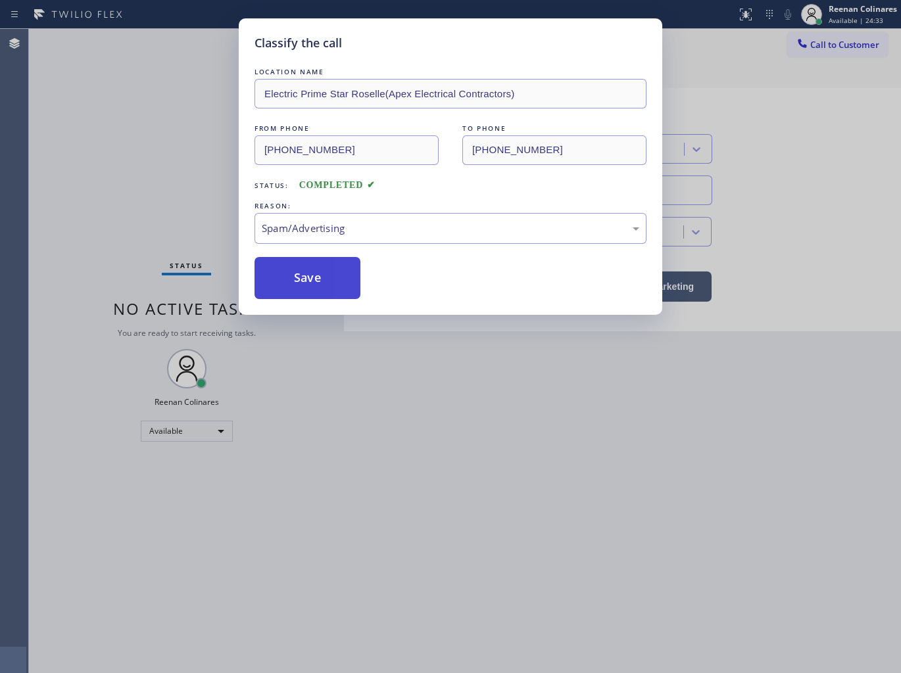
click at [308, 266] on button "Save" at bounding box center [307, 278] width 106 height 42
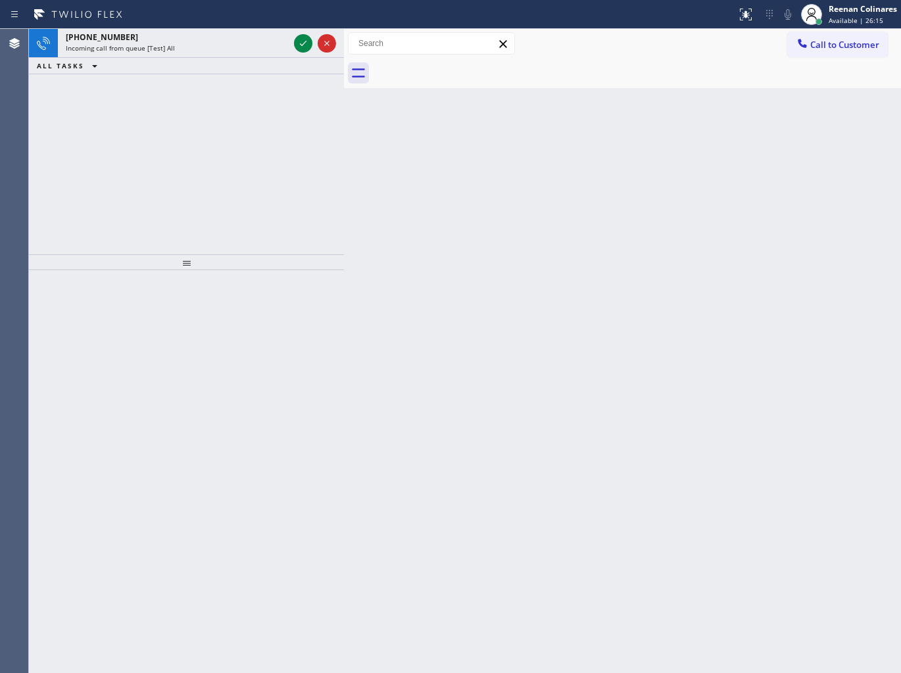
click at [231, 50] on div "Incoming call from queue [Test] All" at bounding box center [177, 47] width 223 height 9
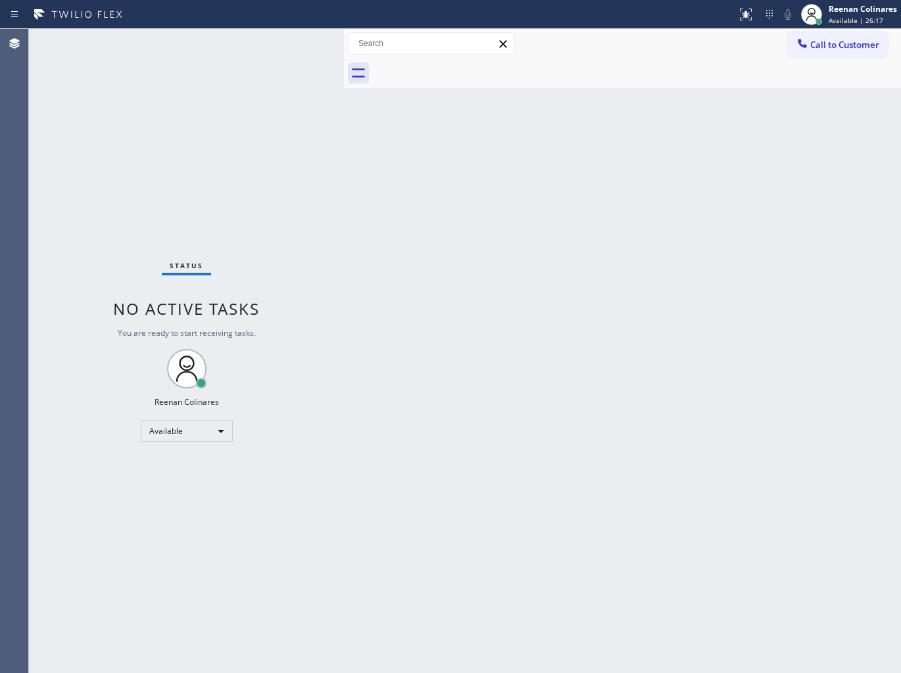
click at [298, 41] on div "Status No active tasks You are ready to start receiving tasks. Reenan Colinares…" at bounding box center [186, 351] width 315 height 644
click at [258, 44] on div "Status No active tasks You are ready to start receiving tasks. Reenan Colinares…" at bounding box center [186, 351] width 315 height 644
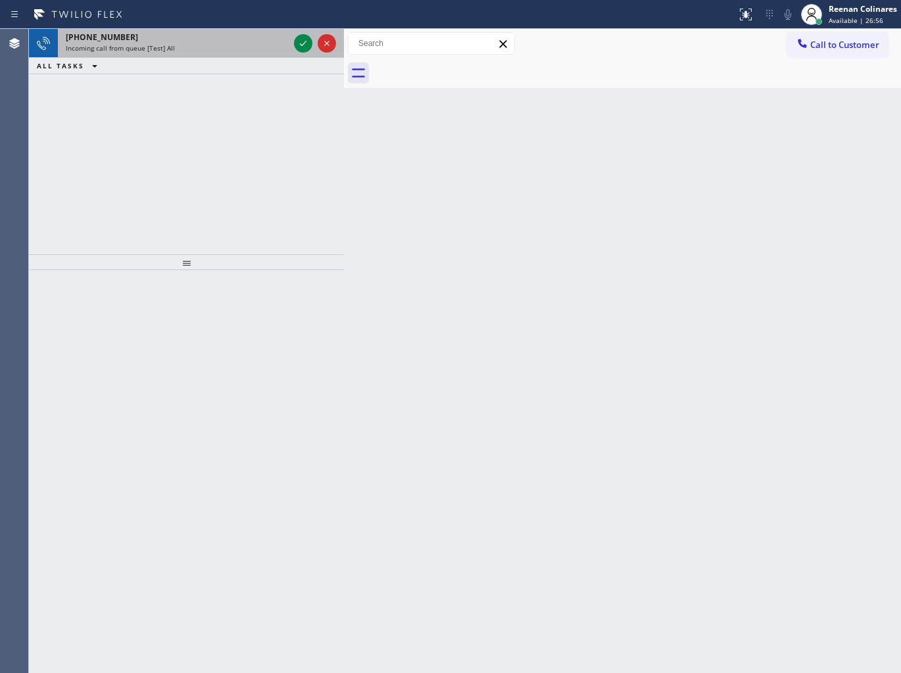
click at [193, 41] on div "[PHONE_NUMBER]" at bounding box center [177, 37] width 223 height 11
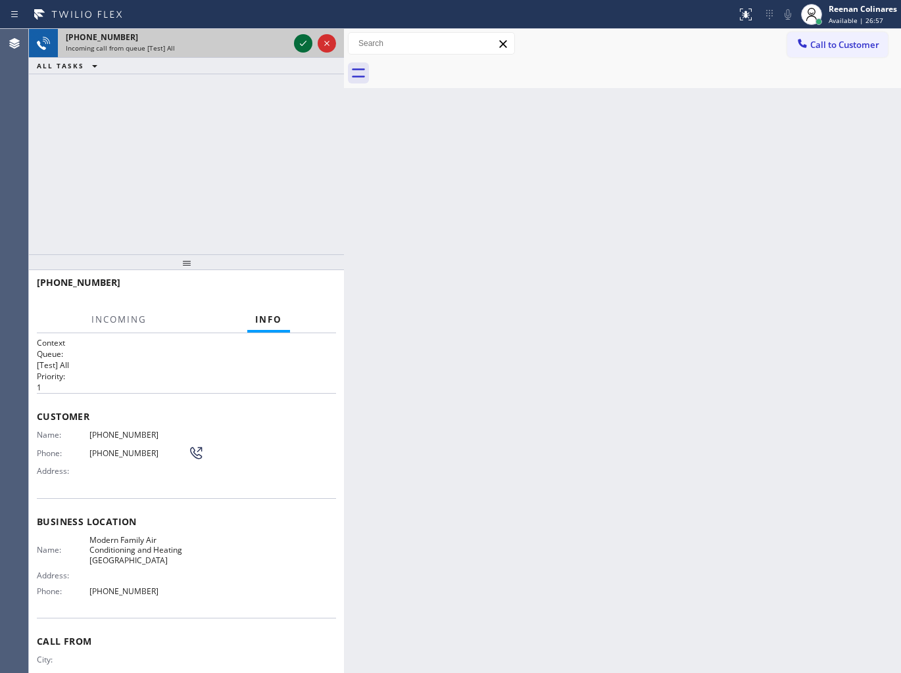
click at [308, 42] on icon at bounding box center [303, 44] width 16 height 16
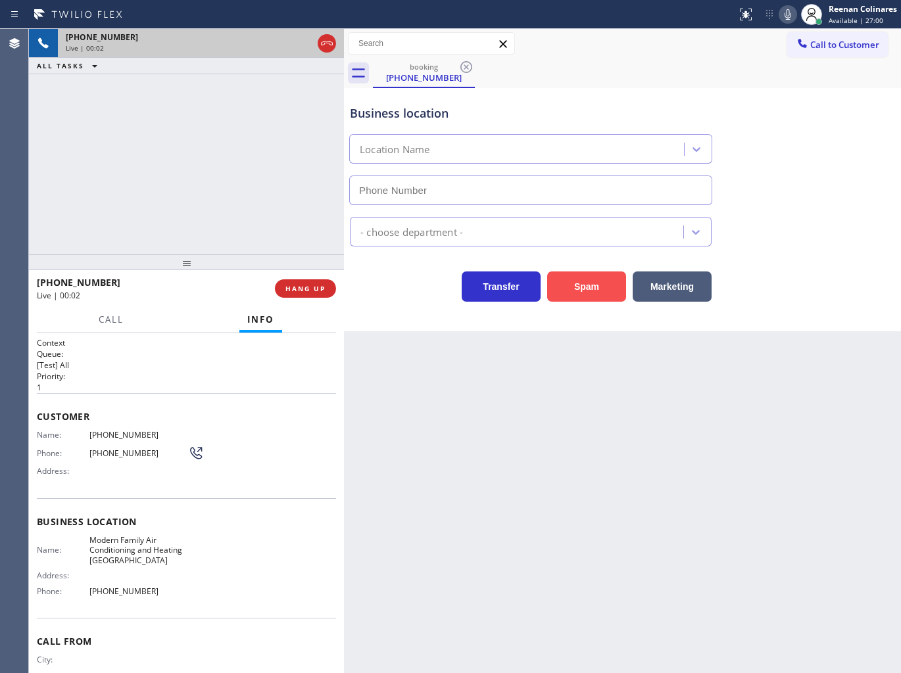
type input "[PHONE_NUMBER]"
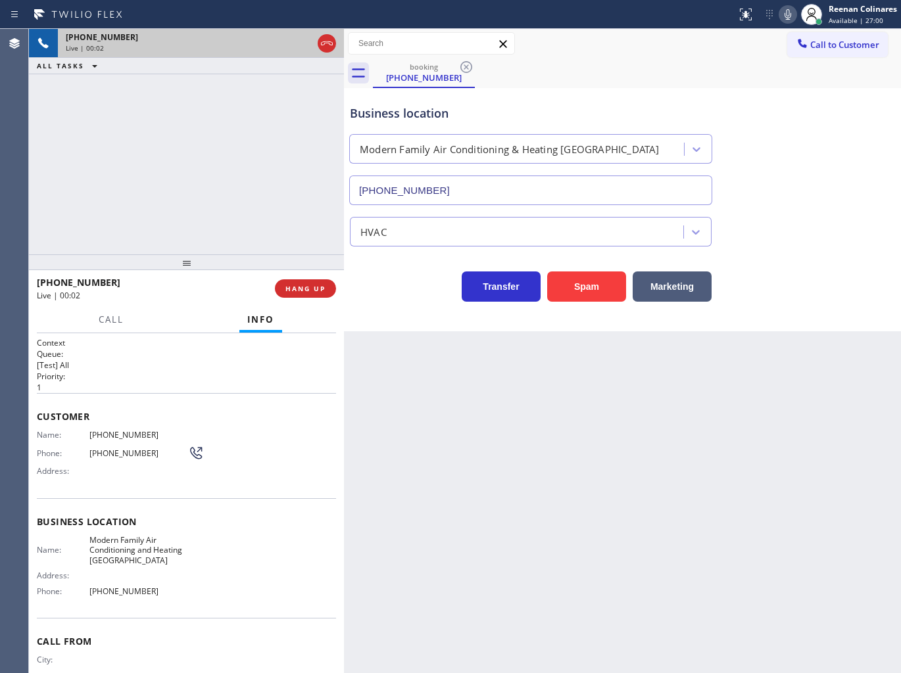
click at [593, 297] on button "Spam" at bounding box center [586, 287] width 79 height 30
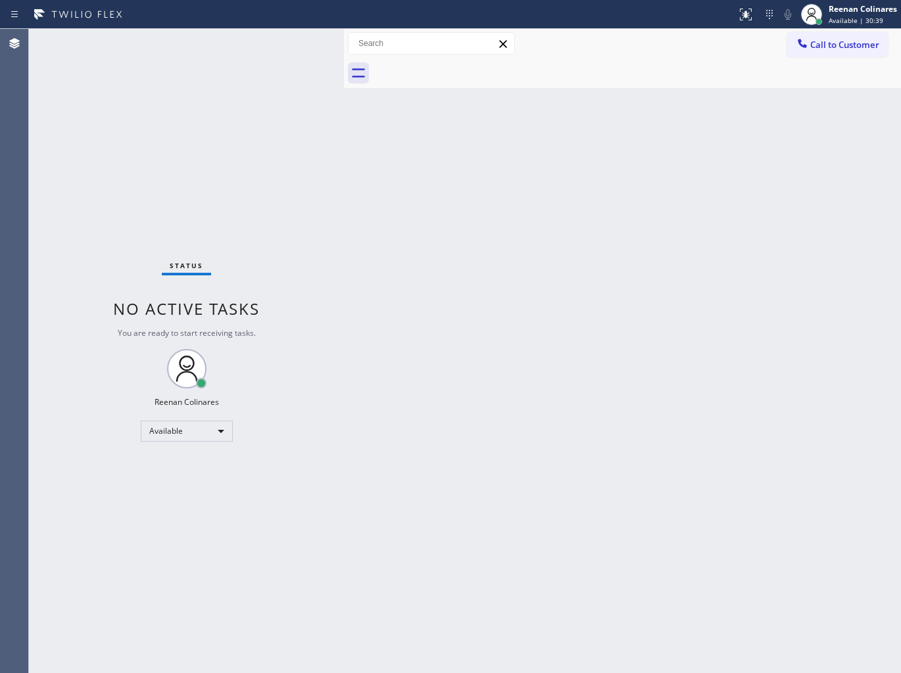
click at [228, 35] on div "Status No active tasks You are ready to start receiving tasks. Reenan Colinares…" at bounding box center [186, 351] width 315 height 644
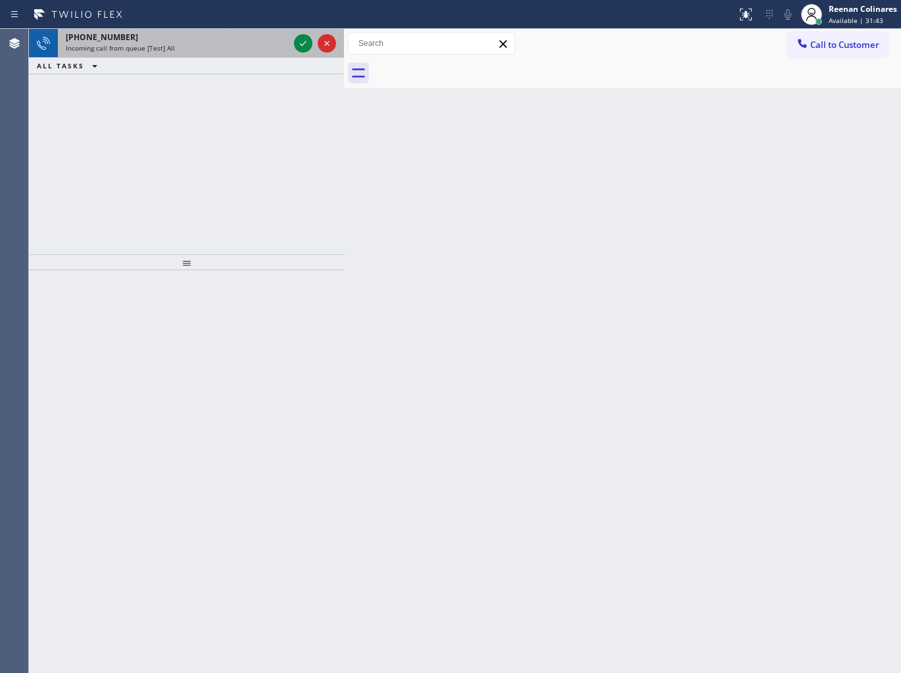
click at [264, 49] on div "Incoming call from queue [Test] All" at bounding box center [177, 47] width 223 height 9
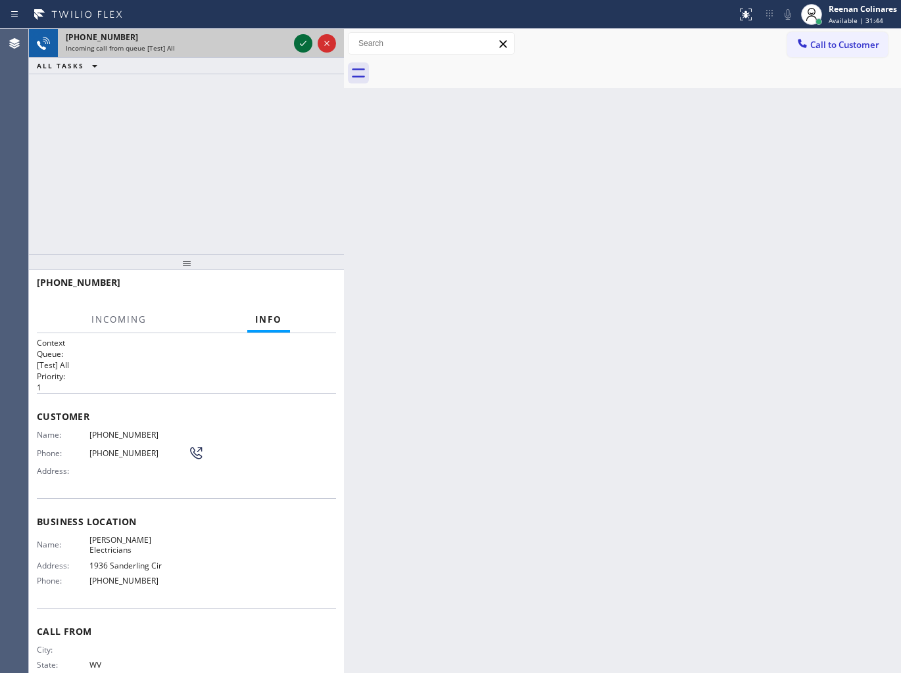
click at [298, 47] on icon at bounding box center [303, 44] width 16 height 16
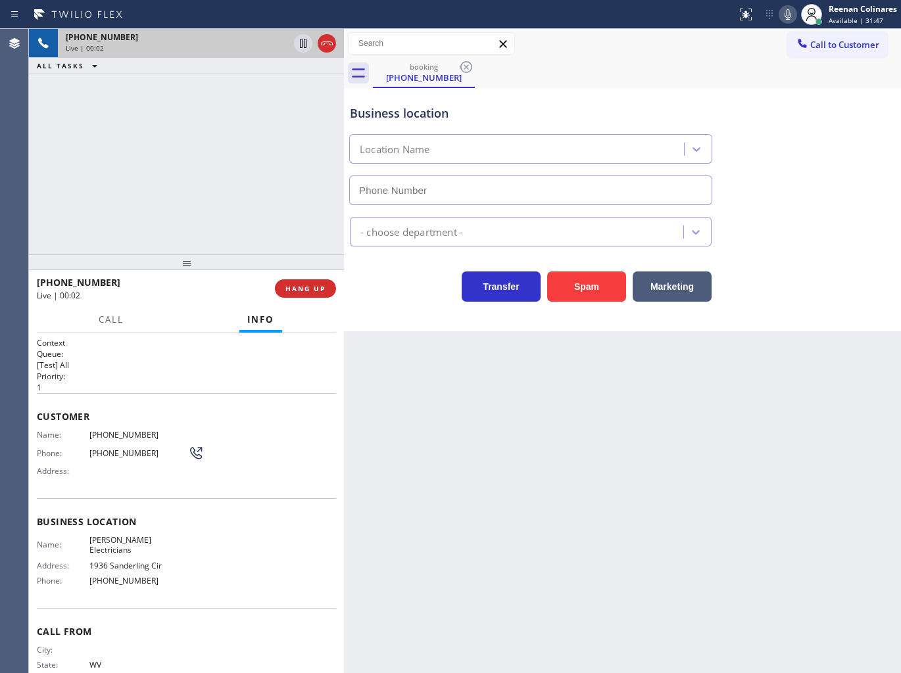
type input "[PHONE_NUMBER]"
click at [320, 285] on span "HANG UP" at bounding box center [305, 288] width 40 height 9
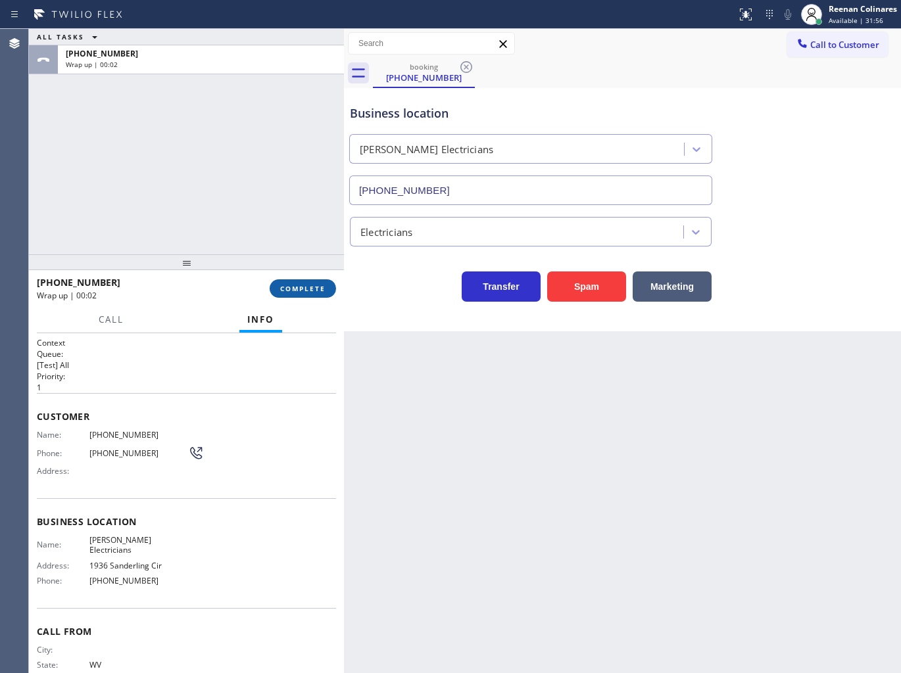
click at [320, 285] on span "COMPLETE" at bounding box center [302, 288] width 45 height 9
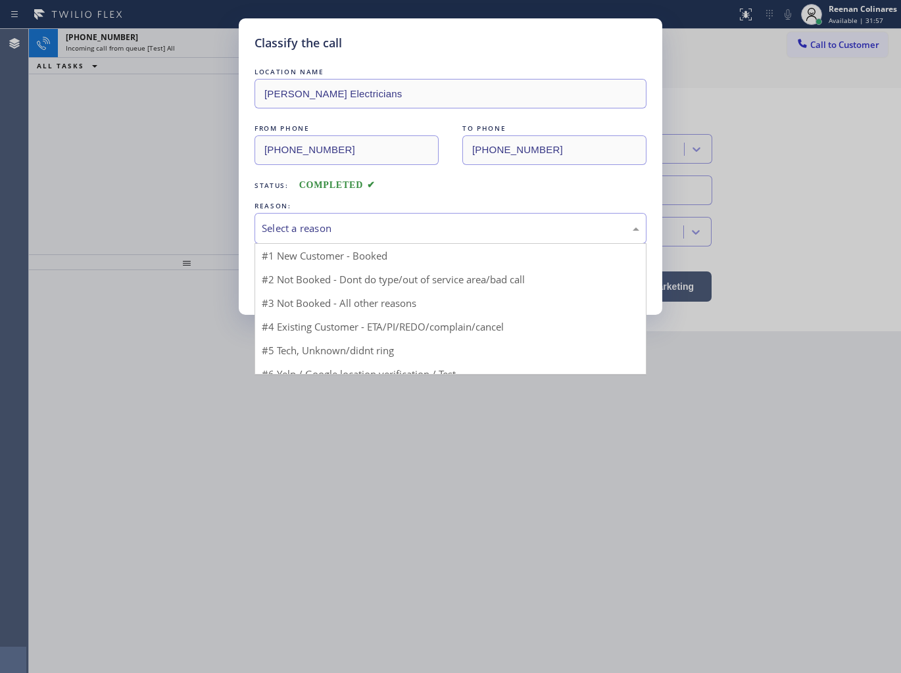
click at [358, 227] on div "Select a reason" at bounding box center [450, 228] width 377 height 15
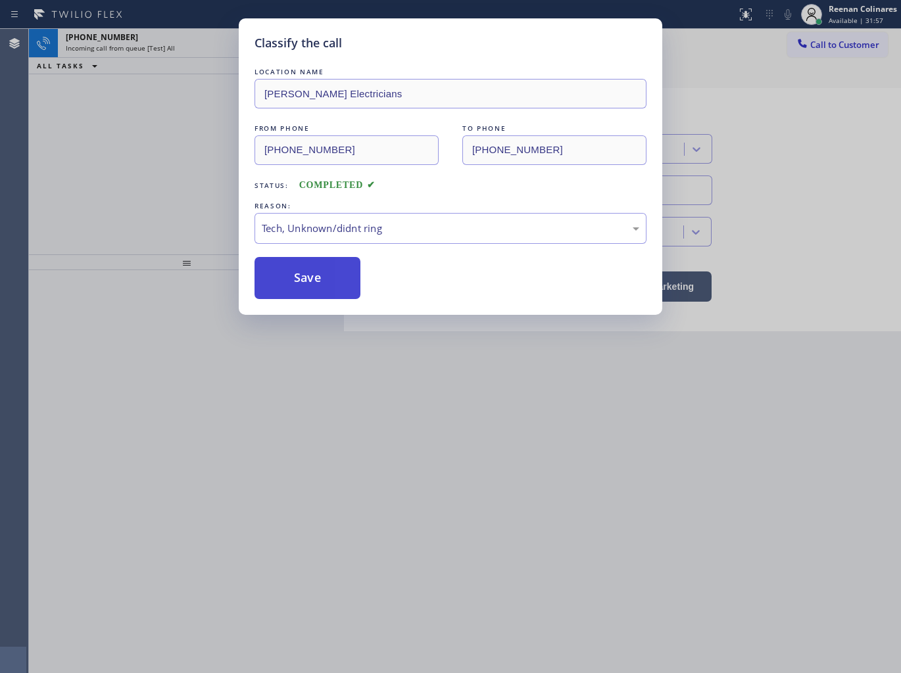
click at [316, 283] on button "Save" at bounding box center [307, 278] width 106 height 42
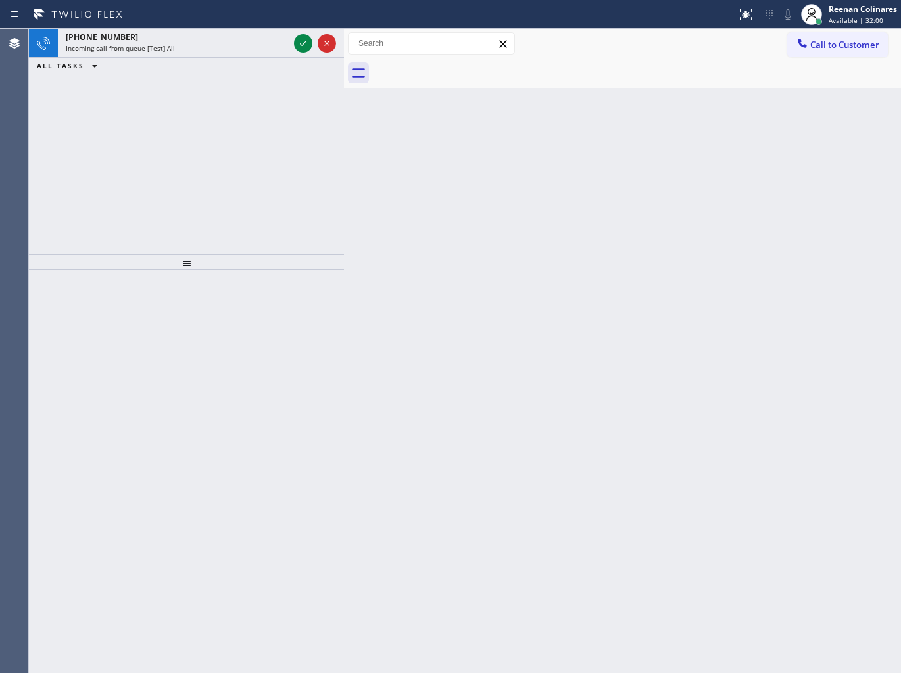
drag, startPoint x: 526, startPoint y: 225, endPoint x: 424, endPoint y: 205, distance: 103.9
click at [509, 224] on div "Back to Dashboard Change Sender ID Customers Technicians Select a contact Outbo…" at bounding box center [622, 351] width 557 height 644
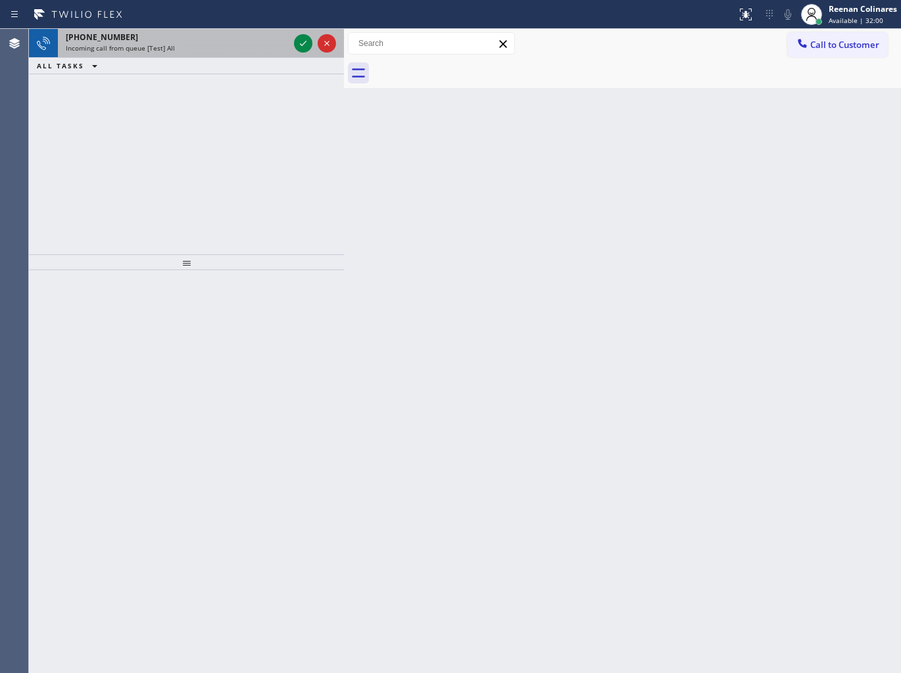
click at [191, 50] on div "Incoming call from queue [Test] All" at bounding box center [177, 47] width 223 height 9
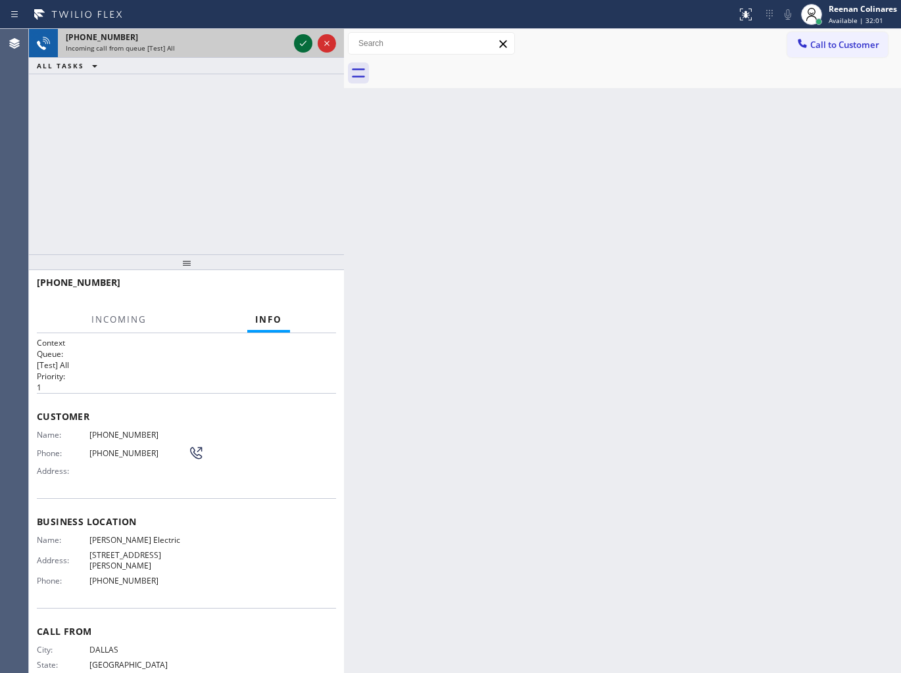
click at [304, 42] on icon at bounding box center [303, 43] width 7 height 5
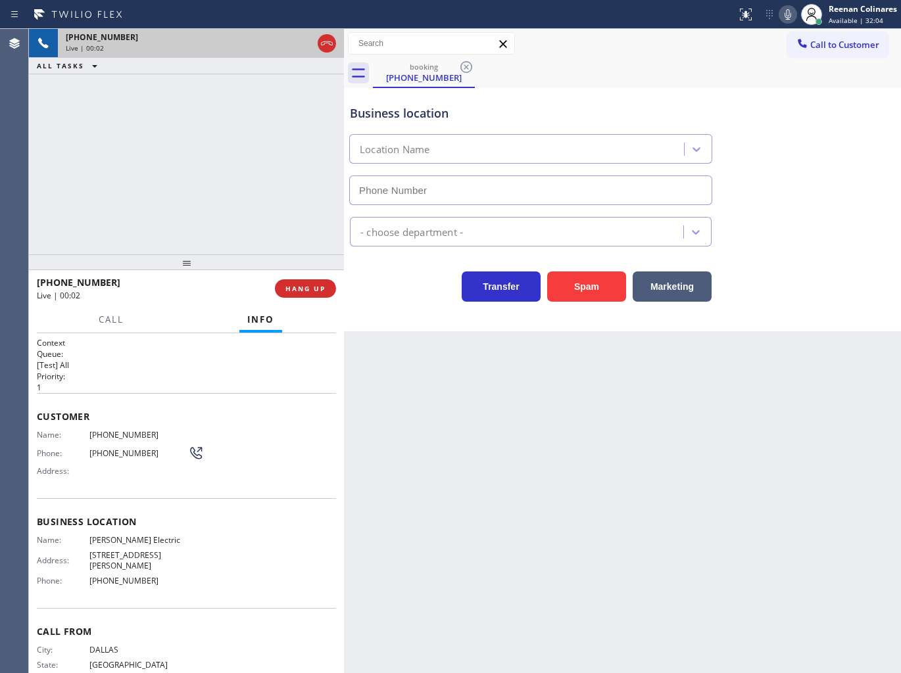
type input "[PHONE_NUMBER]"
click at [787, 17] on icon at bounding box center [787, 14] width 7 height 11
click at [684, 290] on button "Marketing" at bounding box center [671, 287] width 79 height 30
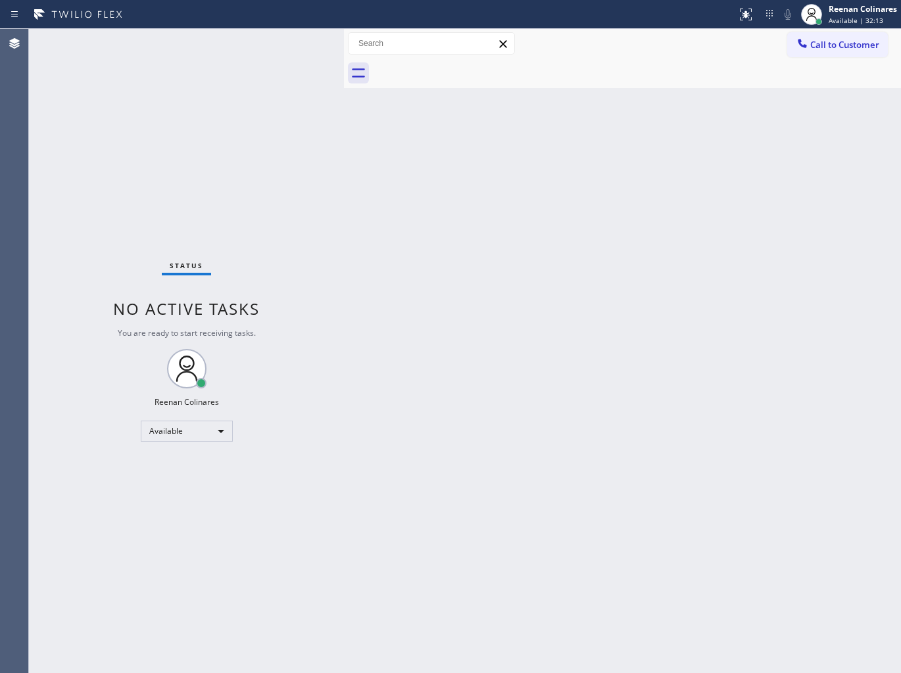
click at [616, 304] on div "Back to Dashboard Change Sender ID Customers Technicians Select a contact Outbo…" at bounding box center [622, 351] width 557 height 644
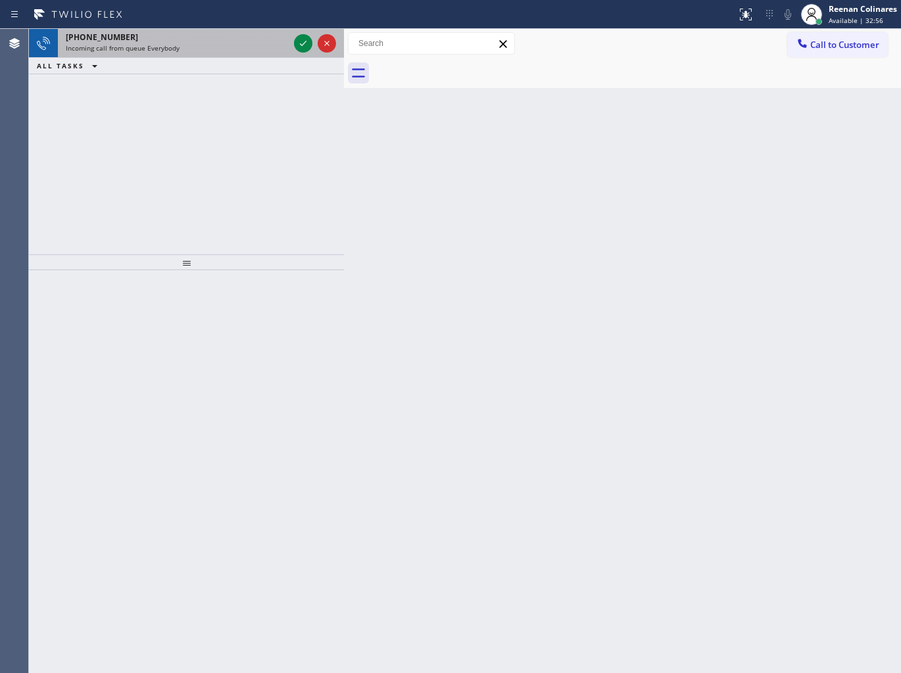
click at [259, 55] on div "[PHONE_NUMBER] Incoming call from queue Everybody" at bounding box center [174, 43] width 233 height 29
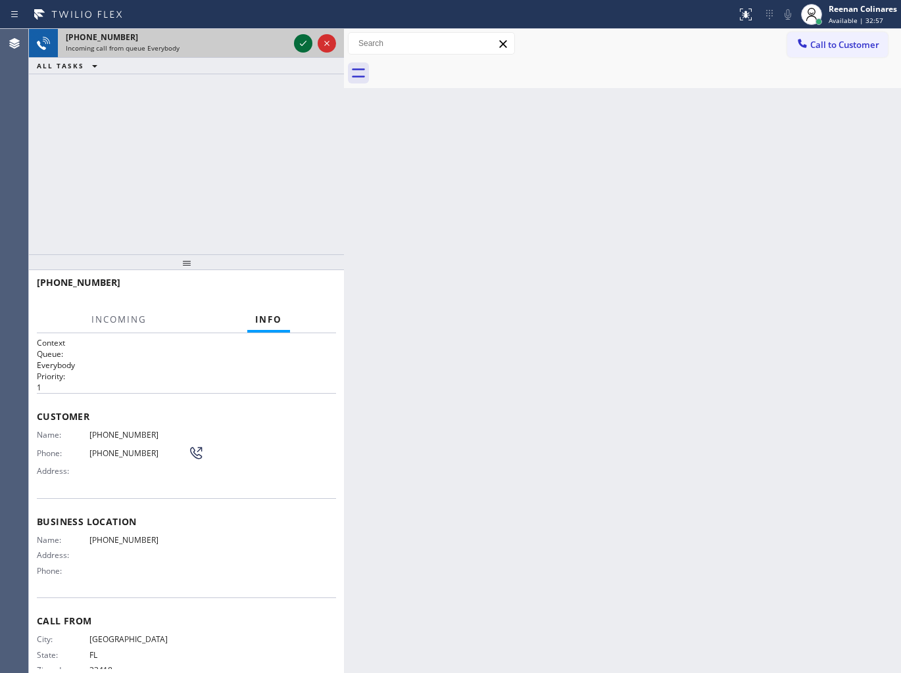
click at [304, 41] on icon at bounding box center [303, 44] width 16 height 16
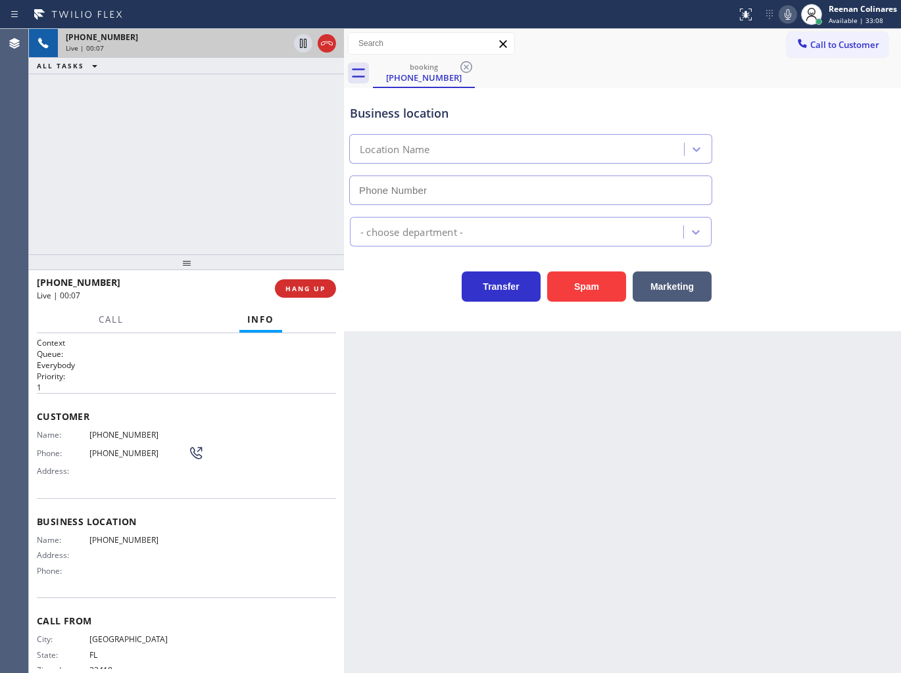
click at [785, 9] on icon at bounding box center [788, 15] width 16 height 16
click at [786, 11] on icon at bounding box center [787, 14] width 7 height 11
click at [789, 12] on icon at bounding box center [787, 14] width 7 height 11
click at [789, 14] on icon at bounding box center [787, 14] width 7 height 11
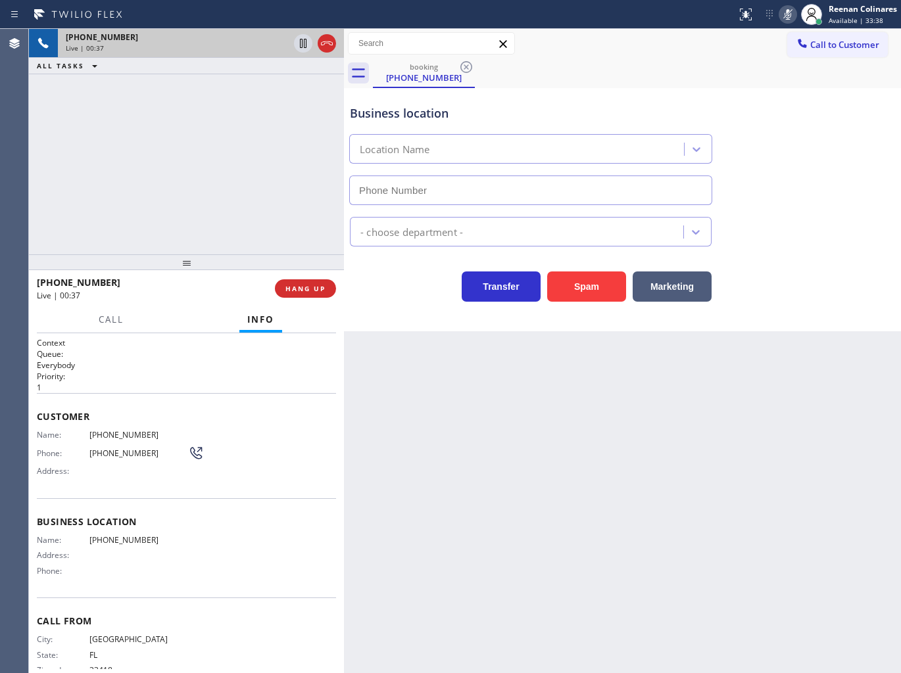
click at [789, 14] on icon at bounding box center [787, 14] width 7 height 11
click at [786, 15] on icon at bounding box center [787, 14] width 7 height 11
click at [786, 15] on icon at bounding box center [788, 15] width 16 height 16
click at [788, 11] on icon at bounding box center [788, 15] width 16 height 16
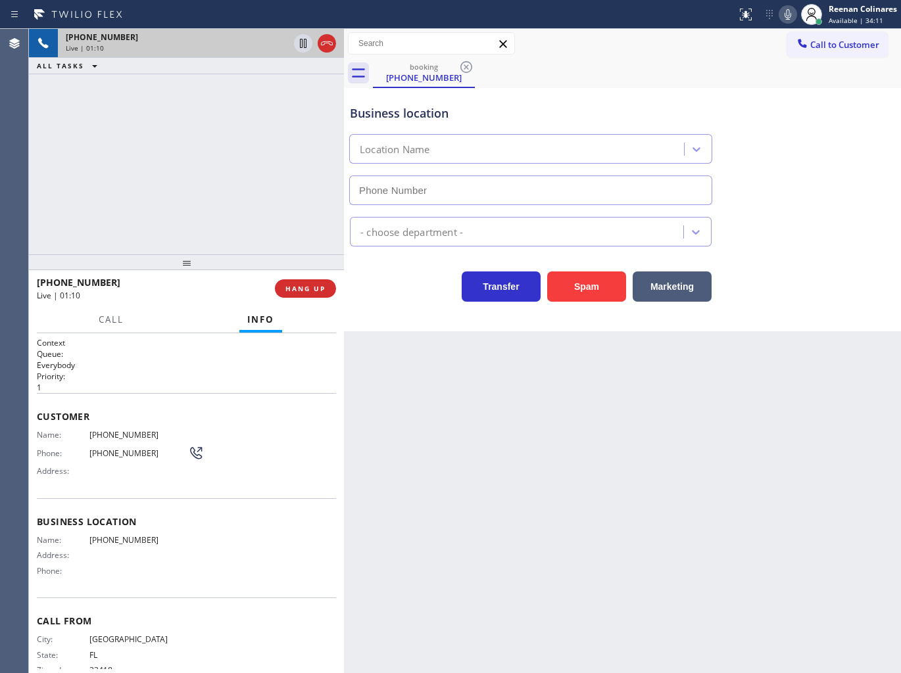
click at [783, 16] on icon at bounding box center [788, 15] width 16 height 16
click at [110, 330] on div at bounding box center [111, 331] width 41 height 3
click at [110, 323] on span "Call" at bounding box center [111, 320] width 25 height 12
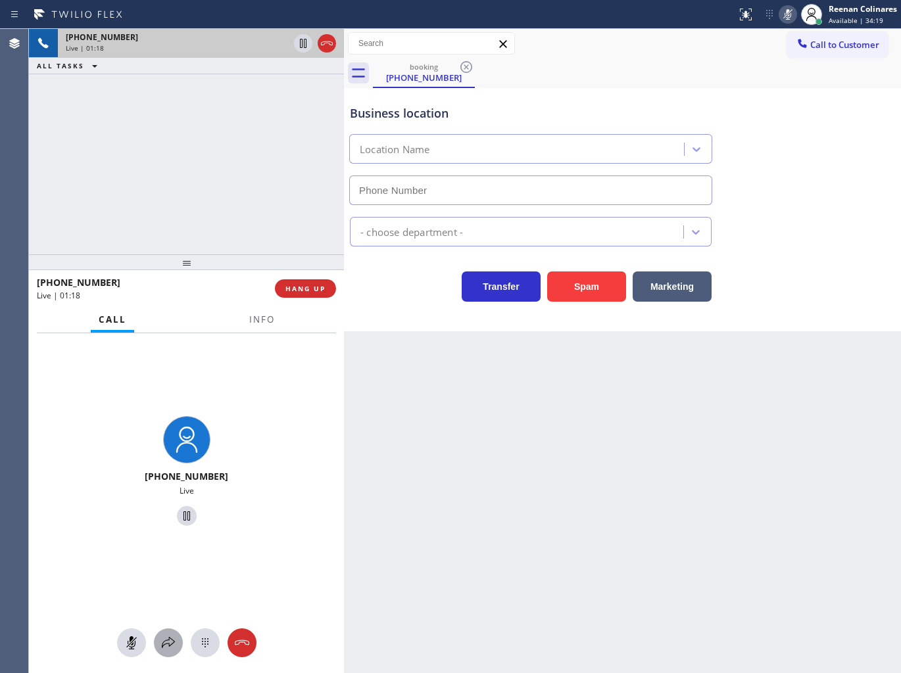
click at [172, 639] on icon at bounding box center [168, 643] width 16 height 16
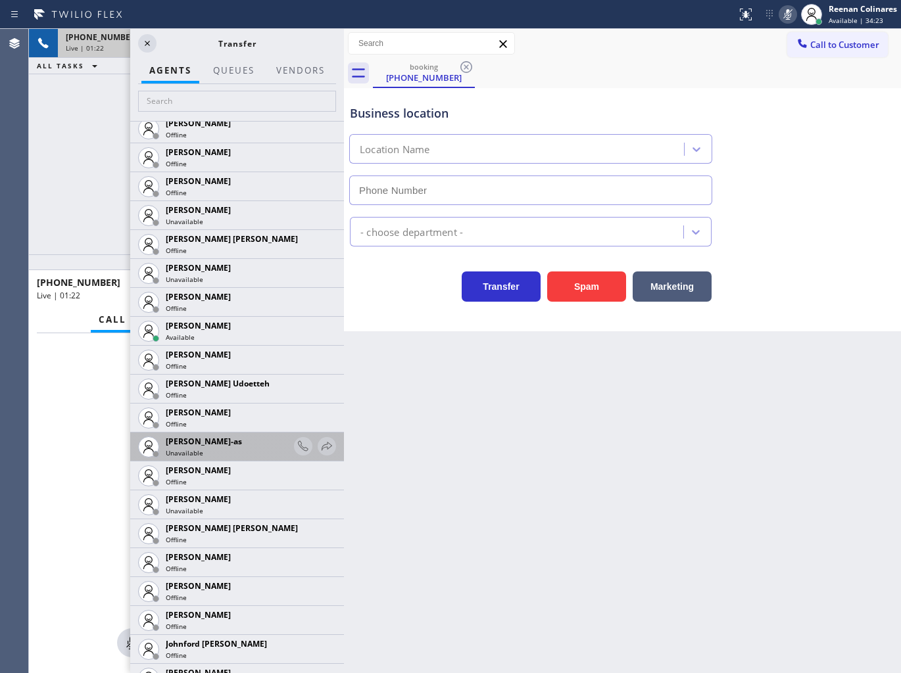
scroll to position [1168, 0]
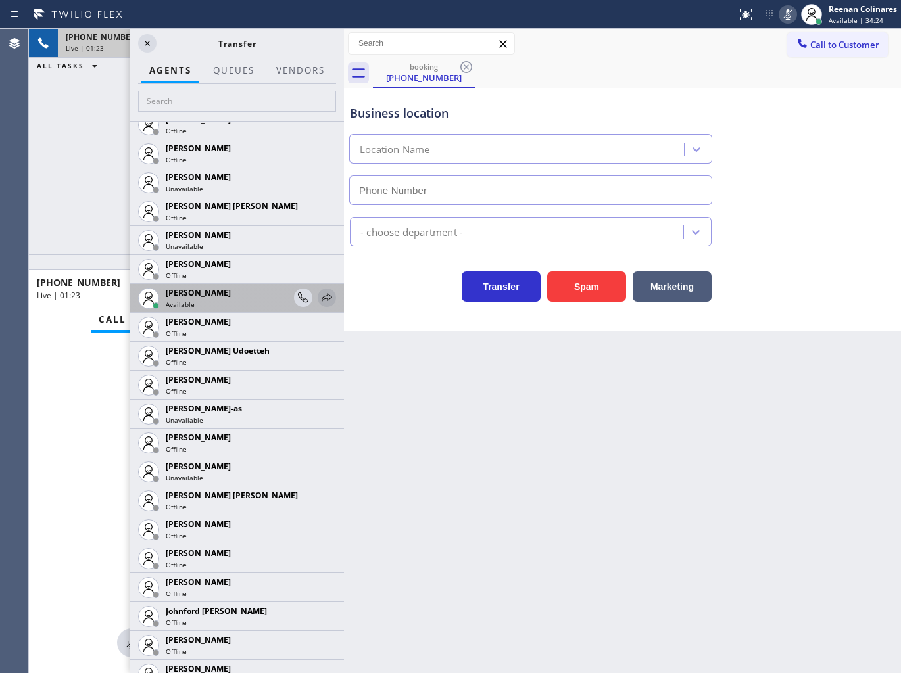
click at [319, 298] on icon at bounding box center [327, 298] width 16 height 16
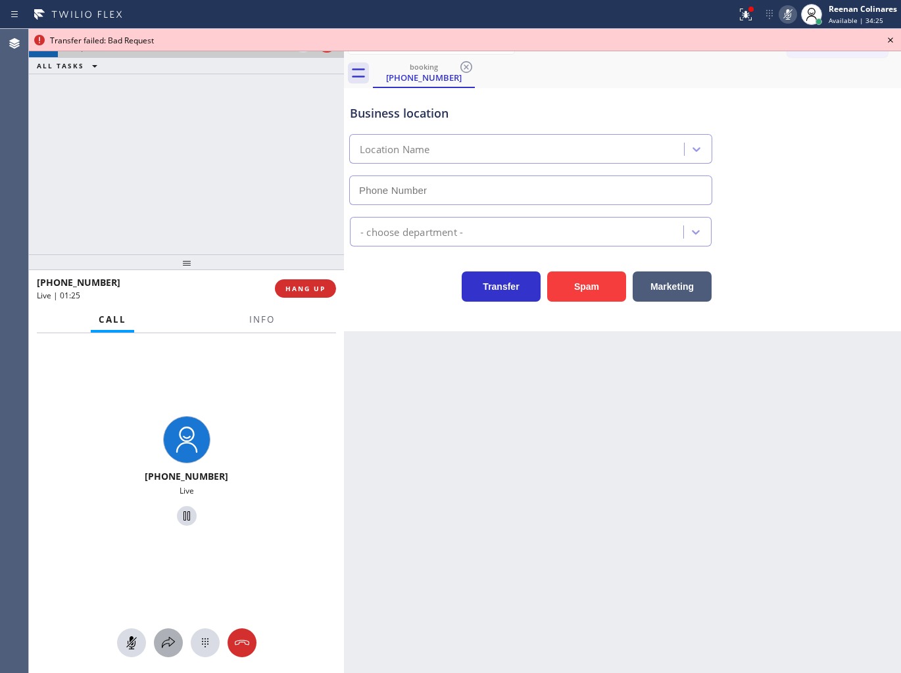
click at [171, 642] on icon at bounding box center [168, 643] width 16 height 16
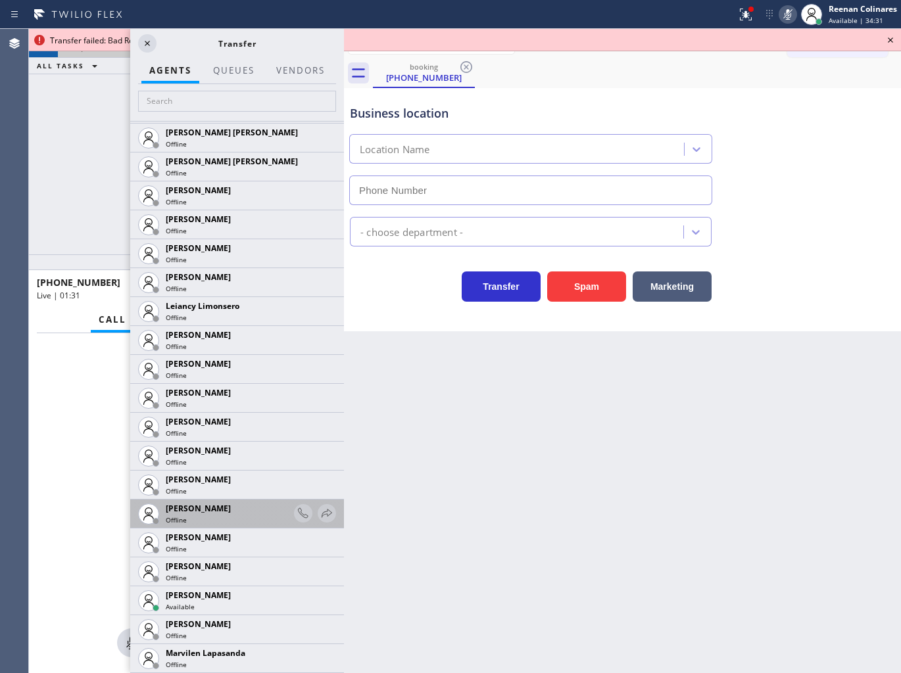
scroll to position [2045, 0]
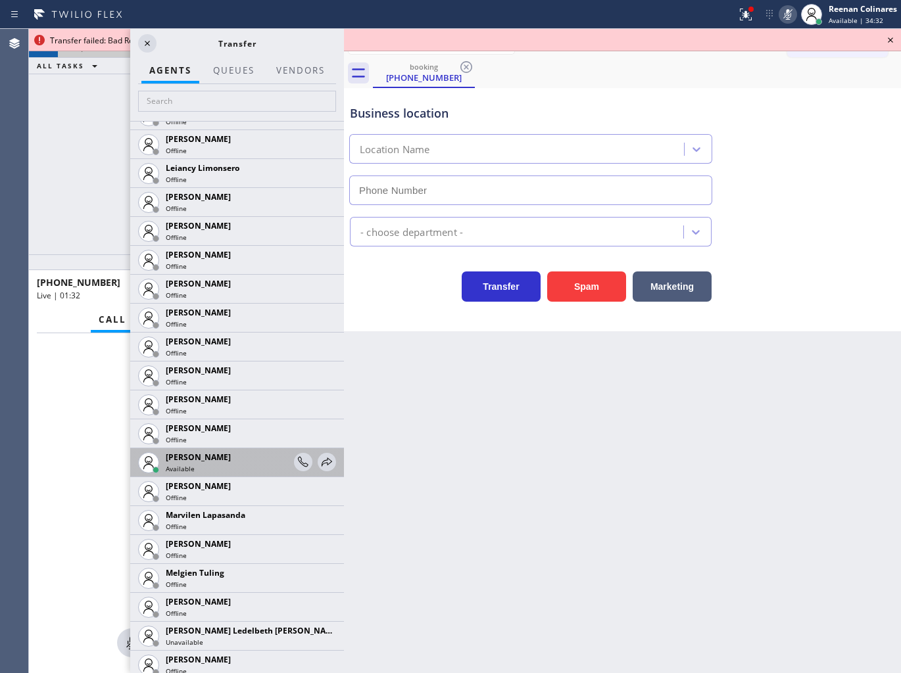
click at [318, 452] on div at bounding box center [315, 462] width 42 height 28
click at [319, 469] on icon at bounding box center [327, 462] width 16 height 16
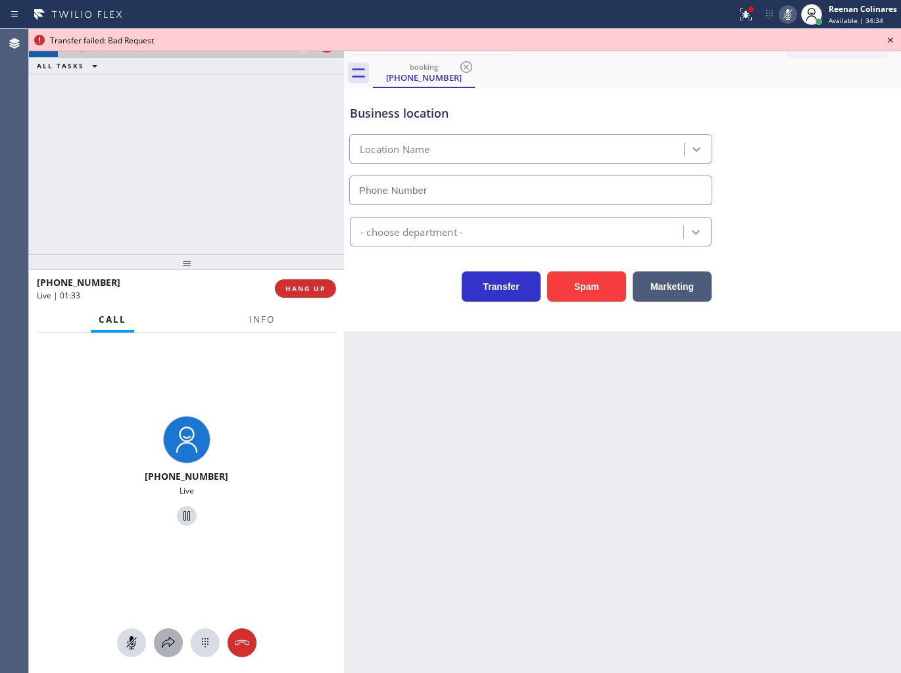
click at [166, 650] on icon at bounding box center [168, 643] width 16 height 16
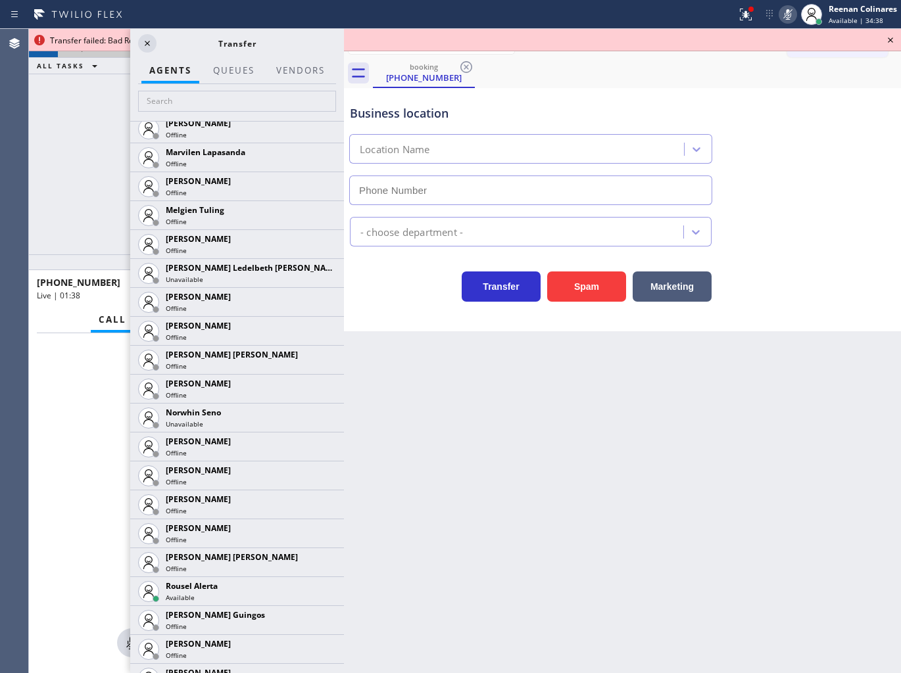
scroll to position [2410, 0]
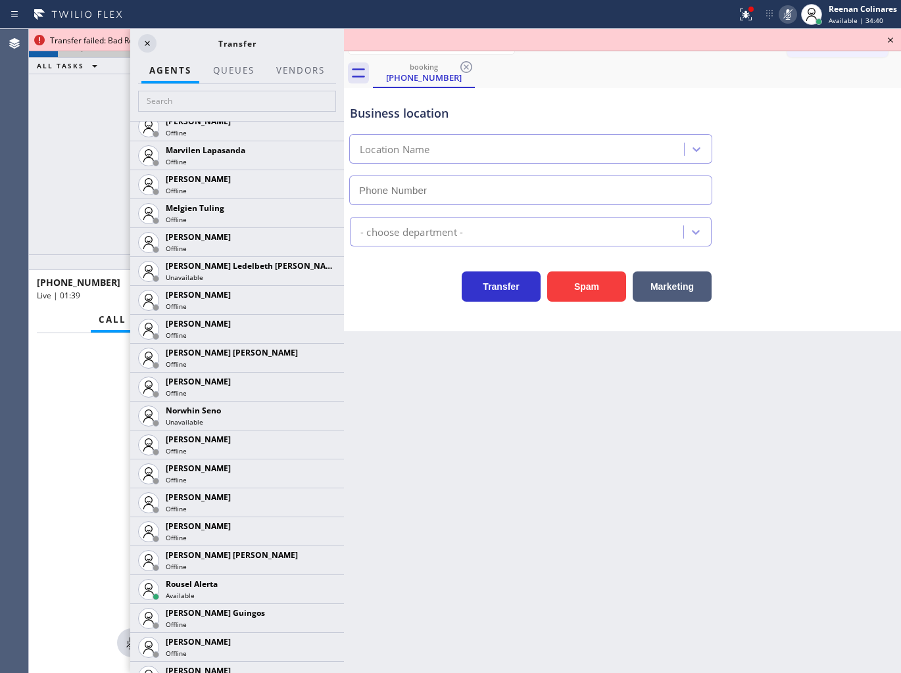
click at [0, 0] on icon at bounding box center [0, 0] width 0 height 0
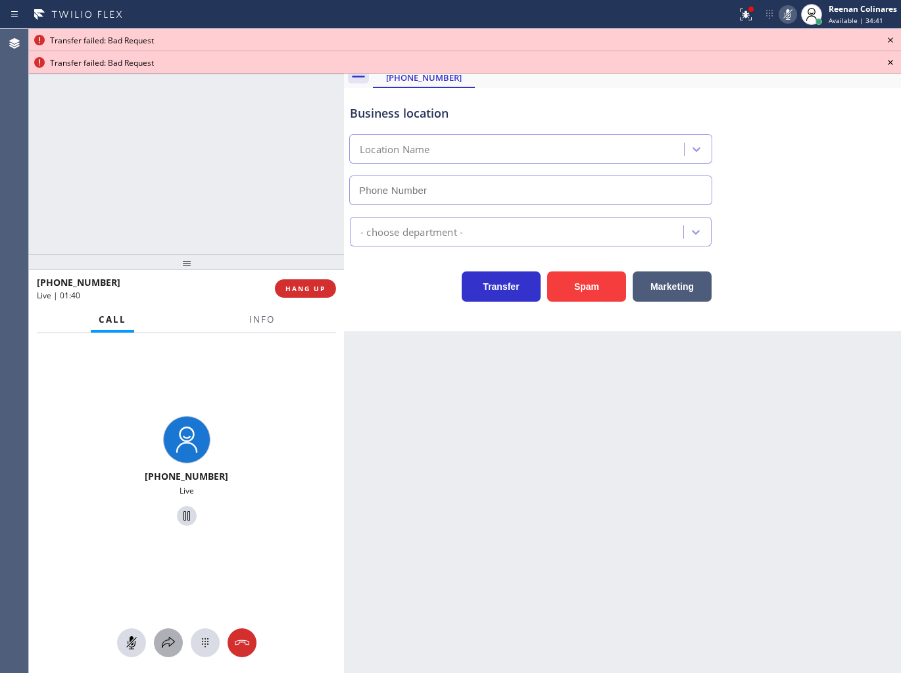
click at [165, 640] on icon at bounding box center [168, 643] width 16 height 16
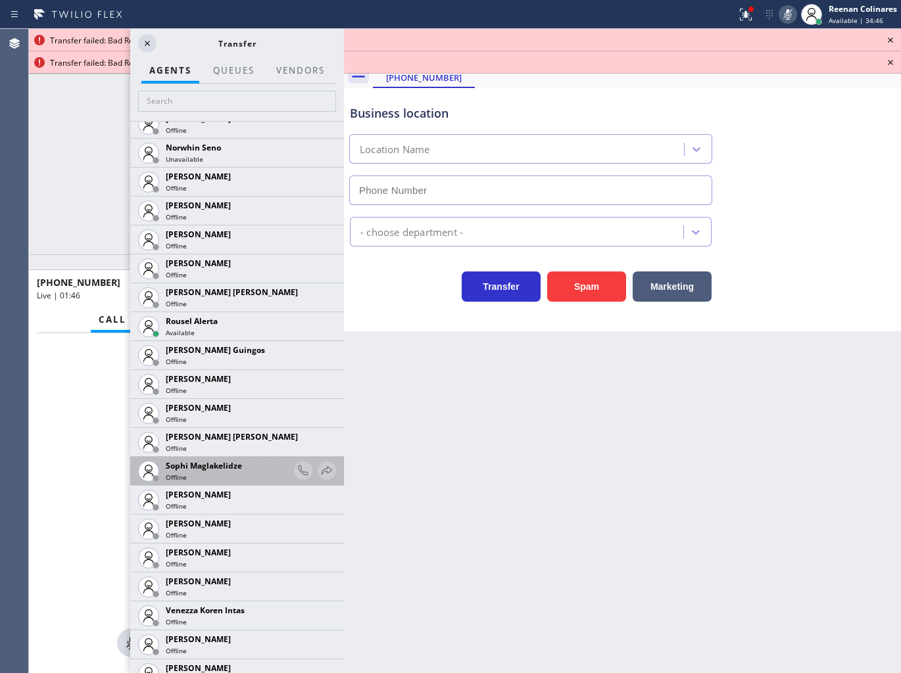
scroll to position [2716, 0]
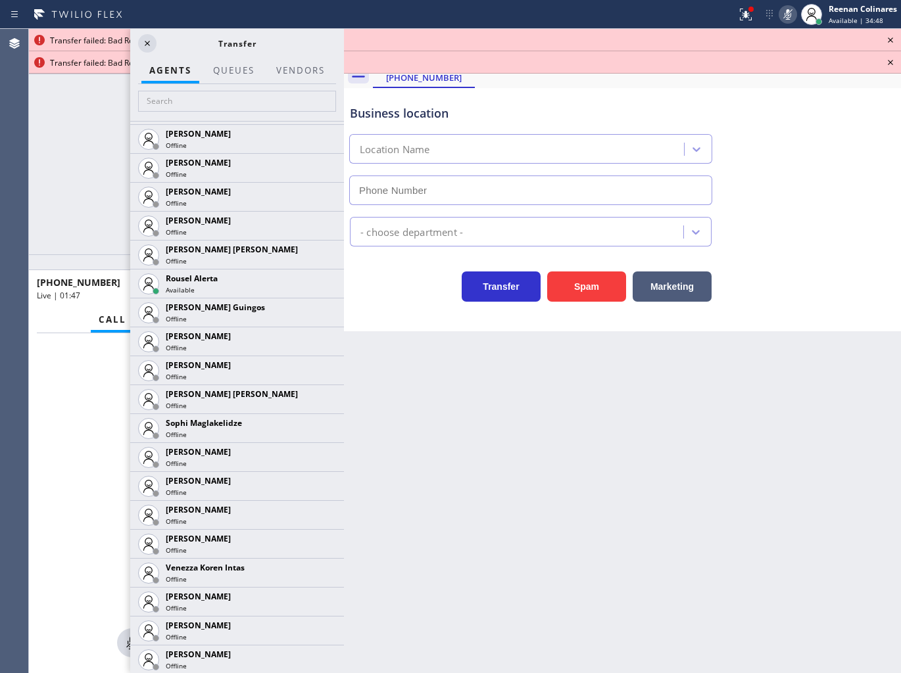
click at [74, 185] on div "[PHONE_NUMBER] Live | 01:47 ALL TASKS ALL TASKS ACTIVE TASKS TASKS IN WRAP UP" at bounding box center [186, 141] width 315 height 225
click at [143, 45] on icon at bounding box center [147, 44] width 16 height 16
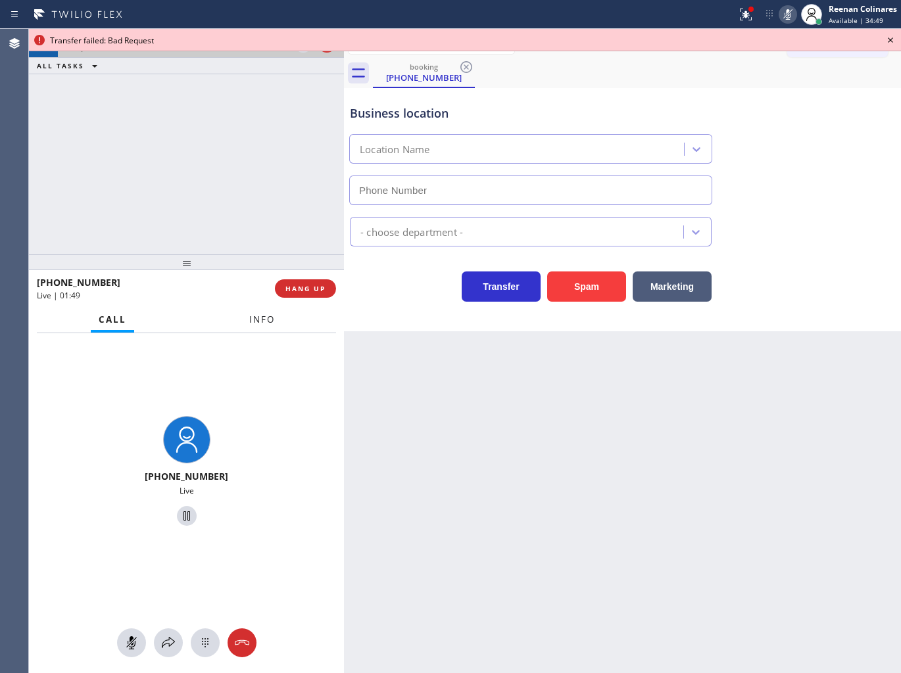
click at [260, 322] on span "Info" at bounding box center [262, 320] width 26 height 12
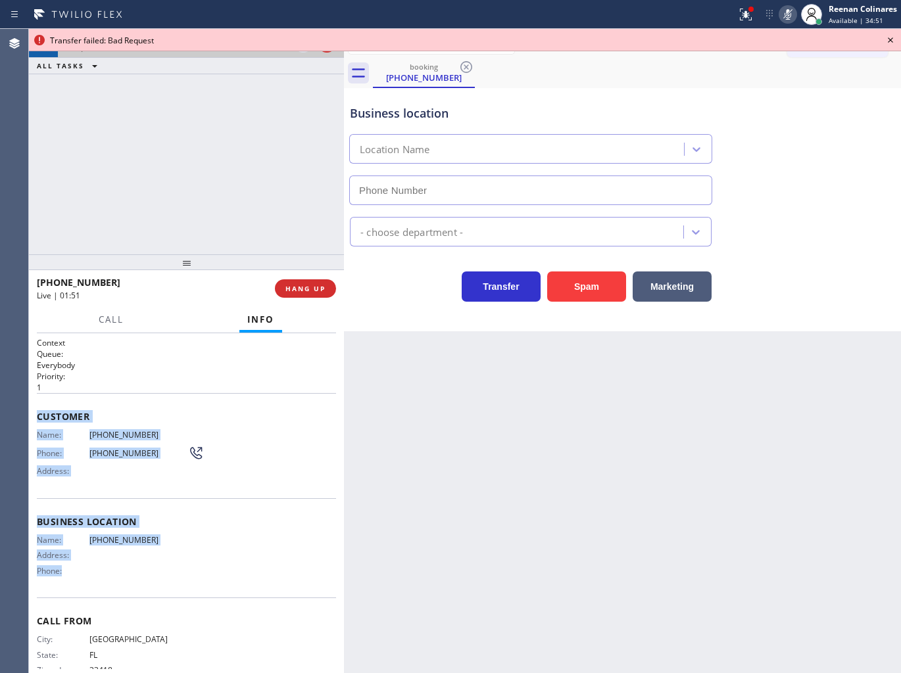
drag, startPoint x: 30, startPoint y: 413, endPoint x: 386, endPoint y: 562, distance: 386.3
click at [233, 574] on div "Context Queue: Everybody Priority: 1 Customer Name: [PHONE_NUMBER] Phone: [PHON…" at bounding box center [186, 503] width 315 height 341
click at [741, 20] on icon at bounding box center [746, 15] width 16 height 16
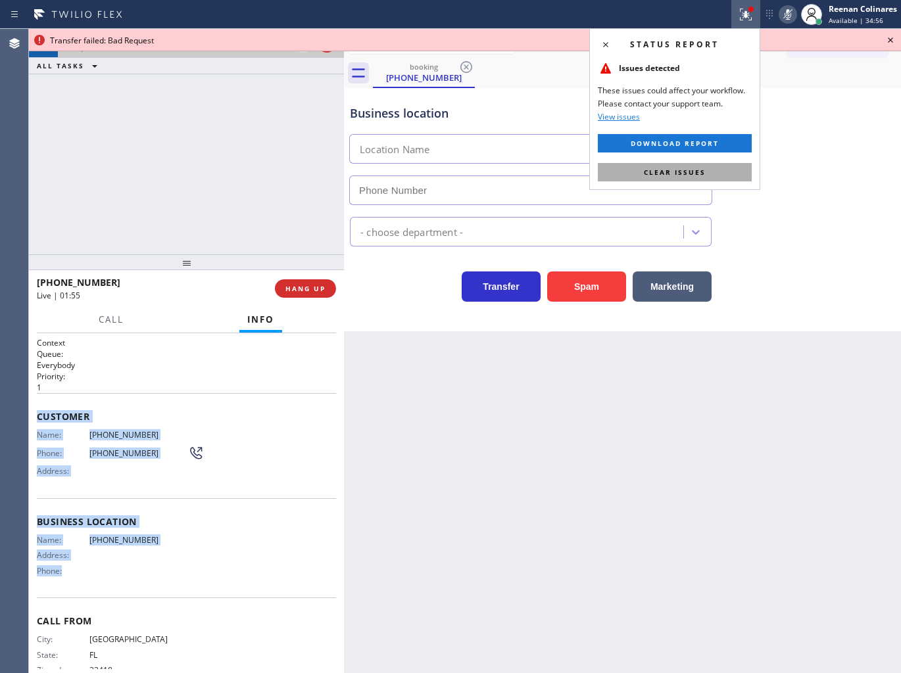
click at [730, 171] on button "Clear issues" at bounding box center [675, 172] width 154 height 18
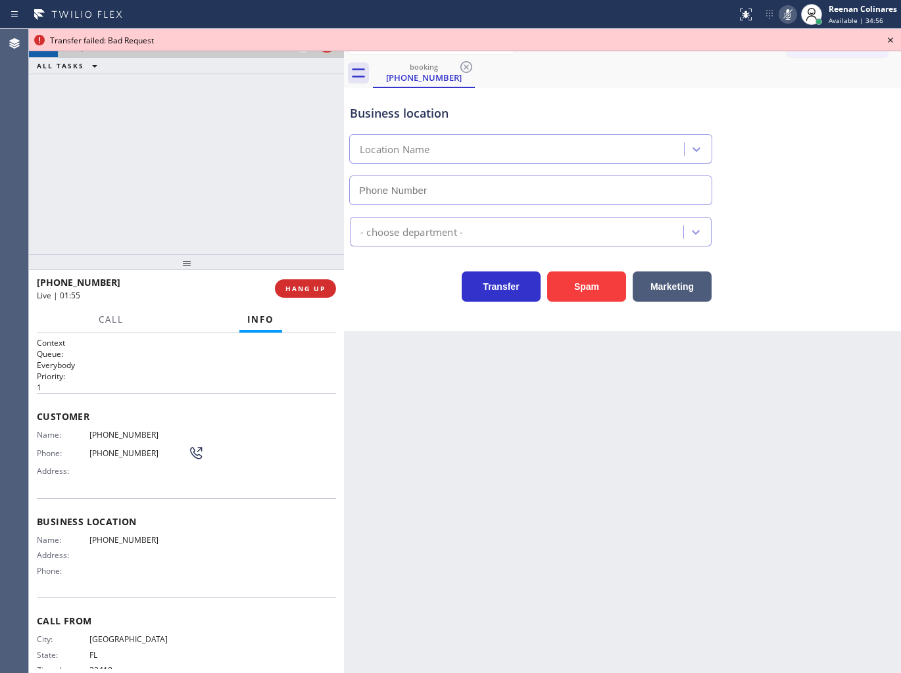
click at [807, 122] on div "Business location Location Name" at bounding box center [622, 145] width 550 height 119
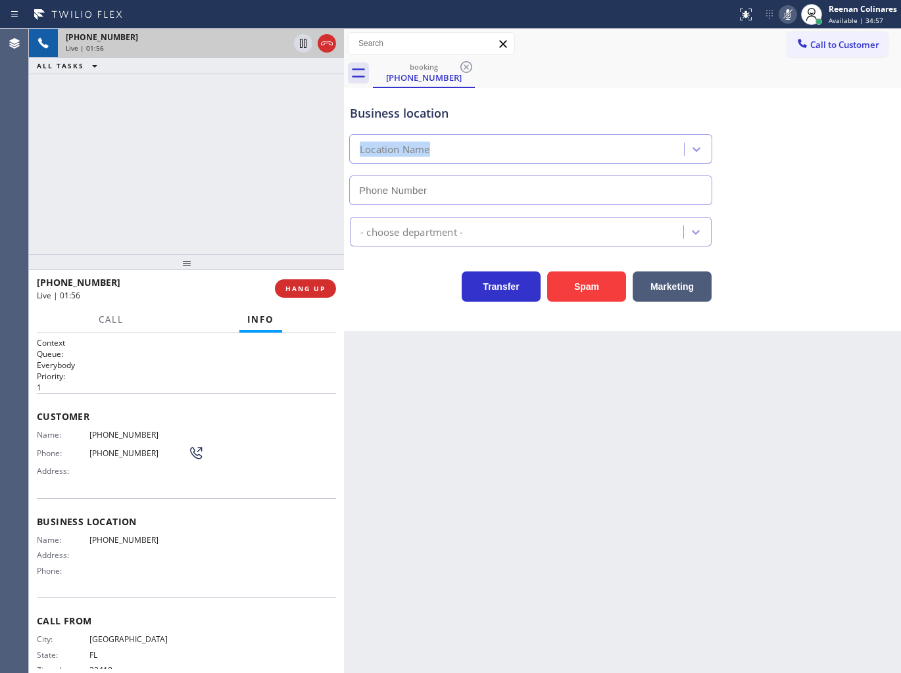
click at [786, 9] on icon at bounding box center [788, 15] width 16 height 16
click at [786, 237] on div "- choose department -" at bounding box center [622, 229] width 550 height 35
click at [790, 10] on icon at bounding box center [788, 15] width 16 height 16
drag, startPoint x: 790, startPoint y: 10, endPoint x: 789, endPoint y: 36, distance: 25.6
click at [790, 10] on icon at bounding box center [788, 15] width 16 height 16
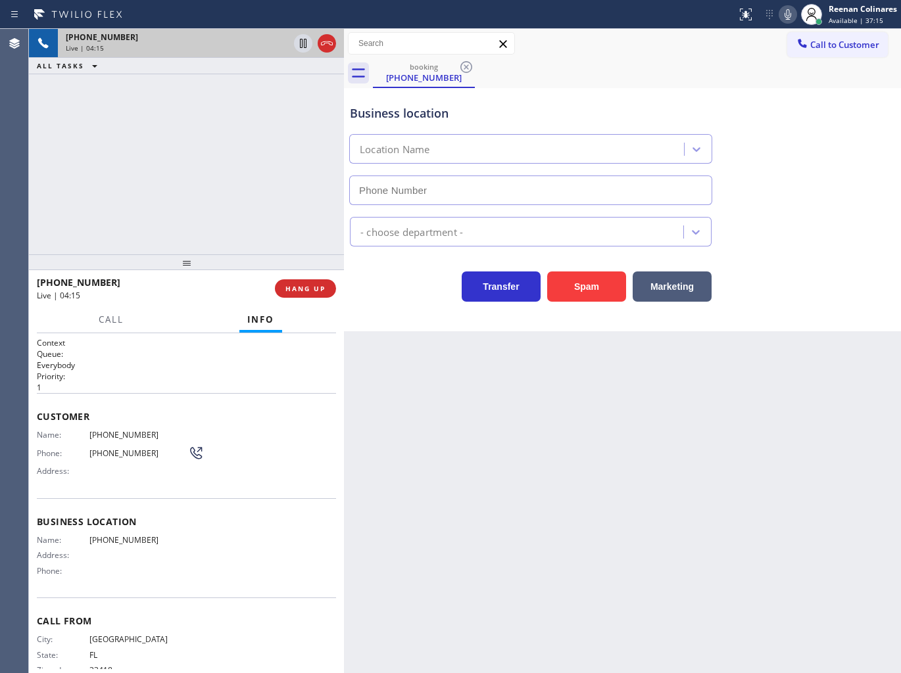
click at [788, 14] on icon at bounding box center [788, 15] width 16 height 16
click at [788, 9] on icon at bounding box center [788, 15] width 16 height 16
click at [784, 15] on icon at bounding box center [787, 14] width 7 height 11
click at [295, 293] on span "HANG UP" at bounding box center [305, 288] width 40 height 9
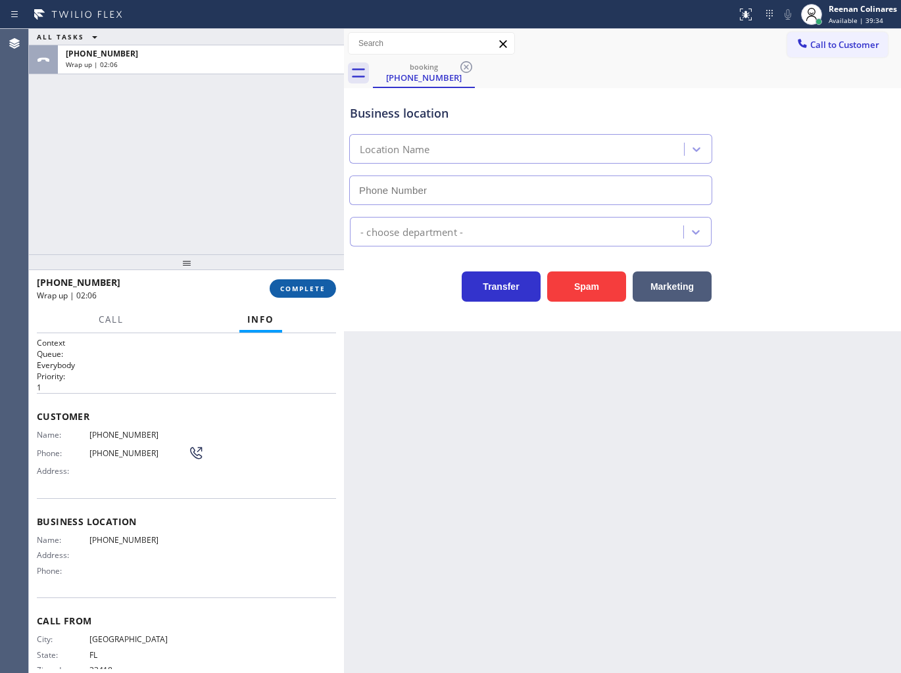
click at [304, 286] on span "COMPLETE" at bounding box center [302, 288] width 45 height 9
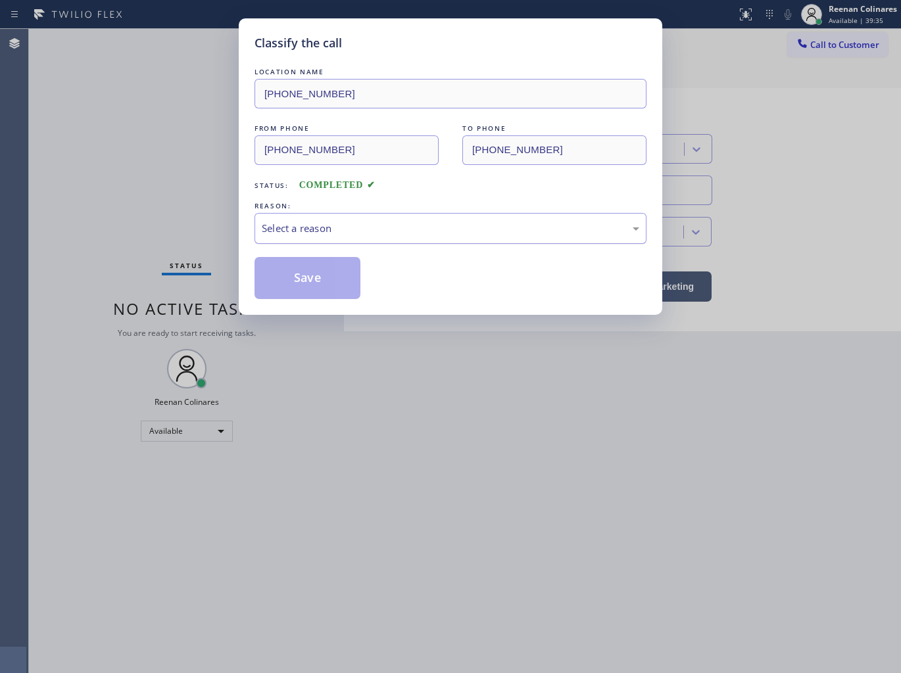
click at [375, 230] on div "Select a reason" at bounding box center [450, 228] width 377 height 15
click at [285, 292] on button "Save" at bounding box center [307, 278] width 106 height 42
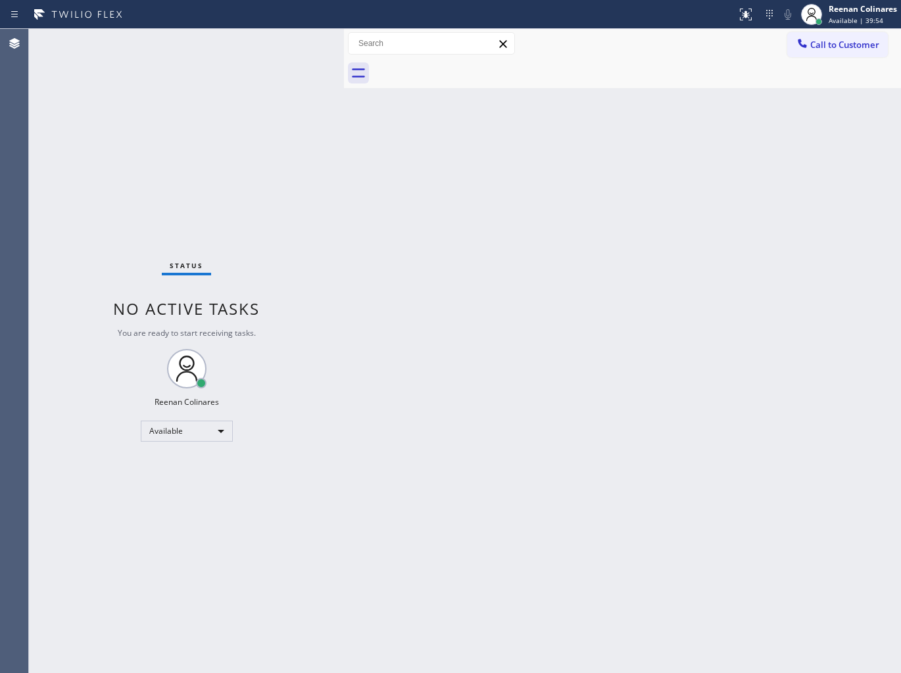
click at [774, 62] on div at bounding box center [637, 74] width 528 height 30
click at [679, 117] on div "Back to Dashboard Change Sender ID Customers Technicians Select a contact Outbo…" at bounding box center [622, 351] width 557 height 644
click at [585, 162] on div "Back to Dashboard Change Sender ID Customers Technicians Select a contact Outbo…" at bounding box center [622, 351] width 557 height 644
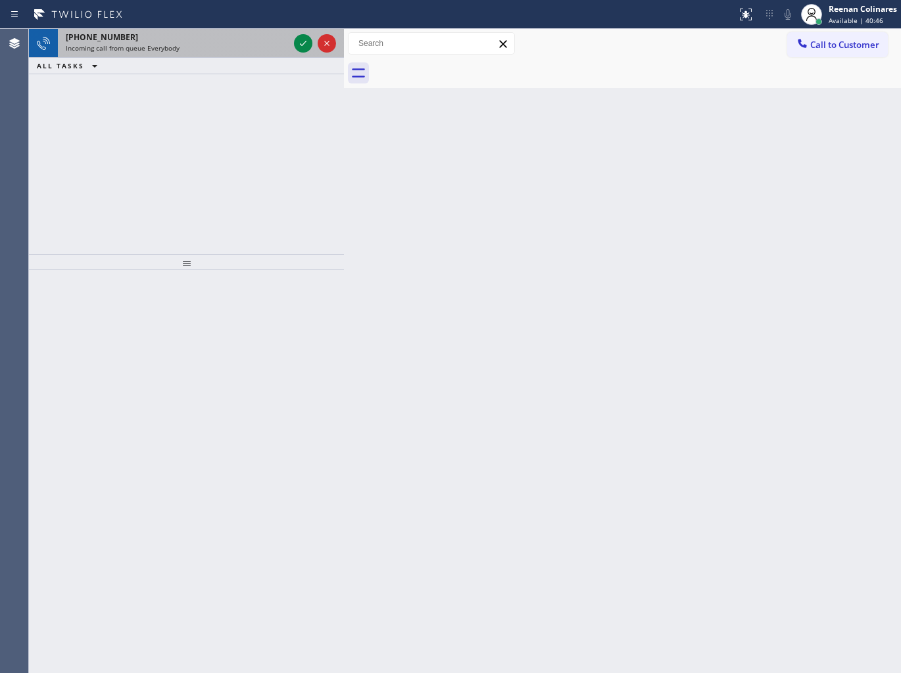
click at [222, 40] on div "[PHONE_NUMBER]" at bounding box center [177, 37] width 223 height 11
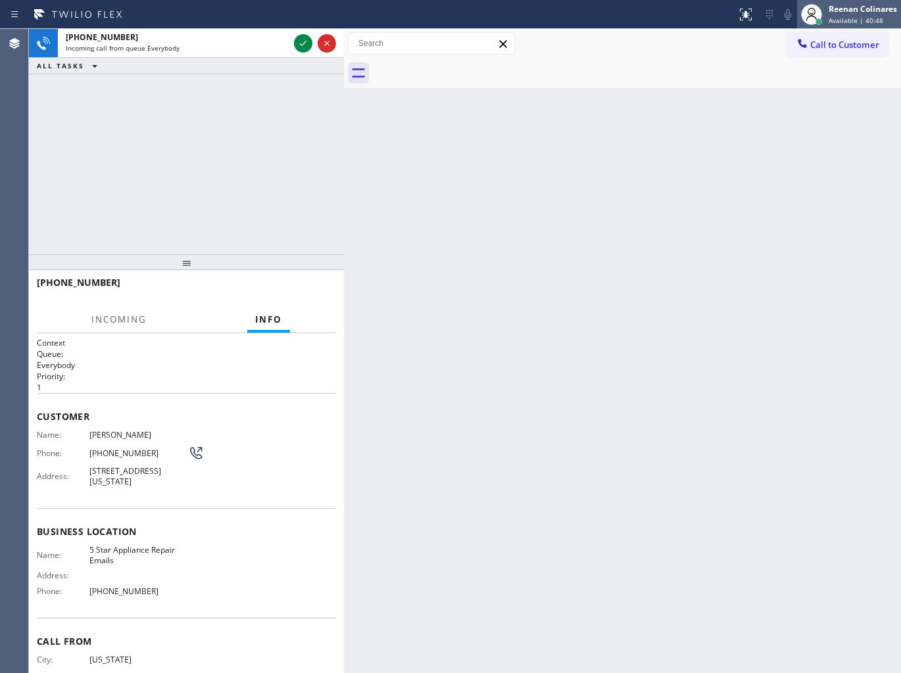
click at [843, 17] on span "Available | 40:48" at bounding box center [855, 20] width 55 height 9
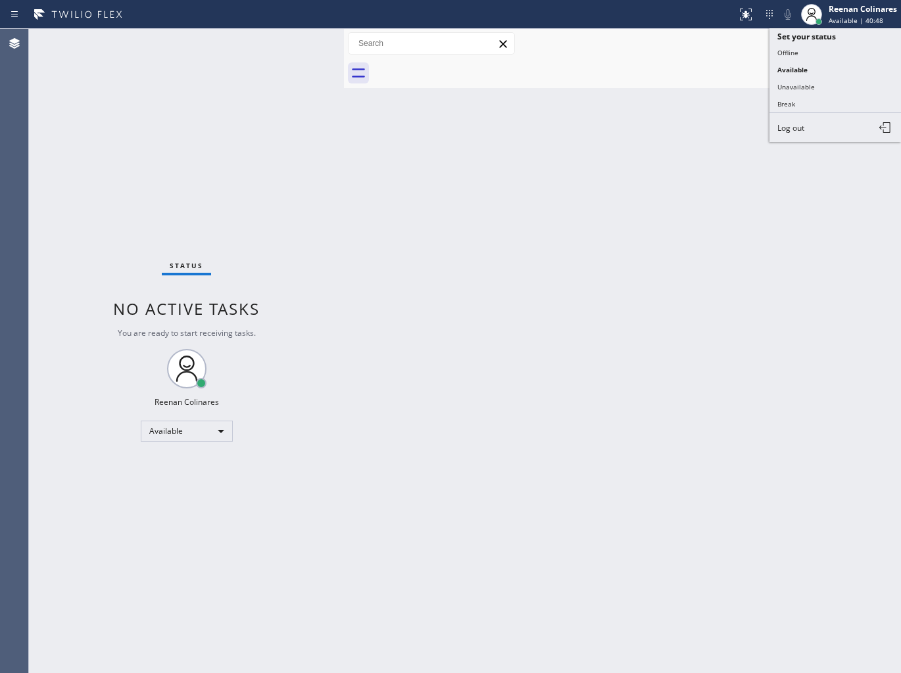
click at [366, 137] on div "Back to Dashboard Change Sender ID Customers Technicians Select a contact Outbo…" at bounding box center [622, 351] width 557 height 644
click at [608, 149] on div "Back to Dashboard Change Sender ID Customers Technicians Select a contact Outbo…" at bounding box center [622, 351] width 557 height 644
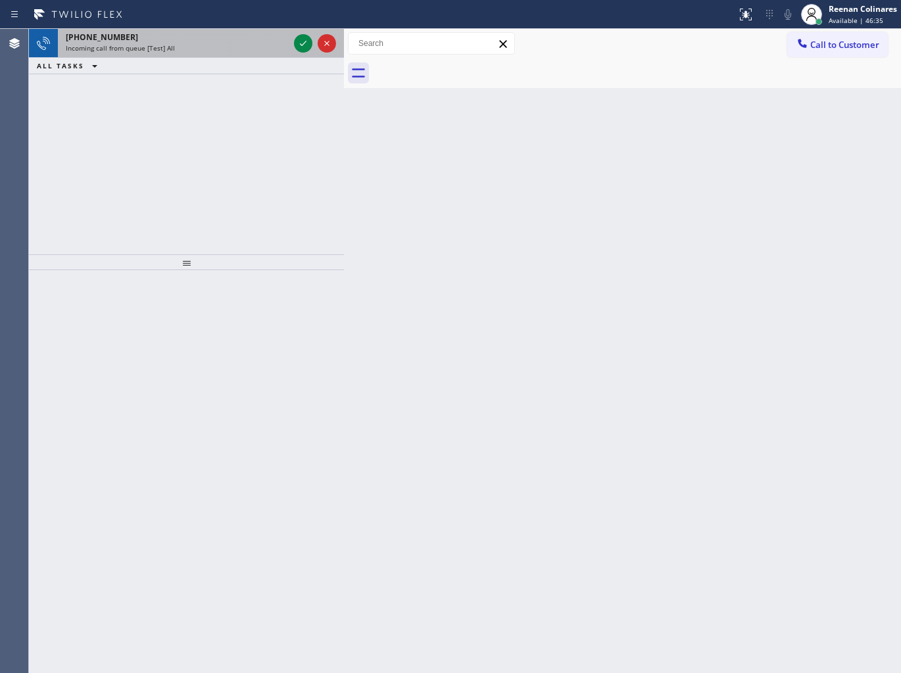
click at [201, 45] on div "Incoming call from queue [Test] All" at bounding box center [177, 47] width 223 height 9
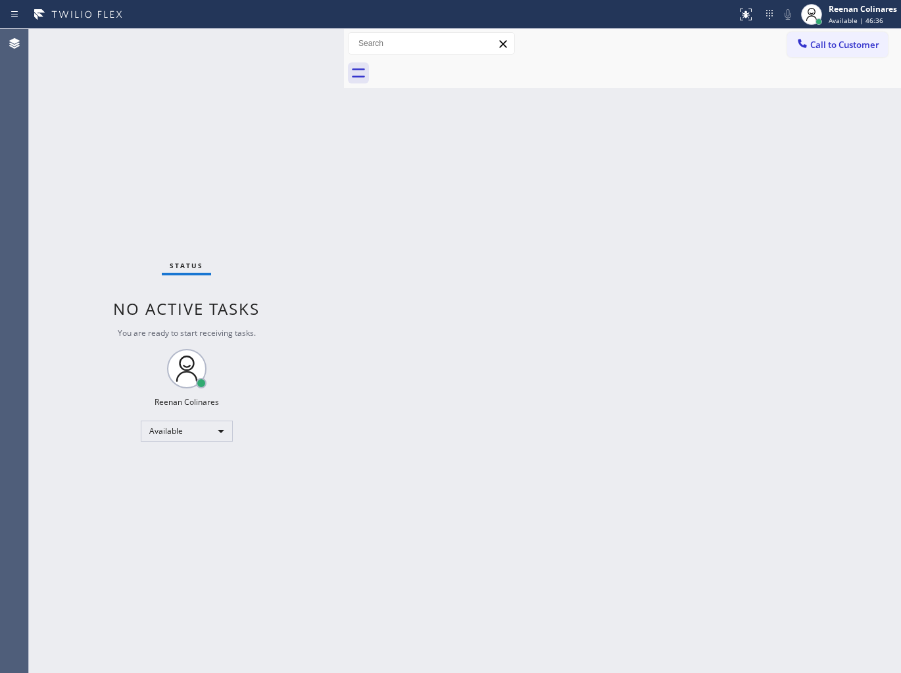
click at [270, 43] on div "Status No active tasks You are ready to start receiving tasks. Reenan Colinares…" at bounding box center [186, 351] width 315 height 644
click at [618, 162] on div "Back to Dashboard Change Sender ID Customers Technicians Select a contact Outbo…" at bounding box center [622, 351] width 557 height 644
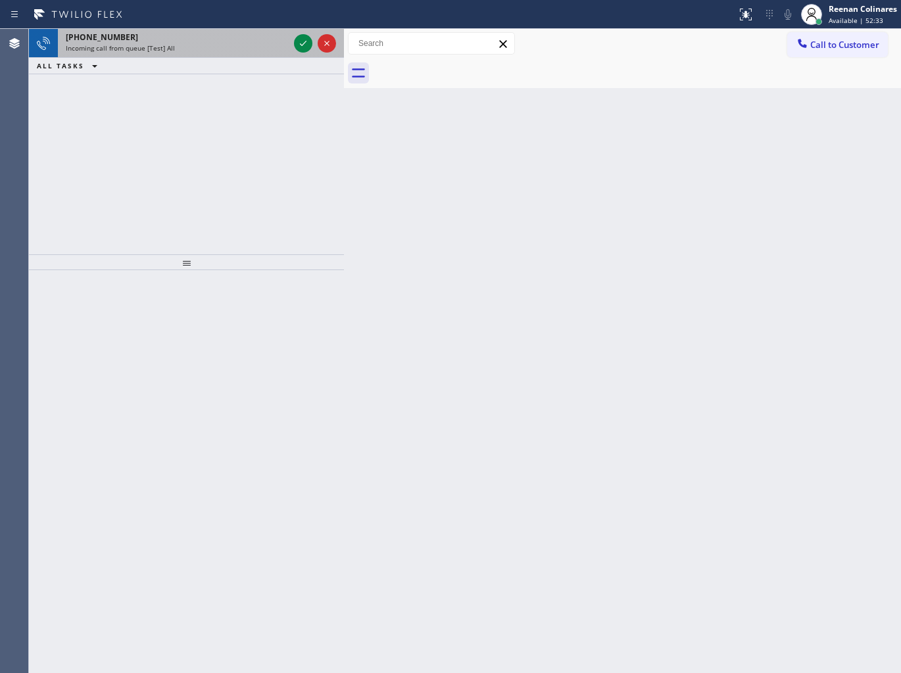
click at [206, 38] on div "[PHONE_NUMBER]" at bounding box center [177, 37] width 223 height 11
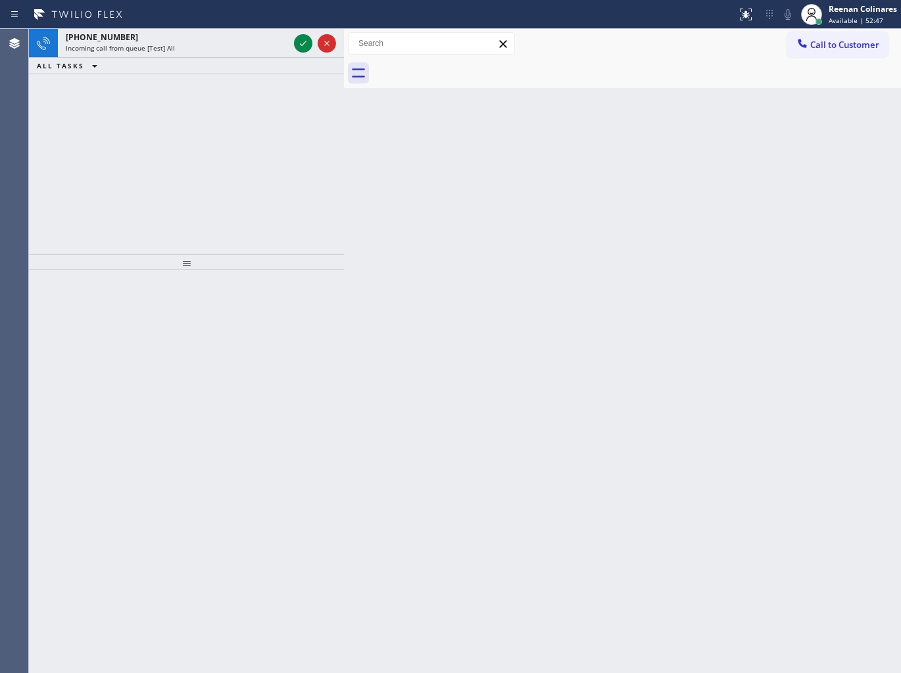
drag, startPoint x: 153, startPoint y: 34, endPoint x: 145, endPoint y: 18, distance: 17.4
click at [153, 37] on div "[PHONE_NUMBER]" at bounding box center [177, 37] width 223 height 11
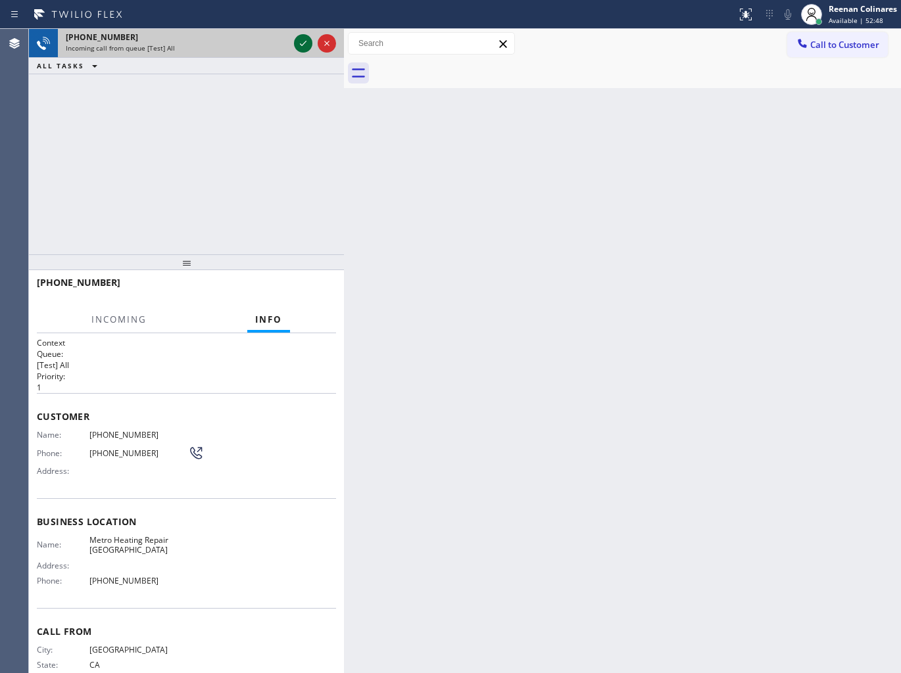
click at [305, 47] on icon at bounding box center [303, 44] width 16 height 16
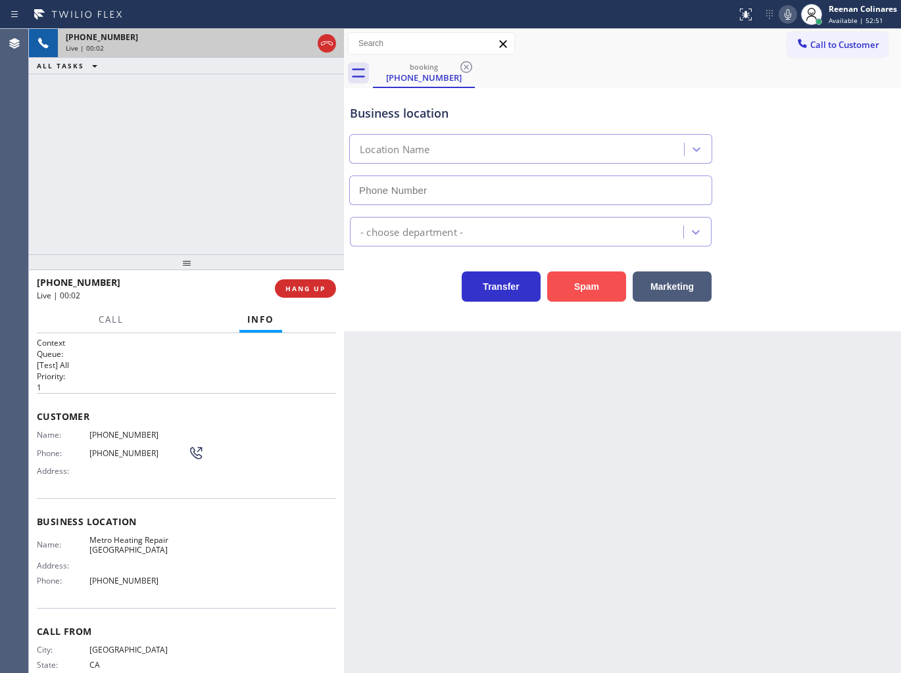
type input "[PHONE_NUMBER]"
click at [588, 292] on button "Spam" at bounding box center [586, 287] width 79 height 30
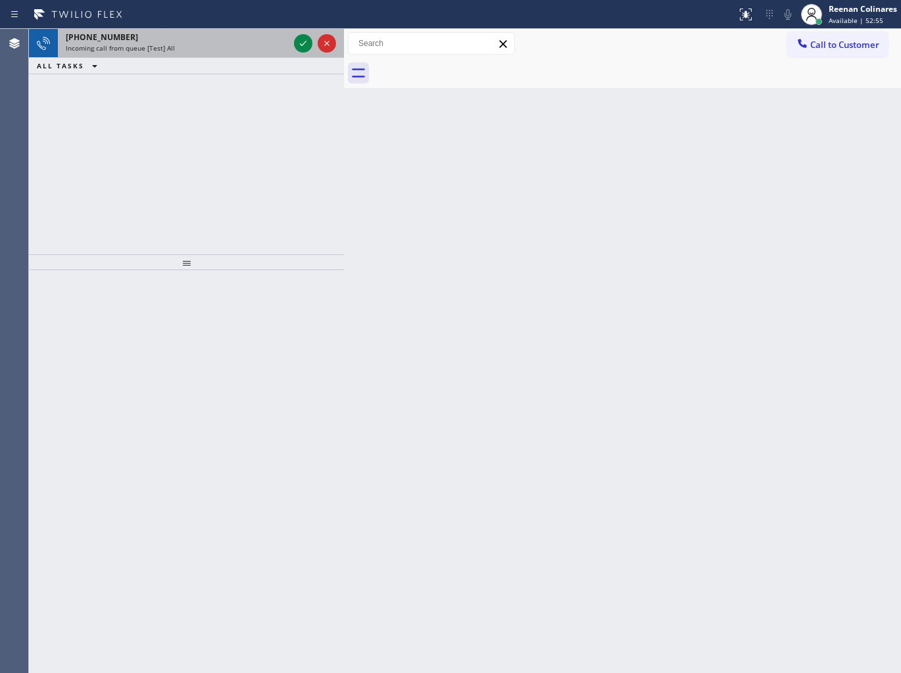
drag, startPoint x: 237, startPoint y: 61, endPoint x: 237, endPoint y: 54, distance: 7.2
click at [237, 61] on div "ALL TASKS ALL TASKS ACTIVE TASKS TASKS IN WRAP UP" at bounding box center [186, 66] width 315 height 16
click at [237, 54] on div "[PHONE_NUMBER] Incoming call from queue [Test] All" at bounding box center [174, 43] width 233 height 29
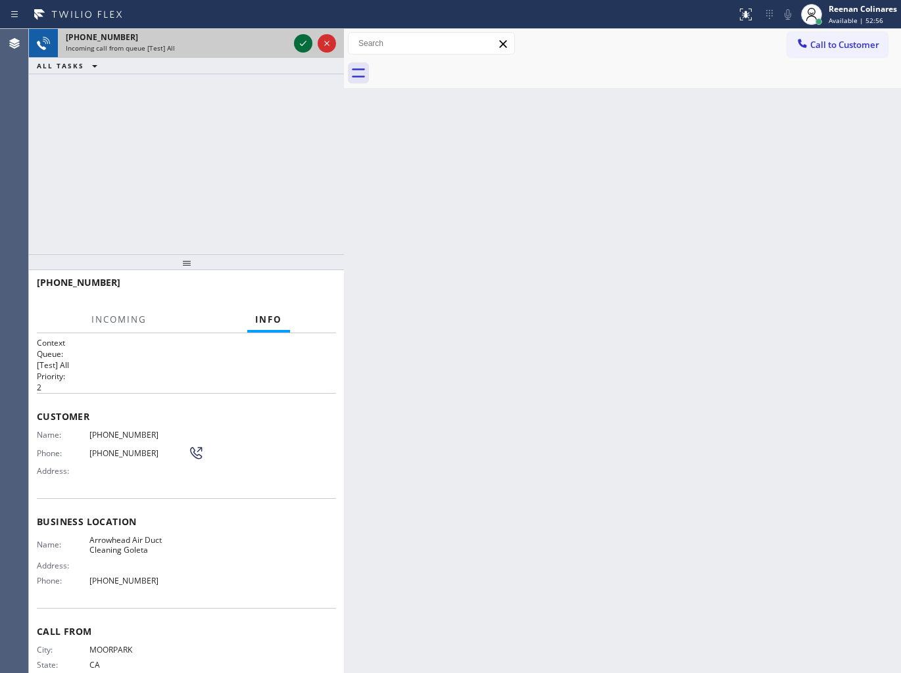
click at [294, 43] on div at bounding box center [303, 44] width 18 height 16
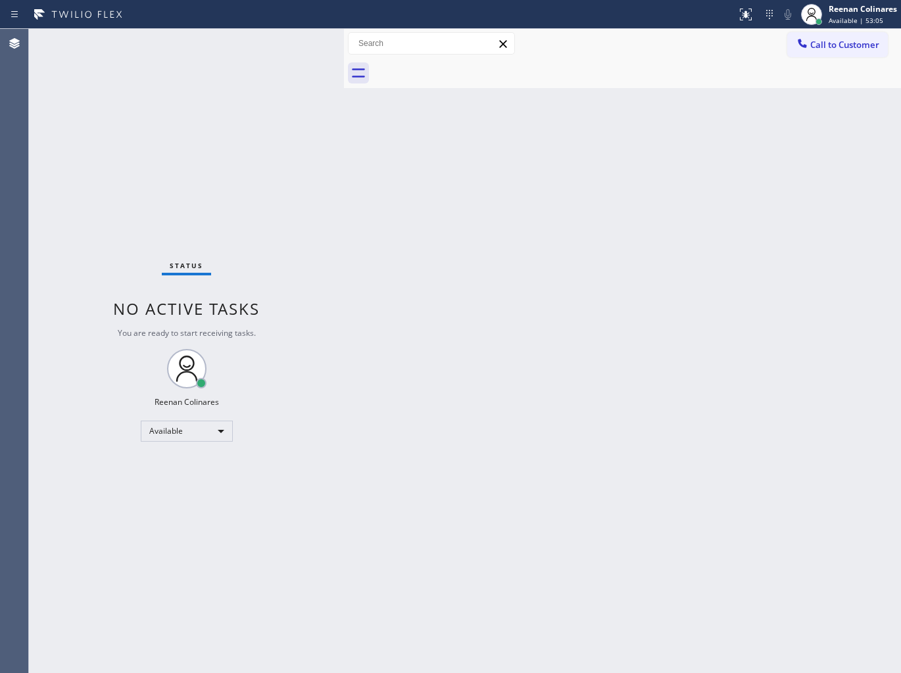
click at [301, 42] on div "Status No active tasks You are ready to start receiving tasks. Reenan Colinares…" at bounding box center [186, 351] width 315 height 644
click at [263, 232] on div "Status No active tasks You are ready to start receiving tasks. Reenan Colinares…" at bounding box center [186, 351] width 315 height 644
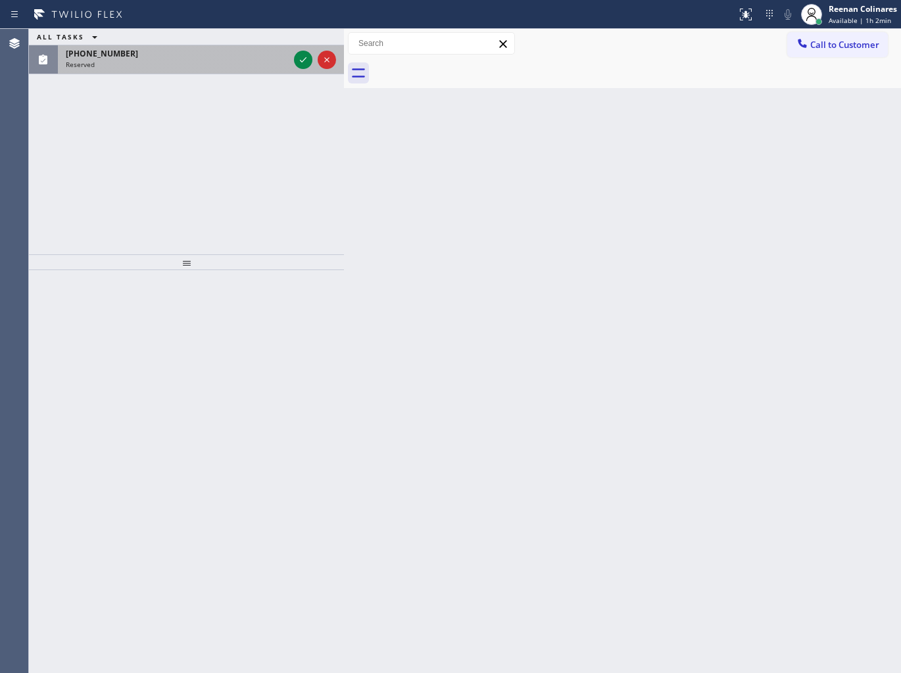
click at [199, 62] on div "Reserved" at bounding box center [177, 64] width 223 height 9
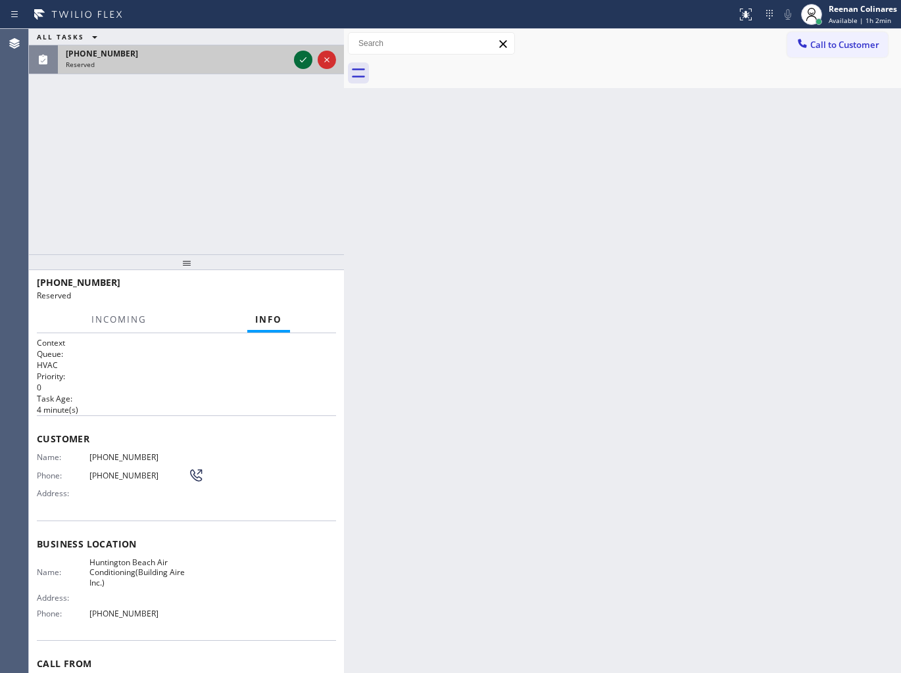
click at [306, 63] on icon at bounding box center [303, 60] width 16 height 16
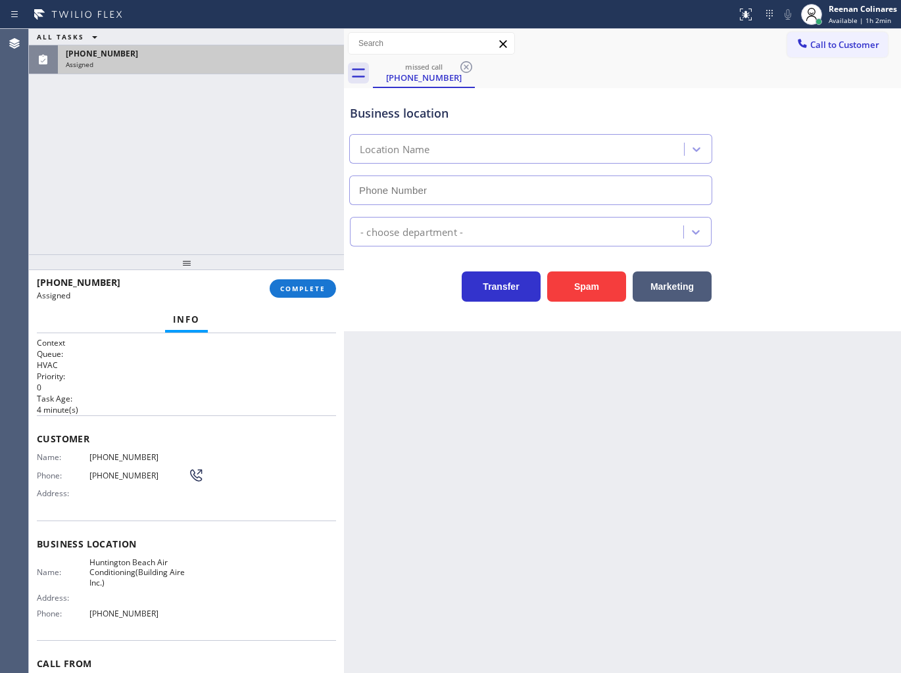
type input "[PHONE_NUMBER]"
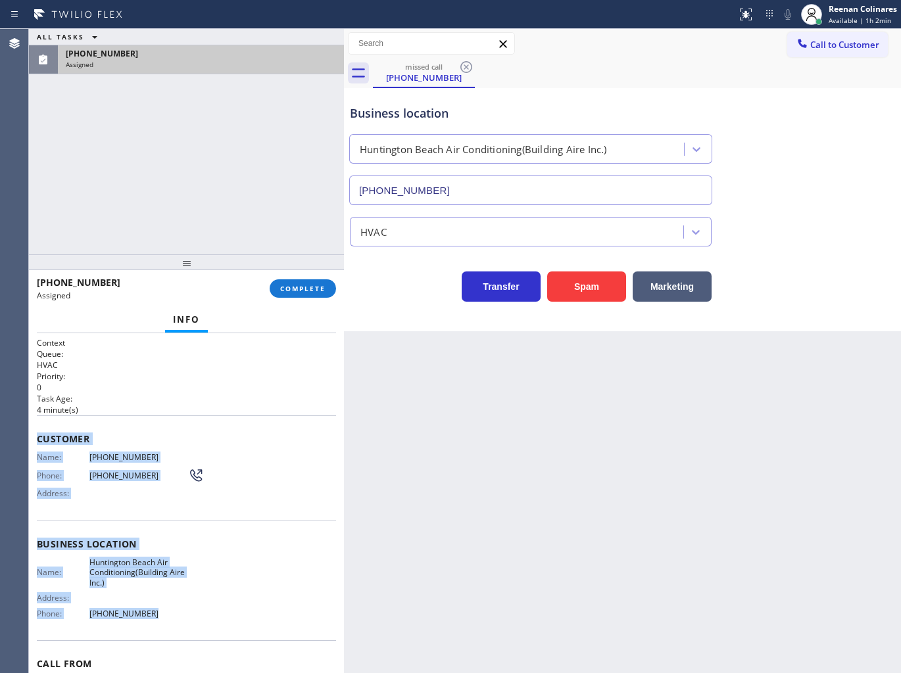
drag, startPoint x: 39, startPoint y: 433, endPoint x: 291, endPoint y: 628, distance: 318.1
click at [273, 626] on div "Context Queue: HVAC Priority: 0 Task Age: [DEMOGRAPHIC_DATA] minute(s) Customer…" at bounding box center [186, 538] width 299 height 403
click at [306, 293] on span "COMPLETE" at bounding box center [302, 288] width 45 height 9
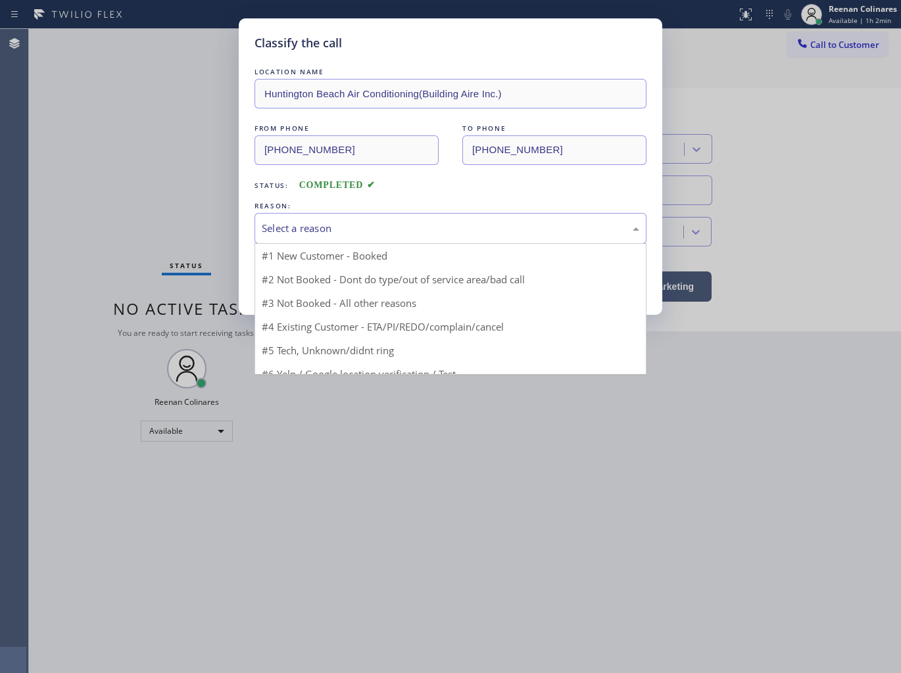
click at [360, 232] on div "Select a reason" at bounding box center [450, 228] width 377 height 15
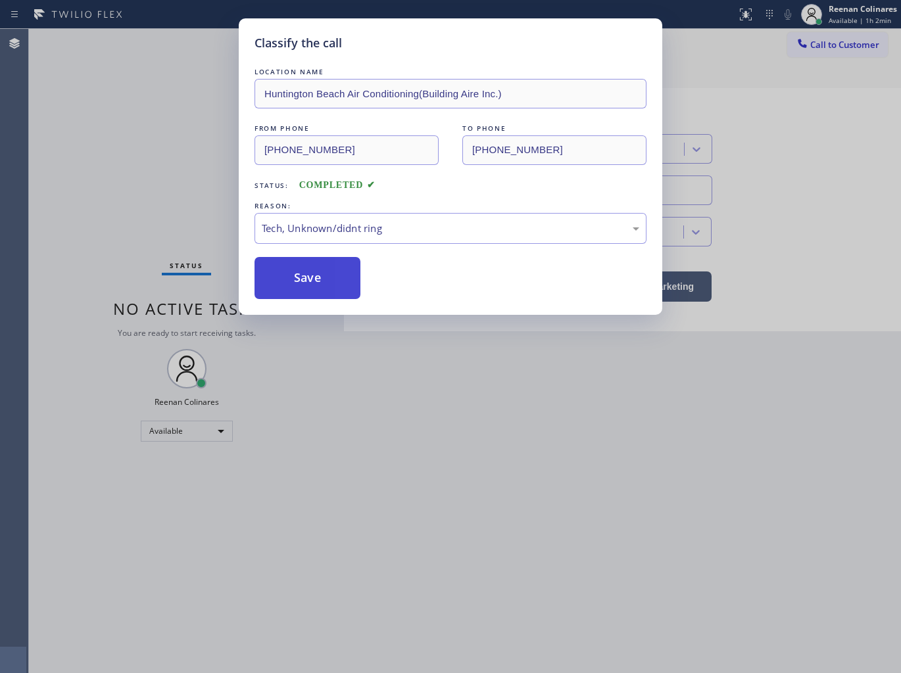
click at [300, 285] on button "Save" at bounding box center [307, 278] width 106 height 42
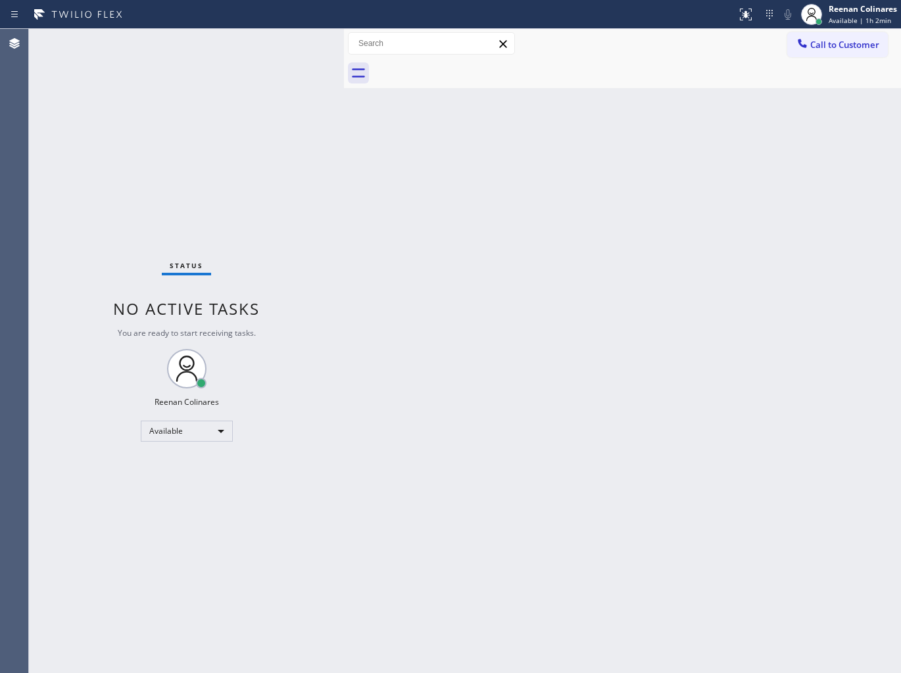
click at [602, 468] on div "Back to Dashboard Change Sender ID Customers Technicians Select a contact Outbo…" at bounding box center [622, 351] width 557 height 644
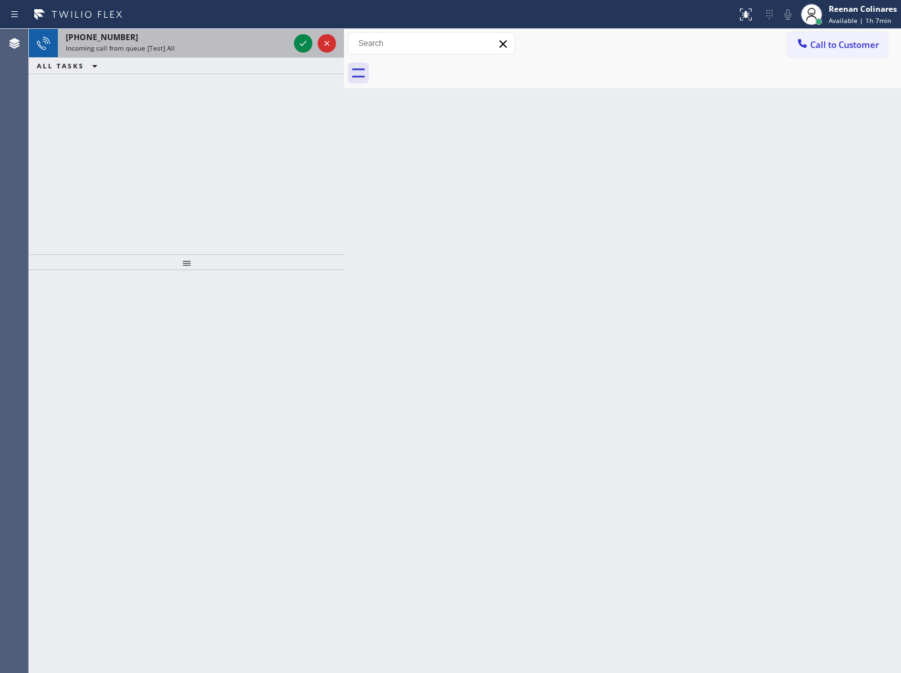
click at [231, 46] on div "Incoming call from queue [Test] All" at bounding box center [177, 47] width 223 height 9
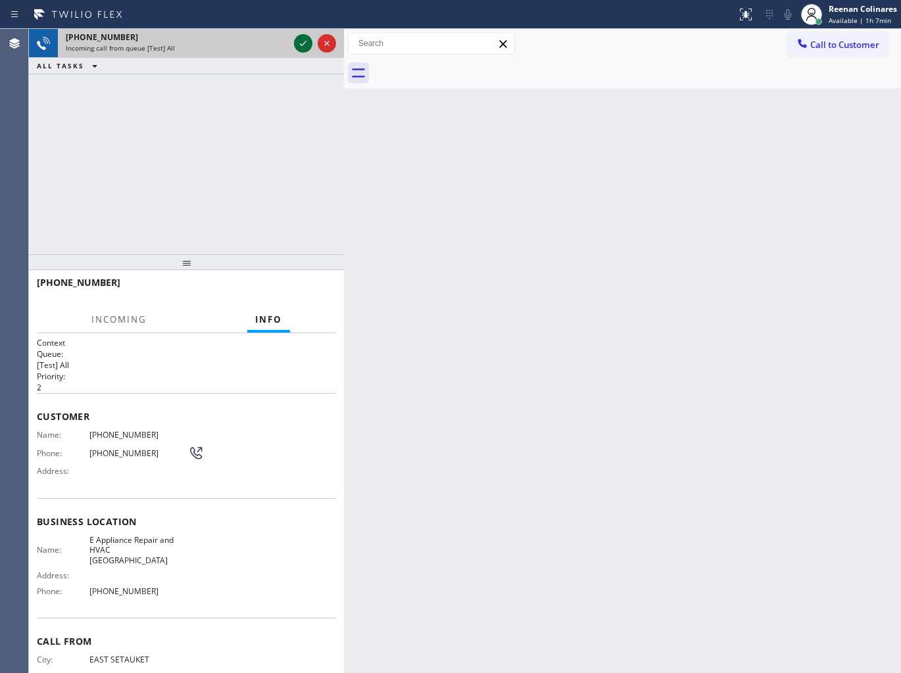
click at [296, 41] on icon at bounding box center [303, 44] width 16 height 16
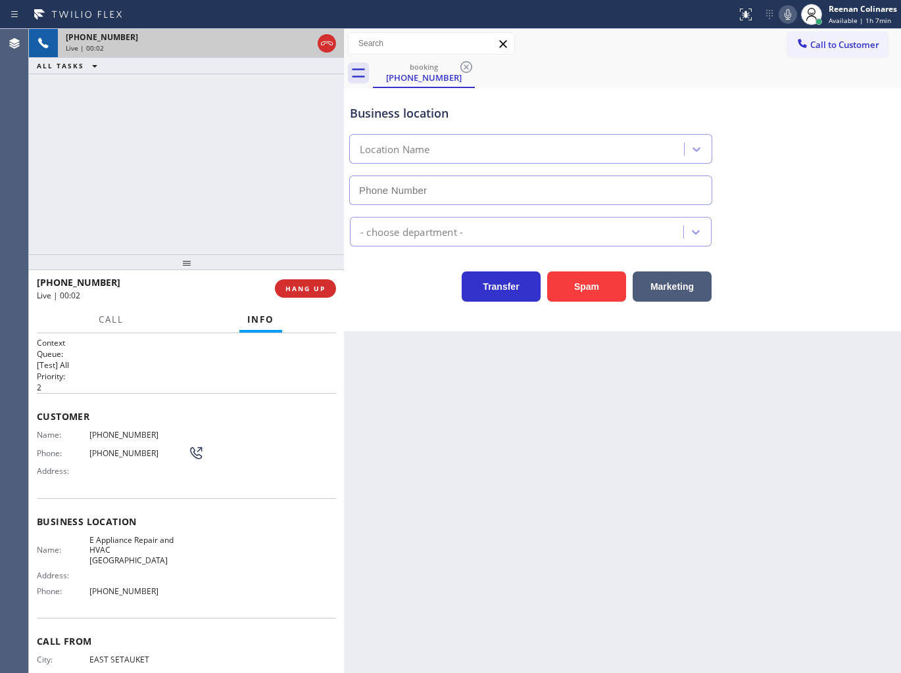
type input "[PHONE_NUMBER]"
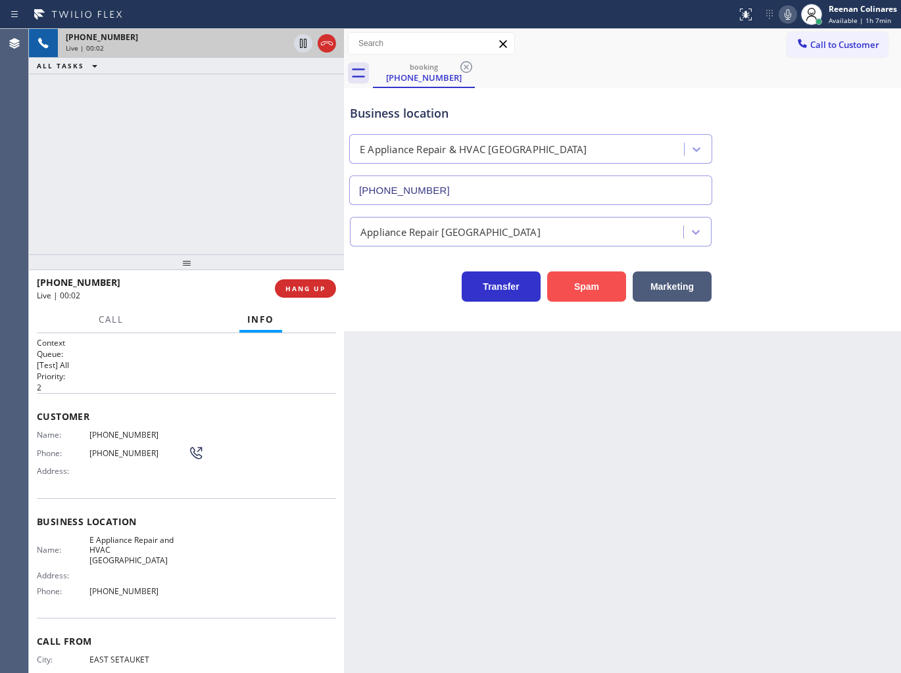
click at [586, 281] on button "Spam" at bounding box center [586, 287] width 79 height 30
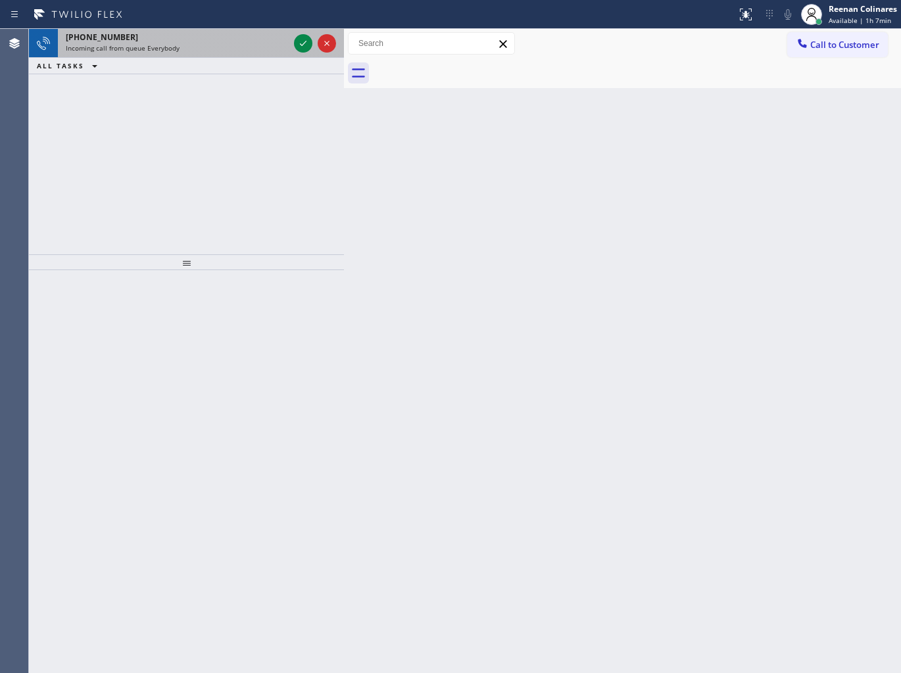
click at [189, 44] on div "Incoming call from queue Everybody" at bounding box center [177, 47] width 223 height 9
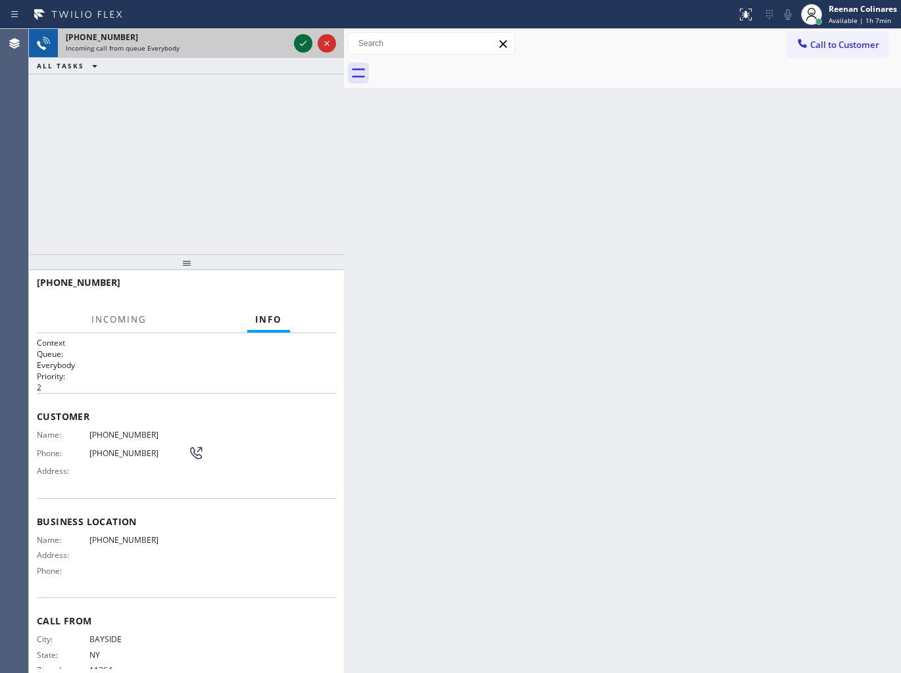
click at [294, 47] on div at bounding box center [303, 44] width 18 height 16
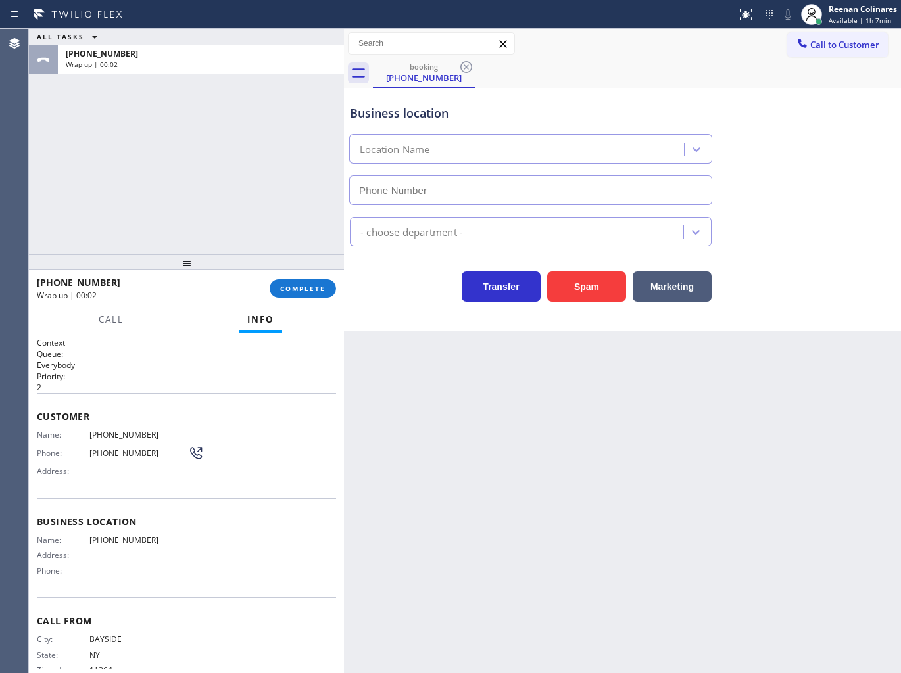
click at [267, 293] on div "[PHONE_NUMBER] Wrap up | 00:02" at bounding box center [153, 289] width 233 height 34
click at [287, 291] on span "COMPLETE" at bounding box center [302, 288] width 45 height 9
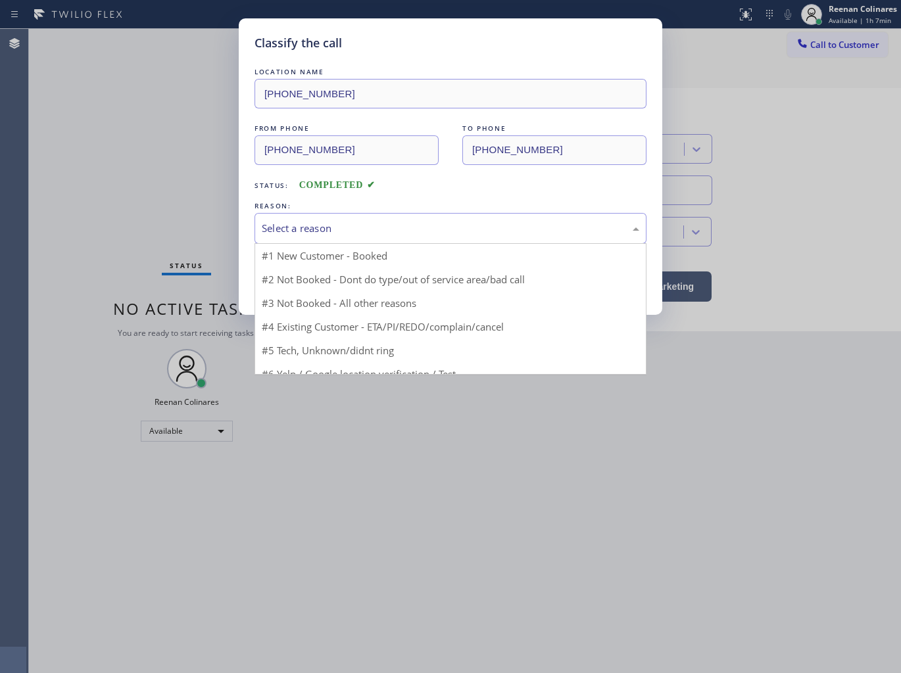
click at [356, 228] on div "Select a reason" at bounding box center [450, 228] width 377 height 15
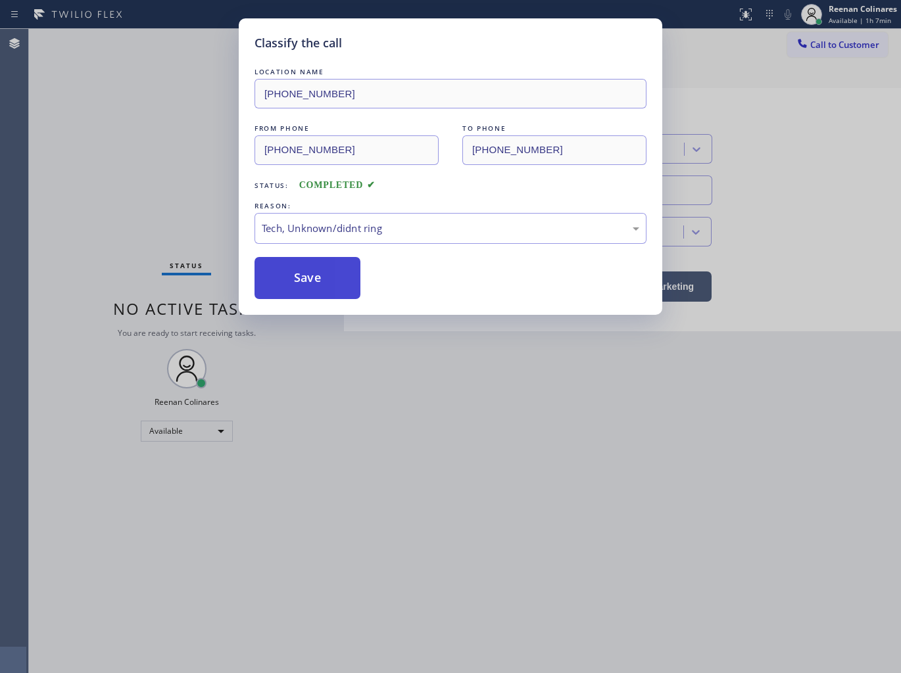
click at [304, 285] on button "Save" at bounding box center [307, 278] width 106 height 42
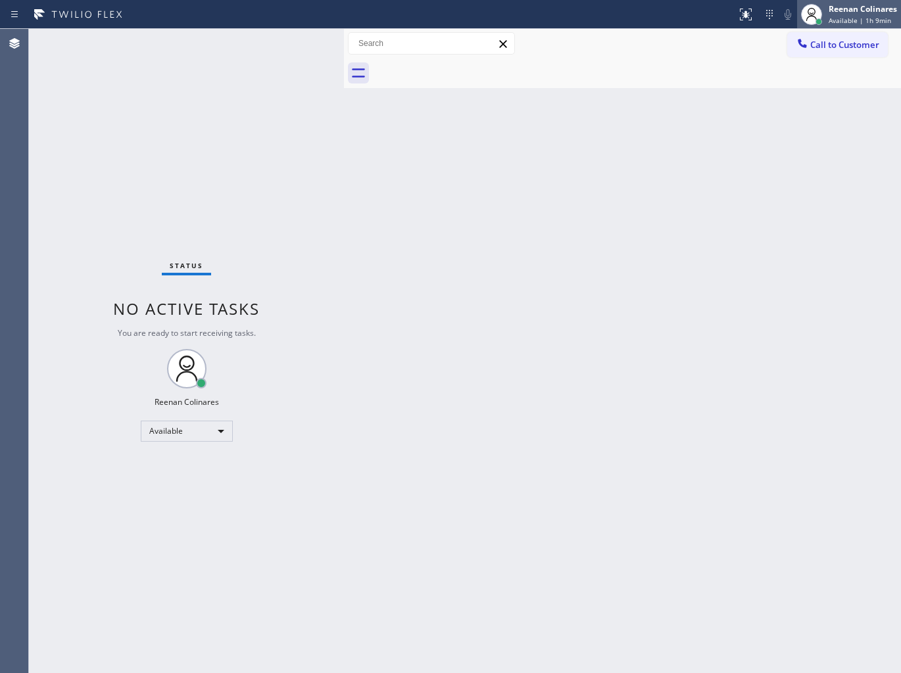
click at [855, 16] on span "Available | 1h 9min" at bounding box center [859, 20] width 62 height 9
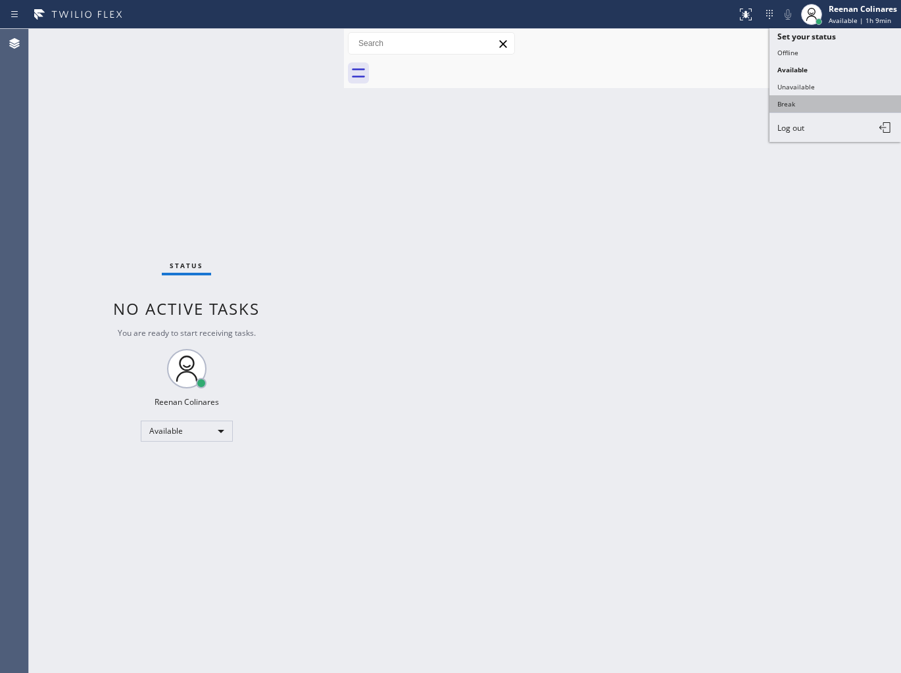
click at [792, 99] on button "Break" at bounding box center [834, 103] width 131 height 17
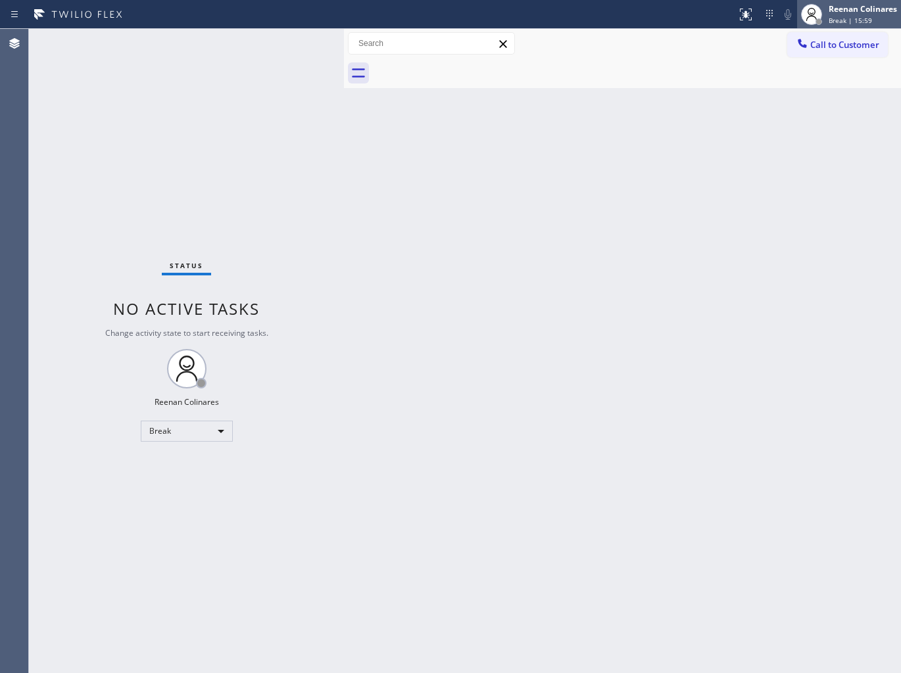
click at [840, 16] on span "Break | 15:59" at bounding box center [849, 20] width 43 height 9
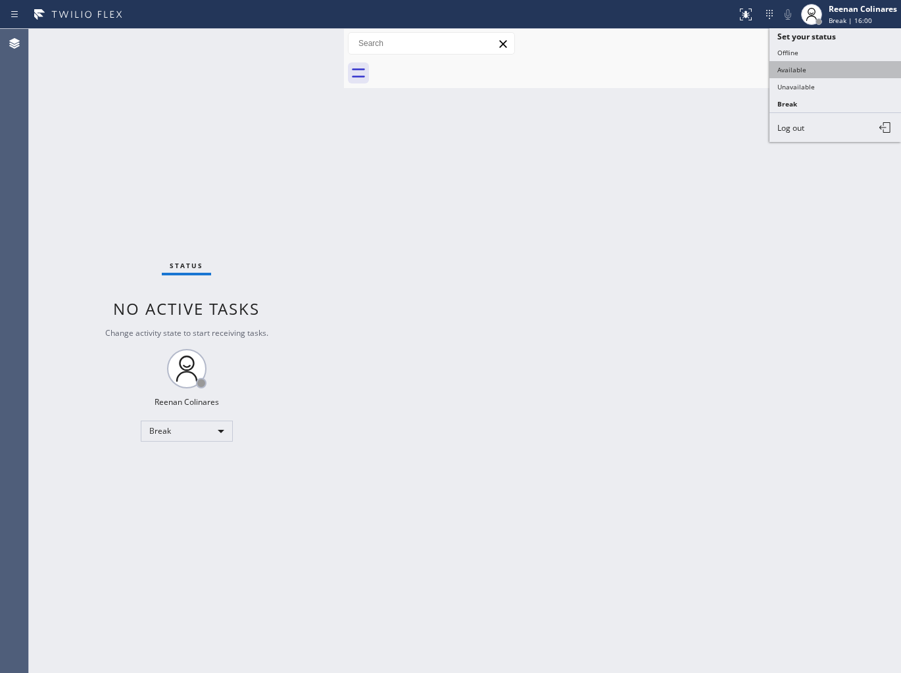
click at [797, 68] on button "Available" at bounding box center [834, 69] width 131 height 17
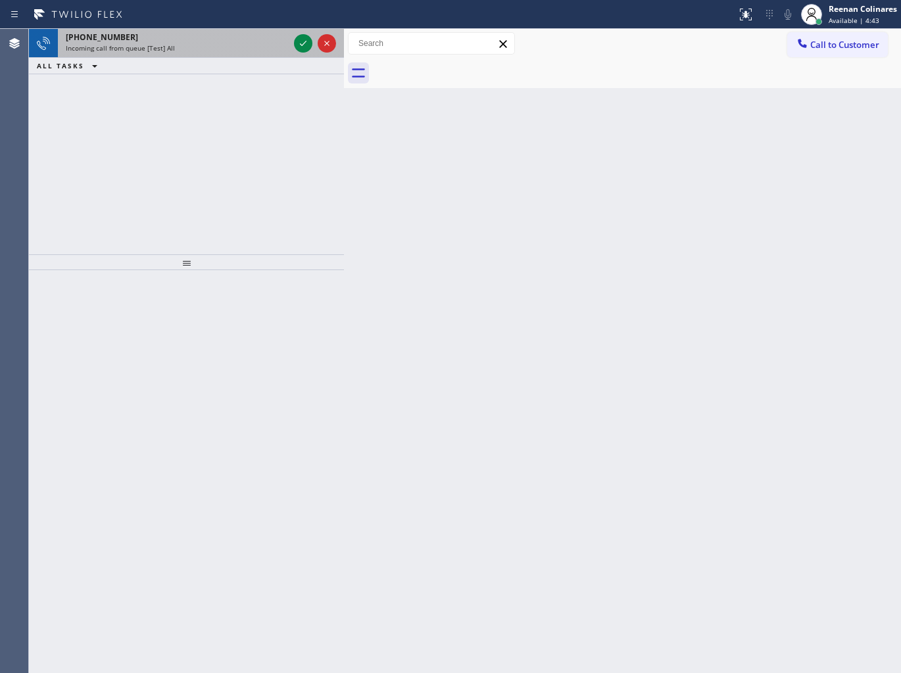
click at [227, 42] on div "[PHONE_NUMBER]" at bounding box center [177, 37] width 223 height 11
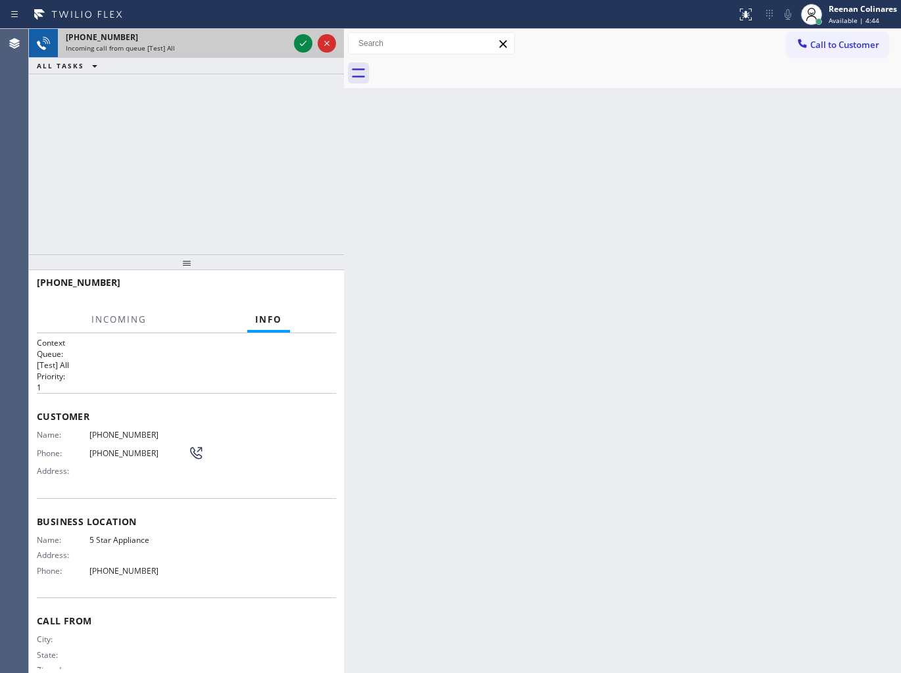
click at [292, 43] on div at bounding box center [314, 43] width 47 height 29
click at [296, 43] on icon at bounding box center [303, 44] width 16 height 16
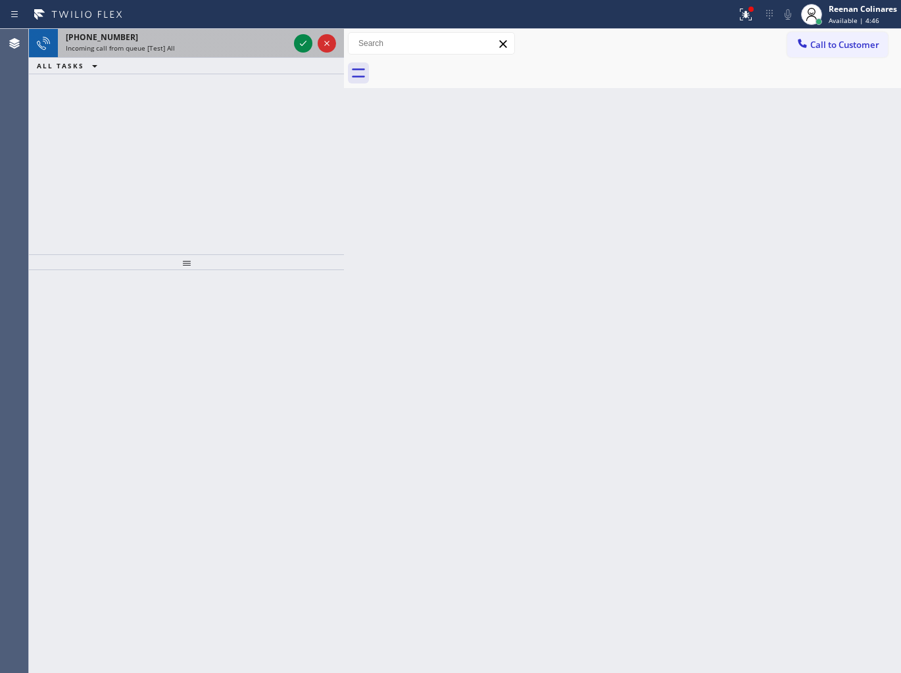
click at [255, 29] on div "[PHONE_NUMBER] Incoming call from queue [Test] All" at bounding box center [174, 43] width 233 height 29
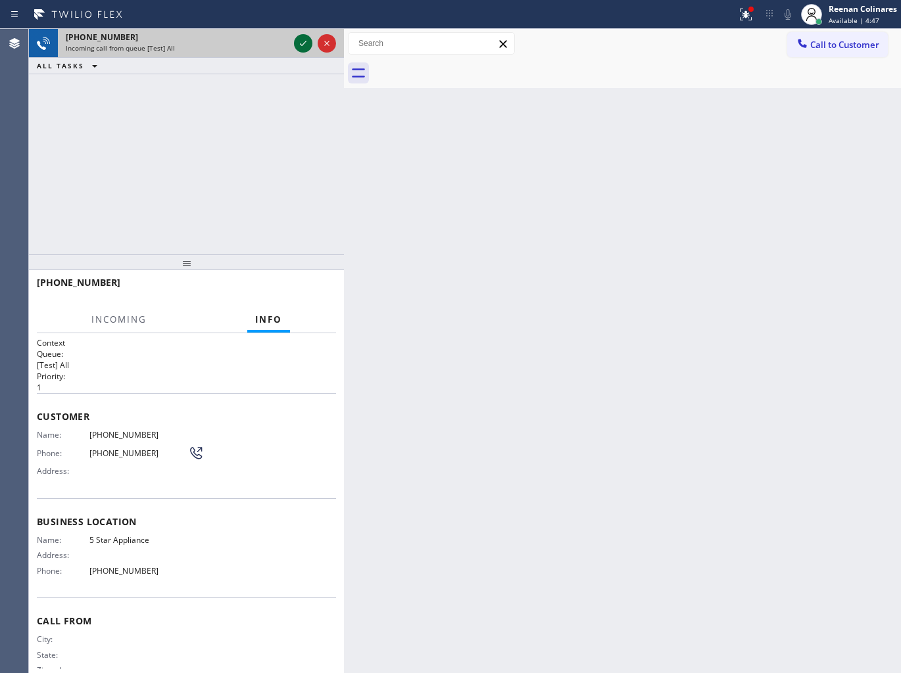
click at [300, 49] on icon at bounding box center [303, 44] width 16 height 16
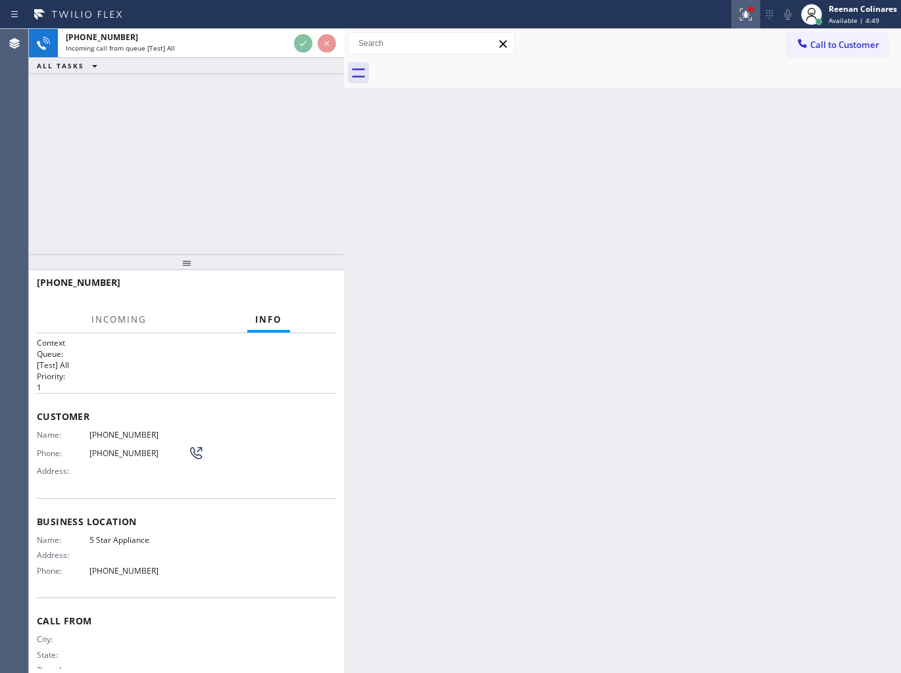
click at [738, 18] on icon at bounding box center [746, 15] width 16 height 16
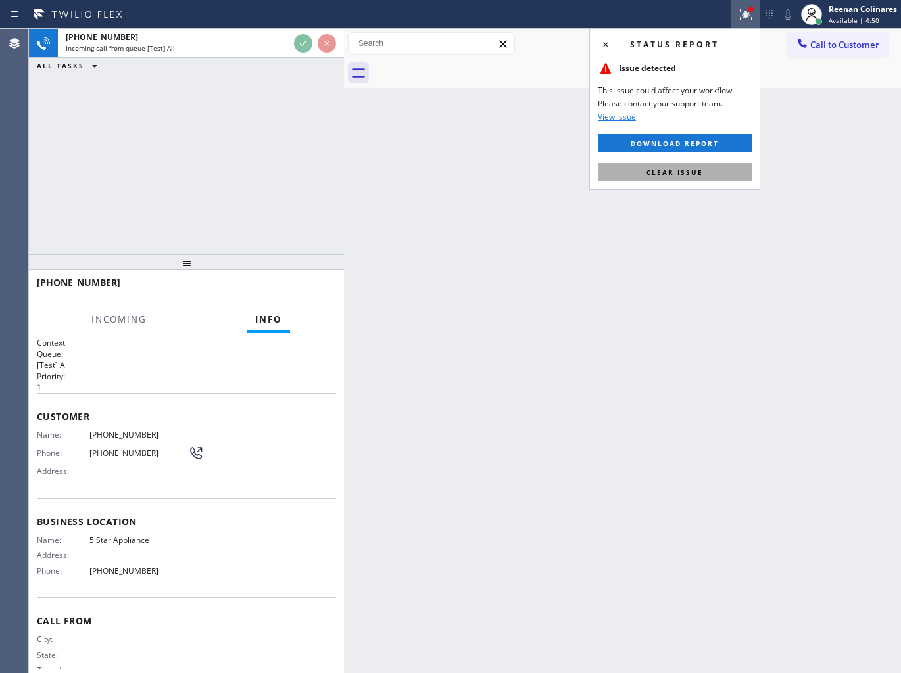
click at [684, 176] on span "Clear issue" at bounding box center [674, 172] width 57 height 9
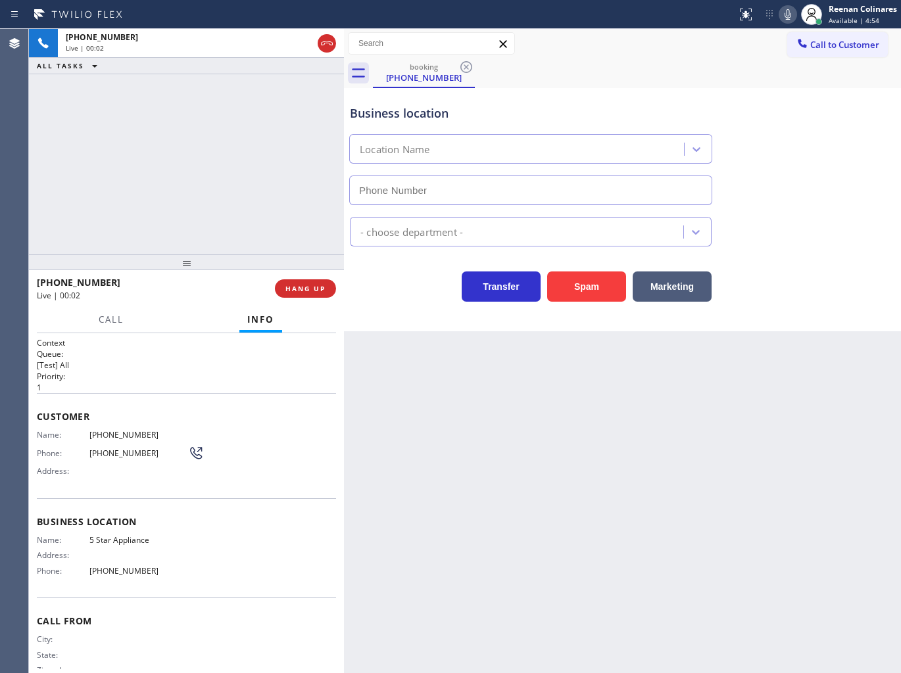
type input "[PHONE_NUMBER]"
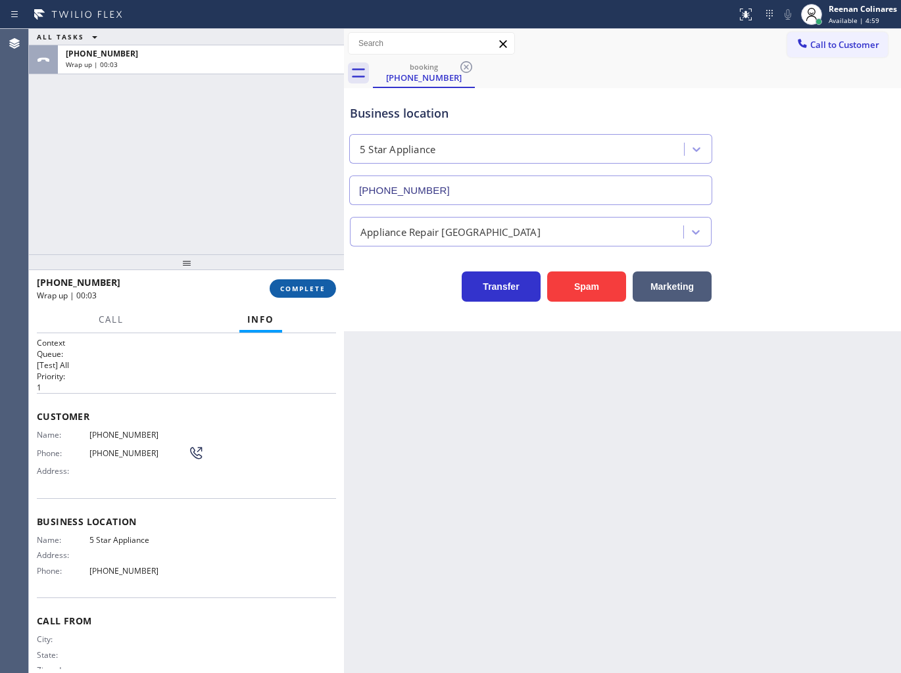
click at [320, 283] on button "COMPLETE" at bounding box center [303, 288] width 66 height 18
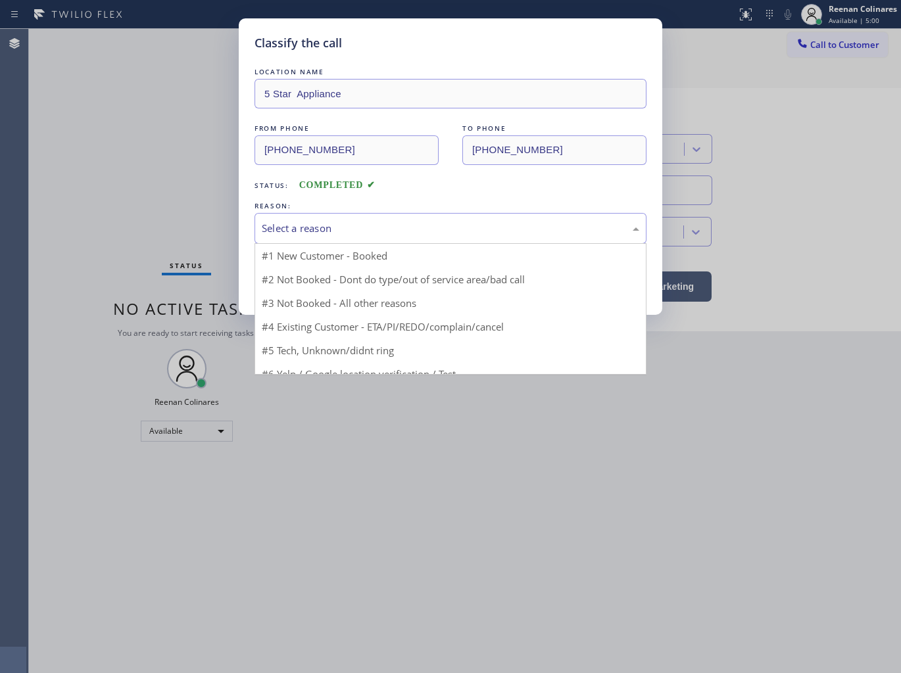
click at [384, 225] on div "Select a reason" at bounding box center [450, 228] width 377 height 15
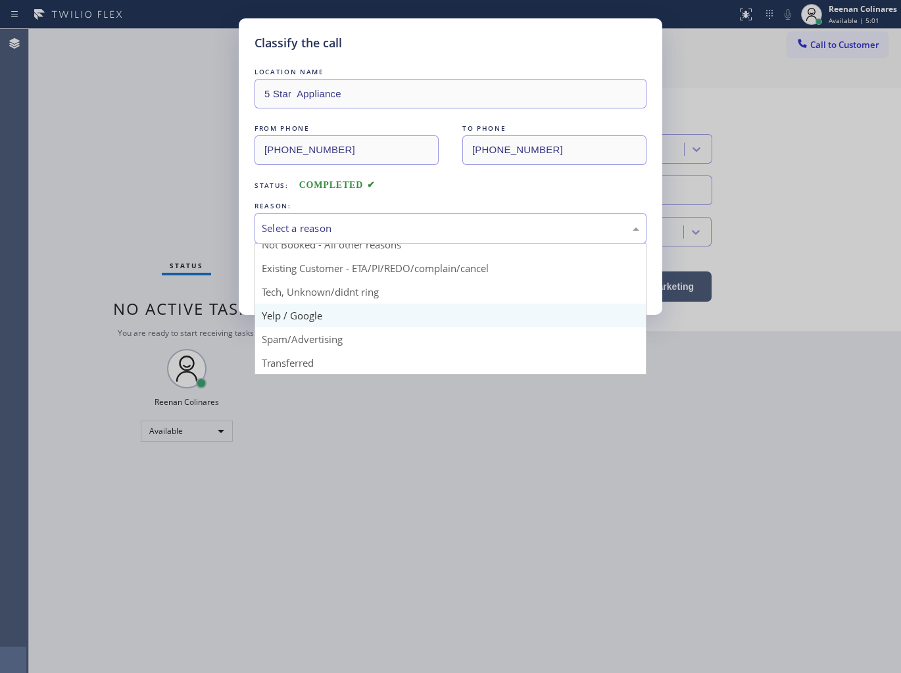
scroll to position [82, 0]
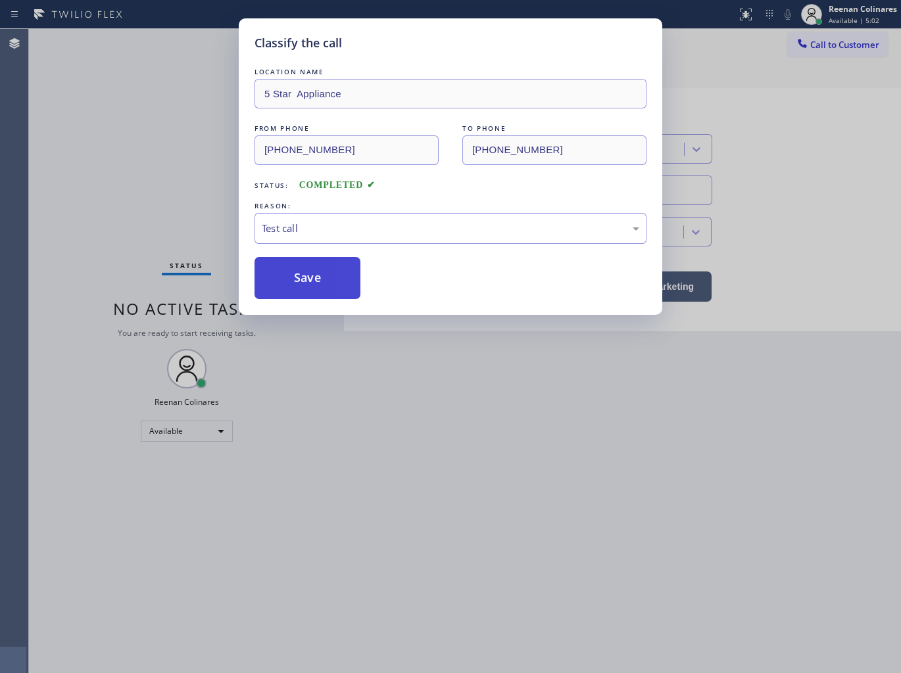
click at [280, 270] on button "Save" at bounding box center [307, 278] width 106 height 42
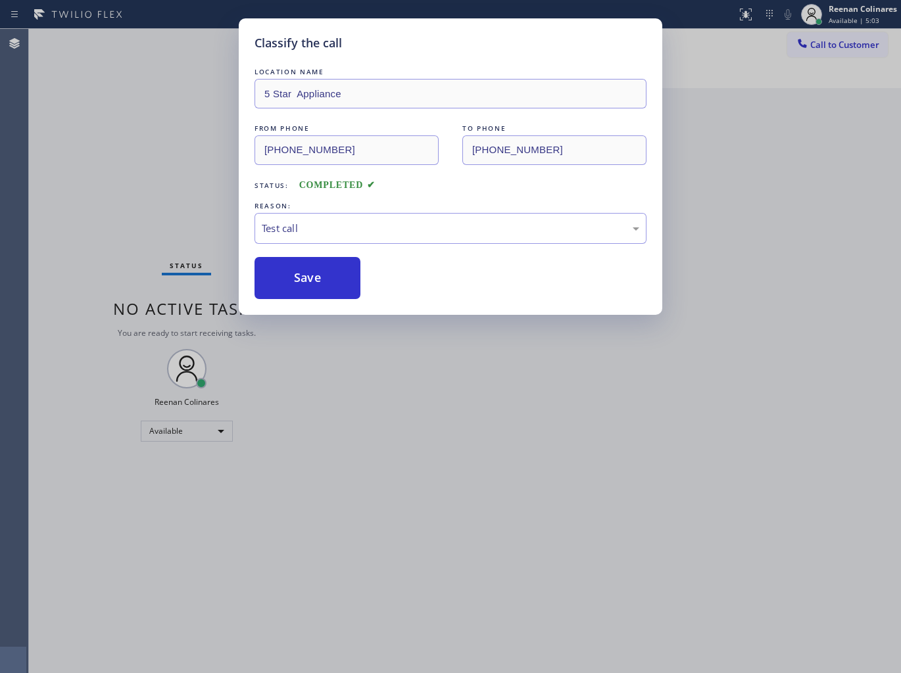
click at [79, 143] on div "Classify the call LOCATION NAME 5 Star Appliance FROM PHONE [PHONE_NUMBER] TO P…" at bounding box center [450, 336] width 901 height 673
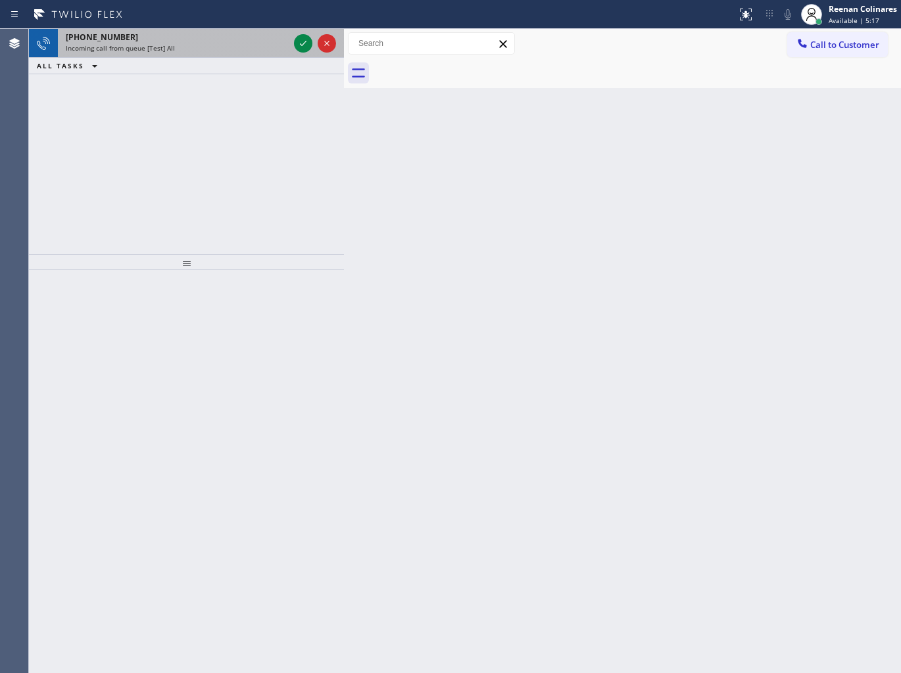
click at [166, 40] on div "[PHONE_NUMBER]" at bounding box center [177, 37] width 223 height 11
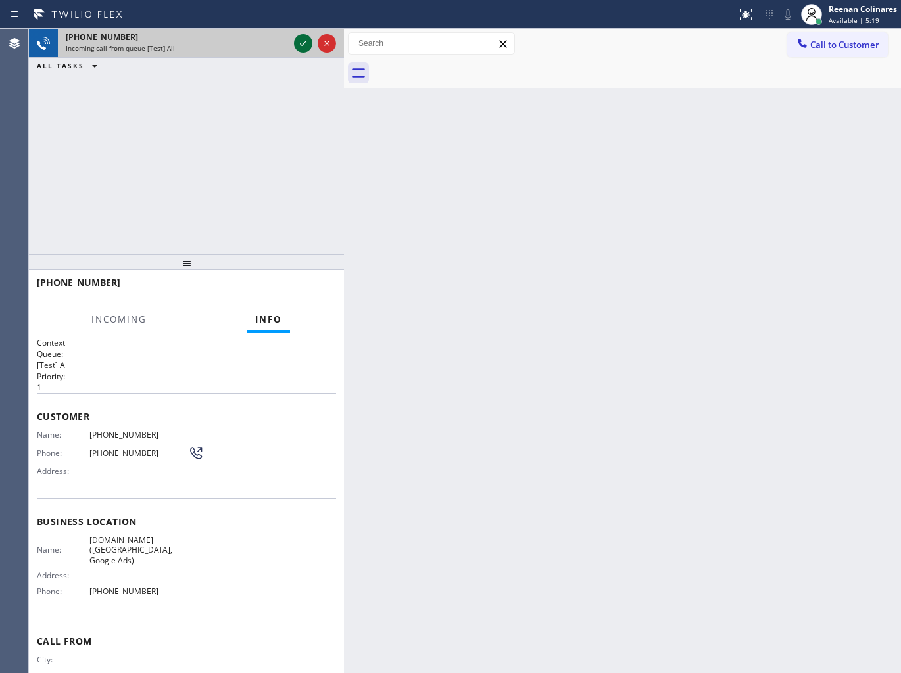
click at [298, 46] on icon at bounding box center [303, 44] width 16 height 16
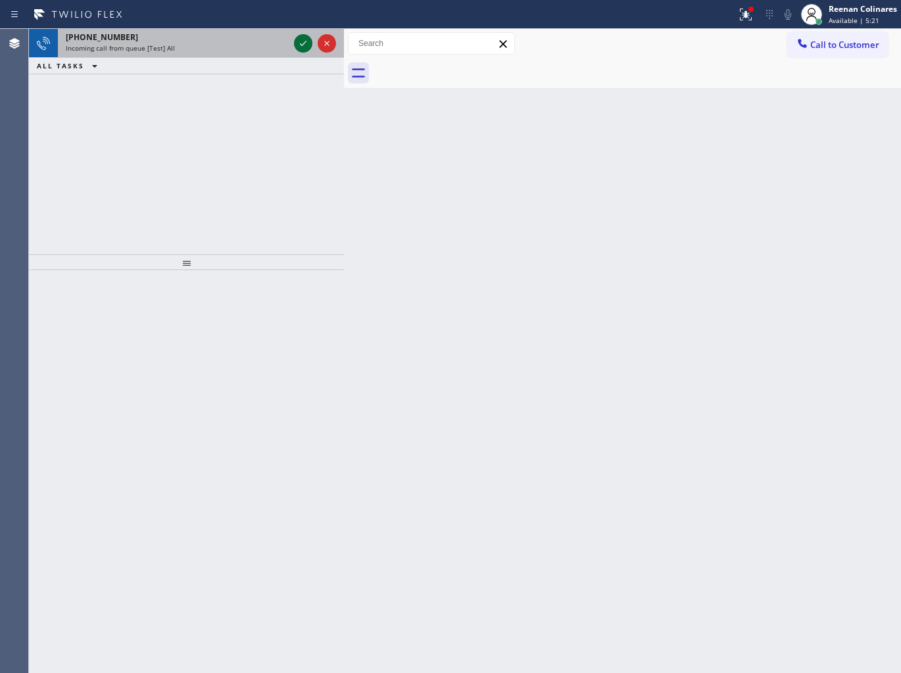
drag, startPoint x: 302, startPoint y: 38, endPoint x: 299, endPoint y: 48, distance: 10.4
click at [300, 38] on icon at bounding box center [303, 44] width 16 height 16
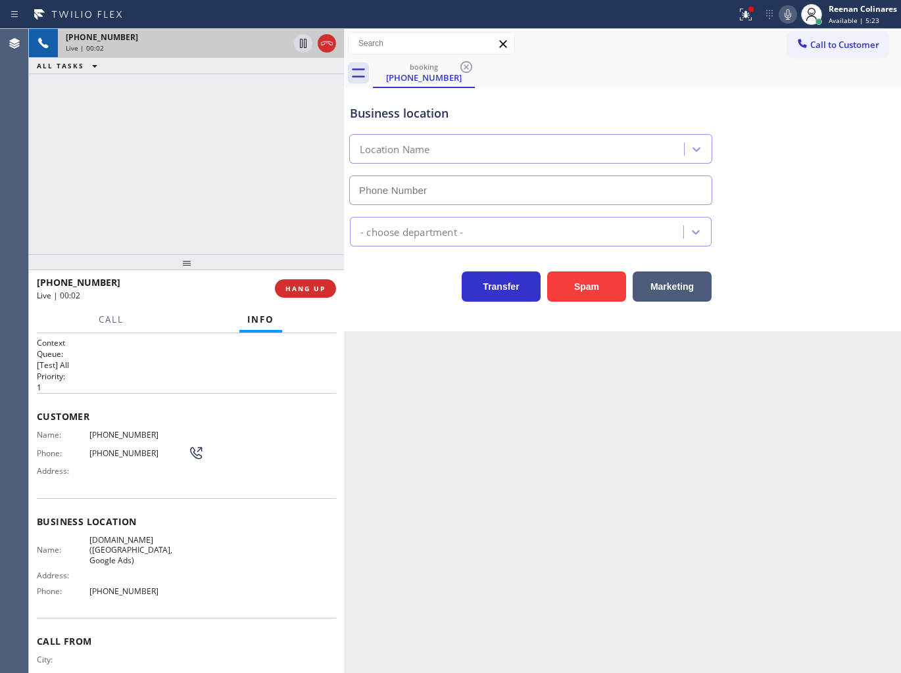
type input "[PHONE_NUMBER]"
click at [744, 20] on icon at bounding box center [746, 15] width 16 height 16
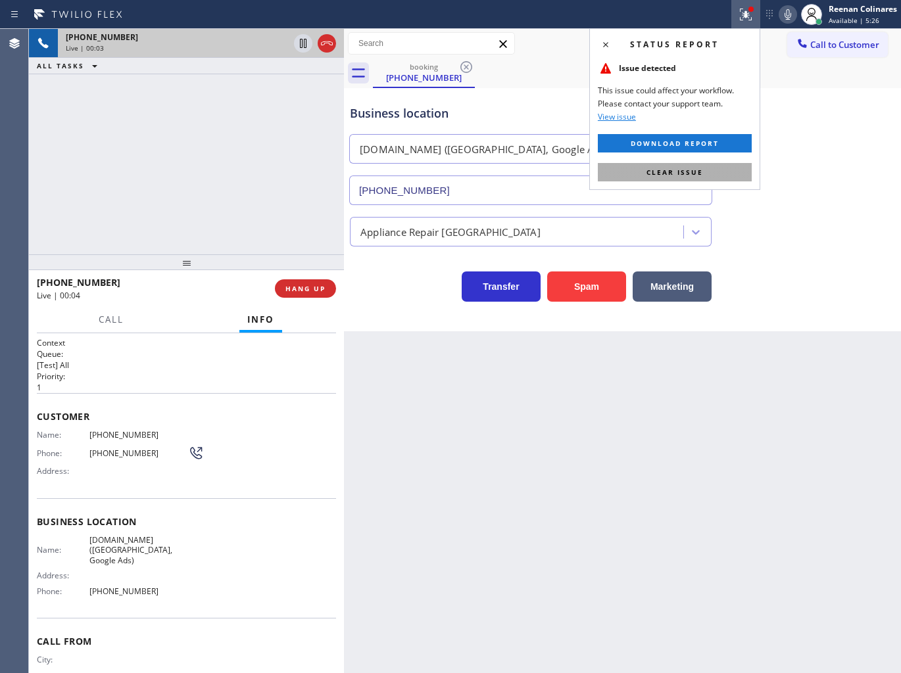
click at [717, 166] on button "Clear issue" at bounding box center [675, 172] width 154 height 18
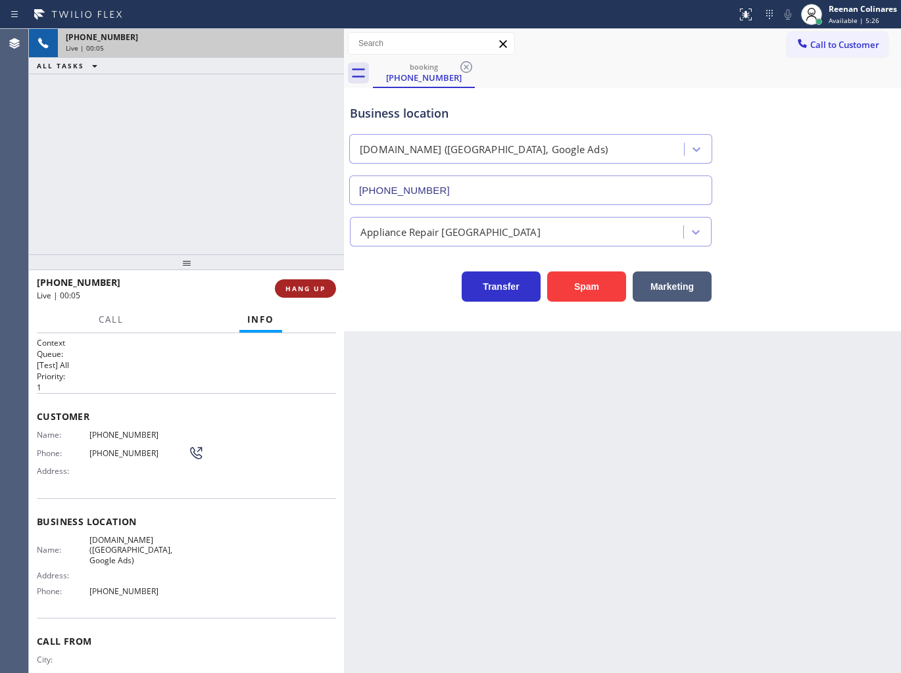
click at [304, 297] on button "HANG UP" at bounding box center [305, 288] width 61 height 18
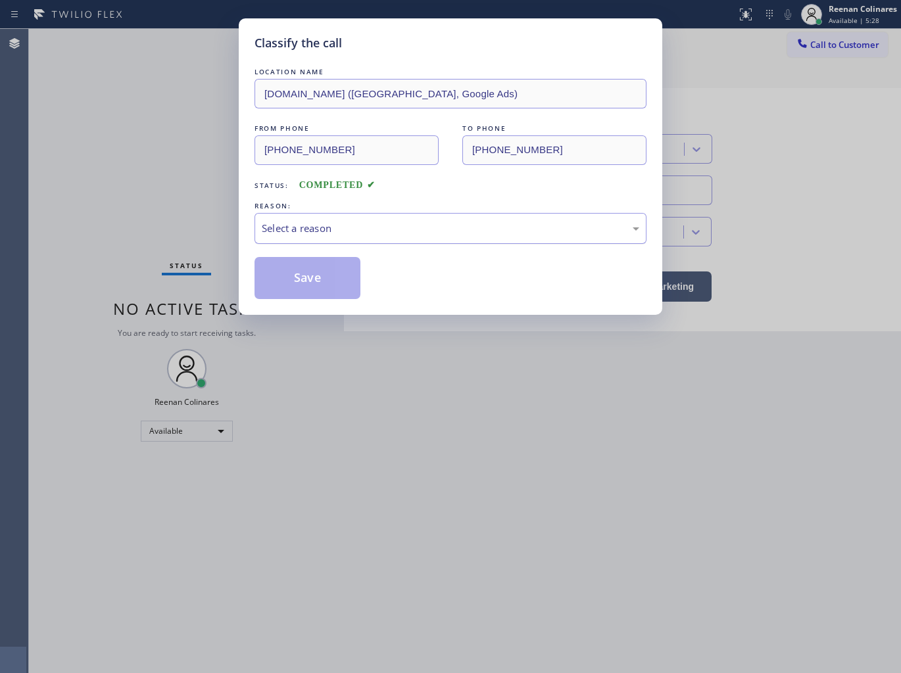
click at [362, 225] on div "Select a reason" at bounding box center [450, 228] width 377 height 15
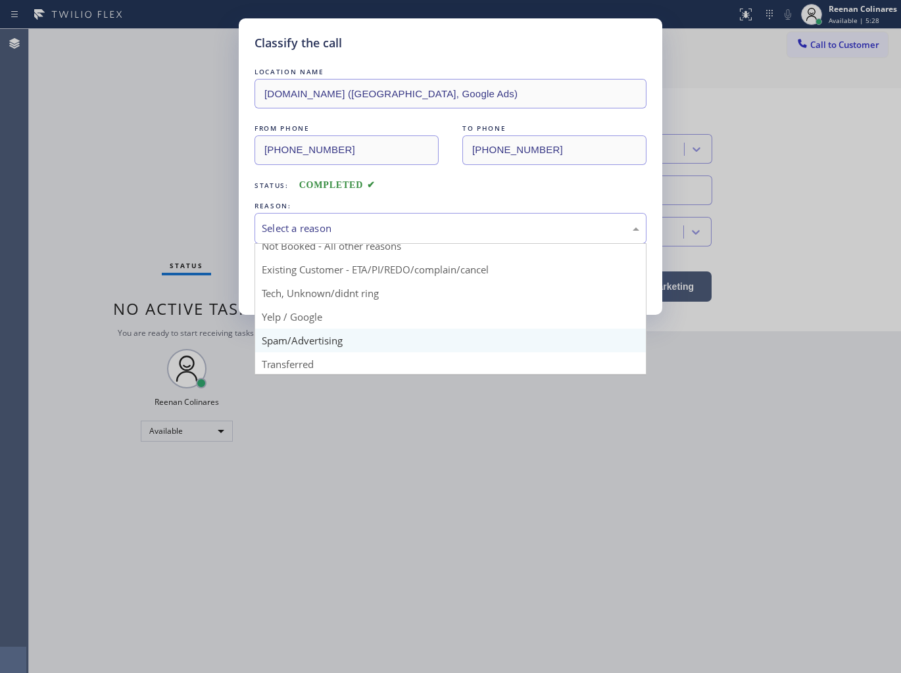
scroll to position [82, 0]
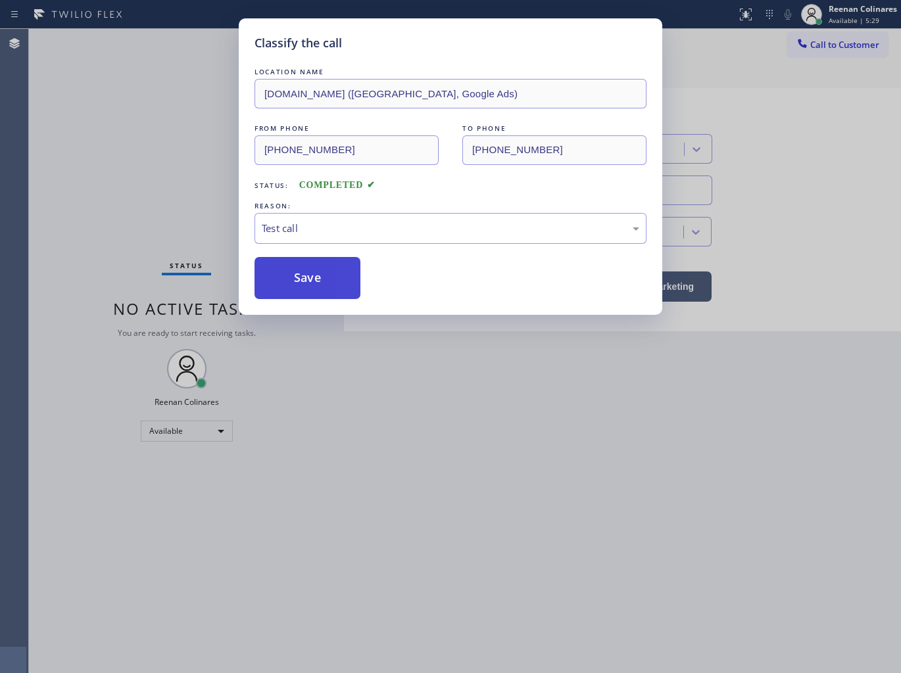
click at [274, 279] on button "Save" at bounding box center [307, 278] width 106 height 42
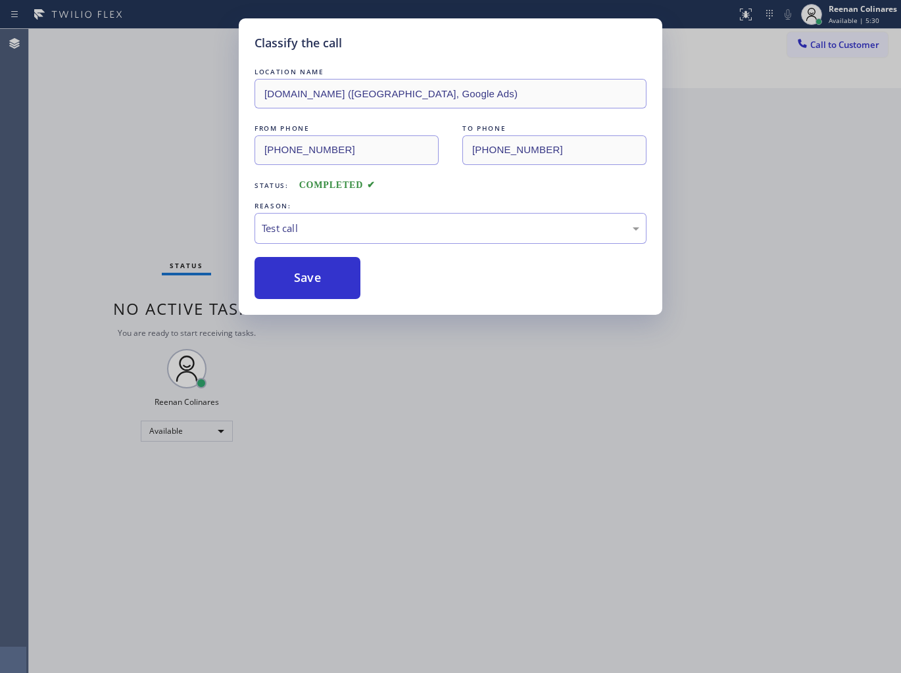
drag, startPoint x: 172, startPoint y: 216, endPoint x: 162, endPoint y: 208, distance: 12.6
click at [170, 214] on div "Classify the call LOCATION NAME [DOMAIN_NAME] ([GEOGRAPHIC_DATA], Google Ads) F…" at bounding box center [450, 336] width 901 height 673
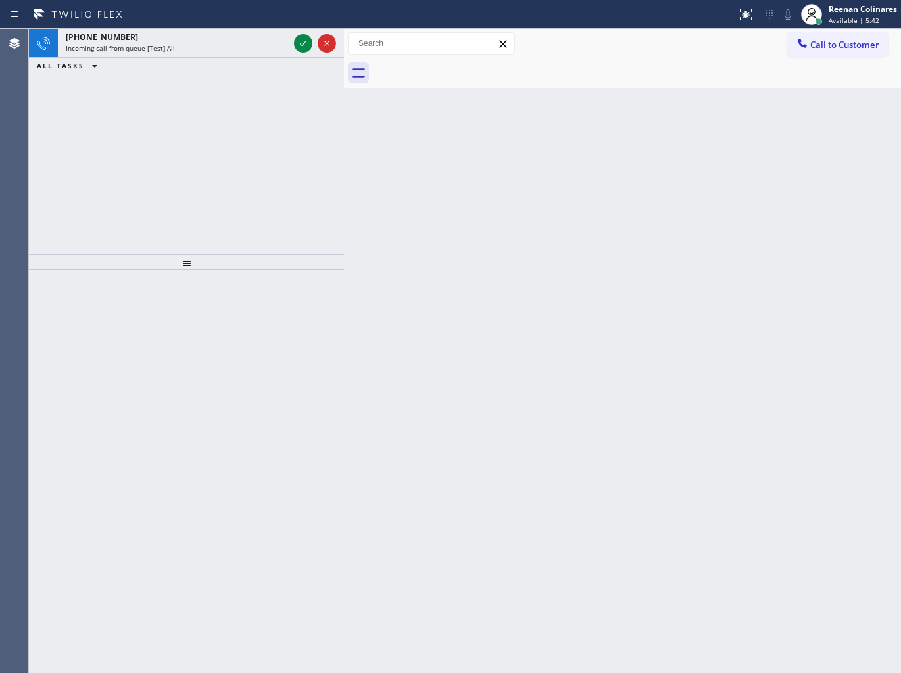
click at [202, 60] on div "ALL TASKS ALL TASKS ACTIVE TASKS TASKS IN WRAP UP" at bounding box center [186, 66] width 315 height 16
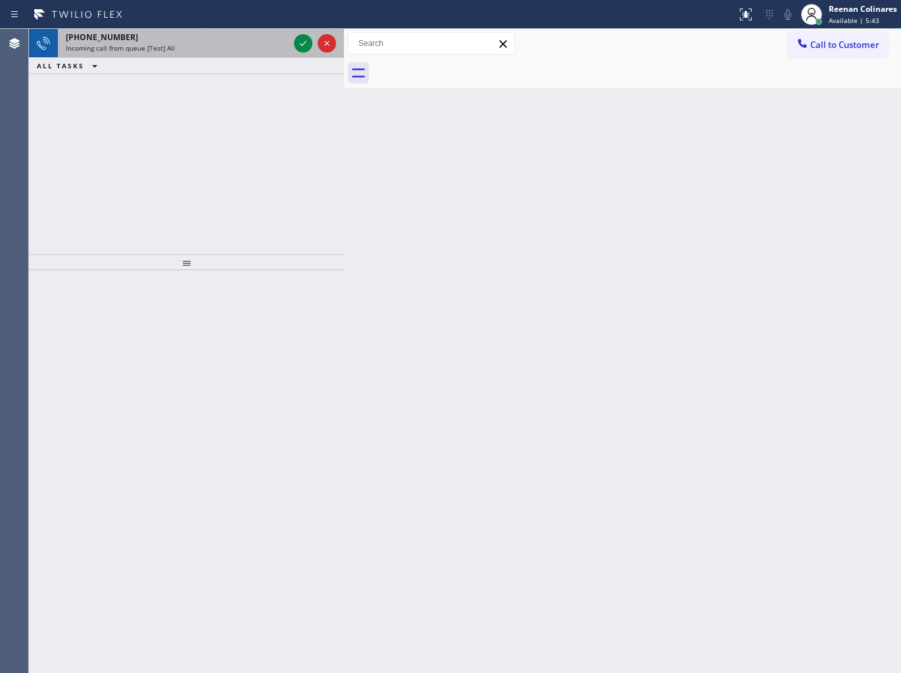
click at [214, 49] on div "Incoming call from queue [Test] All" at bounding box center [177, 47] width 223 height 9
click at [277, 41] on div "[PHONE_NUMBER]" at bounding box center [177, 37] width 223 height 11
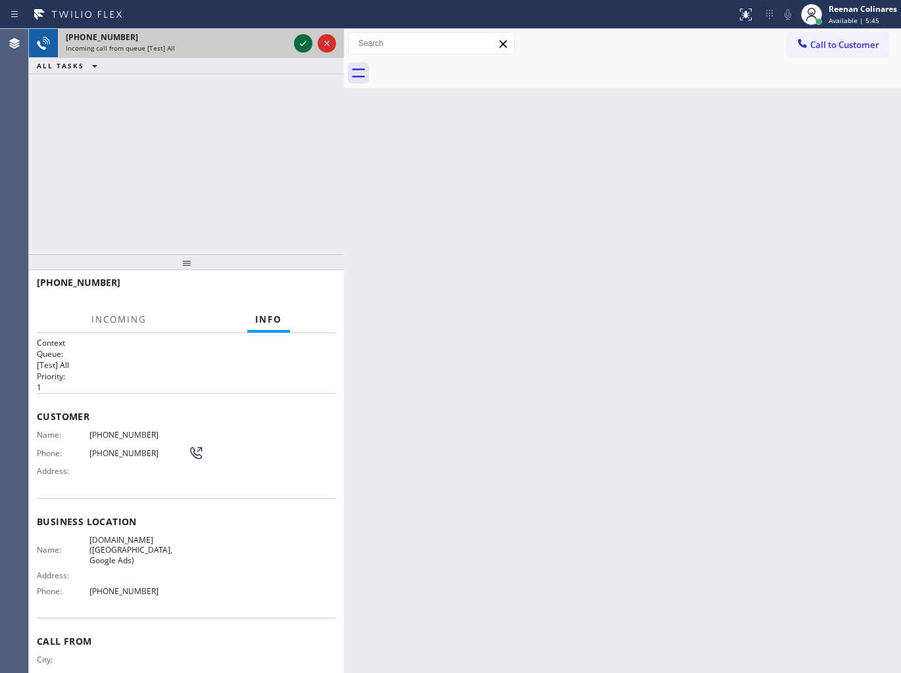
click at [305, 42] on icon at bounding box center [303, 43] width 7 height 5
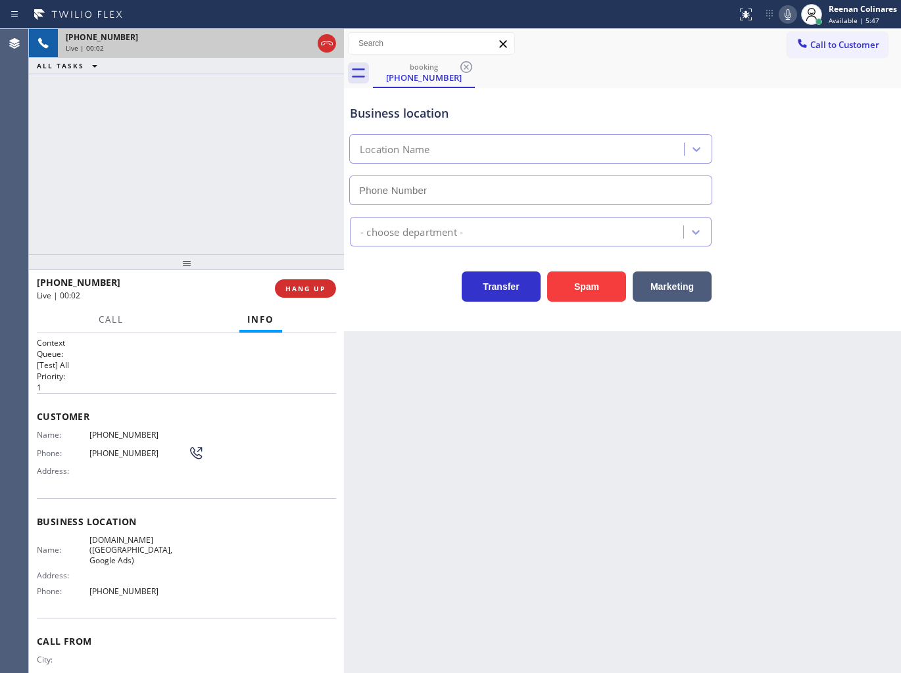
type input "[PHONE_NUMBER]"
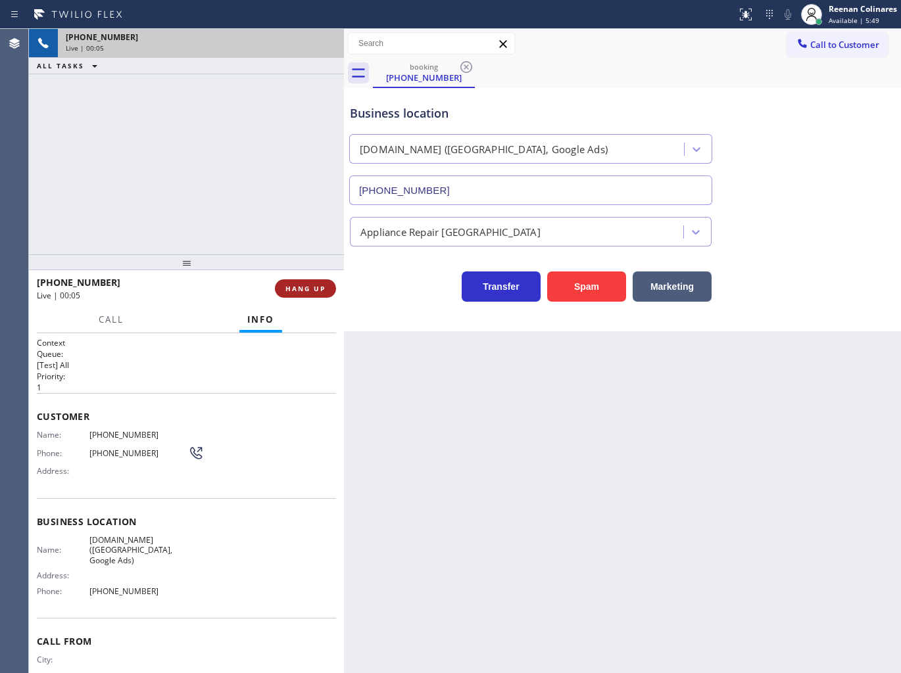
click at [323, 287] on span "HANG UP" at bounding box center [305, 288] width 40 height 9
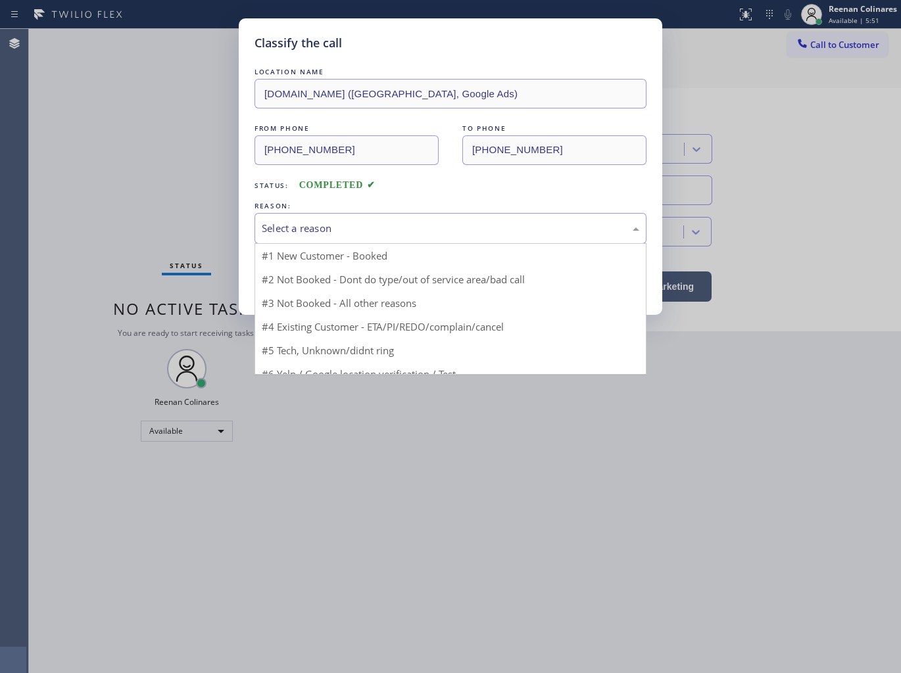
click at [376, 214] on div "Select a reason" at bounding box center [450, 228] width 392 height 31
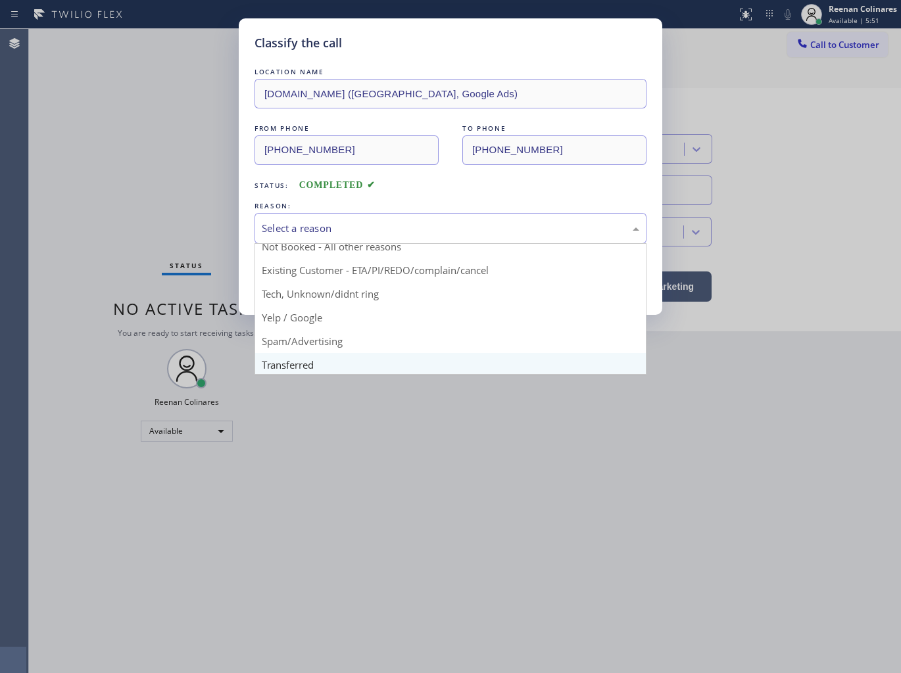
scroll to position [82, 0]
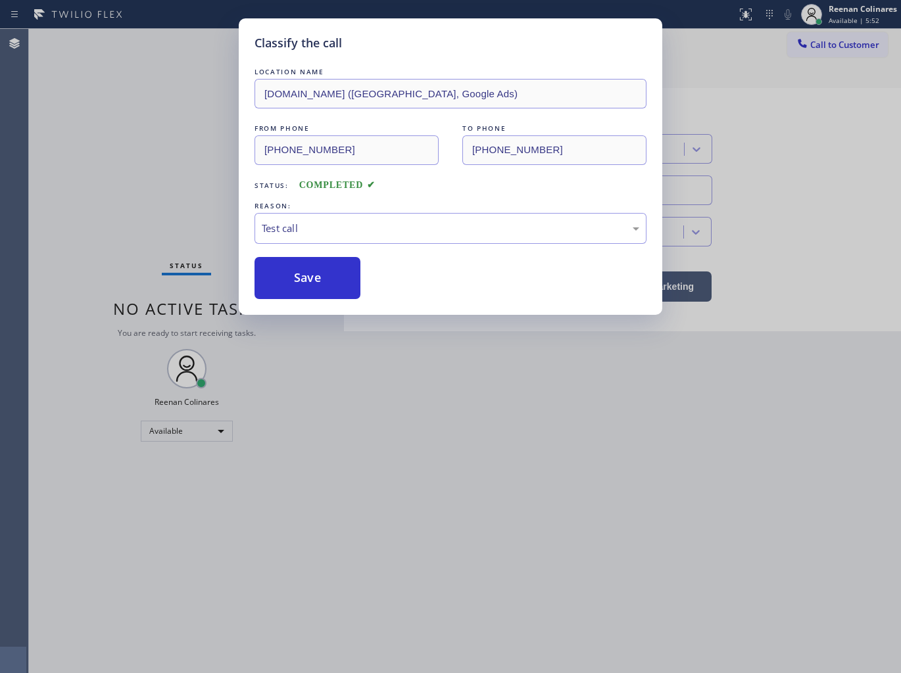
drag, startPoint x: 289, startPoint y: 290, endPoint x: 217, endPoint y: 267, distance: 75.9
click at [290, 287] on button "Save" at bounding box center [307, 278] width 106 height 42
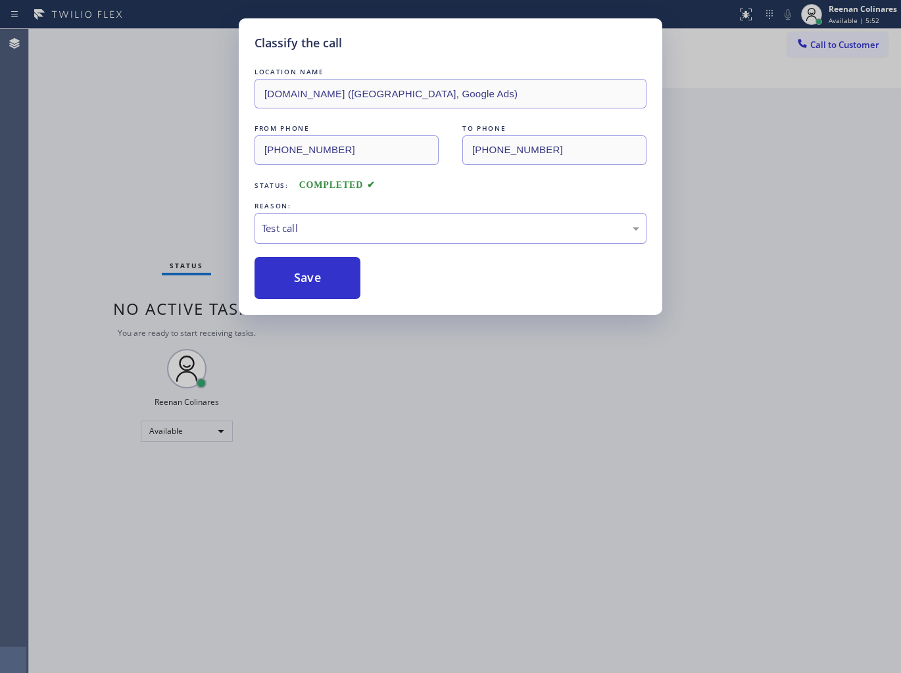
click at [143, 228] on div "Classify the call LOCATION NAME [DOMAIN_NAME] ([GEOGRAPHIC_DATA], Google Ads) F…" at bounding box center [450, 336] width 901 height 673
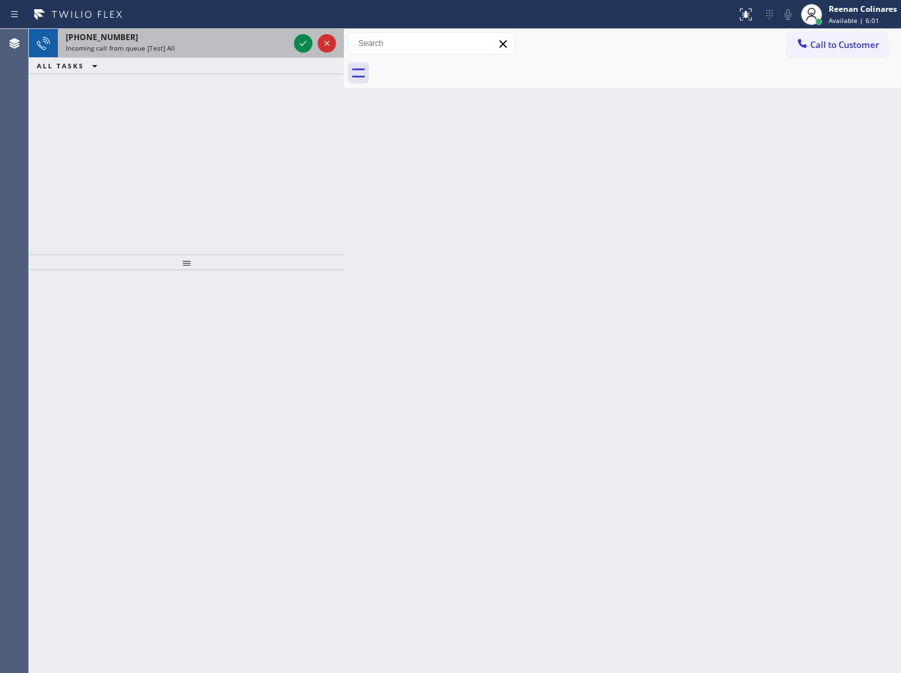
click at [216, 51] on div "Incoming call from queue [Test] All" at bounding box center [177, 47] width 223 height 9
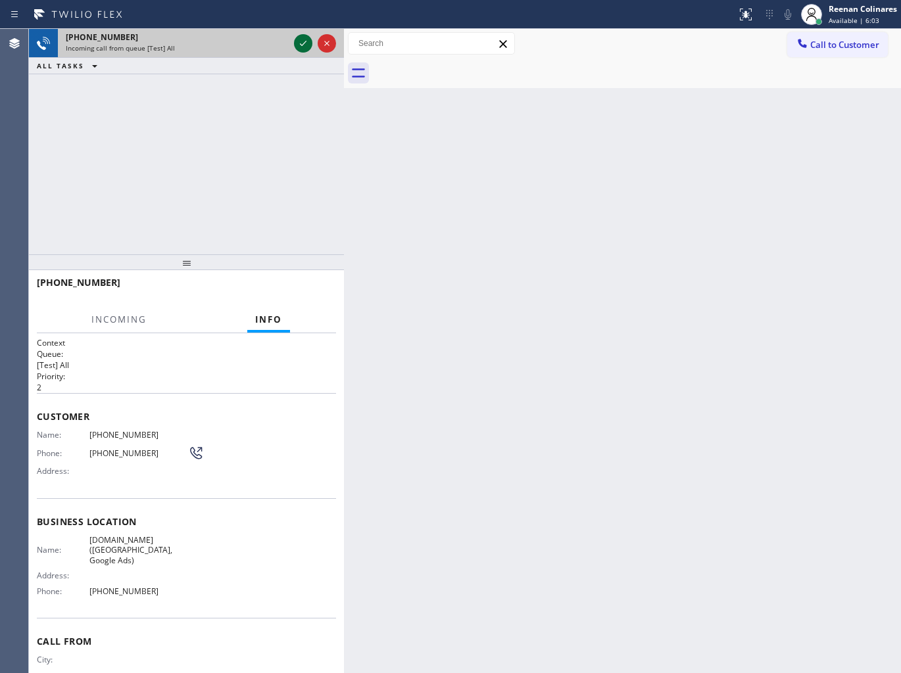
click at [299, 43] on icon at bounding box center [303, 44] width 16 height 16
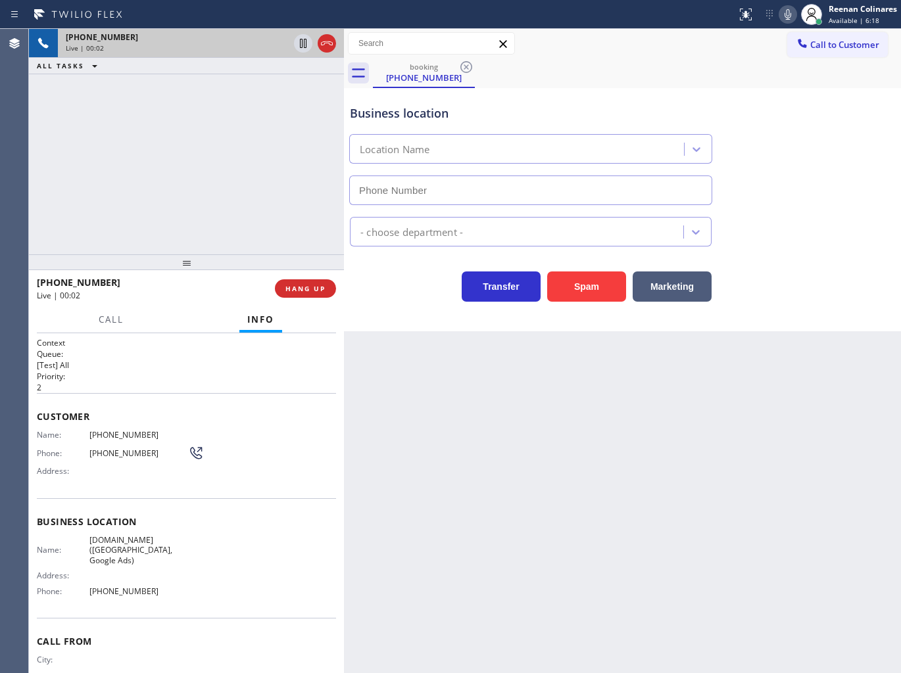
type input "[PHONE_NUMBER]"
click at [786, 11] on icon at bounding box center [787, 14] width 7 height 11
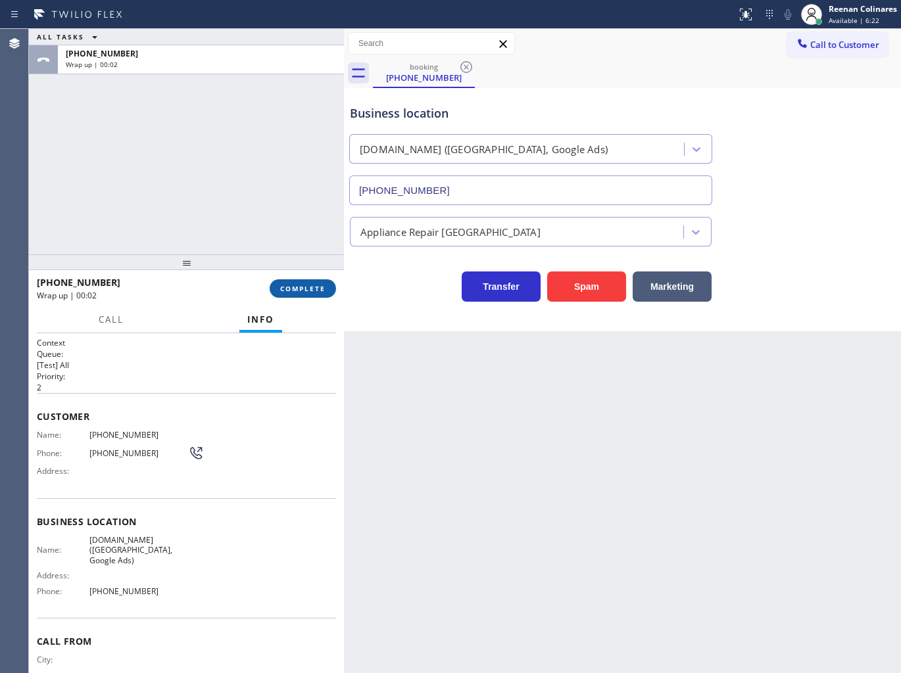
click at [319, 281] on button "COMPLETE" at bounding box center [303, 288] width 66 height 18
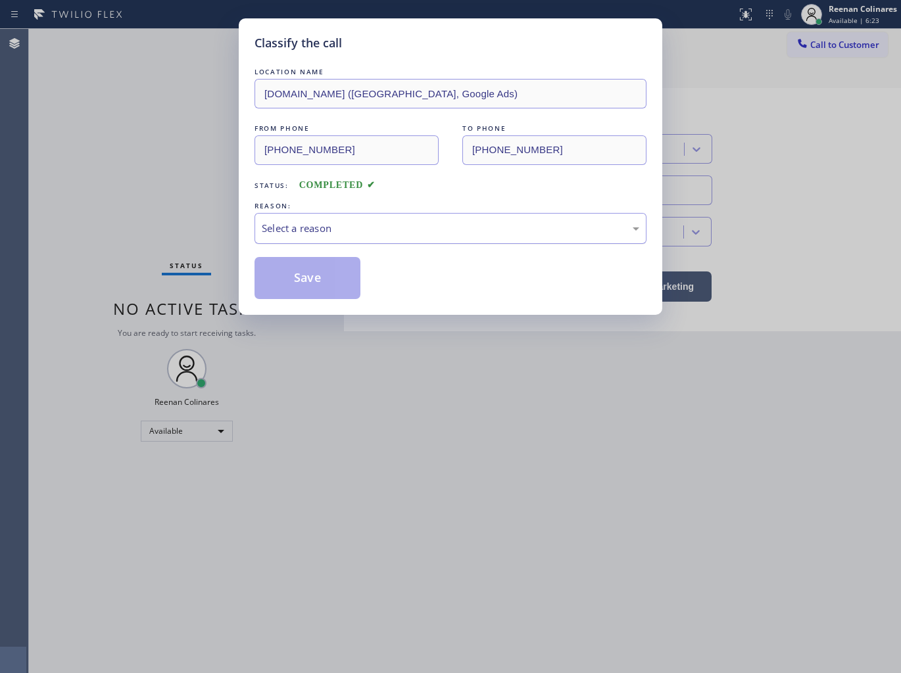
drag, startPoint x: 380, startPoint y: 214, endPoint x: 379, endPoint y: 224, distance: 9.9
click at [380, 216] on div "Select a reason" at bounding box center [450, 228] width 392 height 31
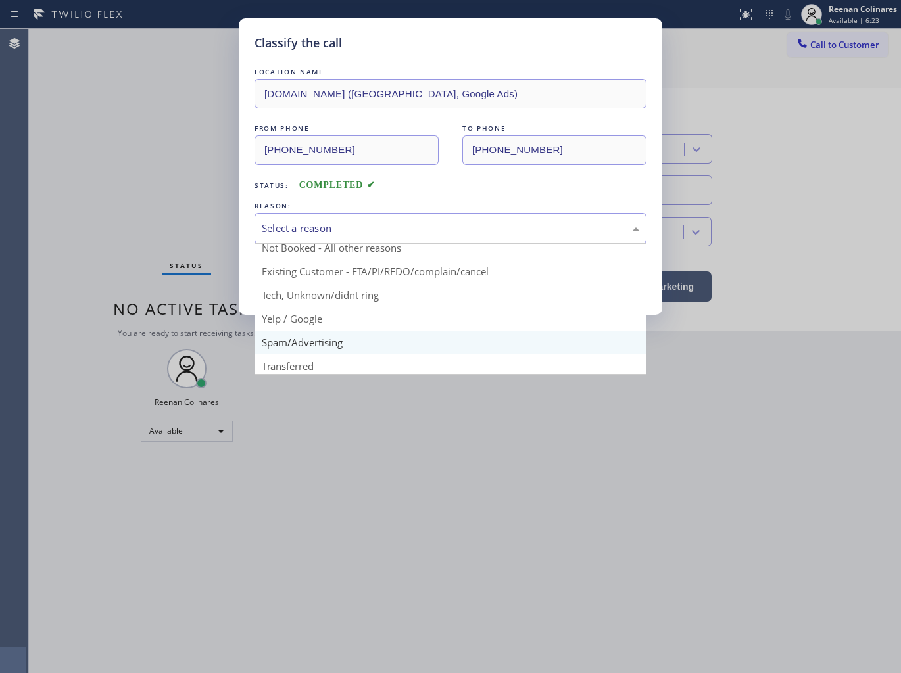
scroll to position [82, 0]
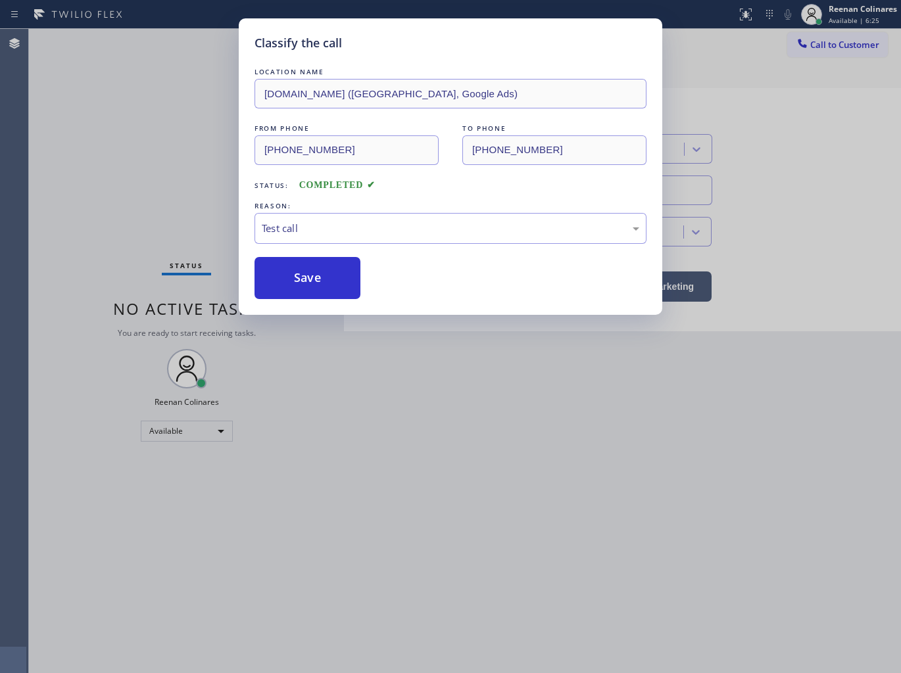
click at [281, 270] on button "Save" at bounding box center [307, 278] width 106 height 42
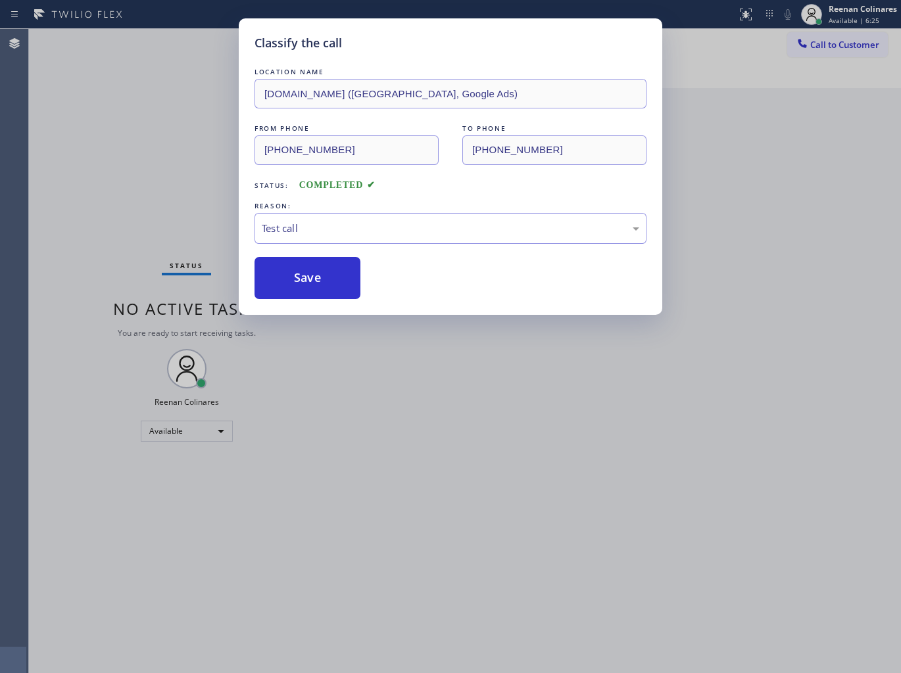
click at [189, 227] on div "Classify the call LOCATION NAME [DOMAIN_NAME] ([GEOGRAPHIC_DATA], Google Ads) F…" at bounding box center [450, 336] width 901 height 673
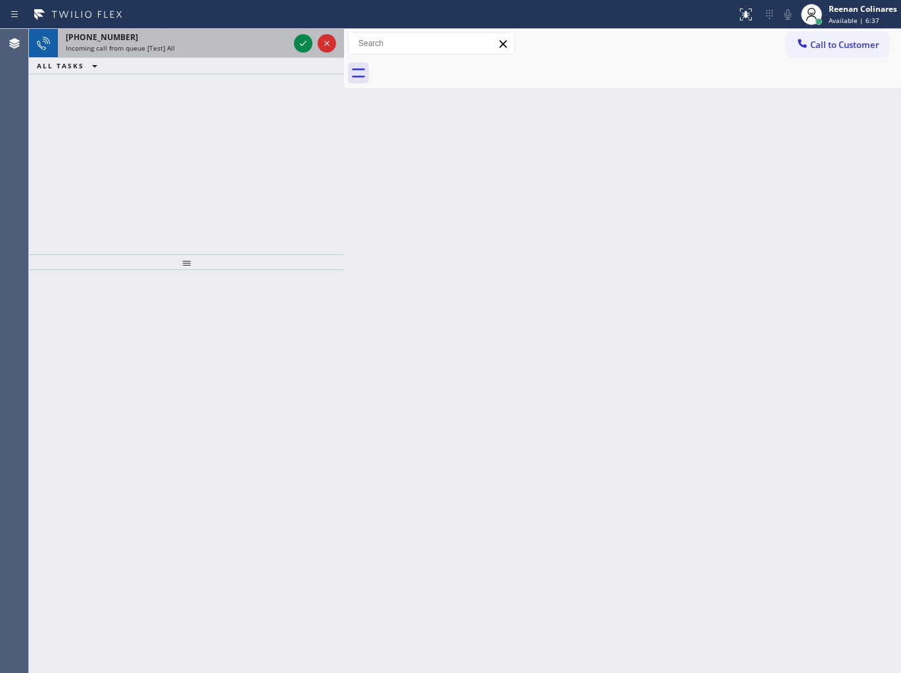
click at [233, 37] on div "[PHONE_NUMBER]" at bounding box center [177, 37] width 223 height 11
click at [263, 44] on div "Incoming call from queue [Test] All" at bounding box center [177, 47] width 223 height 9
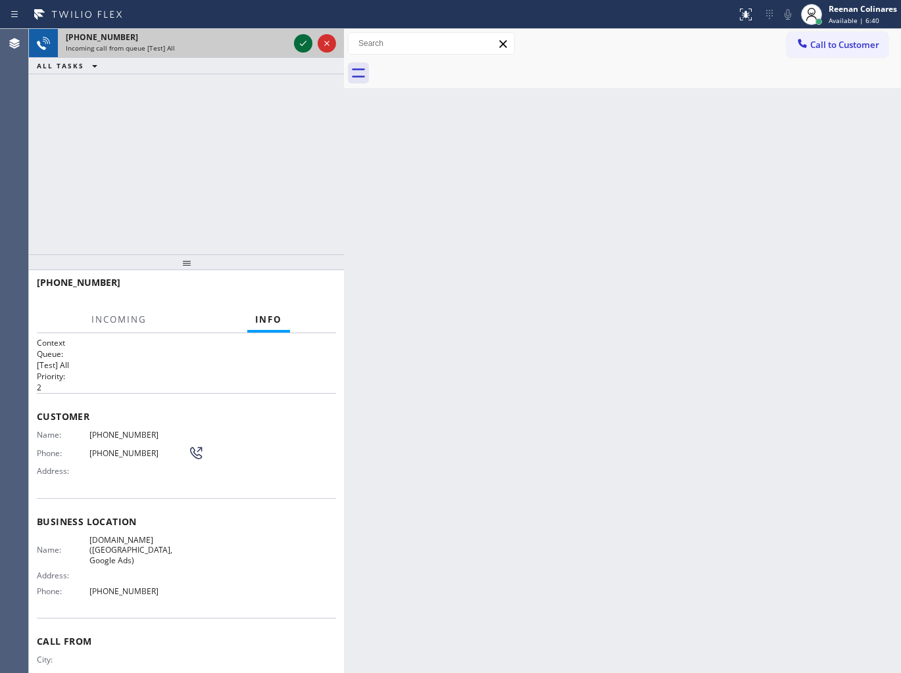
click at [302, 47] on icon at bounding box center [303, 44] width 16 height 16
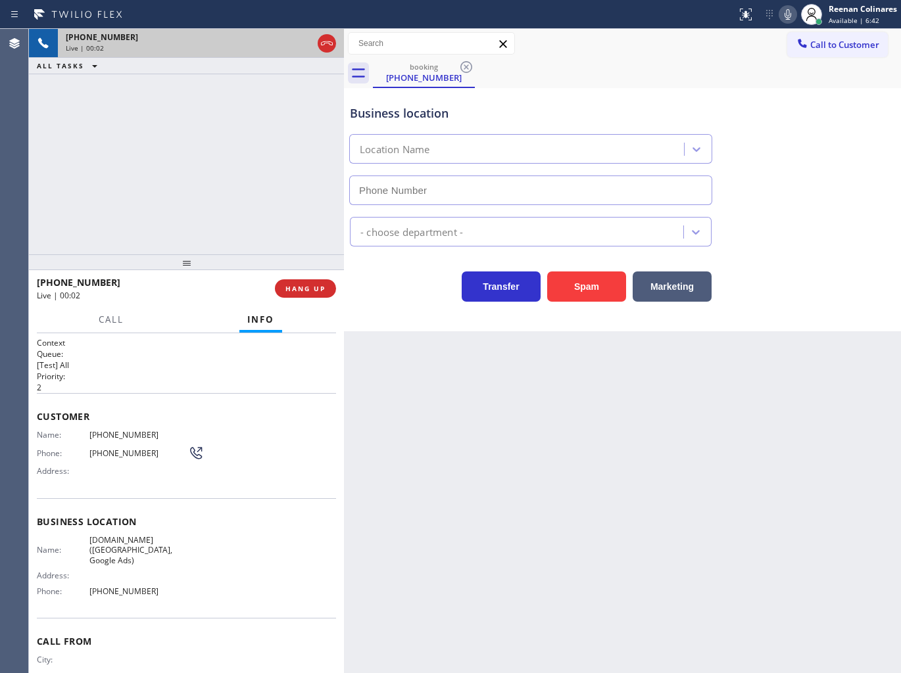
type input "[PHONE_NUMBER]"
click at [787, 10] on icon at bounding box center [788, 15] width 16 height 16
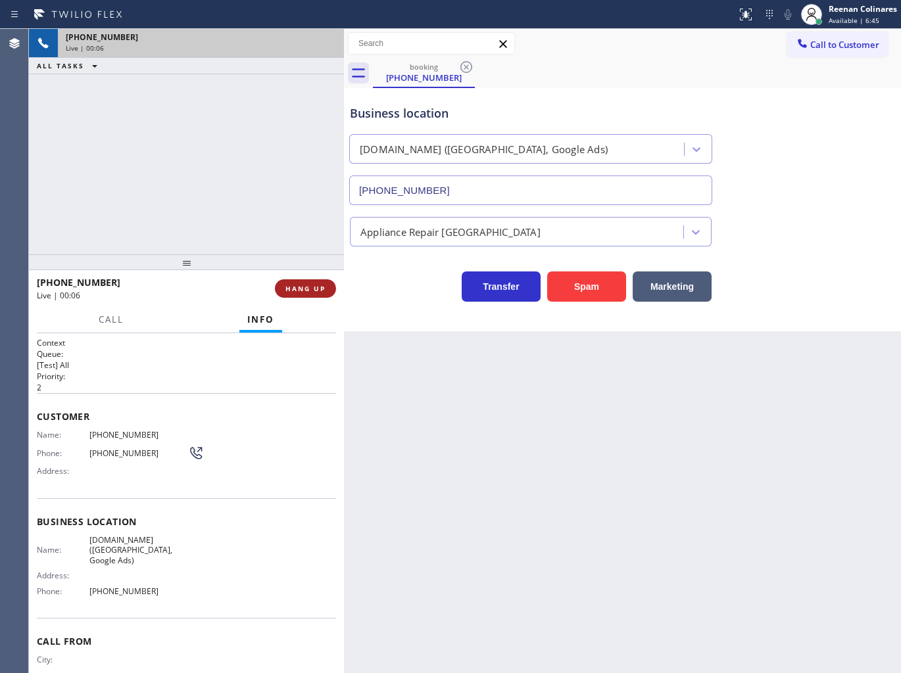
click at [320, 291] on span "HANG UP" at bounding box center [305, 288] width 40 height 9
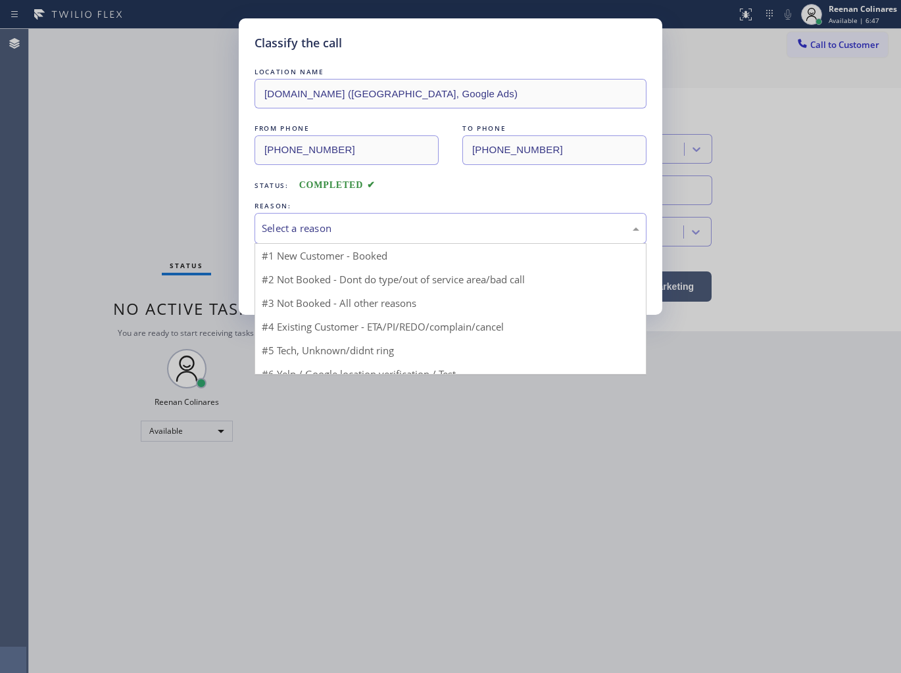
click at [372, 230] on div "Select a reason" at bounding box center [450, 228] width 377 height 15
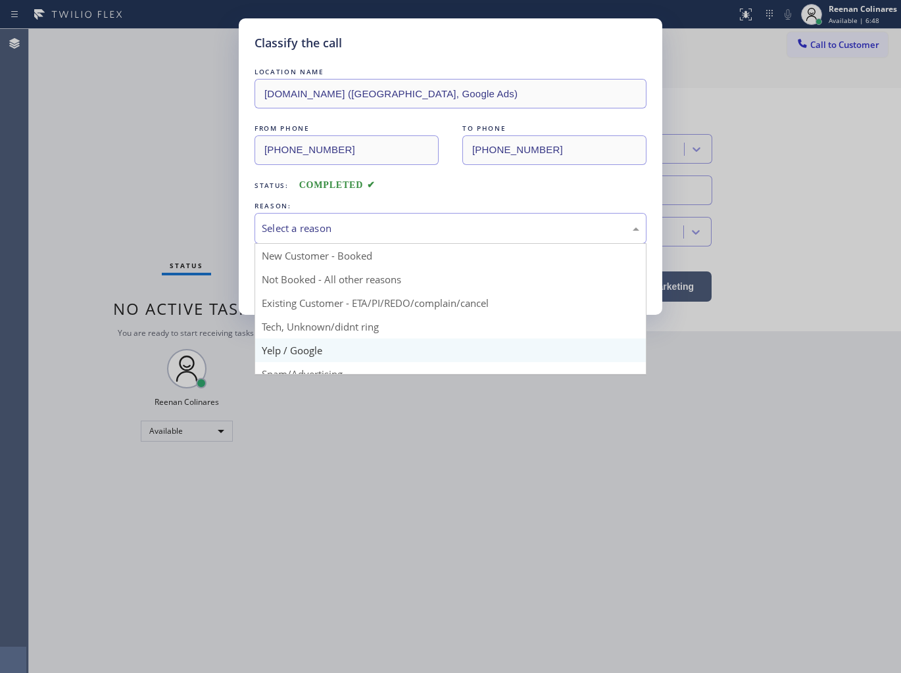
scroll to position [82, 0]
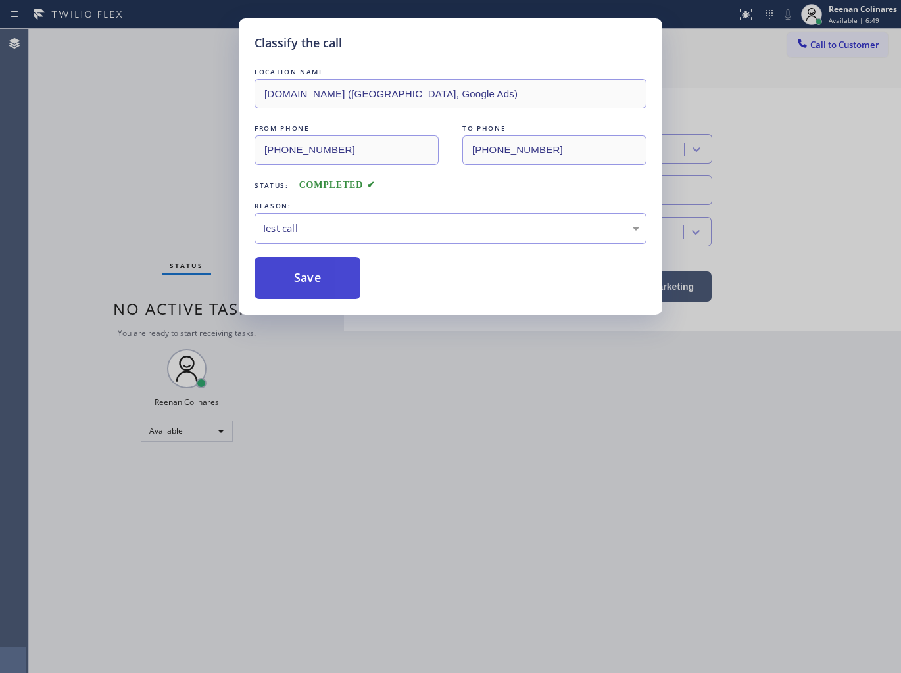
click at [287, 293] on button "Save" at bounding box center [307, 278] width 106 height 42
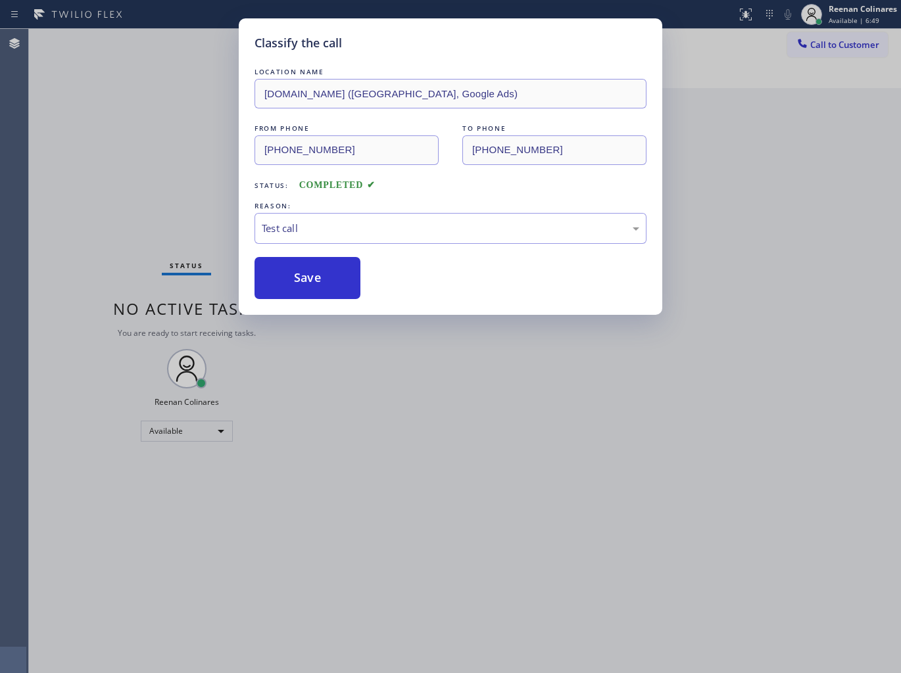
click at [147, 207] on div "Classify the call LOCATION NAME [DOMAIN_NAME] ([GEOGRAPHIC_DATA], Google Ads) F…" at bounding box center [450, 336] width 901 height 673
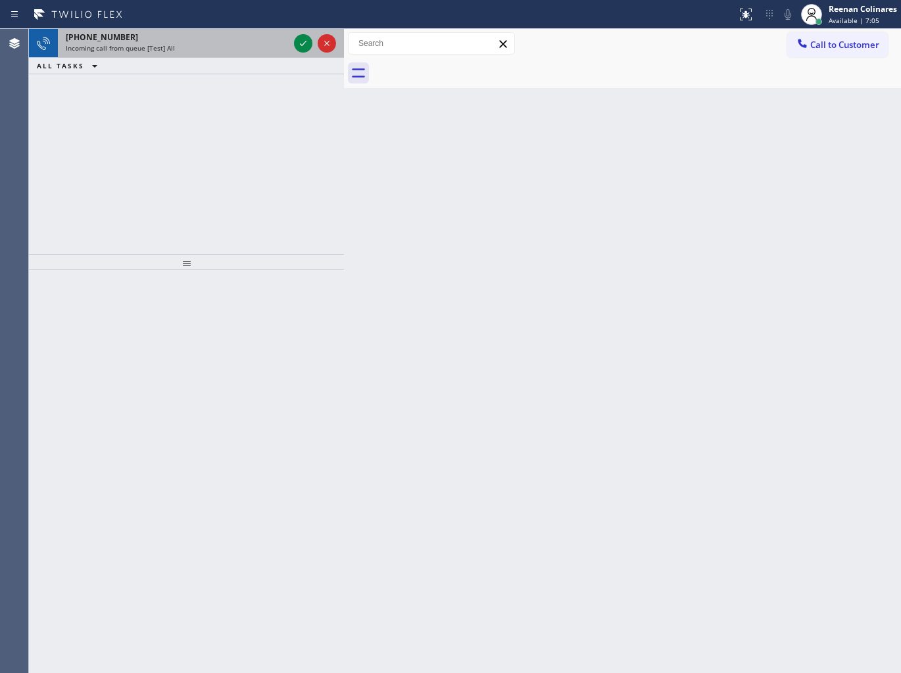
click at [249, 57] on div "[PHONE_NUMBER] Incoming call from queue [Test] All" at bounding box center [174, 43] width 233 height 29
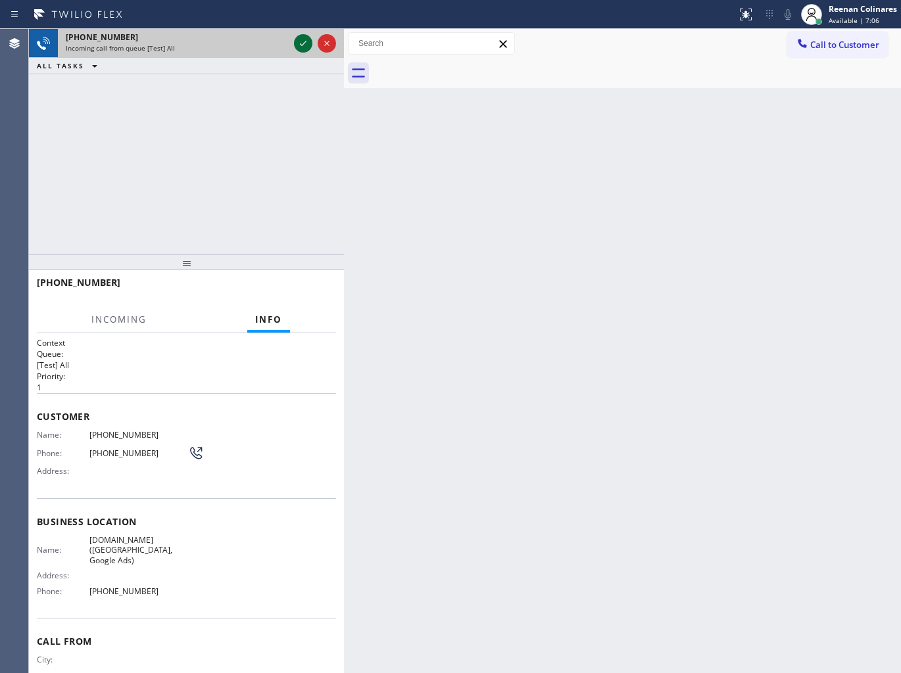
click at [297, 46] on icon at bounding box center [303, 44] width 16 height 16
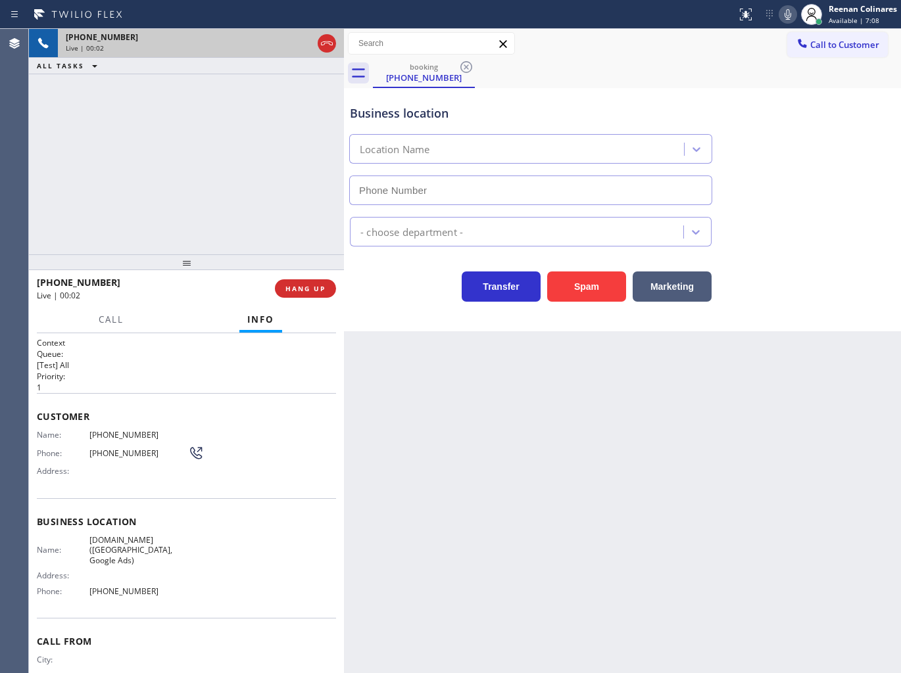
type input "[PHONE_NUMBER]"
click at [786, 16] on icon at bounding box center [788, 15] width 16 height 16
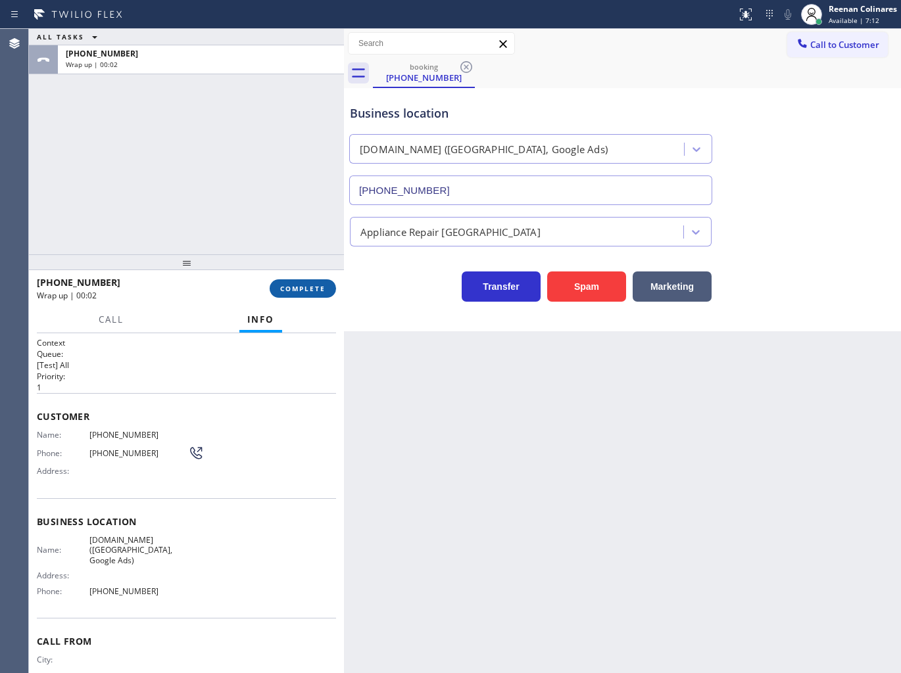
click at [296, 294] on button "COMPLETE" at bounding box center [303, 288] width 66 height 18
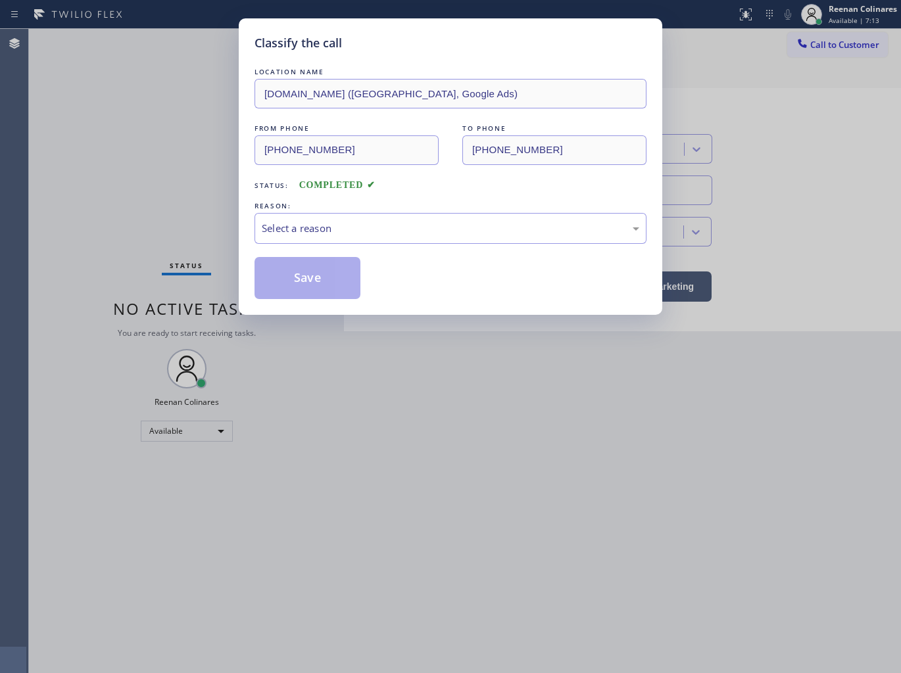
click at [396, 210] on div "REASON:" at bounding box center [450, 206] width 392 height 14
click at [400, 233] on div "Select a reason" at bounding box center [450, 228] width 377 height 15
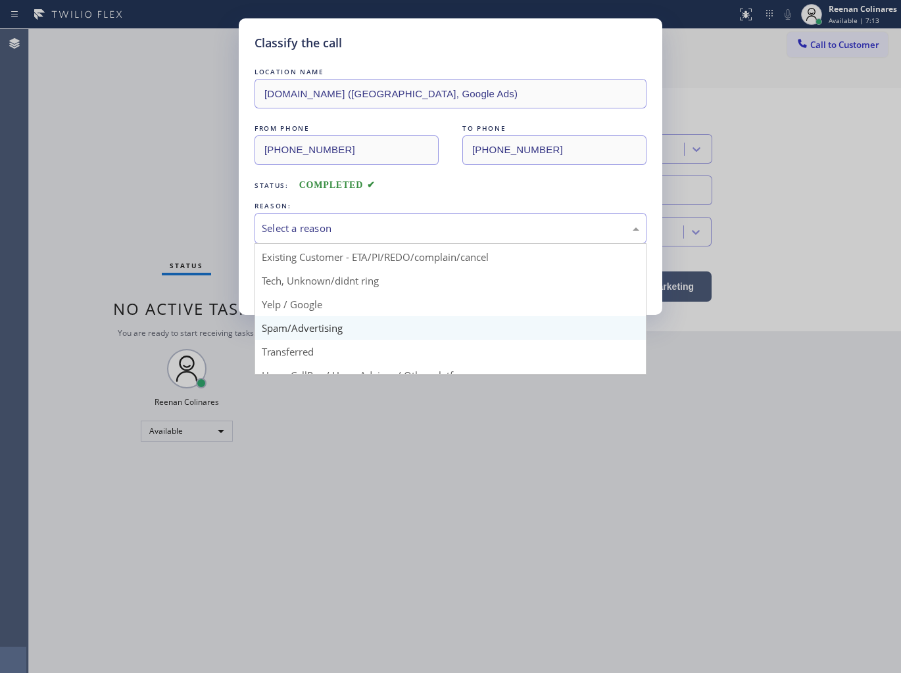
scroll to position [82, 0]
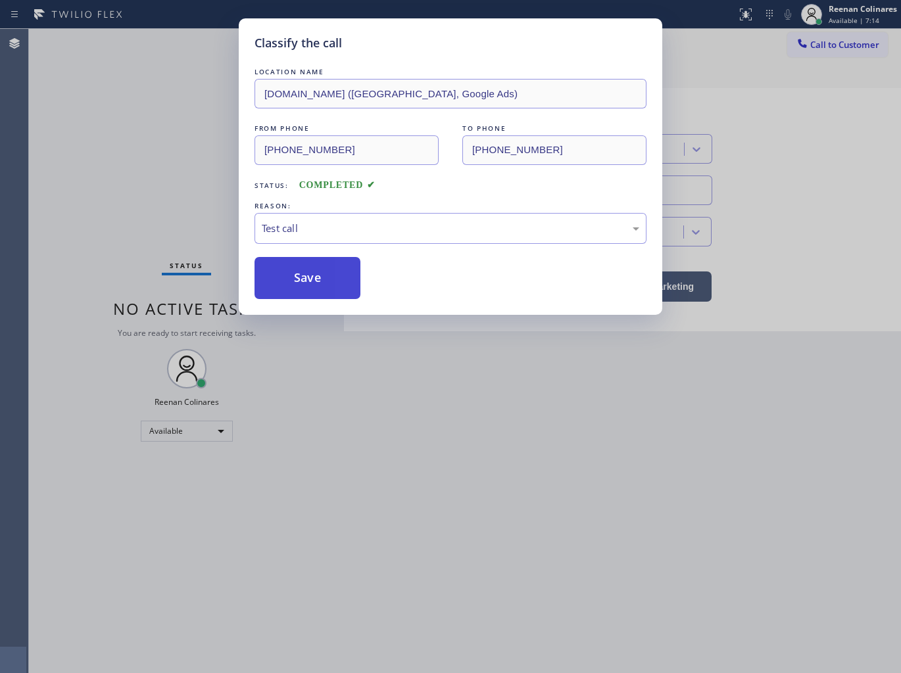
click at [293, 267] on button "Save" at bounding box center [307, 278] width 106 height 42
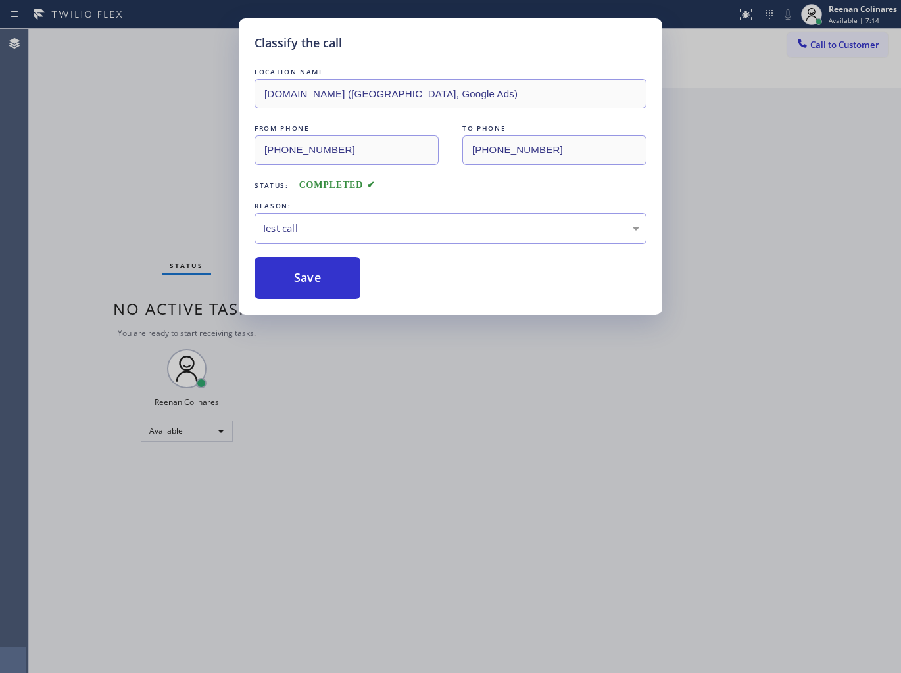
click at [135, 224] on div "Classify the call LOCATION NAME [DOMAIN_NAME] ([GEOGRAPHIC_DATA], Google Ads) F…" at bounding box center [450, 336] width 901 height 673
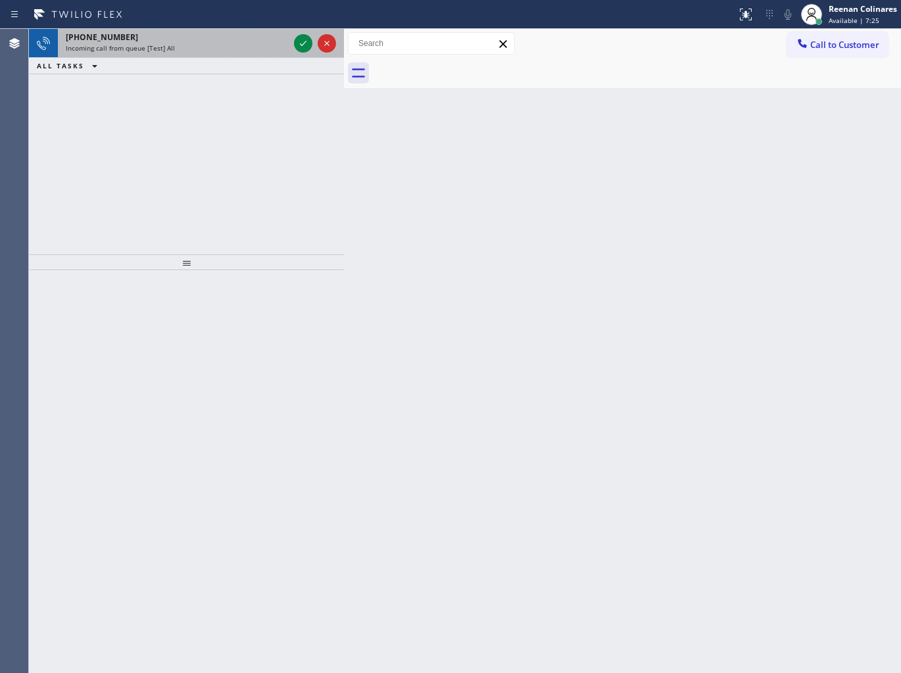
click at [245, 50] on div "Incoming call from queue [Test] All" at bounding box center [177, 47] width 223 height 9
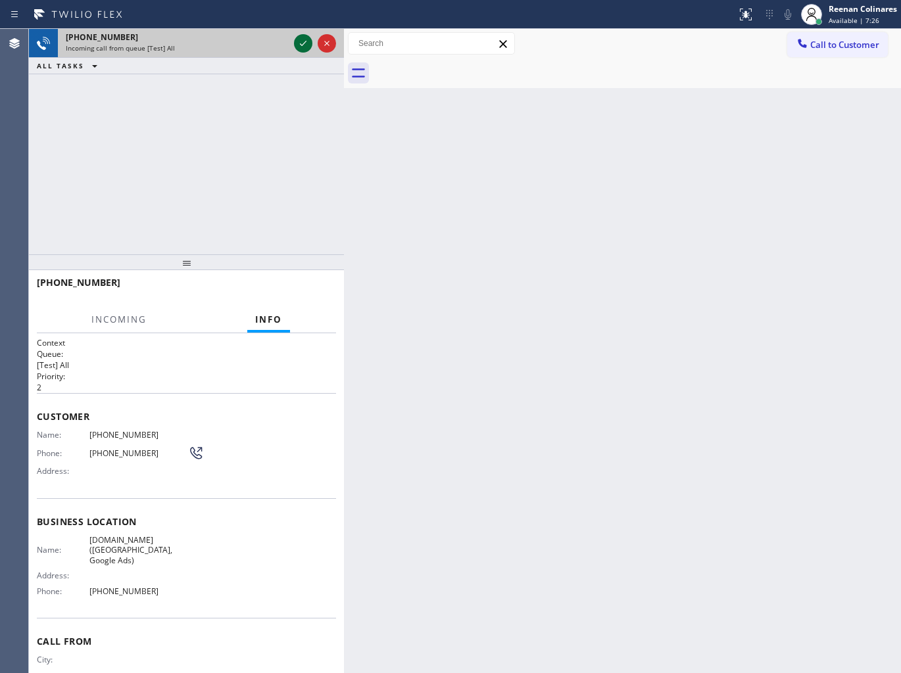
click at [296, 42] on icon at bounding box center [303, 44] width 16 height 16
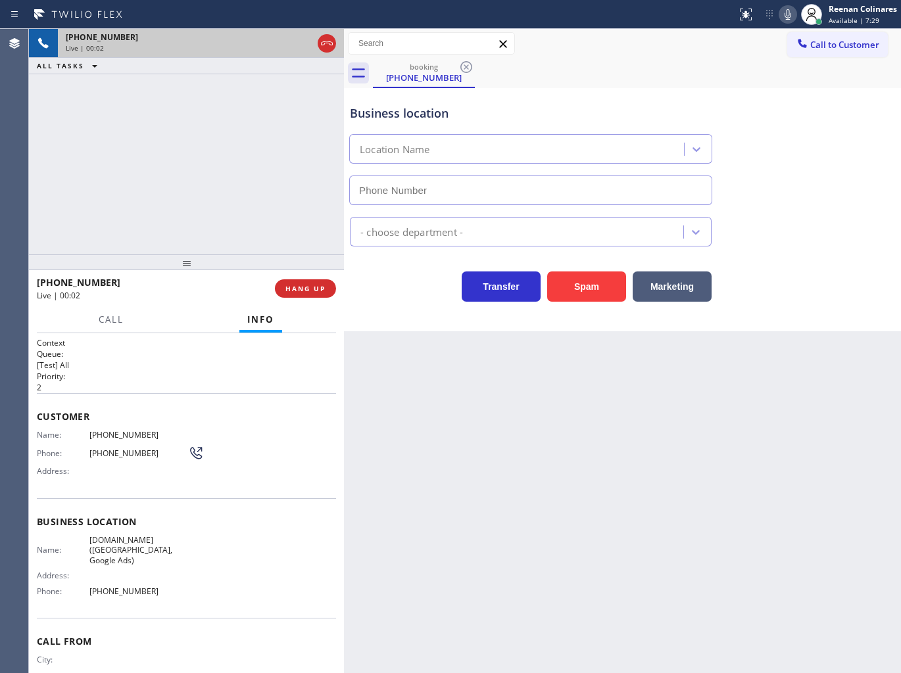
type input "[PHONE_NUMBER]"
click at [788, 22] on button at bounding box center [787, 14] width 18 height 18
click at [291, 299] on div "[PHONE_NUMBER] Live | 00:05 HANG UP" at bounding box center [186, 289] width 299 height 34
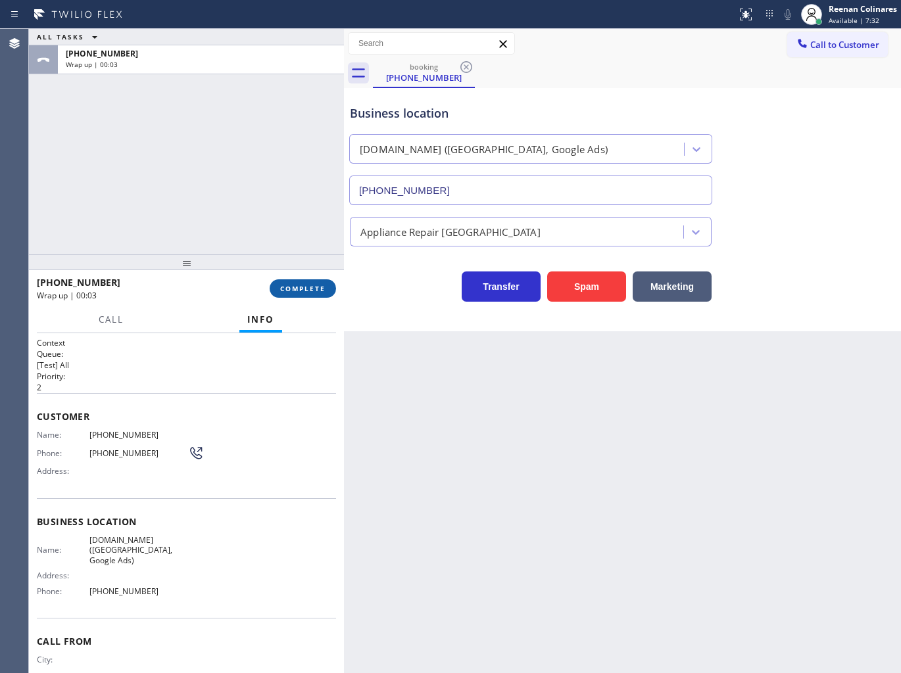
click at [291, 295] on button "COMPLETE" at bounding box center [303, 288] width 66 height 18
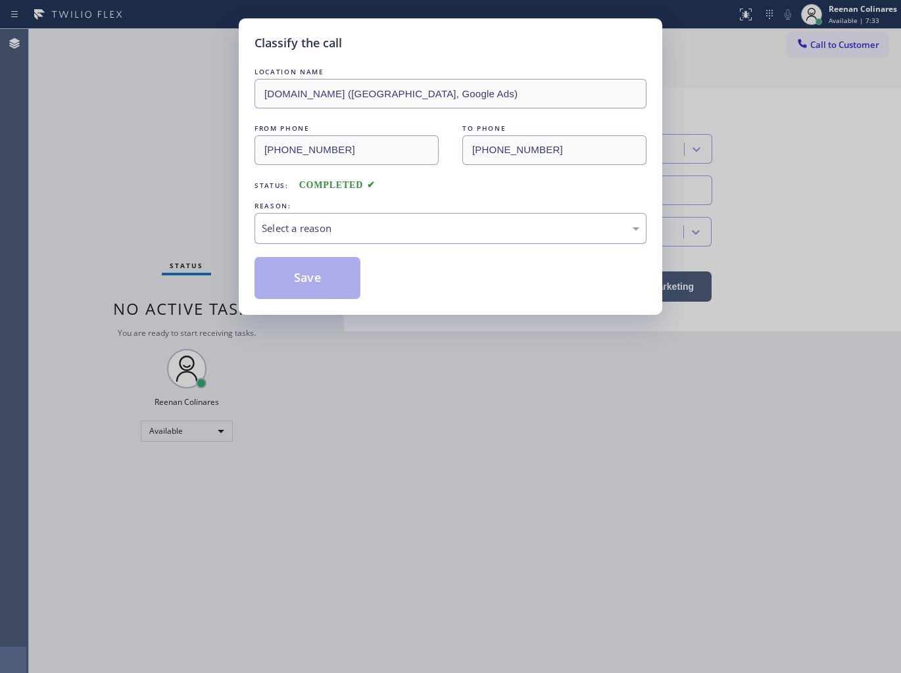
click at [390, 237] on div "Select a reason" at bounding box center [450, 228] width 392 height 31
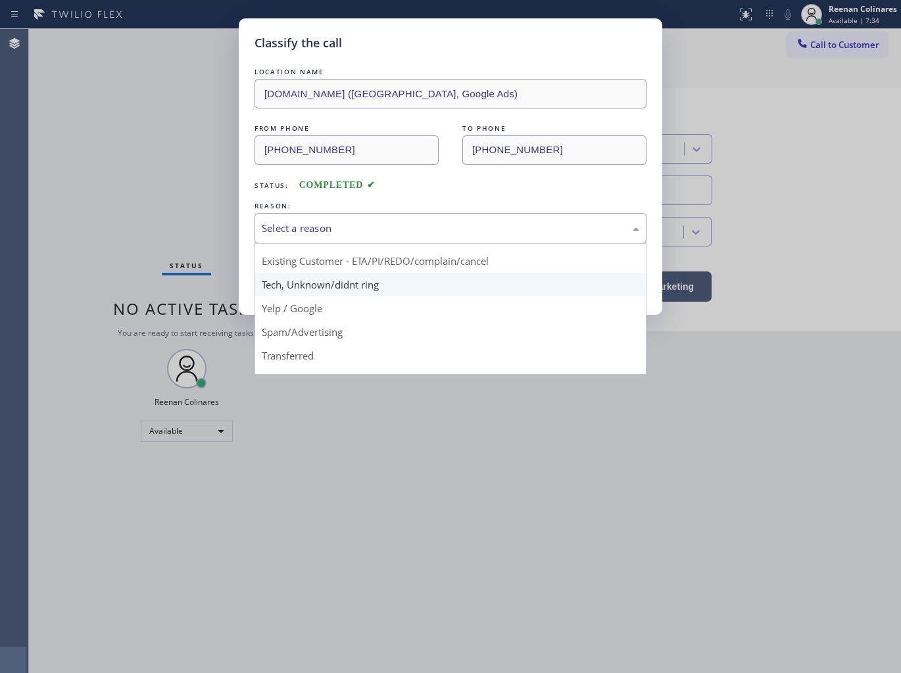
scroll to position [82, 0]
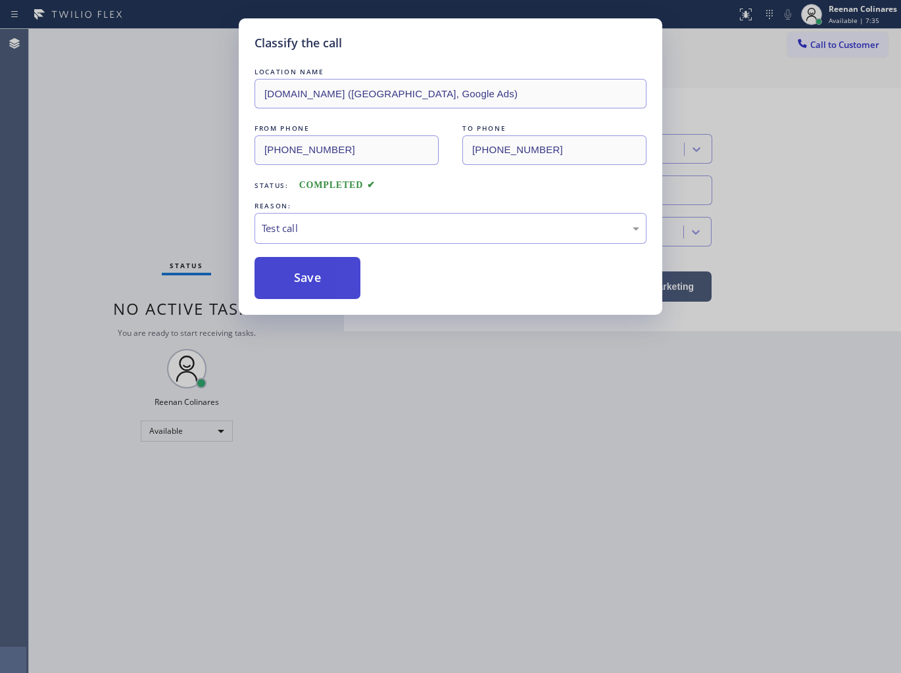
click at [310, 291] on button "Save" at bounding box center [307, 278] width 106 height 42
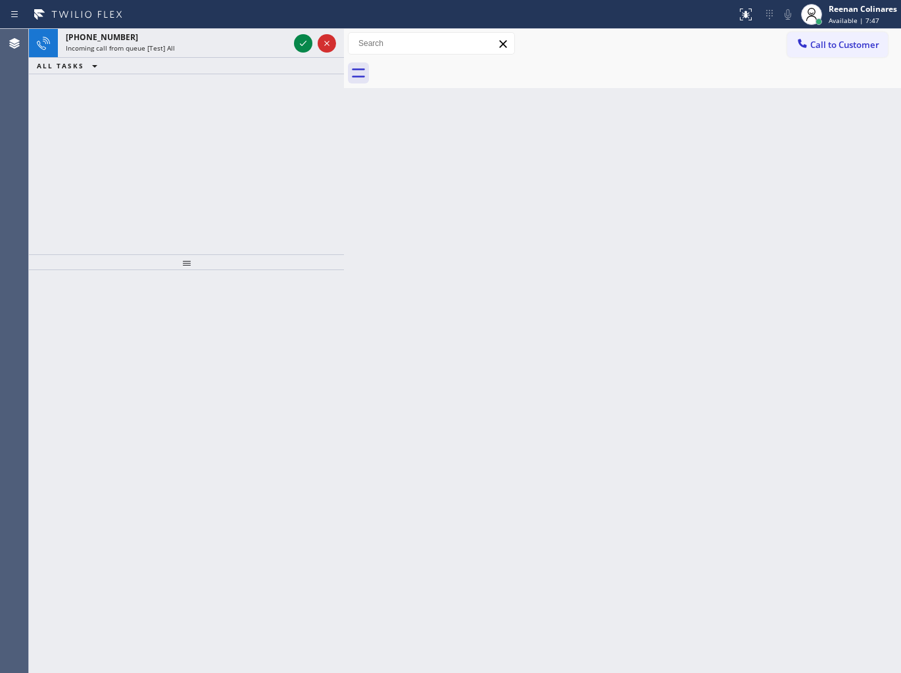
drag, startPoint x: 575, startPoint y: 100, endPoint x: 568, endPoint y: 97, distance: 7.1
click at [575, 100] on div "Back to Dashboard Change Sender ID Customers Technicians Select a contact Outbo…" at bounding box center [622, 351] width 557 height 644
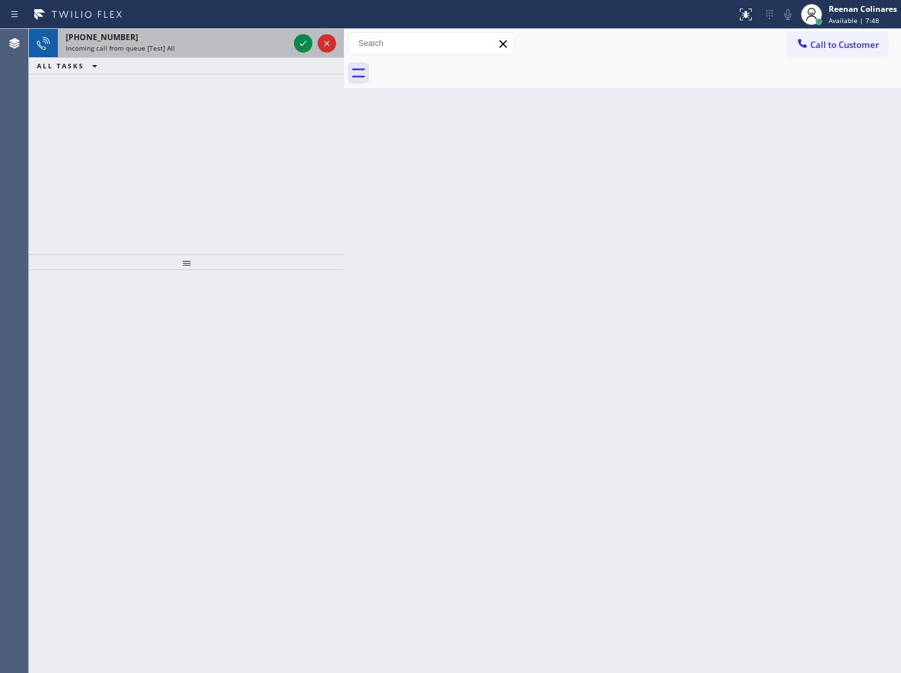
click at [238, 54] on div "[PHONE_NUMBER] Incoming call from queue [Test] All" at bounding box center [174, 43] width 233 height 29
click at [298, 44] on icon at bounding box center [303, 44] width 16 height 16
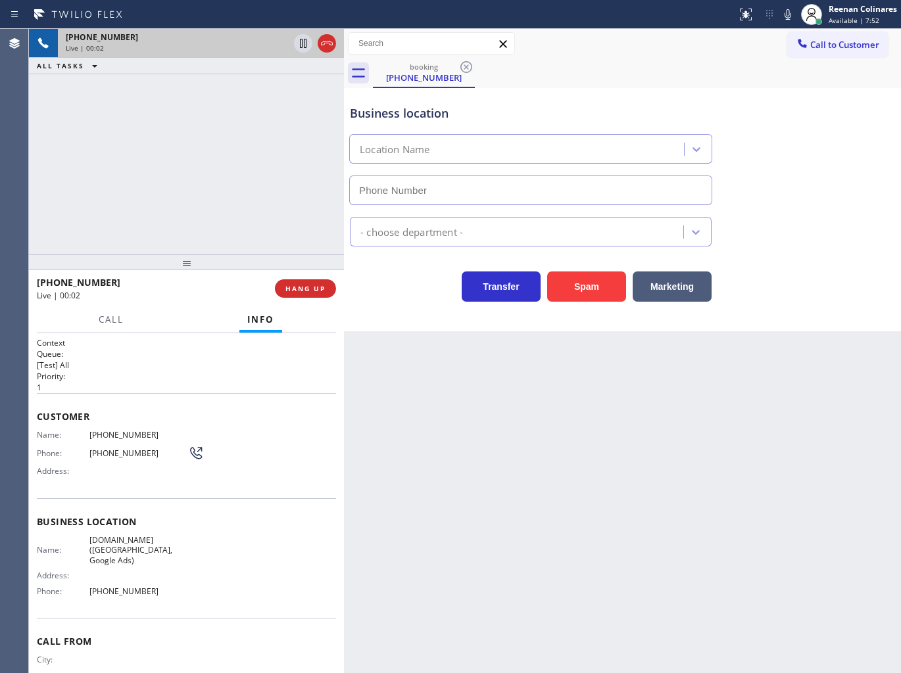
type input "[PHONE_NUMBER]"
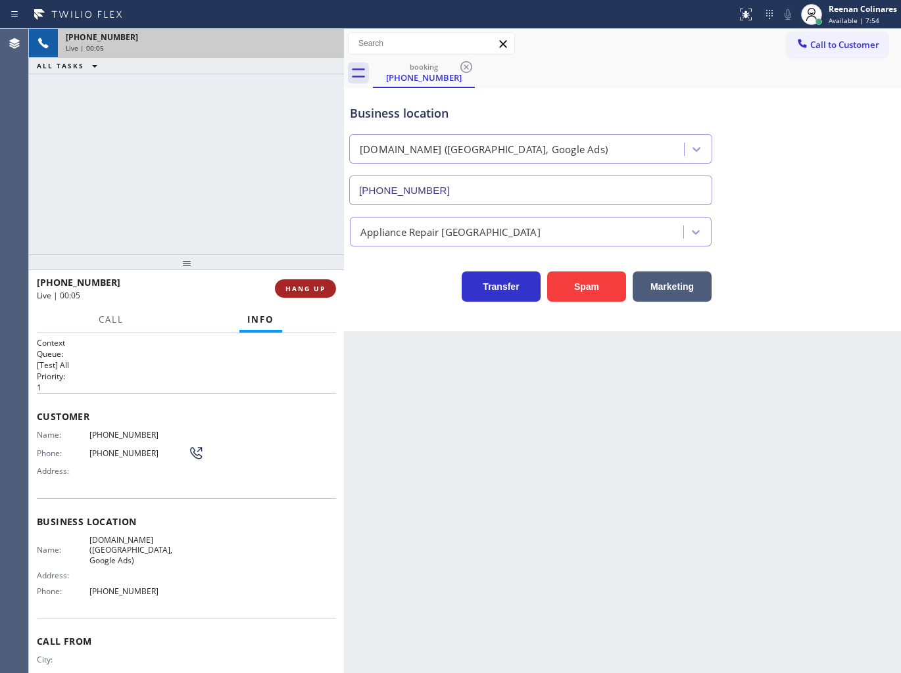
click at [321, 285] on span "HANG UP" at bounding box center [305, 288] width 40 height 9
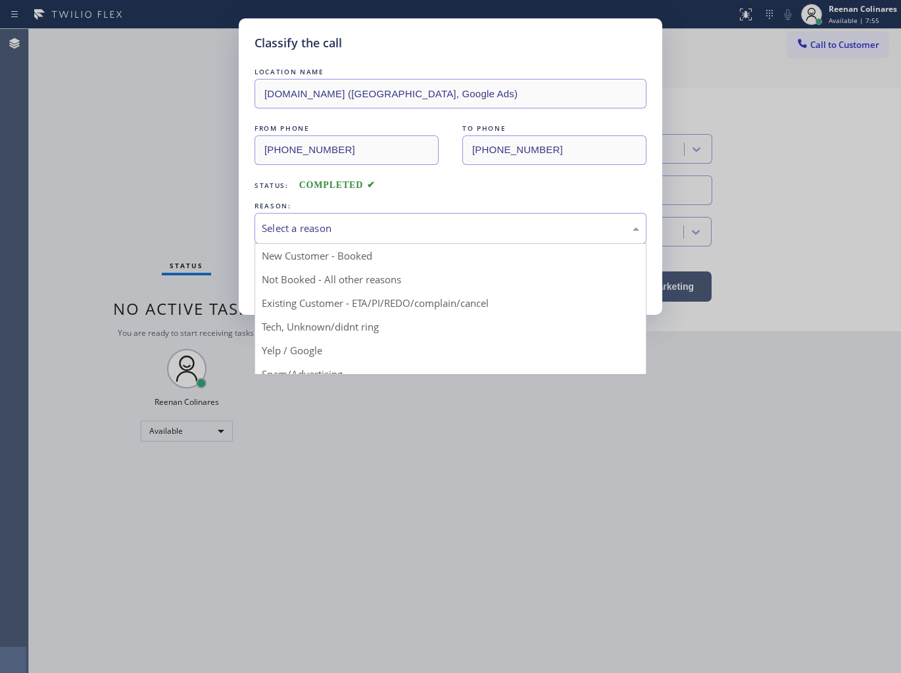
click at [373, 228] on div "Select a reason" at bounding box center [450, 228] width 377 height 15
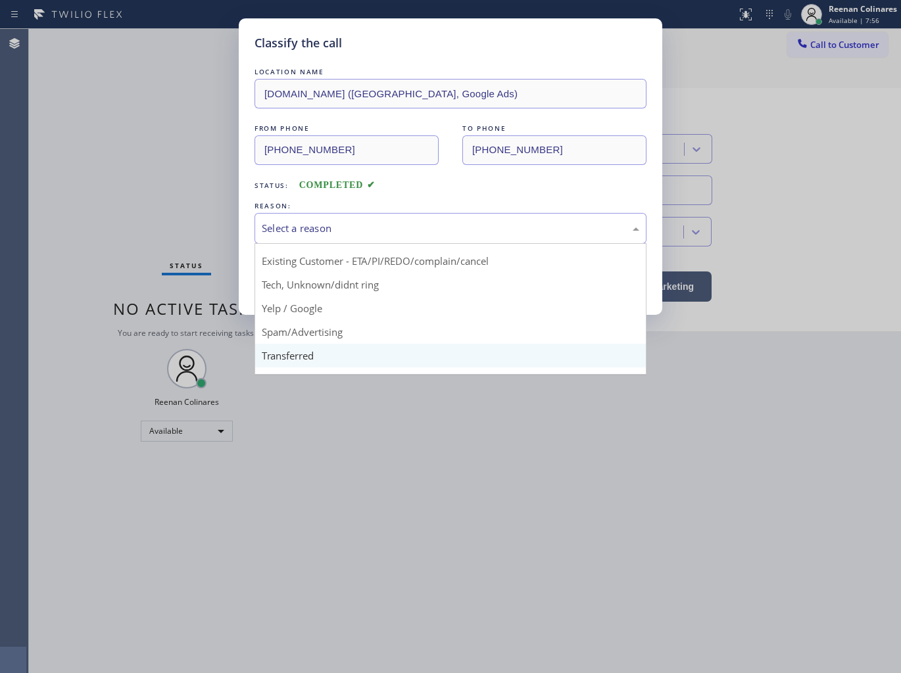
scroll to position [82, 0]
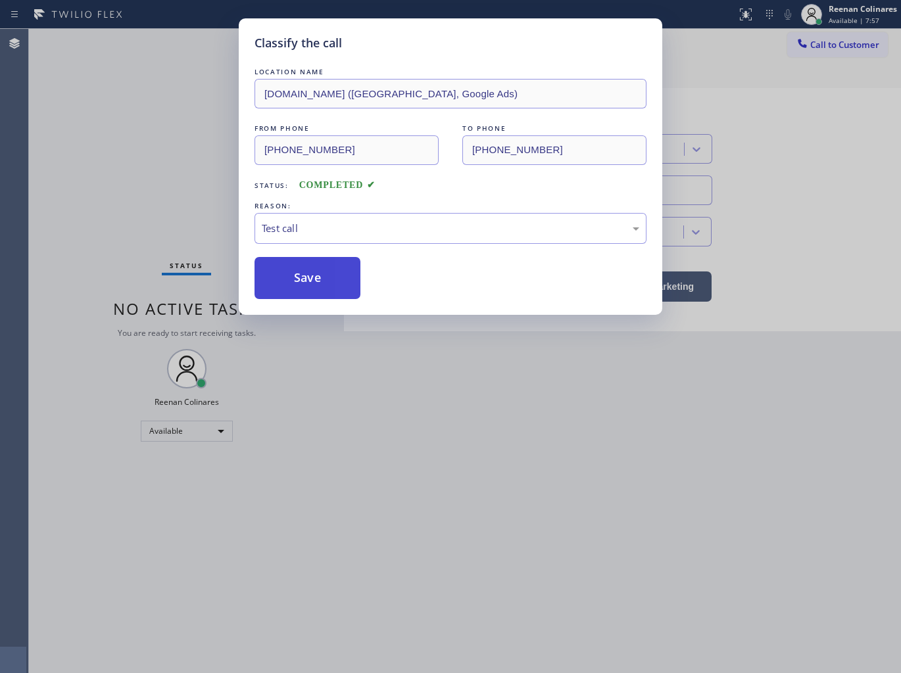
drag, startPoint x: 281, startPoint y: 285, endPoint x: 180, endPoint y: 227, distance: 116.0
click at [278, 283] on button "Save" at bounding box center [307, 278] width 106 height 42
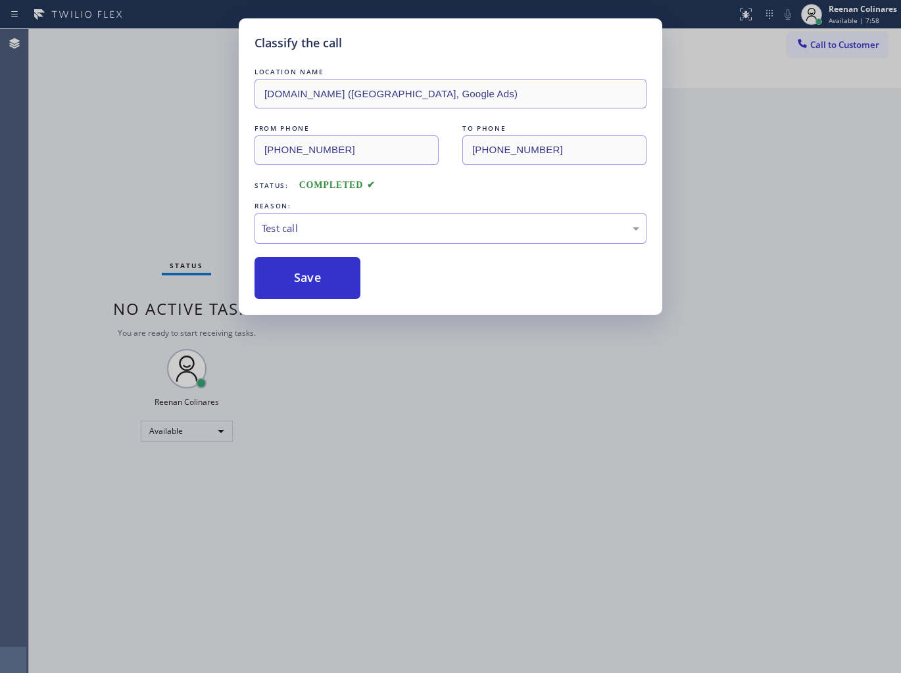
click at [180, 227] on div "Classify the call LOCATION NAME [DOMAIN_NAME] ([GEOGRAPHIC_DATA], Google Ads) F…" at bounding box center [450, 336] width 901 height 673
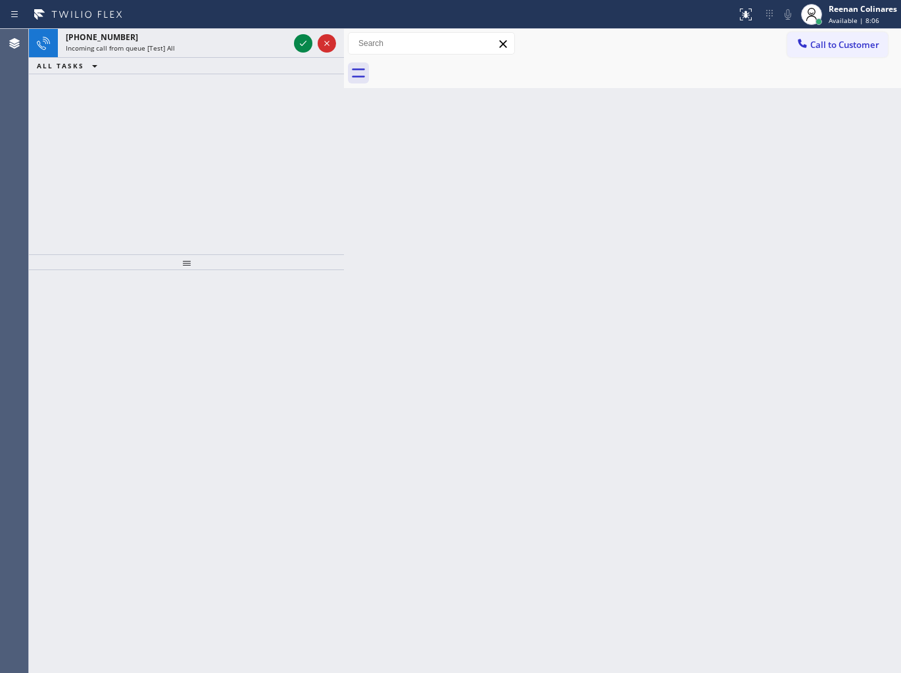
click at [225, 28] on div "Status report No issues detected If you experience an issue, please download th…" at bounding box center [450, 14] width 901 height 29
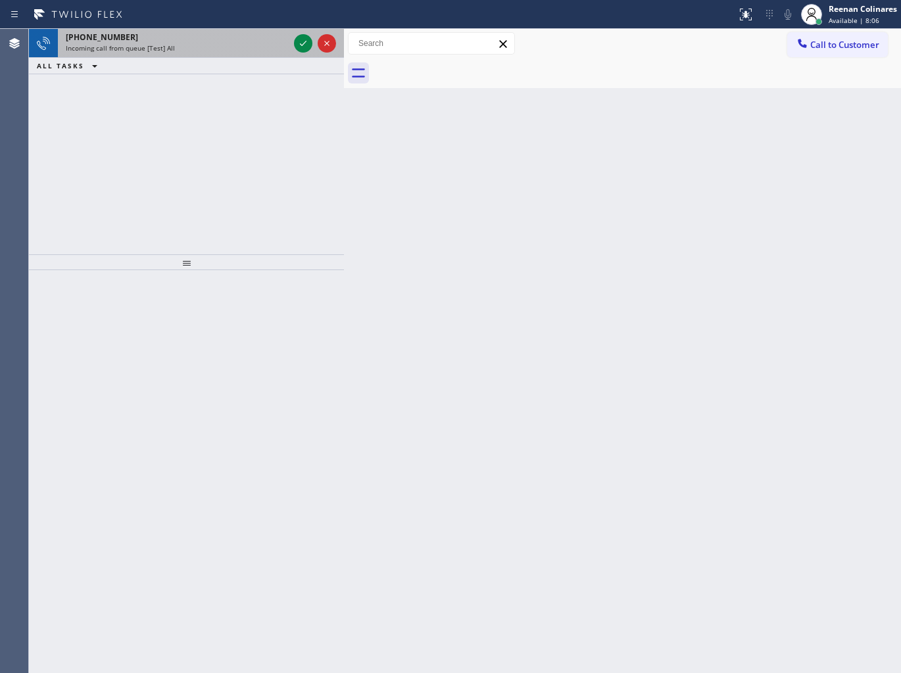
click at [225, 37] on div "[PHONE_NUMBER]" at bounding box center [177, 37] width 223 height 11
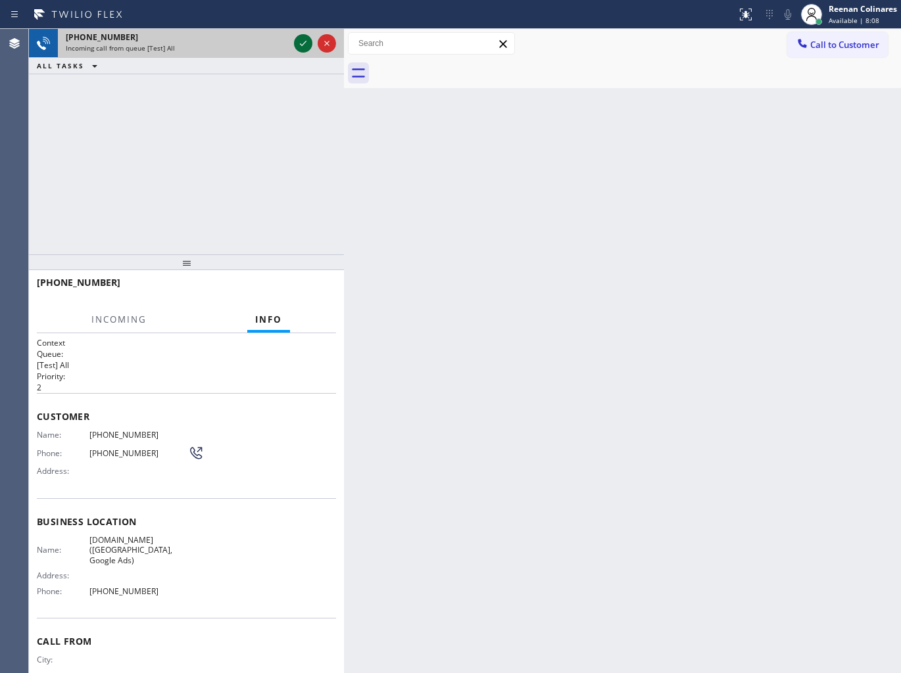
click at [297, 45] on icon at bounding box center [303, 44] width 16 height 16
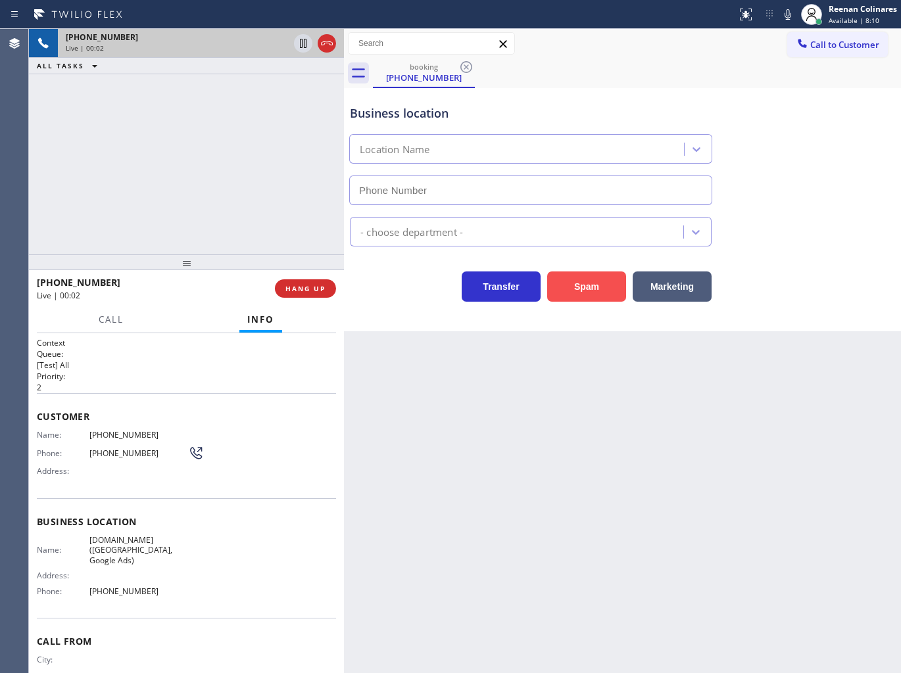
type input "[PHONE_NUMBER]"
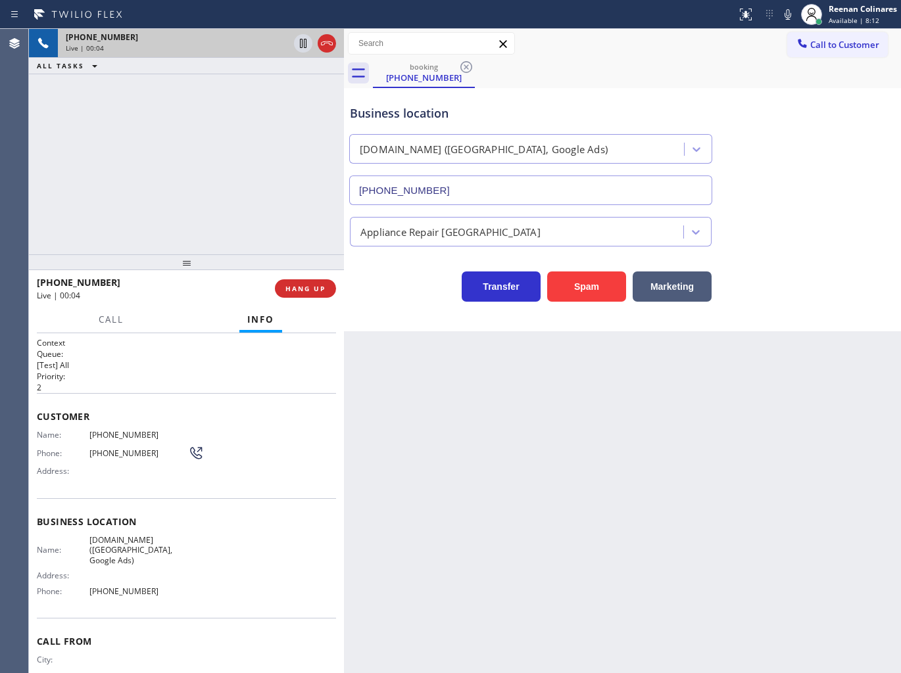
click at [794, 15] on icon at bounding box center [788, 15] width 16 height 16
click at [325, 291] on button "HANG UP" at bounding box center [305, 288] width 61 height 18
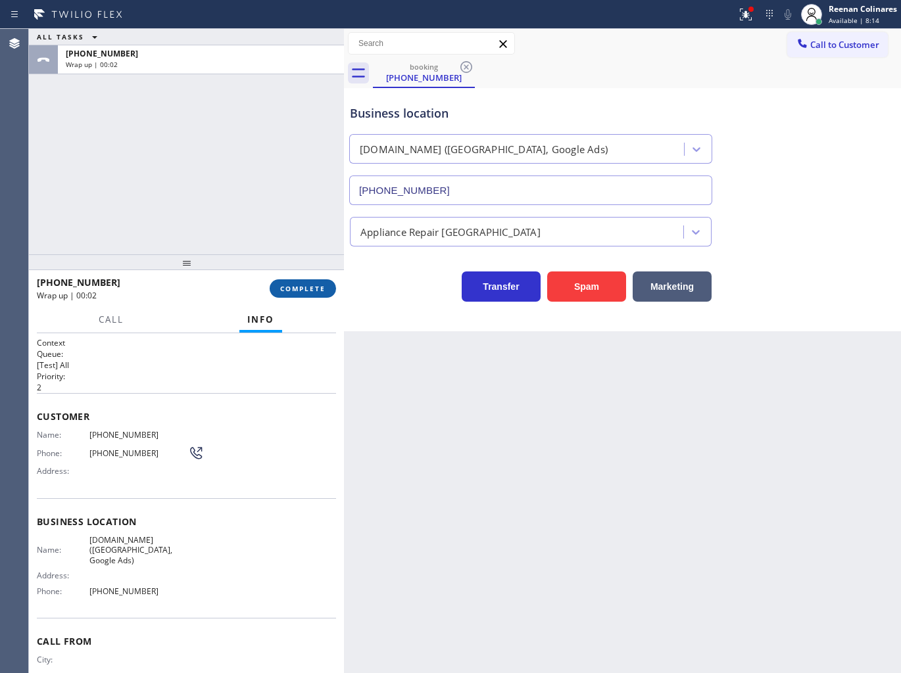
click at [319, 287] on span "COMPLETE" at bounding box center [302, 288] width 45 height 9
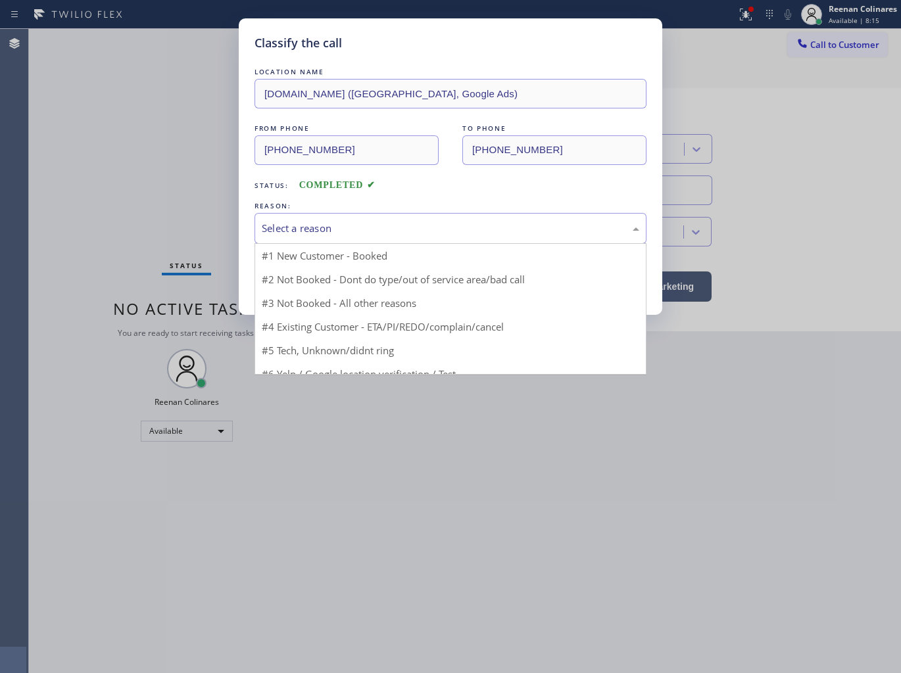
click at [353, 244] on div "Select a reason #1 New Customer - Booked #2 Not Booked - Dont do type/out of se…" at bounding box center [450, 228] width 392 height 31
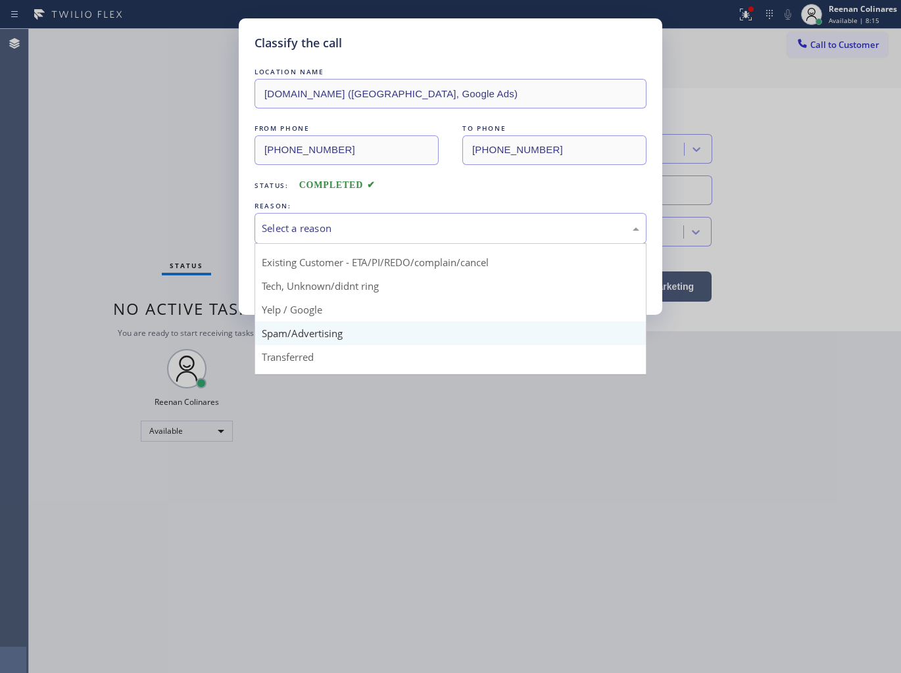
scroll to position [82, 0]
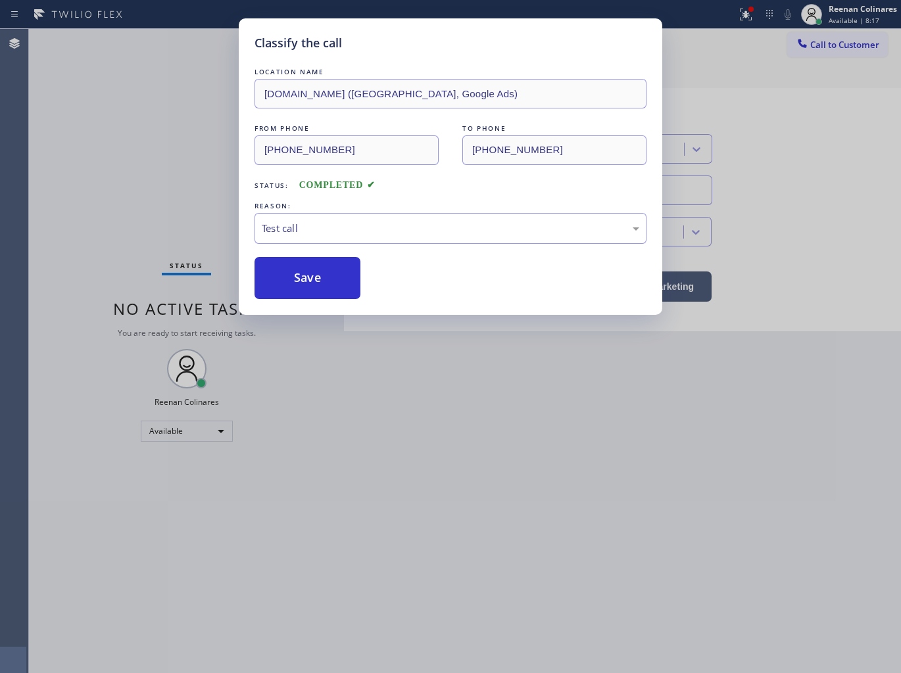
click at [279, 287] on button "Save" at bounding box center [307, 278] width 106 height 42
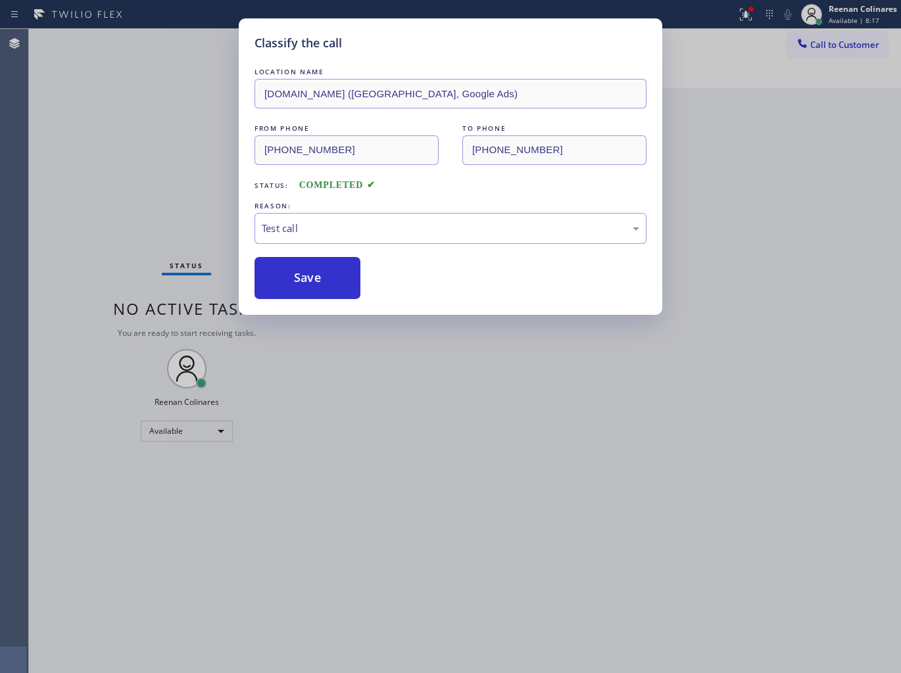
click at [199, 241] on div "Classify the call LOCATION NAME [DOMAIN_NAME] ([GEOGRAPHIC_DATA], Google Ads) F…" at bounding box center [450, 336] width 901 height 673
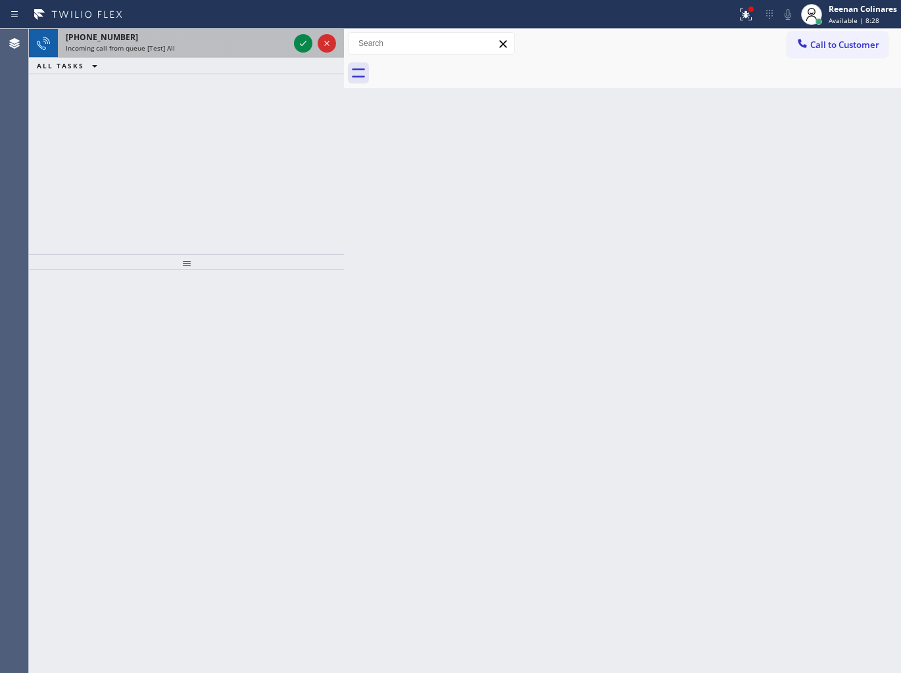
click at [221, 51] on div "[PHONE_NUMBER] Incoming call from queue [Test] All" at bounding box center [174, 43] width 233 height 29
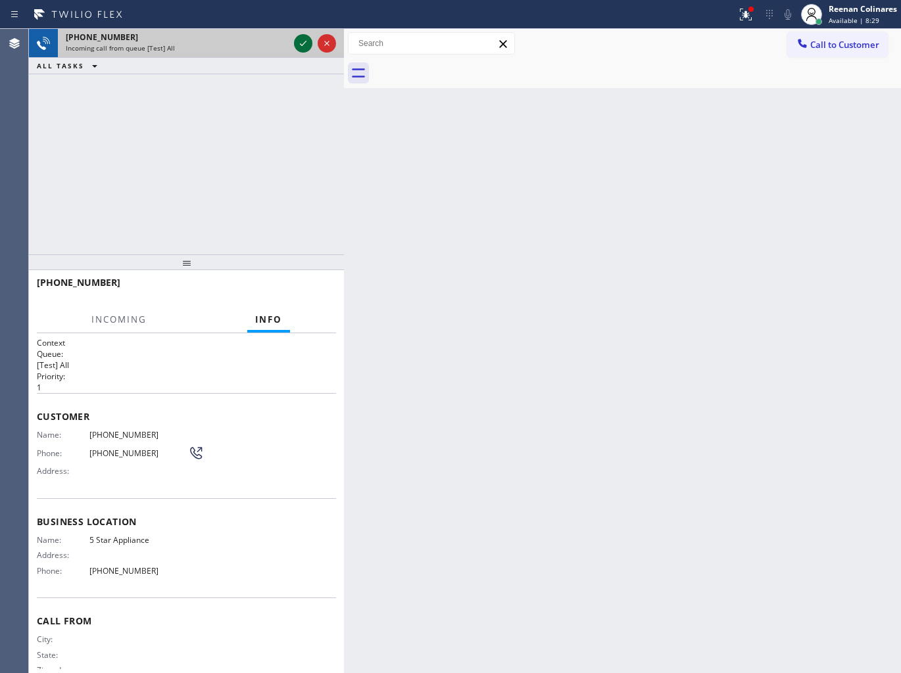
click at [304, 43] on icon at bounding box center [303, 44] width 16 height 16
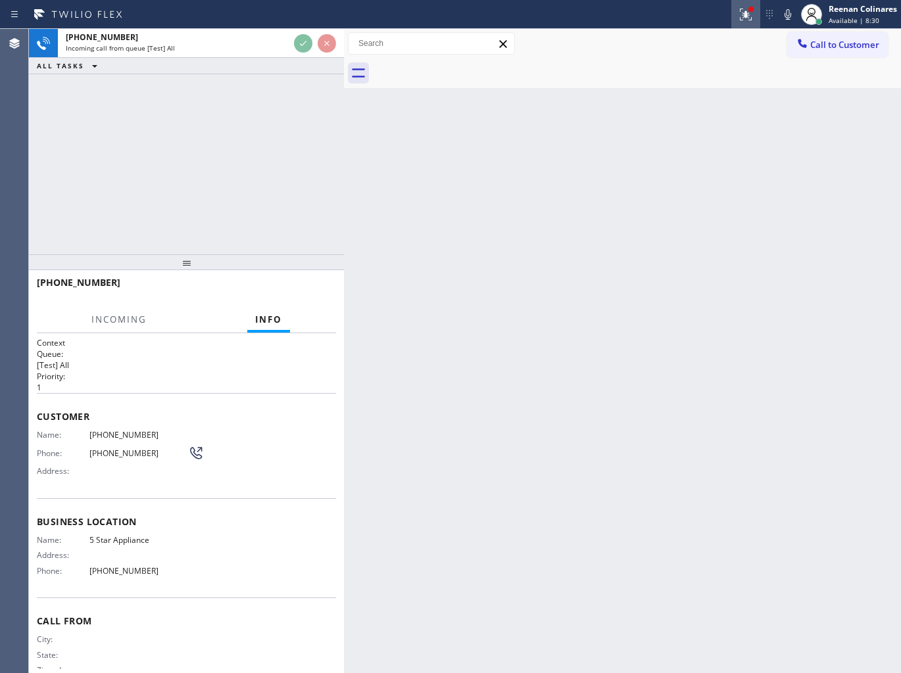
click at [745, 14] on icon at bounding box center [744, 13] width 8 height 9
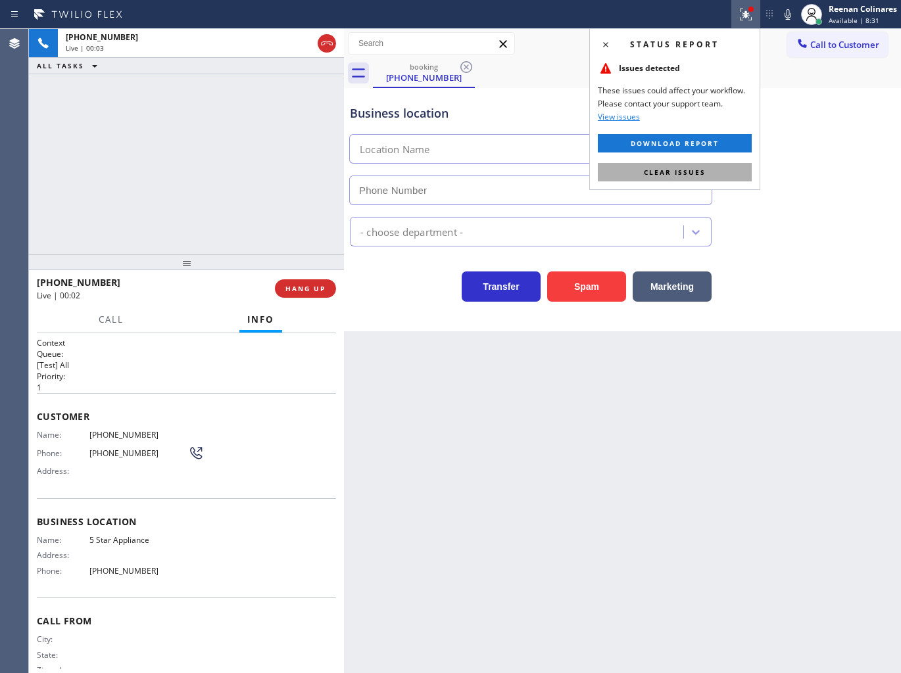
type input "[PHONE_NUMBER]"
click at [692, 179] on button "Clear issues" at bounding box center [675, 172] width 154 height 18
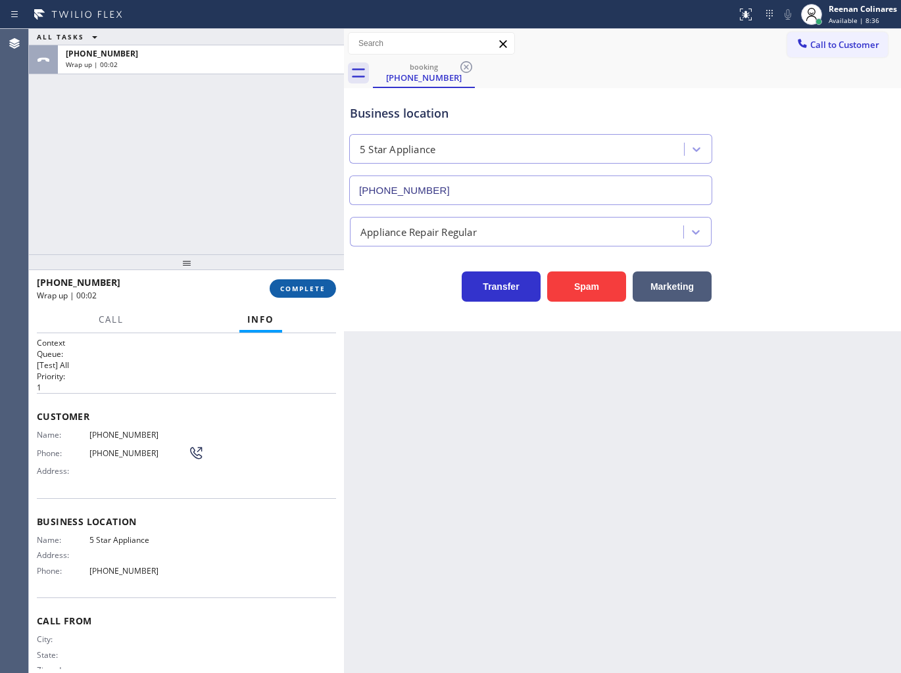
click at [312, 291] on span "COMPLETE" at bounding box center [302, 288] width 45 height 9
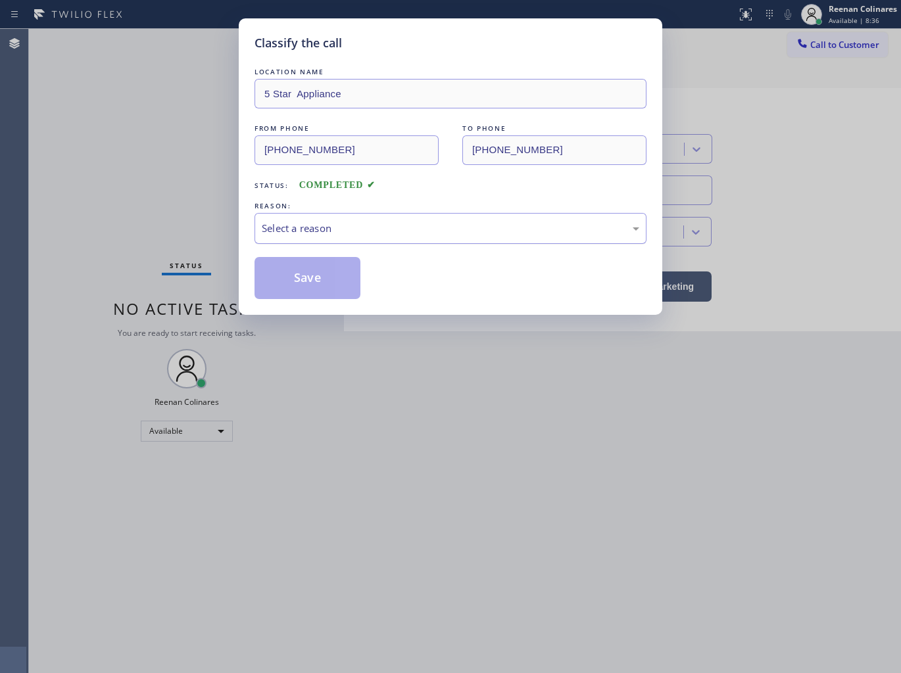
click at [373, 239] on div "Select a reason" at bounding box center [450, 228] width 392 height 31
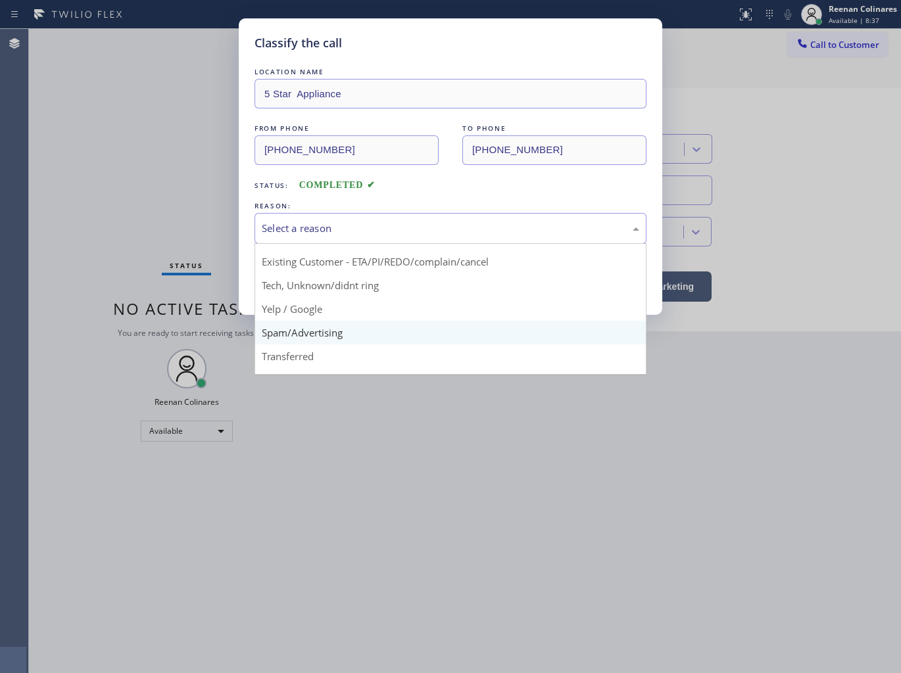
scroll to position [82, 0]
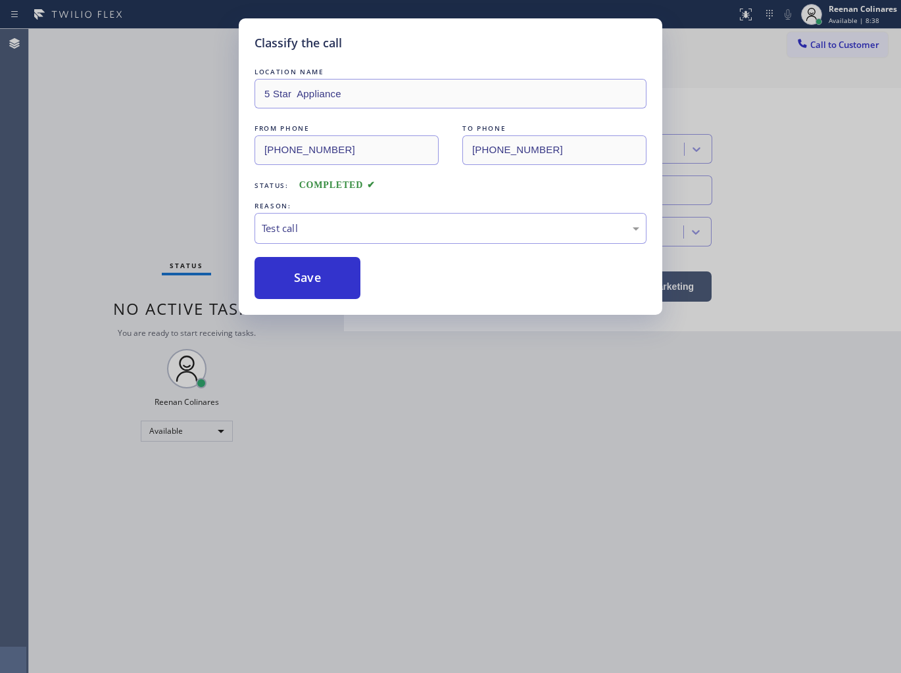
drag, startPoint x: 279, startPoint y: 288, endPoint x: 209, endPoint y: 227, distance: 92.3
click at [279, 287] on button "Save" at bounding box center [307, 278] width 106 height 42
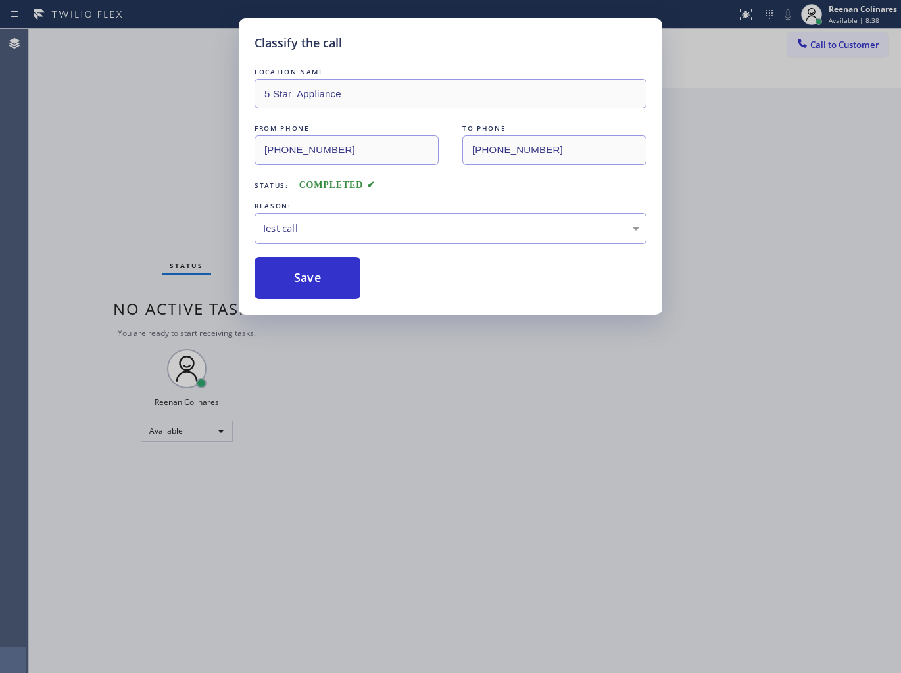
click at [201, 219] on div "Classify the call LOCATION NAME 5 Star Appliance FROM PHONE [PHONE_NUMBER] TO P…" at bounding box center [450, 336] width 901 height 673
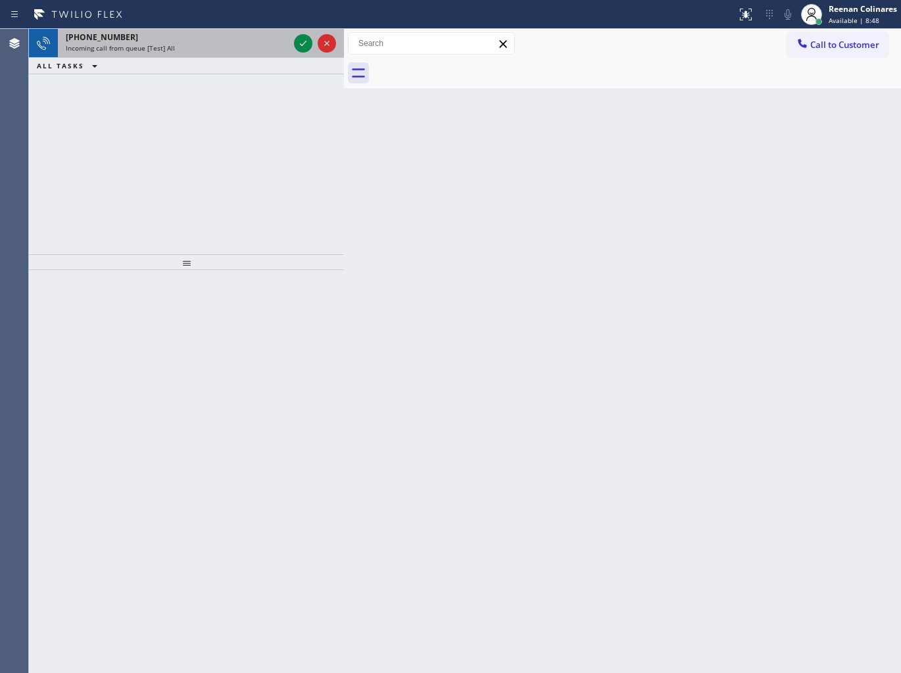
click at [232, 48] on div "Incoming call from queue [Test] All" at bounding box center [177, 47] width 223 height 9
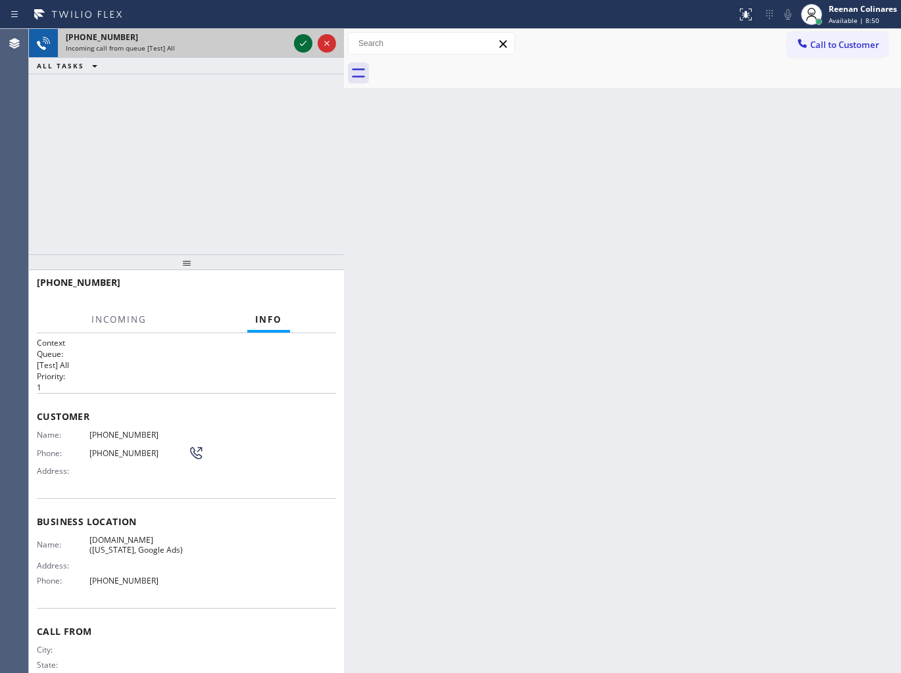
click at [298, 43] on icon at bounding box center [303, 44] width 16 height 16
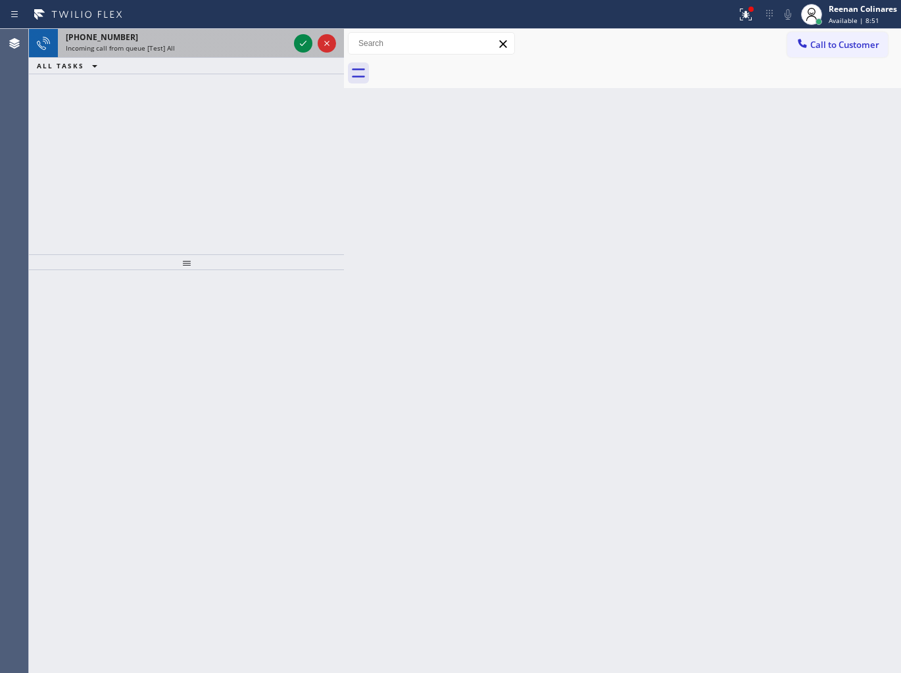
click at [281, 44] on div "Incoming call from queue [Test] All" at bounding box center [177, 47] width 223 height 9
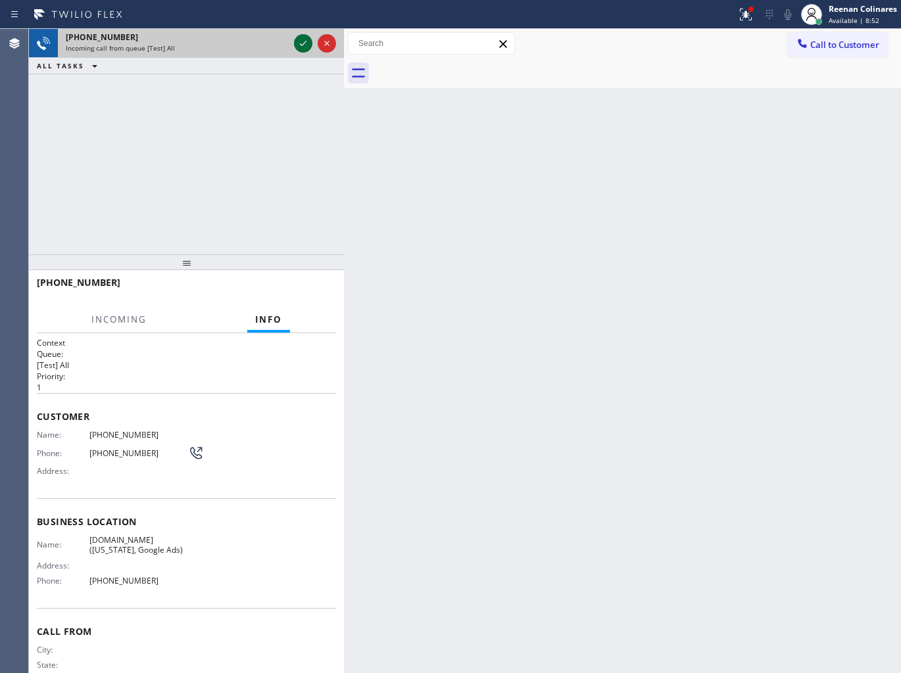
click at [298, 41] on icon at bounding box center [303, 44] width 16 height 16
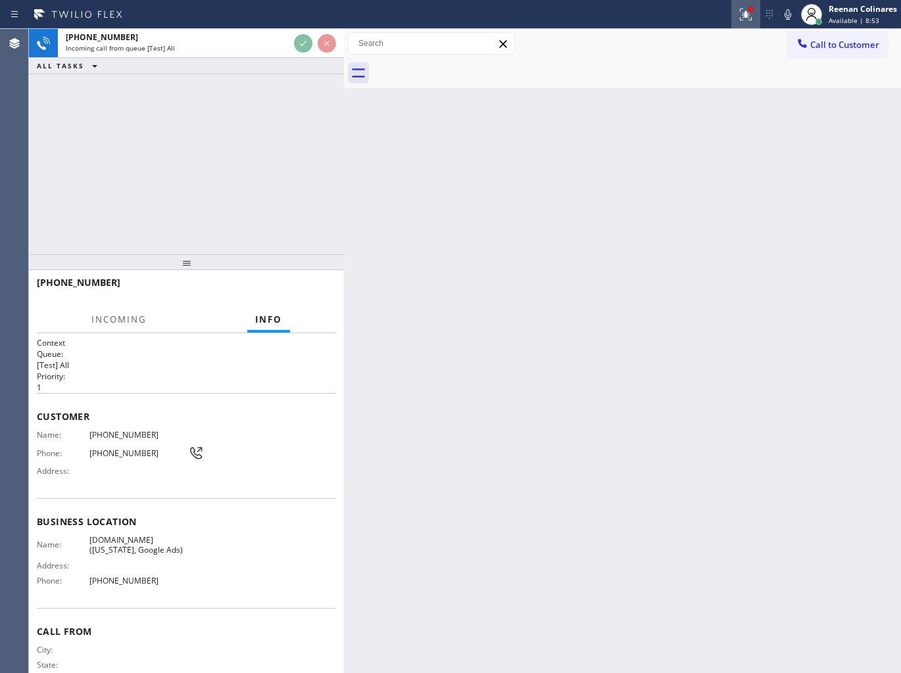
click at [740, 10] on icon at bounding box center [744, 13] width 8 height 9
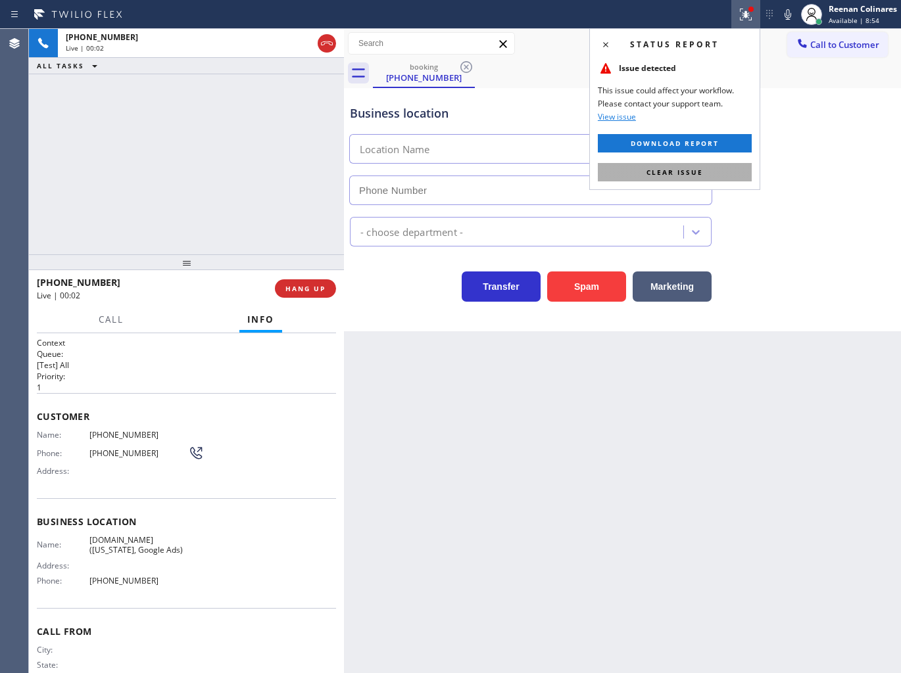
type input "[PHONE_NUMBER]"
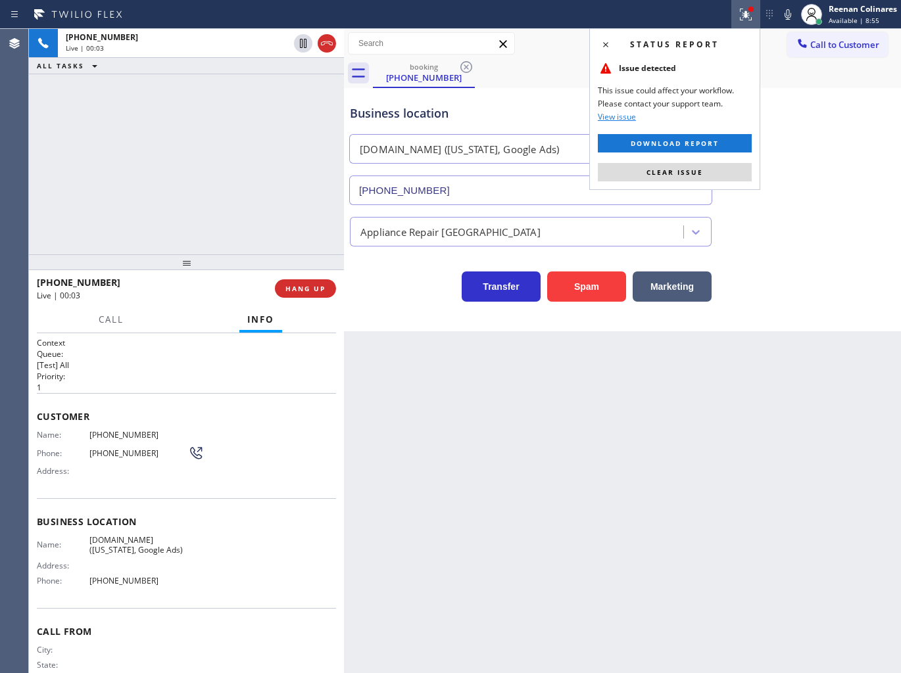
drag, startPoint x: 675, startPoint y: 176, endPoint x: 599, endPoint y: 207, distance: 81.9
click at [675, 175] on span "Clear issue" at bounding box center [674, 172] width 57 height 9
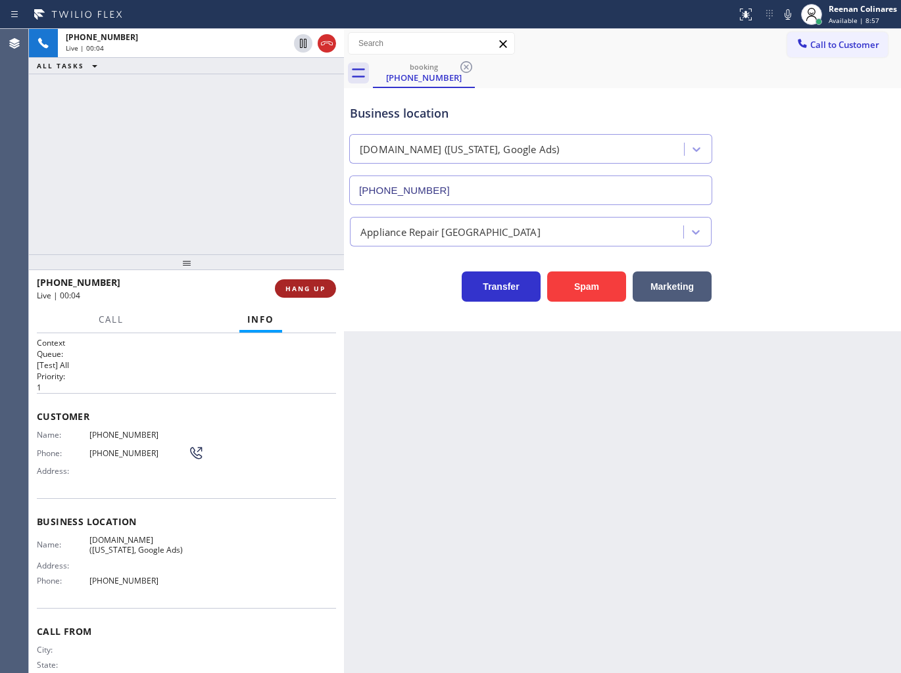
click at [316, 292] on span "HANG UP" at bounding box center [305, 288] width 40 height 9
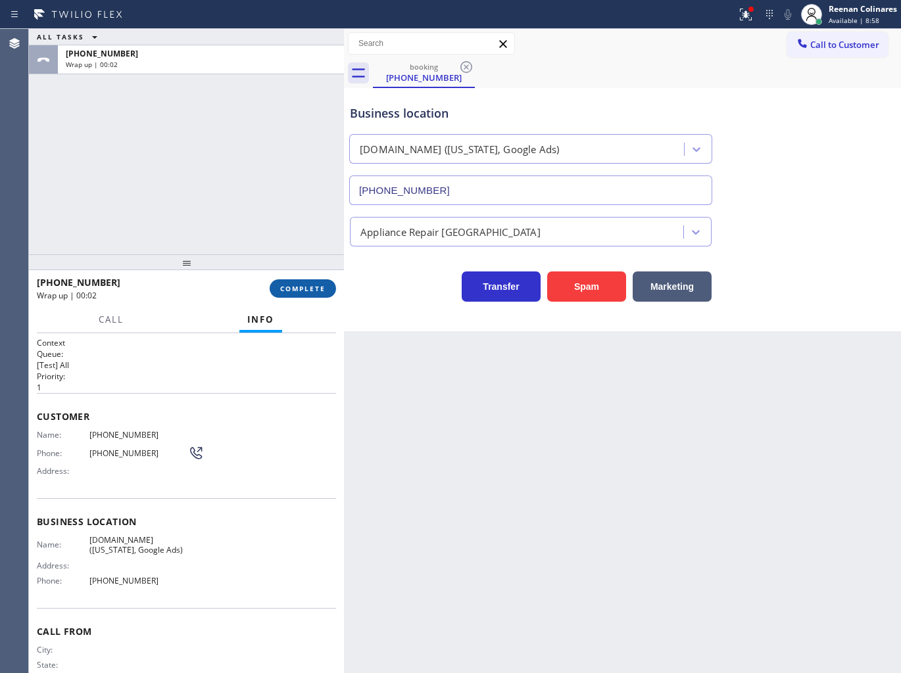
click at [310, 287] on span "COMPLETE" at bounding box center [302, 288] width 45 height 9
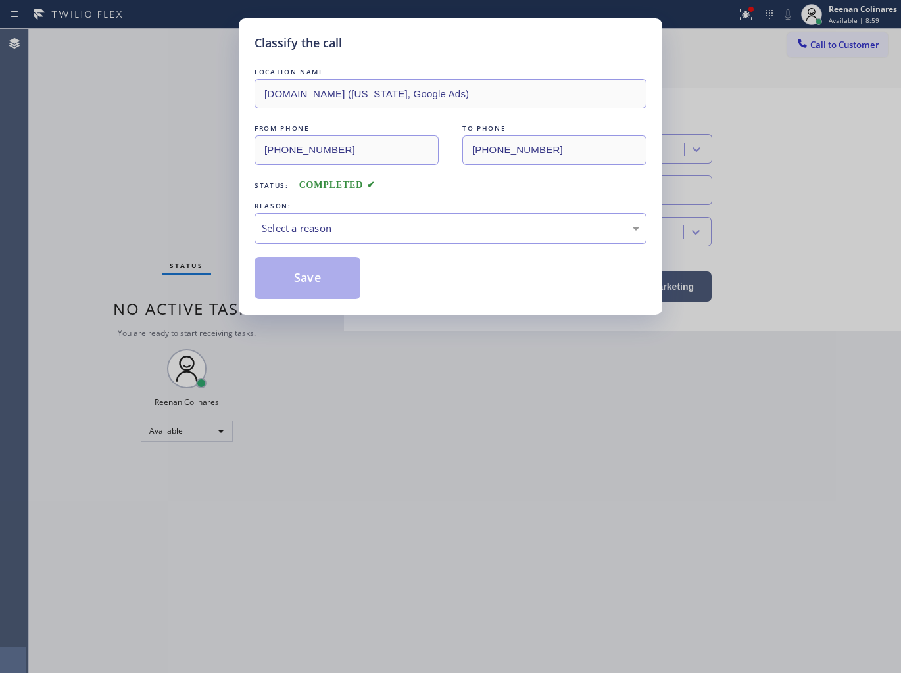
click at [375, 222] on div "Select a reason" at bounding box center [450, 228] width 377 height 15
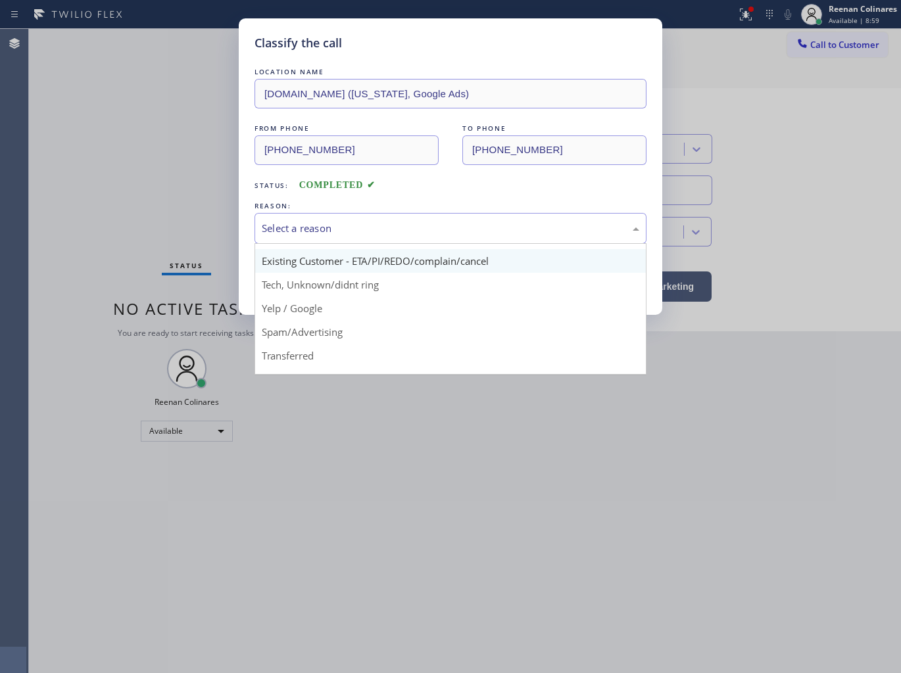
scroll to position [82, 0]
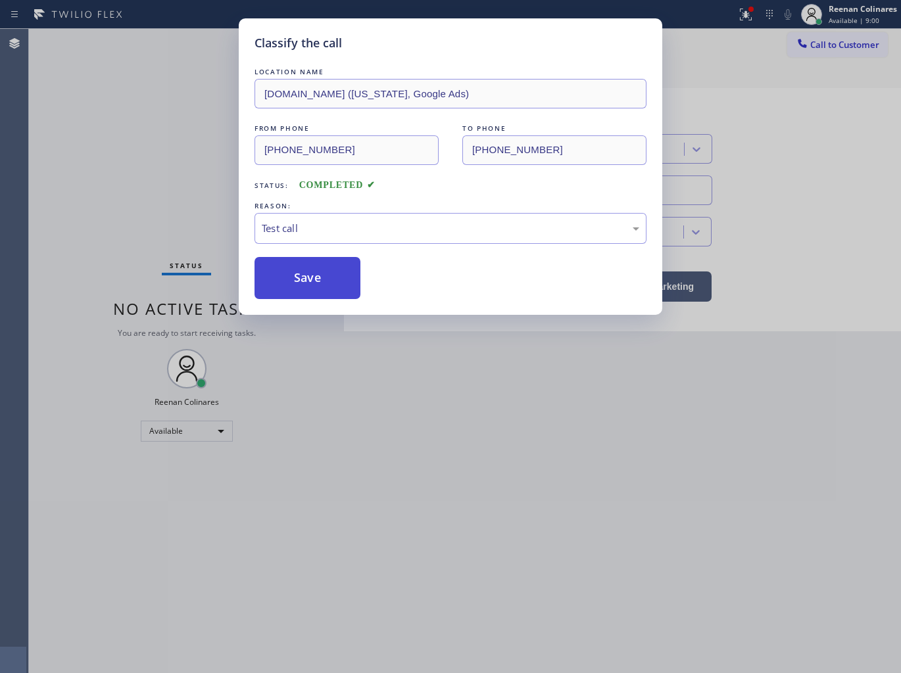
click at [289, 270] on button "Save" at bounding box center [307, 278] width 106 height 42
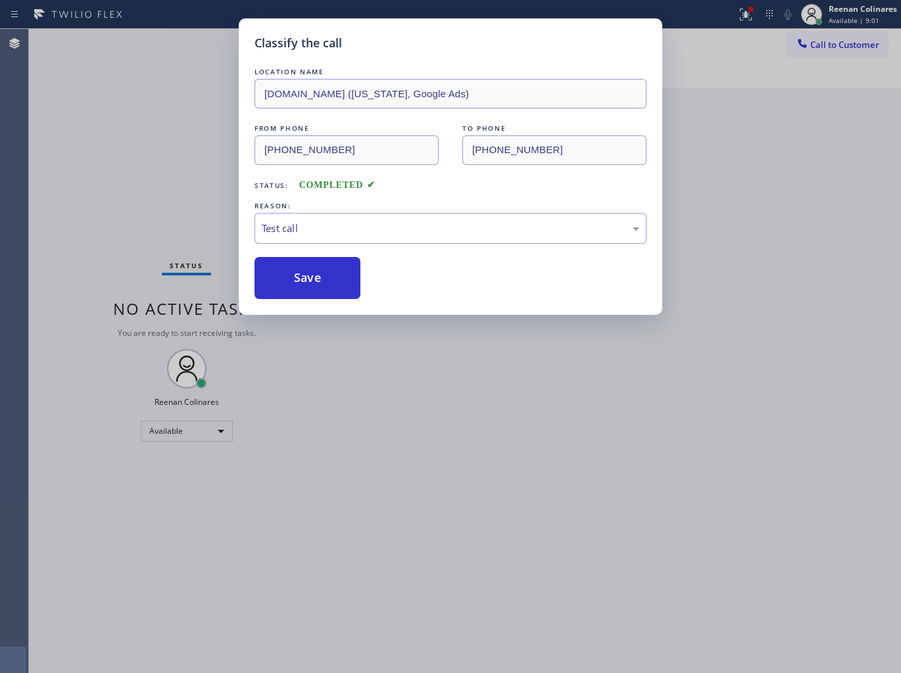
click at [192, 232] on div "Classify the call LOCATION NAME [DOMAIN_NAME] ([US_STATE], Google Ads) FROM PHO…" at bounding box center [450, 336] width 901 height 673
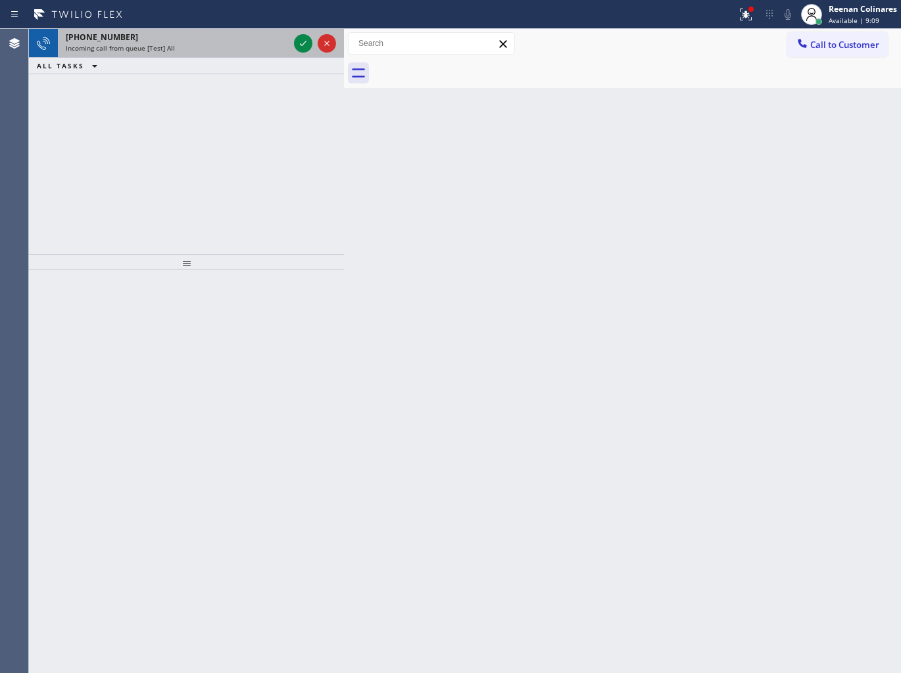
click at [252, 45] on div "Incoming call from queue [Test] All" at bounding box center [177, 47] width 223 height 9
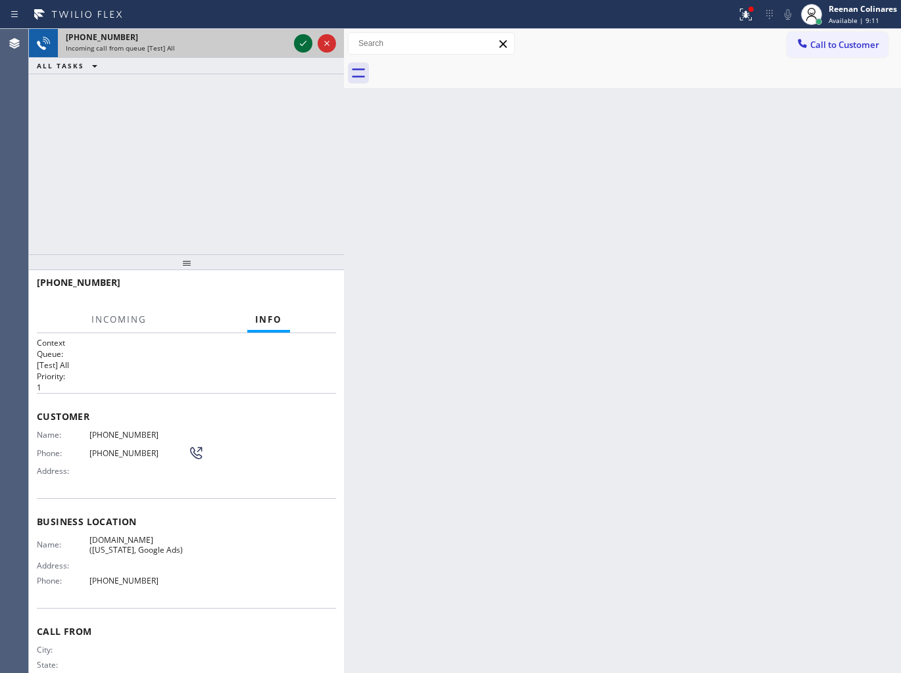
click at [300, 39] on icon at bounding box center [303, 44] width 16 height 16
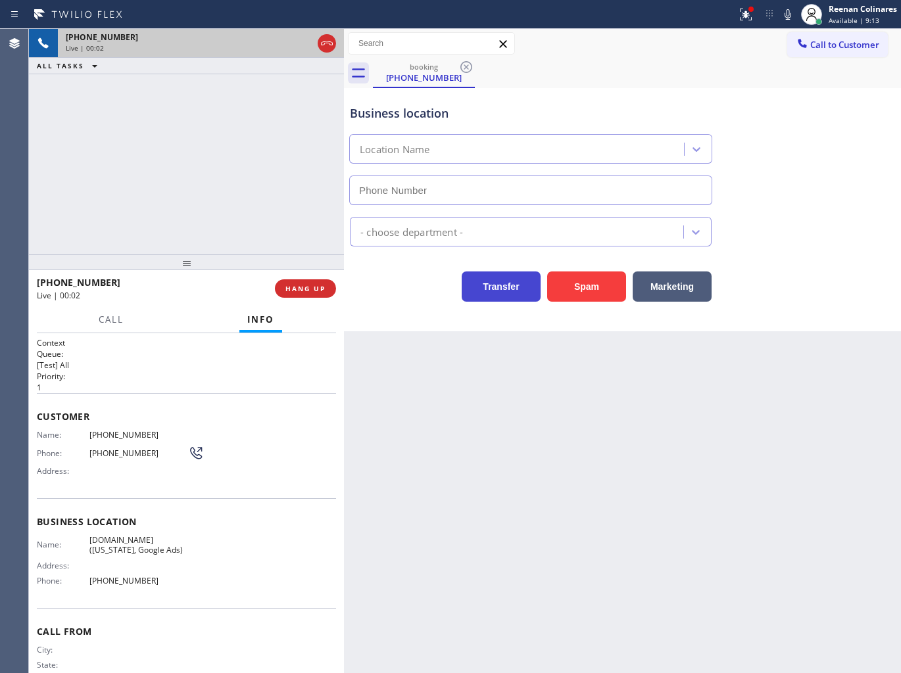
type input "[PHONE_NUMBER]"
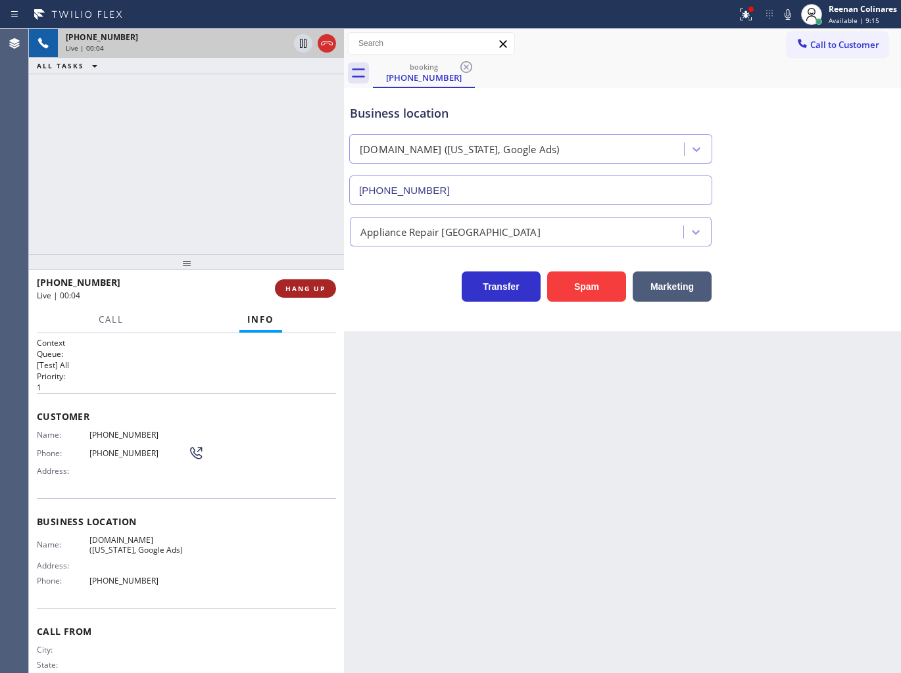
click at [320, 289] on span "HANG UP" at bounding box center [305, 288] width 40 height 9
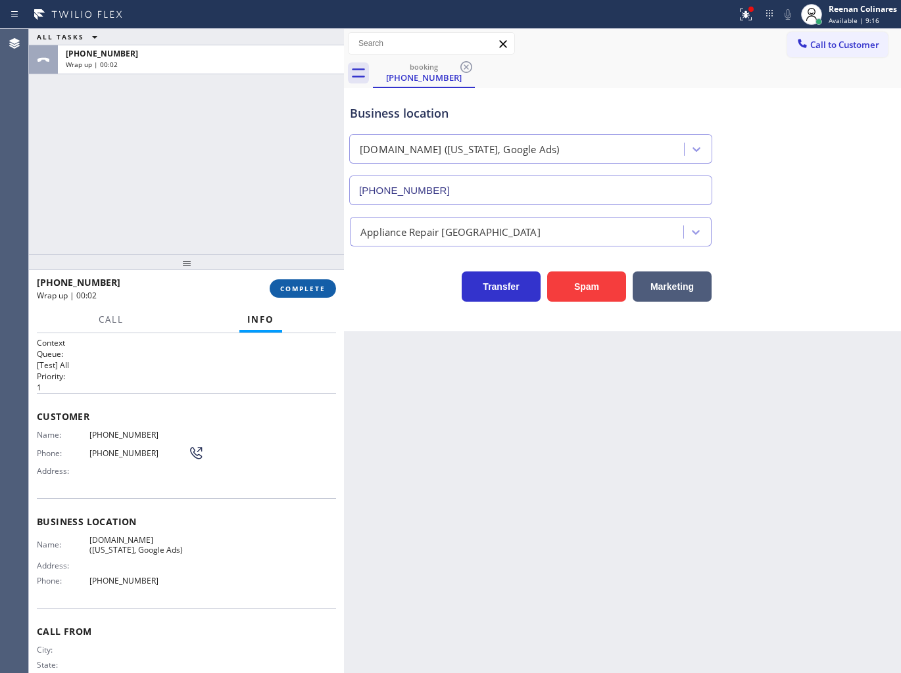
click at [316, 287] on span "COMPLETE" at bounding box center [302, 288] width 45 height 9
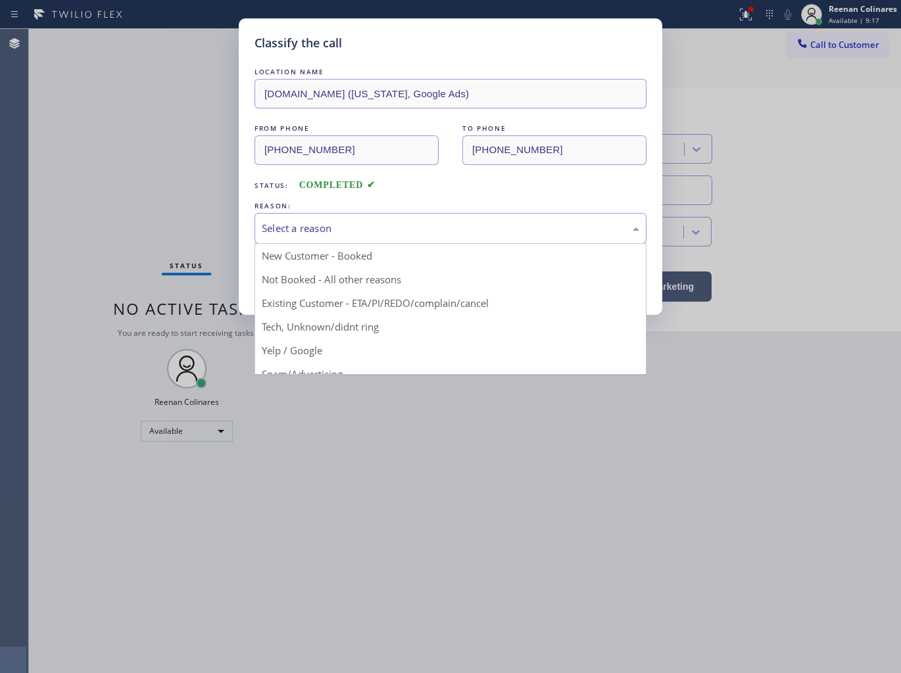
click at [358, 234] on div "Select a reason" at bounding box center [450, 228] width 377 height 15
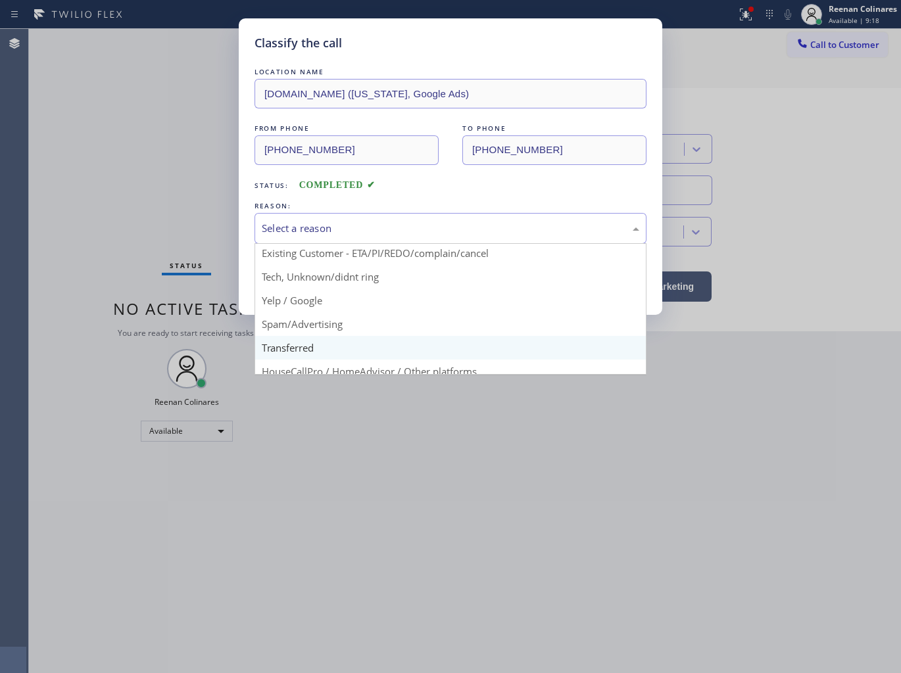
scroll to position [82, 0]
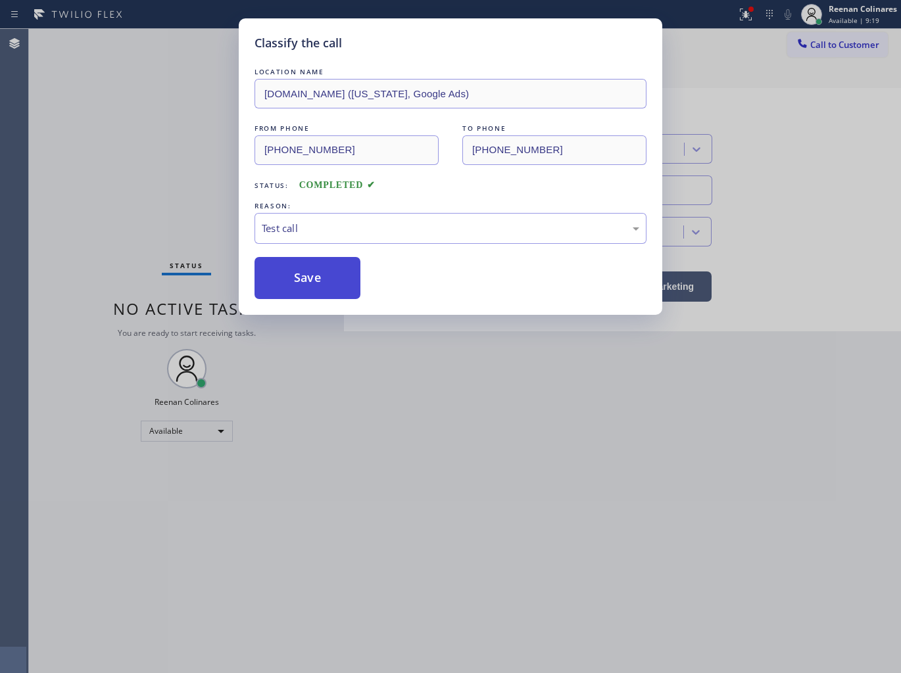
click at [297, 293] on button "Save" at bounding box center [307, 278] width 106 height 42
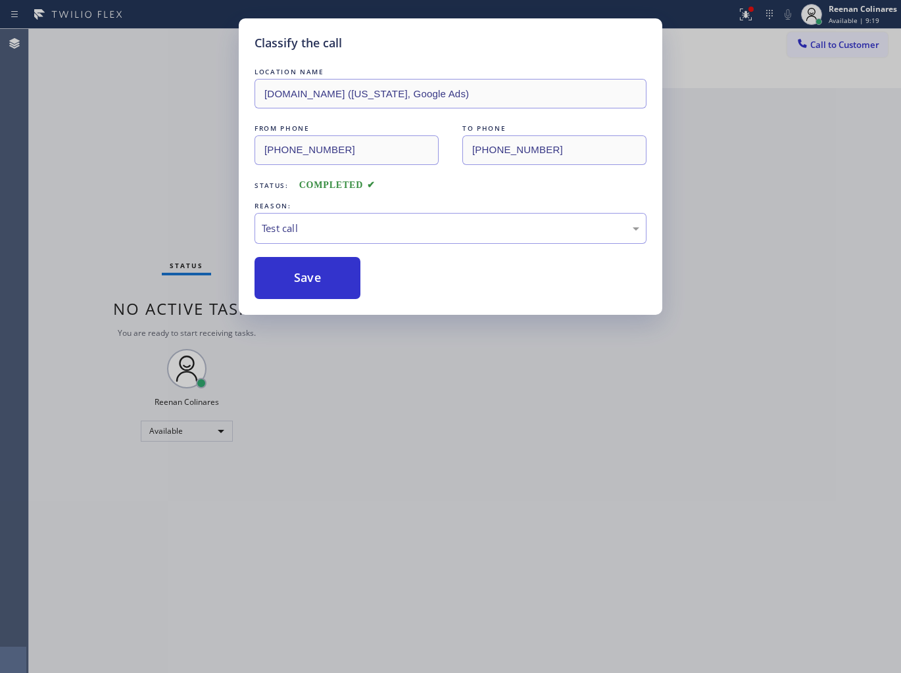
click at [222, 239] on div "Classify the call LOCATION NAME [DOMAIN_NAME] ([US_STATE], Google Ads) FROM PHO…" at bounding box center [450, 336] width 901 height 673
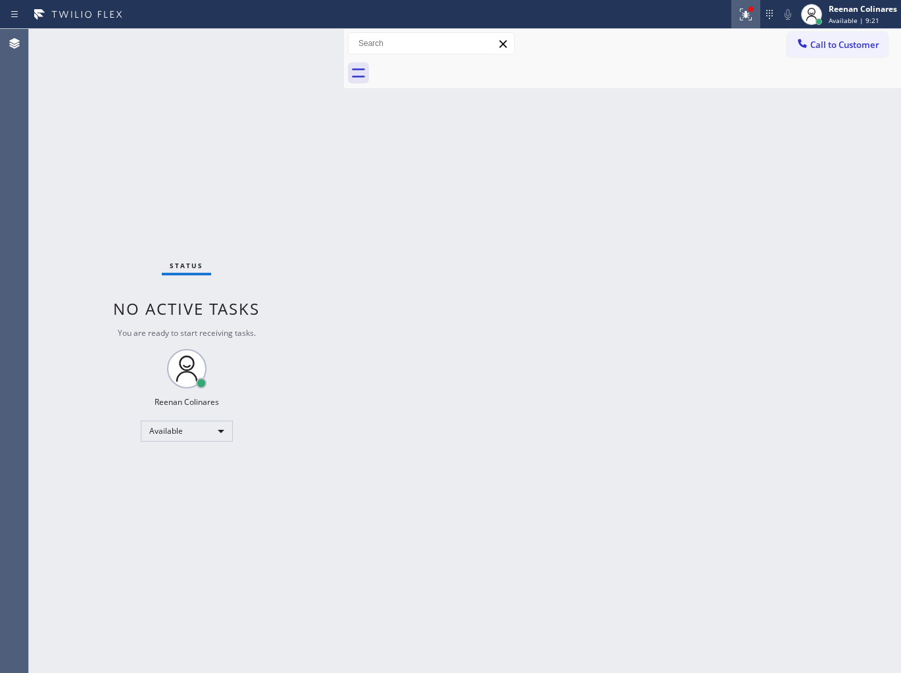
click at [748, 24] on button at bounding box center [745, 14] width 29 height 29
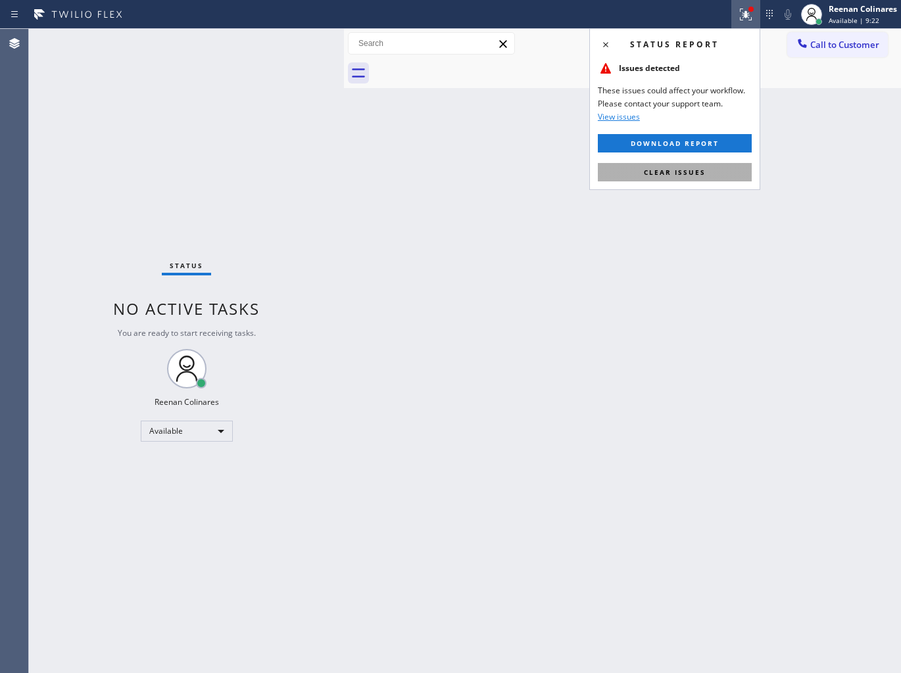
click at [691, 166] on button "Clear issues" at bounding box center [675, 172] width 154 height 18
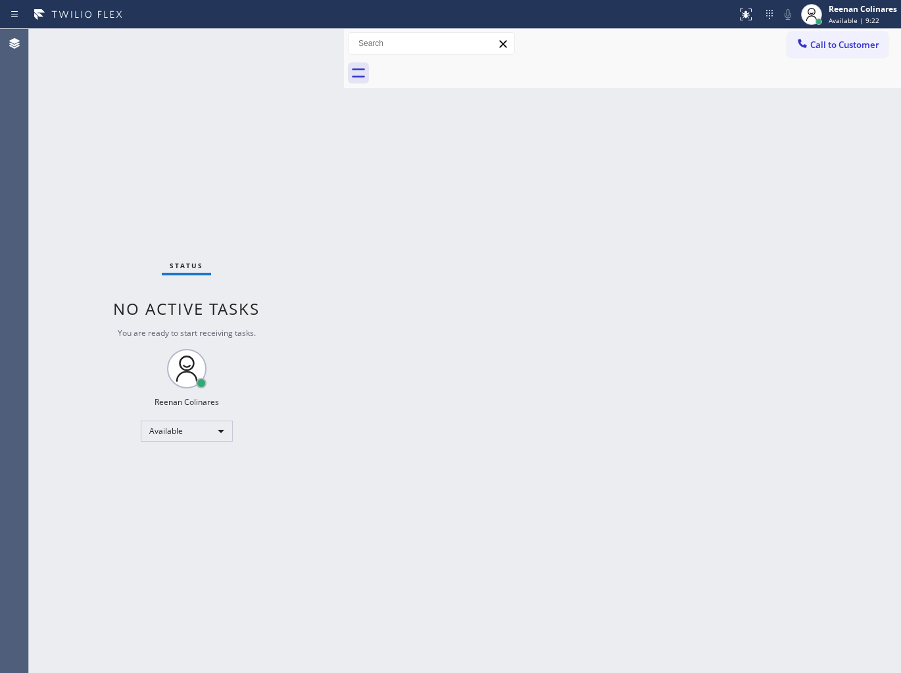
click at [444, 222] on div "Back to Dashboard Change Sender ID Customers Technicians Select a contact Outbo…" at bounding box center [622, 351] width 557 height 644
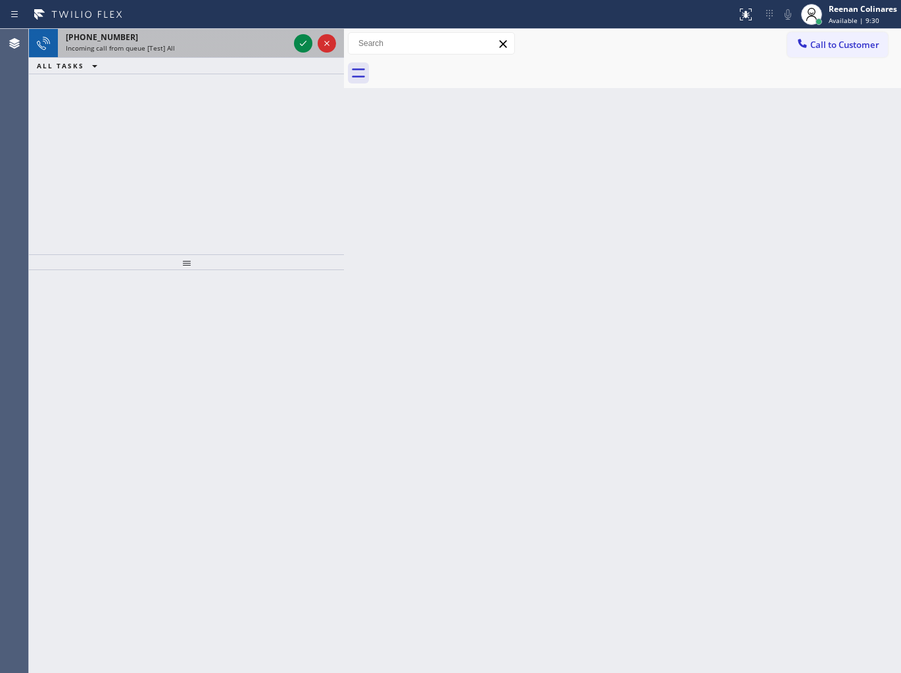
click at [250, 46] on div "Incoming call from queue [Test] All" at bounding box center [177, 47] width 223 height 9
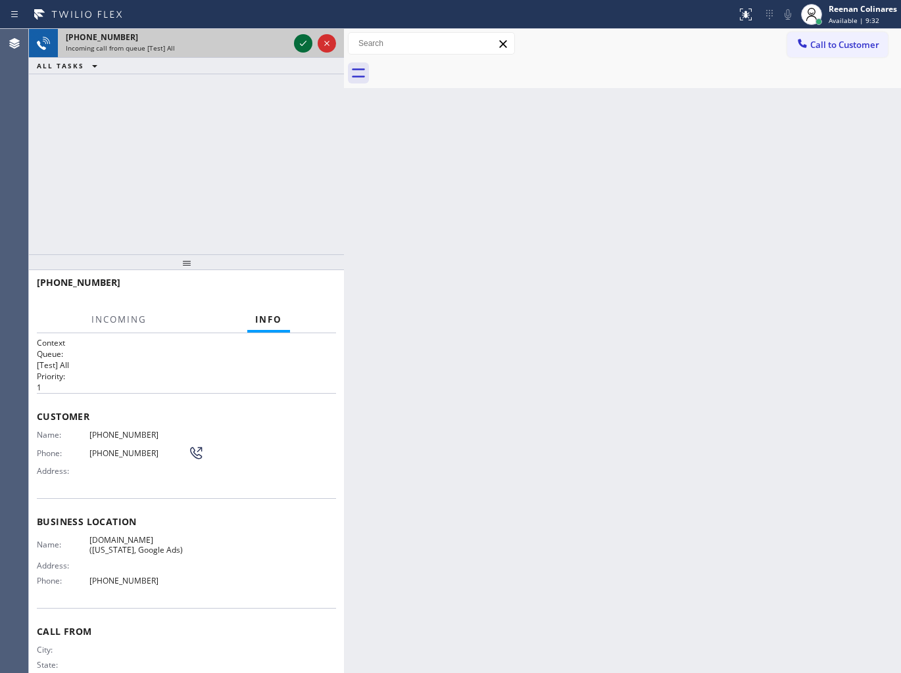
click at [297, 42] on icon at bounding box center [303, 44] width 16 height 16
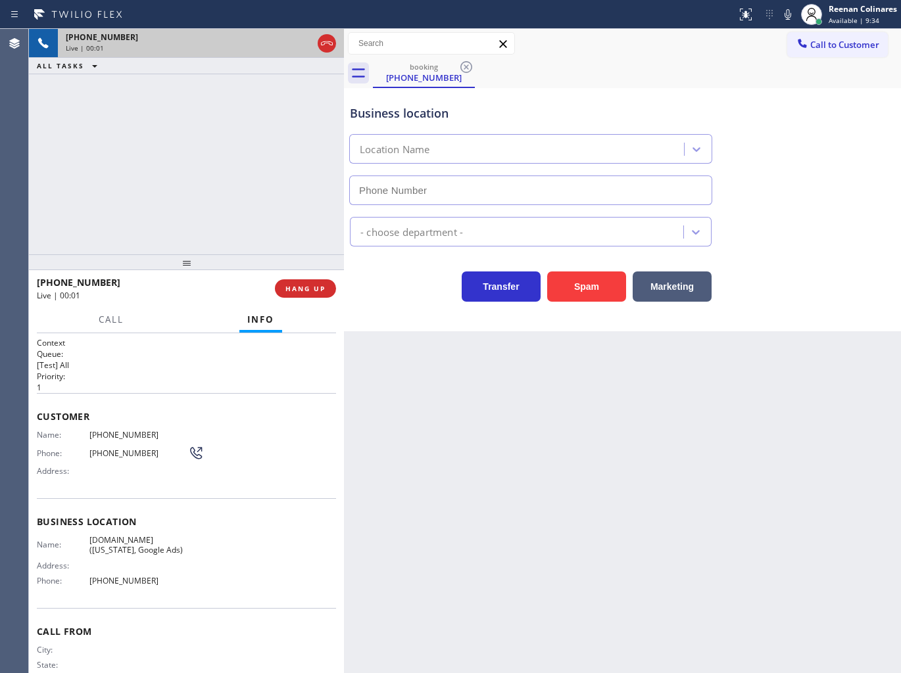
type input "[PHONE_NUMBER]"
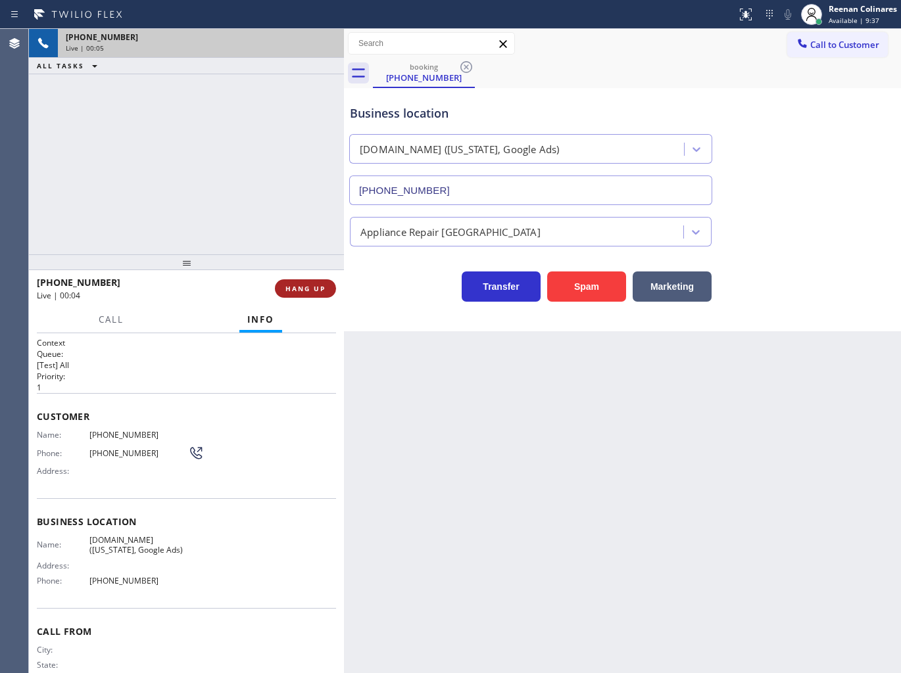
click at [320, 289] on span "HANG UP" at bounding box center [305, 288] width 40 height 9
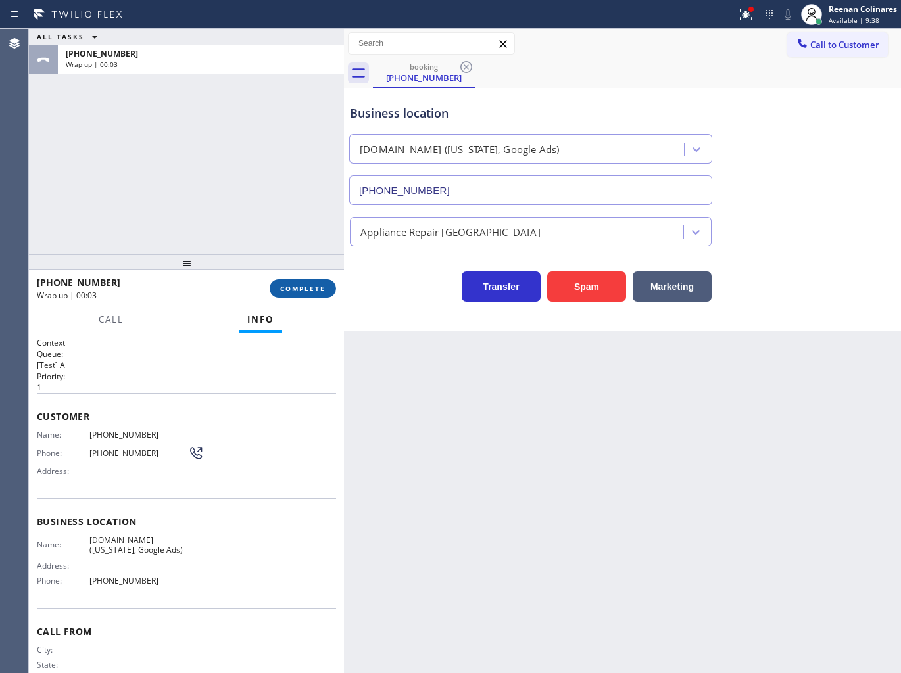
click at [294, 287] on span "COMPLETE" at bounding box center [302, 288] width 45 height 9
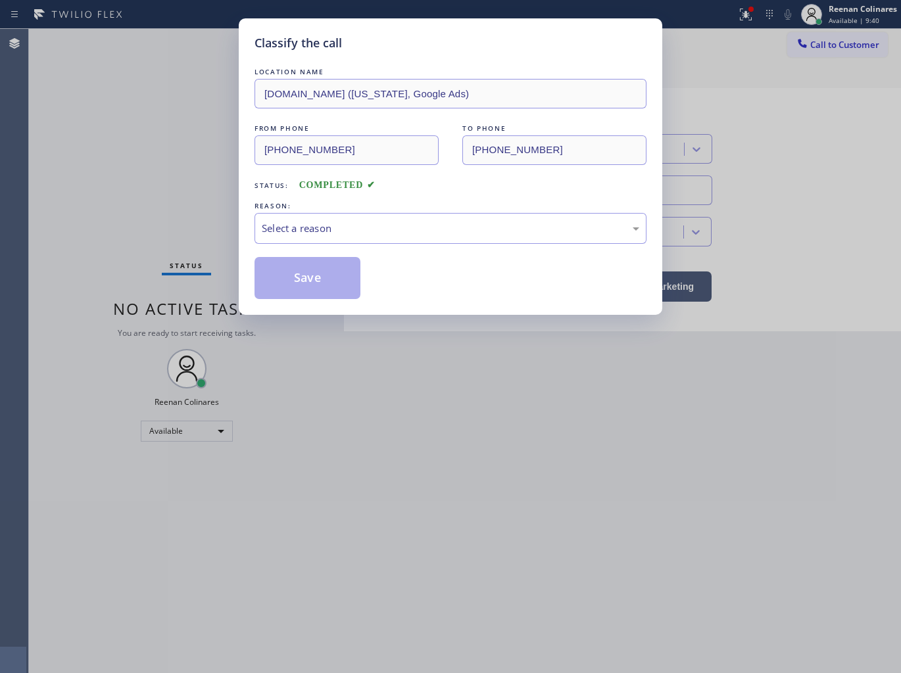
click at [353, 234] on div "Select a reason" at bounding box center [450, 228] width 377 height 15
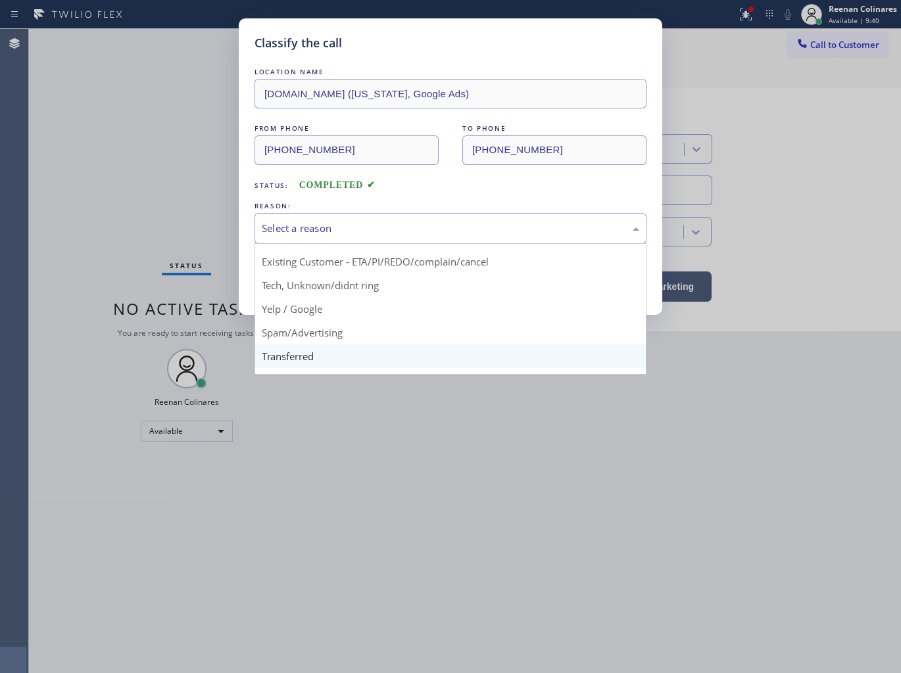
scroll to position [82, 0]
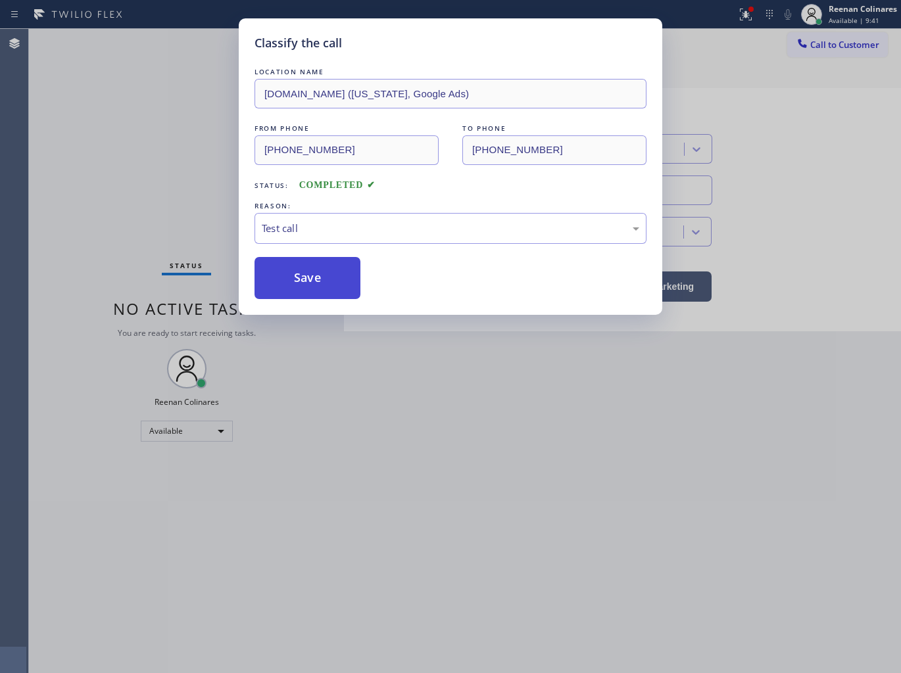
click at [302, 278] on button "Save" at bounding box center [307, 278] width 106 height 42
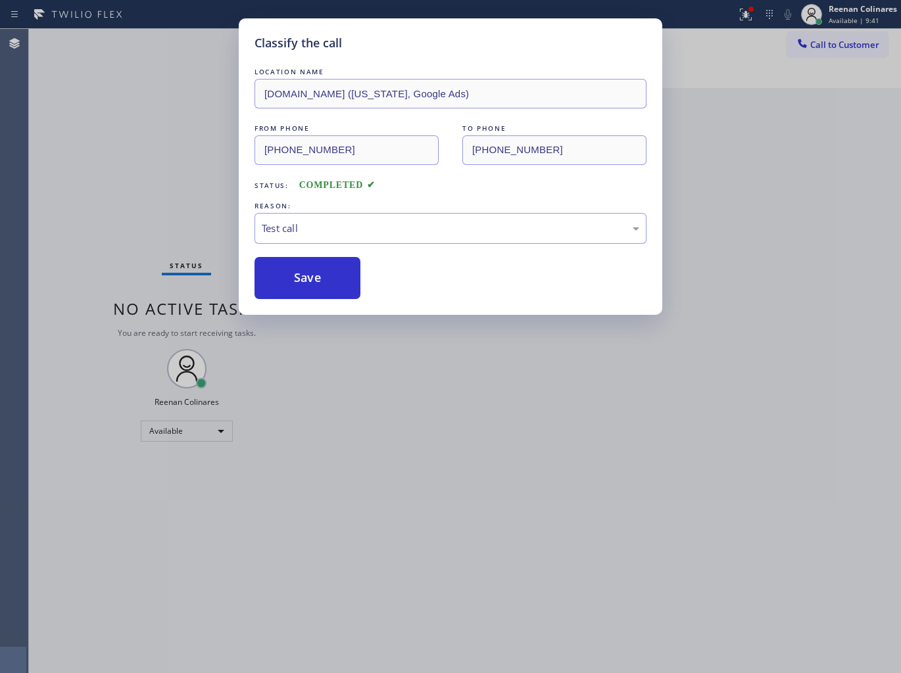
click at [179, 182] on div "Classify the call LOCATION NAME [DOMAIN_NAME] ([US_STATE], Google Ads) FROM PHO…" at bounding box center [450, 336] width 901 height 673
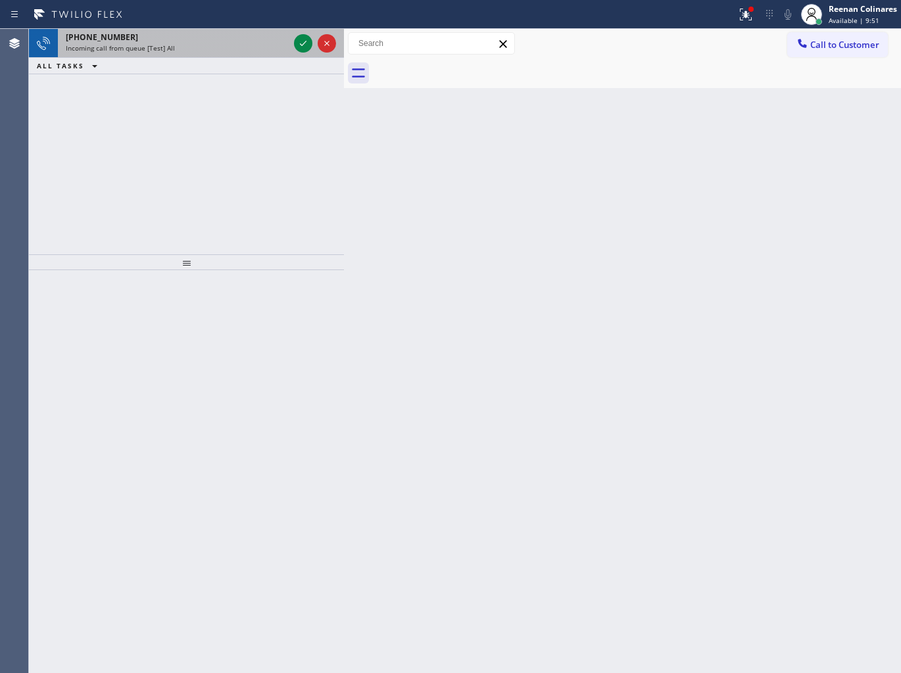
click at [224, 49] on div "Incoming call from queue [Test] All" at bounding box center [177, 47] width 223 height 9
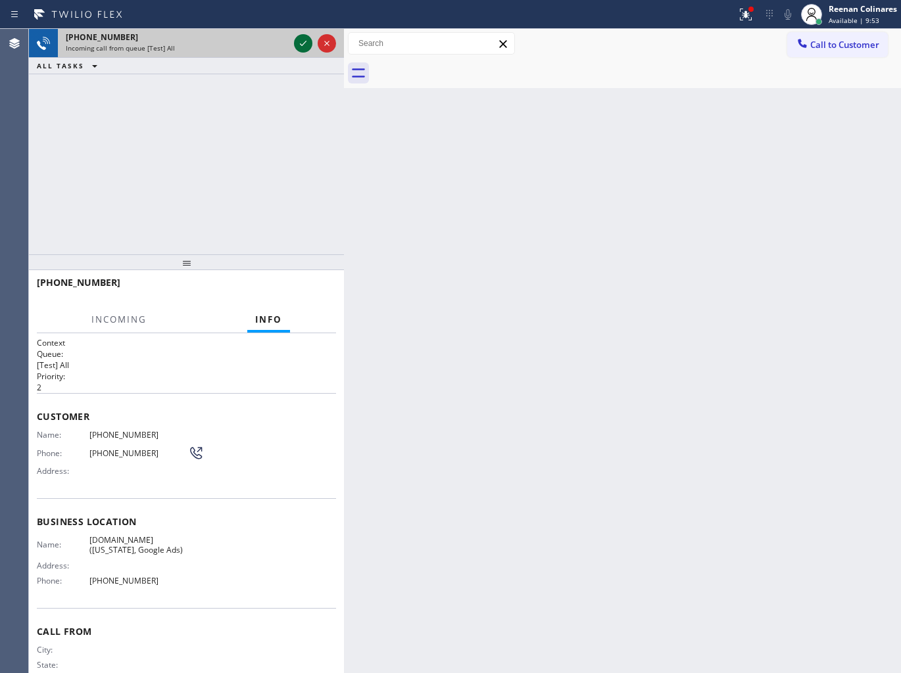
click at [297, 38] on icon at bounding box center [303, 44] width 16 height 16
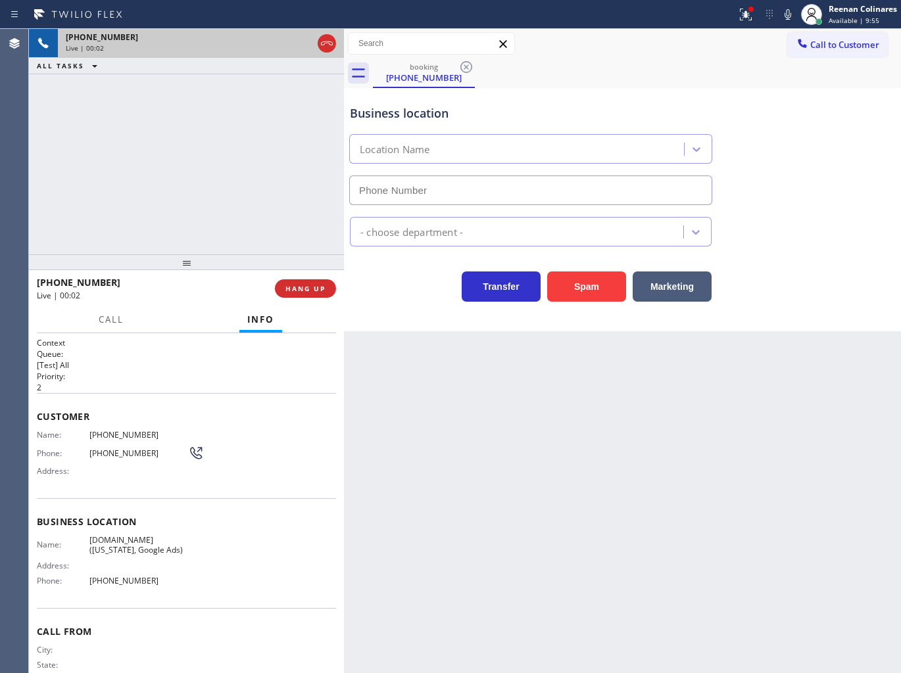
type input "[PHONE_NUMBER]"
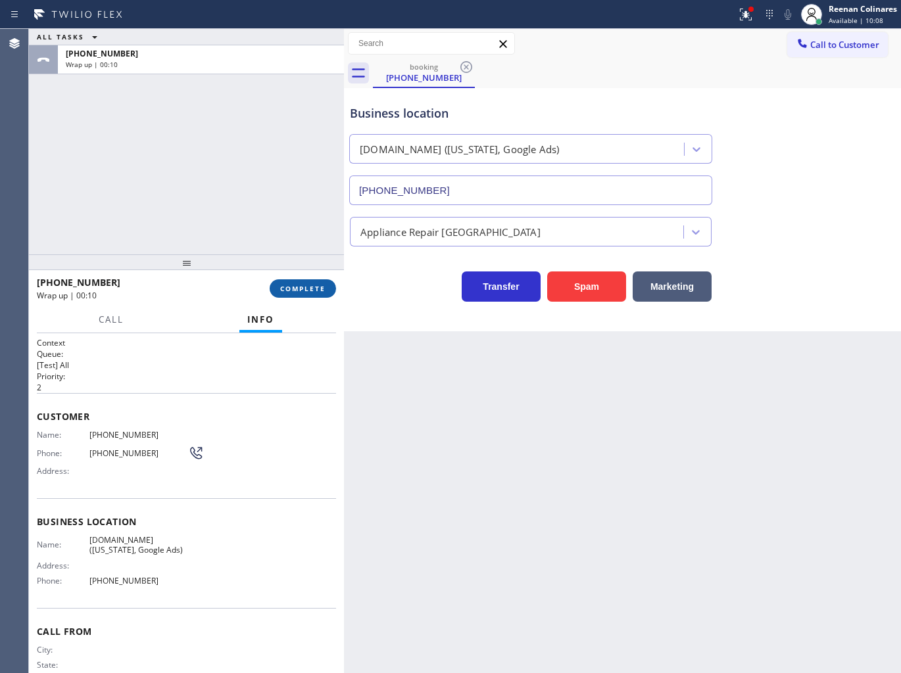
click at [311, 290] on span "COMPLETE" at bounding box center [302, 288] width 45 height 9
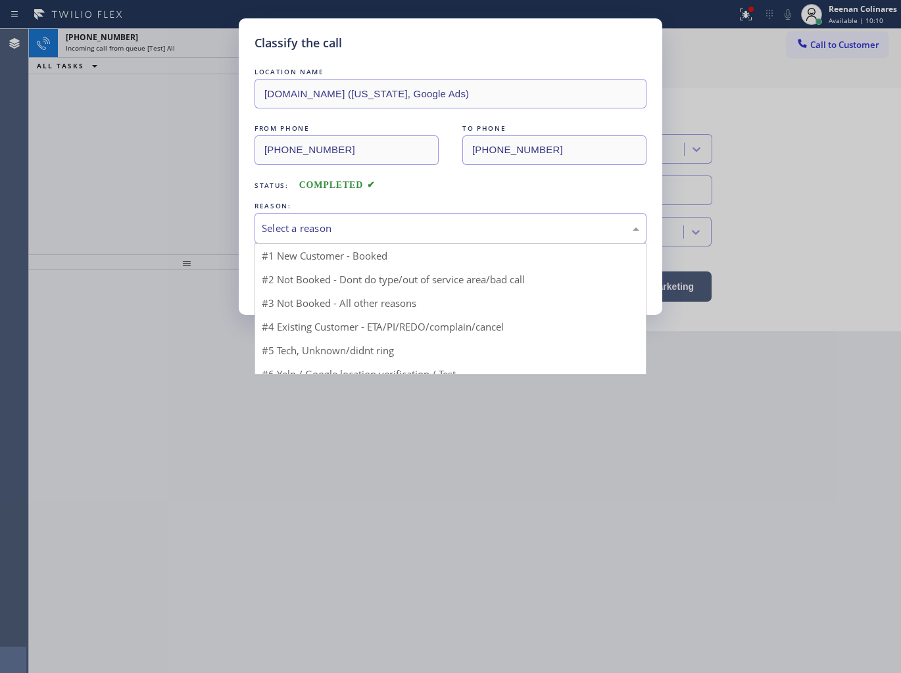
click at [360, 225] on div "Select a reason" at bounding box center [450, 228] width 377 height 15
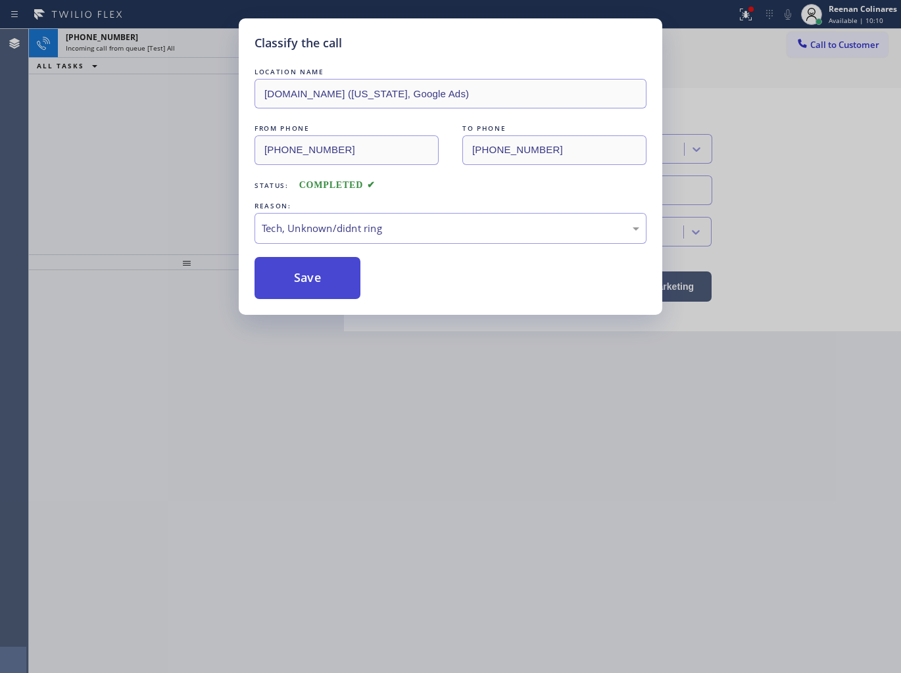
click at [306, 281] on button "Save" at bounding box center [307, 278] width 106 height 42
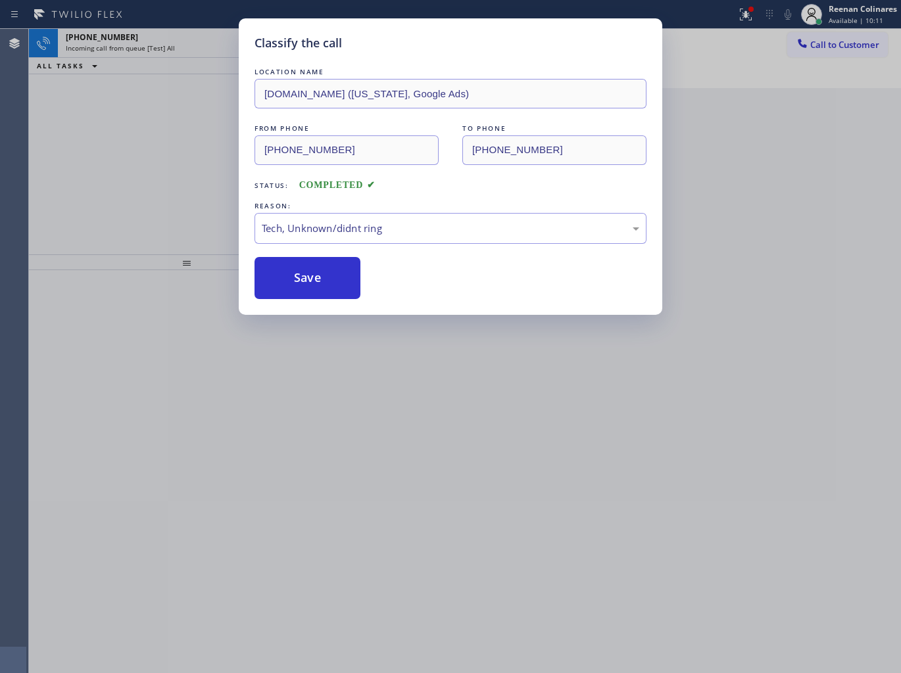
click at [206, 204] on div "Classify the call LOCATION NAME [DOMAIN_NAME] ([US_STATE], Google Ads) FROM PHO…" at bounding box center [450, 336] width 901 height 673
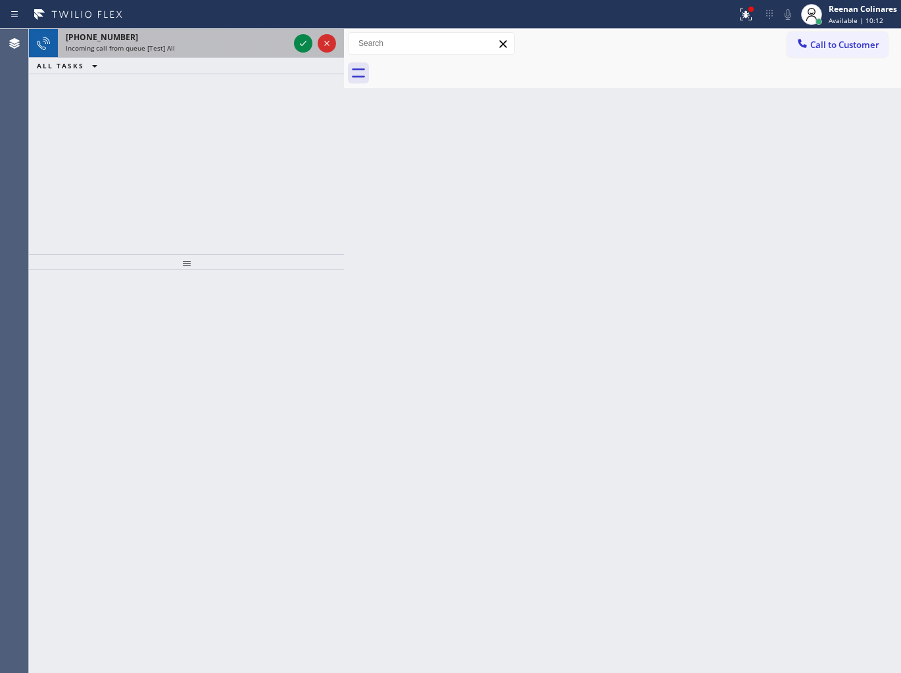
click at [194, 35] on div "[PHONE_NUMBER]" at bounding box center [177, 37] width 223 height 11
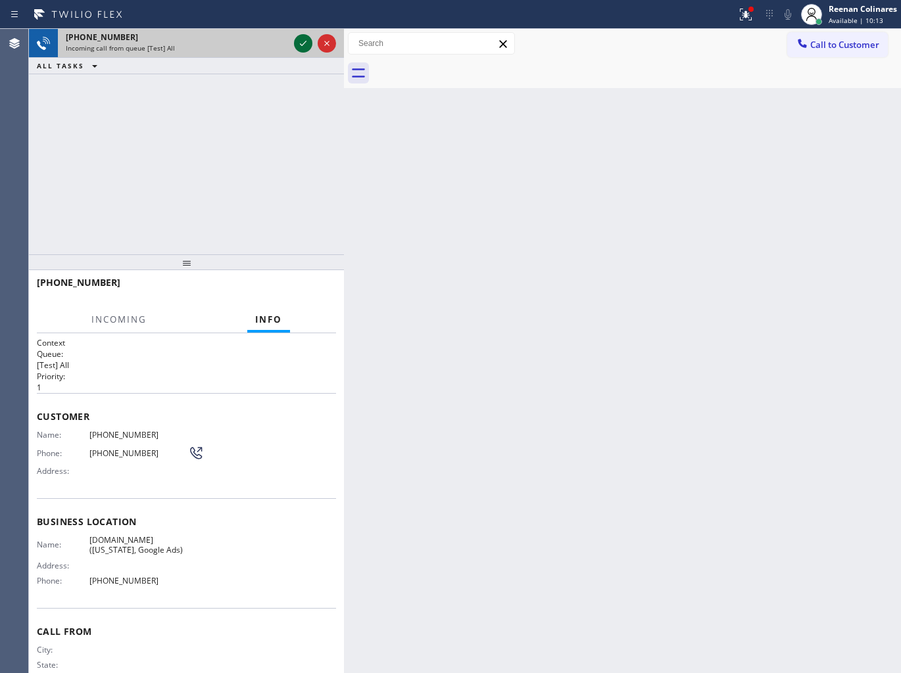
click at [301, 41] on icon at bounding box center [303, 44] width 16 height 16
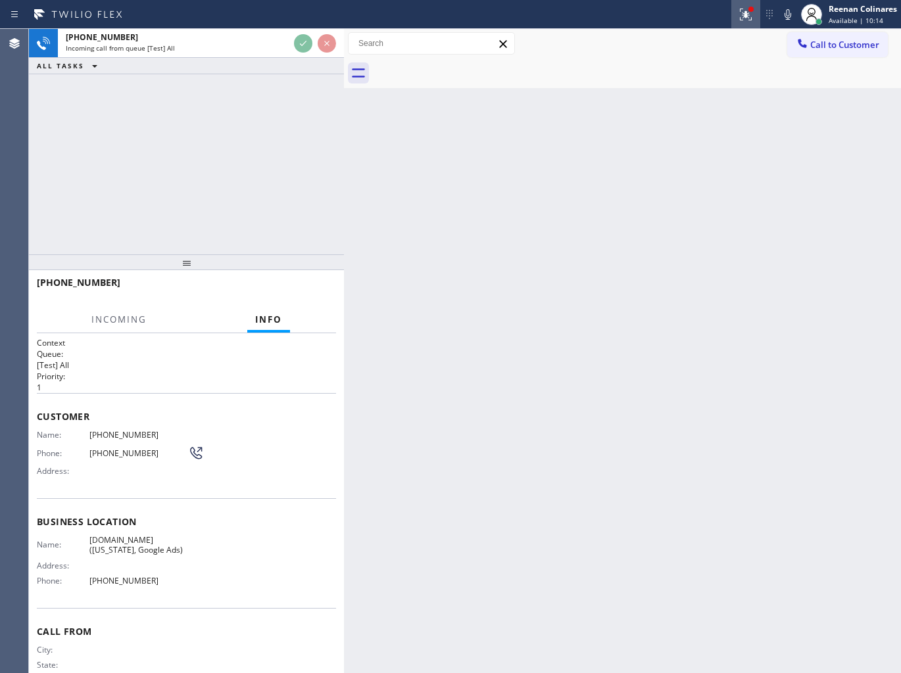
click at [748, 16] on icon at bounding box center [746, 15] width 16 height 16
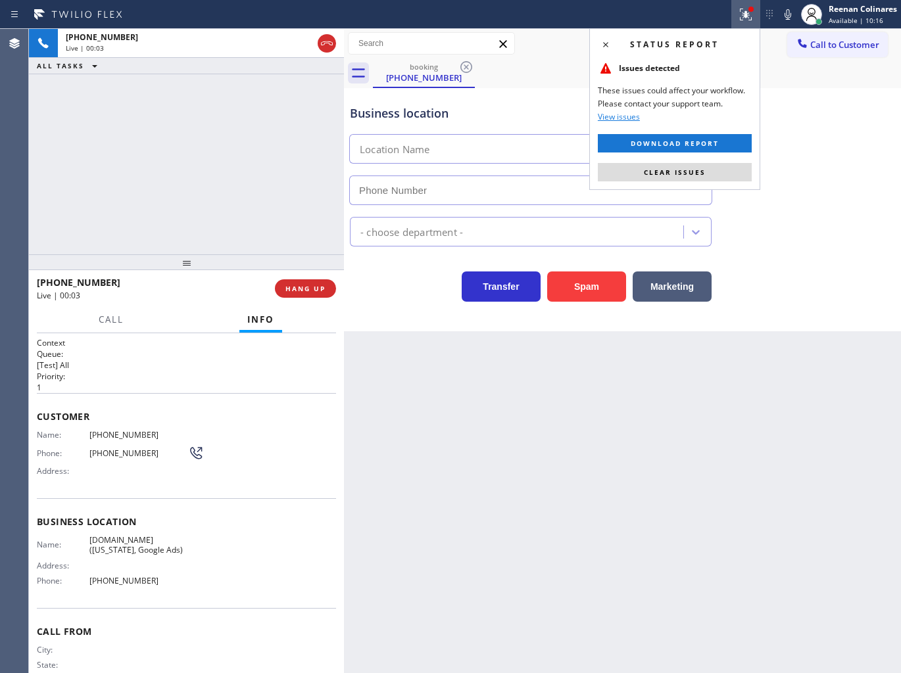
type input "[PHONE_NUMBER]"
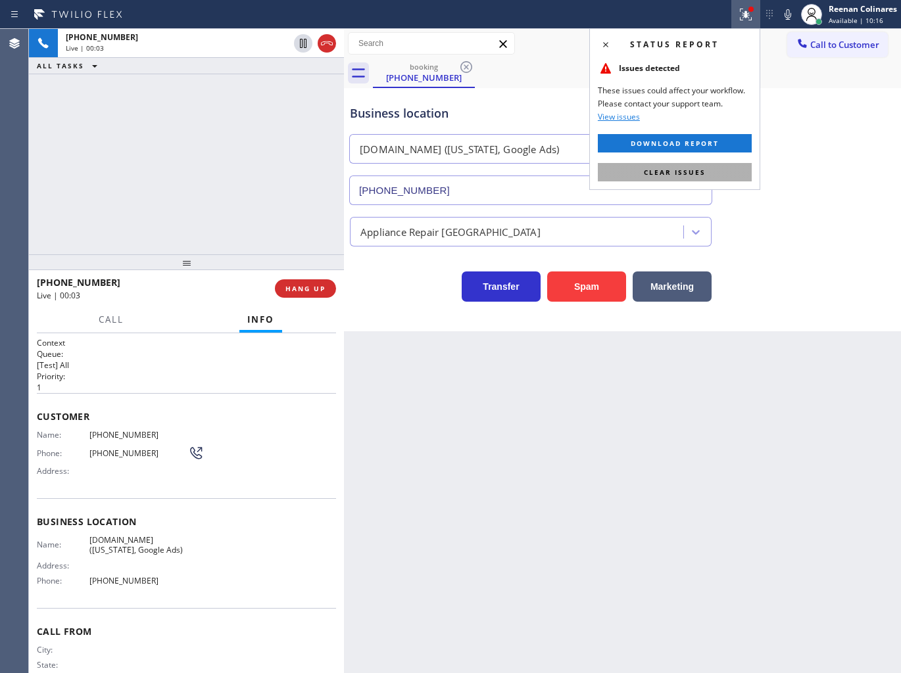
click at [642, 176] on button "Clear issues" at bounding box center [675, 172] width 154 height 18
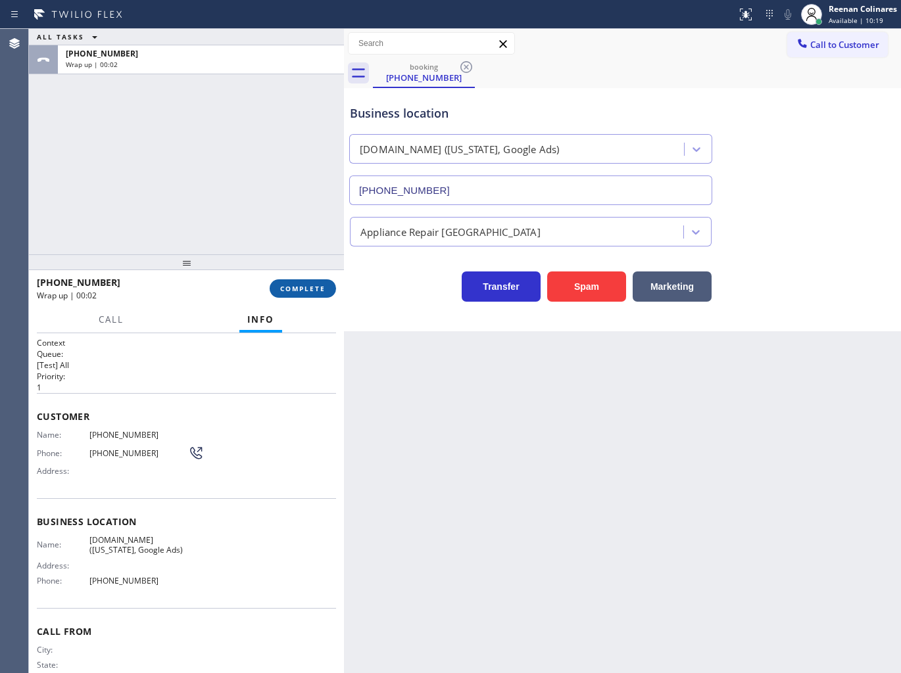
click at [303, 287] on span "COMPLETE" at bounding box center [302, 288] width 45 height 9
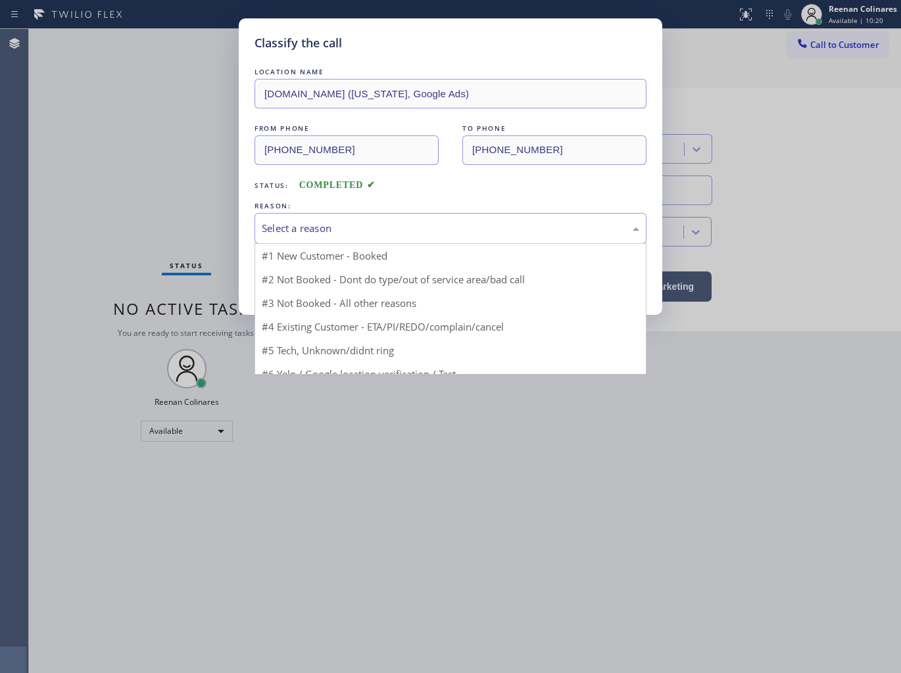
click at [358, 232] on div "Select a reason" at bounding box center [450, 228] width 377 height 15
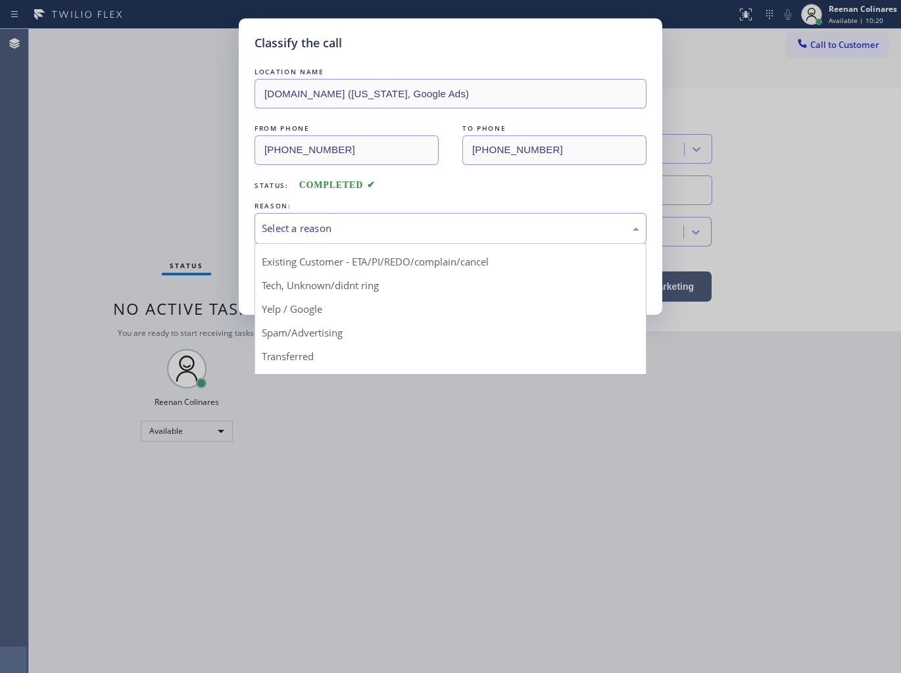
scroll to position [82, 0]
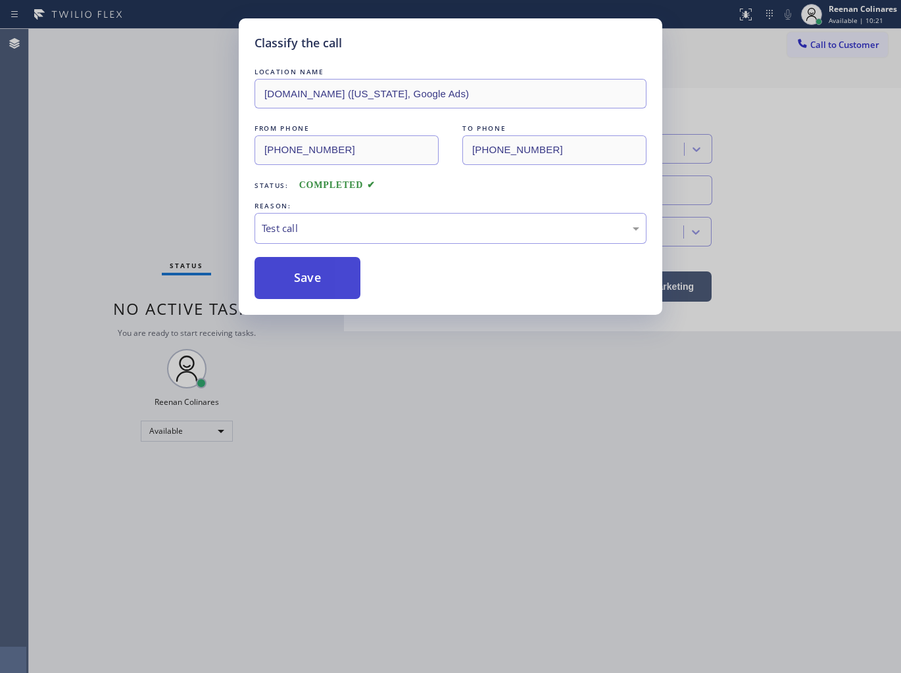
click at [294, 267] on button "Save" at bounding box center [307, 278] width 106 height 42
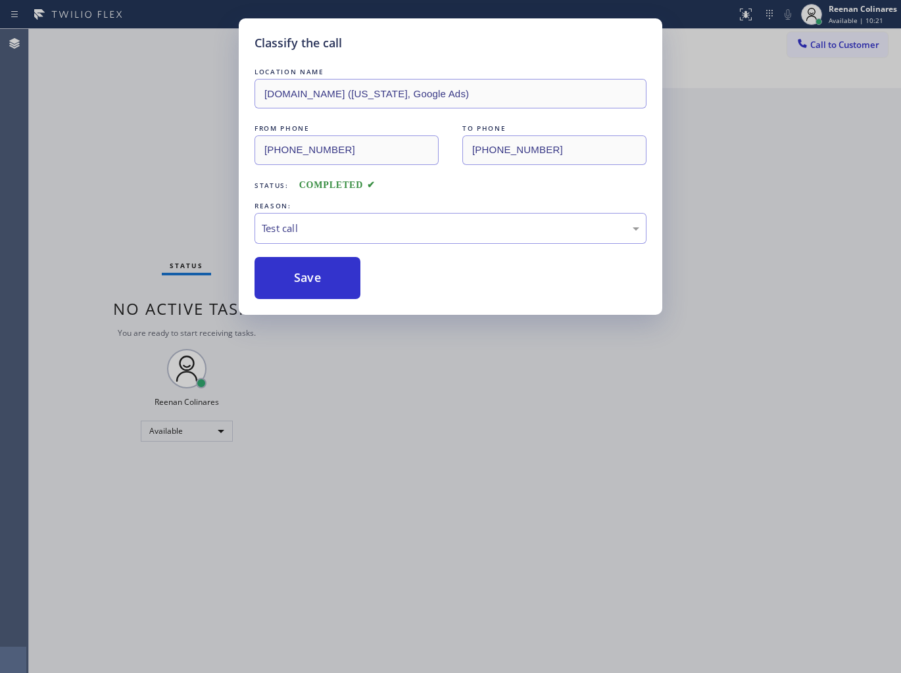
click at [156, 226] on div "Classify the call LOCATION NAME [DOMAIN_NAME] ([US_STATE], Google Ads) FROM PHO…" at bounding box center [450, 336] width 901 height 673
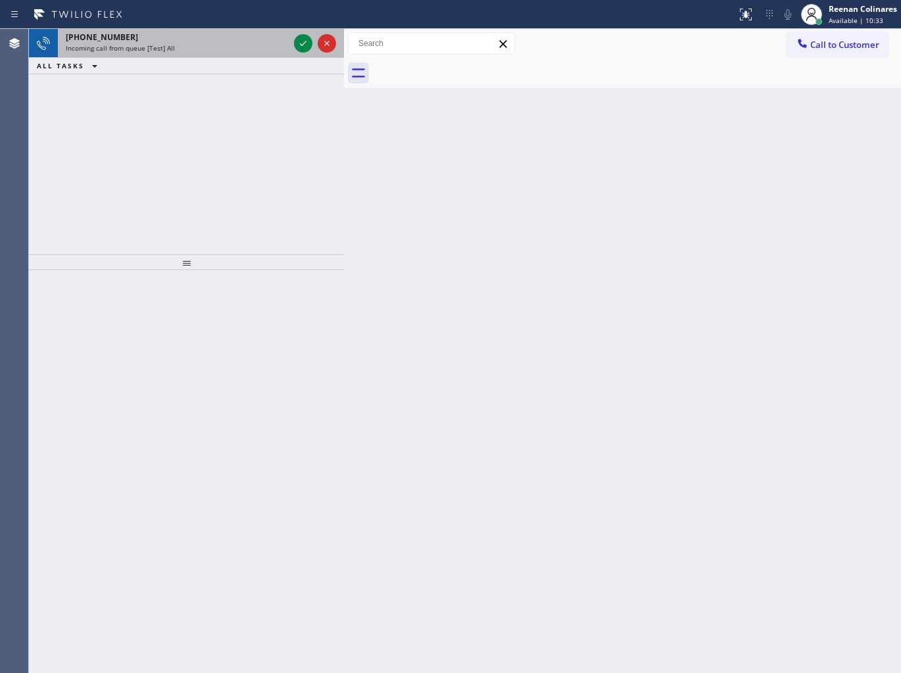
click at [251, 49] on div "Incoming call from queue [Test] All" at bounding box center [177, 47] width 223 height 9
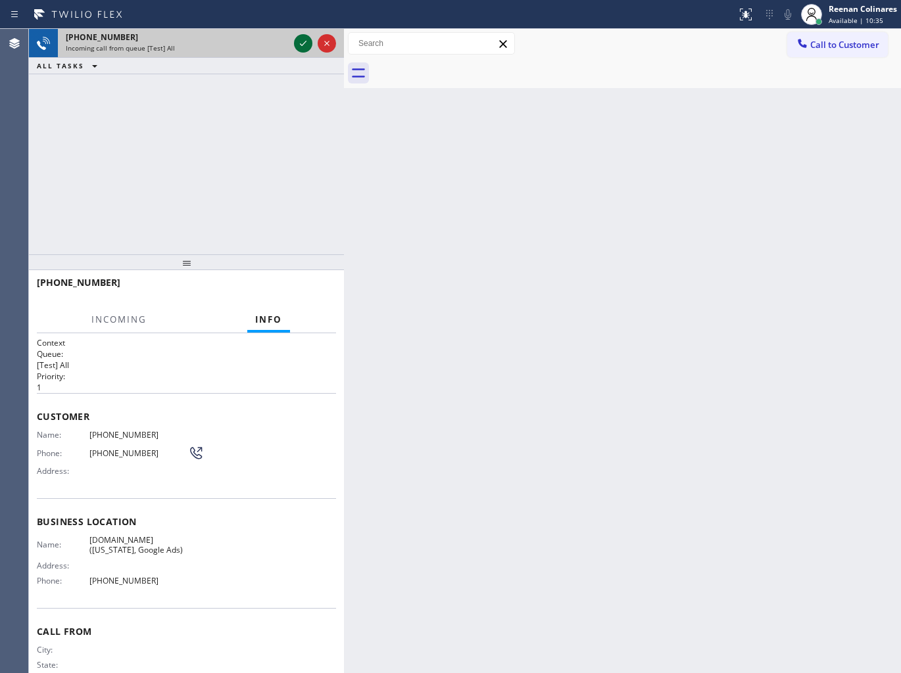
click at [298, 44] on icon at bounding box center [303, 44] width 16 height 16
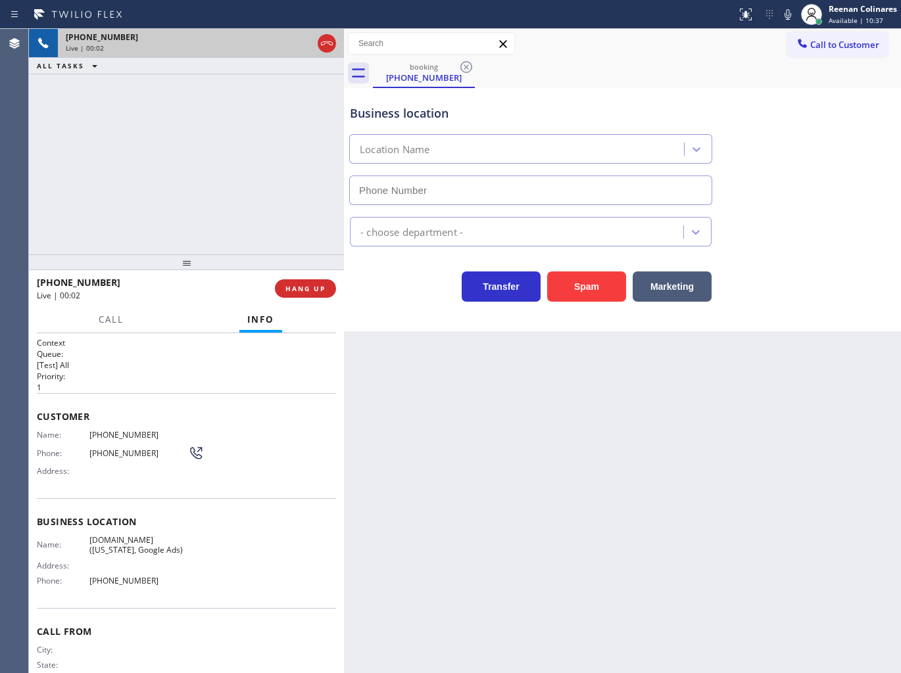
type input "[PHONE_NUMBER]"
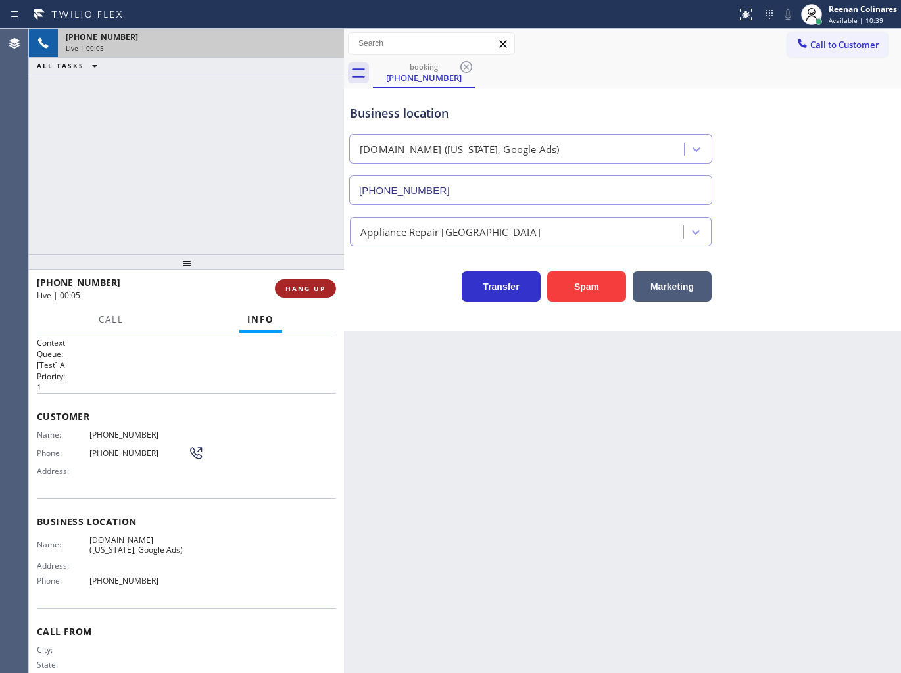
click at [320, 285] on span "HANG UP" at bounding box center [305, 288] width 40 height 9
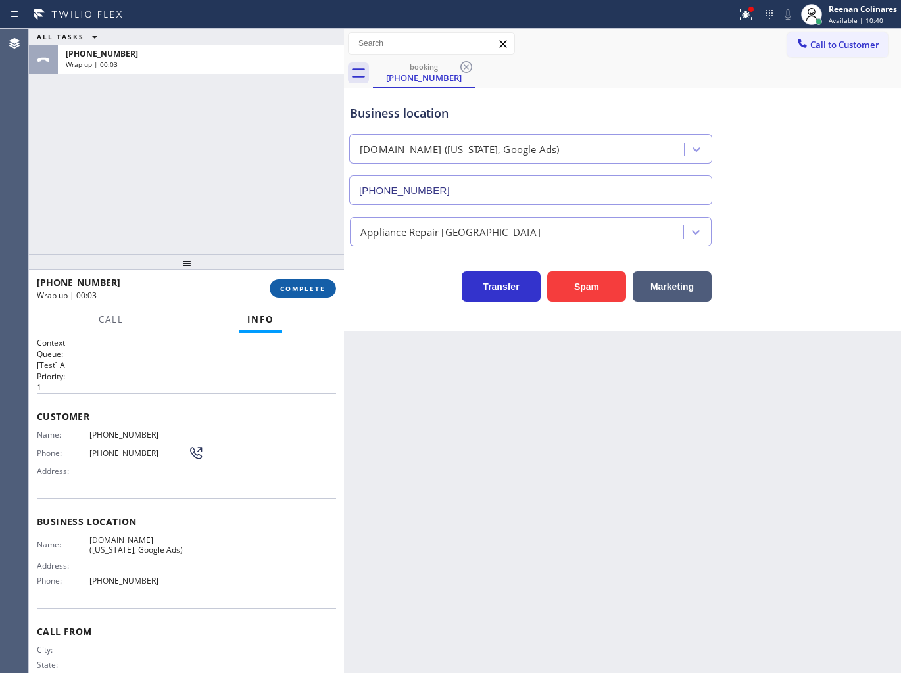
click at [320, 285] on span "COMPLETE" at bounding box center [302, 288] width 45 height 9
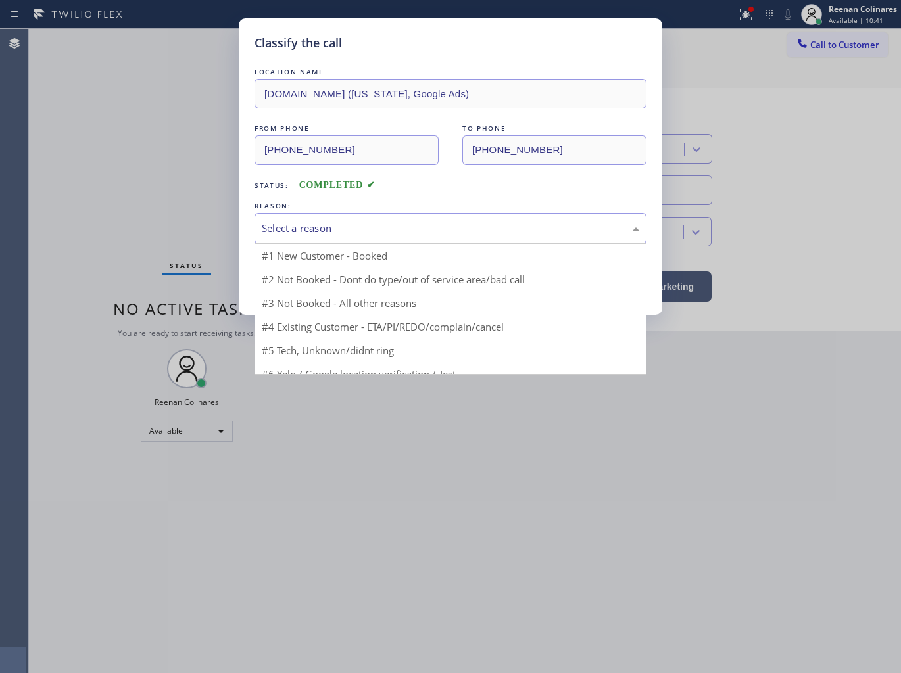
click at [384, 231] on div "Select a reason" at bounding box center [450, 228] width 377 height 15
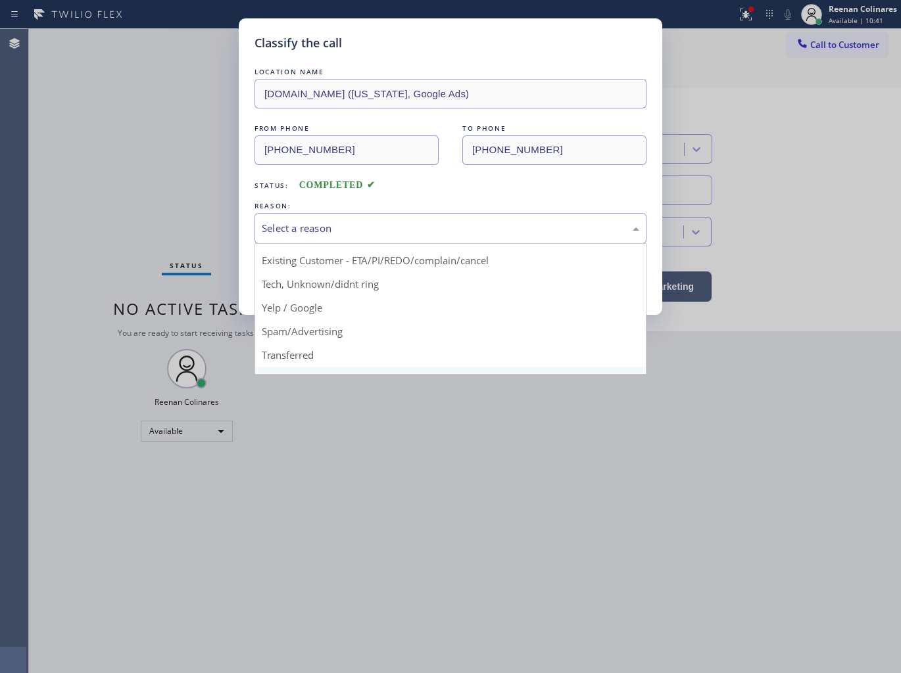
scroll to position [82, 0]
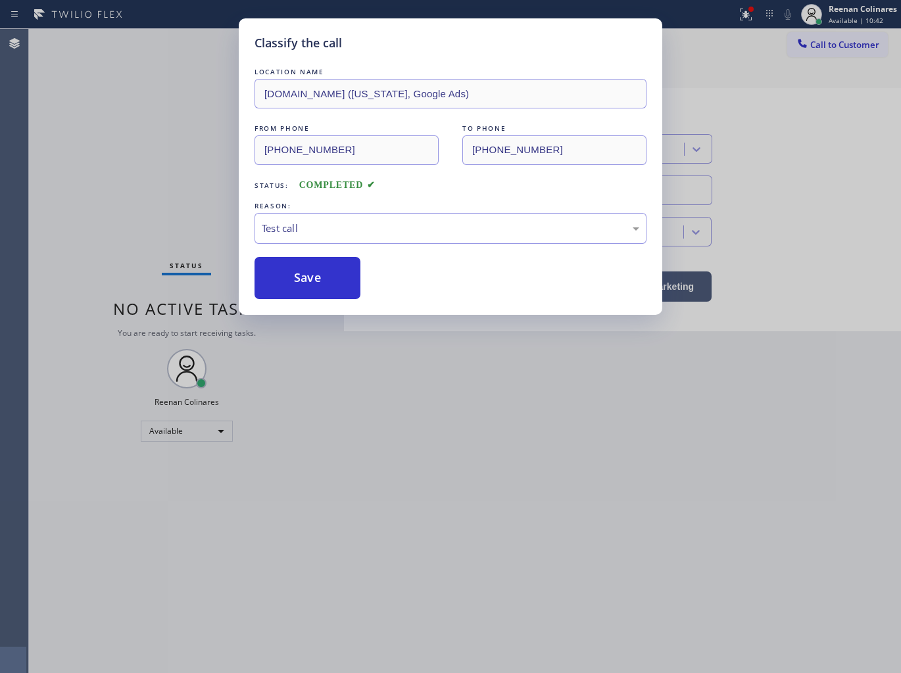
click at [298, 286] on button "Save" at bounding box center [307, 278] width 106 height 42
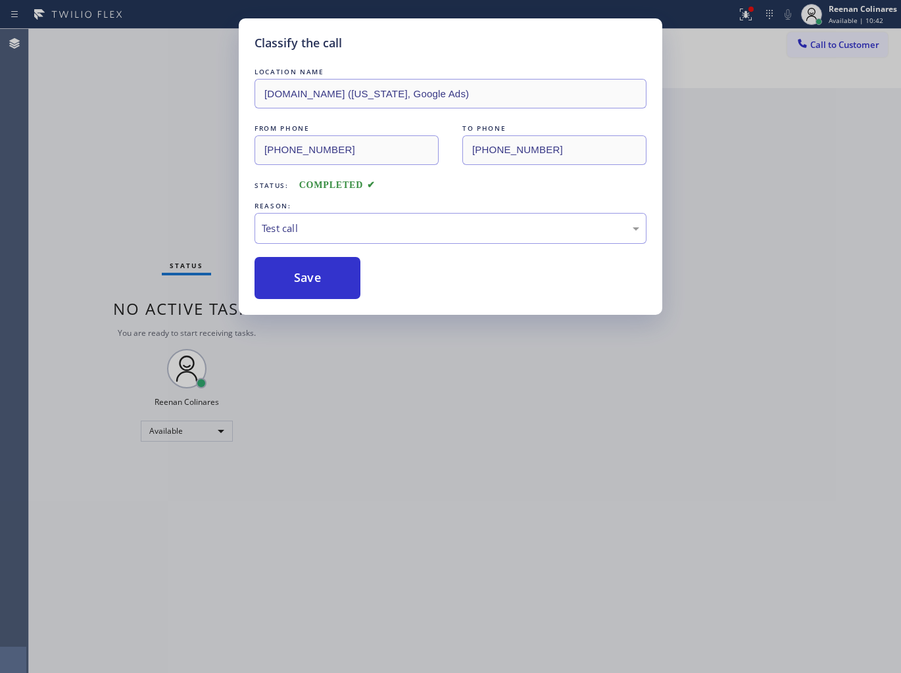
click at [162, 224] on div "Classify the call LOCATION NAME [DOMAIN_NAME] ([US_STATE], Google Ads) FROM PHO…" at bounding box center [450, 336] width 901 height 673
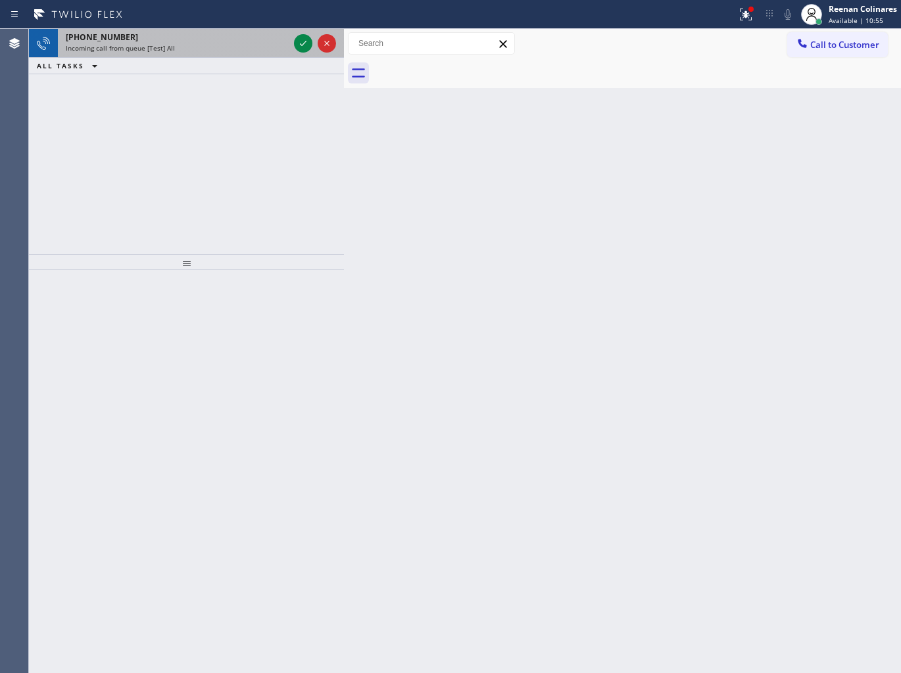
drag, startPoint x: 199, startPoint y: 47, endPoint x: 247, endPoint y: 44, distance: 47.4
click at [199, 47] on div "Incoming call from queue [Test] All" at bounding box center [177, 47] width 223 height 9
drag, startPoint x: 244, startPoint y: 43, endPoint x: 300, endPoint y: 44, distance: 55.9
click at [254, 43] on div "Incoming call from queue [Test] All" at bounding box center [177, 47] width 223 height 9
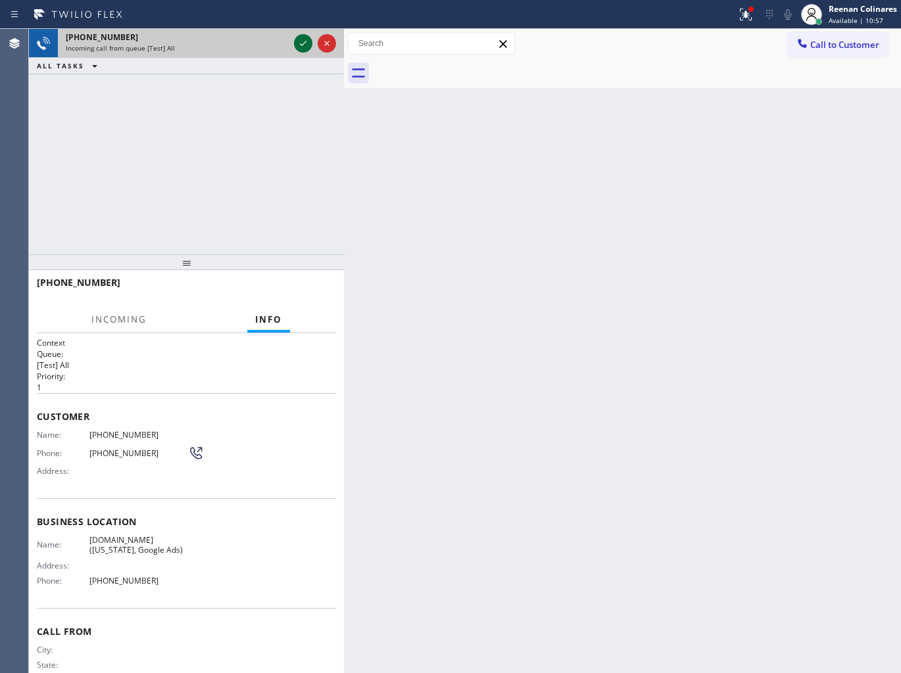
click at [300, 44] on icon at bounding box center [303, 43] width 7 height 5
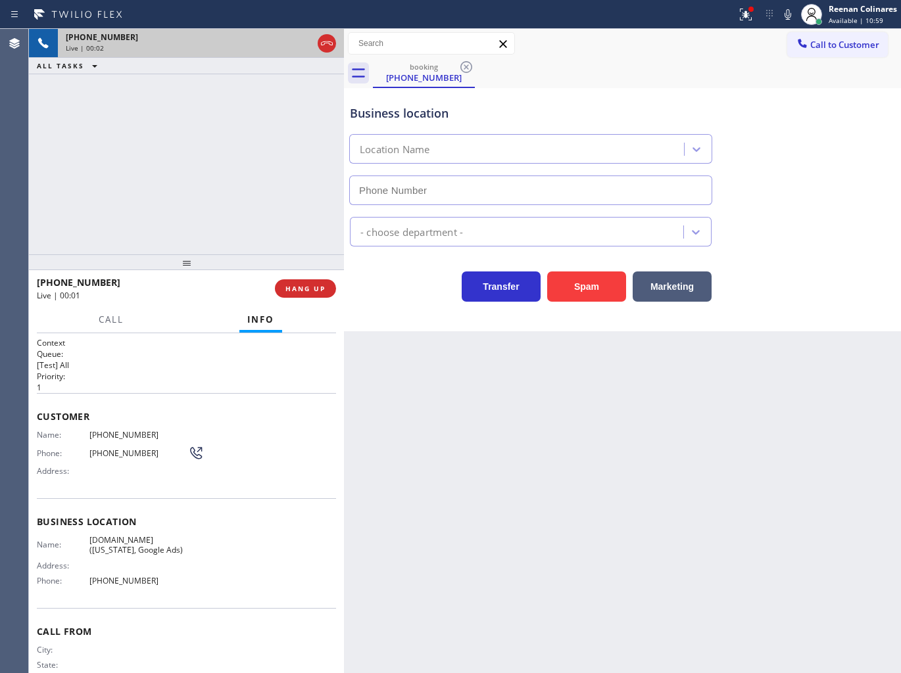
type input "[PHONE_NUMBER]"
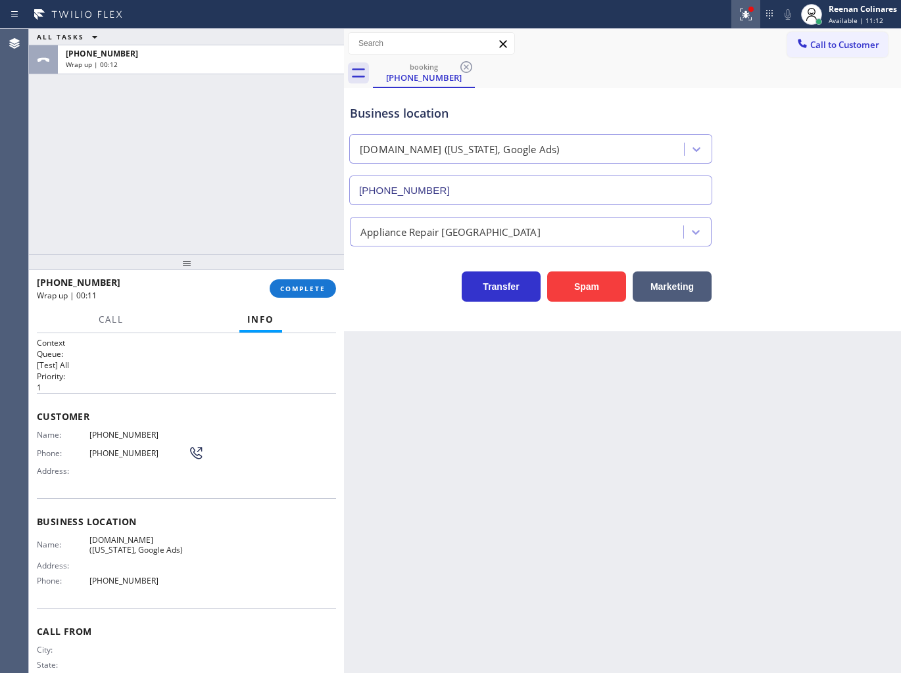
click at [740, 14] on icon at bounding box center [746, 15] width 16 height 16
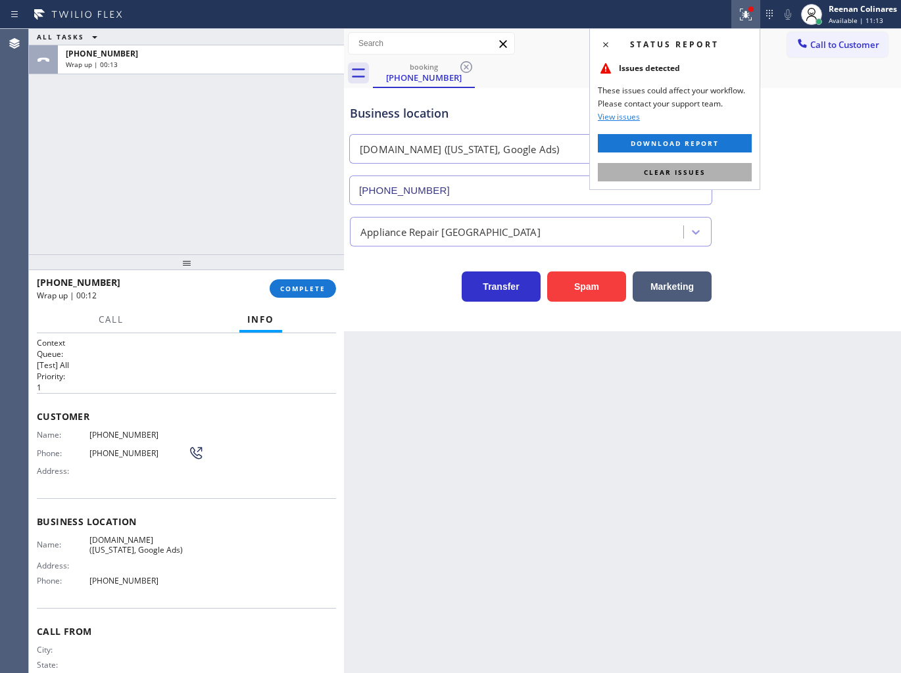
click at [687, 169] on span "Clear issues" at bounding box center [675, 172] width 62 height 9
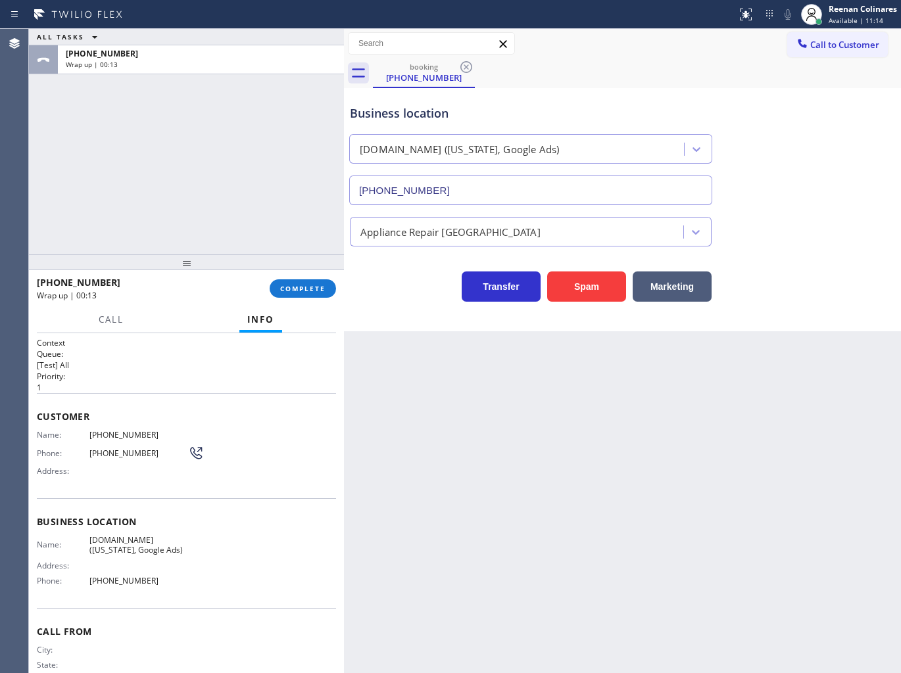
drag, startPoint x: 787, startPoint y: 131, endPoint x: 765, endPoint y: 136, distance: 22.8
click at [783, 133] on div "Business location [DOMAIN_NAME] ([US_STATE], Google Ads) [PHONE_NUMBER]" at bounding box center [622, 145] width 550 height 119
click at [310, 292] on span "COMPLETE" at bounding box center [302, 288] width 45 height 9
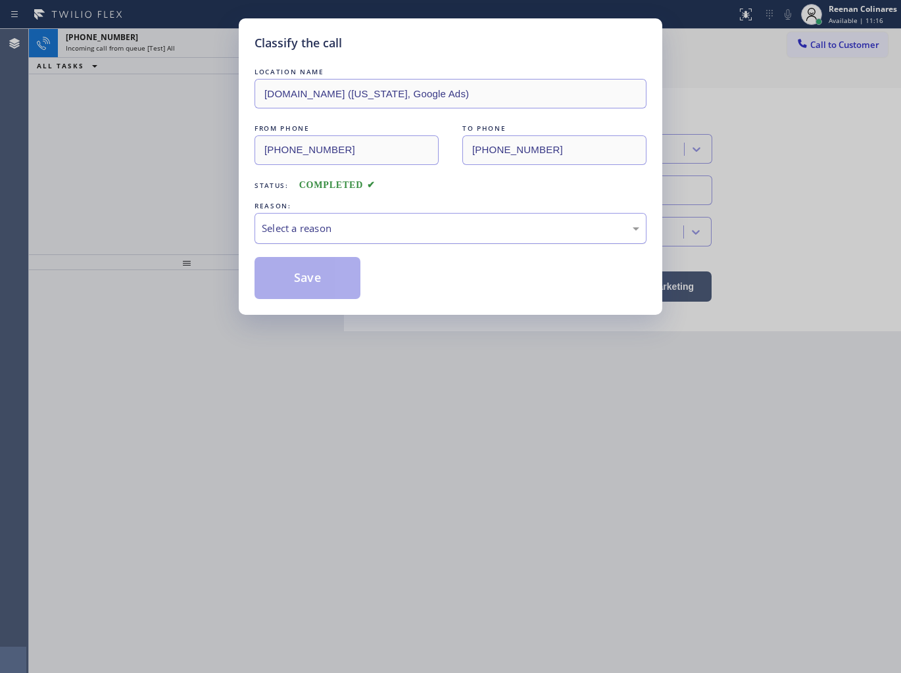
click at [331, 222] on div "Select a reason" at bounding box center [450, 228] width 377 height 15
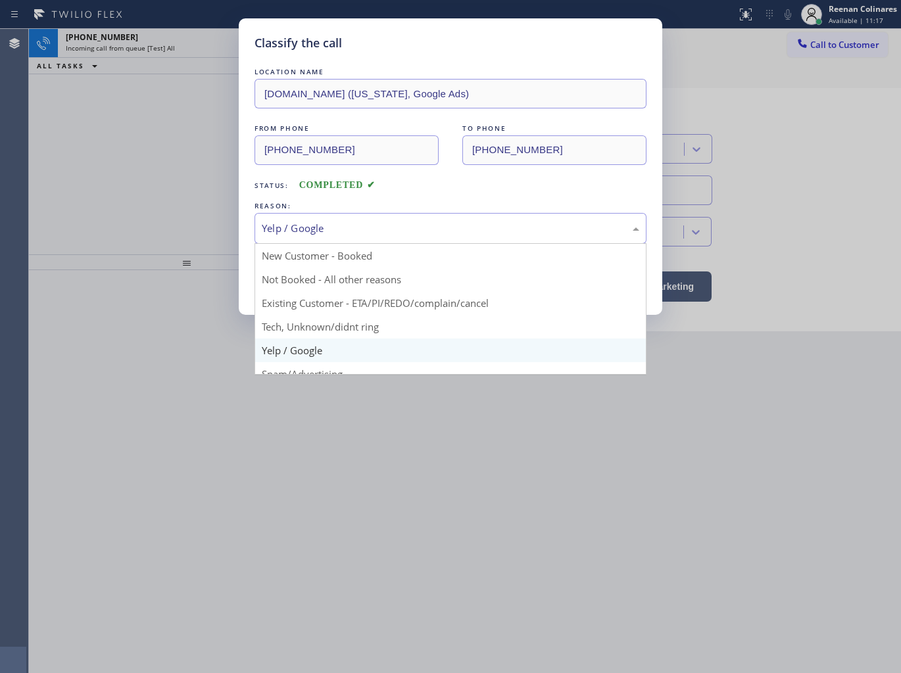
click at [313, 231] on div "Yelp / Google" at bounding box center [450, 228] width 377 height 15
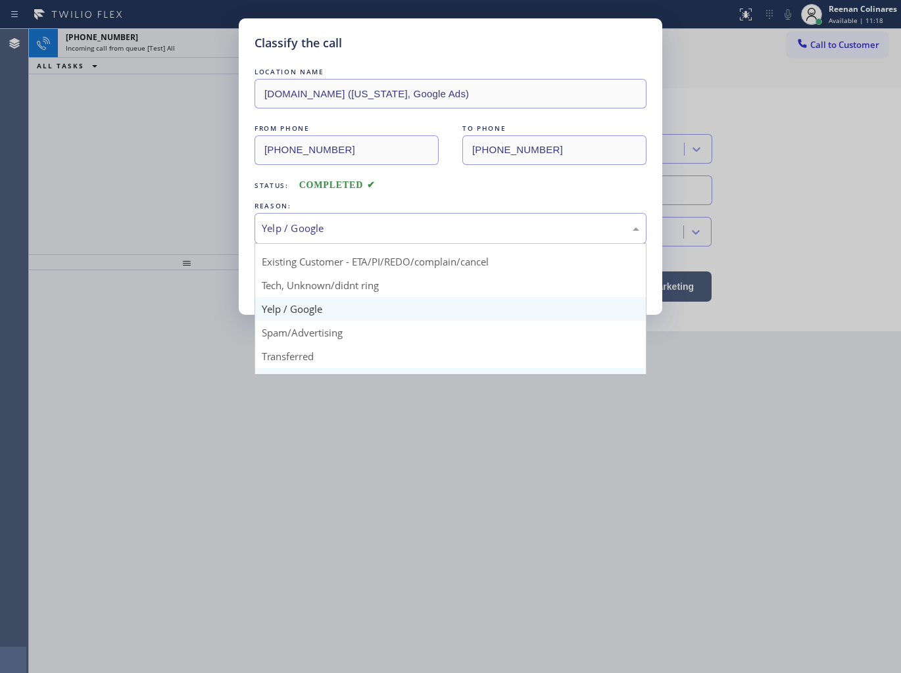
scroll to position [82, 0]
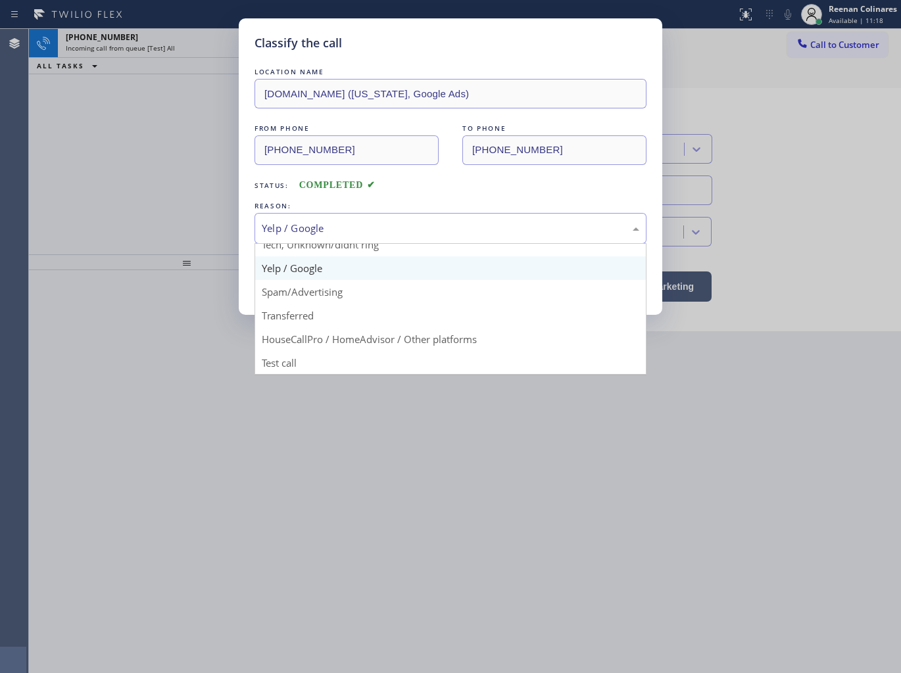
drag, startPoint x: 277, startPoint y: 360, endPoint x: 283, endPoint y: 335, distance: 25.7
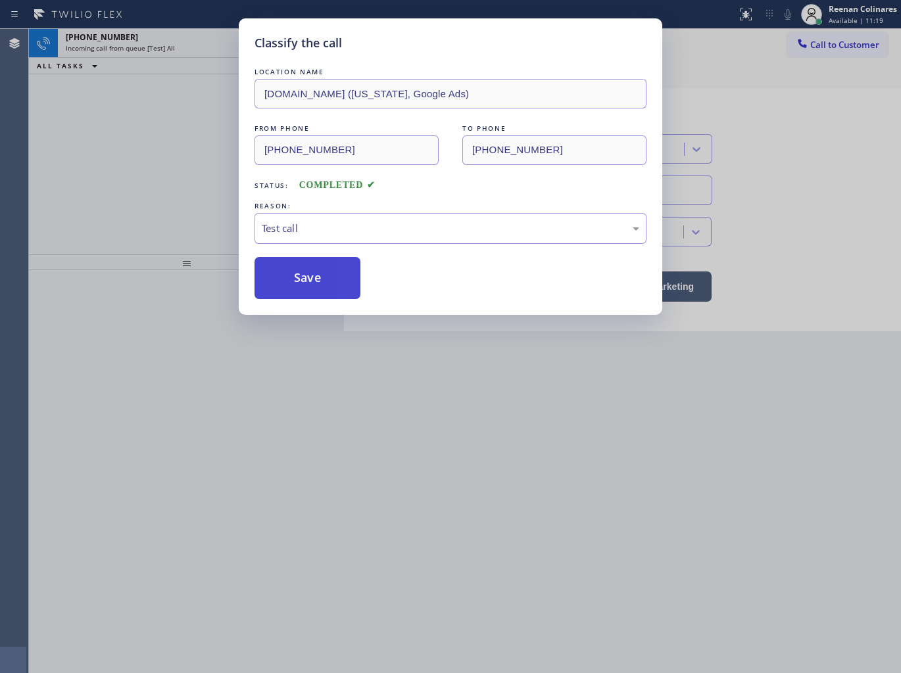
click at [291, 288] on button "Save" at bounding box center [307, 278] width 106 height 42
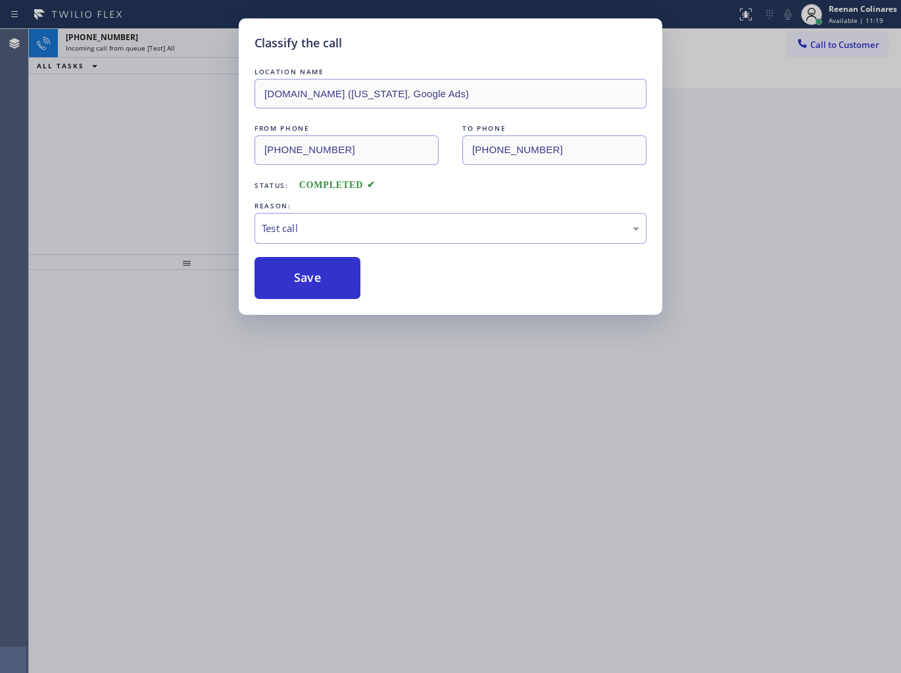
click at [182, 48] on div "Classify the call LOCATION NAME [DOMAIN_NAME] ([US_STATE], Google Ads) FROM PHO…" at bounding box center [450, 336] width 901 height 673
click at [298, 286] on button "Save" at bounding box center [307, 278] width 106 height 42
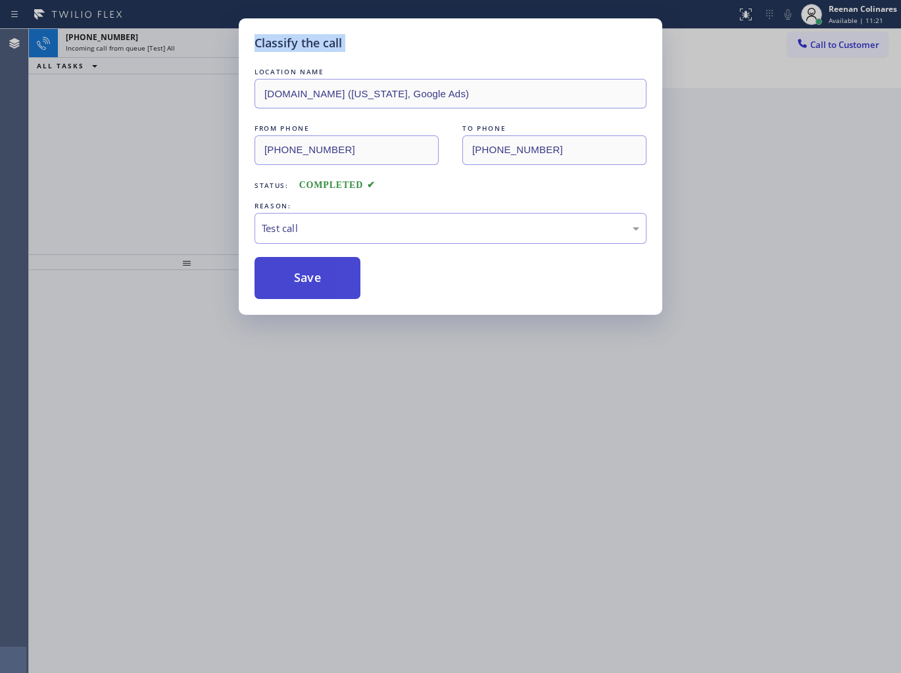
click at [298, 286] on button "Save" at bounding box center [307, 278] width 106 height 42
click at [154, 109] on div "Classify the call LOCATION NAME [DOMAIN_NAME] ([US_STATE], Google Ads) FROM PHO…" at bounding box center [450, 336] width 901 height 673
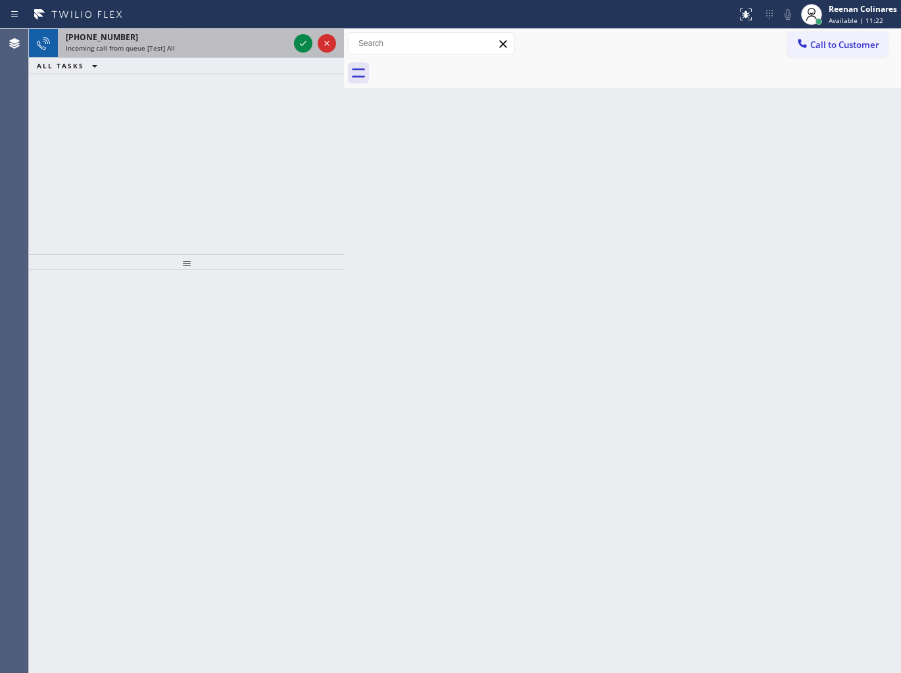
click at [180, 47] on div "Incoming call from queue [Test] All" at bounding box center [177, 47] width 223 height 9
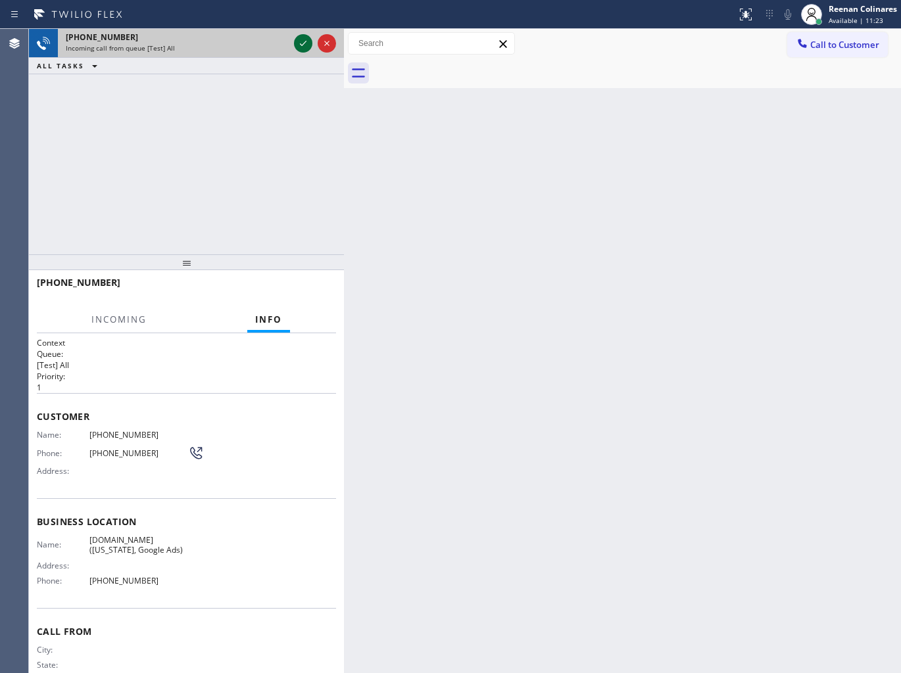
click at [300, 39] on icon at bounding box center [303, 44] width 16 height 16
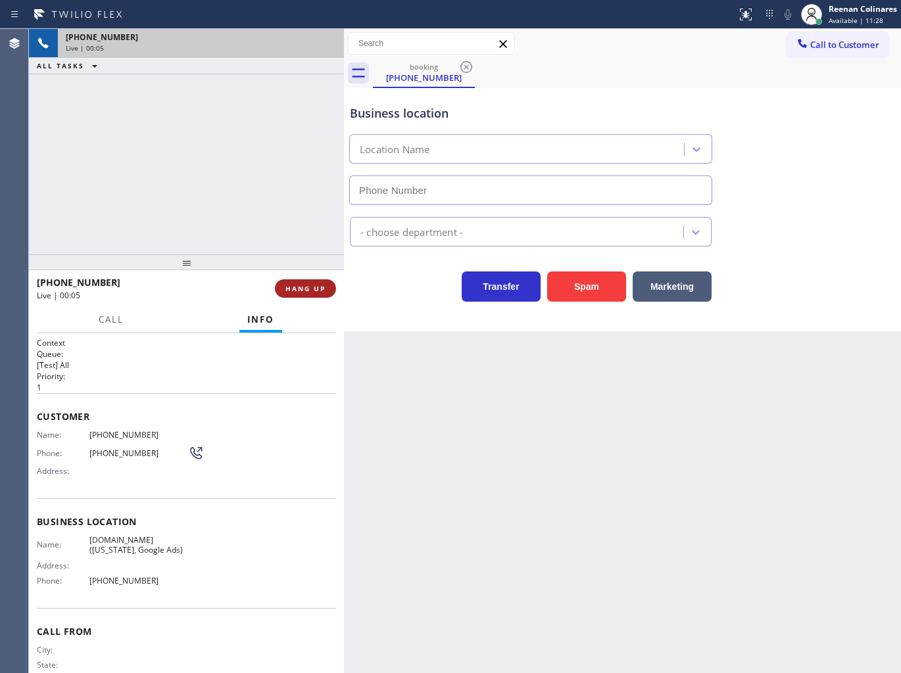
click at [312, 285] on span "HANG UP" at bounding box center [305, 288] width 40 height 9
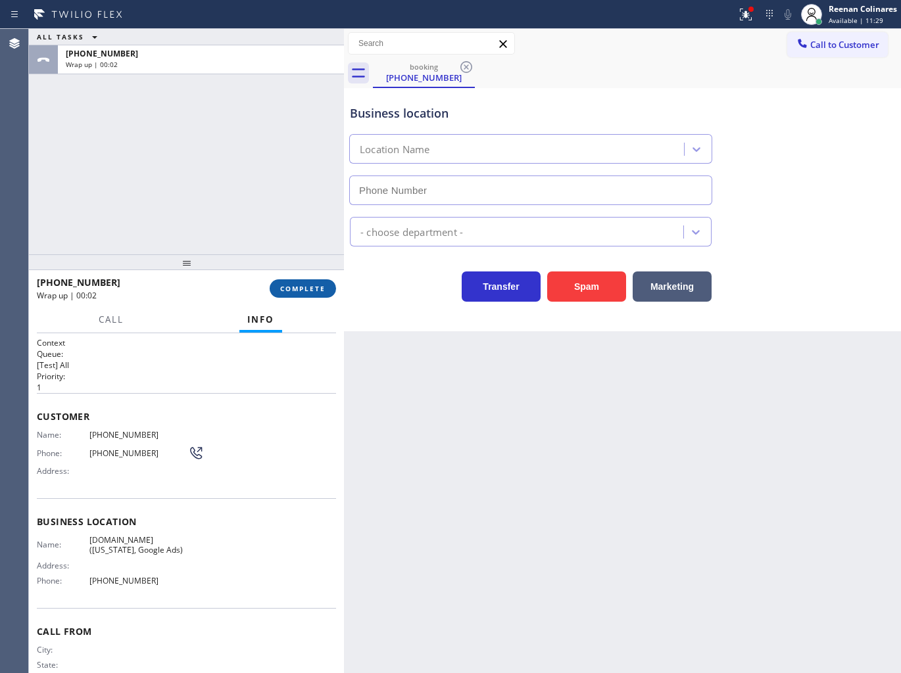
click at [317, 291] on span "COMPLETE" at bounding box center [302, 288] width 45 height 9
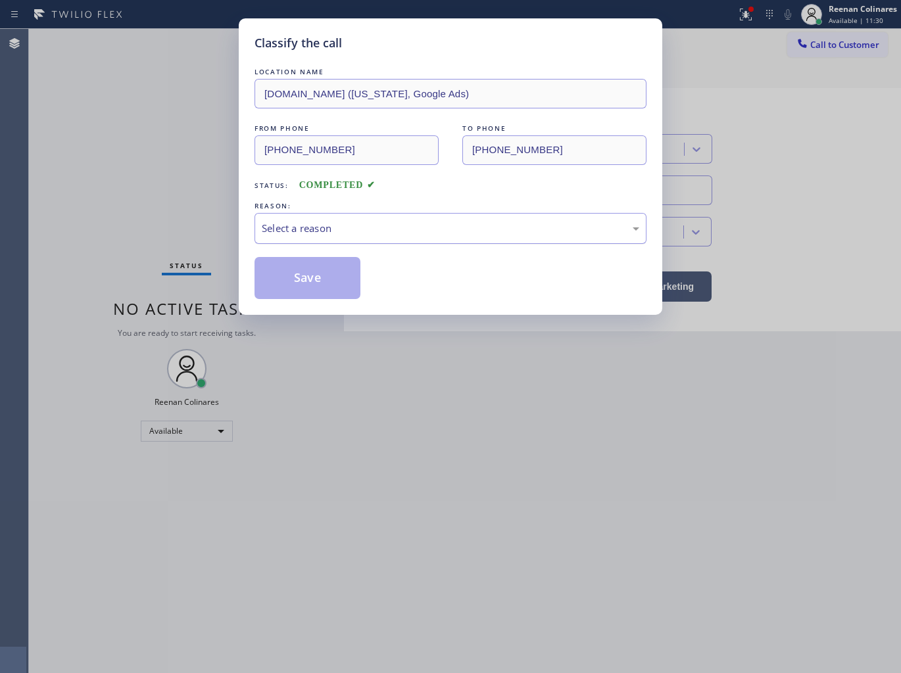
click at [358, 235] on div "Select a reason" at bounding box center [450, 228] width 377 height 15
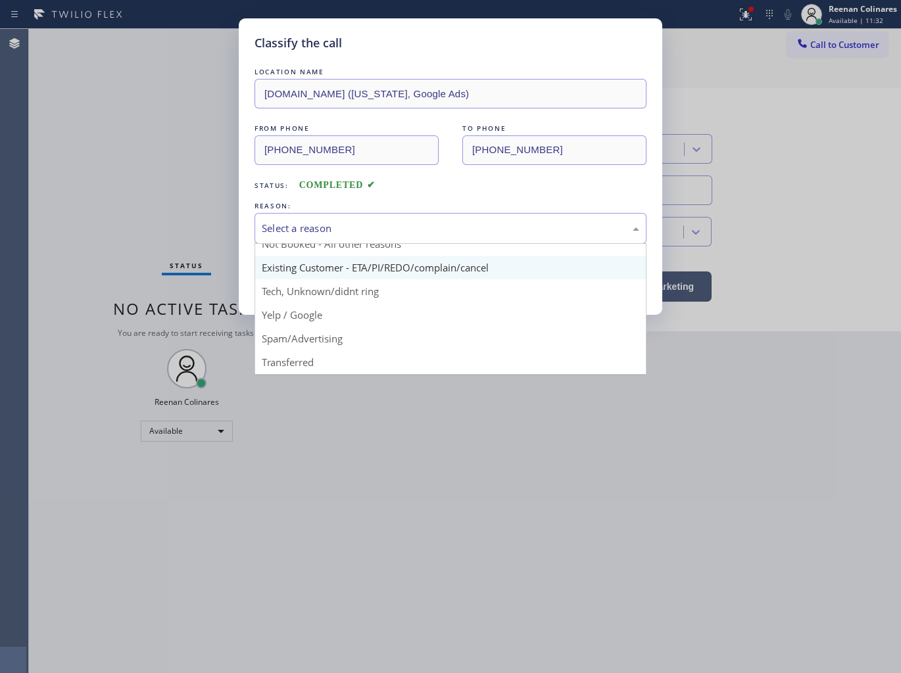
scroll to position [11, 0]
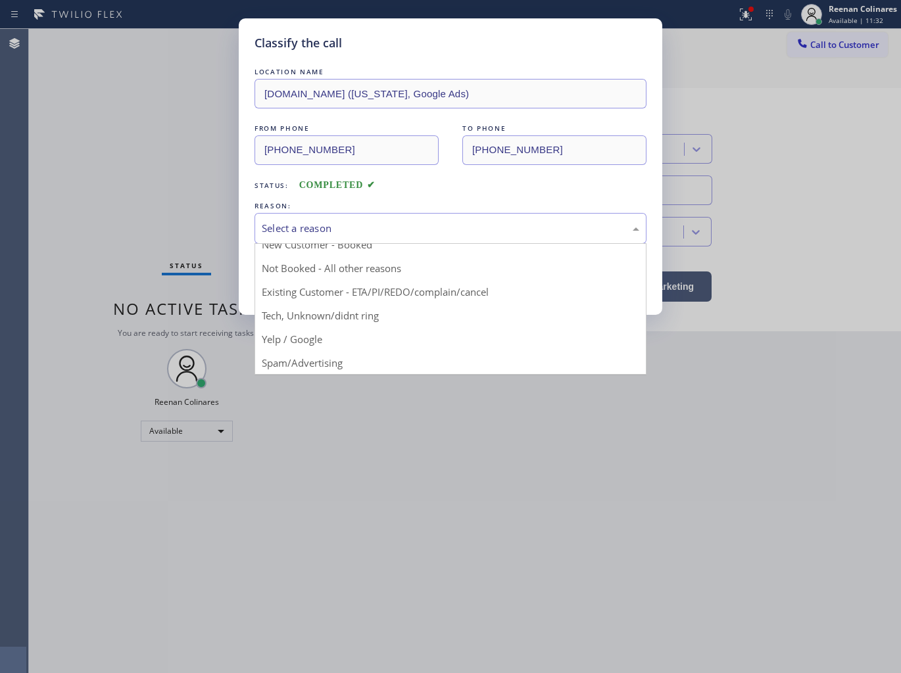
click at [171, 194] on div "Classify the call LOCATION NAME [DOMAIN_NAME] ([US_STATE], Google Ads) FROM PHO…" at bounding box center [450, 336] width 901 height 673
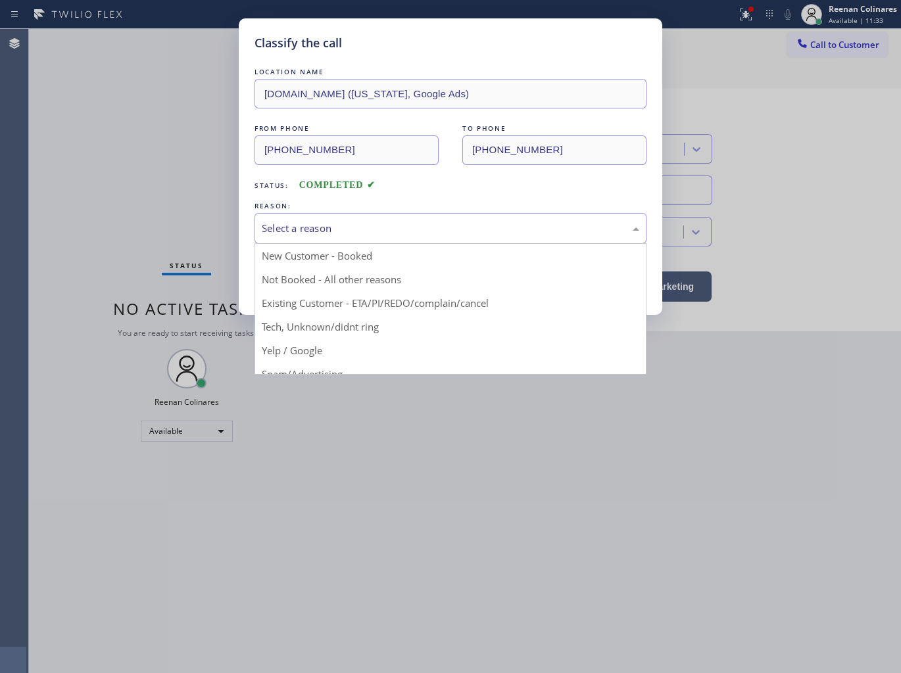
click at [298, 227] on div "Select a reason" at bounding box center [450, 228] width 377 height 15
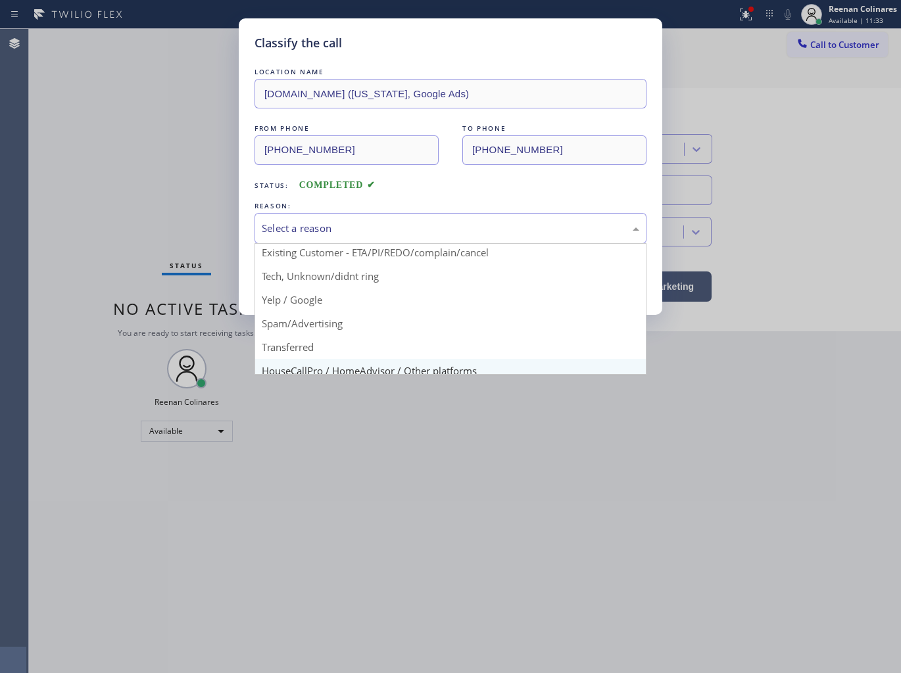
scroll to position [82, 0]
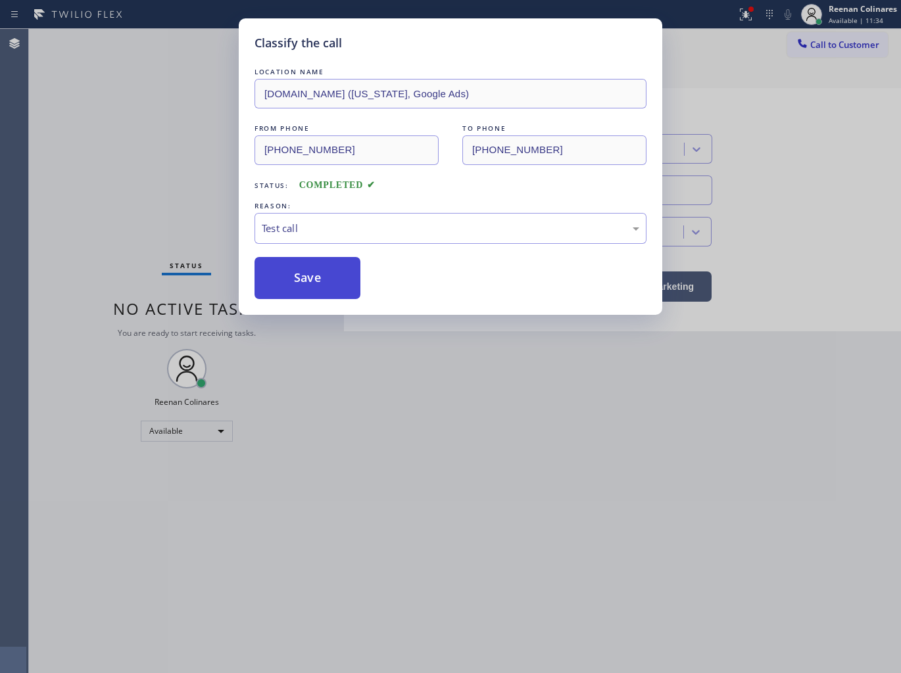
drag, startPoint x: 277, startPoint y: 359, endPoint x: 294, endPoint y: 288, distance: 72.9
click at [296, 283] on button "Save" at bounding box center [307, 278] width 106 height 42
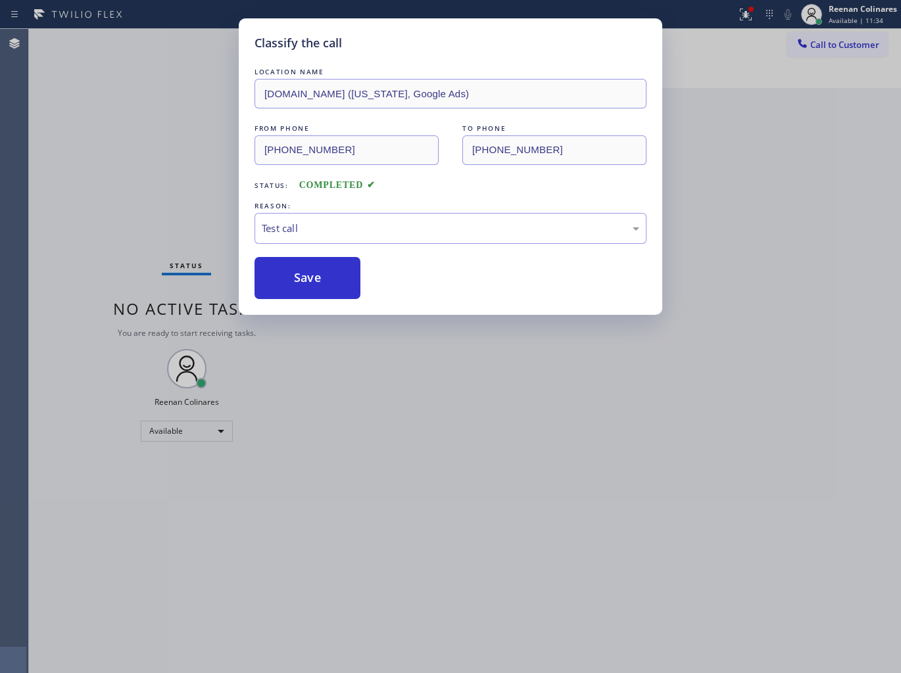
click at [142, 194] on div "Classify the call LOCATION NAME [DOMAIN_NAME] ([US_STATE], Google Ads) FROM PHO…" at bounding box center [450, 336] width 901 height 673
click at [298, 267] on button "Save" at bounding box center [307, 278] width 106 height 42
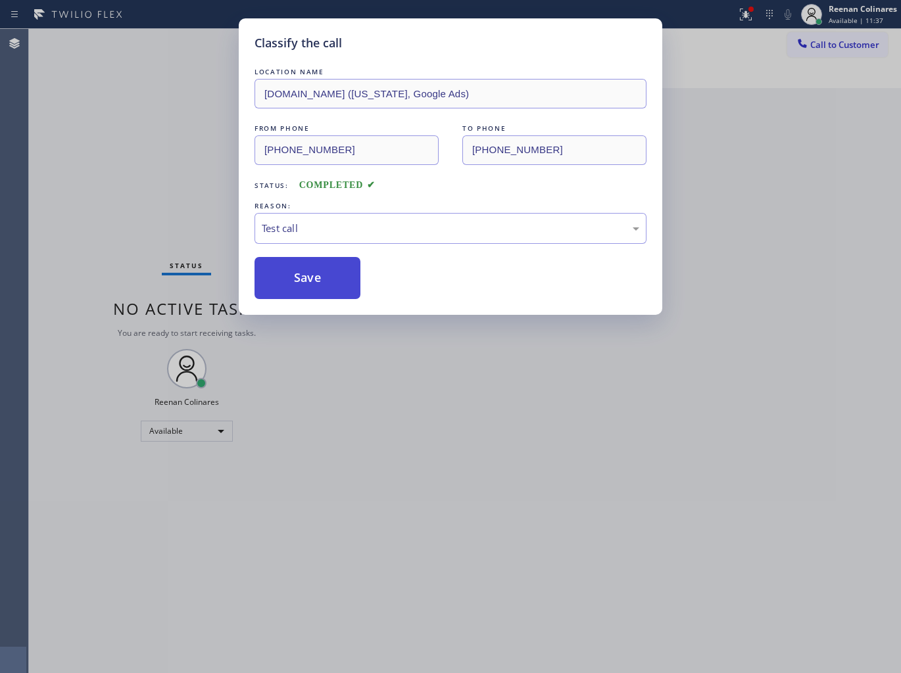
click at [298, 267] on button "Save" at bounding box center [307, 278] width 106 height 42
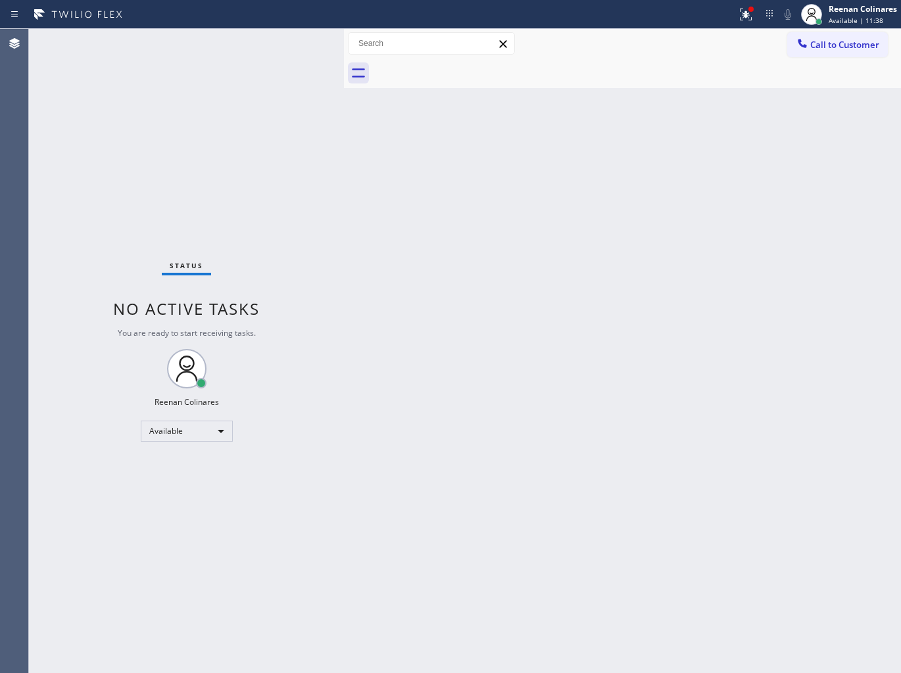
click at [298, 267] on div "Classify the call LOCATION NAME 5 Star Appliance Repair FROM PHONE [PHONE_NUMBE…" at bounding box center [465, 351] width 872 height 644
click at [298, 267] on div "Status No active tasks You are ready to start receiving tasks. Reenan Colinares…" at bounding box center [186, 351] width 315 height 644
click at [738, 21] on icon at bounding box center [746, 15] width 16 height 16
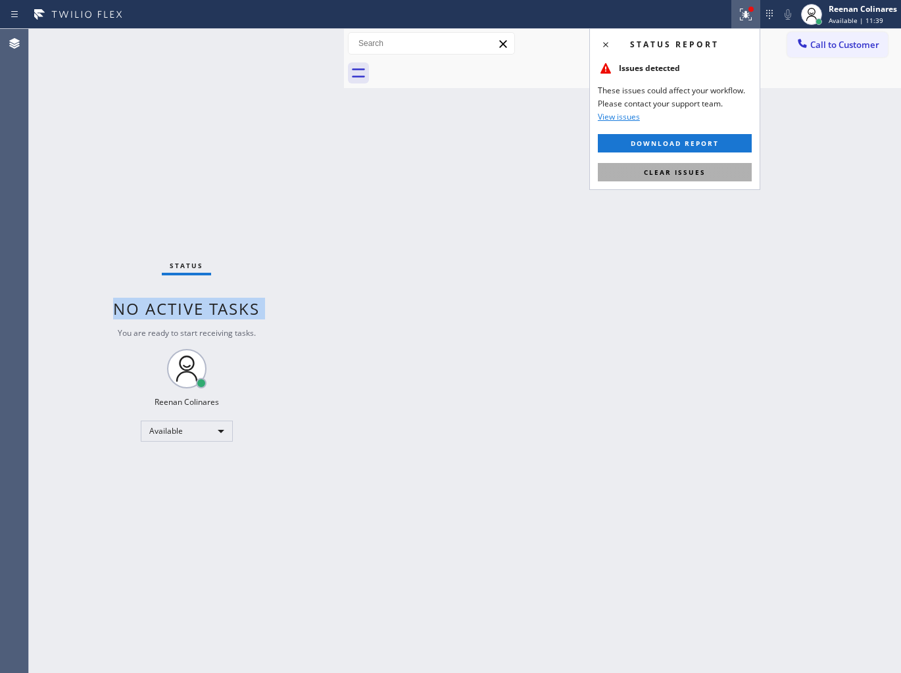
click at [656, 173] on span "Clear issues" at bounding box center [675, 172] width 62 height 9
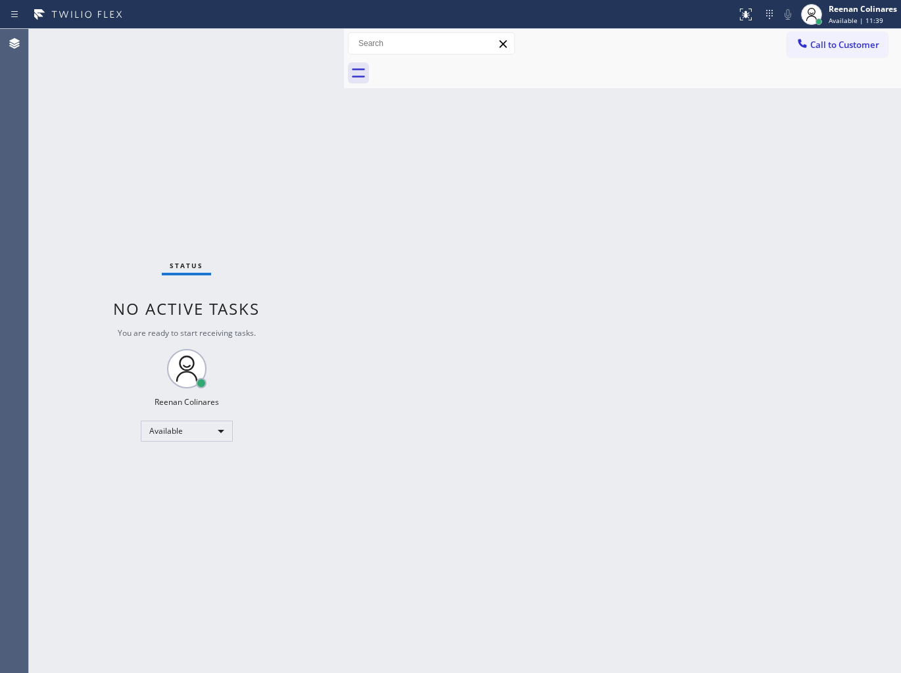
click at [392, 166] on div "Back to Dashboard Change Sender ID Customers Technicians Select a contact Outbo…" at bounding box center [622, 351] width 557 height 644
click at [582, 165] on div "Back to Dashboard Change Sender ID Customers Technicians Select a contact Outbo…" at bounding box center [622, 351] width 557 height 644
click at [496, 125] on div "Back to Dashboard Change Sender ID Customers Technicians Select a contact Outbo…" at bounding box center [622, 351] width 557 height 644
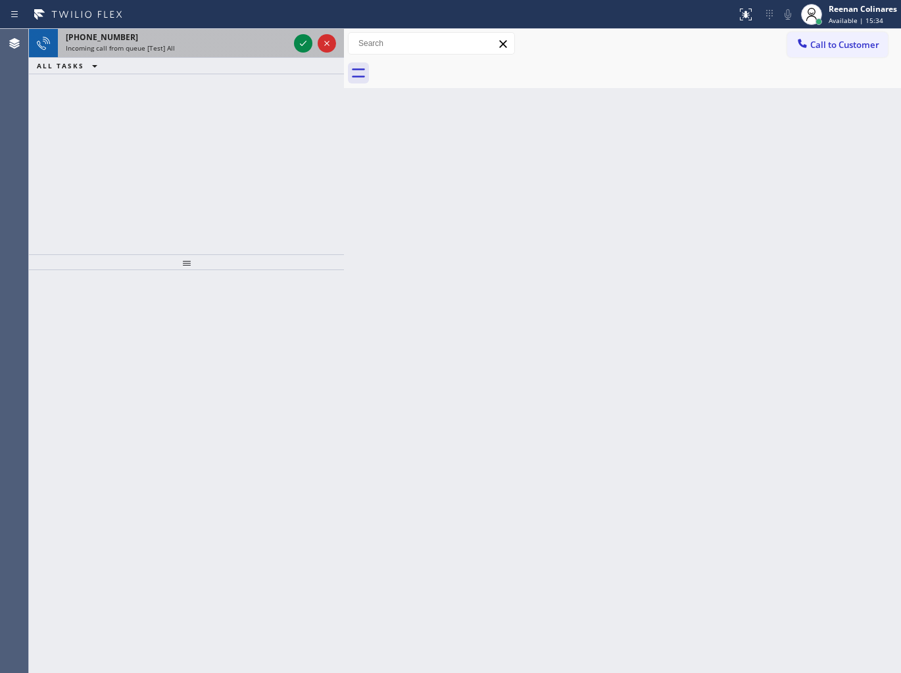
click at [233, 32] on div "[PHONE_NUMBER]" at bounding box center [177, 37] width 223 height 11
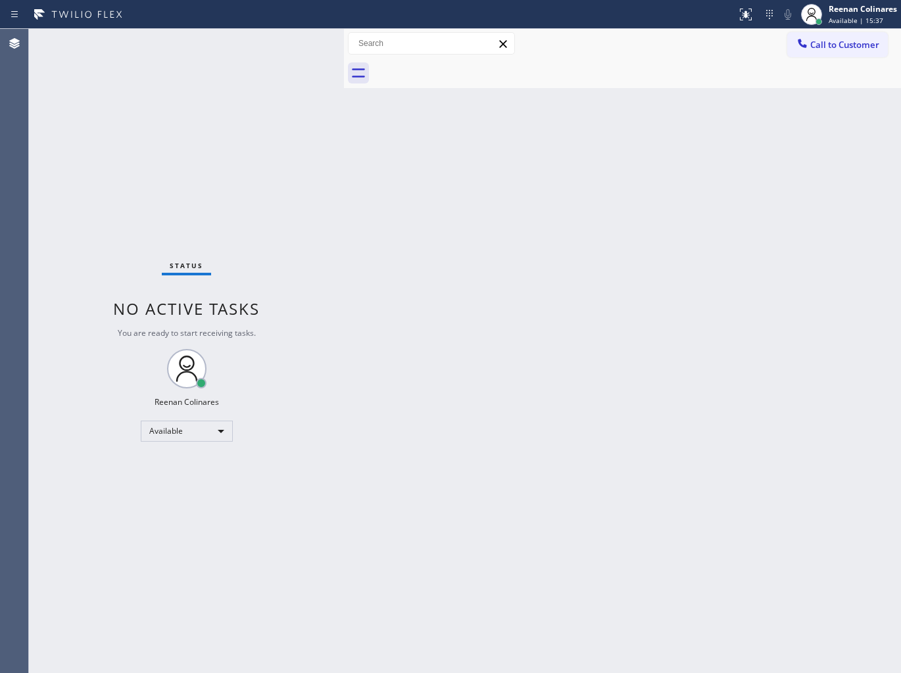
click at [227, 57] on div "Status No active tasks You are ready to start receiving tasks. Reenan Colinares…" at bounding box center [186, 351] width 315 height 644
click at [678, 170] on div "Back to Dashboard Change Sender ID Customers Technicians Select a contact Outbo…" at bounding box center [622, 351] width 557 height 644
click at [728, 154] on div "Back to Dashboard Change Sender ID Customers Technicians Select a contact Outbo…" at bounding box center [622, 351] width 557 height 644
click at [650, 129] on div "Back to Dashboard Change Sender ID Customers Technicians Select a contact Outbo…" at bounding box center [622, 351] width 557 height 644
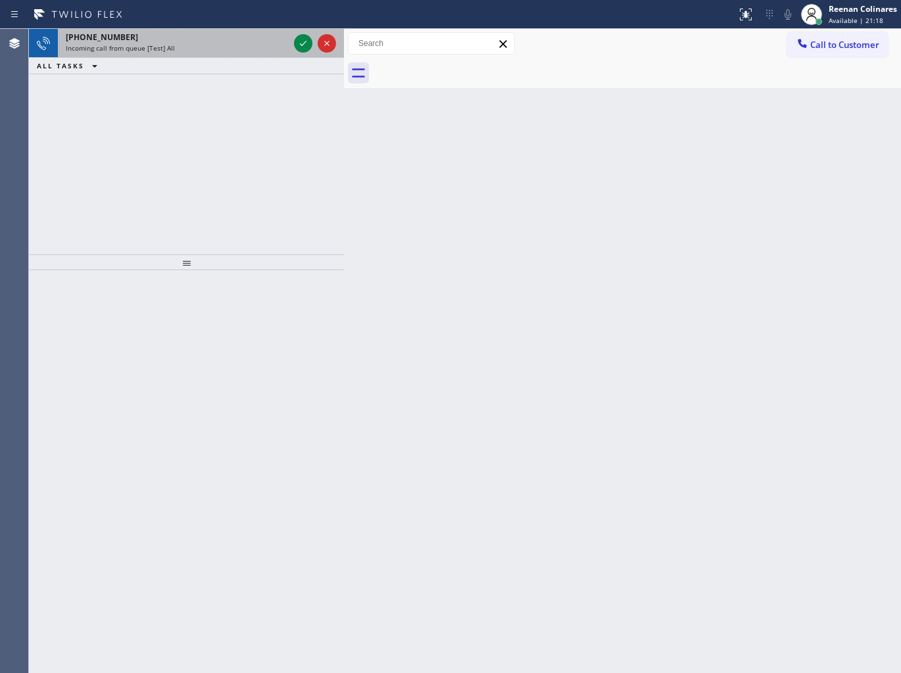
click at [202, 48] on div "Incoming call from queue [Test] All" at bounding box center [177, 47] width 223 height 9
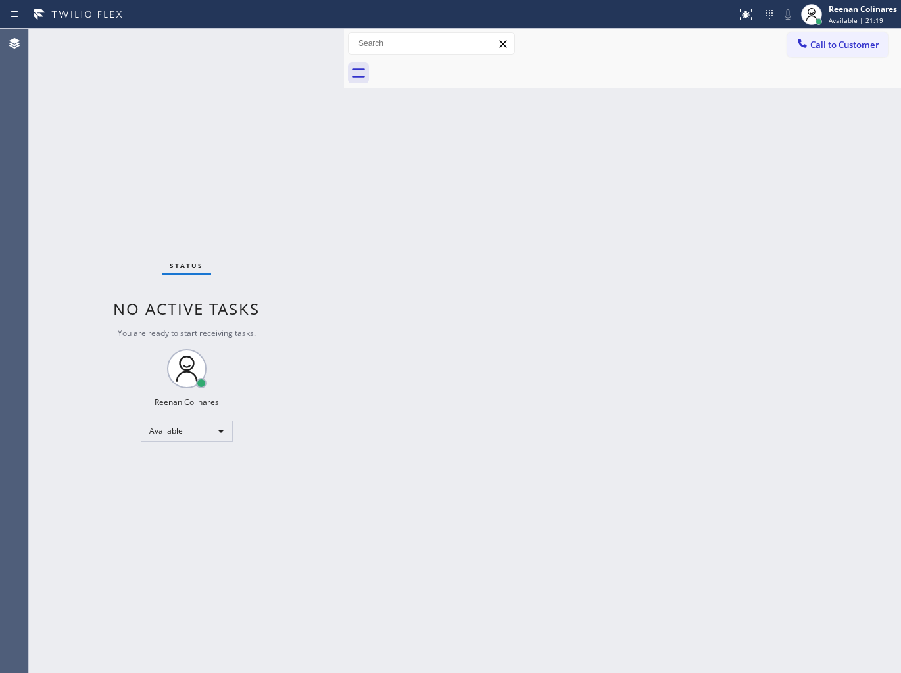
click at [257, 54] on div "Status No active tasks You are ready to start receiving tasks. Reenan Colinares…" at bounding box center [186, 351] width 315 height 644
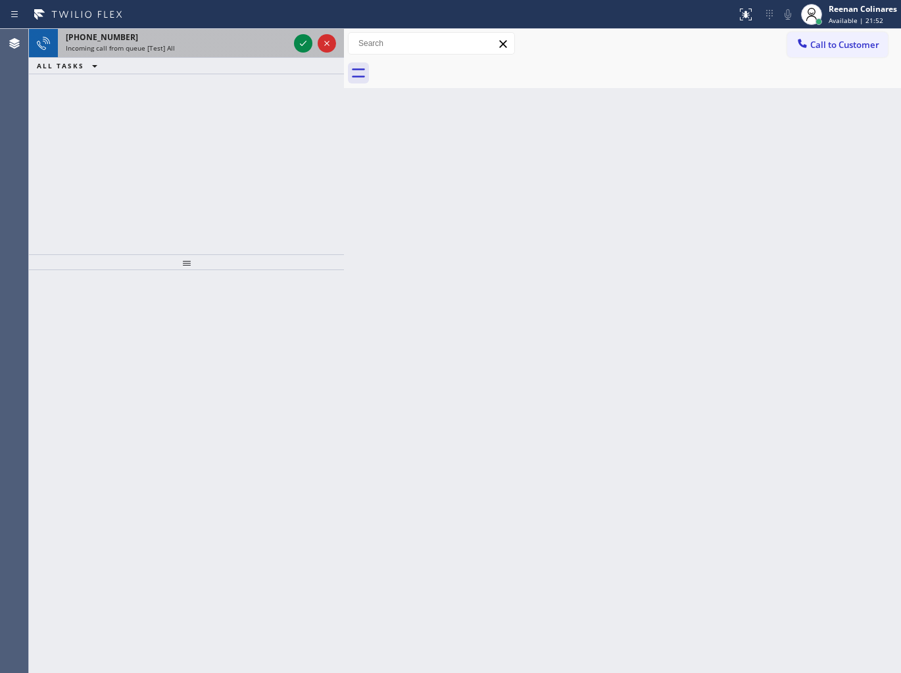
click at [139, 40] on div "[PHONE_NUMBER]" at bounding box center [177, 37] width 223 height 11
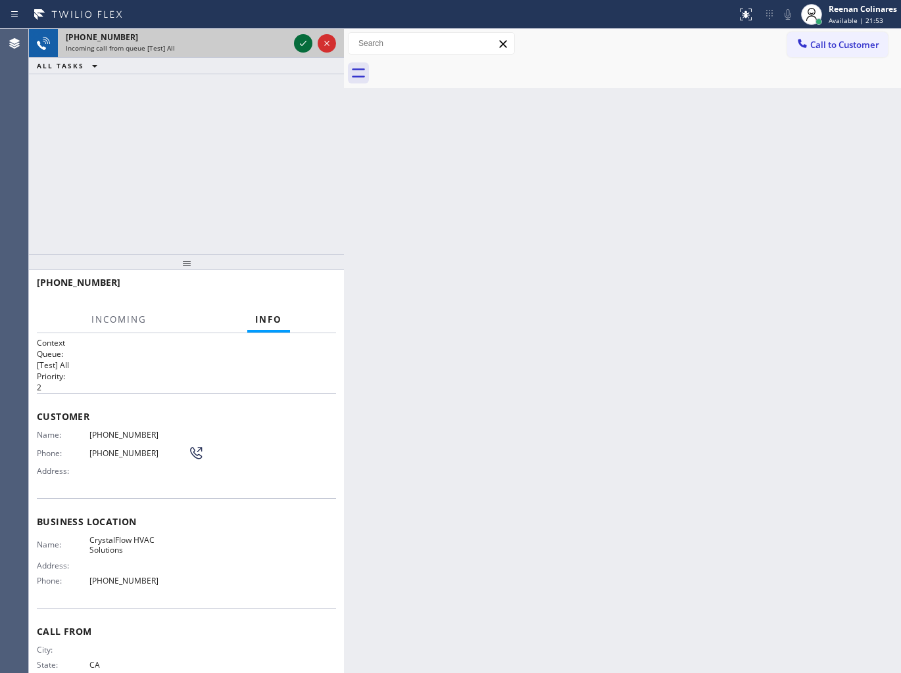
click at [299, 44] on icon at bounding box center [303, 44] width 16 height 16
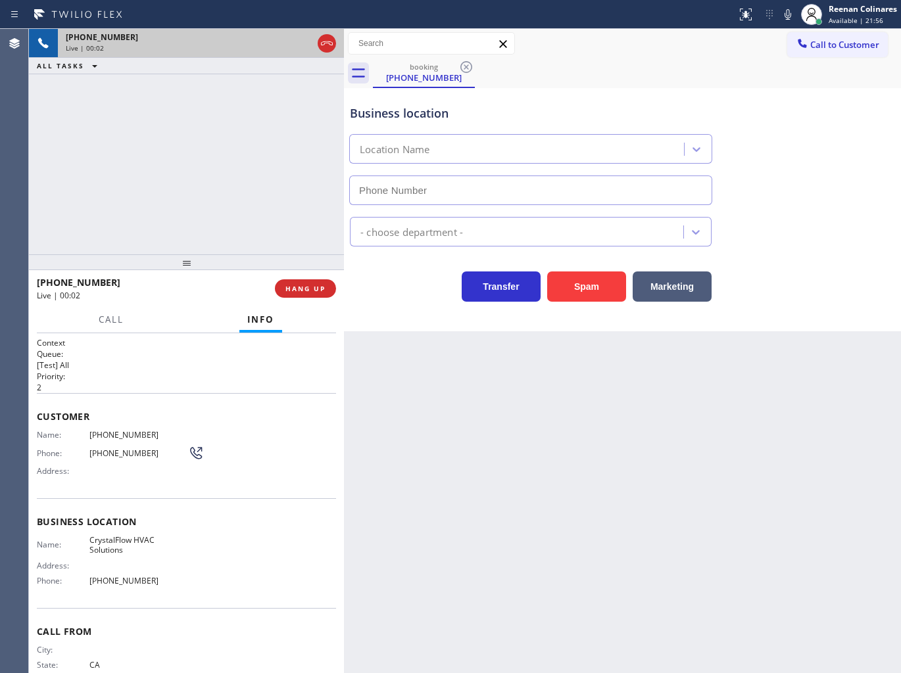
type input "[PHONE_NUMBER]"
click at [787, 20] on icon at bounding box center [788, 15] width 16 height 16
click at [786, 16] on icon at bounding box center [788, 15] width 16 height 16
click at [785, 16] on icon at bounding box center [788, 15] width 16 height 16
click at [689, 285] on button "Marketing" at bounding box center [671, 287] width 79 height 30
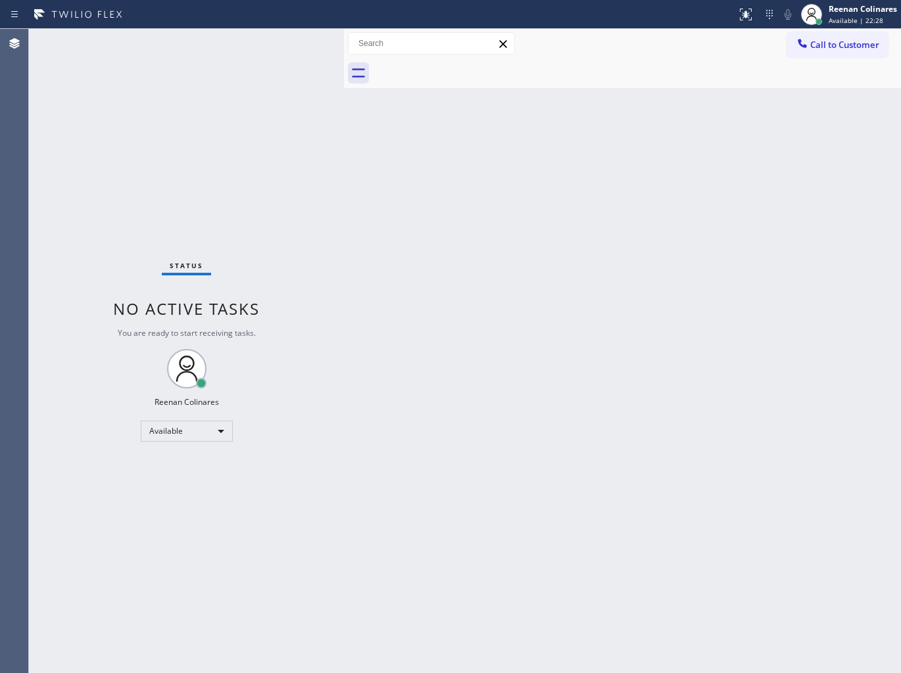
click at [511, 291] on div "Back to Dashboard Change Sender ID Customers Technicians Select a contact Outbo…" at bounding box center [622, 351] width 557 height 644
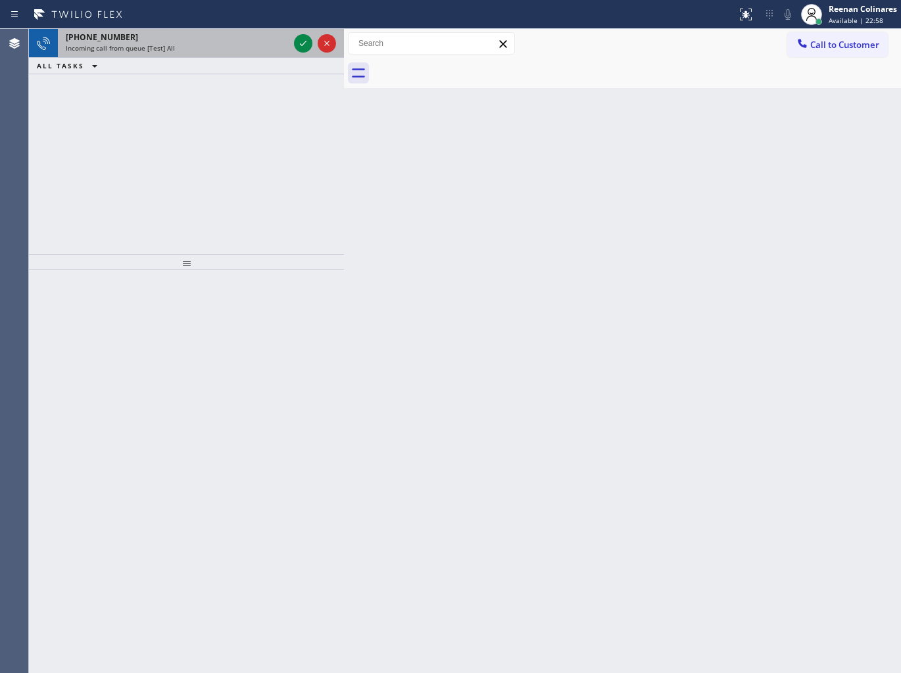
click at [241, 53] on div "Incoming call from queue [Test] All" at bounding box center [177, 47] width 223 height 9
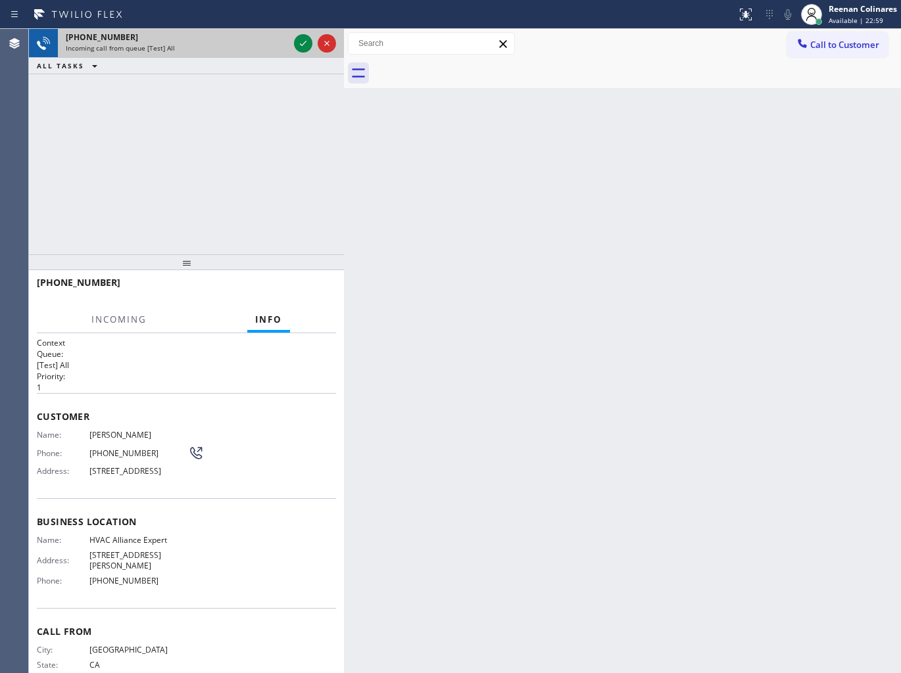
click at [268, 48] on div "Incoming call from queue [Test] All" at bounding box center [177, 47] width 223 height 9
click at [249, 41] on div "[PHONE_NUMBER]" at bounding box center [177, 37] width 223 height 11
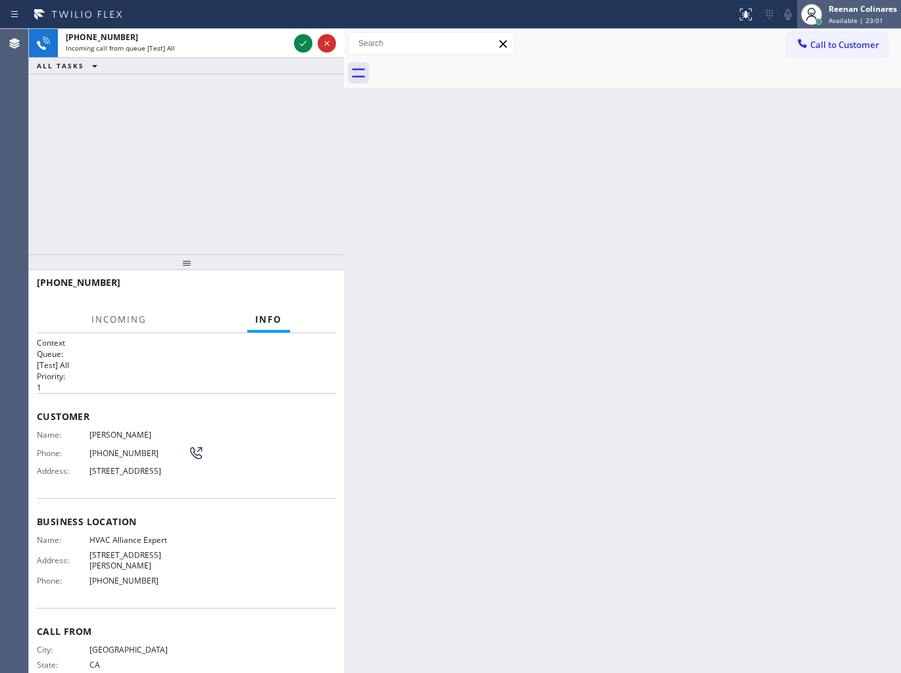
click at [855, 17] on span "Available | 23:01" at bounding box center [855, 20] width 55 height 9
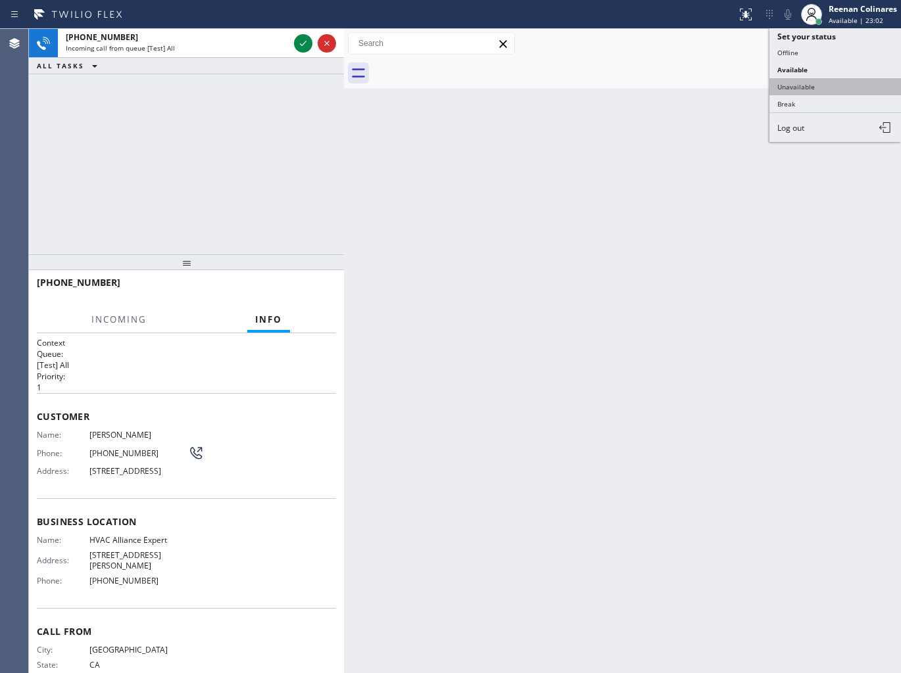
click at [805, 82] on button "Unavailable" at bounding box center [834, 86] width 131 height 17
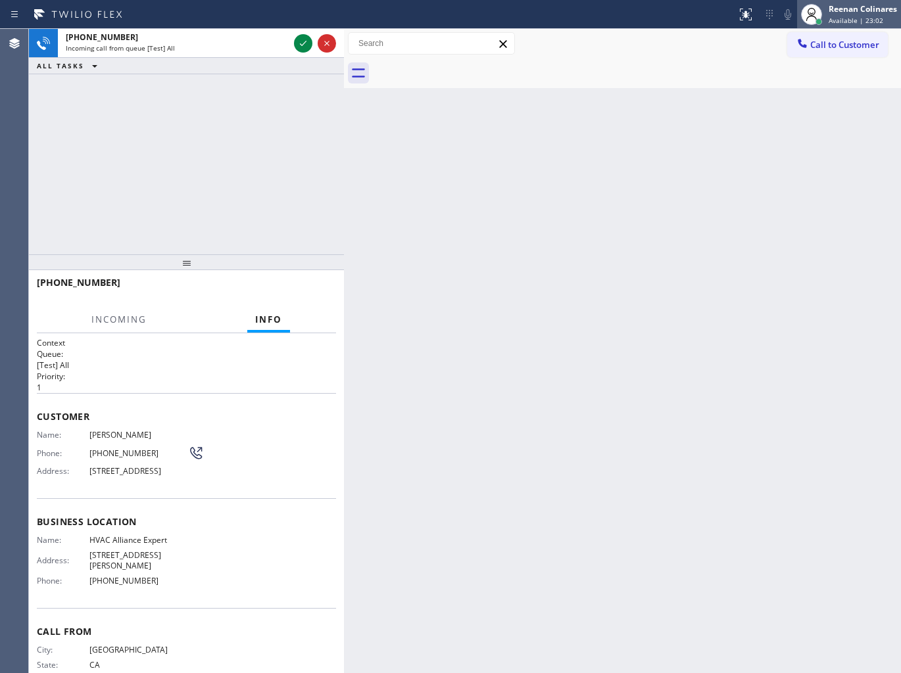
click at [845, 14] on div "Reenan Colinares" at bounding box center [862, 8] width 68 height 11
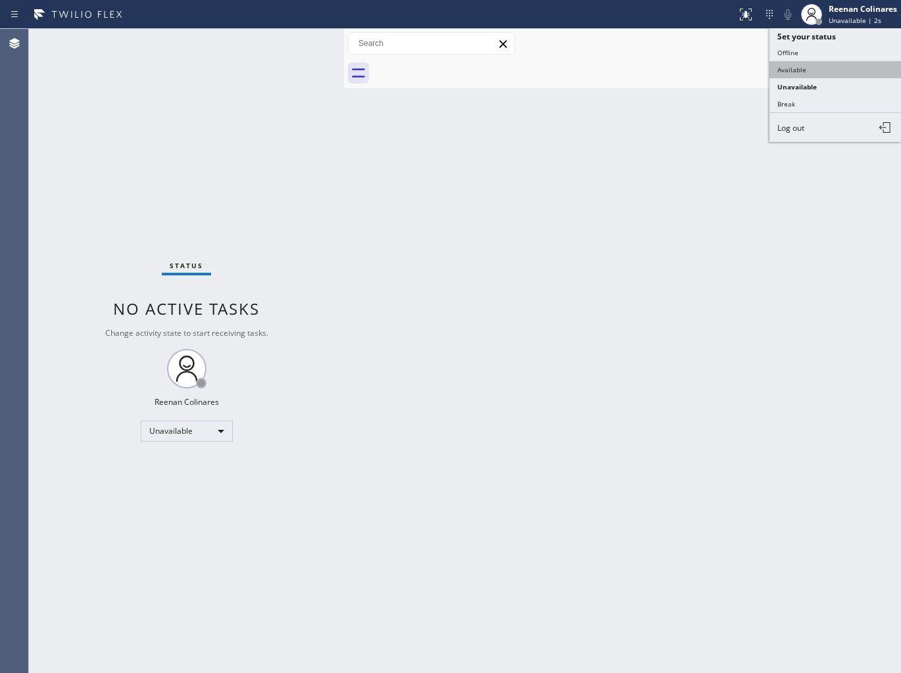
click at [794, 62] on button "Available" at bounding box center [834, 69] width 131 height 17
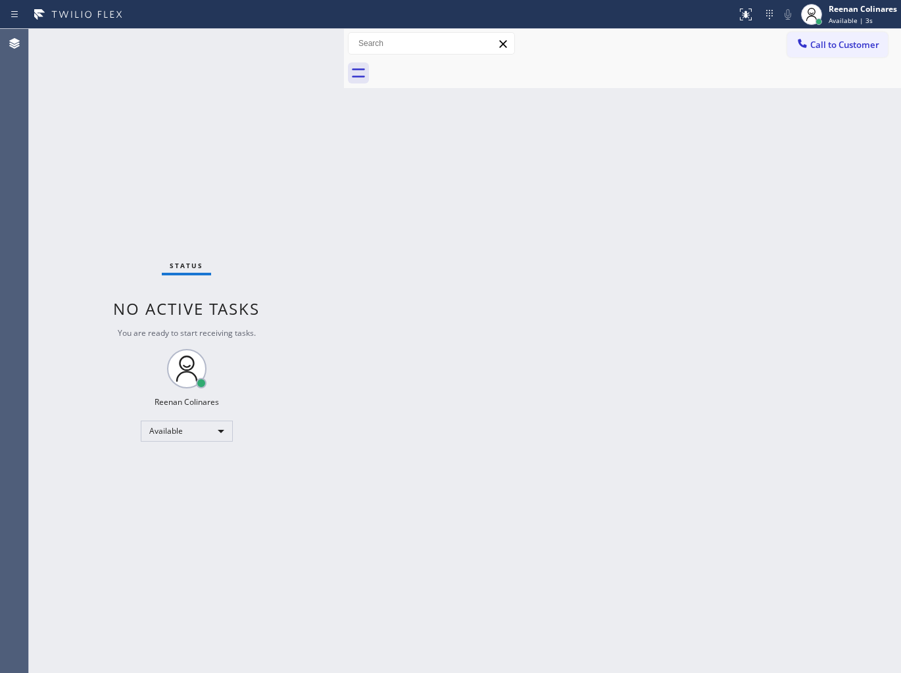
click at [427, 337] on div "Back to Dashboard Change Sender ID Customers Technicians Select a contact Outbo…" at bounding box center [622, 351] width 557 height 644
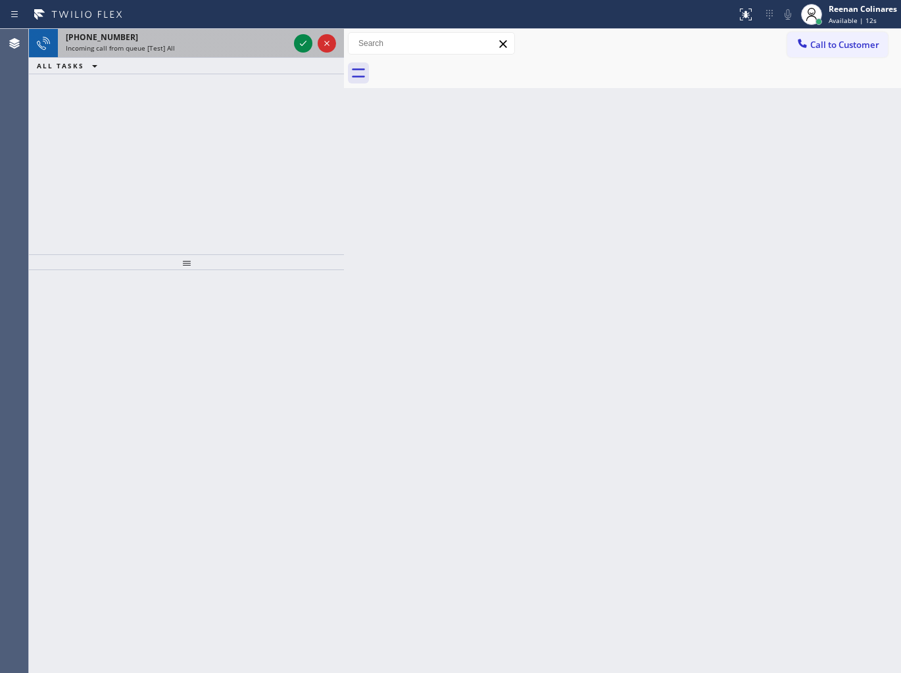
click at [224, 30] on div "[PHONE_NUMBER] Incoming call from queue [Test] All" at bounding box center [174, 43] width 233 height 29
click at [284, 43] on div "Incoming call from queue [Test] All" at bounding box center [177, 47] width 223 height 9
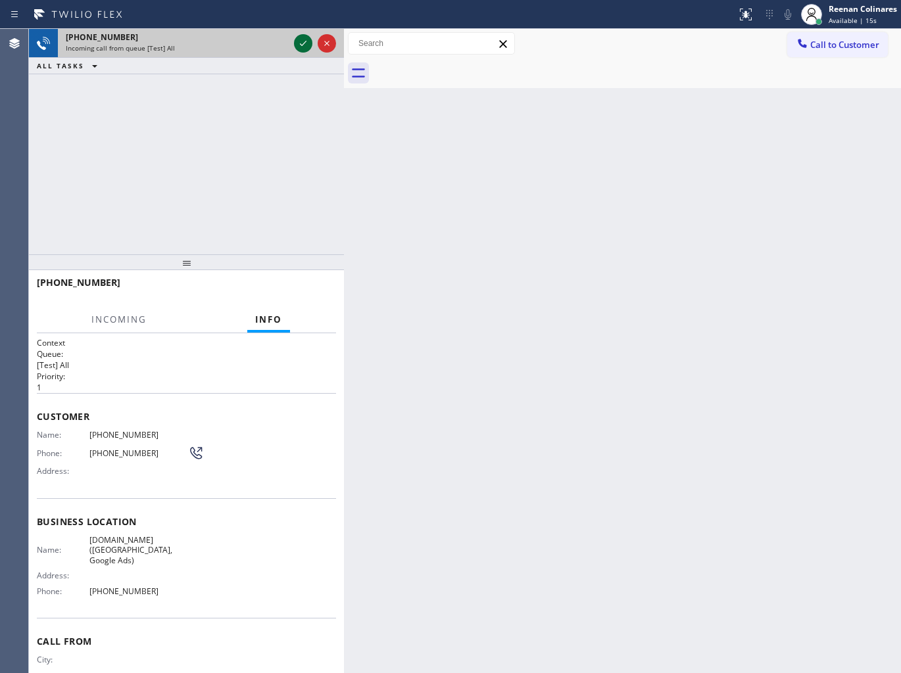
click at [299, 43] on icon at bounding box center [303, 44] width 16 height 16
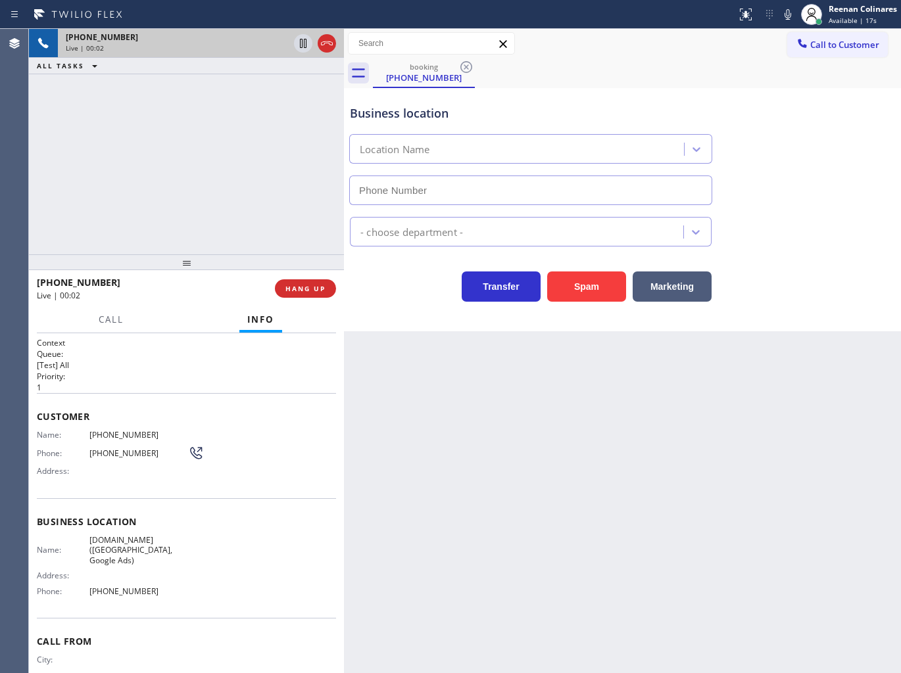
type input "[PHONE_NUMBER]"
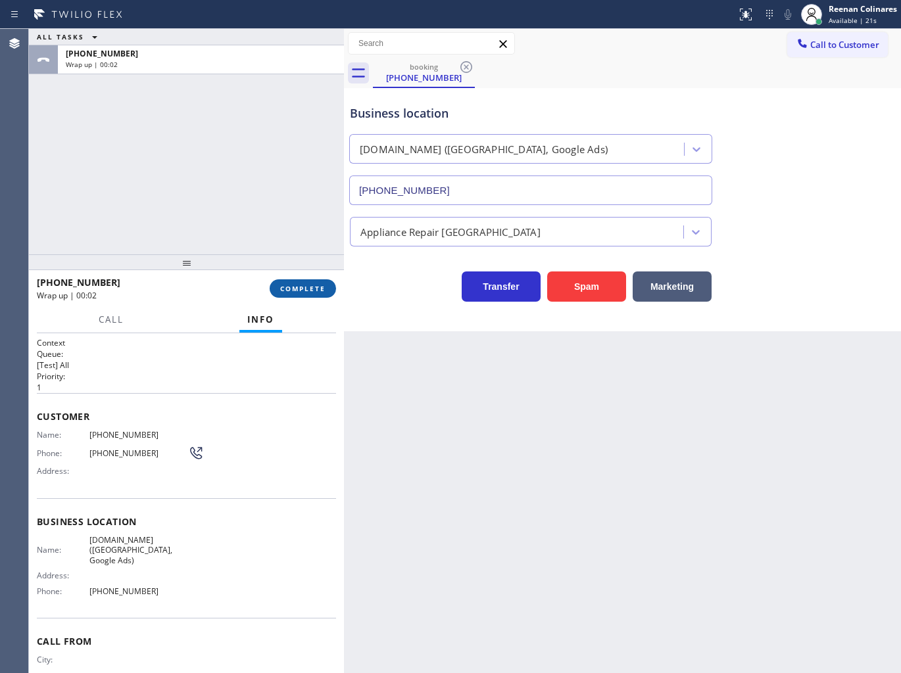
click at [320, 284] on span "COMPLETE" at bounding box center [302, 288] width 45 height 9
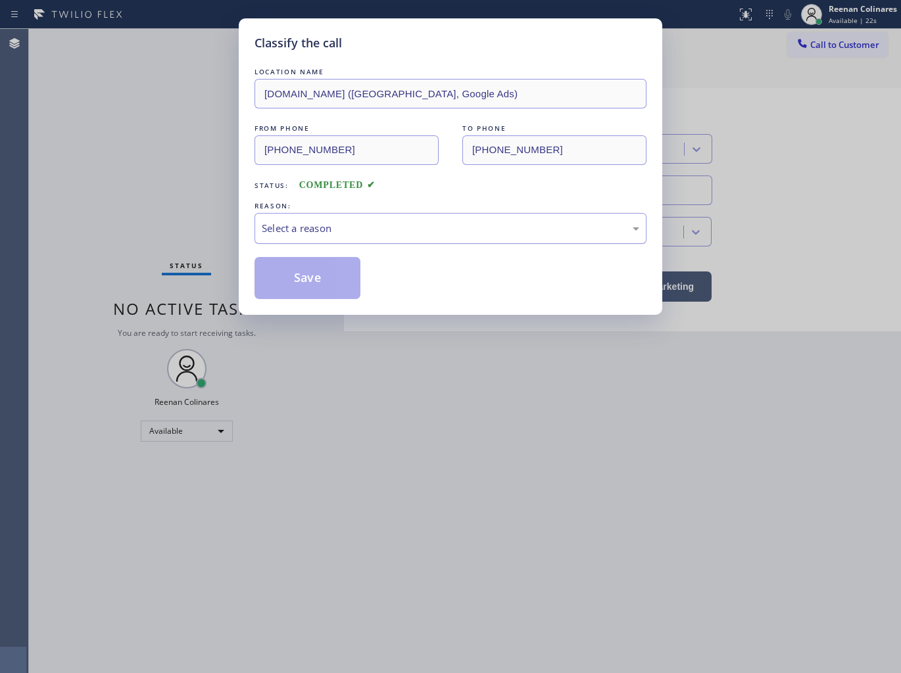
click at [352, 228] on div "Select a reason" at bounding box center [450, 228] width 377 height 15
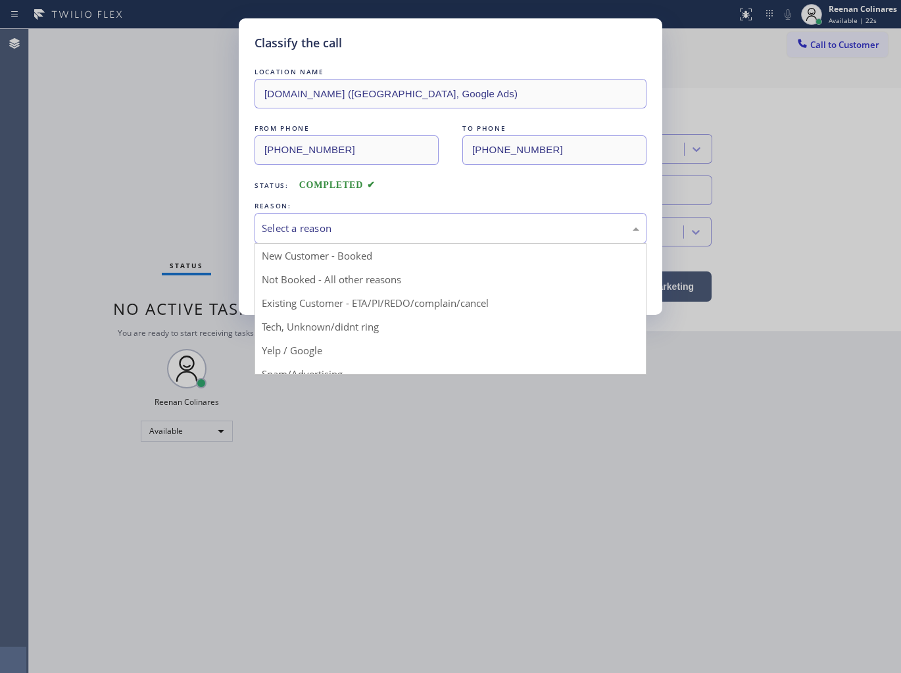
scroll to position [82, 0]
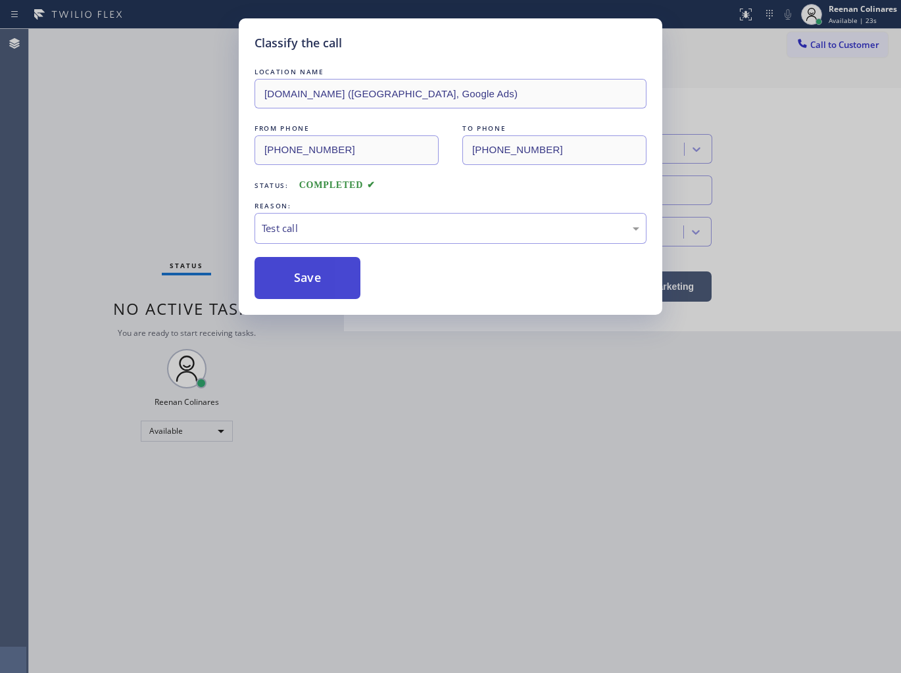
click at [291, 291] on button "Save" at bounding box center [307, 278] width 106 height 42
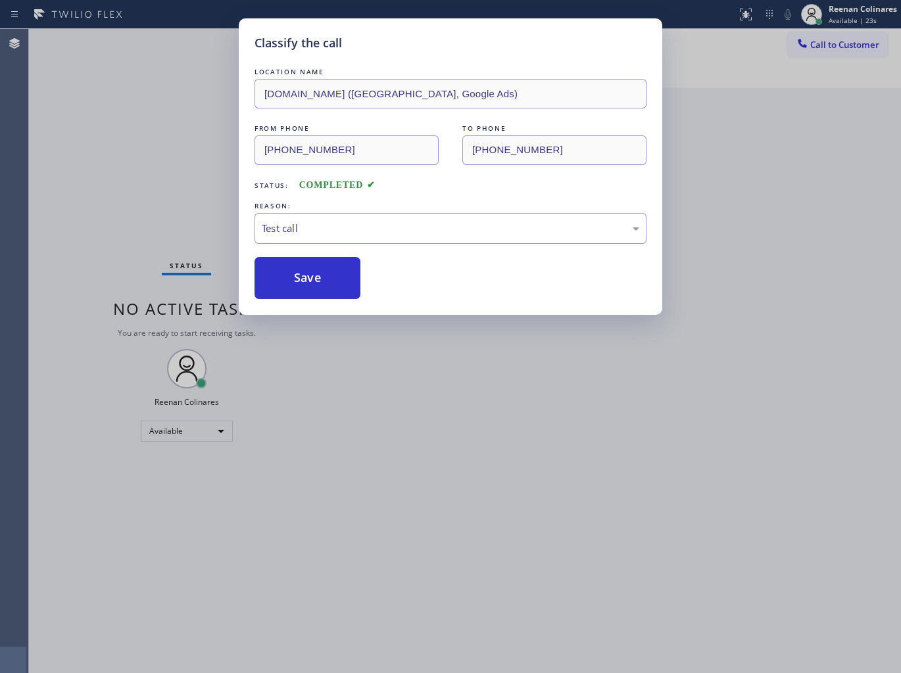
click at [167, 222] on div "Classify the call LOCATION NAME [DOMAIN_NAME] ([GEOGRAPHIC_DATA], Google Ads) F…" at bounding box center [450, 336] width 901 height 673
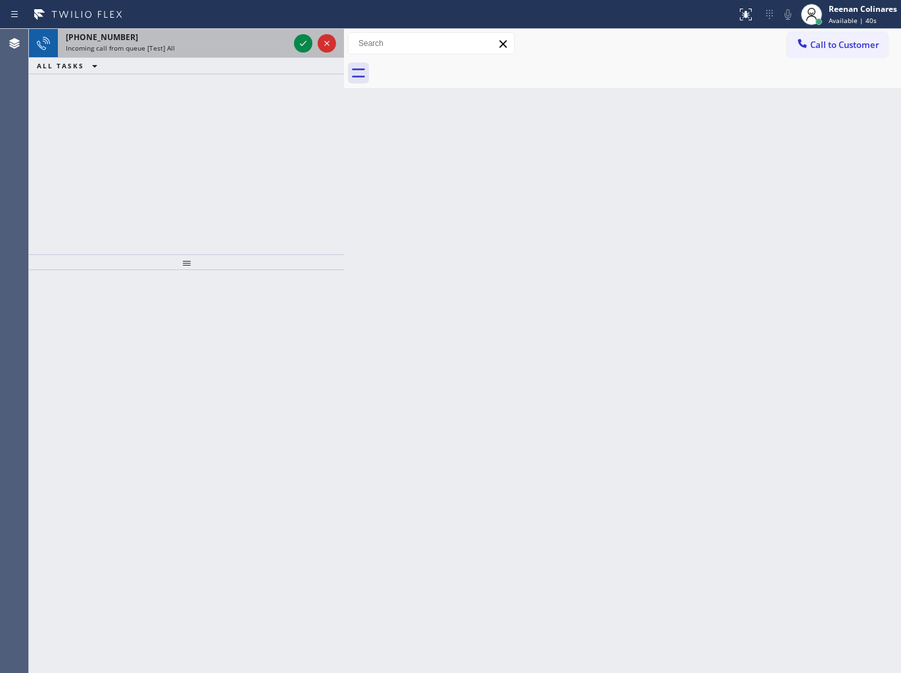
drag, startPoint x: 189, startPoint y: 28, endPoint x: 194, endPoint y: 37, distance: 11.2
click at [189, 28] on div "Status report No issues detected If you experience an issue, please download th…" at bounding box center [450, 14] width 901 height 29
drag, startPoint x: 200, startPoint y: 47, endPoint x: 270, endPoint y: 48, distance: 69.7
click at [201, 47] on div "Incoming call from queue [Test] All" at bounding box center [177, 47] width 223 height 9
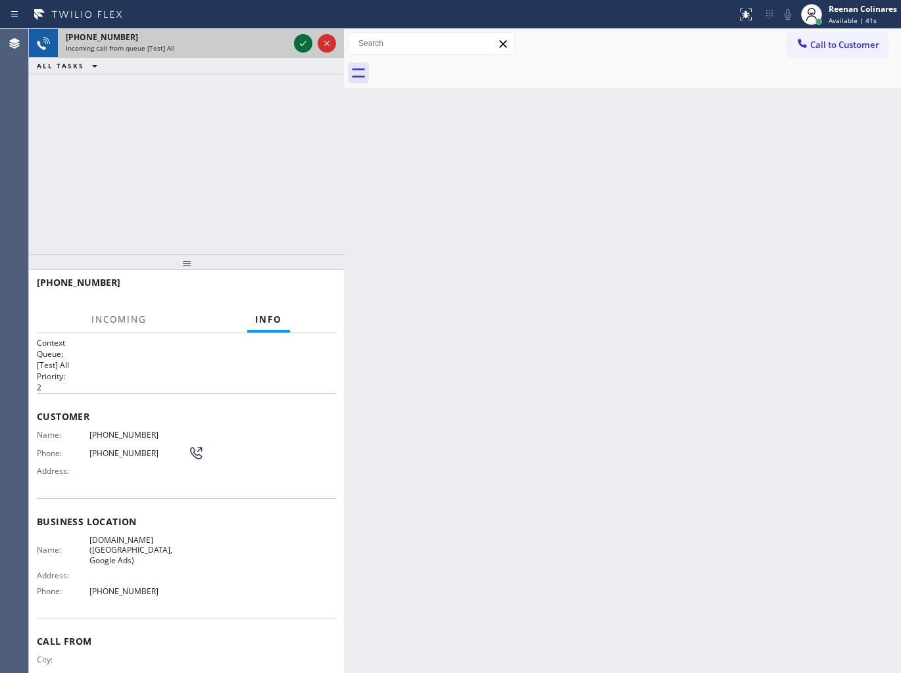
click at [299, 45] on icon at bounding box center [303, 44] width 16 height 16
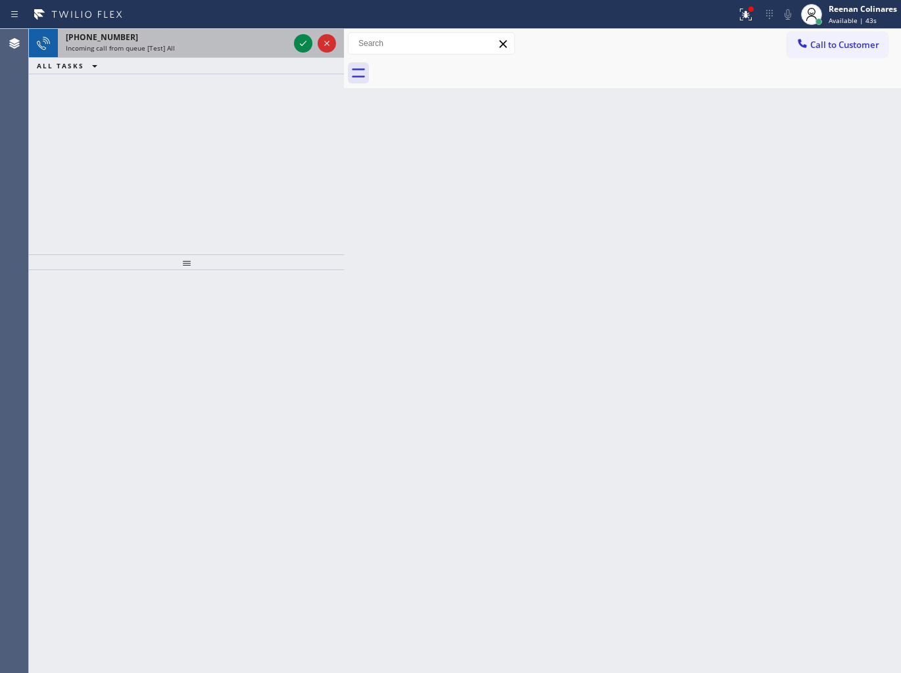
drag, startPoint x: 244, startPoint y: 55, endPoint x: 308, endPoint y: 33, distance: 67.4
click at [260, 49] on div "[PHONE_NUMBER] Incoming call from queue [Test] All" at bounding box center [174, 43] width 233 height 29
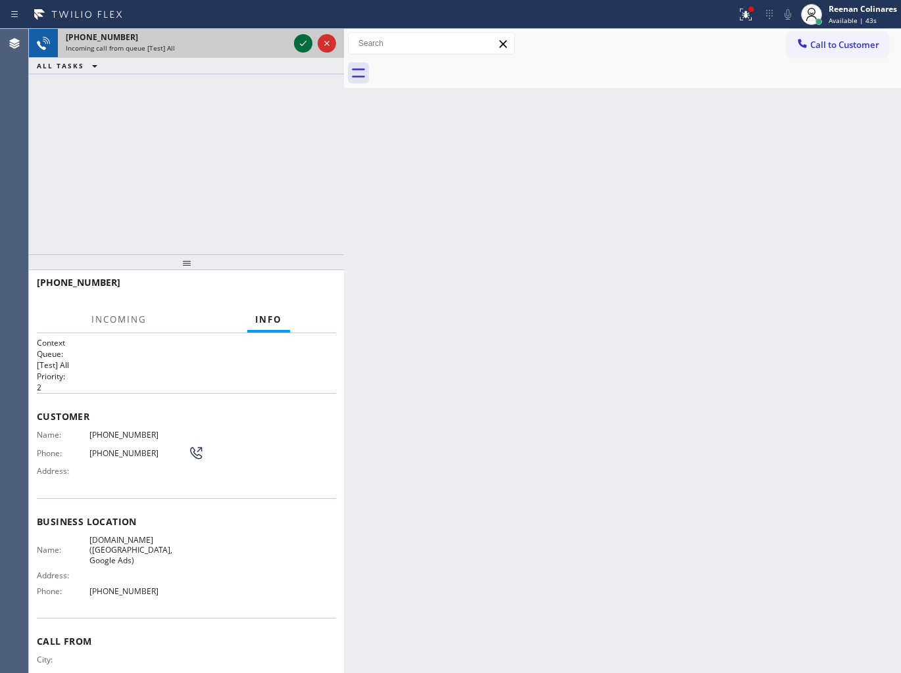
click at [303, 43] on icon at bounding box center [303, 43] width 7 height 5
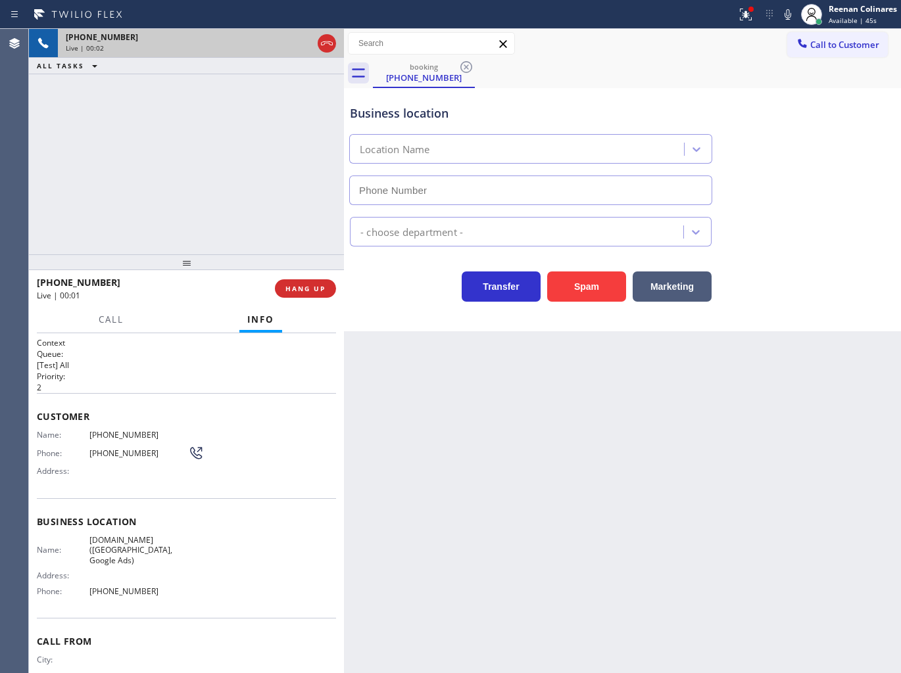
type input "[PHONE_NUMBER]"
click at [746, 20] on icon at bounding box center [746, 15] width 16 height 16
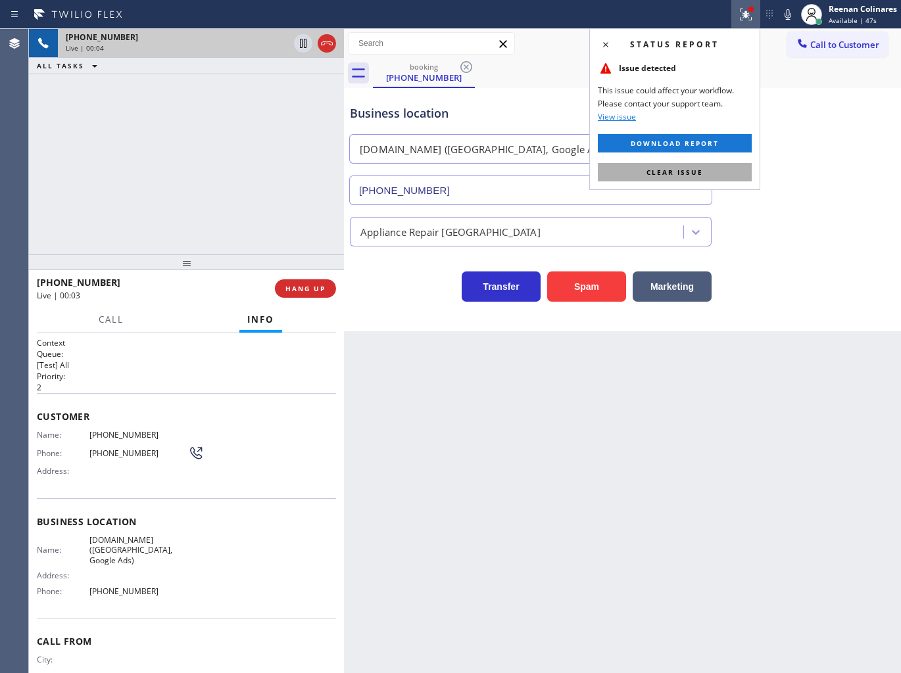
click at [701, 171] on span "Clear issue" at bounding box center [674, 172] width 57 height 9
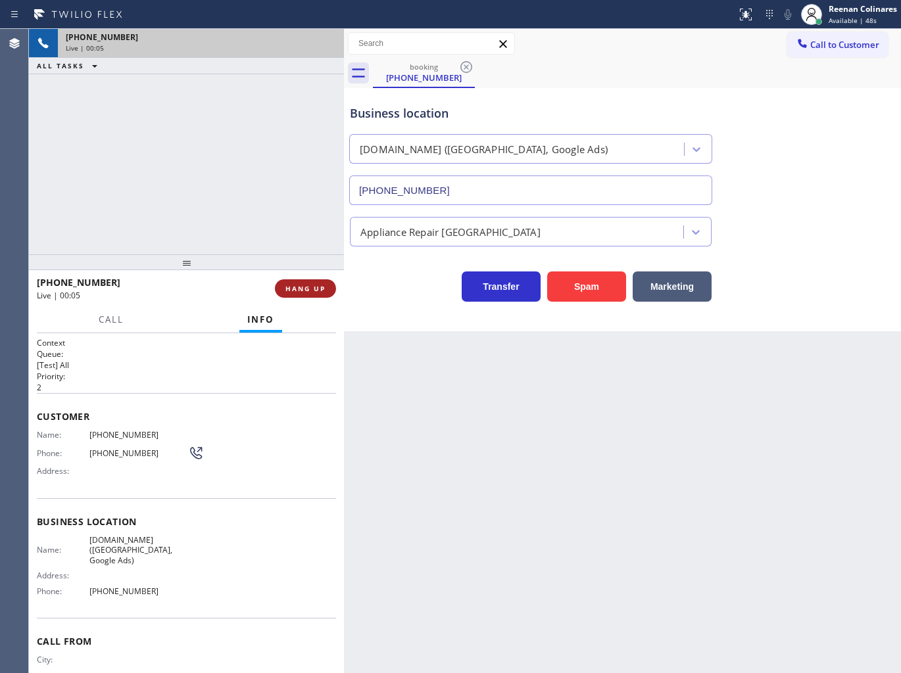
click at [316, 293] on button "HANG UP" at bounding box center [305, 288] width 61 height 18
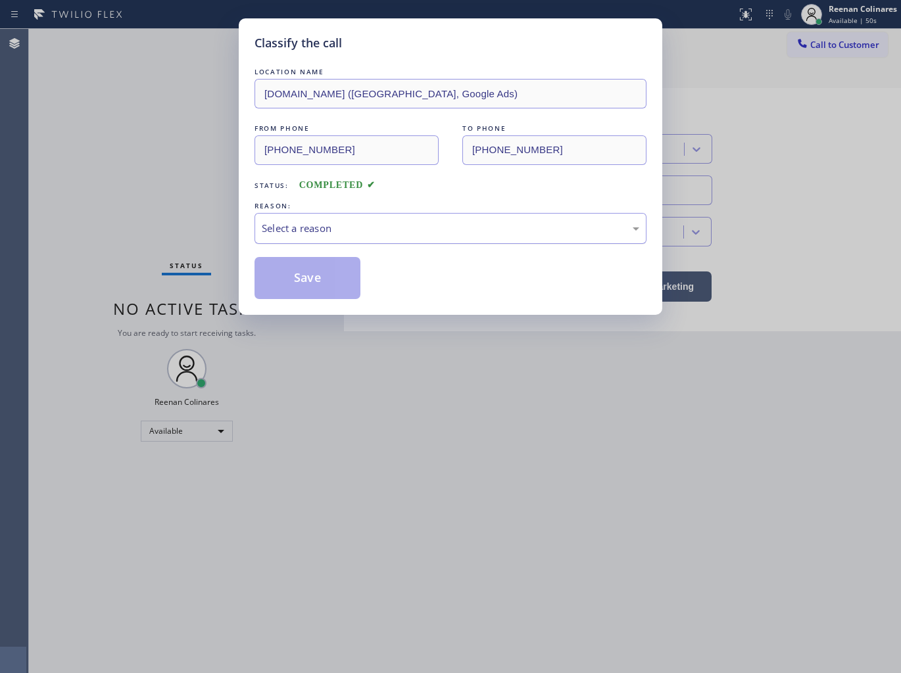
click at [375, 235] on div "Select a reason" at bounding box center [450, 228] width 392 height 31
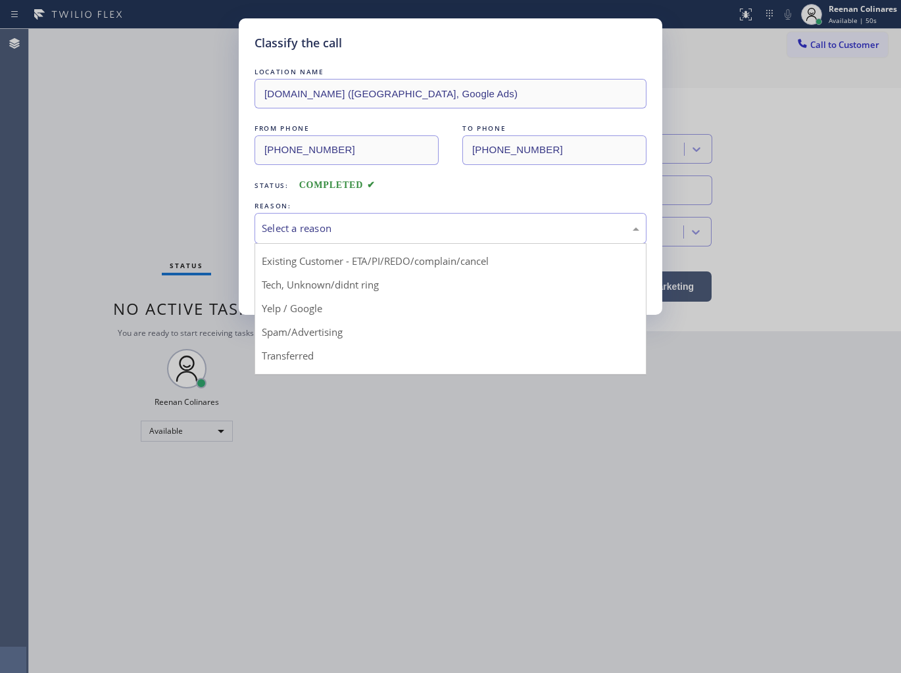
scroll to position [82, 0]
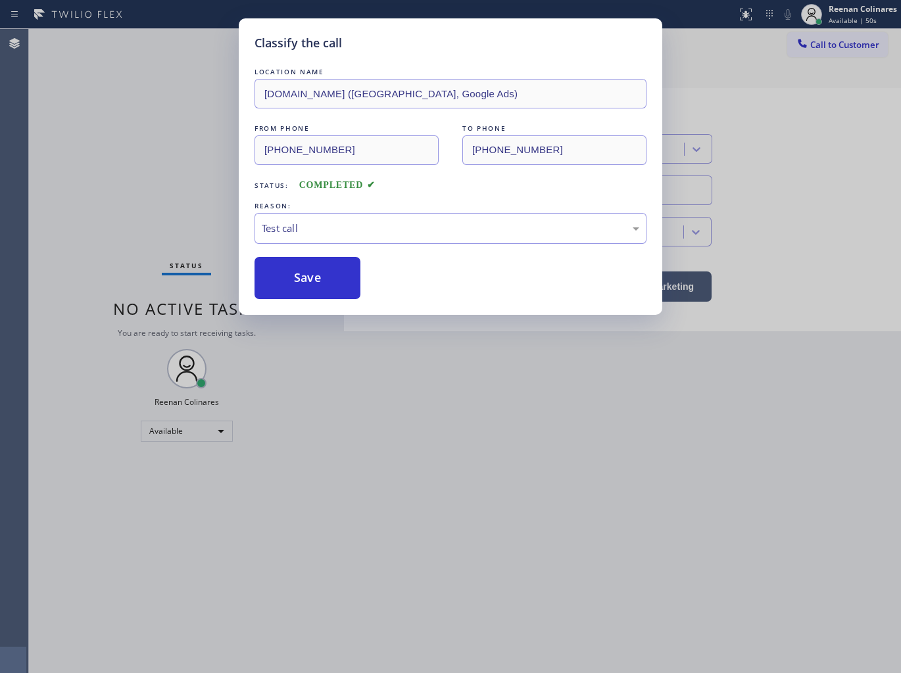
drag, startPoint x: 283, startPoint y: 287, endPoint x: 131, endPoint y: 197, distance: 175.7
click at [280, 284] on button "Save" at bounding box center [307, 278] width 106 height 42
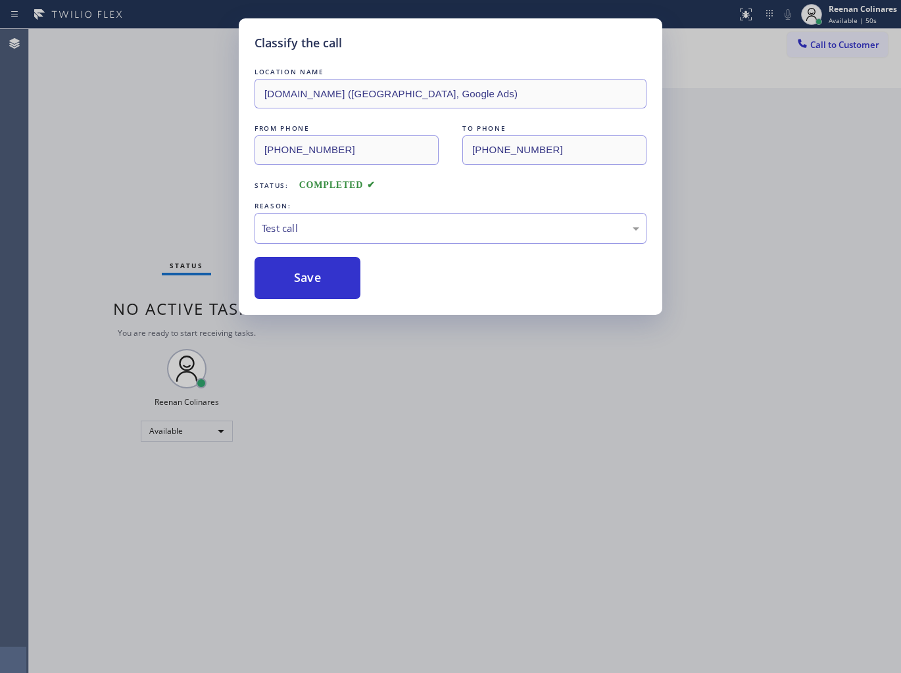
click at [108, 193] on div "Classify the call LOCATION NAME [DOMAIN_NAME] ([GEOGRAPHIC_DATA], Google Ads) F…" at bounding box center [450, 336] width 901 height 673
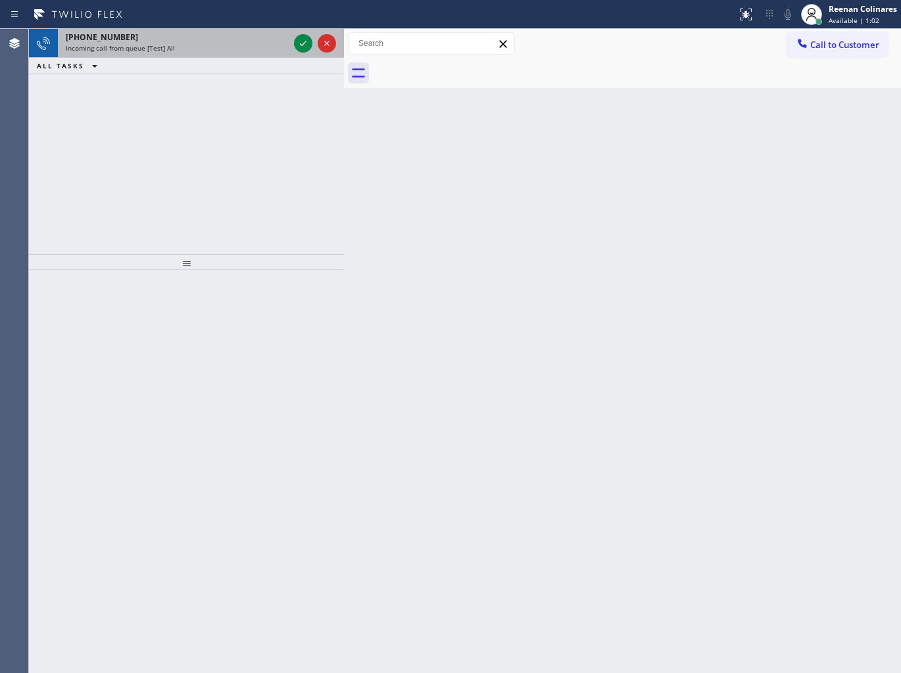
click at [168, 46] on span "Incoming call from queue [Test] All" at bounding box center [120, 47] width 109 height 9
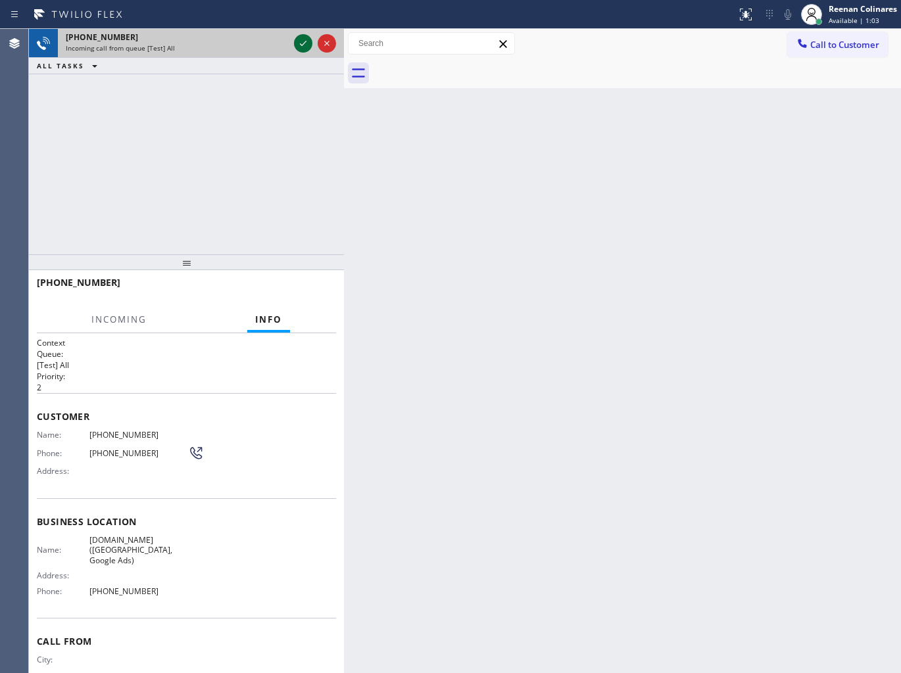
click at [304, 39] on icon at bounding box center [303, 44] width 16 height 16
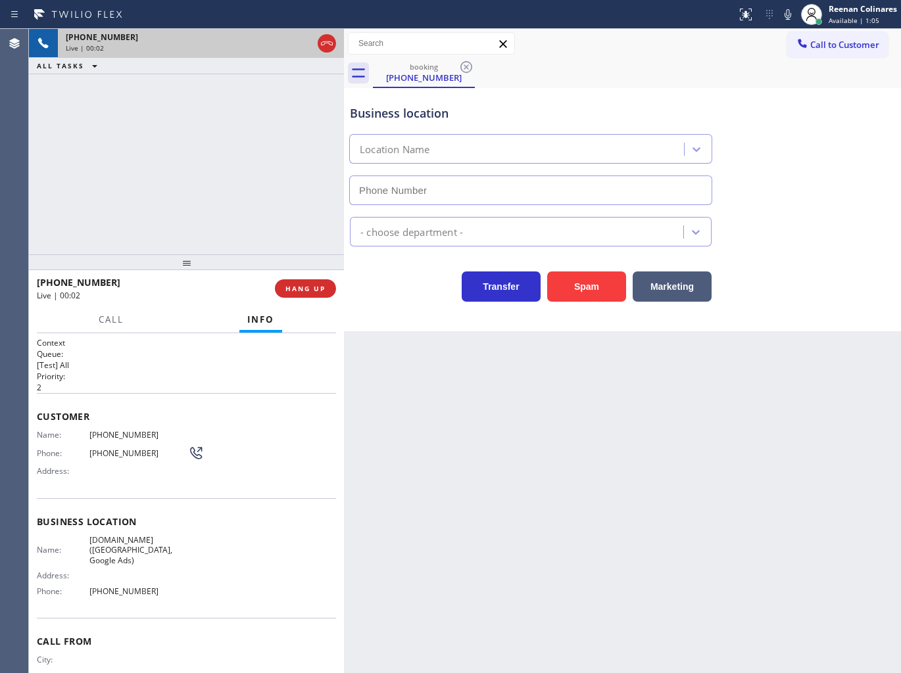
type input "[PHONE_NUMBER]"
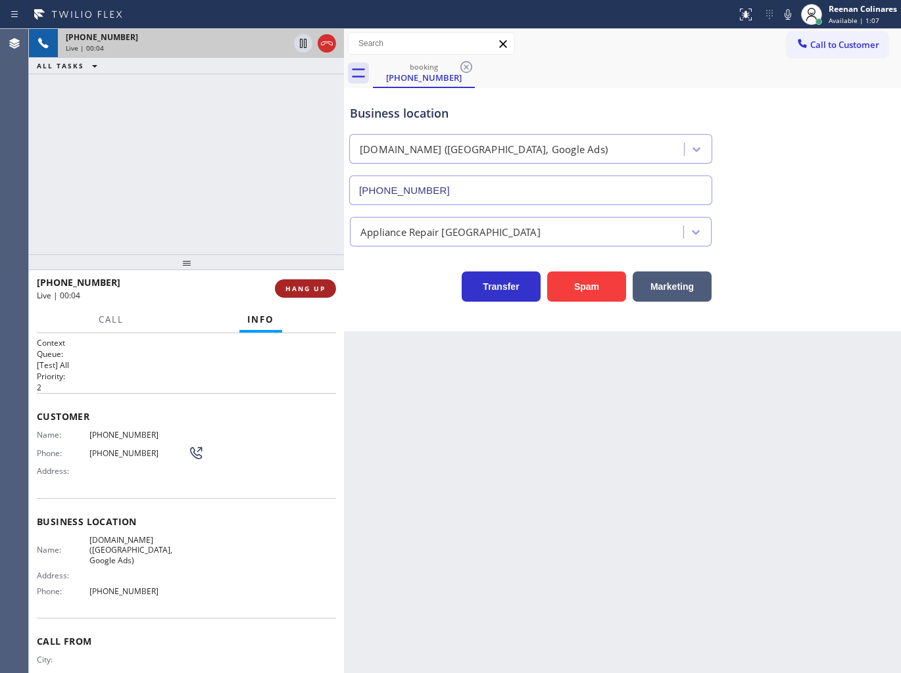
click at [325, 285] on button "HANG UP" at bounding box center [305, 288] width 61 height 18
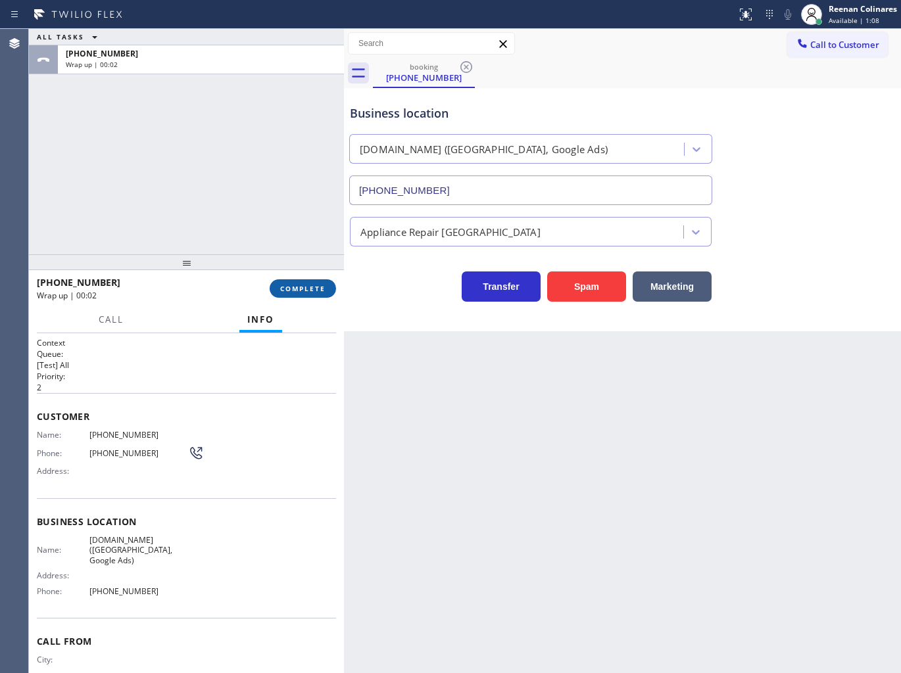
click at [308, 296] on button "COMPLETE" at bounding box center [303, 288] width 66 height 18
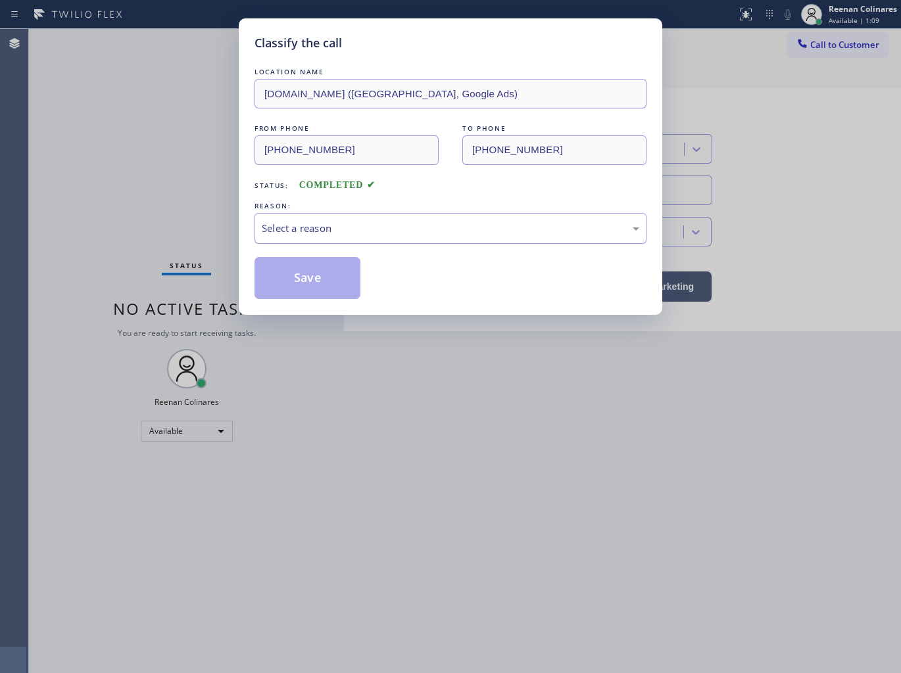
click at [383, 228] on div "Select a reason" at bounding box center [450, 228] width 377 height 15
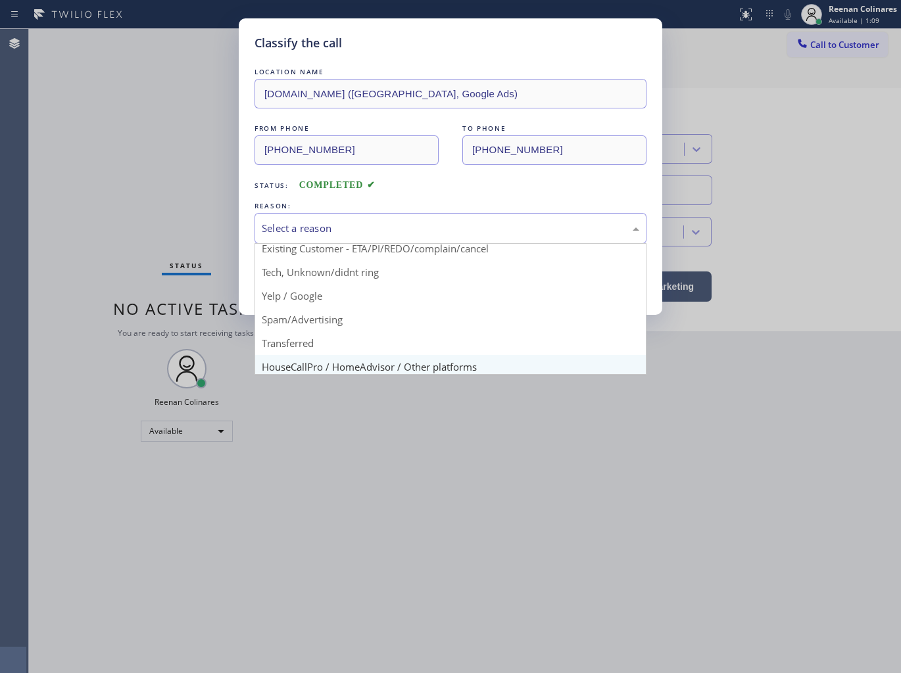
scroll to position [82, 0]
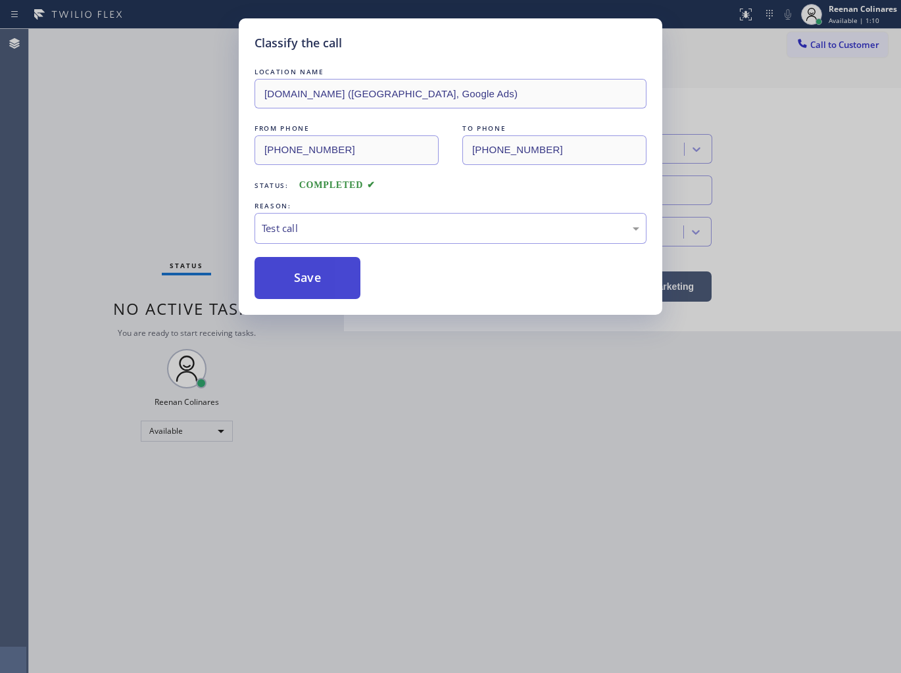
click at [283, 292] on button "Save" at bounding box center [307, 278] width 106 height 42
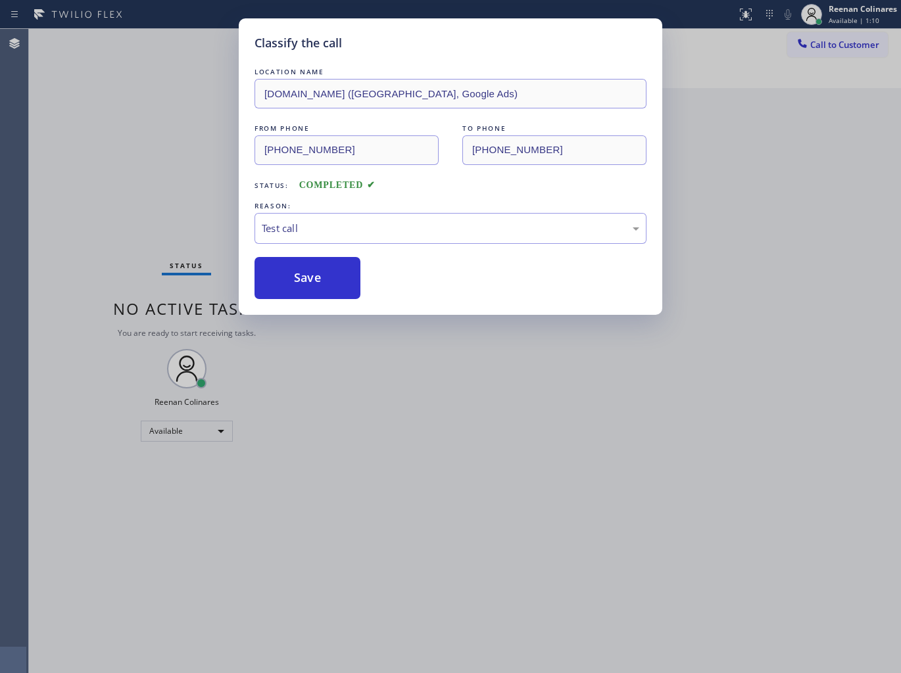
click at [164, 201] on div "Classify the call LOCATION NAME [DOMAIN_NAME] ([GEOGRAPHIC_DATA], Google Ads) F…" at bounding box center [450, 336] width 901 height 673
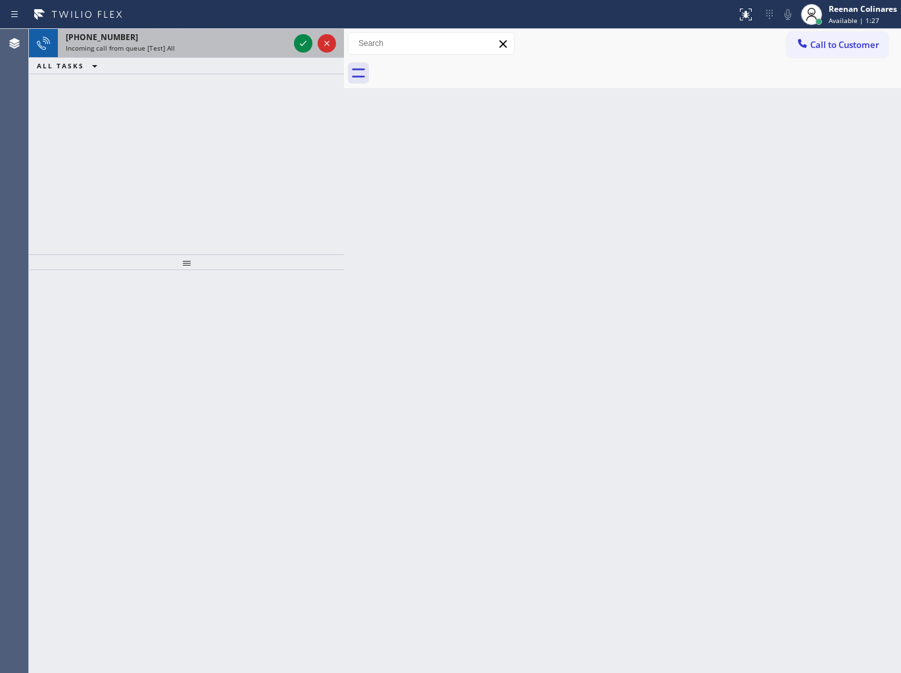
click at [258, 42] on div "[PHONE_NUMBER]" at bounding box center [177, 37] width 223 height 11
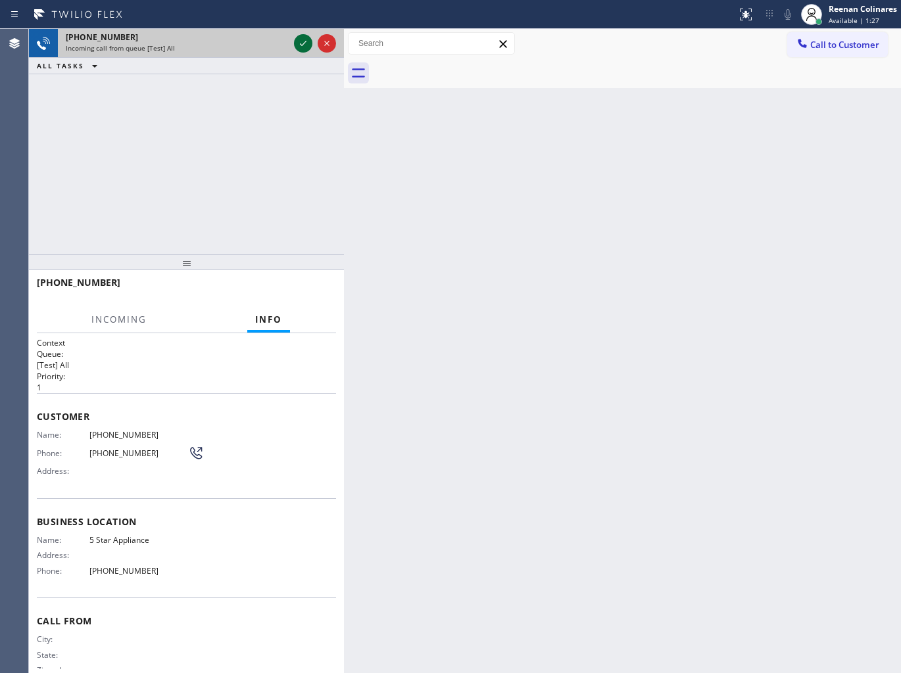
click at [300, 42] on icon at bounding box center [303, 44] width 16 height 16
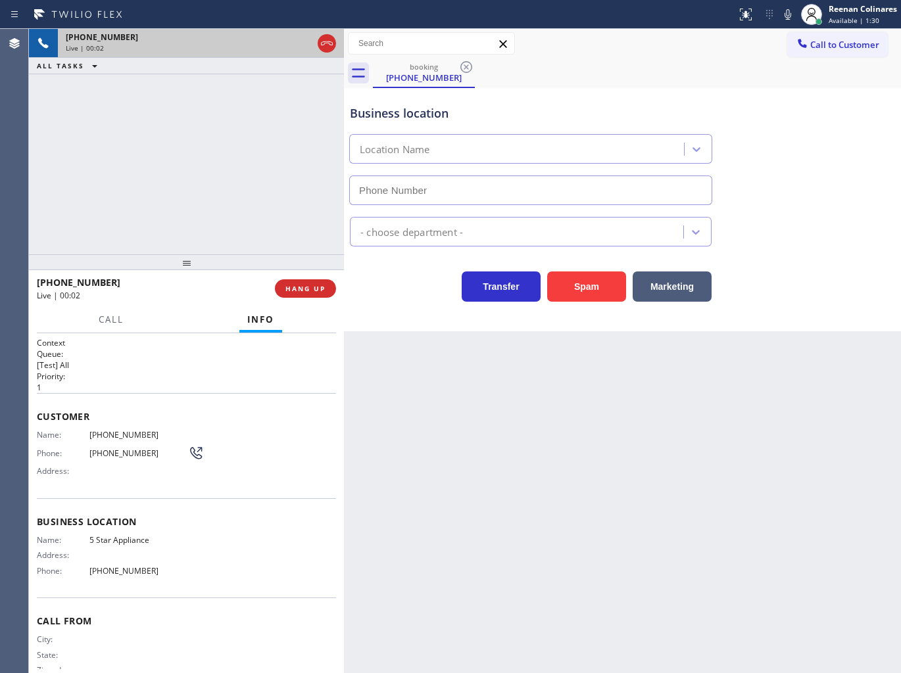
type input "[PHONE_NUMBER]"
click at [316, 287] on span "HANG UP" at bounding box center [305, 288] width 40 height 9
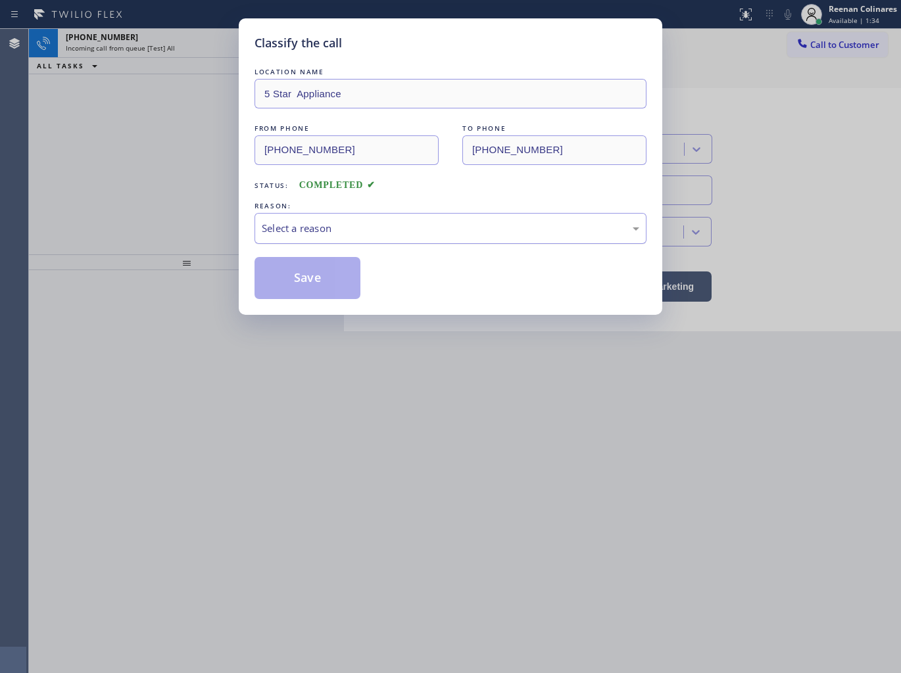
drag, startPoint x: 388, startPoint y: 227, endPoint x: 380, endPoint y: 238, distance: 13.1
click at [388, 227] on div "Select a reason" at bounding box center [450, 228] width 377 height 15
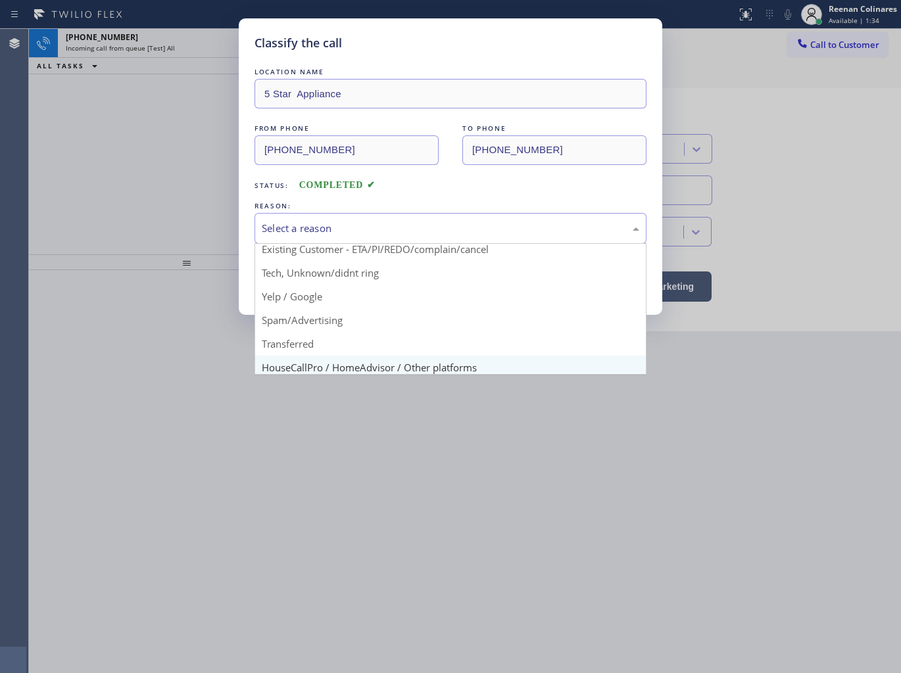
scroll to position [82, 0]
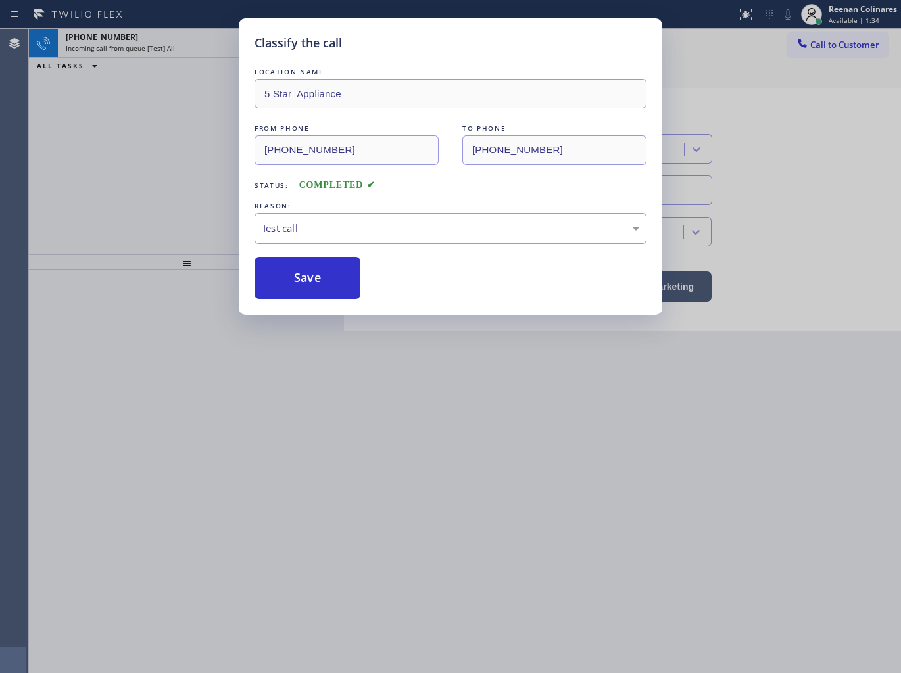
click at [287, 281] on button "Save" at bounding box center [307, 278] width 106 height 42
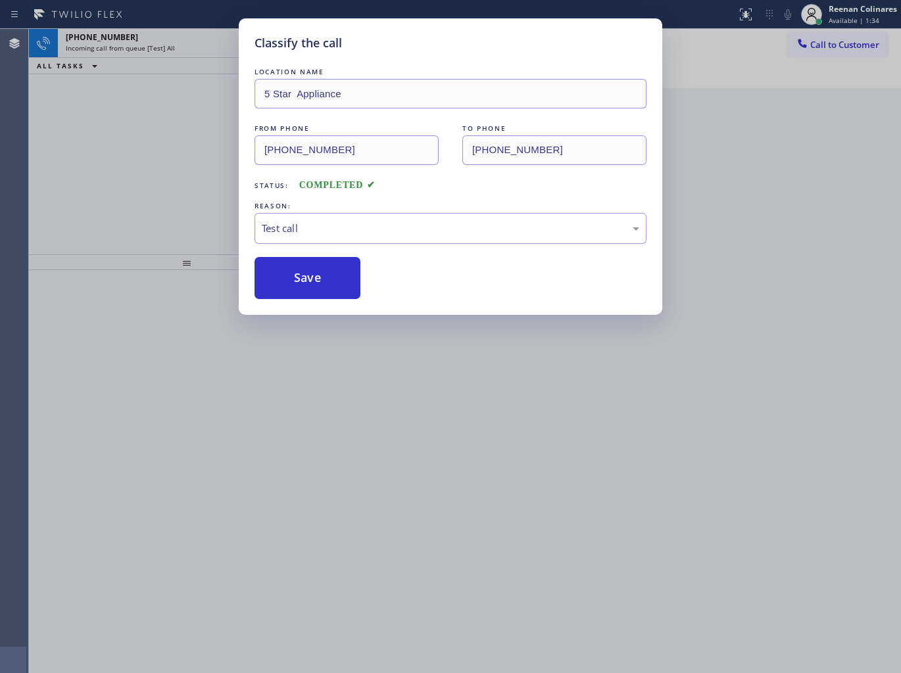
click at [164, 165] on div "Classify the call LOCATION NAME 5 Star Appliance FROM PHONE [PHONE_NUMBER] TO P…" at bounding box center [450, 336] width 901 height 673
click at [146, 54] on div "Classify the call LOCATION NAME 5 Star Appliance FROM PHONE [PHONE_NUMBER] TO P…" at bounding box center [450, 336] width 901 height 673
click at [156, 43] on div "Classify the call LOCATION NAME 5 Star Appliance FROM PHONE [PHONE_NUMBER] TO P…" at bounding box center [450, 336] width 901 height 673
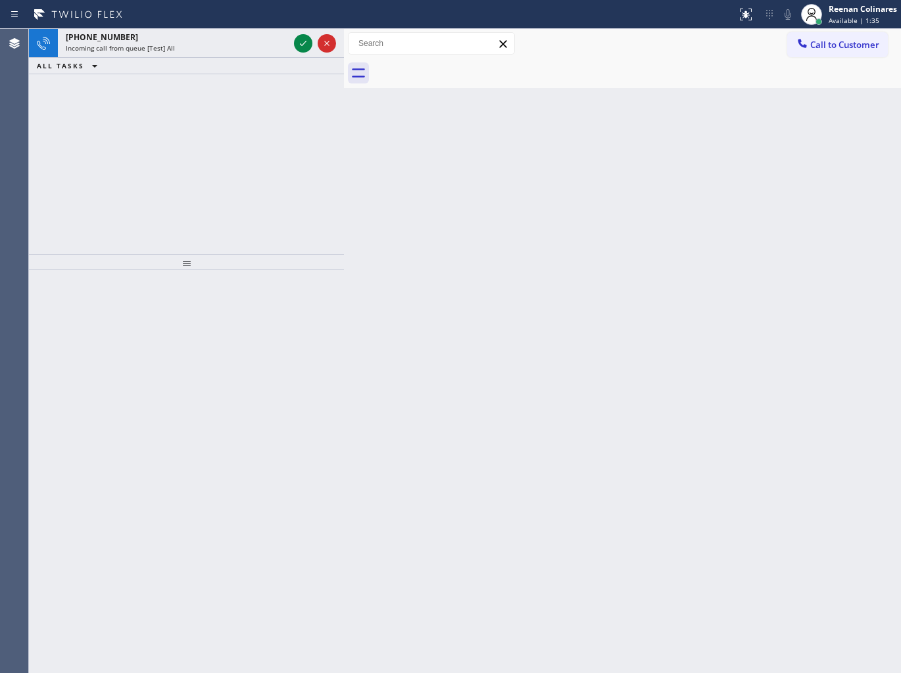
click at [156, 43] on span "Incoming call from queue [Test] All" at bounding box center [120, 47] width 109 height 9
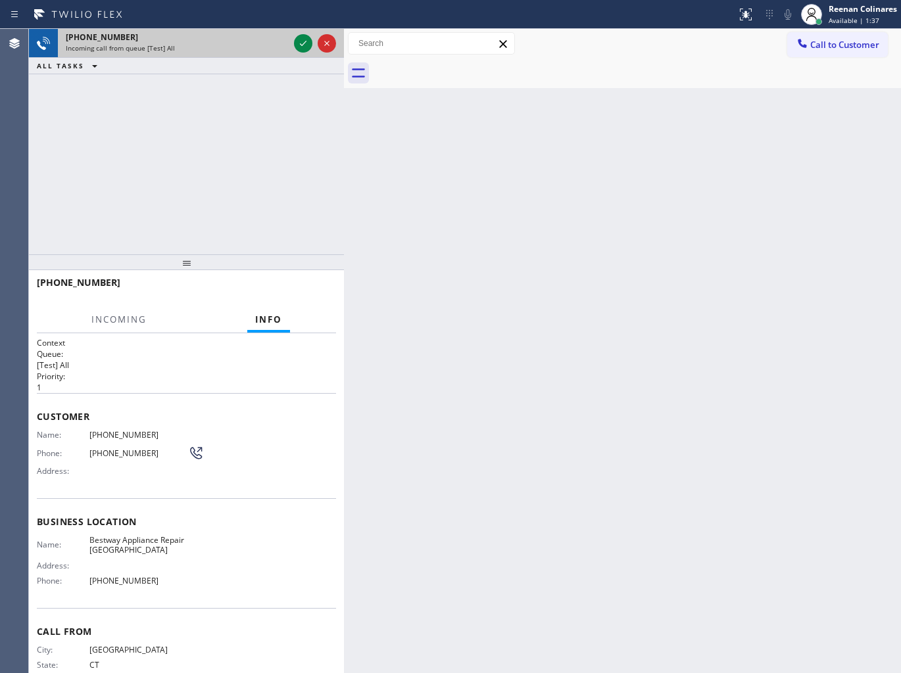
click at [293, 36] on div at bounding box center [314, 43] width 47 height 29
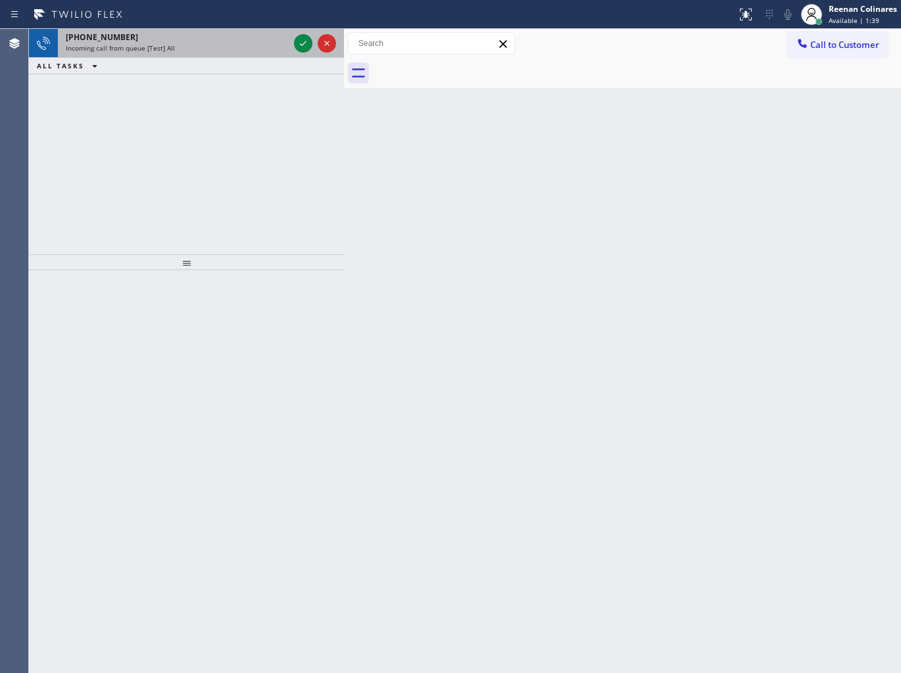
click at [268, 51] on div "Incoming call from queue [Test] All" at bounding box center [177, 47] width 223 height 9
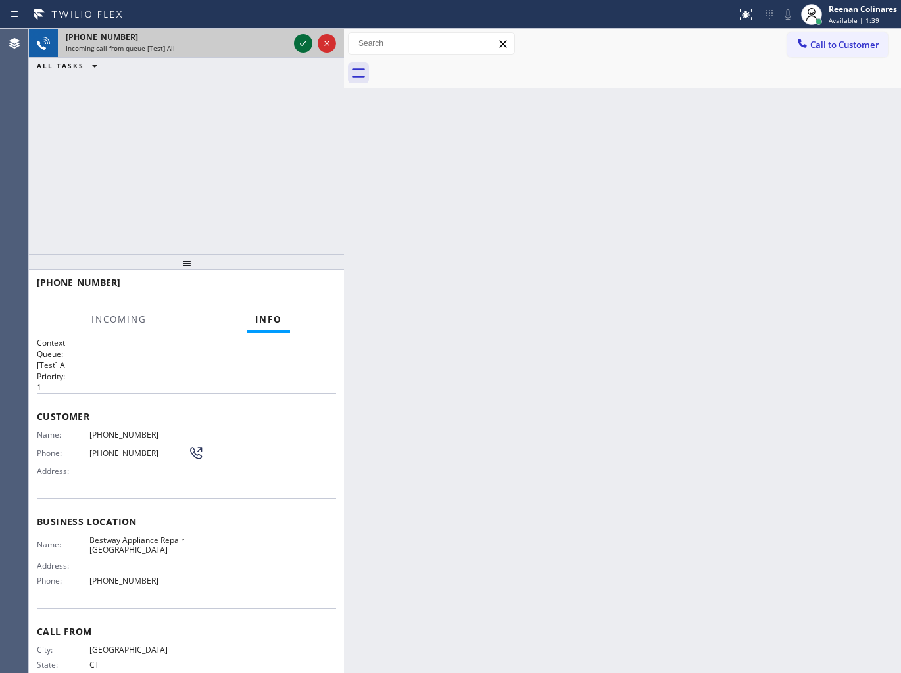
click at [299, 43] on icon at bounding box center [303, 44] width 16 height 16
click at [279, 49] on div "Incoming call from queue [Test] All" at bounding box center [177, 47] width 223 height 9
click at [253, 44] on div "Incoming call from queue [Test] All" at bounding box center [177, 47] width 223 height 9
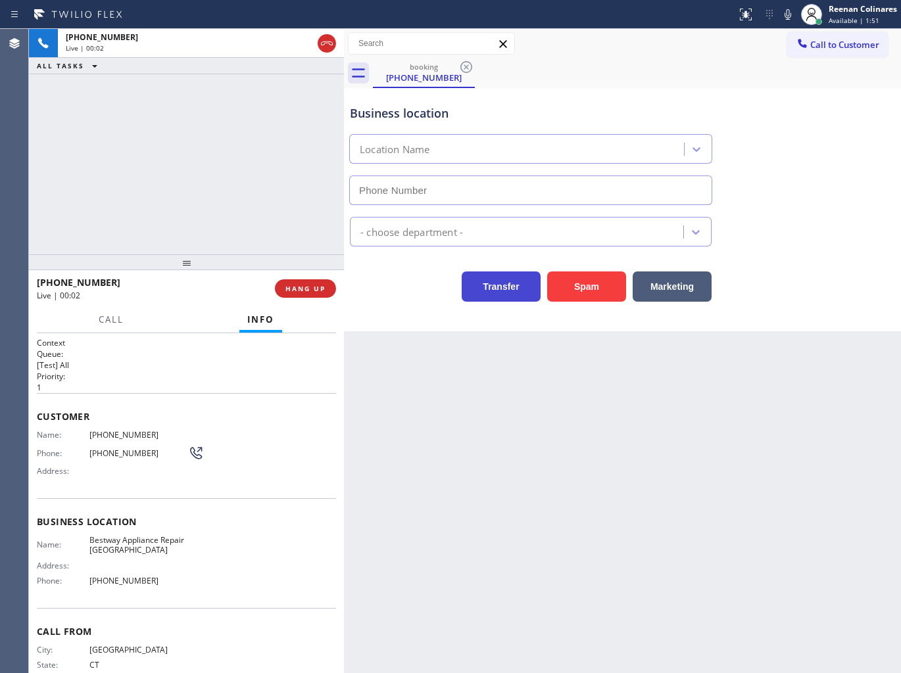
type input "[PHONE_NUMBER]"
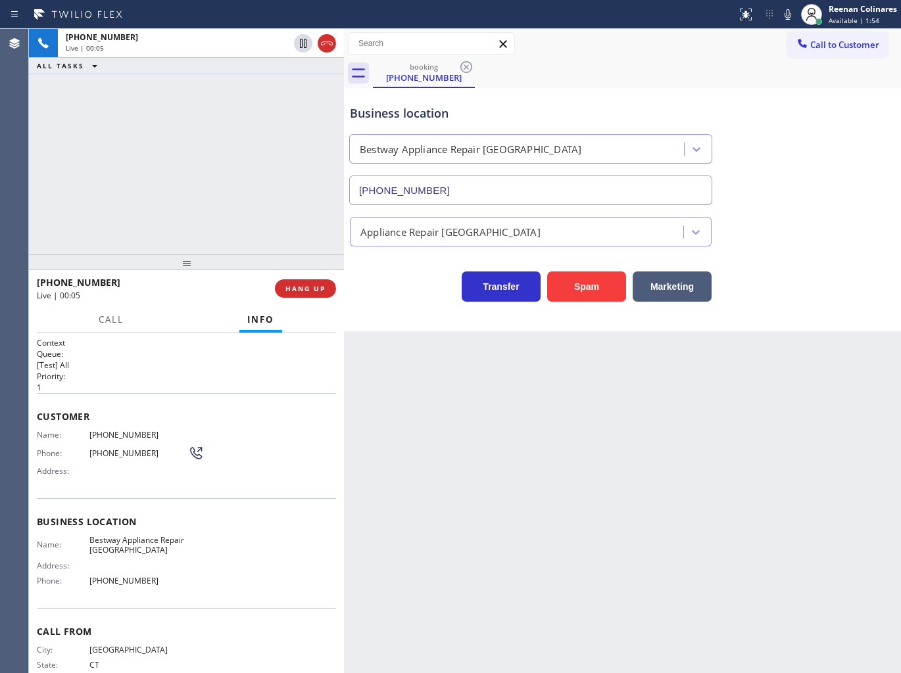
click at [784, 14] on icon at bounding box center [788, 15] width 16 height 16
click at [304, 286] on span "HANG UP" at bounding box center [305, 288] width 40 height 9
drag, startPoint x: 329, startPoint y: 279, endPoint x: 329, endPoint y: 289, distance: 10.5
click at [329, 270] on div at bounding box center [186, 262] width 315 height 16
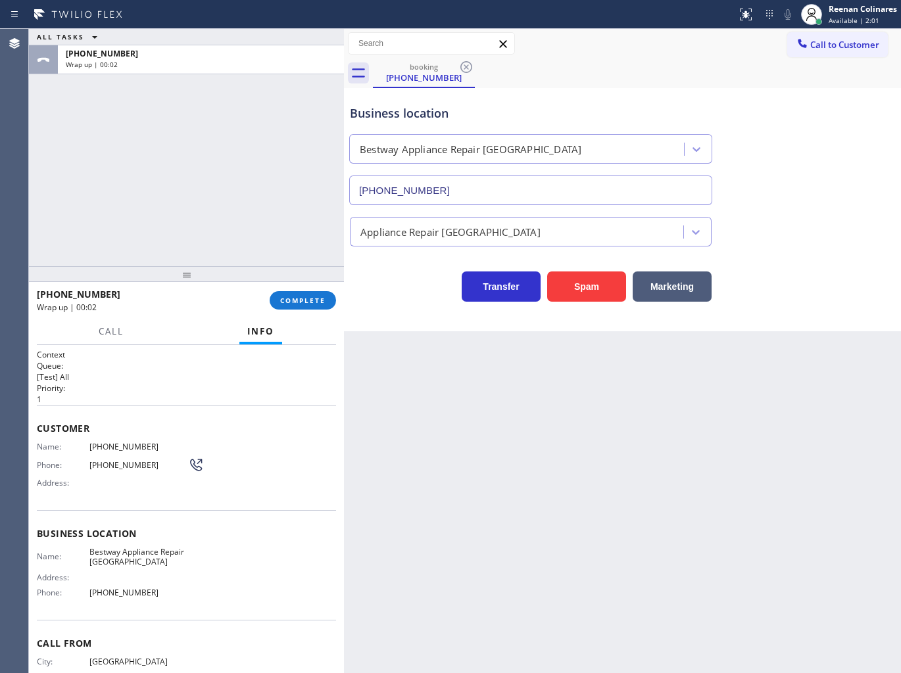
click at [329, 289] on div "[PHONE_NUMBER] Wrap up | 00:02 COMPLETE" at bounding box center [186, 300] width 299 height 34
click at [325, 298] on span "COMPLETE" at bounding box center [302, 300] width 45 height 9
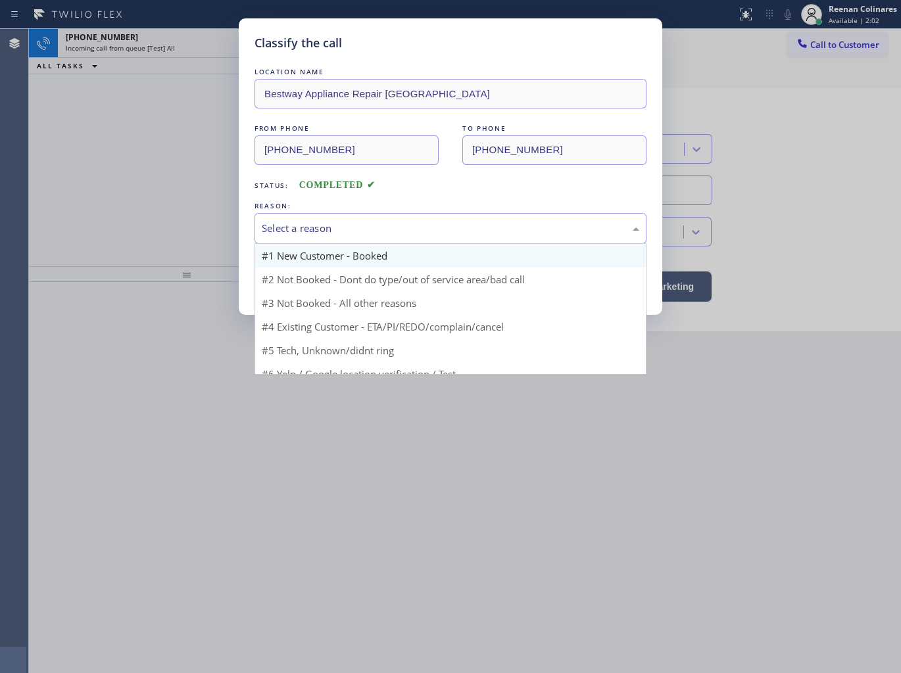
drag, startPoint x: 343, startPoint y: 215, endPoint x: 318, endPoint y: 247, distance: 40.4
click at [343, 215] on div "Select a reason" at bounding box center [450, 228] width 392 height 31
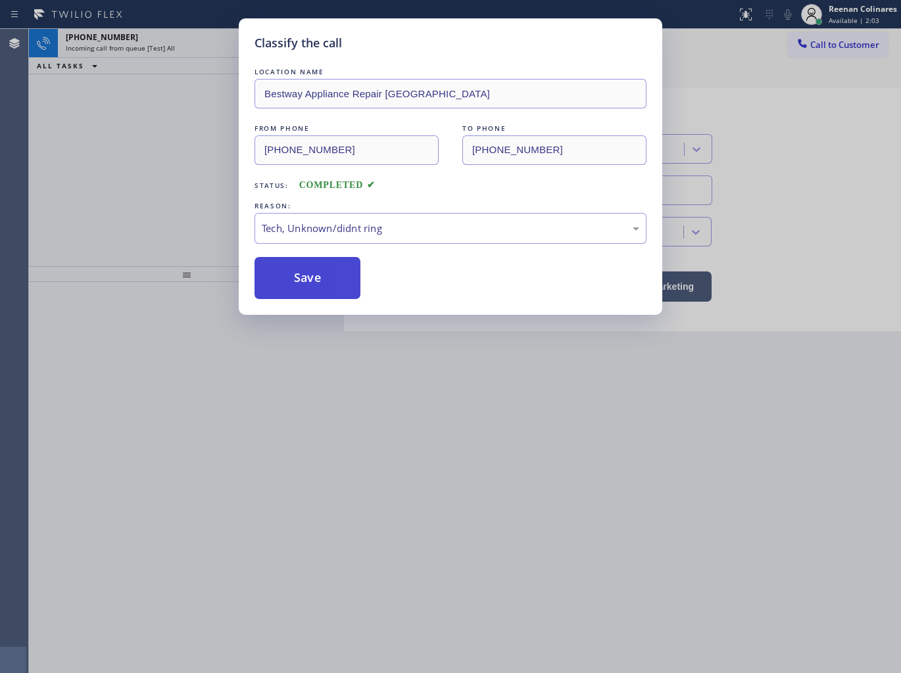
click at [299, 272] on button "Save" at bounding box center [307, 278] width 106 height 42
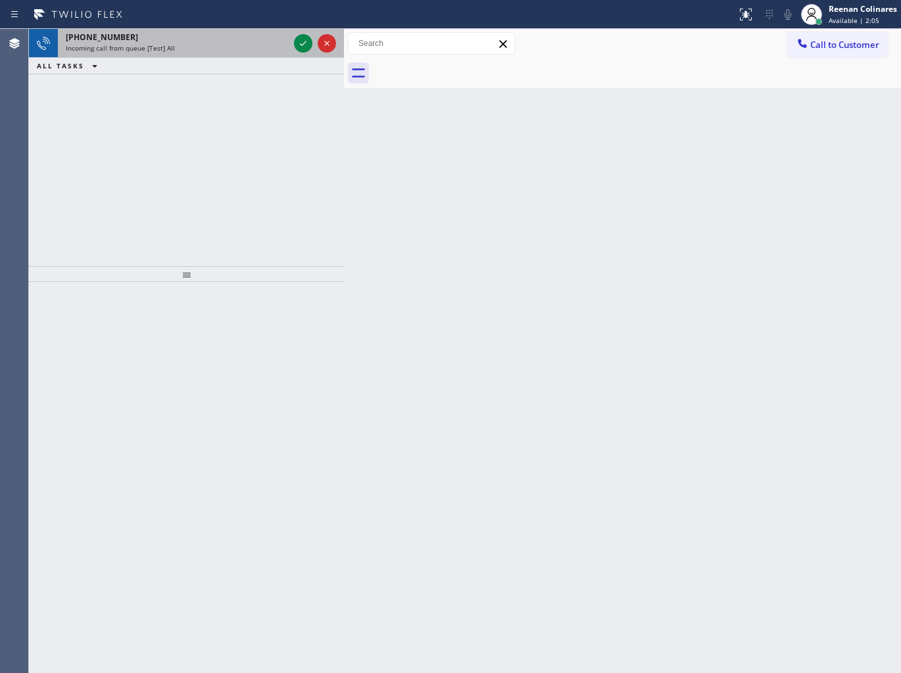
click at [232, 47] on div "Incoming call from queue [Test] All" at bounding box center [177, 47] width 223 height 9
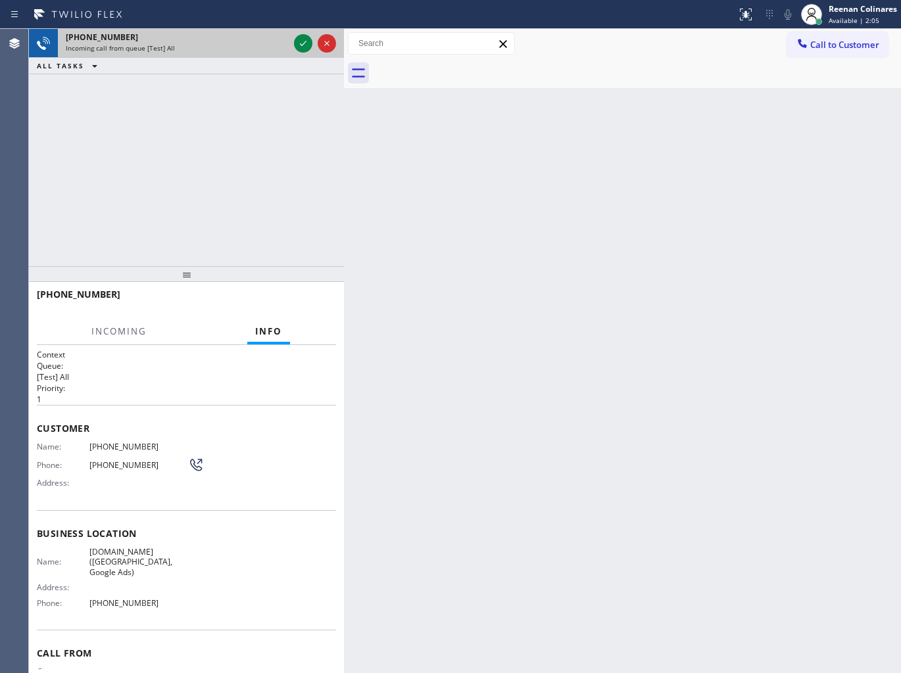
click at [292, 41] on div at bounding box center [314, 43] width 47 height 29
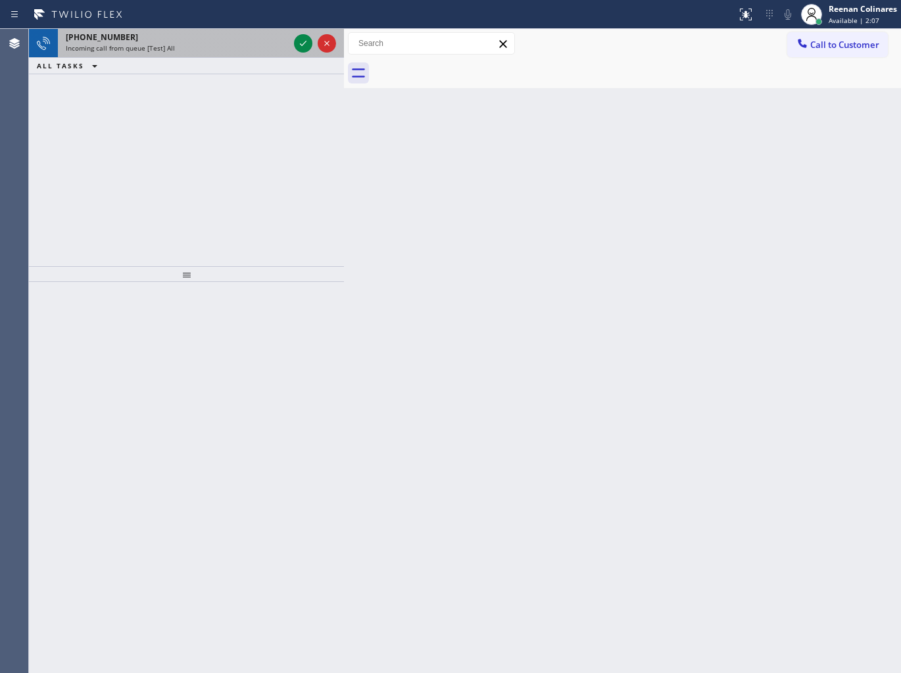
click at [272, 49] on div "Incoming call from queue [Test] All" at bounding box center [177, 47] width 223 height 9
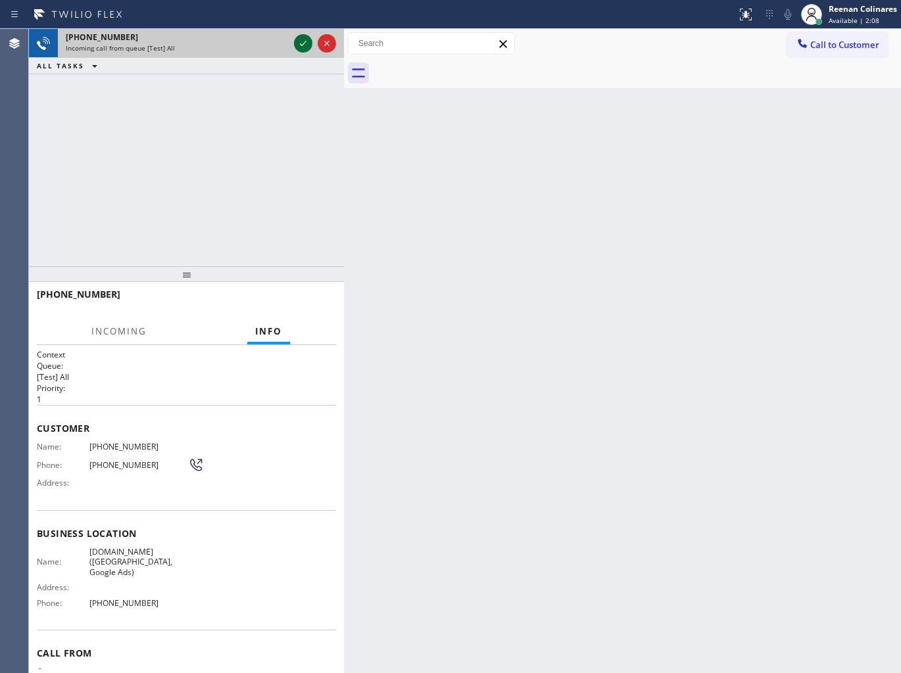
click at [300, 43] on icon at bounding box center [303, 43] width 7 height 5
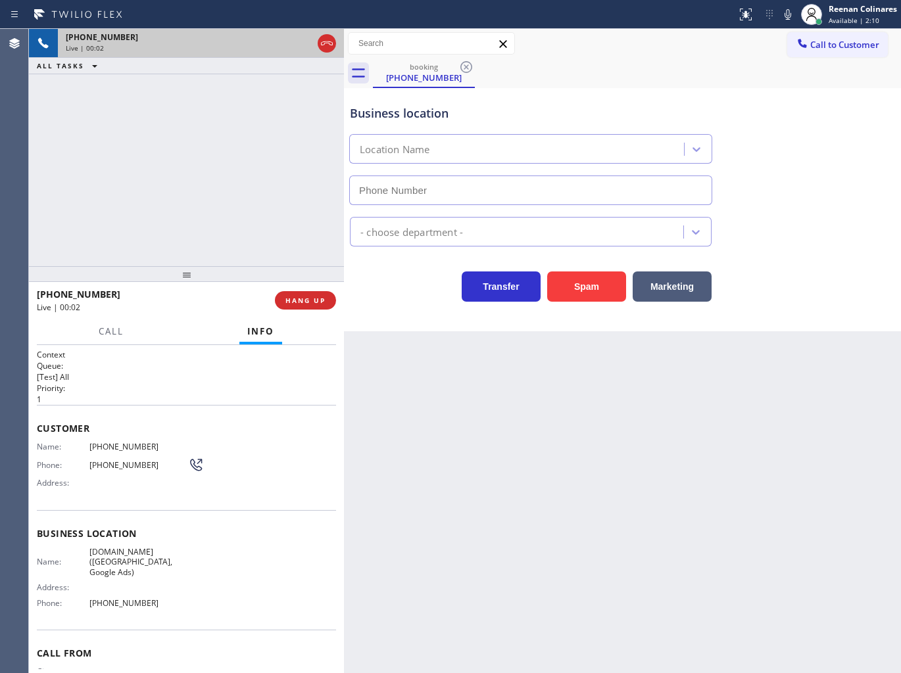
type input "[PHONE_NUMBER]"
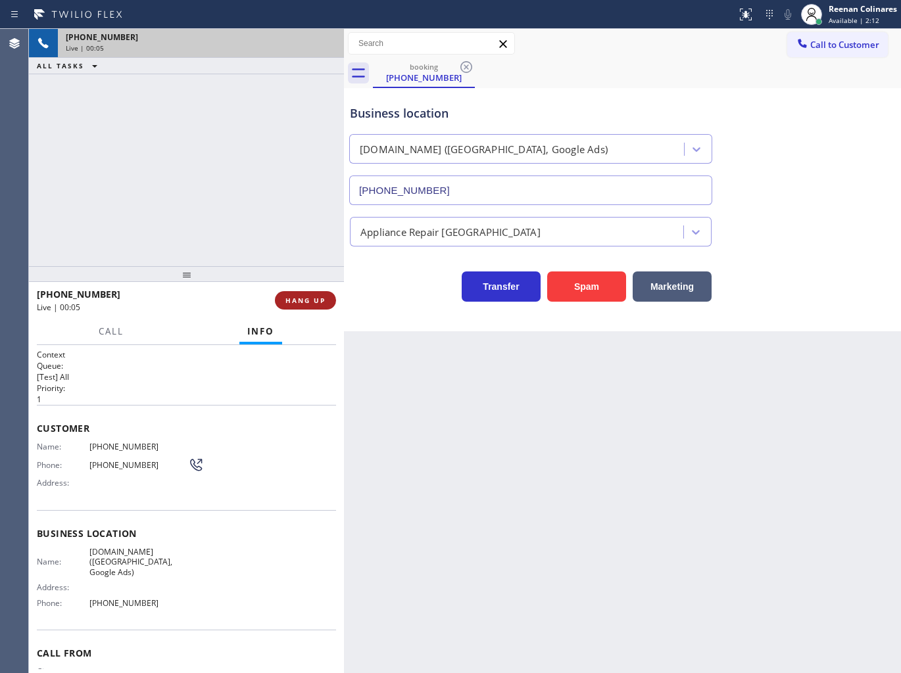
click at [314, 300] on span "HANG UP" at bounding box center [305, 300] width 40 height 9
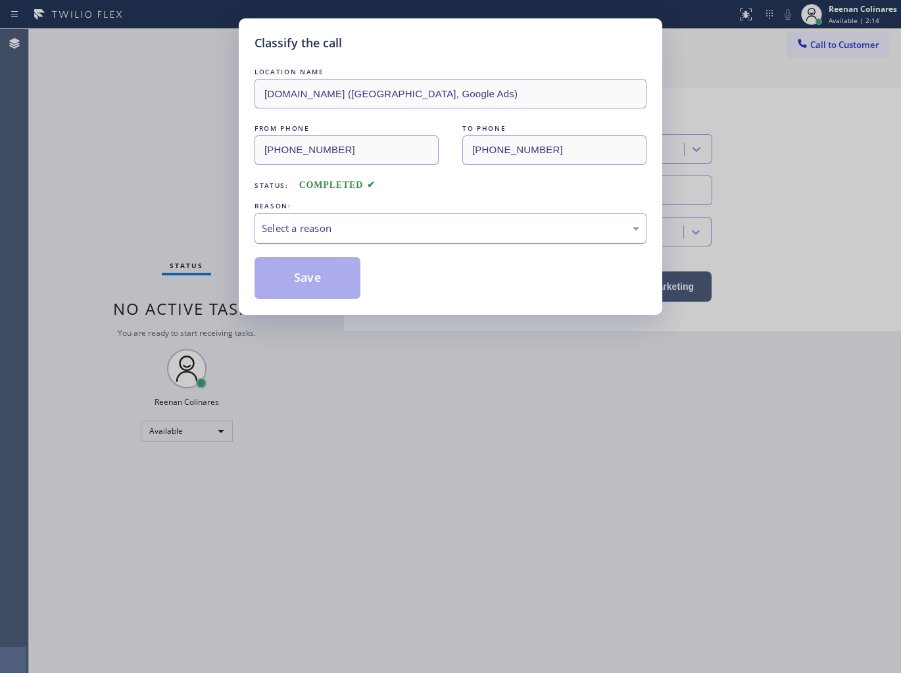
click at [358, 224] on div "Select a reason" at bounding box center [450, 228] width 377 height 15
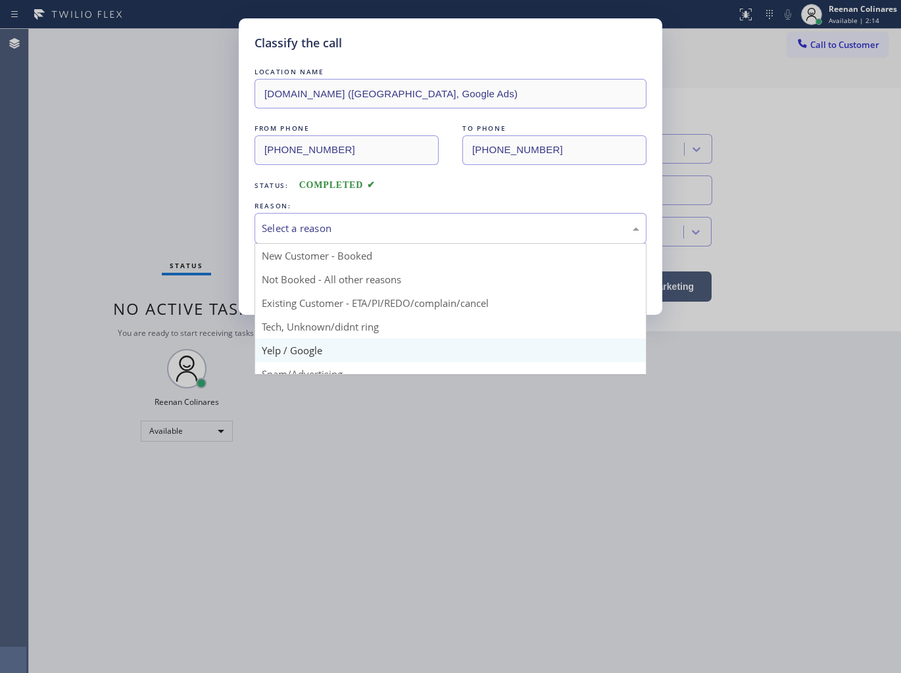
scroll to position [82, 0]
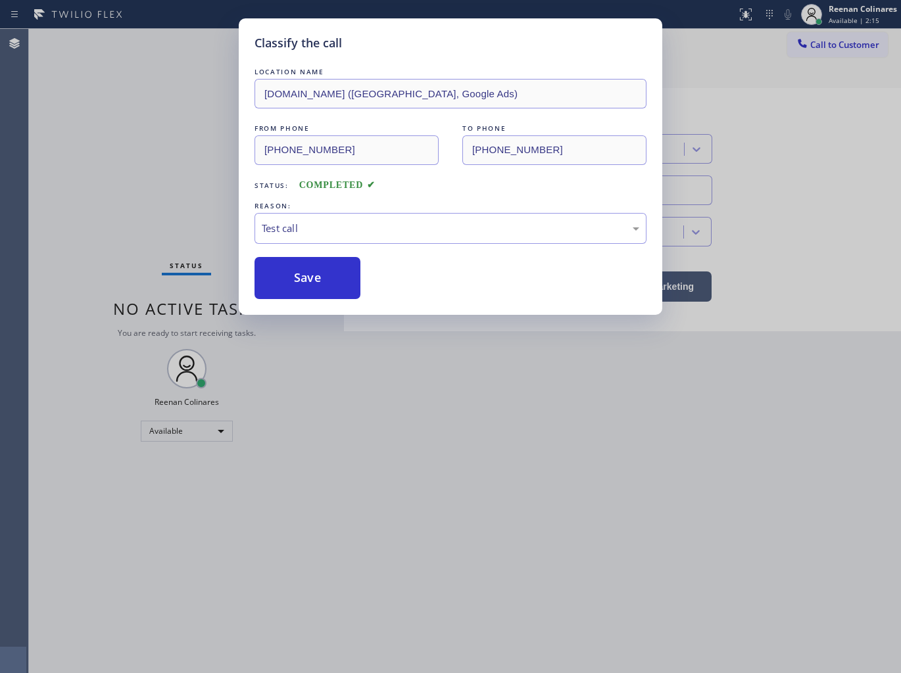
drag, startPoint x: 291, startPoint y: 304, endPoint x: 255, endPoint y: 270, distance: 49.7
click at [291, 304] on div "Classify the call LOCATION NAME [DOMAIN_NAME] ([GEOGRAPHIC_DATA], Google Ads) F…" at bounding box center [450, 166] width 423 height 297
click at [255, 270] on button "Save" at bounding box center [307, 278] width 106 height 42
click at [299, 281] on button "Save" at bounding box center [307, 278] width 106 height 42
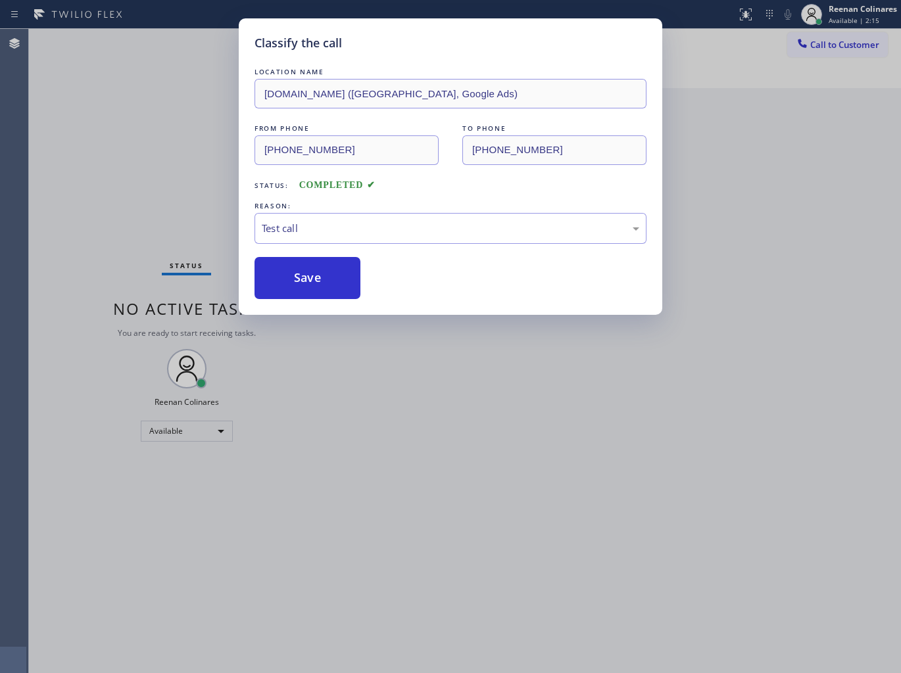
click at [4, 172] on div "Classify the call LOCATION NAME [DOMAIN_NAME] ([GEOGRAPHIC_DATA], Google Ads) F…" at bounding box center [450, 336] width 901 height 673
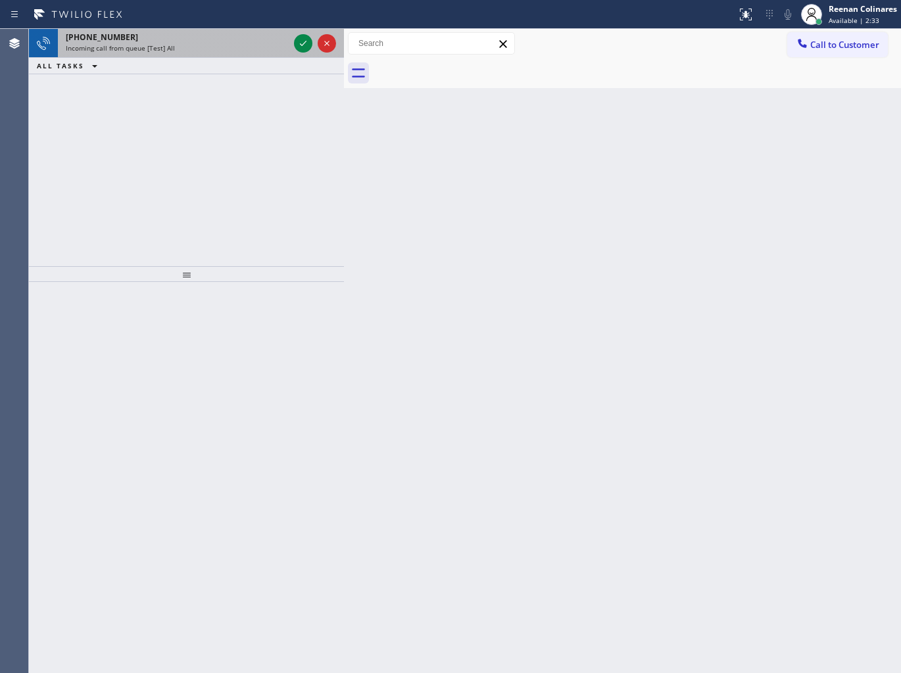
click at [229, 30] on div "[PHONE_NUMBER] Incoming call from queue [Test] All" at bounding box center [174, 43] width 233 height 29
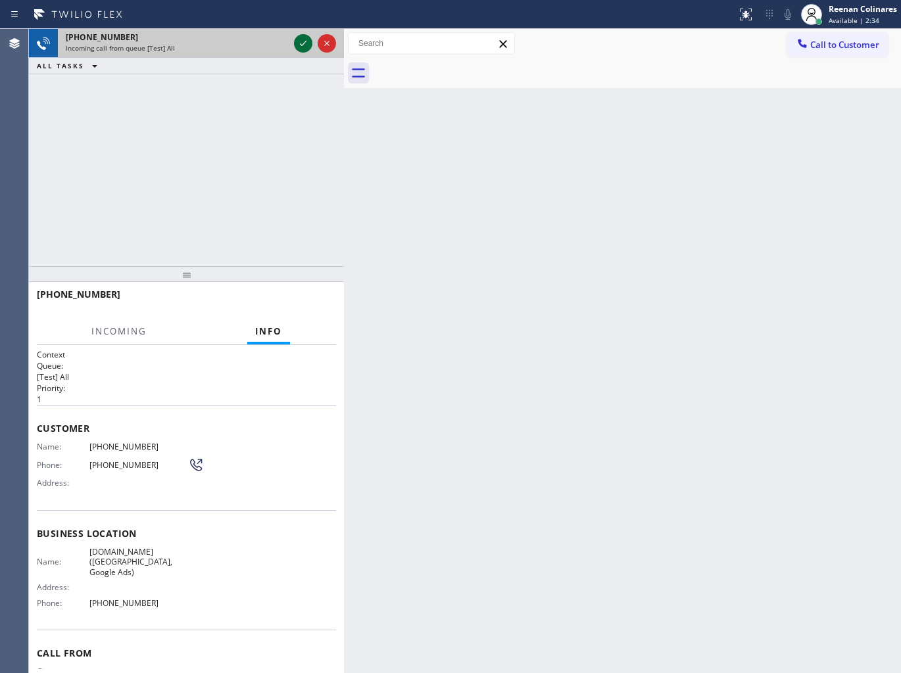
click at [297, 43] on div at bounding box center [303, 44] width 18 height 16
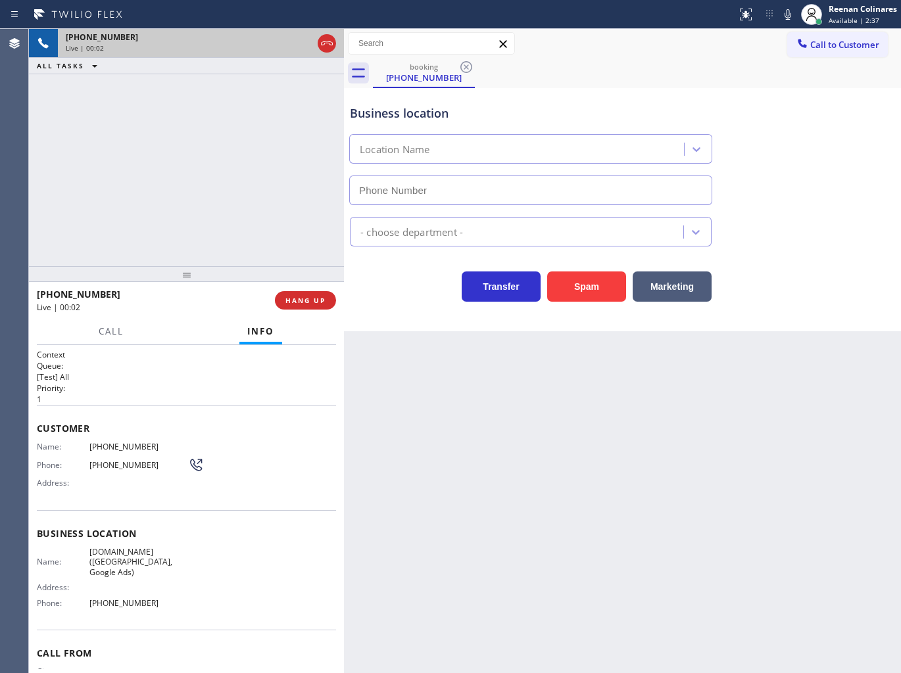
type input "[PHONE_NUMBER]"
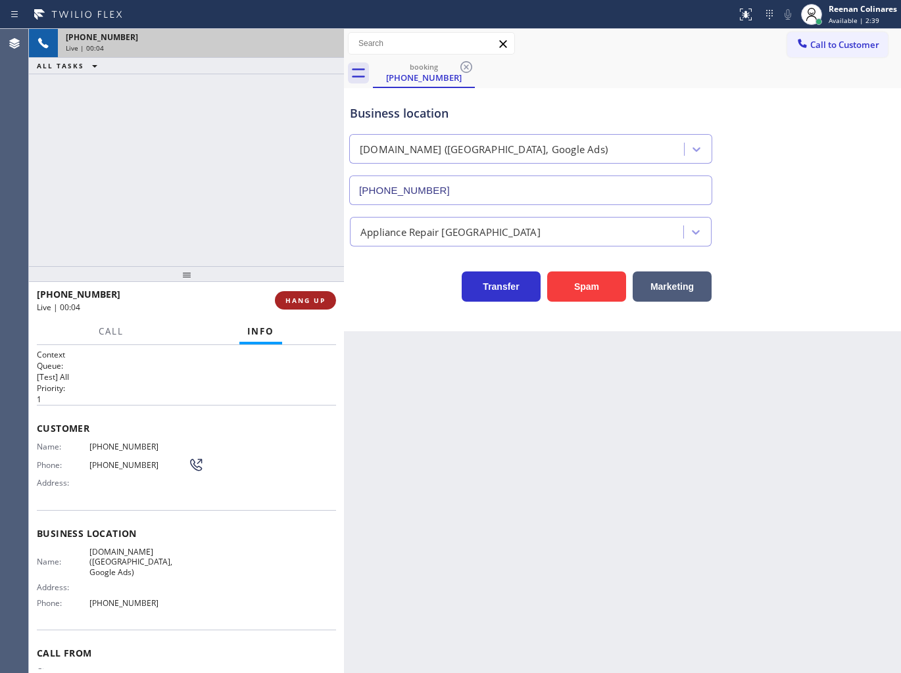
click at [319, 297] on span "HANG UP" at bounding box center [305, 300] width 40 height 9
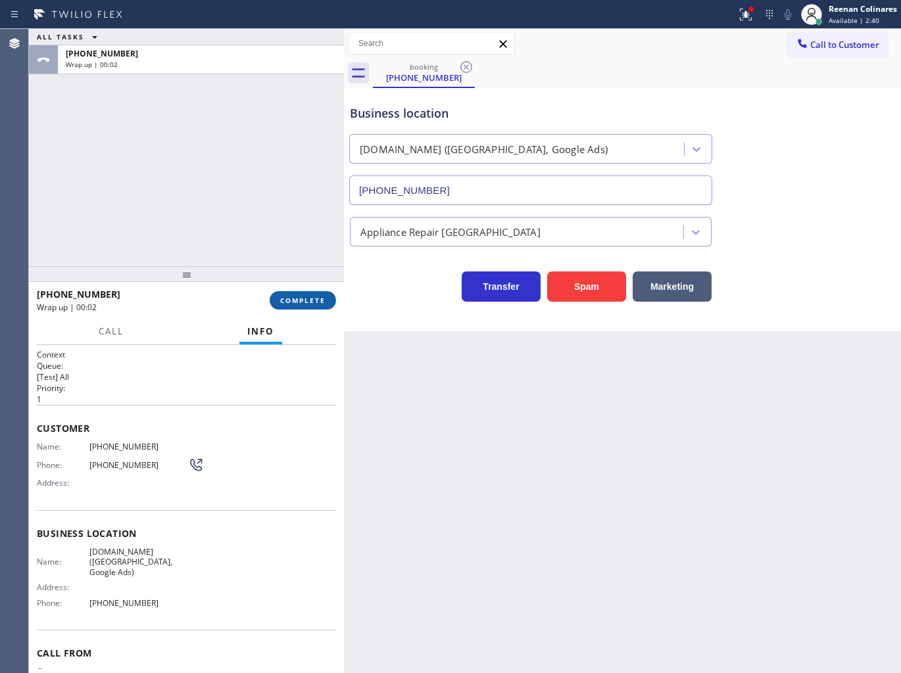
click at [316, 304] on span "COMPLETE" at bounding box center [302, 300] width 45 height 9
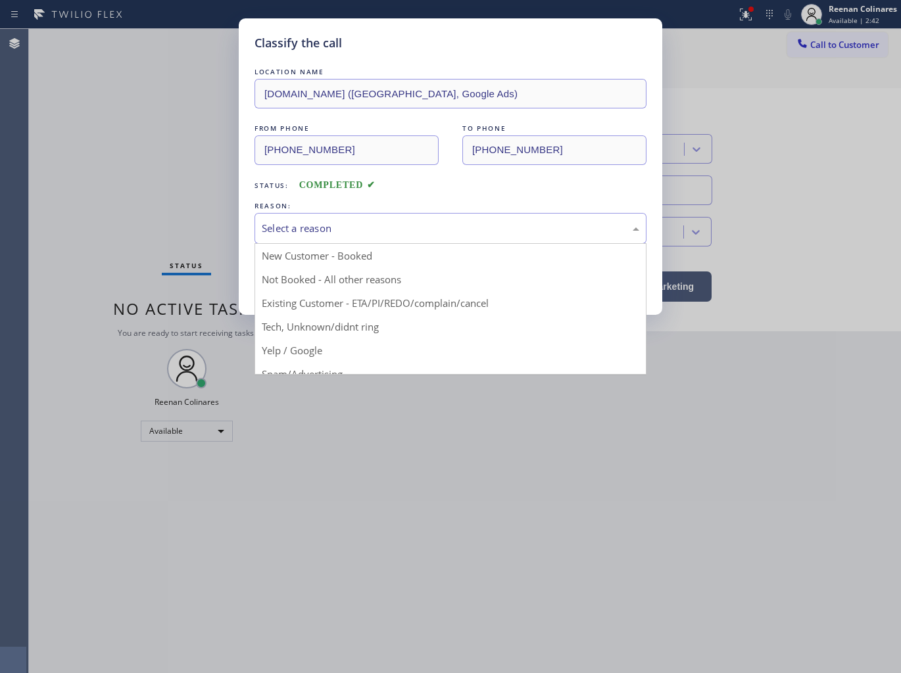
click at [355, 232] on div "Select a reason" at bounding box center [450, 228] width 377 height 15
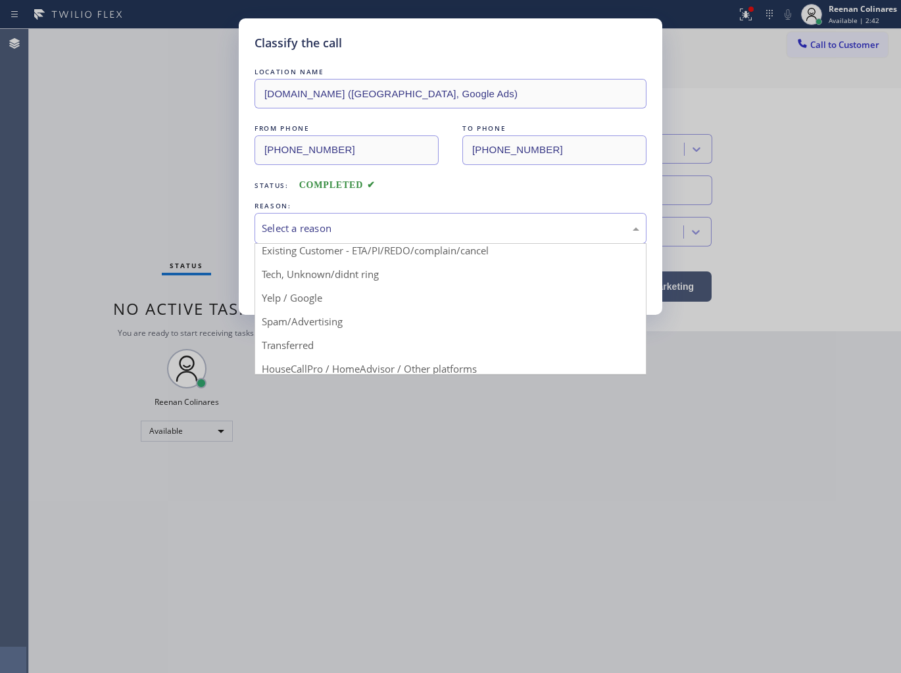
scroll to position [82, 0]
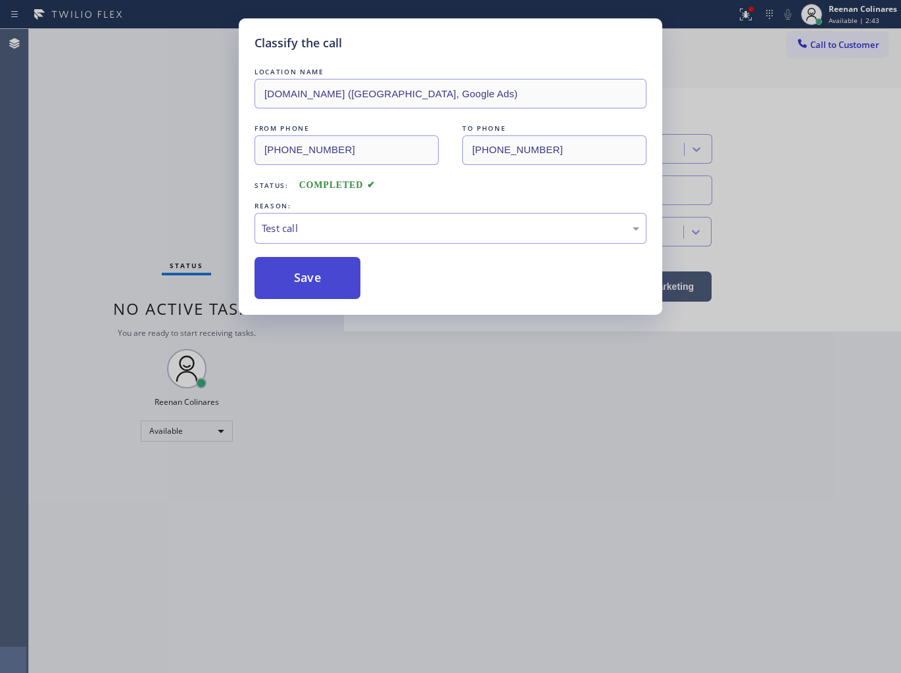
click at [291, 280] on button "Save" at bounding box center [307, 278] width 106 height 42
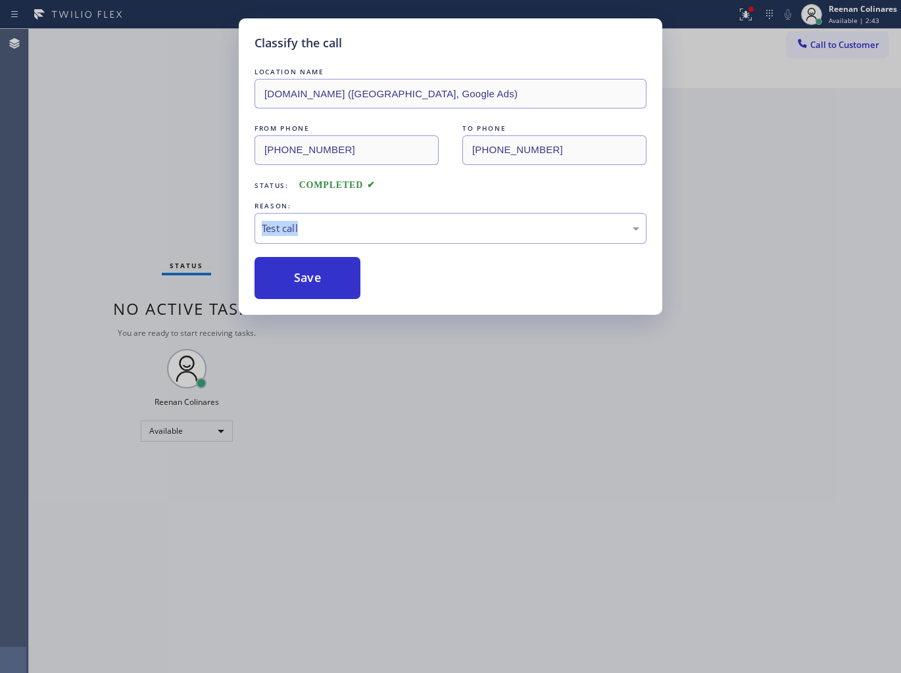
click at [179, 239] on div "Classify the call LOCATION NAME [DOMAIN_NAME] ([GEOGRAPHIC_DATA], Google Ads) F…" at bounding box center [450, 336] width 901 height 673
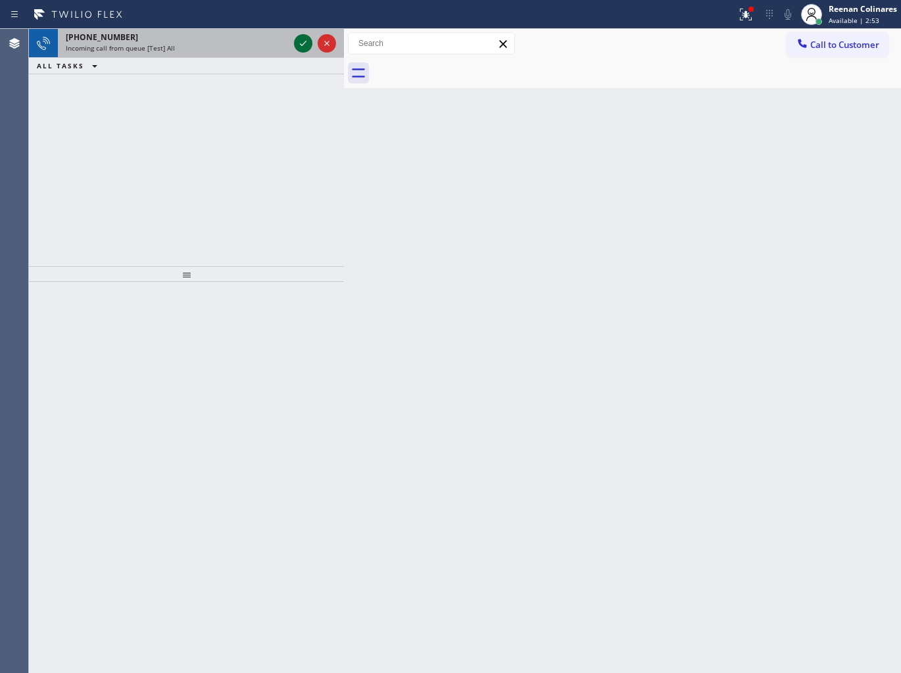
click at [215, 53] on div "[PHONE_NUMBER] Incoming call from queue [Test] All" at bounding box center [174, 43] width 233 height 29
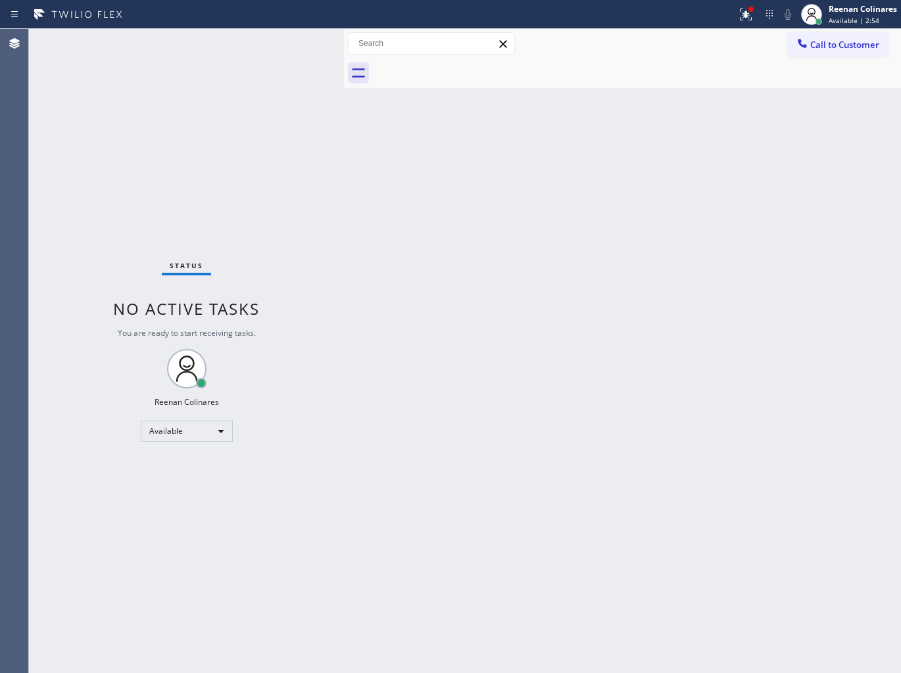
click at [222, 42] on div "Status No active tasks You are ready to start receiving tasks. Reenan Colinares…" at bounding box center [186, 351] width 315 height 644
click at [745, 14] on icon at bounding box center [744, 13] width 8 height 9
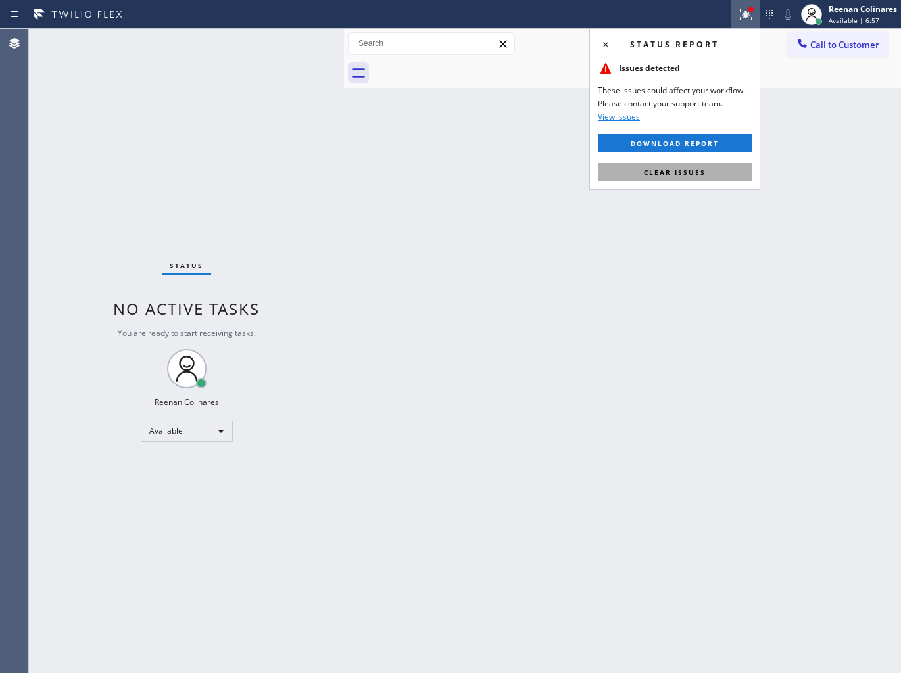
click at [667, 171] on span "Clear issues" at bounding box center [675, 172] width 62 height 9
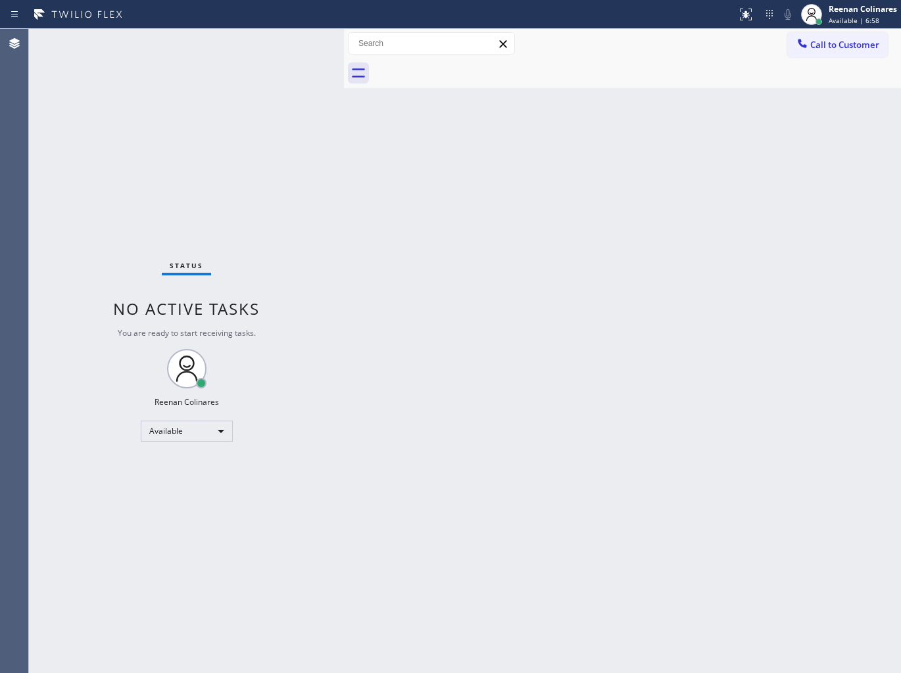
click at [455, 218] on div "Back to Dashboard Change Sender ID Customers Technicians Select a contact Outbo…" at bounding box center [622, 351] width 557 height 644
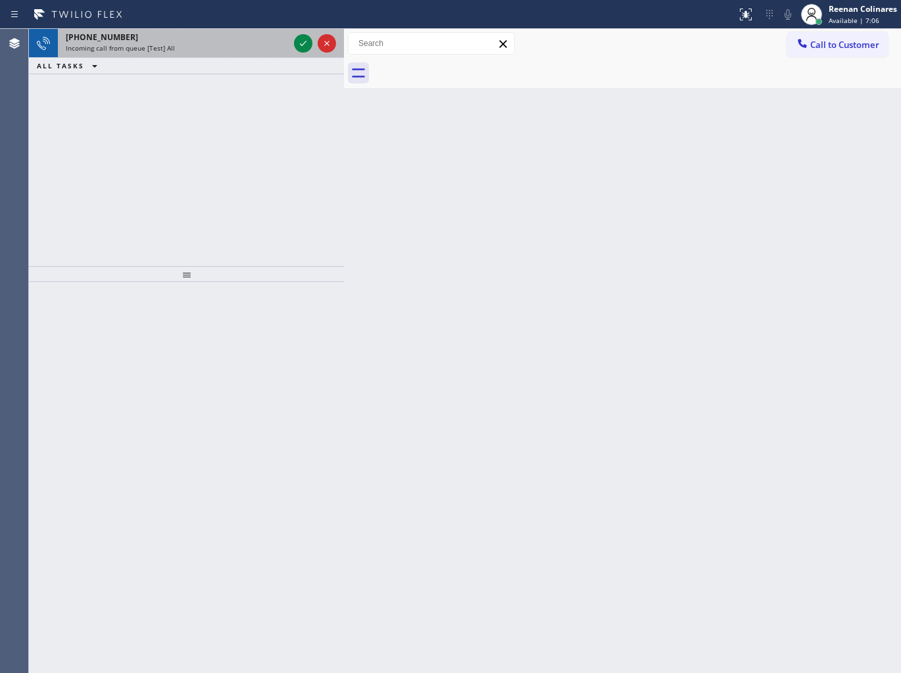
click at [207, 47] on div "Incoming call from queue [Test] All" at bounding box center [177, 47] width 223 height 9
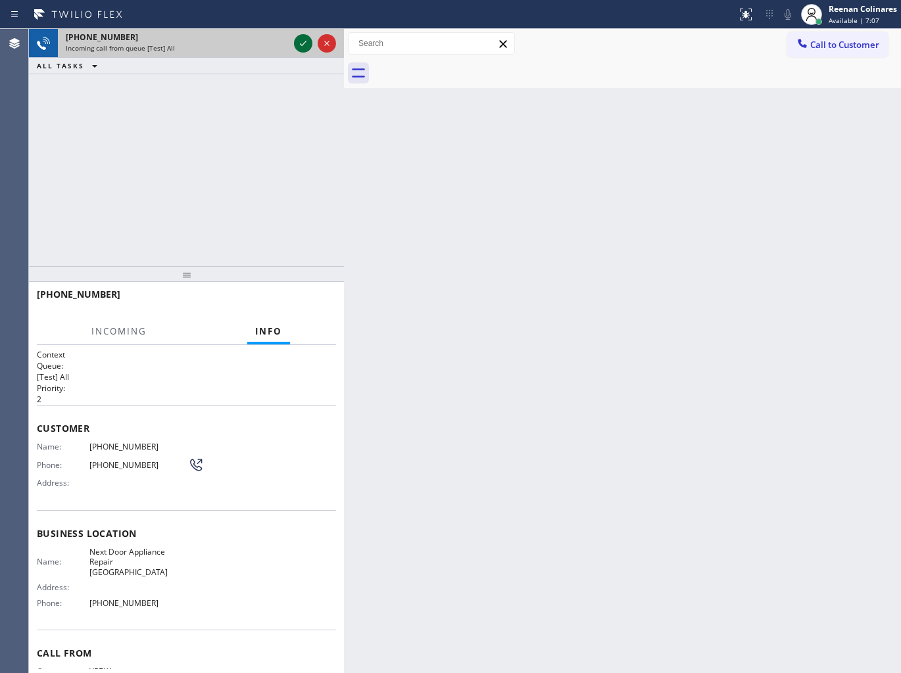
click at [298, 43] on icon at bounding box center [303, 44] width 16 height 16
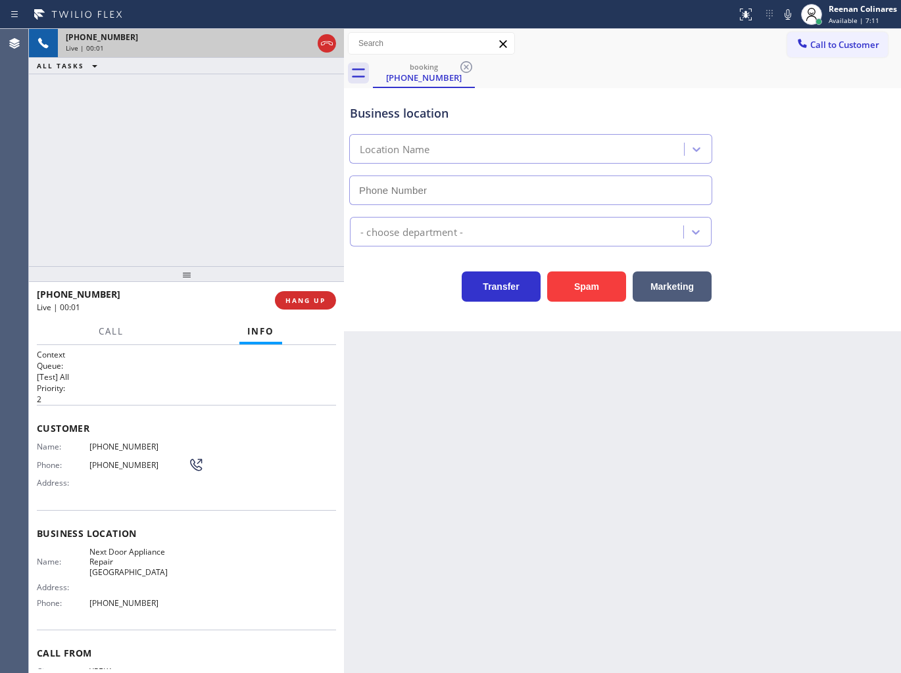
type input "[PHONE_NUMBER]"
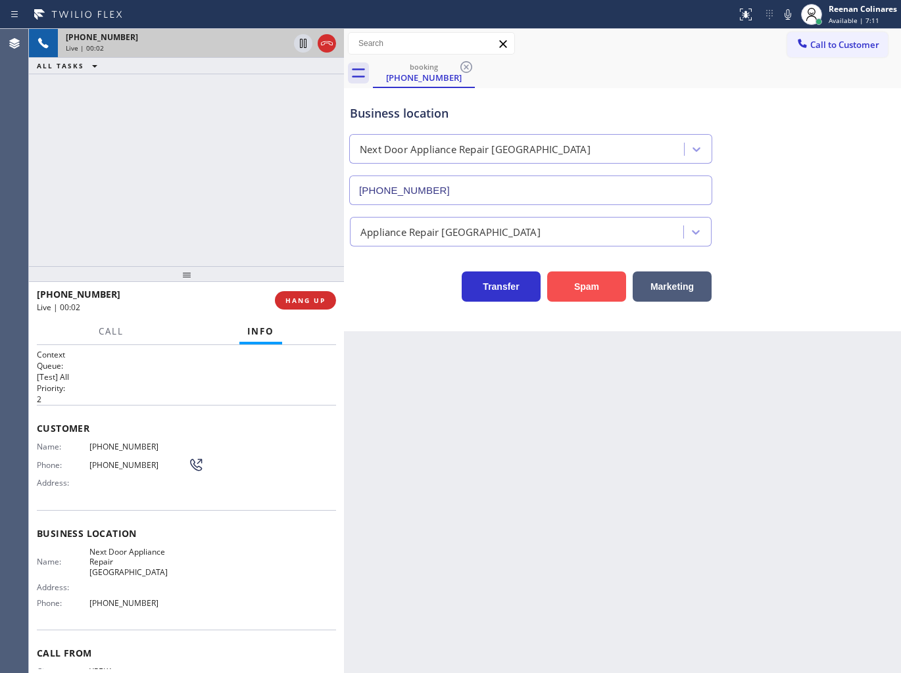
click at [607, 281] on button "Spam" at bounding box center [586, 287] width 79 height 30
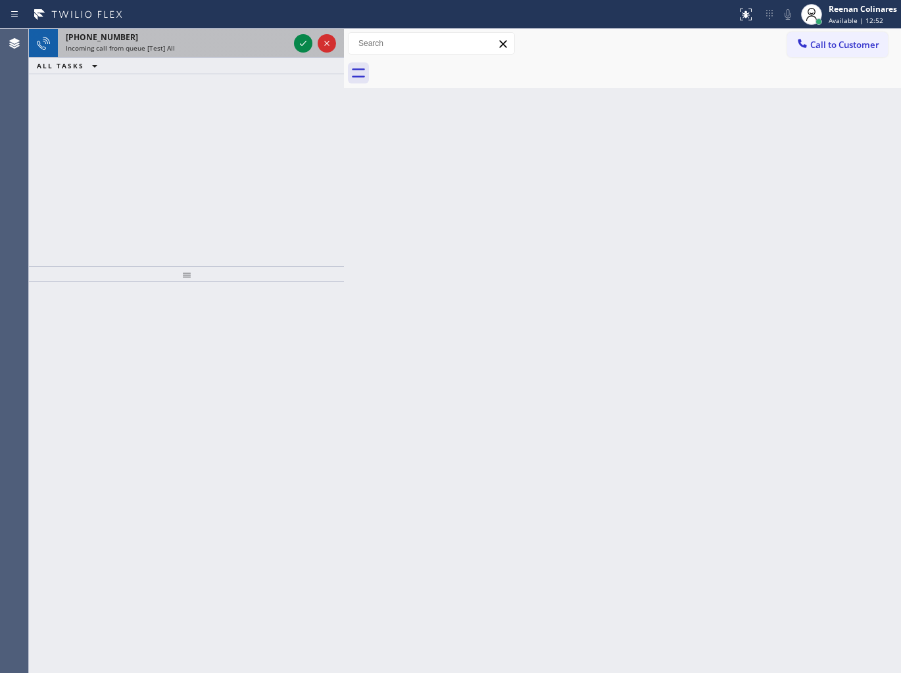
click at [185, 32] on div "[PHONE_NUMBER]" at bounding box center [177, 37] width 223 height 11
click at [279, 45] on div "Incoming call from queue [Test] All" at bounding box center [177, 47] width 223 height 9
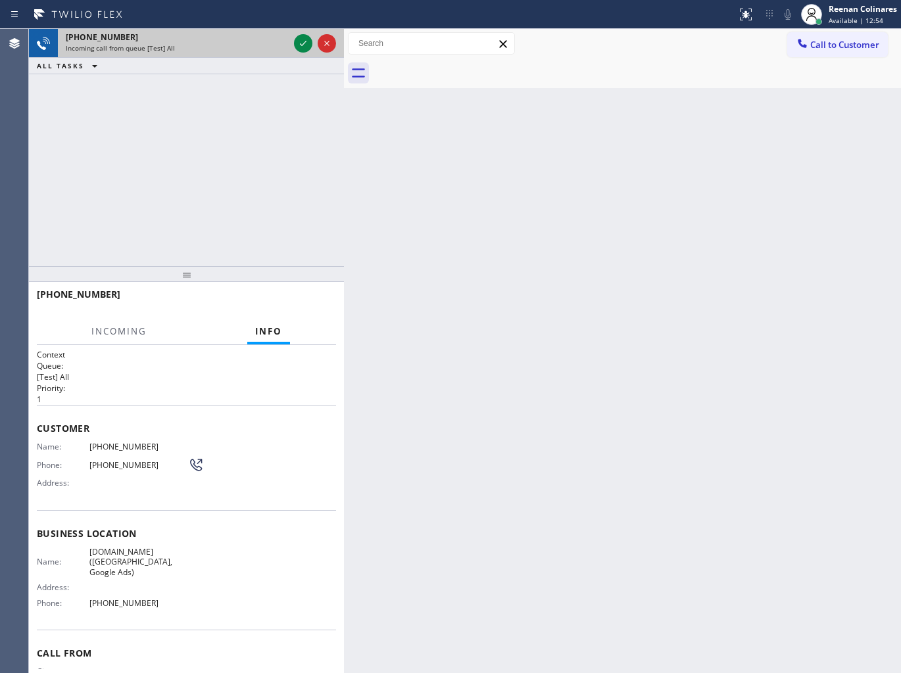
click at [279, 45] on div "Incoming call from queue [Test] All" at bounding box center [177, 47] width 223 height 9
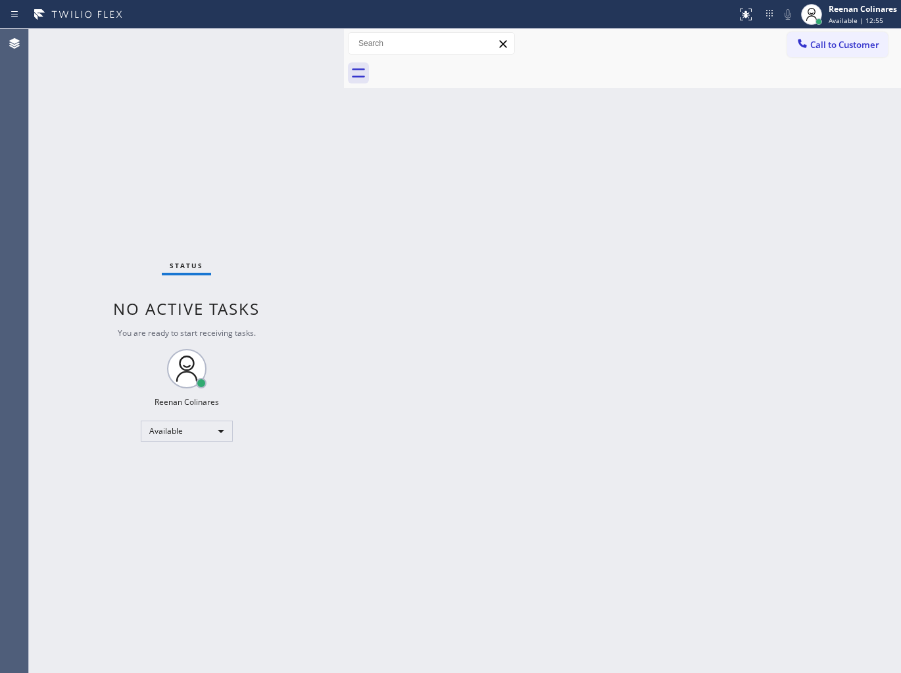
click at [280, 42] on div "Status No active tasks You are ready to start receiving tasks. Reenan Colinares…" at bounding box center [186, 351] width 315 height 644
click at [211, 62] on div "Status No active tasks You are ready to start receiving tasks. Reenan Colinares…" at bounding box center [186, 351] width 315 height 644
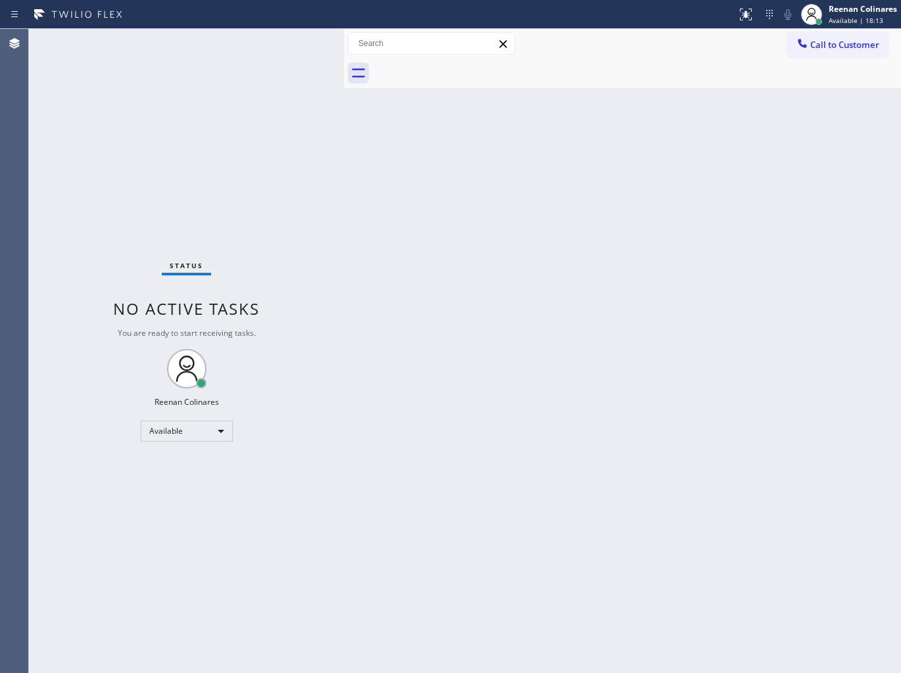
click at [316, 234] on div "Status No active tasks You are ready to start receiving tasks. Reenan Colinares…" at bounding box center [186, 351] width 315 height 644
click at [216, 37] on div "Status No active tasks You are ready to start receiving tasks. Reenan Colinares…" at bounding box center [186, 351] width 315 height 644
click at [218, 49] on div "Status No active tasks You are ready to start receiving tasks. Reenan Colinares…" at bounding box center [186, 351] width 315 height 644
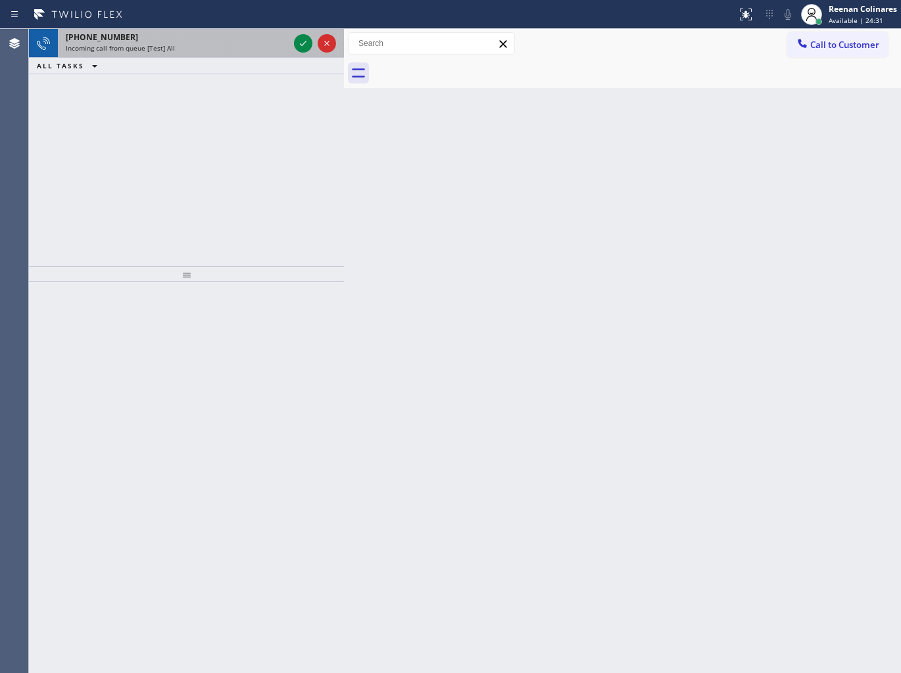
click at [206, 43] on div "Incoming call from queue [Test] All" at bounding box center [177, 47] width 223 height 9
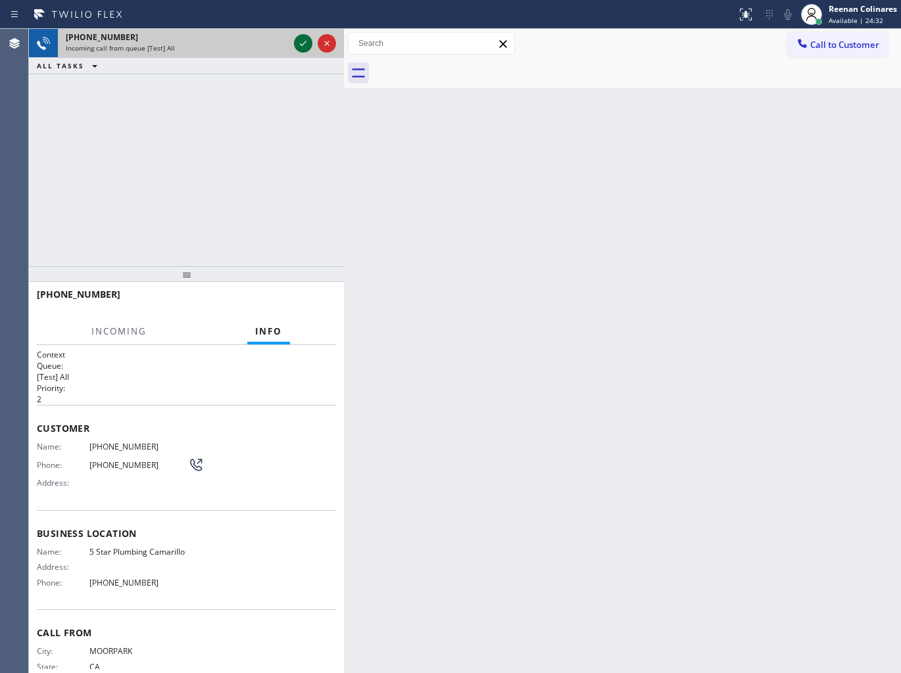
click at [300, 43] on icon at bounding box center [303, 44] width 16 height 16
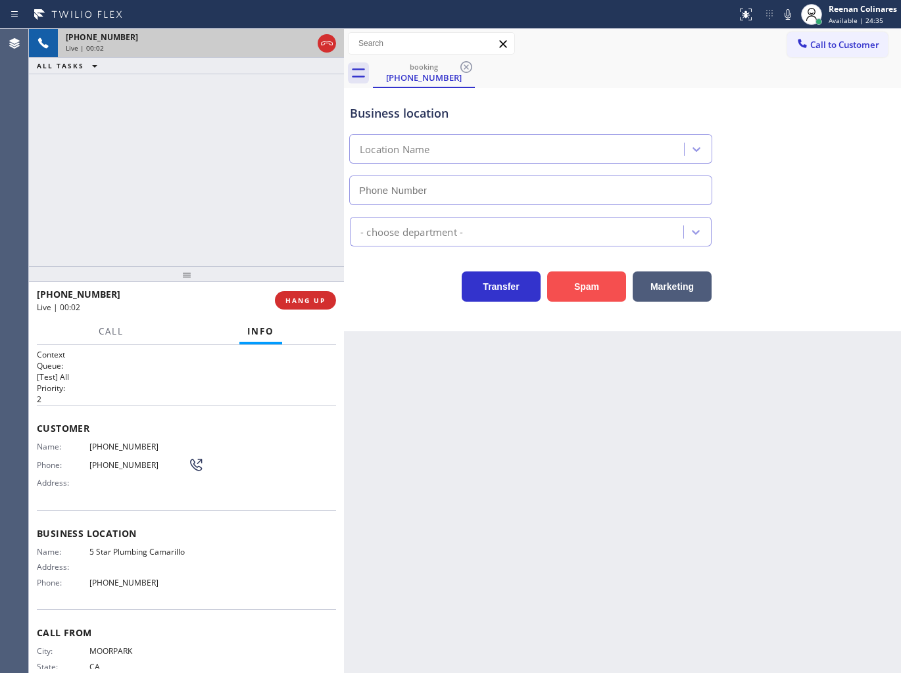
type input "[PHONE_NUMBER]"
drag, startPoint x: 577, startPoint y: 286, endPoint x: 669, endPoint y: 241, distance: 101.7
click at [586, 285] on button "Spam" at bounding box center [586, 287] width 79 height 30
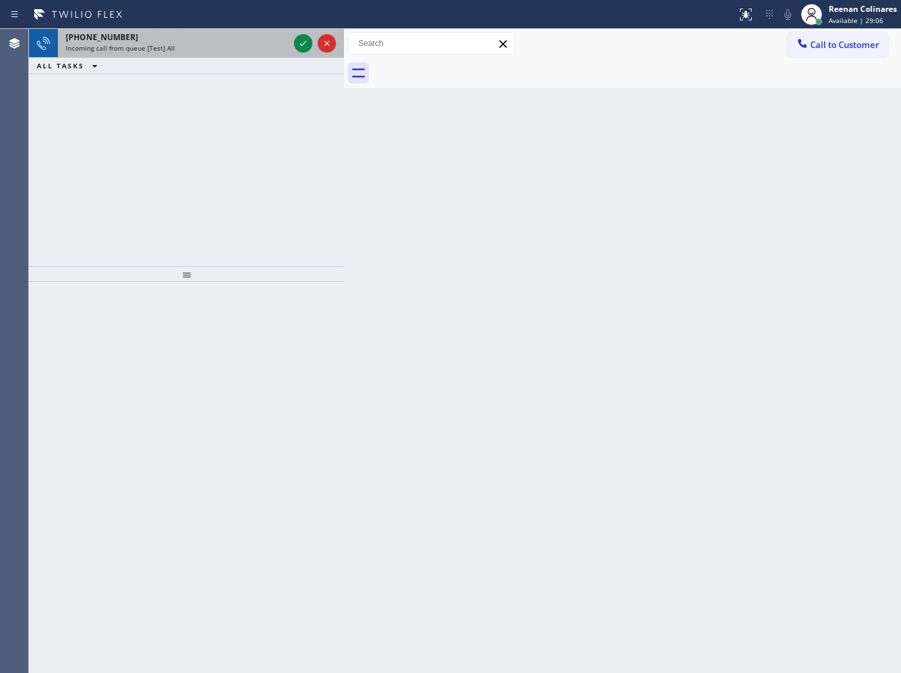
click at [193, 55] on div "[PHONE_NUMBER] Incoming call from queue [Test] All" at bounding box center [174, 43] width 233 height 29
click at [205, 53] on div "[PHONE_NUMBER] Incoming call from queue [Test] All" at bounding box center [174, 43] width 233 height 29
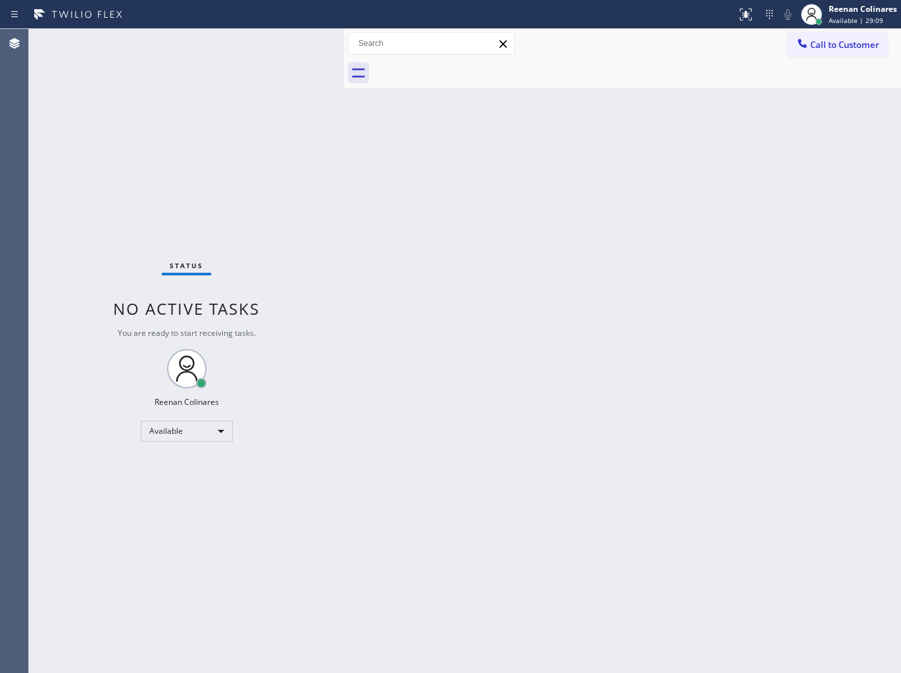
click at [224, 73] on div "Status No active tasks You are ready to start receiving tasks. Reenan Colinares…" at bounding box center [186, 351] width 315 height 644
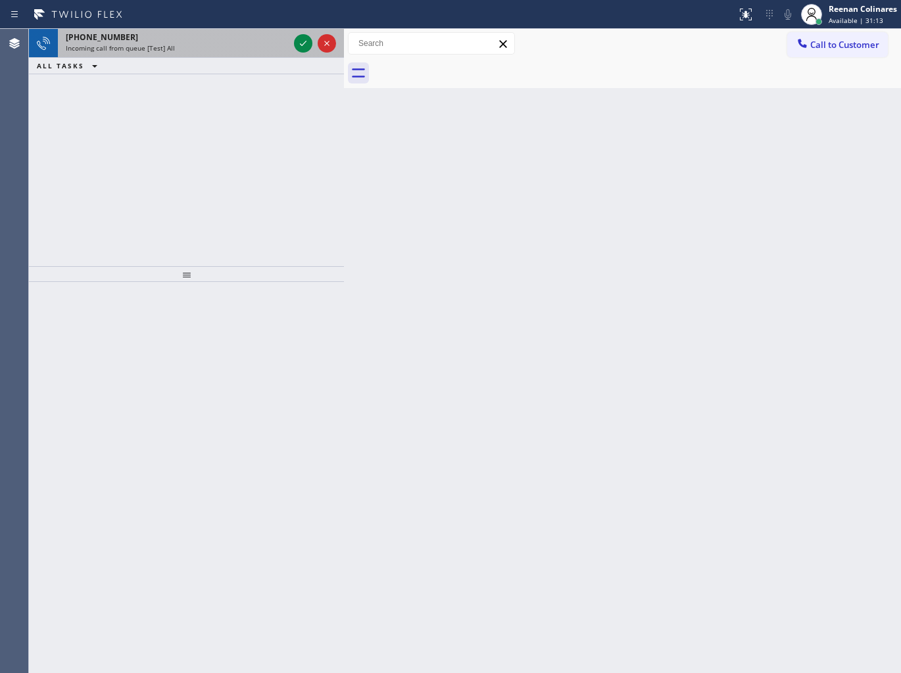
click at [239, 53] on div "Incoming call from queue [Test] All" at bounding box center [177, 47] width 223 height 9
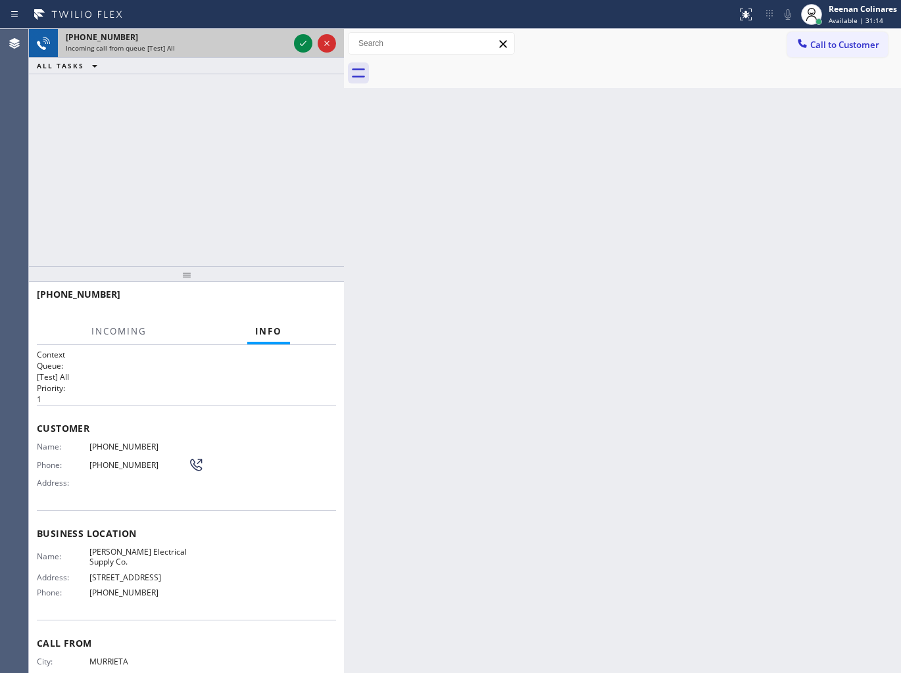
click at [260, 50] on div "Incoming call from queue [Test] All" at bounding box center [177, 47] width 223 height 9
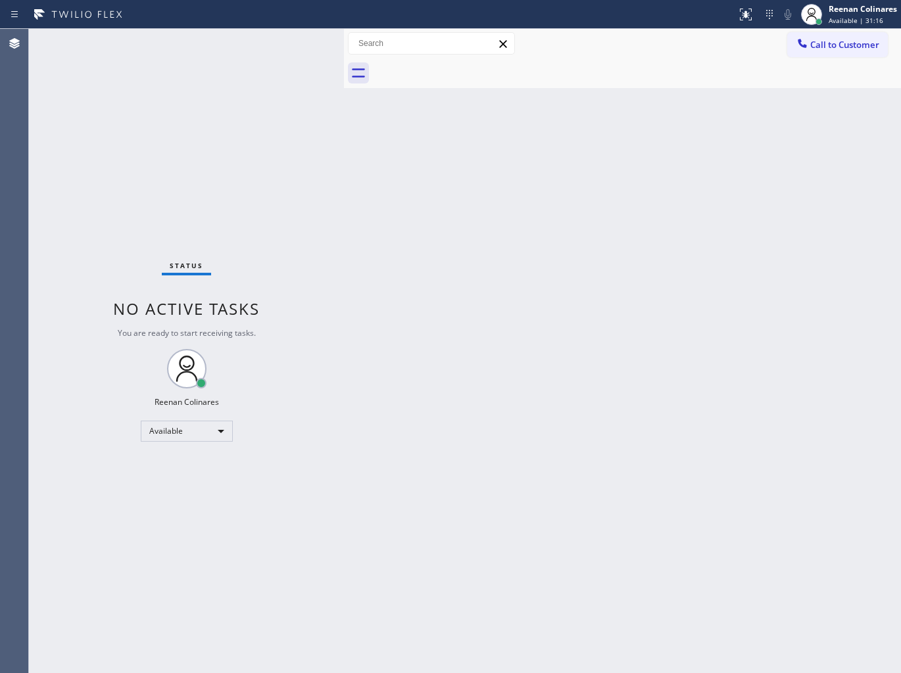
click at [273, 41] on div "Status No active tasks You are ready to start receiving tasks. Reenan Colinares…" at bounding box center [186, 351] width 315 height 644
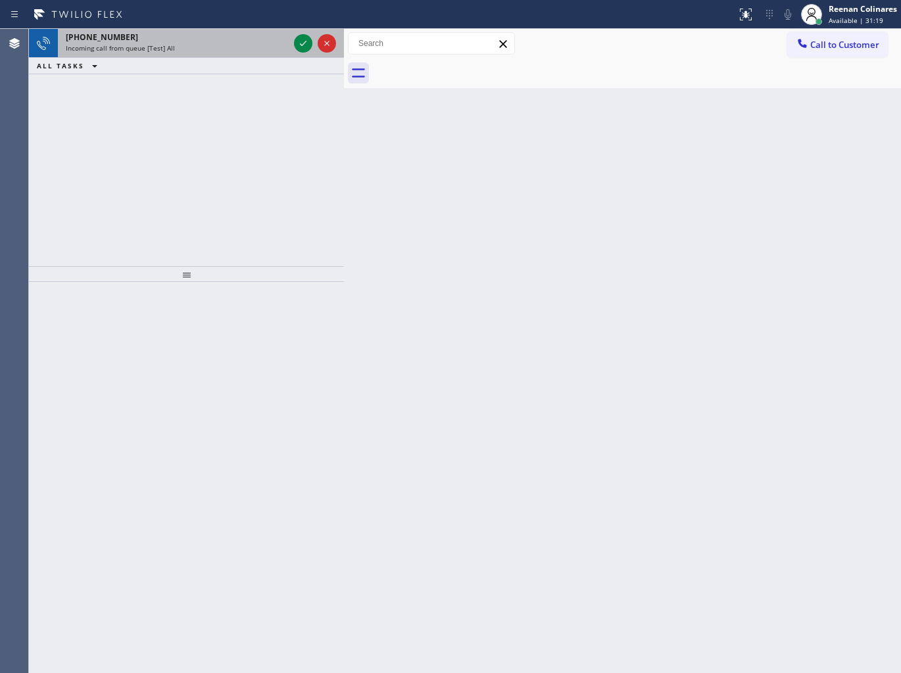
click at [227, 37] on div "[PHONE_NUMBER]" at bounding box center [177, 37] width 223 height 11
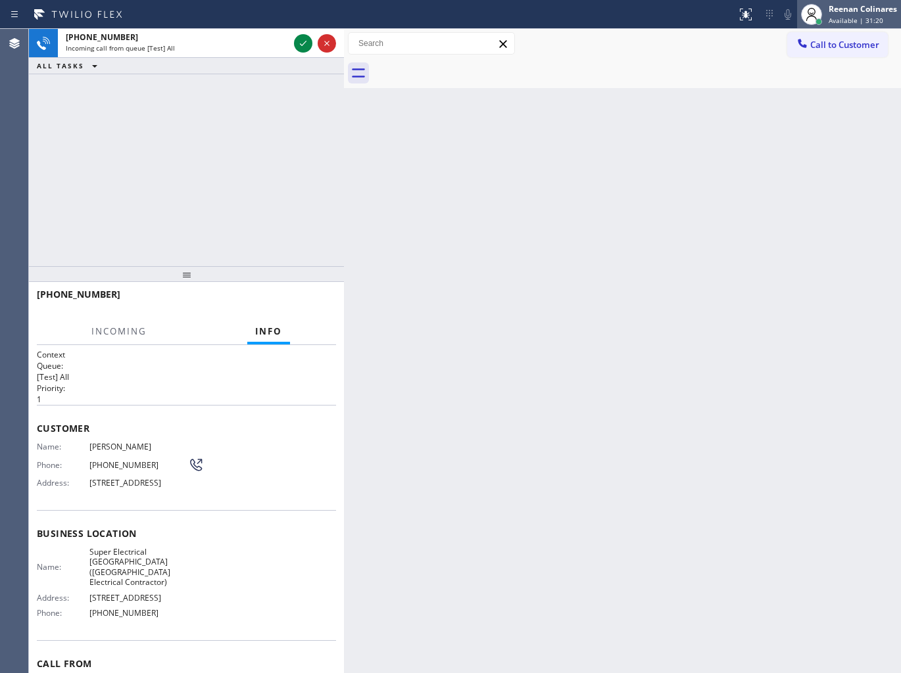
click at [850, 14] on div "Reenan Colinares" at bounding box center [862, 8] width 68 height 11
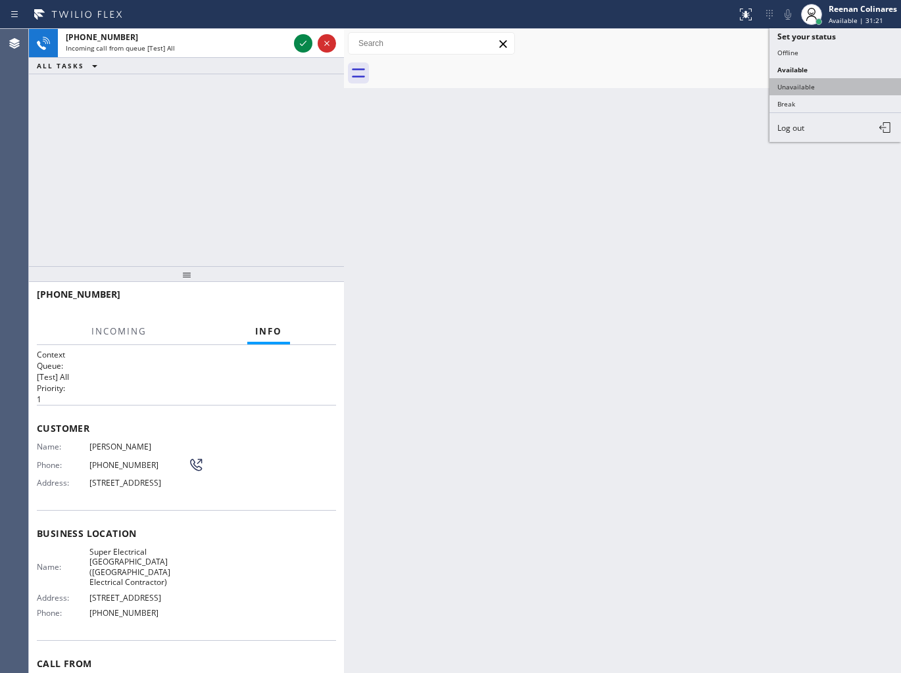
click at [795, 82] on button "Unavailable" at bounding box center [834, 86] width 131 height 17
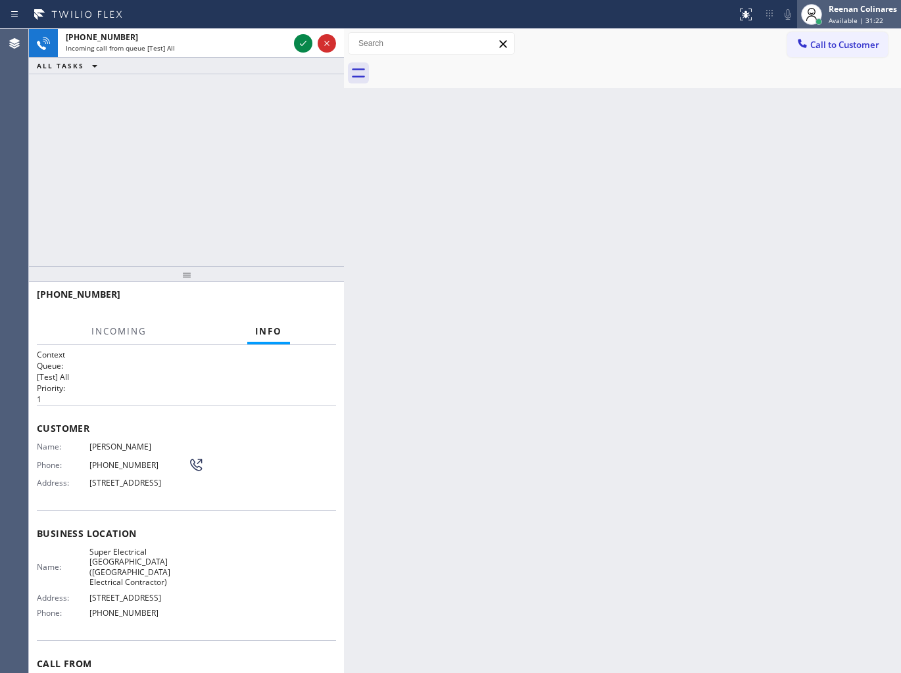
click at [838, 12] on div "Reenan Colinares" at bounding box center [862, 8] width 68 height 11
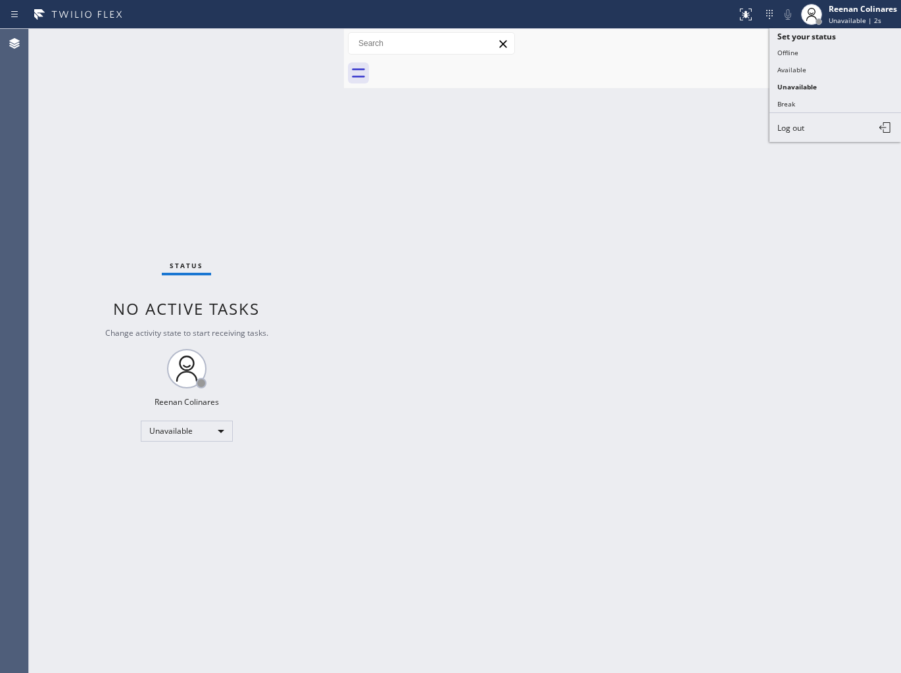
drag, startPoint x: 782, startPoint y: 70, endPoint x: 755, endPoint y: 62, distance: 28.7
click at [782, 69] on button "Available" at bounding box center [834, 69] width 131 height 17
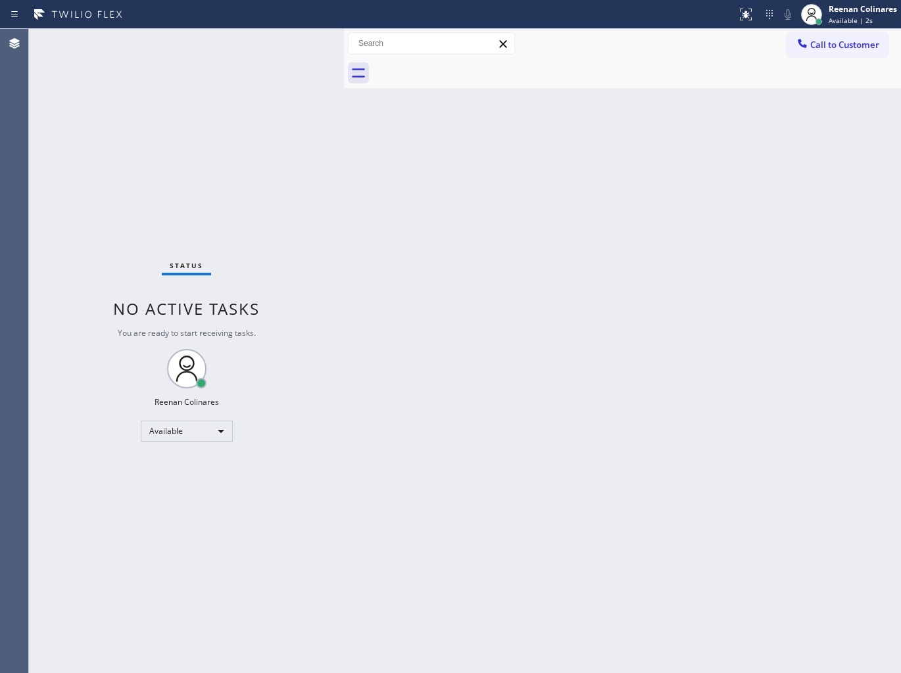
click at [247, 45] on div "Status No active tasks You are ready to start receiving tasks. Reenan Colinares…" at bounding box center [186, 351] width 315 height 644
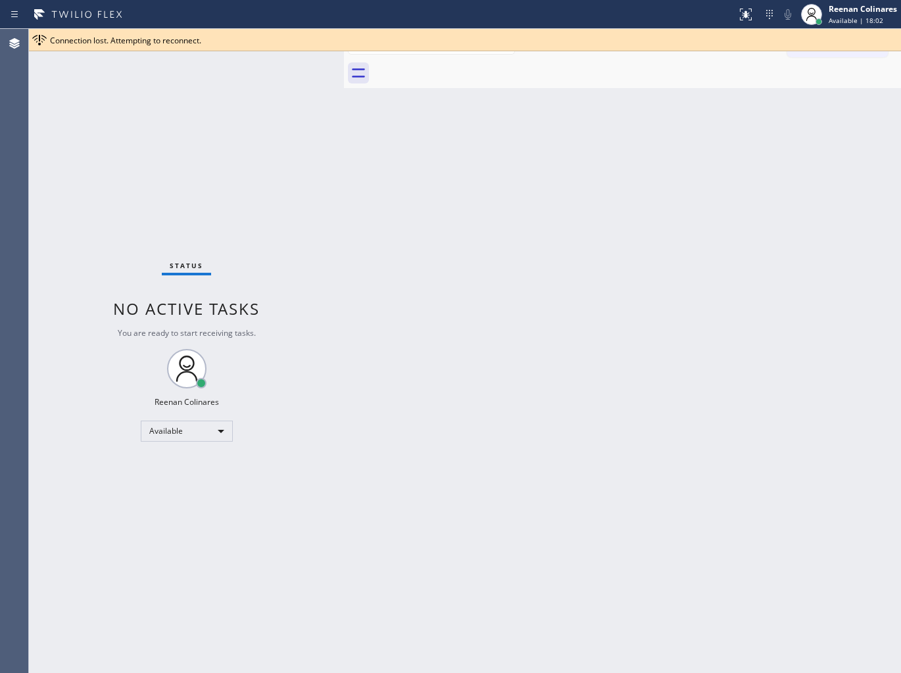
click at [698, 107] on div "Back to Dashboard Change Sender ID Customers Technicians Select a contact Outbo…" at bounding box center [622, 351] width 557 height 644
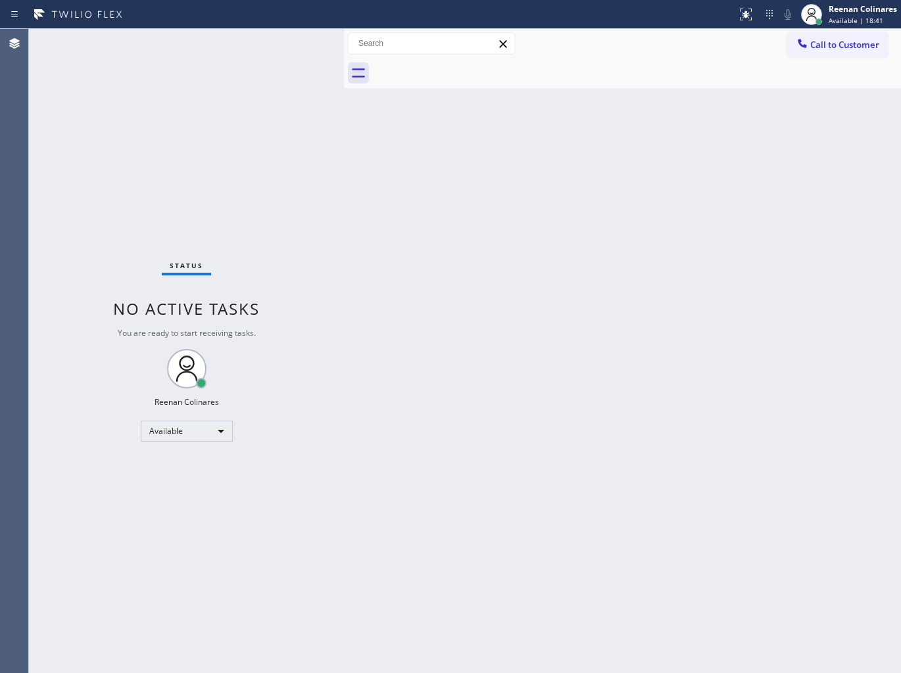
click at [682, 179] on div "Back to Dashboard Change Sender ID Customers Technicians Select a contact Outbo…" at bounding box center [622, 351] width 557 height 644
click at [647, 173] on div "Back to Dashboard Change Sender ID Customers Technicians Select a contact Outbo…" at bounding box center [622, 351] width 557 height 644
click at [419, 312] on div "Back to Dashboard Change Sender ID Customers Technicians Select a contact Outbo…" at bounding box center [622, 351] width 557 height 644
click at [247, 34] on div "Status No active tasks You are ready to start receiving tasks. Reenan Colinares…" at bounding box center [186, 351] width 315 height 644
click at [469, 166] on div "Back to Dashboard Change Sender ID Customers Technicians Select a contact Outbo…" at bounding box center [622, 351] width 557 height 644
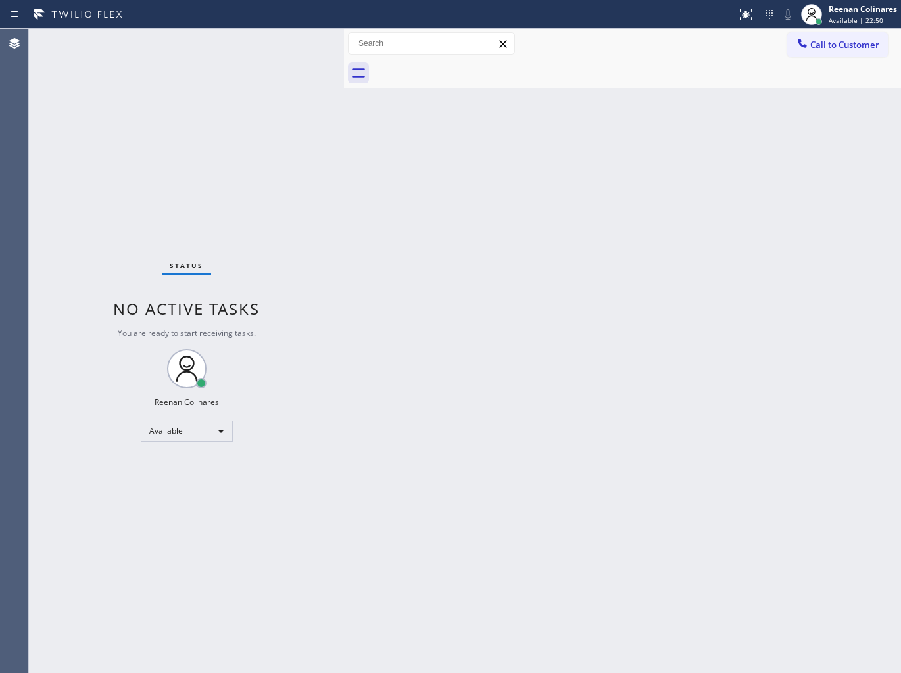
click at [496, 155] on div "Back to Dashboard Change Sender ID Customers Technicians Select a contact Outbo…" at bounding box center [622, 351] width 557 height 644
click at [738, 243] on div "Back to Dashboard Change Sender ID Customers Technicians Select a contact Outbo…" at bounding box center [622, 351] width 557 height 644
click at [634, 281] on div "Back to Dashboard Change Sender ID Customers Technicians Select a contact Outbo…" at bounding box center [622, 351] width 557 height 644
click at [666, 325] on div "Back to Dashboard Change Sender ID Customers Technicians Select a contact Outbo…" at bounding box center [622, 351] width 557 height 644
click at [559, 205] on div "Back to Dashboard Change Sender ID Customers Technicians Select a contact Outbo…" at bounding box center [622, 351] width 557 height 644
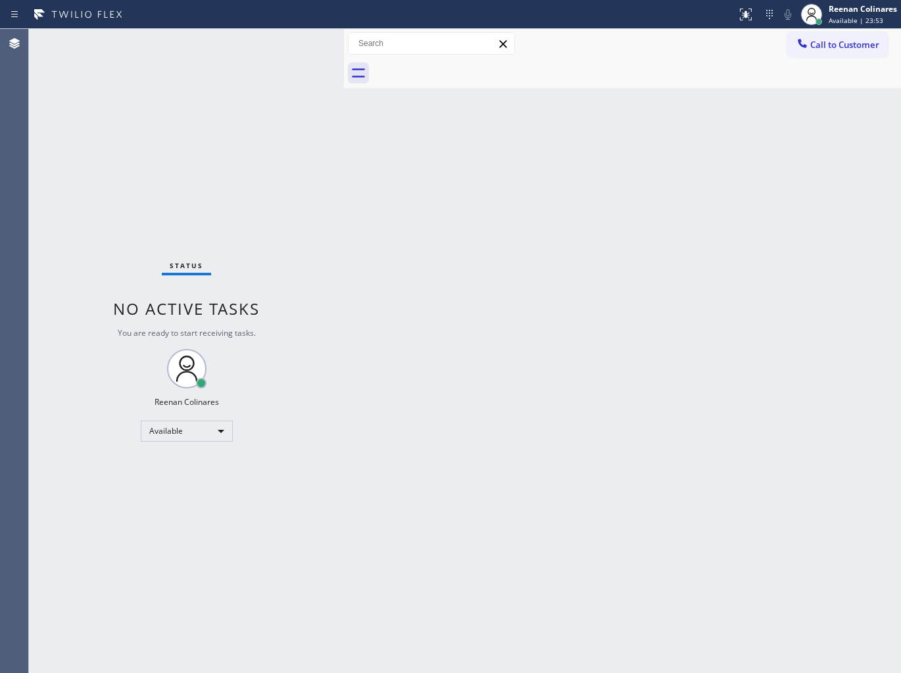
click at [607, 239] on div "Back to Dashboard Change Sender ID Customers Technicians Select a contact Outbo…" at bounding box center [622, 351] width 557 height 644
click at [489, 178] on div "Back to Dashboard Change Sender ID Customers Technicians Select a contact Outbo…" at bounding box center [622, 351] width 557 height 644
click at [529, 137] on div "Back to Dashboard Change Sender ID Customers Technicians Select a contact Outbo…" at bounding box center [622, 351] width 557 height 644
click at [196, 425] on div "Available" at bounding box center [187, 431] width 92 height 21
click at [164, 497] on li "Break" at bounding box center [185, 498] width 89 height 16
